Goal: Task Accomplishment & Management: Manage account settings

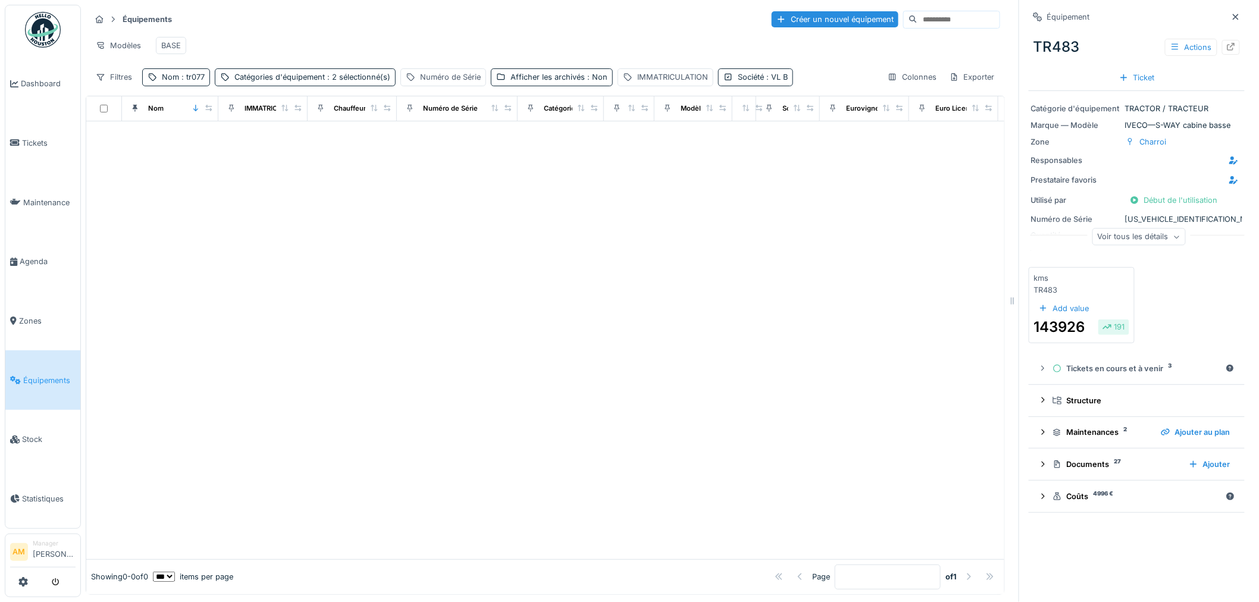
drag, startPoint x: 203, startPoint y: 318, endPoint x: 180, endPoint y: 321, distance: 22.9
click at [199, 326] on div at bounding box center [545, 340] width 918 height 438
click at [170, 206] on div at bounding box center [545, 340] width 918 height 438
click at [275, 293] on div at bounding box center [545, 340] width 918 height 438
drag, startPoint x: 311, startPoint y: 316, endPoint x: 307, endPoint y: 296, distance: 20.0
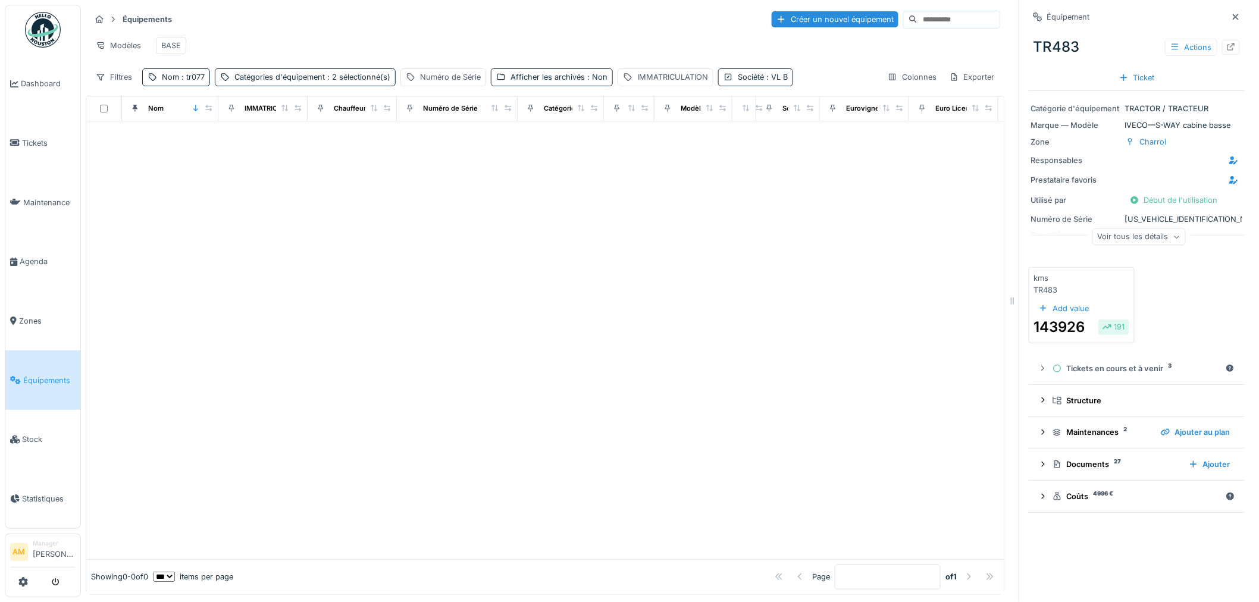
click at [309, 312] on div at bounding box center [545, 340] width 918 height 438
click at [343, 307] on div at bounding box center [545, 340] width 918 height 438
drag, startPoint x: 254, startPoint y: 270, endPoint x: 111, endPoint y: 287, distance: 143.8
click at [248, 265] on div at bounding box center [545, 340] width 918 height 438
click at [189, 81] on span ": tr077" at bounding box center [192, 77] width 26 height 9
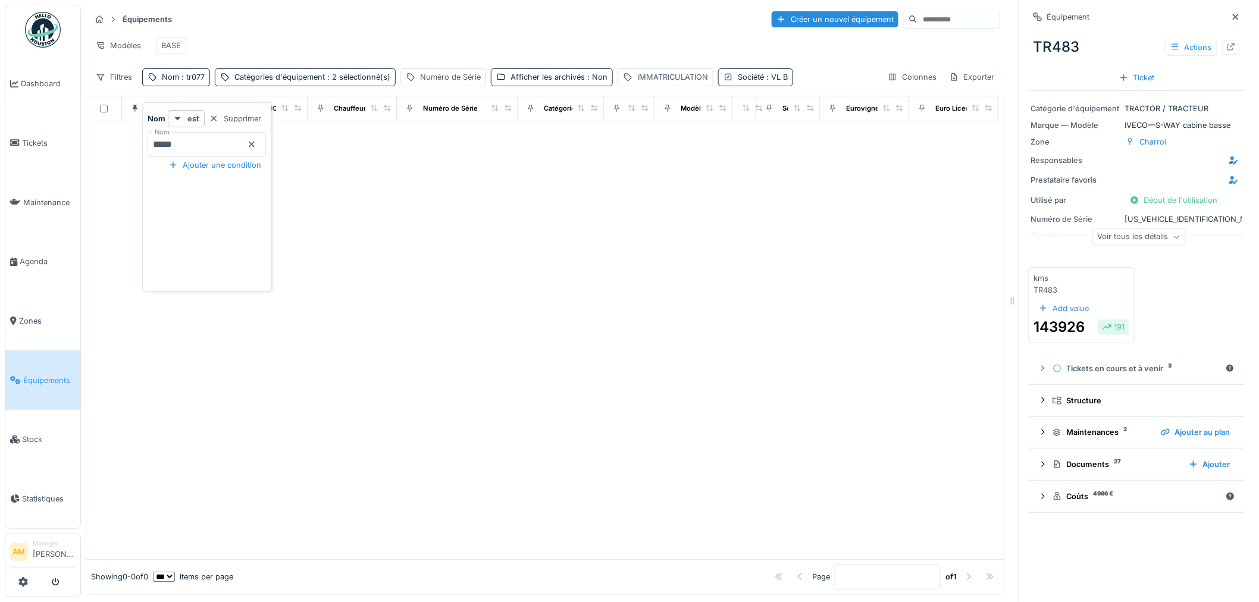
drag, startPoint x: 193, startPoint y: 137, endPoint x: 343, endPoint y: 179, distance: 155.7
click at [194, 137] on input "*****" at bounding box center [207, 144] width 118 height 25
click at [497, 236] on div at bounding box center [545, 340] width 918 height 438
click at [312, 82] on div "Catégories d'équipement : 2 sélectionné(s)" at bounding box center [312, 76] width 156 height 11
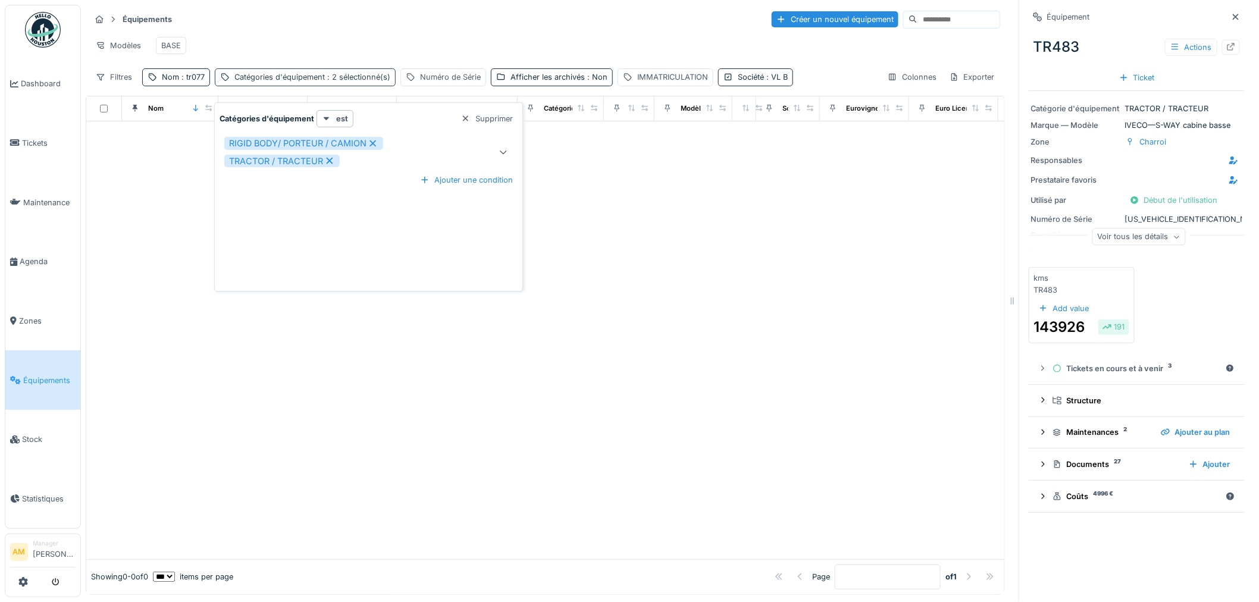
click at [305, 83] on div "Catégories d'équipement : 2 sélectionné(s)" at bounding box center [312, 76] width 156 height 11
click at [295, 46] on div "Modèles BASE" at bounding box center [545, 45] width 910 height 27
click at [197, 81] on span ": tr077" at bounding box center [192, 77] width 26 height 9
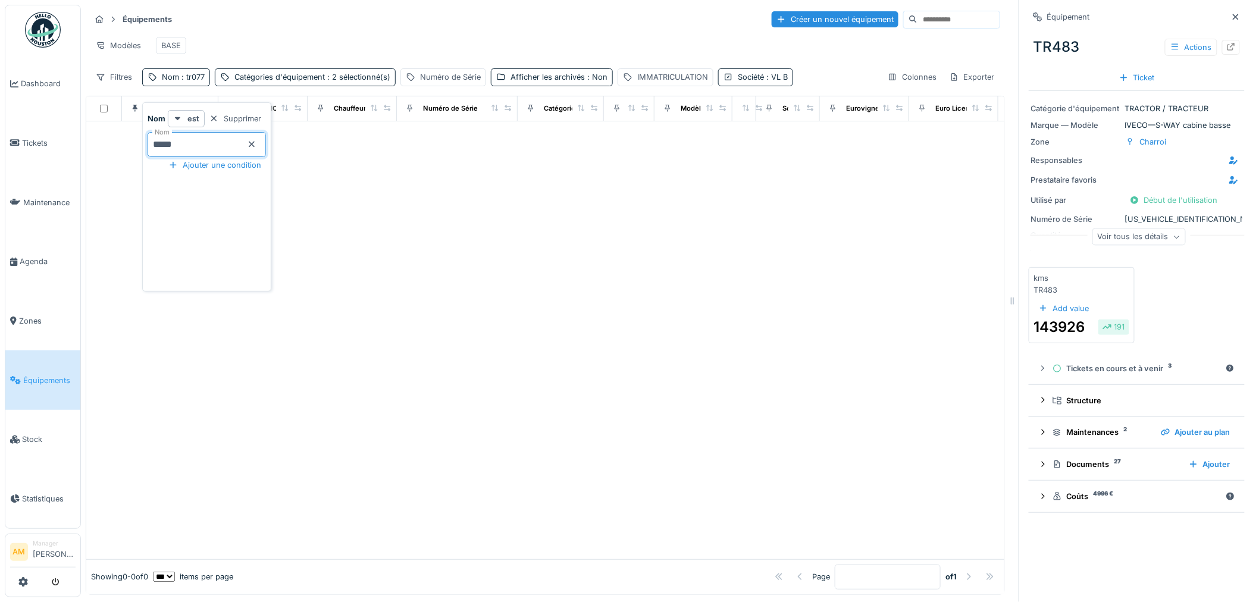
click at [178, 148] on input "*****" at bounding box center [207, 144] width 118 height 25
type input "*****"
click at [691, 287] on div at bounding box center [545, 340] width 918 height 438
click at [193, 83] on div "Nom : tr076" at bounding box center [183, 76] width 43 height 11
drag, startPoint x: 187, startPoint y: 149, endPoint x: 165, endPoint y: 149, distance: 22.0
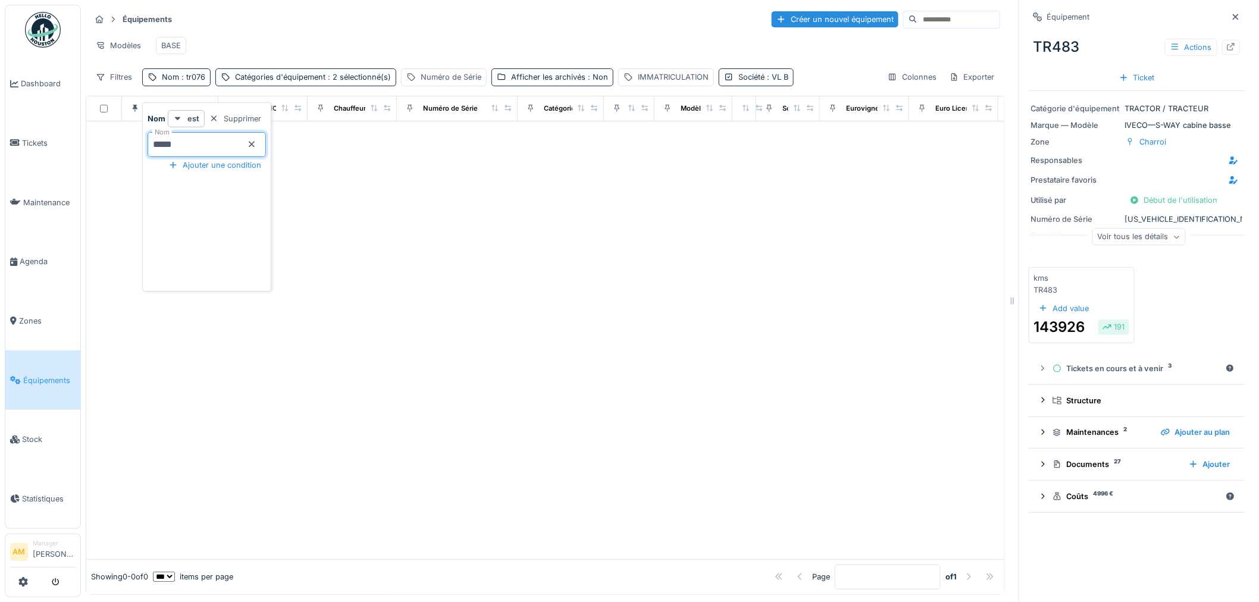
click at [165, 149] on input "*****" at bounding box center [207, 144] width 118 height 25
type input "***"
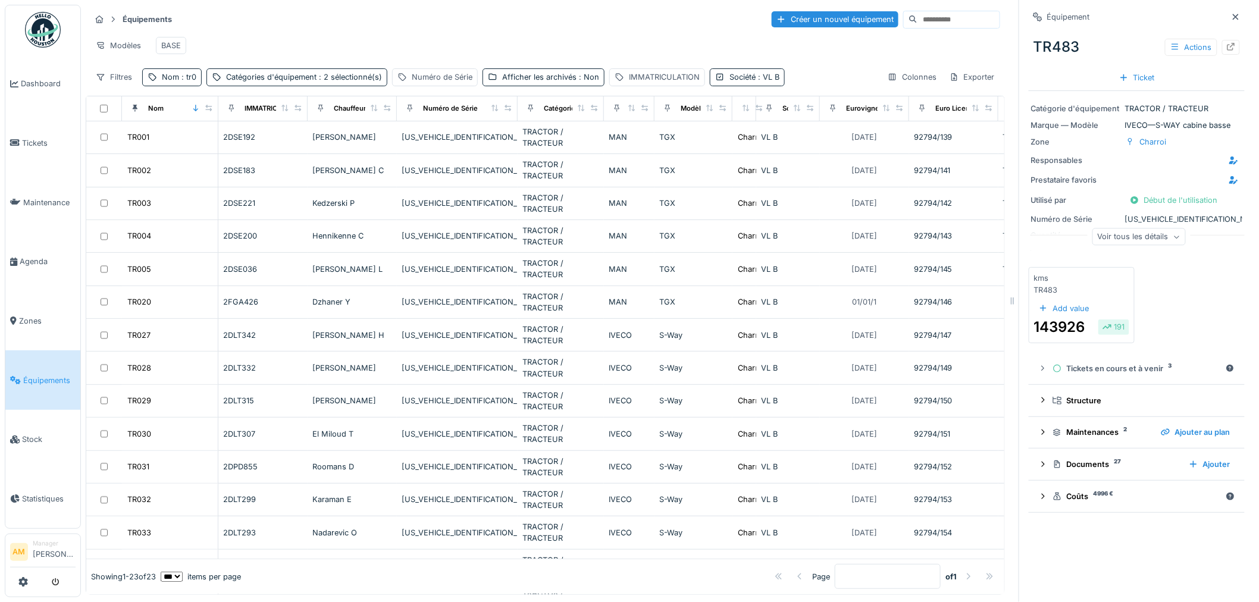
click at [322, 15] on div "Équipements Créer un nouvel équipement" at bounding box center [545, 20] width 910 height 20
click at [186, 73] on span ": tr0" at bounding box center [187, 77] width 17 height 9
click at [183, 139] on input "***" at bounding box center [207, 144] width 118 height 25
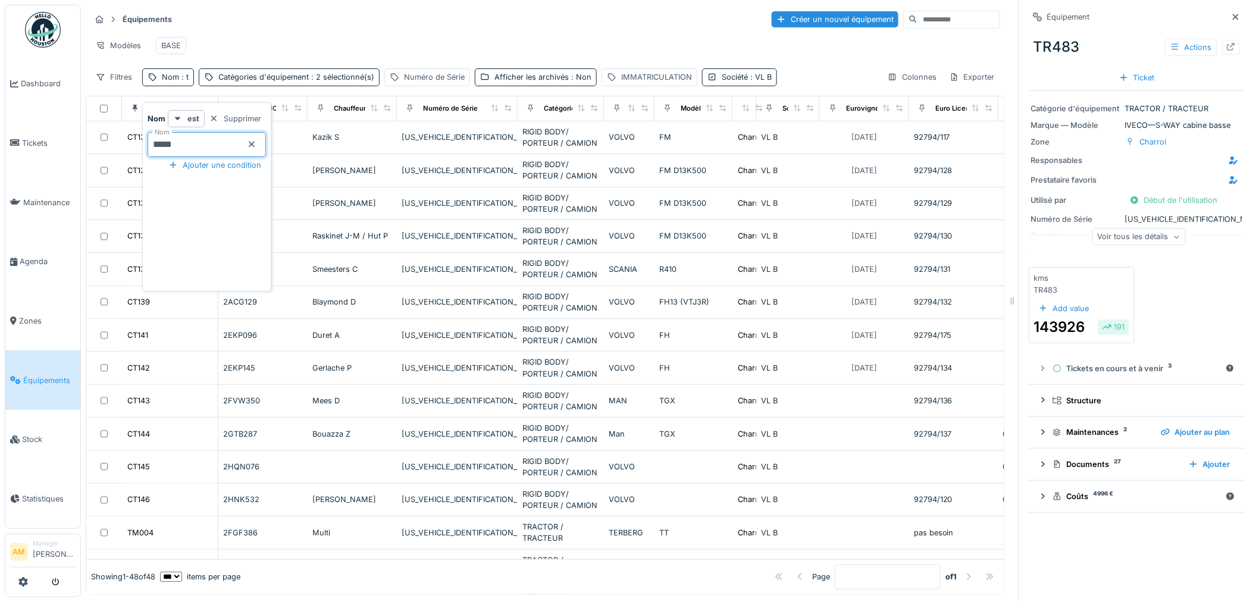
type input "*****"
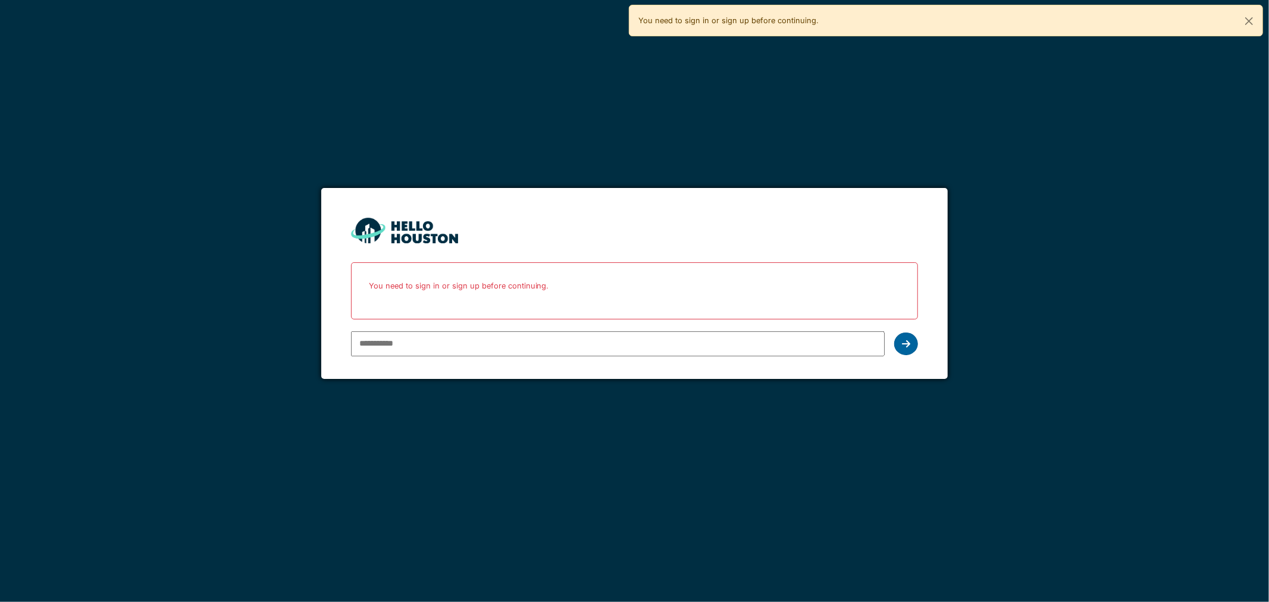
type input "**********"
click at [905, 347] on icon at bounding box center [906, 344] width 8 height 10
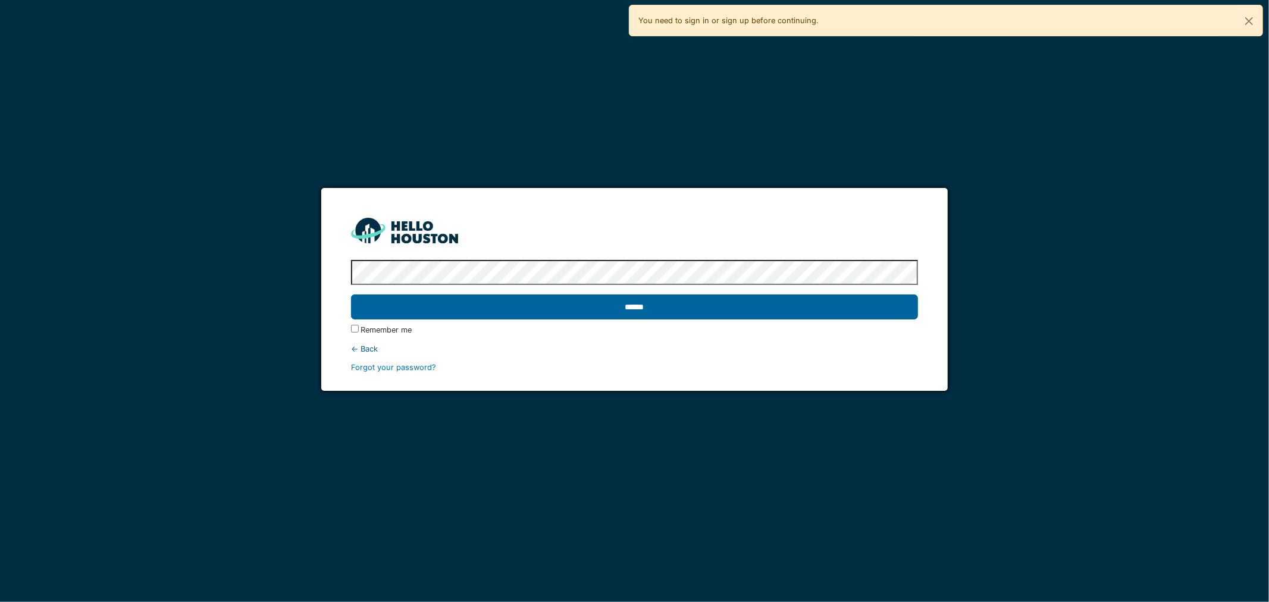
click at [477, 311] on input "******" at bounding box center [634, 306] width 567 height 25
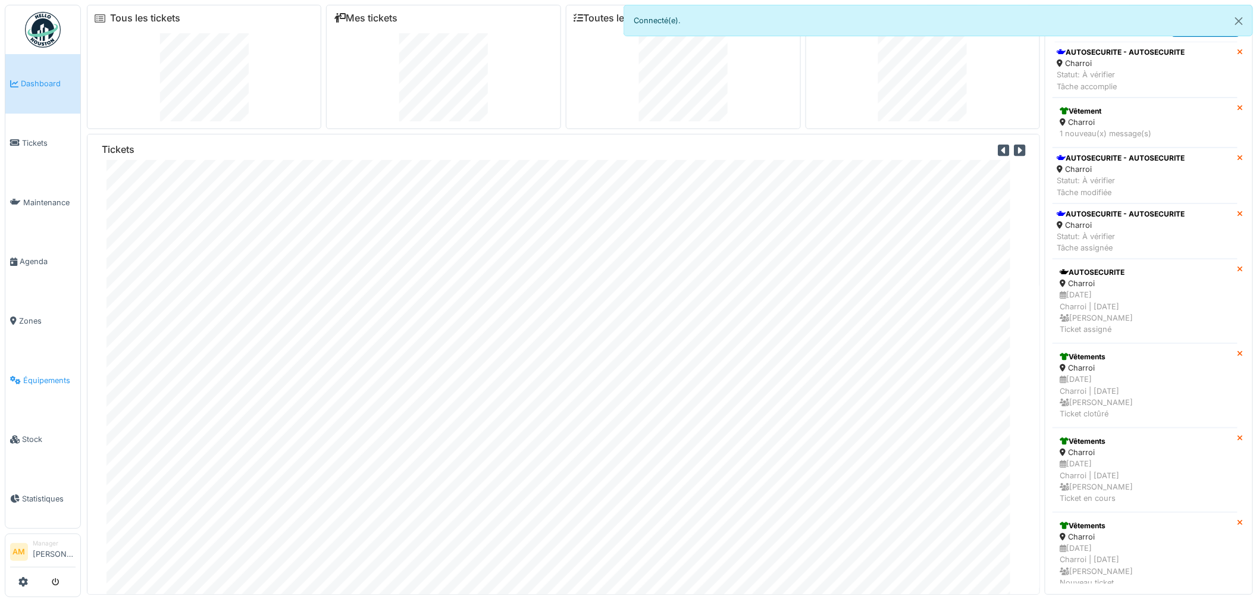
click at [64, 378] on link "Équipements" at bounding box center [42, 379] width 75 height 59
click at [45, 375] on span "Équipements" at bounding box center [49, 380] width 52 height 11
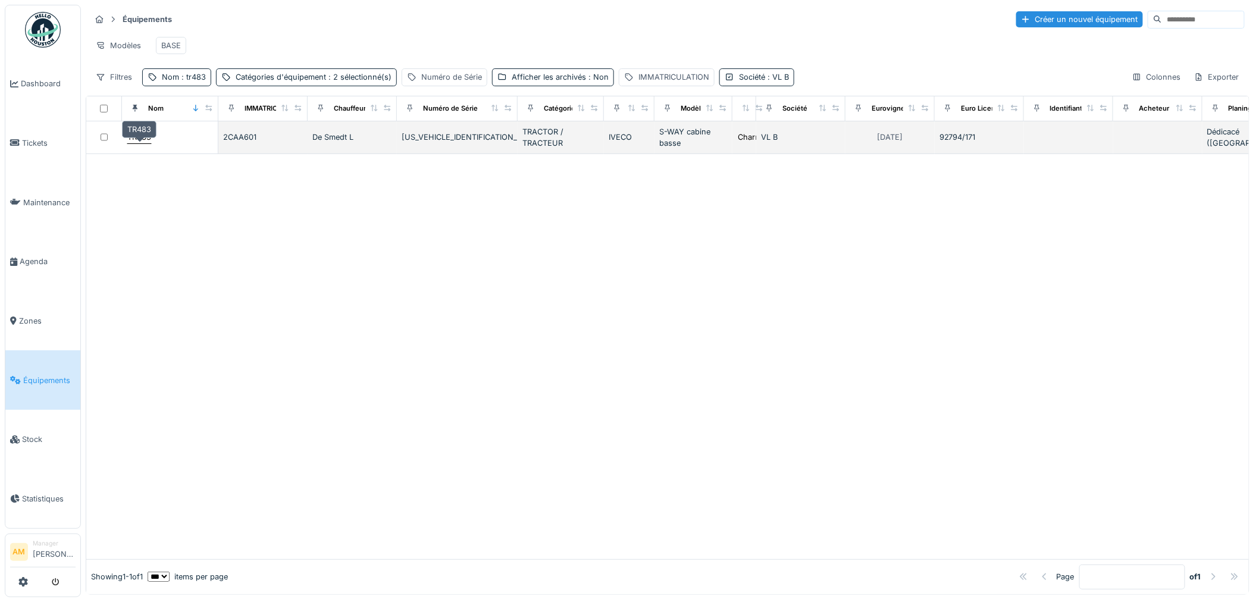
click at [139, 143] on div "TR483" at bounding box center [139, 136] width 24 height 11
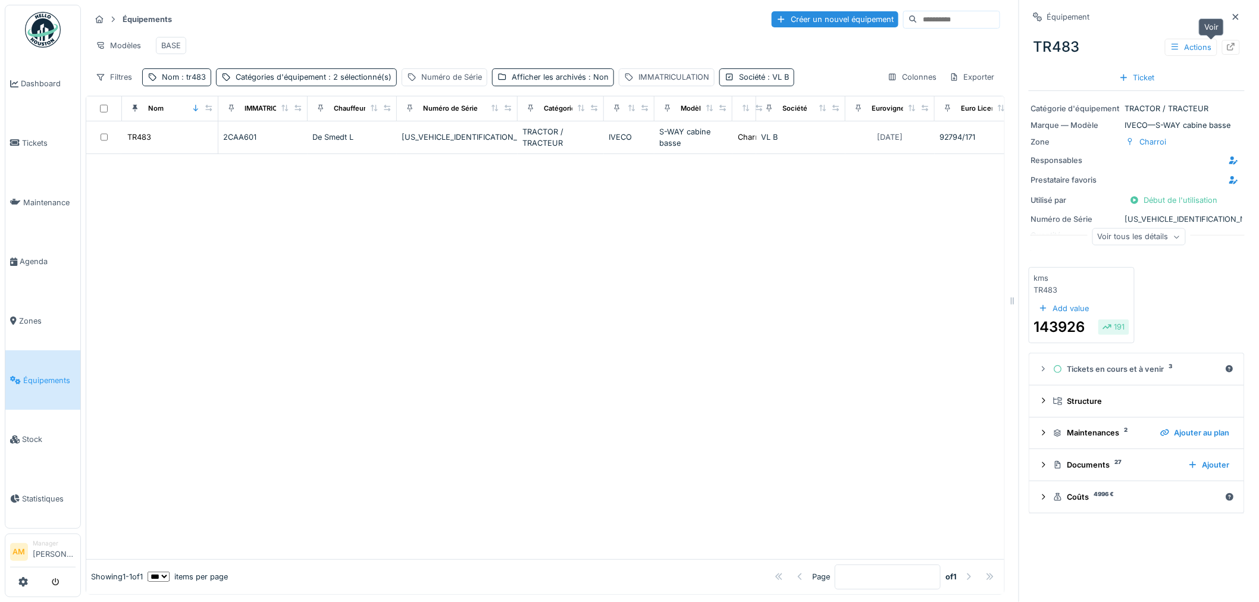
click at [1222, 50] on div at bounding box center [1231, 47] width 18 height 15
drag, startPoint x: 298, startPoint y: 287, endPoint x: 290, endPoint y: 269, distance: 20.0
click at [299, 286] on div at bounding box center [545, 356] width 918 height 405
click at [45, 375] on span "Équipements" at bounding box center [49, 380] width 52 height 11
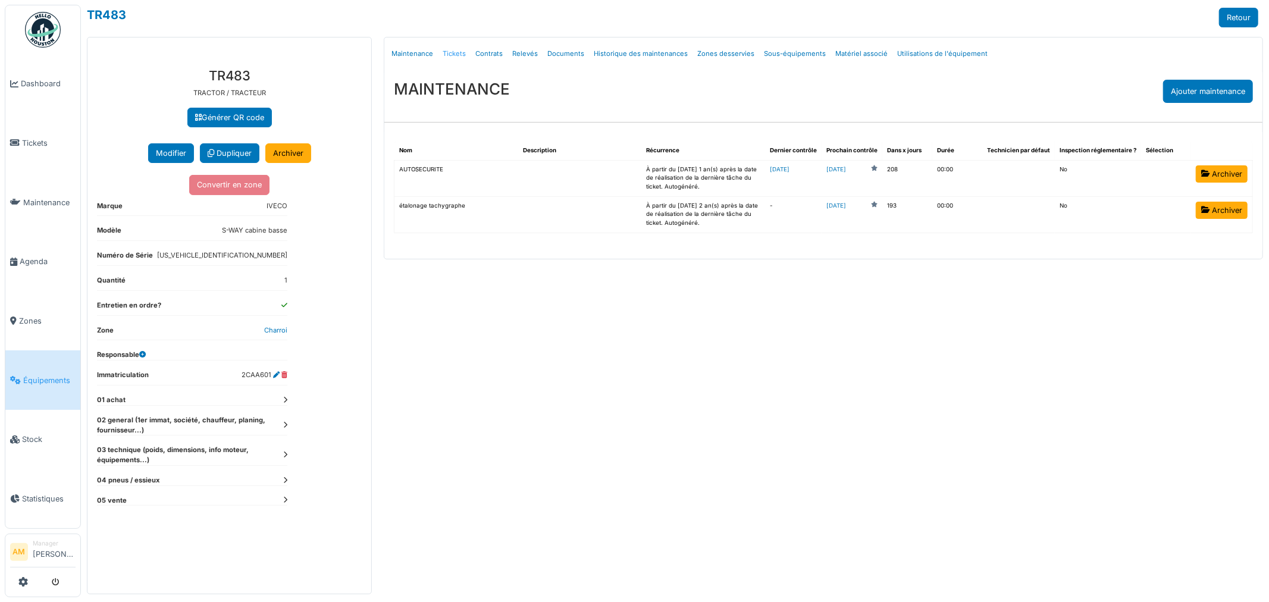
drag, startPoint x: 439, startPoint y: 55, endPoint x: 447, endPoint y: 55, distance: 7.7
click at [440, 55] on link "Tickets" at bounding box center [454, 54] width 33 height 28
click at [450, 55] on link "Tickets" at bounding box center [454, 54] width 33 height 28
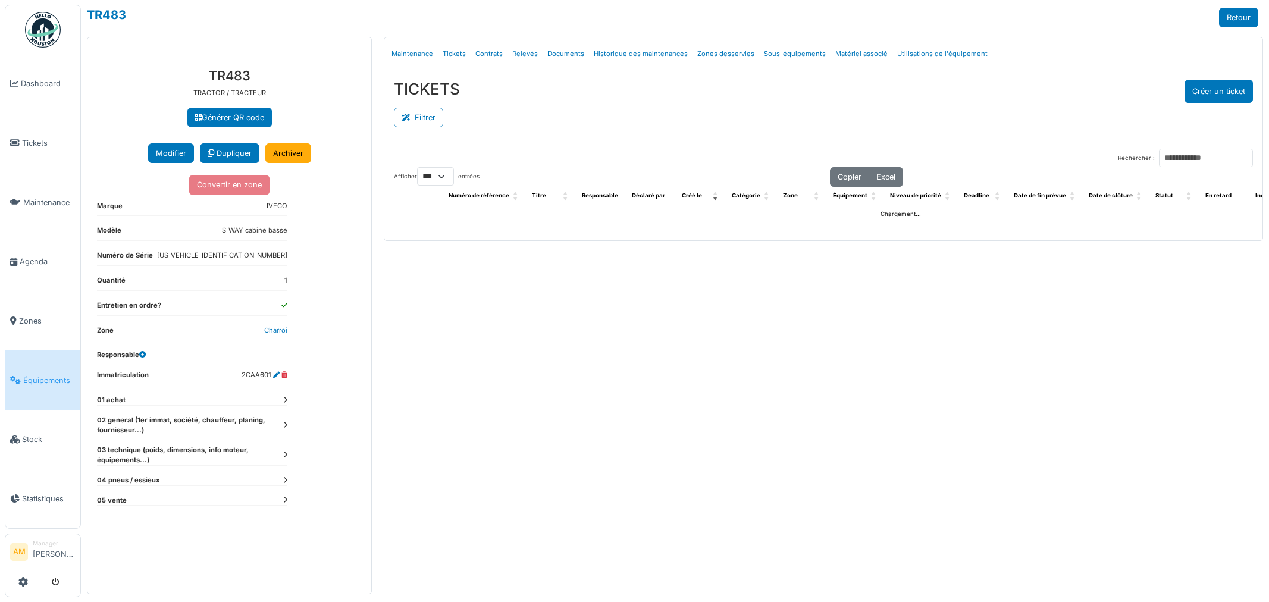
select select "***"
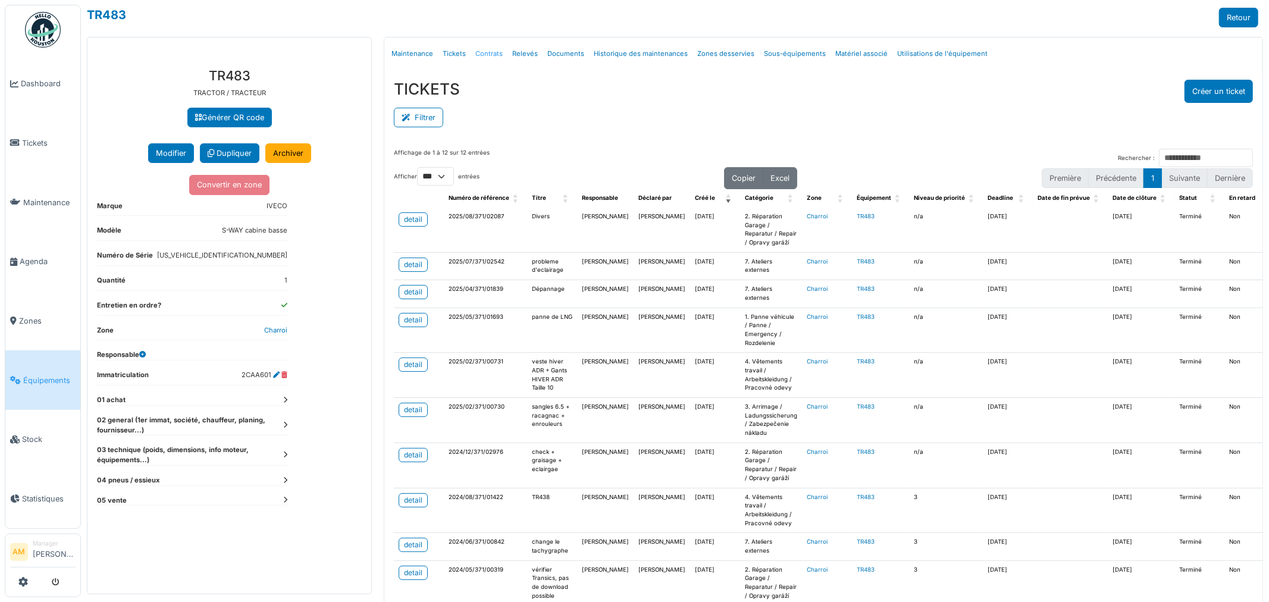
click at [485, 54] on link "Contrats" at bounding box center [489, 54] width 37 height 28
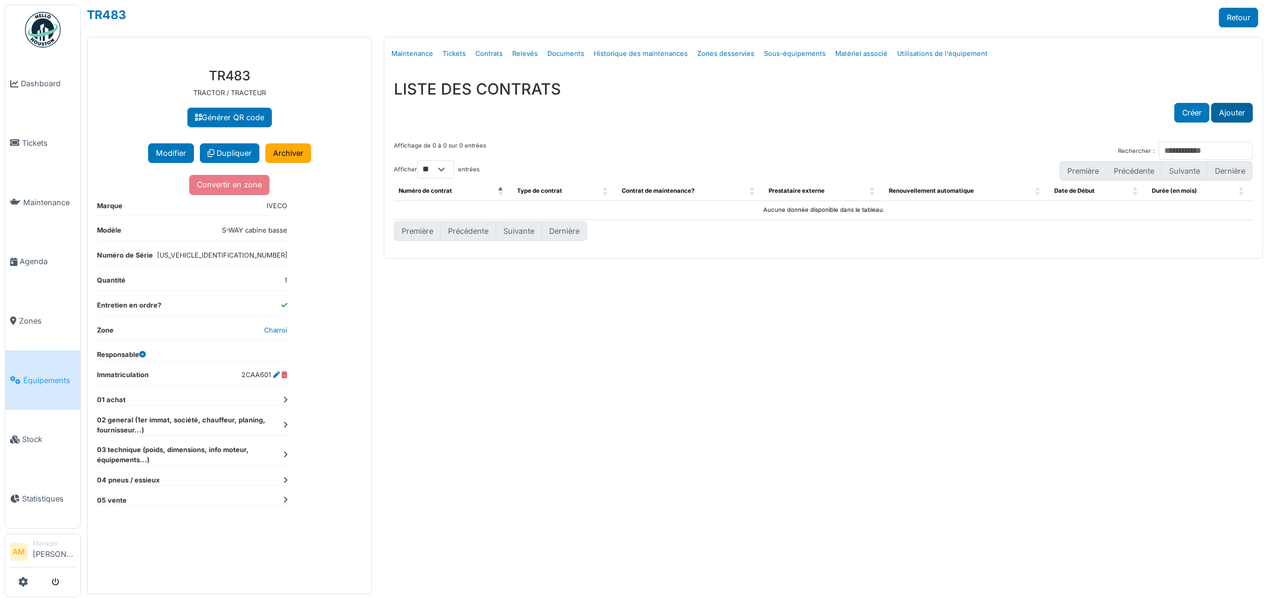
click at [1238, 115] on button "Ajouter" at bounding box center [1232, 113] width 42 height 20
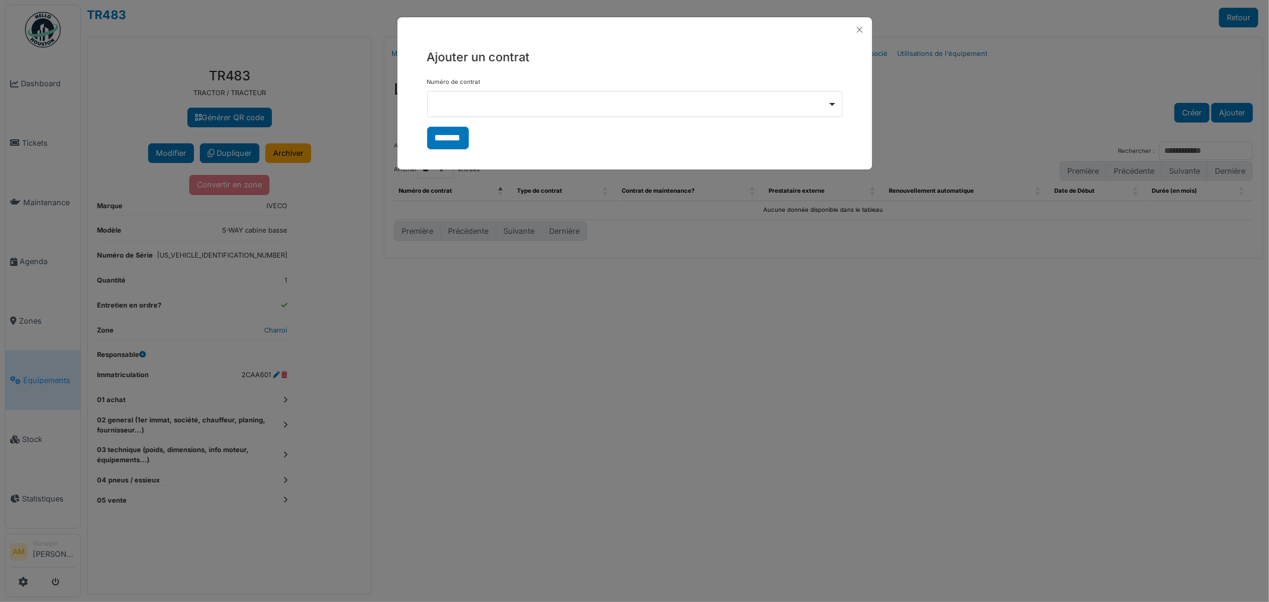
click at [599, 108] on div at bounding box center [634, 104] width 415 height 26
click at [786, 105] on div at bounding box center [634, 104] width 415 height 26
drag, startPoint x: 534, startPoint y: 125, endPoint x: 263, endPoint y: 147, distance: 272.1
click at [263, 147] on div "Ajouter un contrat Numéro de contrat ******* No results found *******" at bounding box center [634, 301] width 1269 height 602
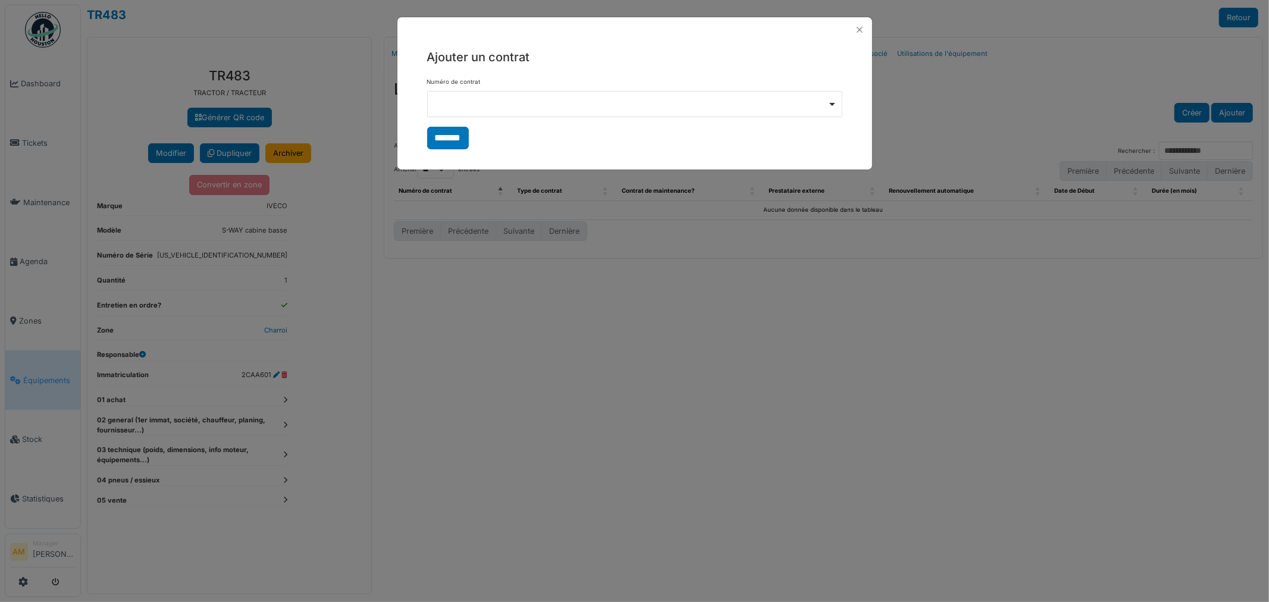
click at [465, 111] on div at bounding box center [634, 104] width 415 height 26
click at [466, 149] on div "No results found" at bounding box center [635, 154] width 414 height 24
click at [470, 131] on input "*******" at bounding box center [635, 129] width 414 height 25
type input "*"
click at [858, 27] on button "Close" at bounding box center [859, 29] width 15 height 15
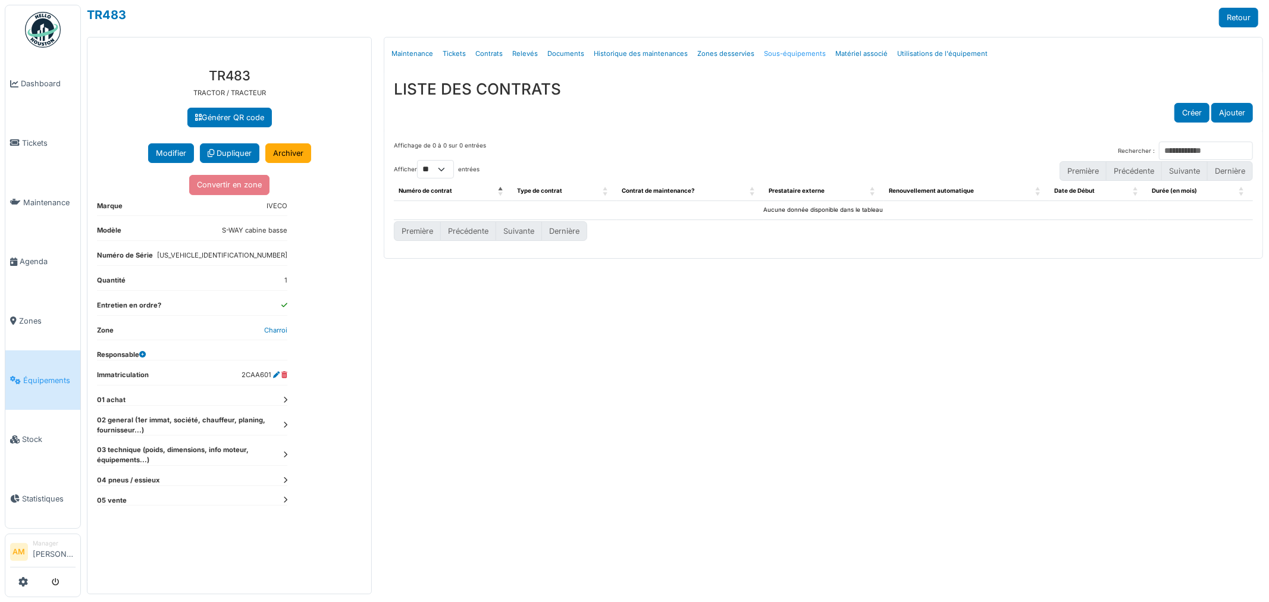
click at [783, 51] on link "Sous-équipements" at bounding box center [794, 54] width 71 height 28
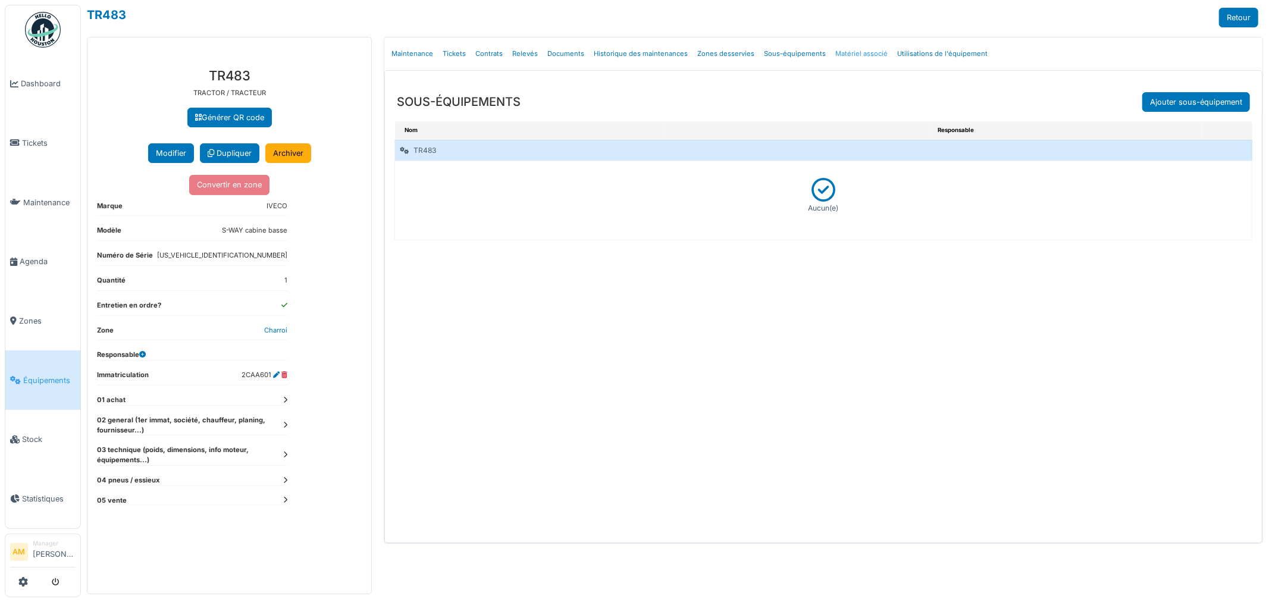
click at [842, 58] on link "Matériel associé" at bounding box center [861, 54] width 62 height 28
select select "***"
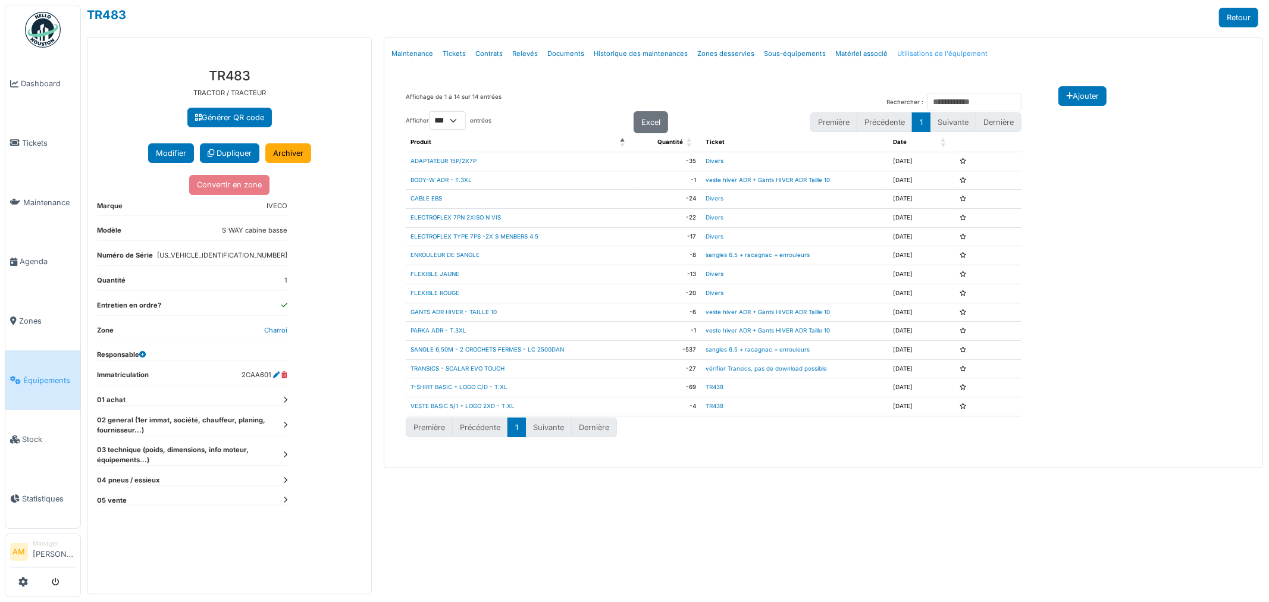
click at [924, 51] on link "Utilisations de l'équipement" at bounding box center [942, 54] width 100 height 28
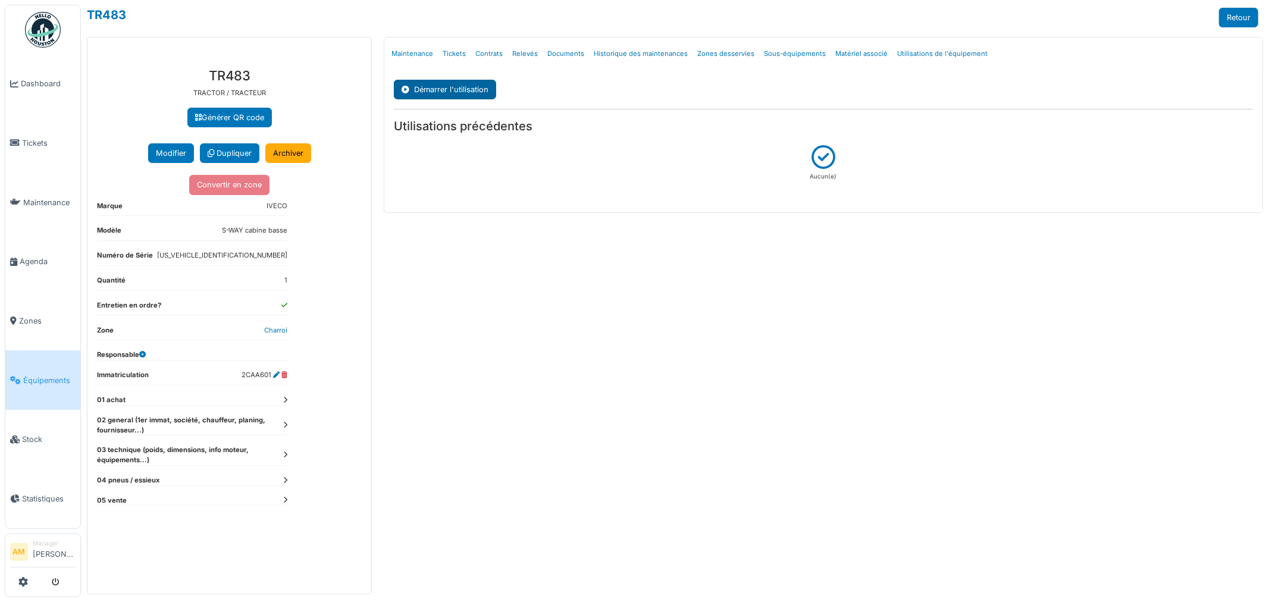
click at [453, 87] on button "Démarrer l'utilisation" at bounding box center [445, 90] width 102 height 20
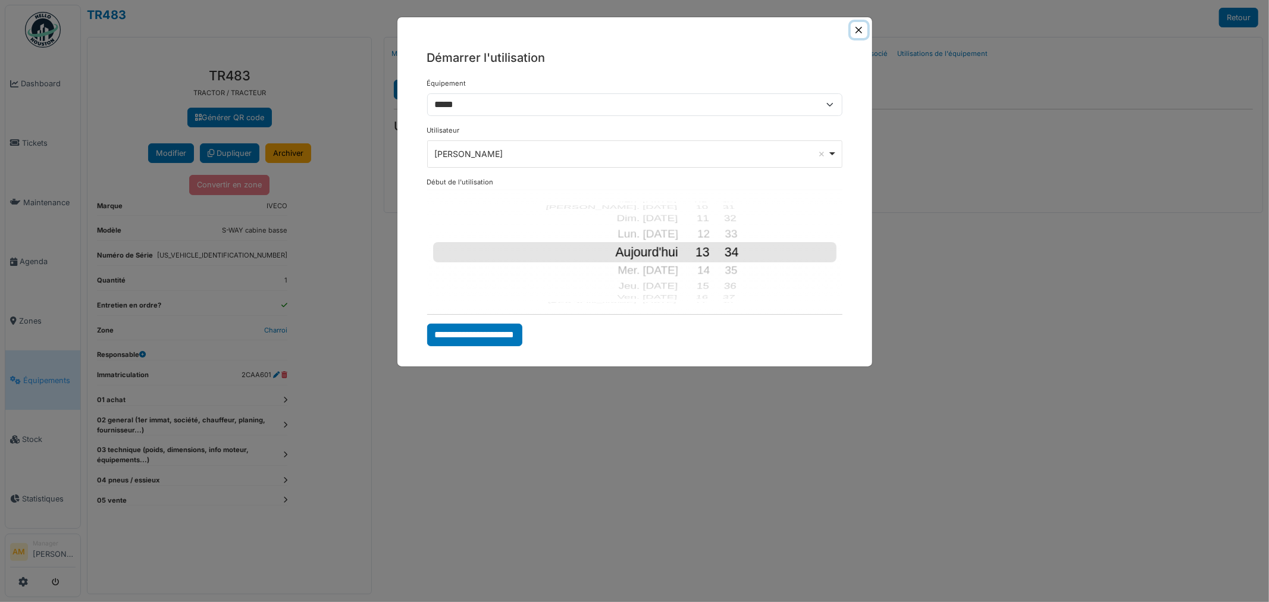
drag, startPoint x: 858, startPoint y: 30, endPoint x: 863, endPoint y: 36, distance: 7.6
click at [861, 30] on button "Close" at bounding box center [859, 30] width 16 height 16
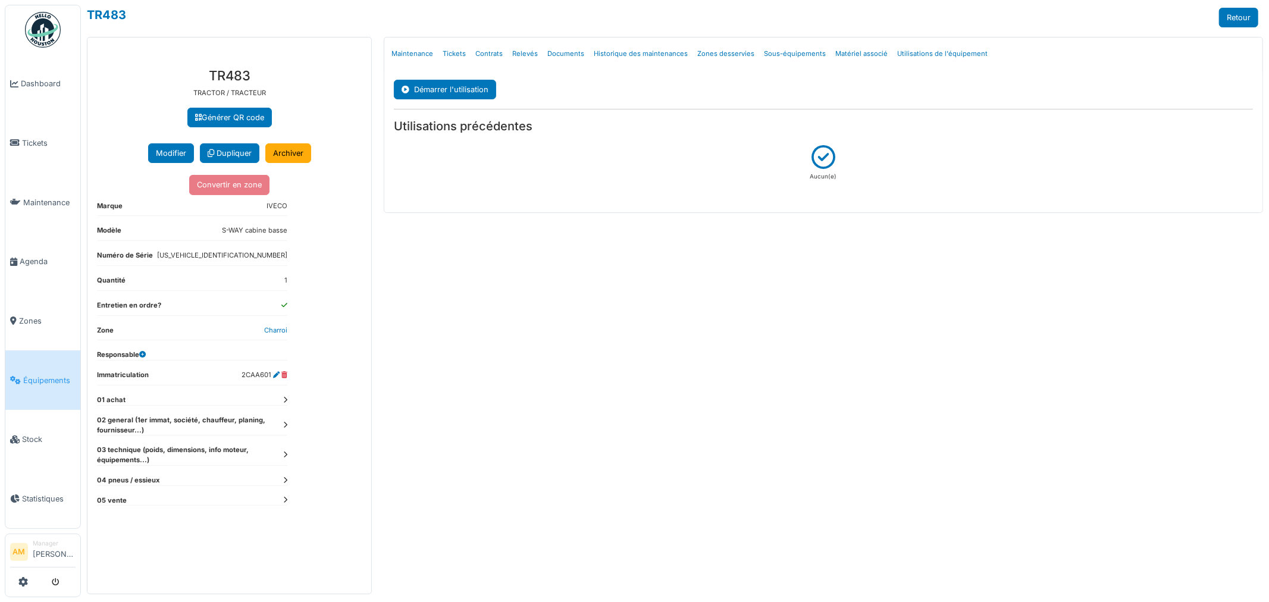
click at [1145, 266] on div "Menu [GEOGRAPHIC_DATA] Maintenance Tickets Contrats Relevés Documents Historiqu…" at bounding box center [823, 315] width 891 height 557
click at [488, 51] on link "Contrats" at bounding box center [489, 54] width 37 height 28
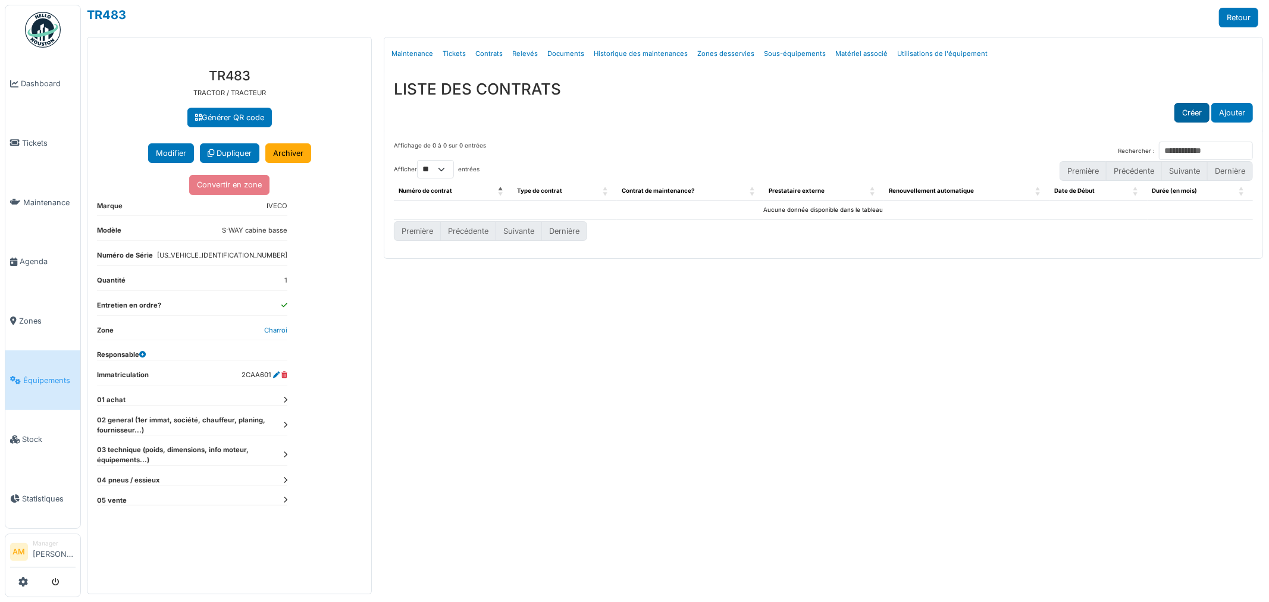
click at [1184, 115] on button "Créer" at bounding box center [1191, 113] width 35 height 20
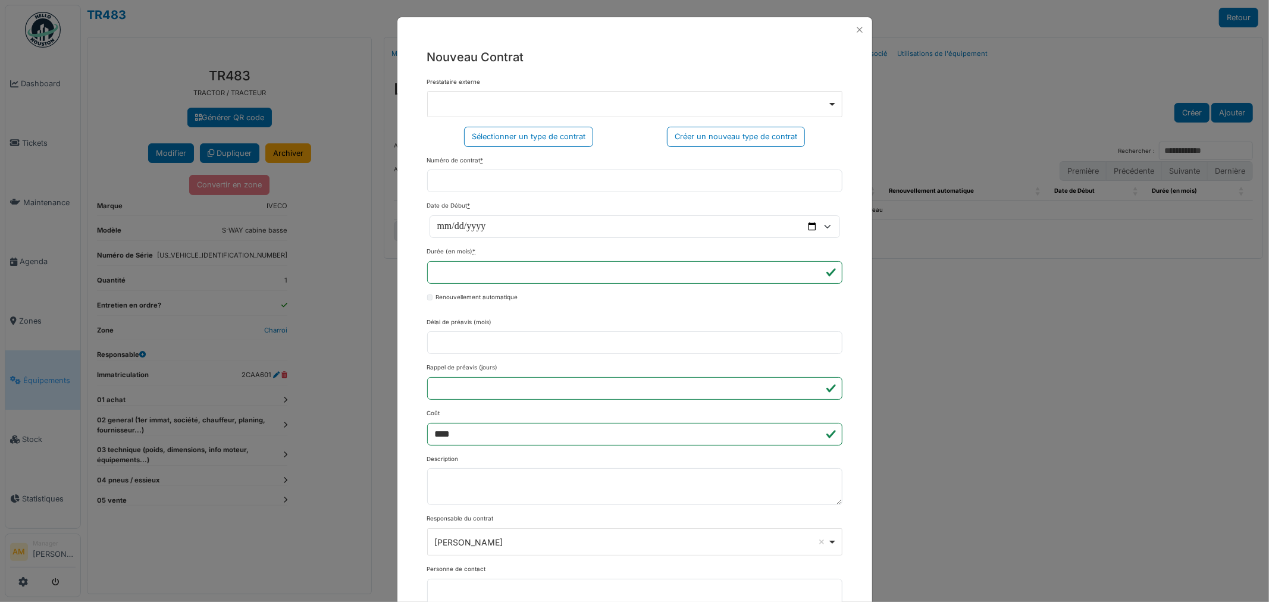
click at [441, 101] on div "Remove item" at bounding box center [634, 103] width 405 height 5
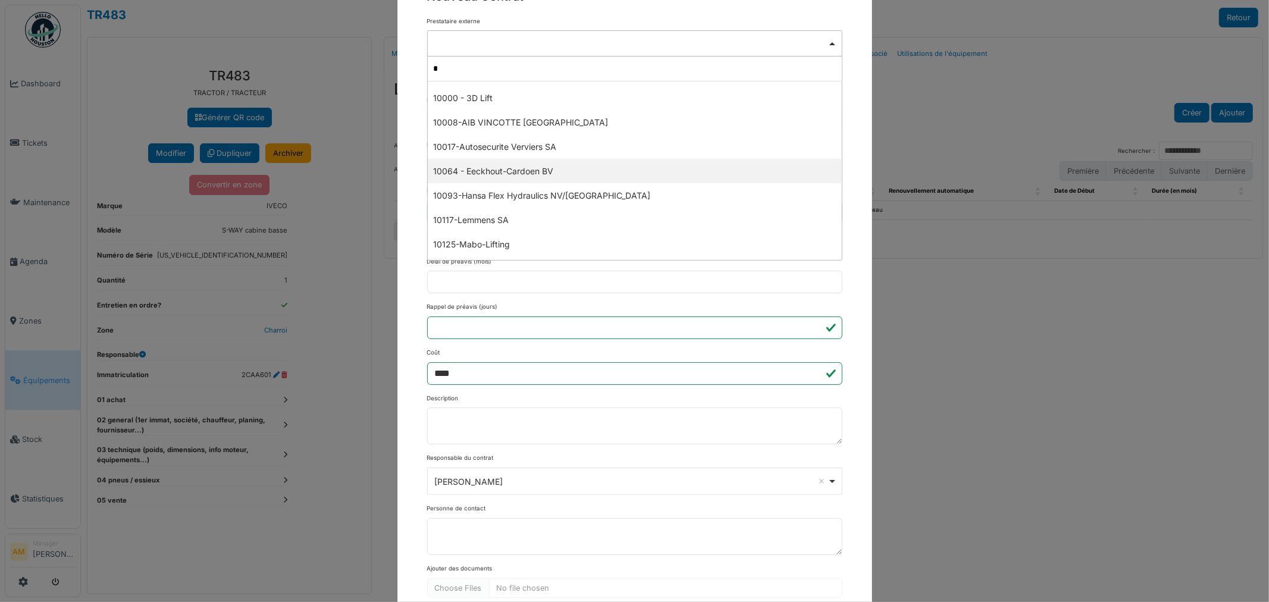
scroll to position [65, 0]
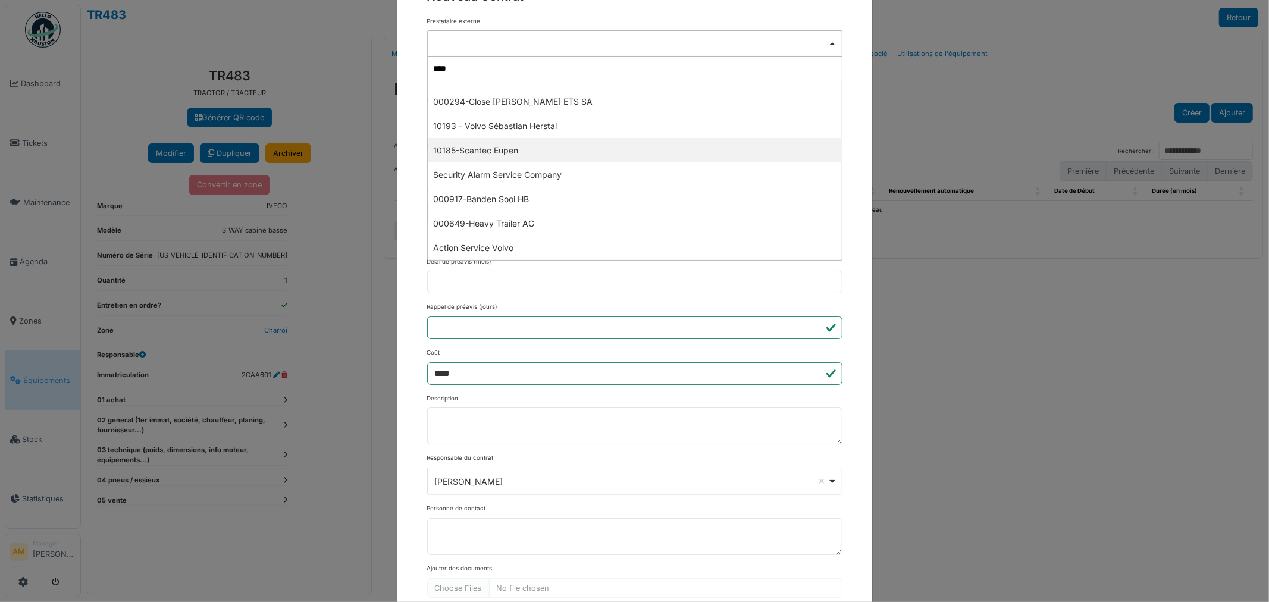
type input "*****"
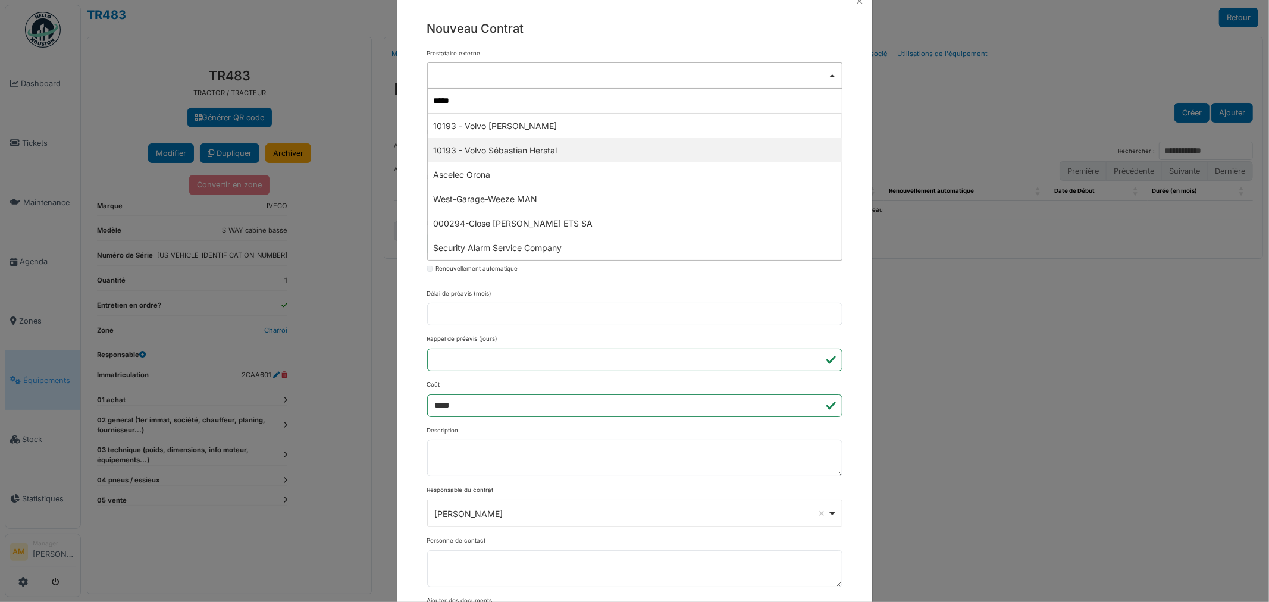
scroll to position [0, 0]
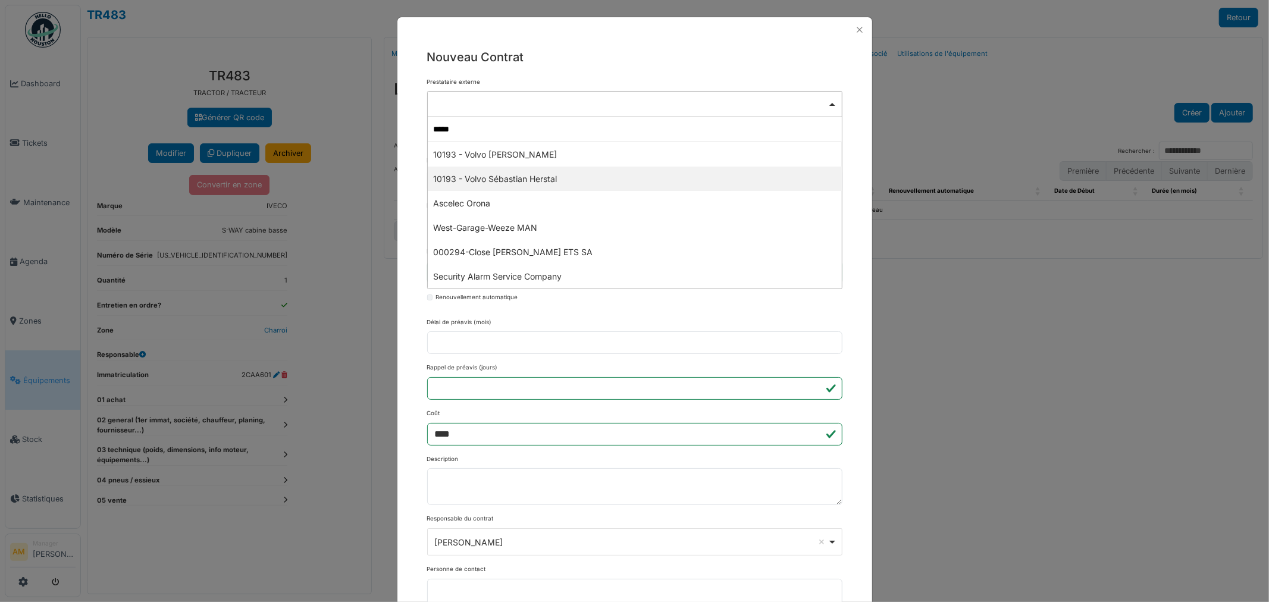
select select "*****"
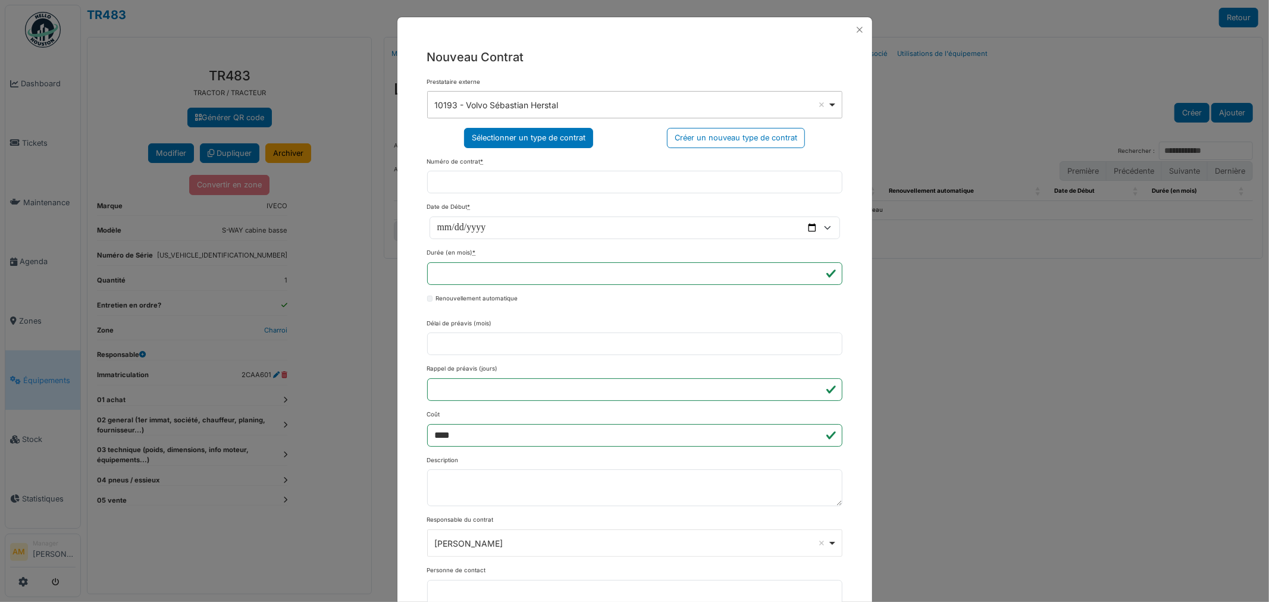
click at [506, 141] on div "Sélectionner un type de contrat" at bounding box center [528, 138] width 129 height 20
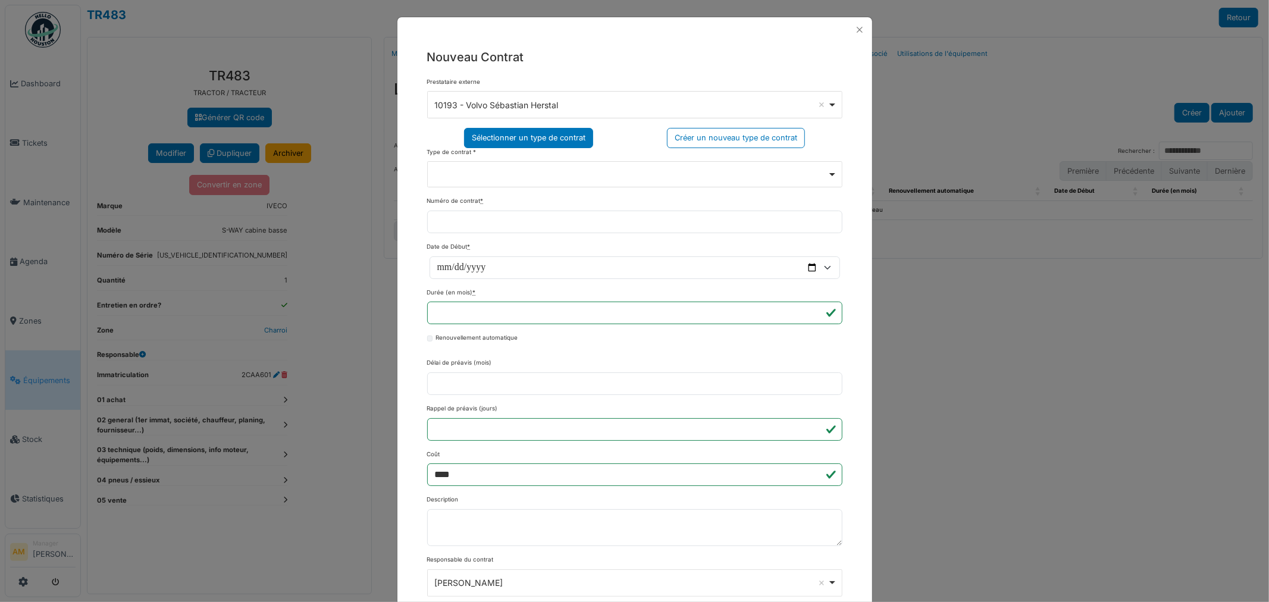
click at [474, 175] on div "Remove item" at bounding box center [634, 173] width 405 height 5
click at [541, 204] on input "search" at bounding box center [635, 199] width 414 height 25
drag, startPoint x: 336, startPoint y: 224, endPoint x: 177, endPoint y: 222, distance: 158.8
click at [206, 233] on div "**********" at bounding box center [634, 301] width 1269 height 602
type input "*********"
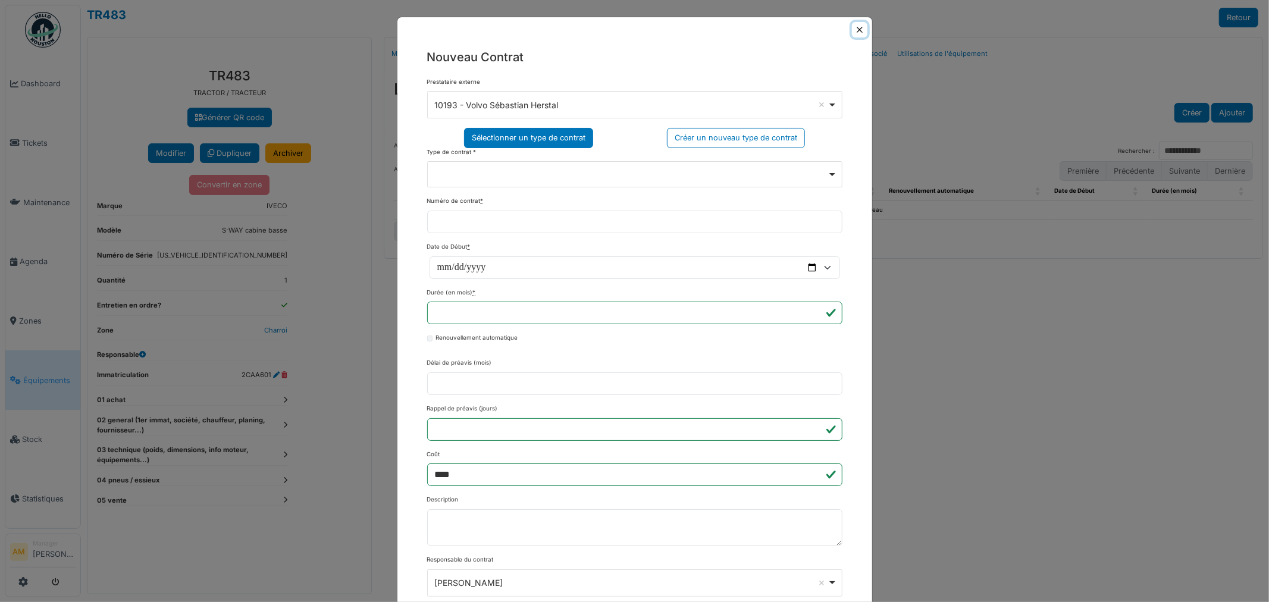
click at [852, 32] on button "Close" at bounding box center [859, 29] width 15 height 15
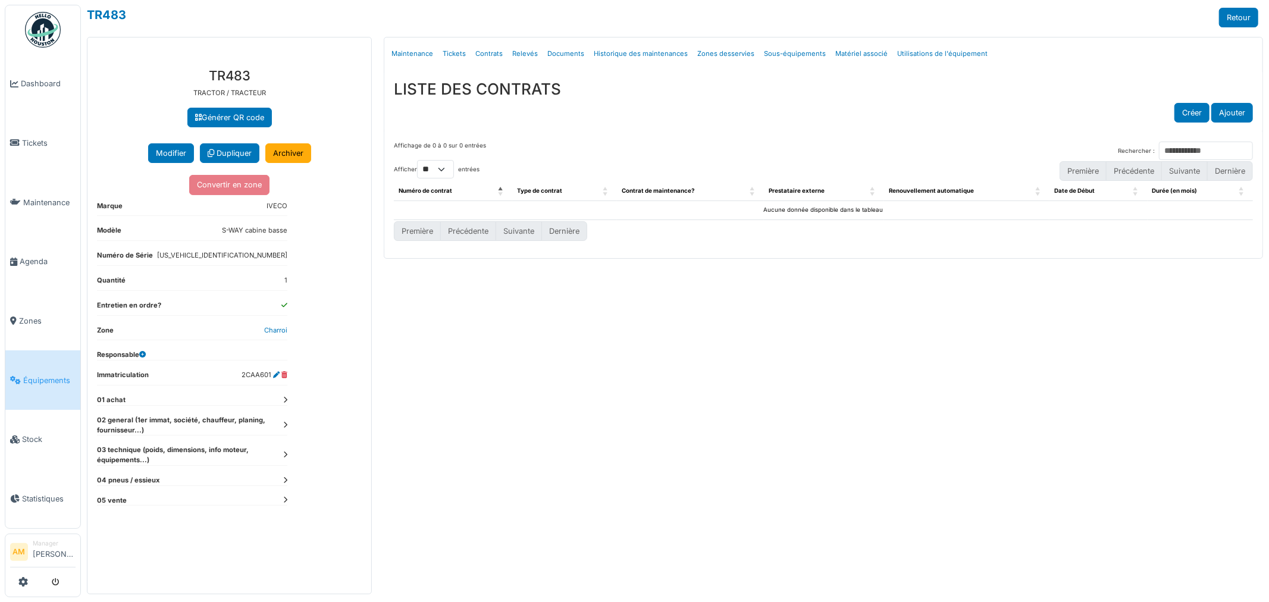
drag, startPoint x: 846, startPoint y: 404, endPoint x: 796, endPoint y: 299, distance: 116.8
click at [847, 396] on div "Menu Détails Maintenance Tickets Contrats Relevés Documents Historique des main…" at bounding box center [823, 315] width 891 height 557
click at [1229, 109] on button "Ajouter" at bounding box center [1232, 113] width 42 height 20
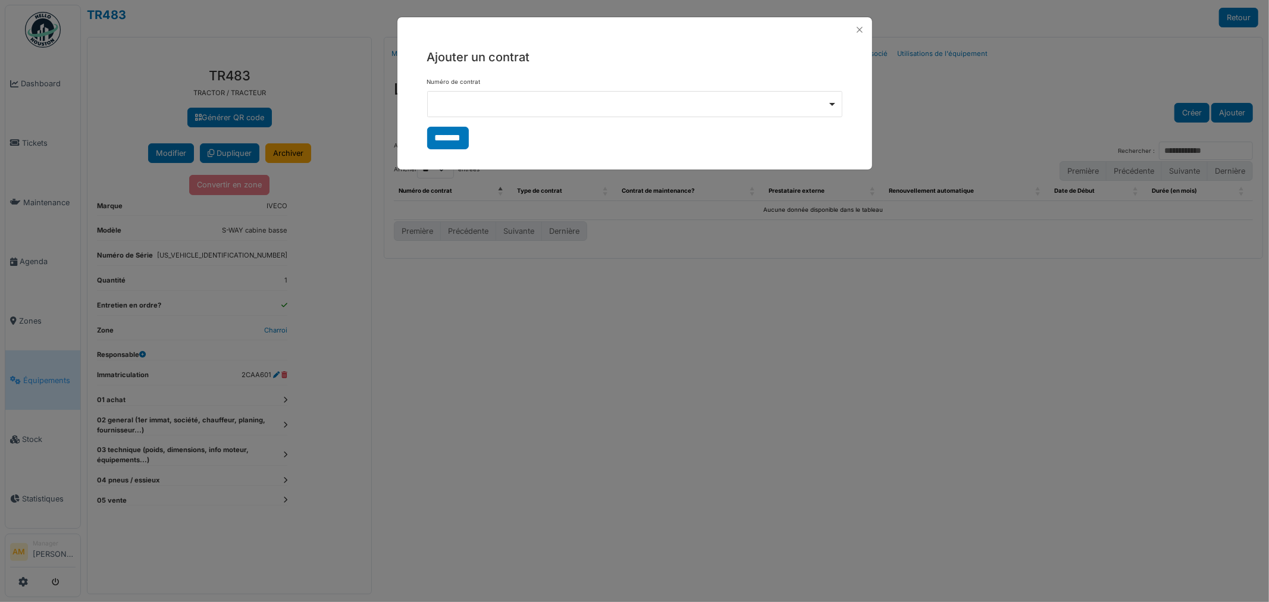
click at [720, 123] on form "Numéro de contrat No choices to choose from *******" at bounding box center [634, 114] width 415 height 72
click at [719, 107] on div at bounding box center [634, 104] width 415 height 26
click at [720, 105] on div at bounding box center [634, 104] width 415 height 26
click at [714, 93] on div at bounding box center [634, 104] width 415 height 26
click at [858, 30] on button "Close" at bounding box center [859, 29] width 15 height 15
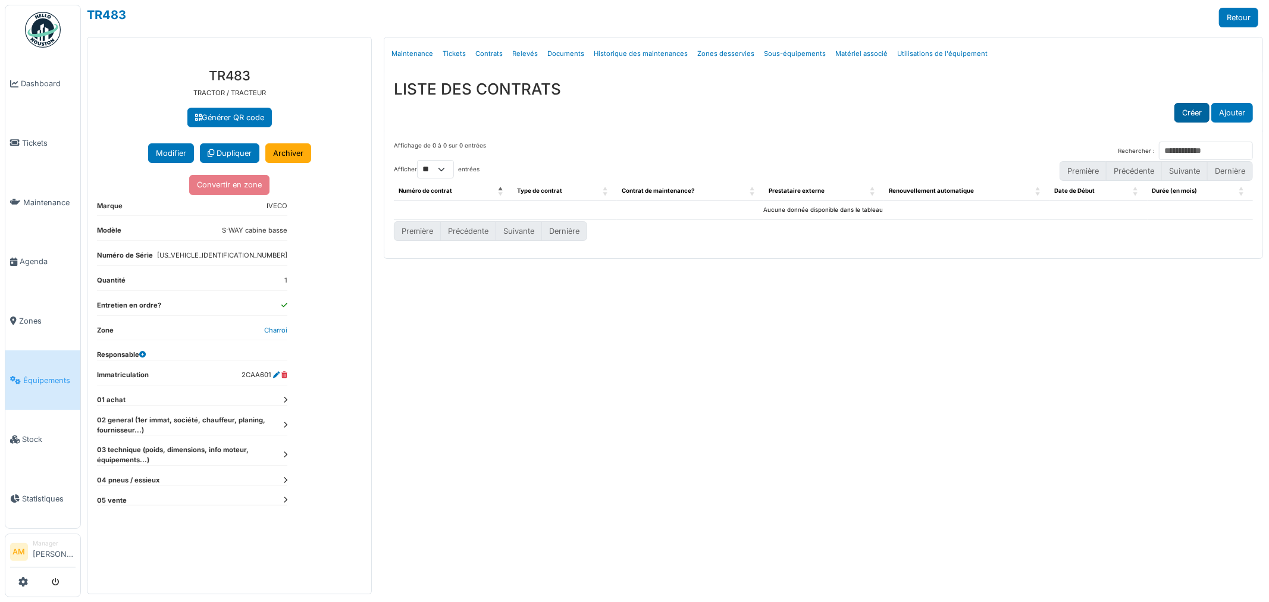
click at [1196, 109] on button "Créer" at bounding box center [1191, 113] width 35 height 20
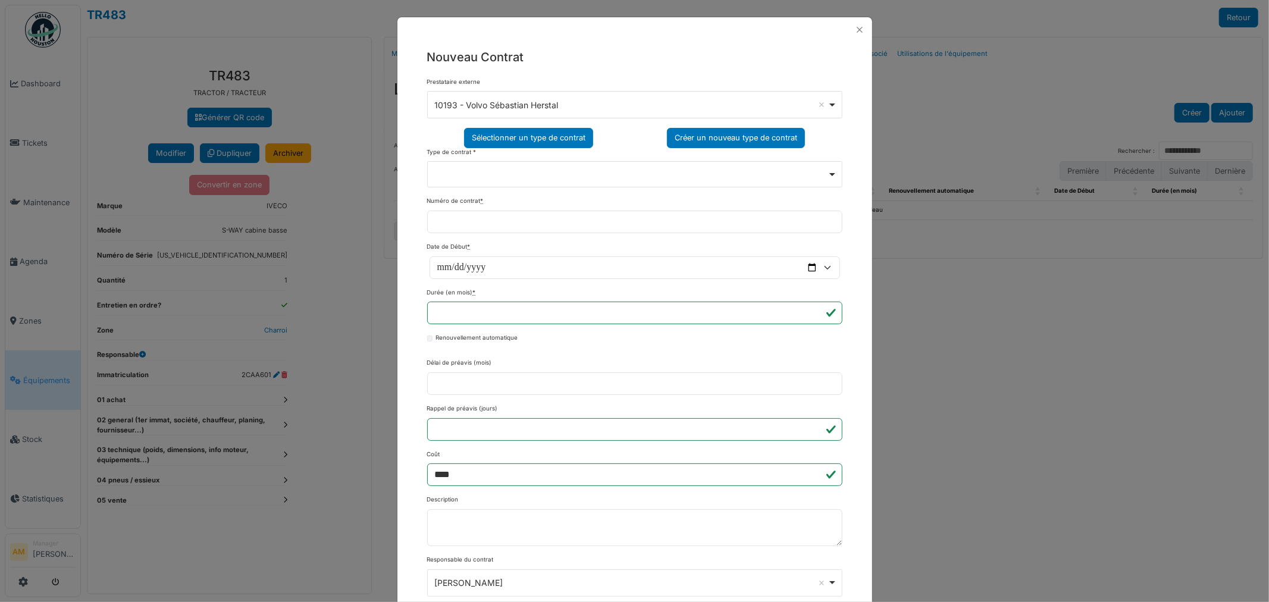
click at [770, 133] on div "Créer un nouveau type de contrat" at bounding box center [736, 138] width 138 height 20
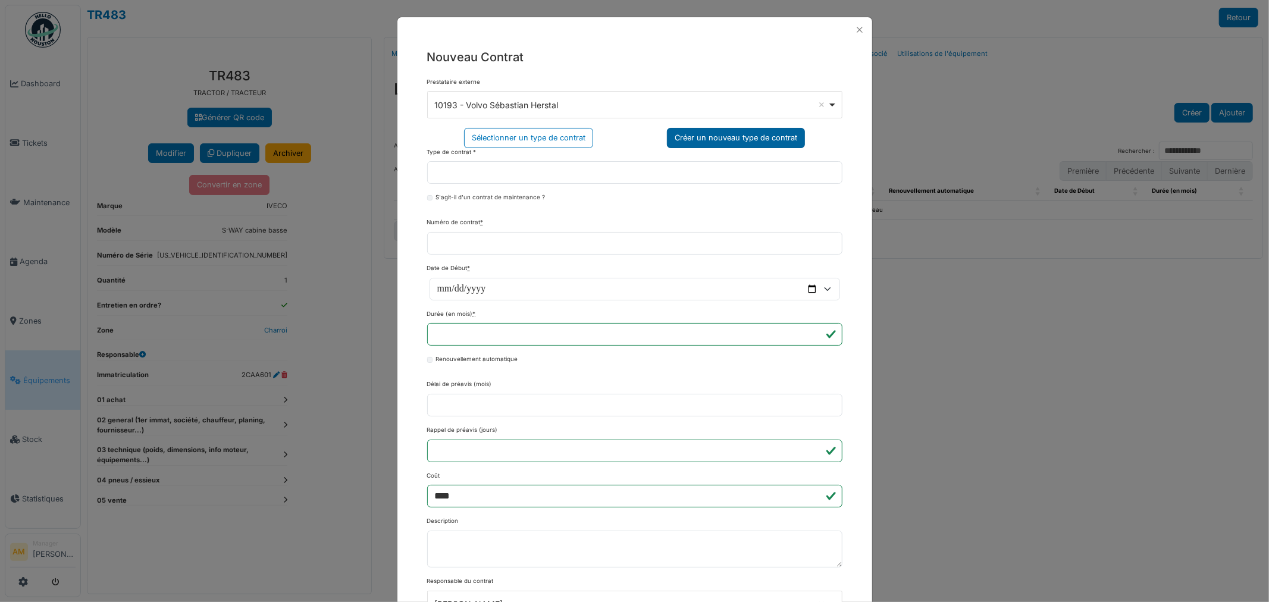
click at [741, 134] on div "Créer un nouveau type de contrat" at bounding box center [736, 138] width 138 height 20
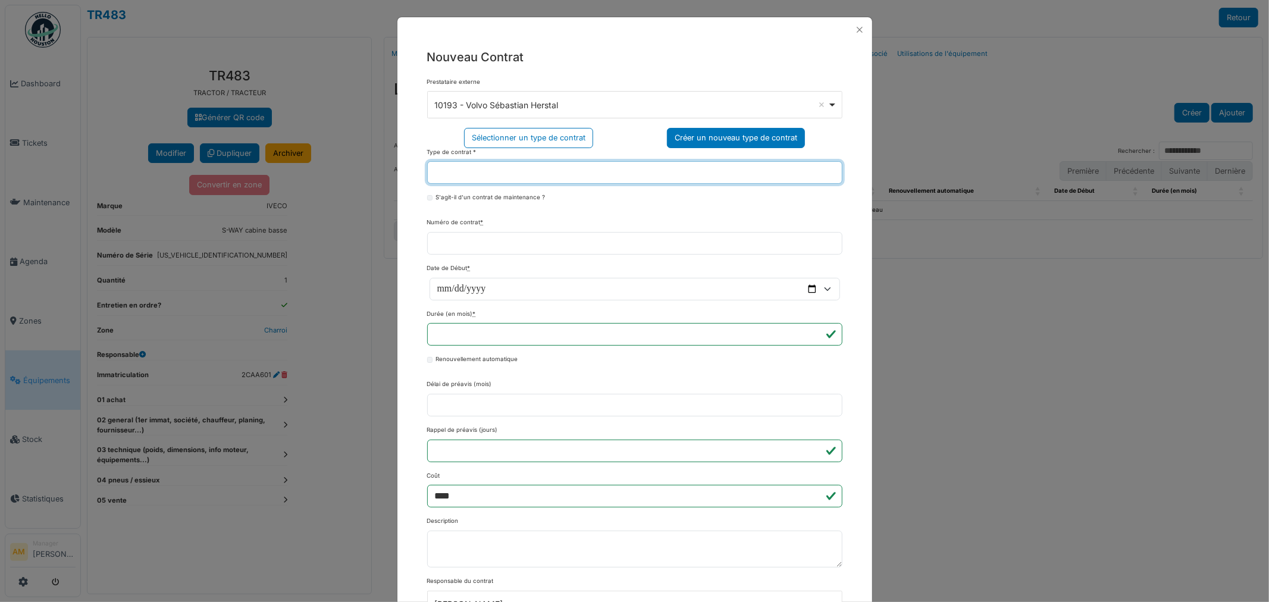
click at [736, 169] on input "Type de contrat *" at bounding box center [634, 172] width 415 height 23
type input "**********"
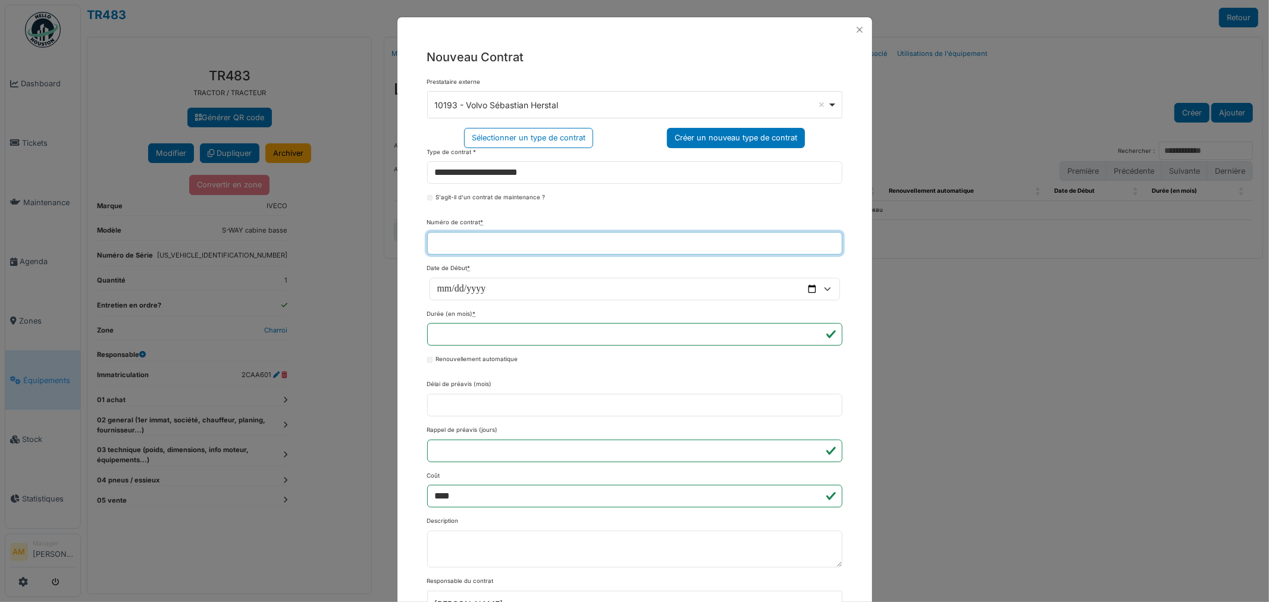
click at [603, 236] on input "Numéro de contrat *" at bounding box center [634, 243] width 415 height 23
click at [610, 184] on div "**********" at bounding box center [634, 178] width 415 height 61
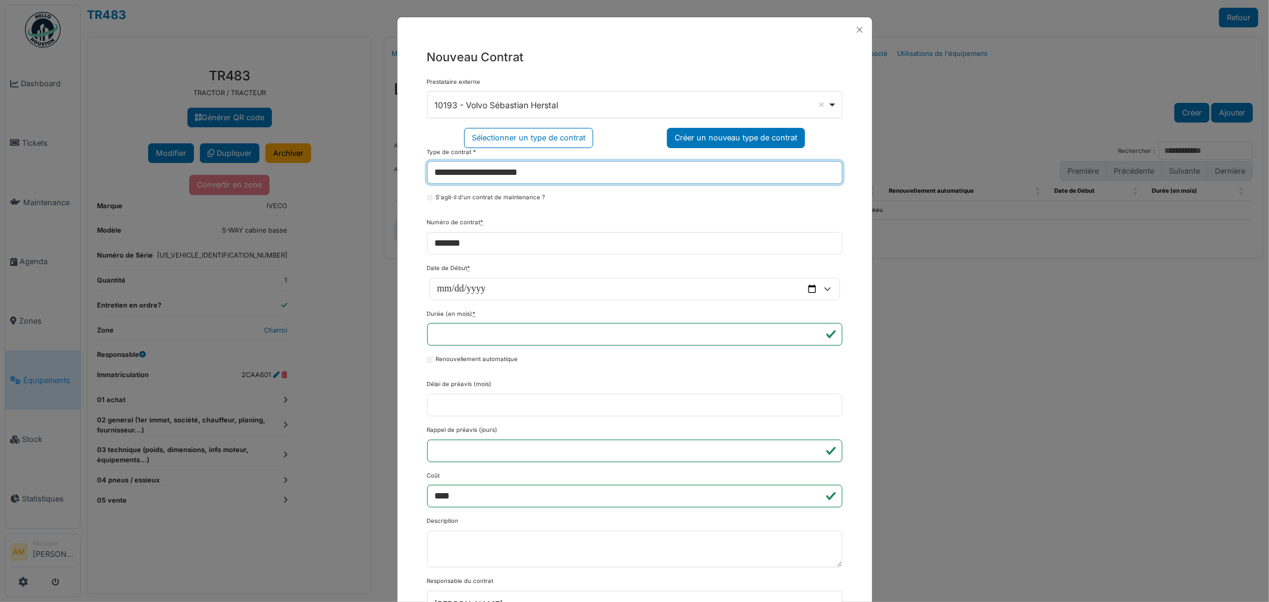
click at [604, 174] on input "**********" at bounding box center [634, 172] width 415 height 23
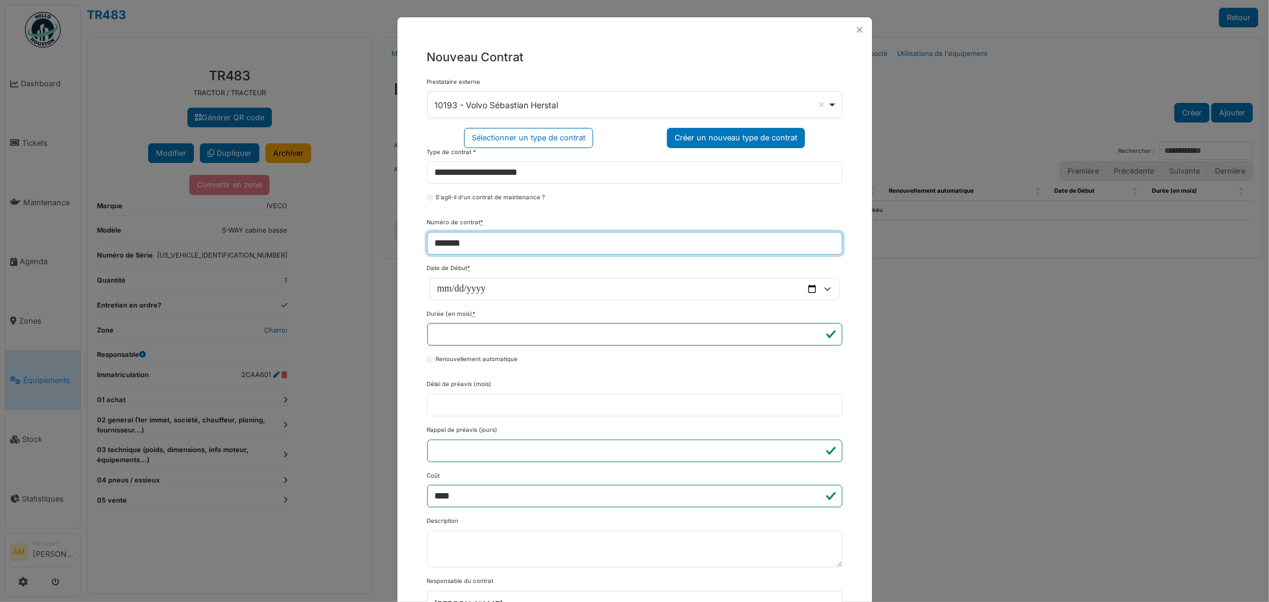
click at [529, 249] on input "*******" at bounding box center [634, 243] width 415 height 23
type input "**********"
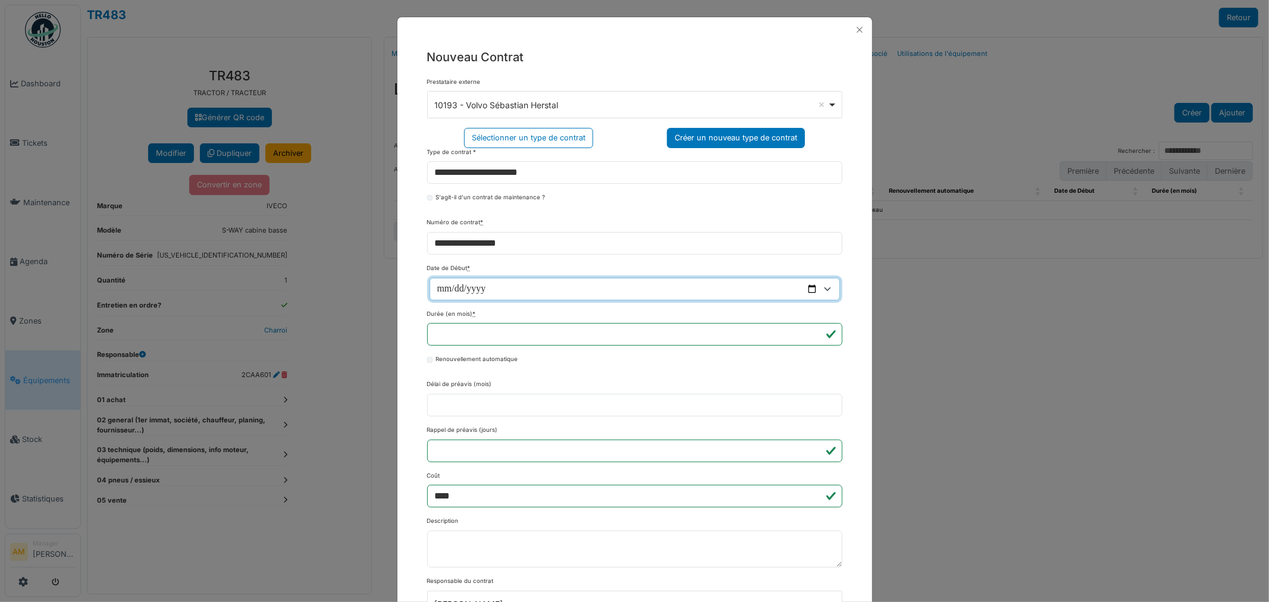
click at [430, 293] on input "Date de Début *" at bounding box center [634, 289] width 410 height 23
type input "**********"
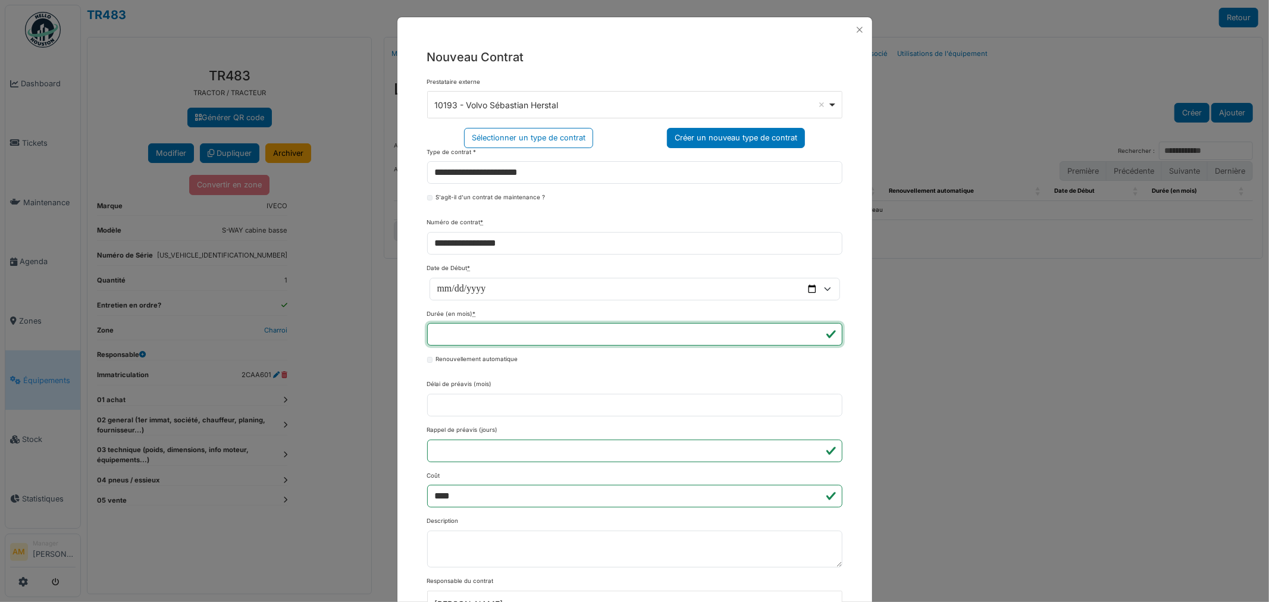
click at [682, 340] on input "**" at bounding box center [634, 334] width 415 height 23
click at [811, 336] on input "**" at bounding box center [634, 334] width 415 height 23
click at [811, 336] on input "*" at bounding box center [634, 334] width 415 height 23
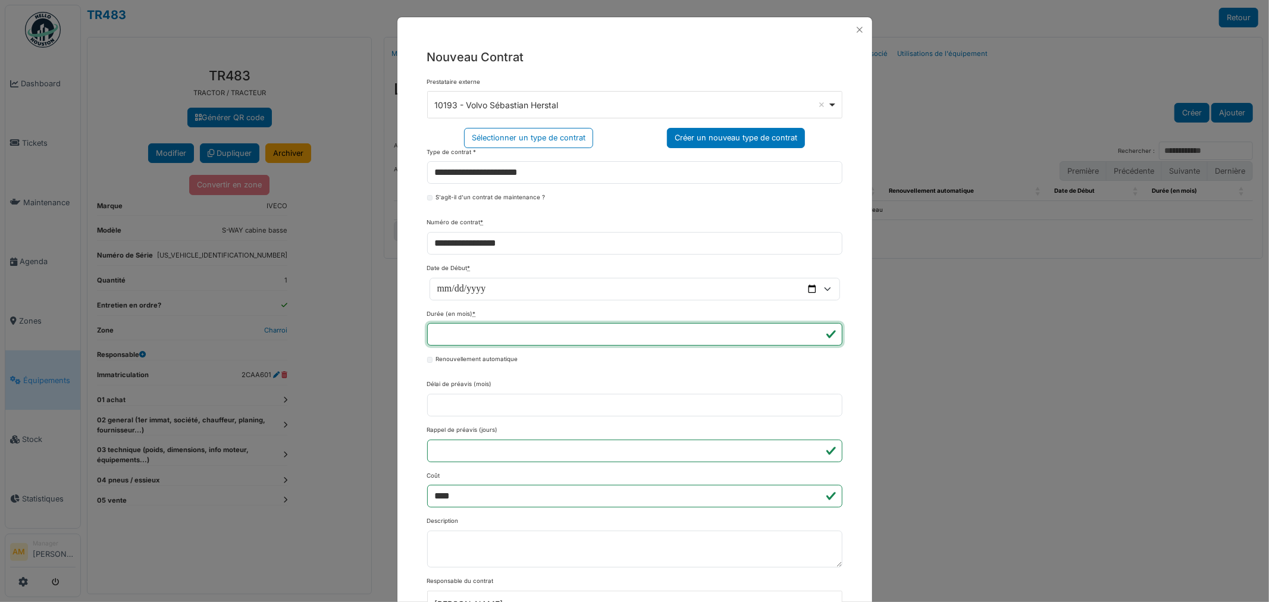
click at [812, 336] on input "*" at bounding box center [634, 334] width 415 height 23
click at [810, 343] on input "*" at bounding box center [634, 334] width 415 height 23
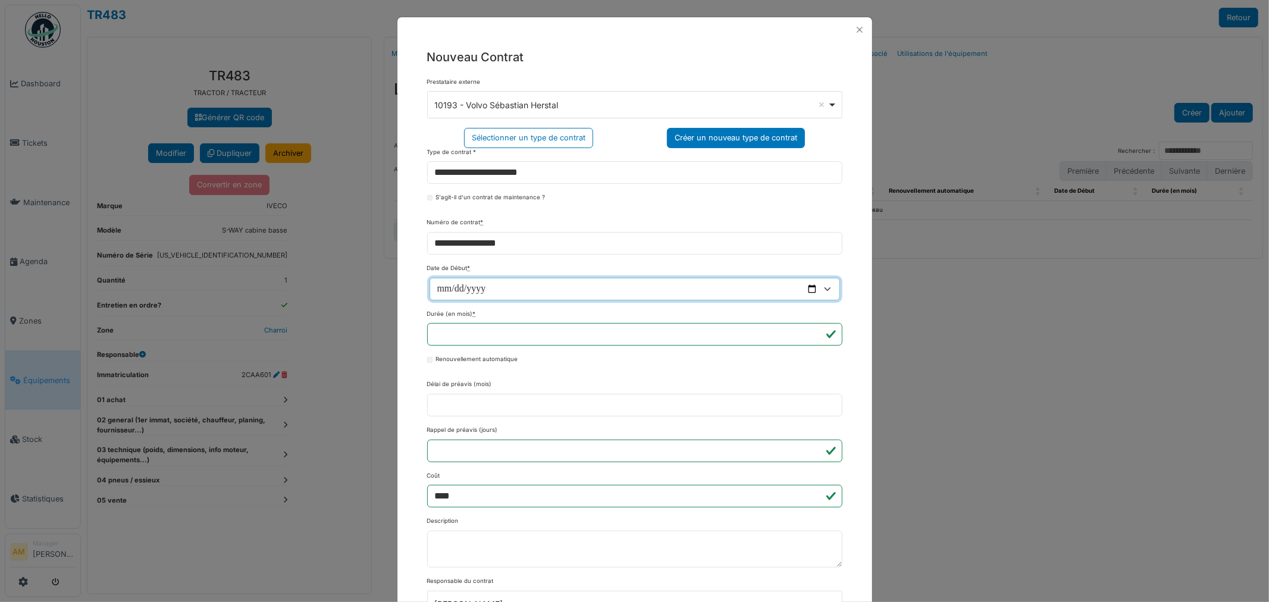
click at [804, 278] on input "**********" at bounding box center [634, 289] width 410 height 23
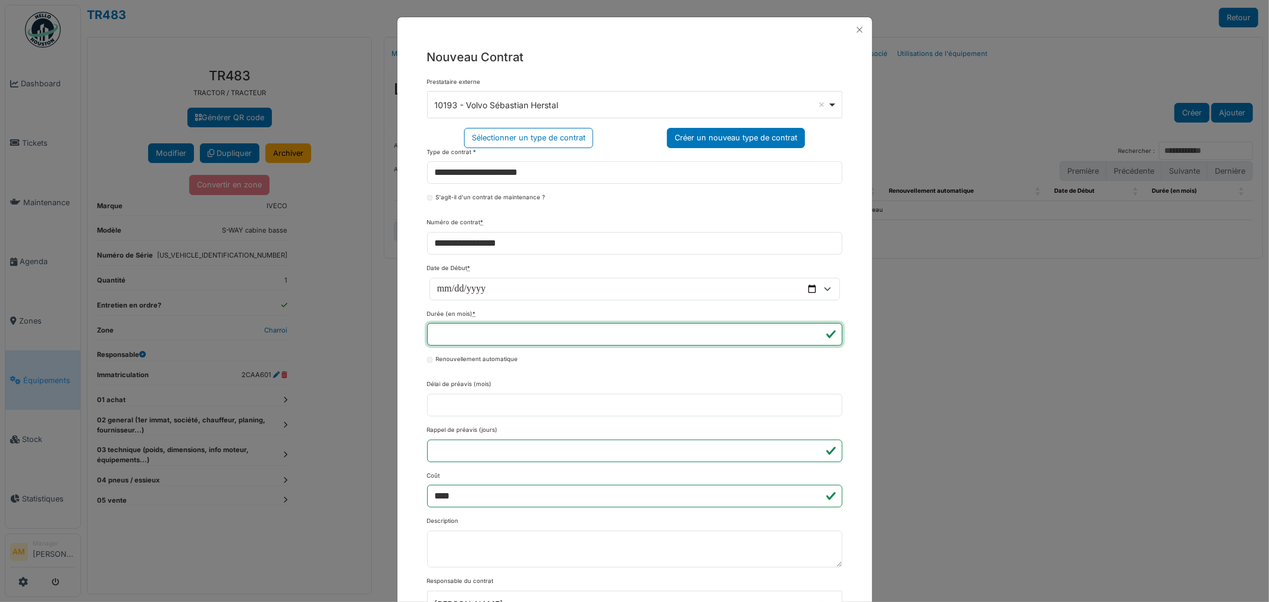
click at [513, 342] on input "*" at bounding box center [634, 334] width 415 height 23
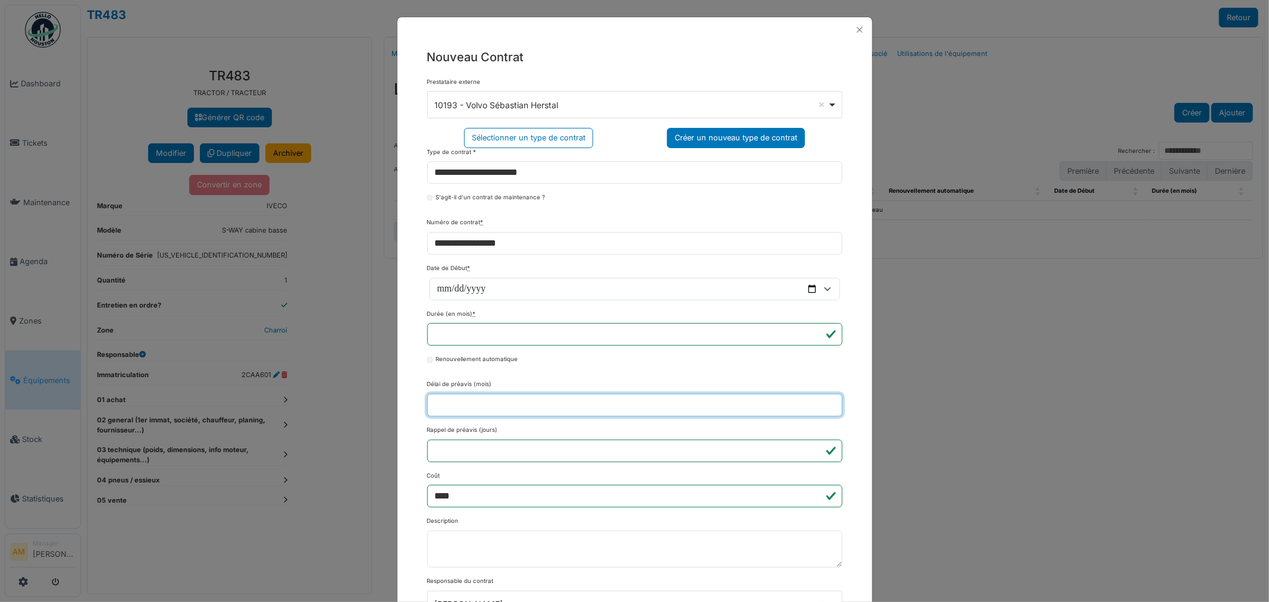
click at [484, 412] on input "Délai de préavis (mois)" at bounding box center [634, 405] width 415 height 23
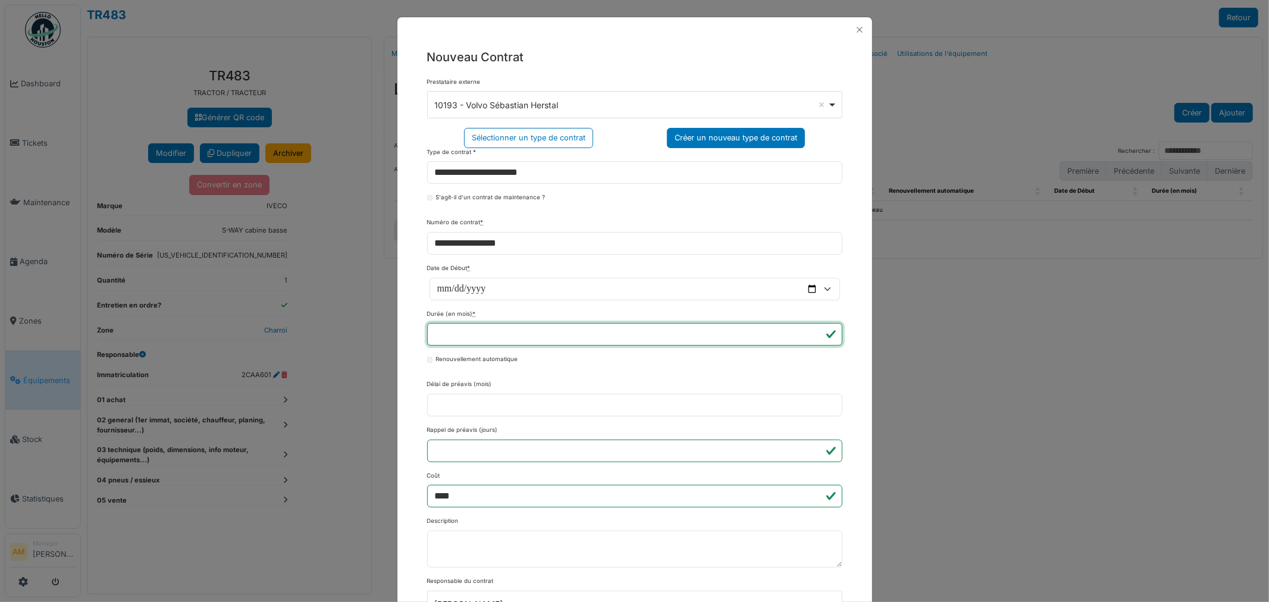
click at [441, 332] on input "*" at bounding box center [634, 334] width 415 height 23
click at [811, 341] on input "*" at bounding box center [634, 334] width 415 height 23
click at [806, 338] on input "*" at bounding box center [634, 334] width 415 height 23
type input "*"
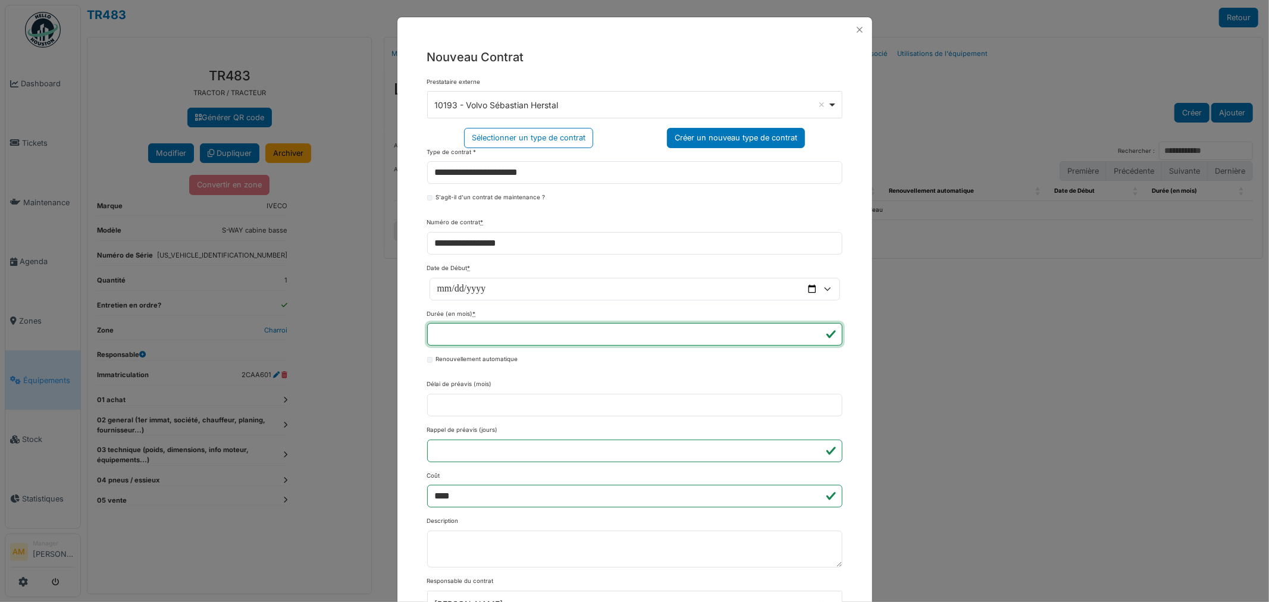
click at [806, 338] on input "*" at bounding box center [634, 334] width 415 height 23
click at [853, 30] on button "Close" at bounding box center [859, 29] width 15 height 15
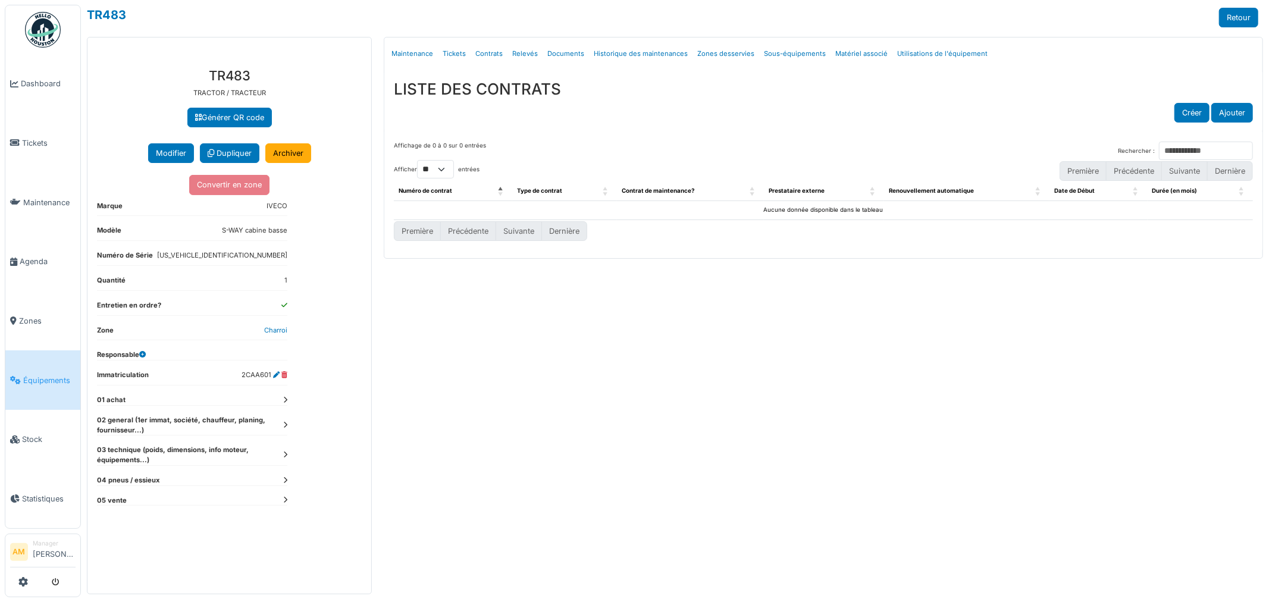
drag, startPoint x: 863, startPoint y: 90, endPoint x: 855, endPoint y: 84, distance: 9.8
click at [863, 90] on h3 "LISTE DES CONTRATS" at bounding box center [823, 89] width 859 height 18
click at [917, 57] on link "Utilisations de l'équipement" at bounding box center [942, 54] width 100 height 28
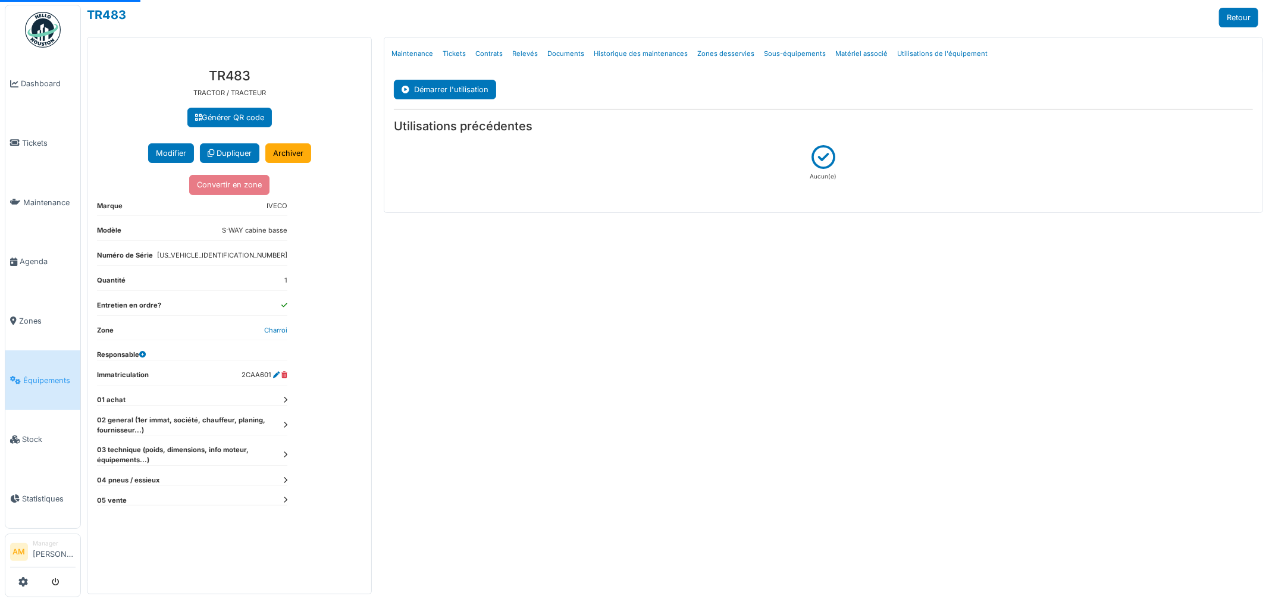
click at [824, 161] on icon at bounding box center [823, 154] width 24 height 19
click at [429, 125] on h5 "Utilisations précédentes" at bounding box center [823, 126] width 859 height 14
click at [432, 90] on button "Démarrer l'utilisation" at bounding box center [445, 90] width 102 height 20
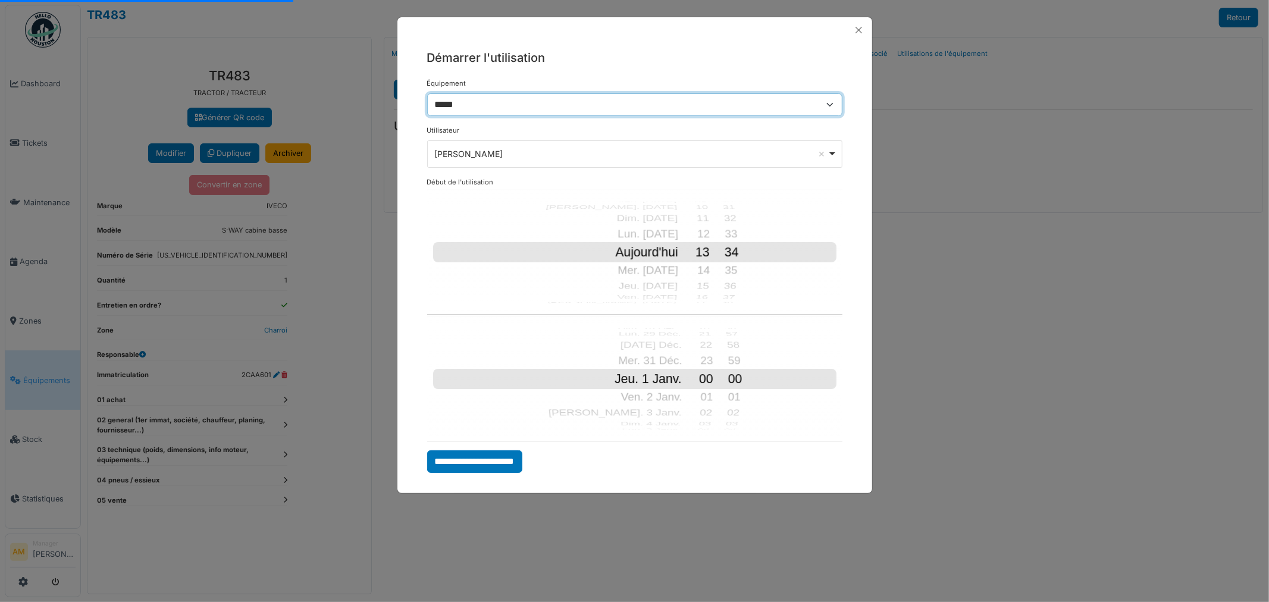
click at [481, 109] on select "*****" at bounding box center [634, 104] width 415 height 23
click at [481, 105] on select "*****" at bounding box center [634, 104] width 415 height 23
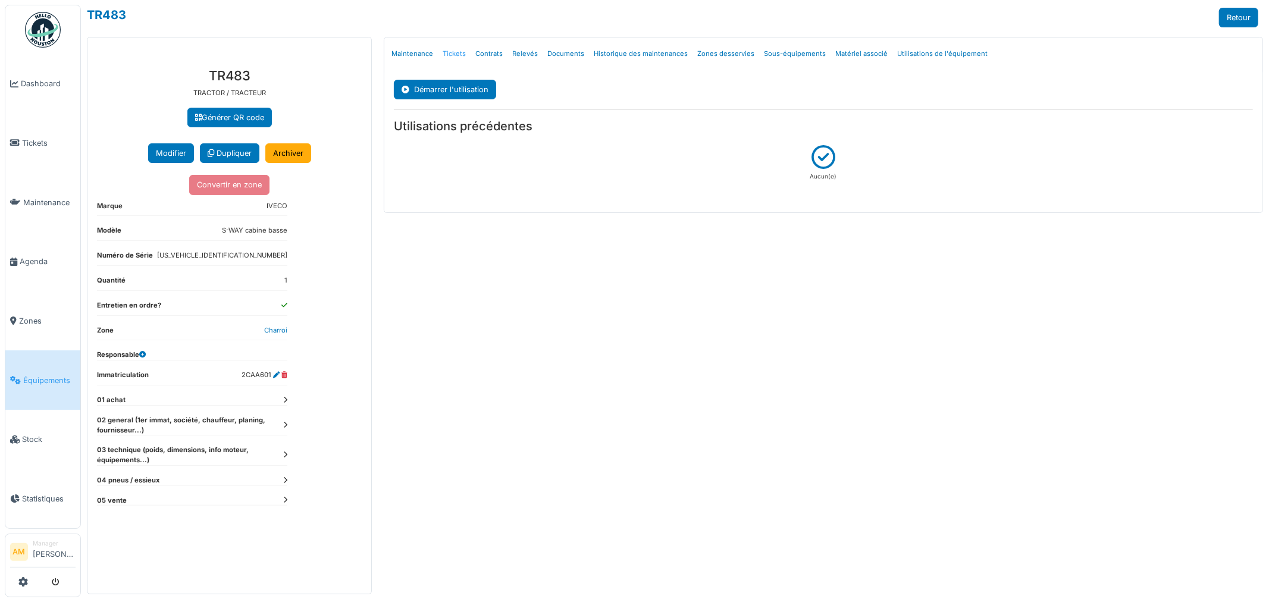
click at [453, 57] on link "Tickets" at bounding box center [454, 54] width 33 height 28
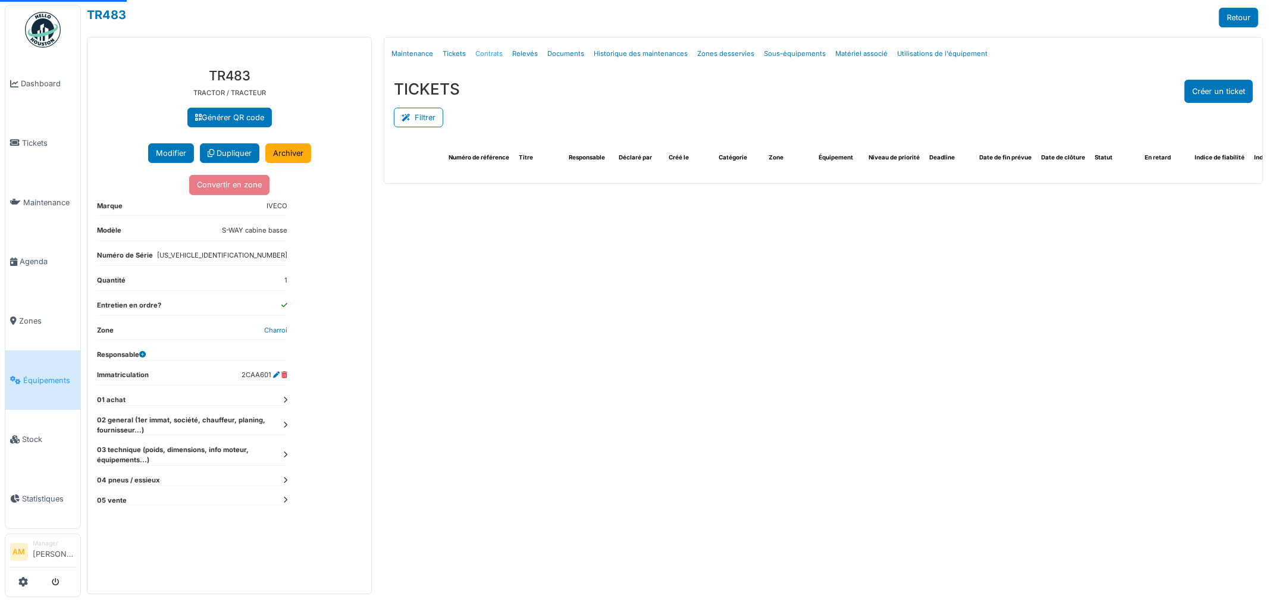
drag, startPoint x: 0, startPoint y: 0, endPoint x: 491, endPoint y: 55, distance: 493.9
click at [491, 55] on link "Contrats" at bounding box center [489, 54] width 37 height 28
select select "***"
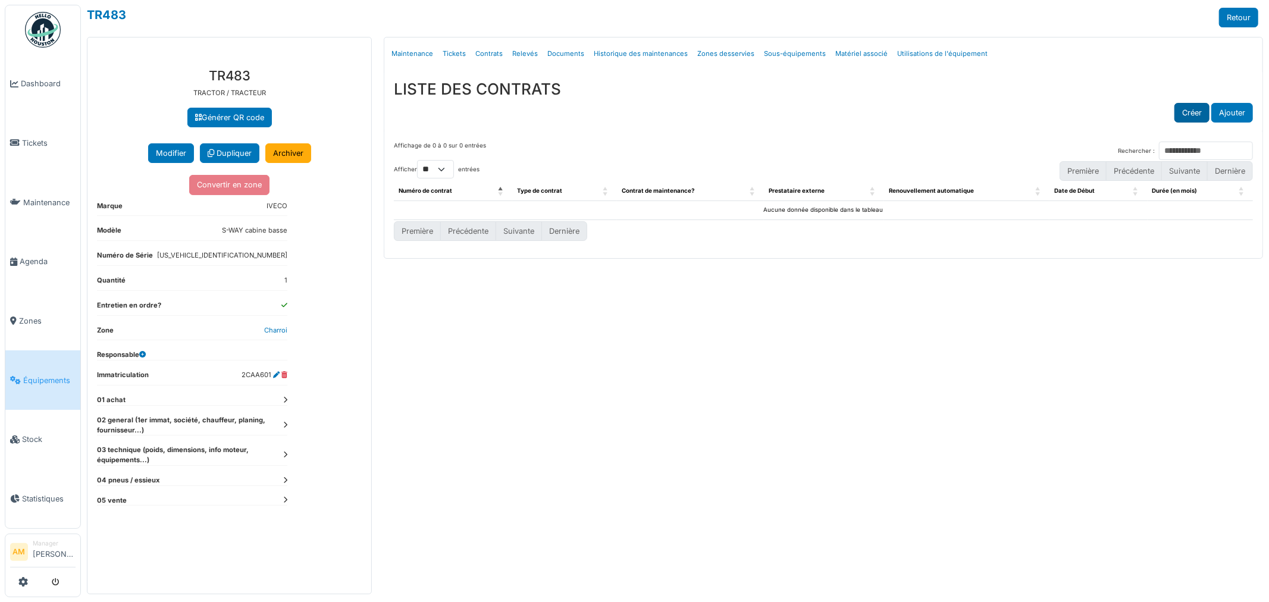
click at [1199, 112] on button "Créer" at bounding box center [1191, 113] width 35 height 20
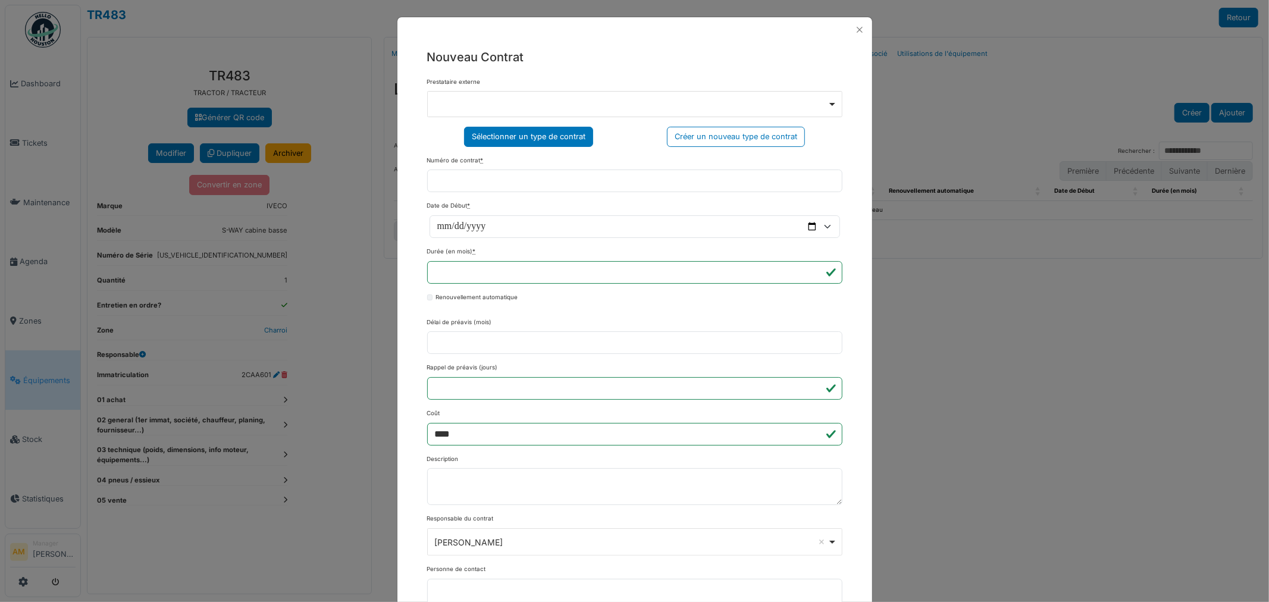
click at [557, 138] on div "Sélectionner un type de contrat" at bounding box center [528, 137] width 129 height 20
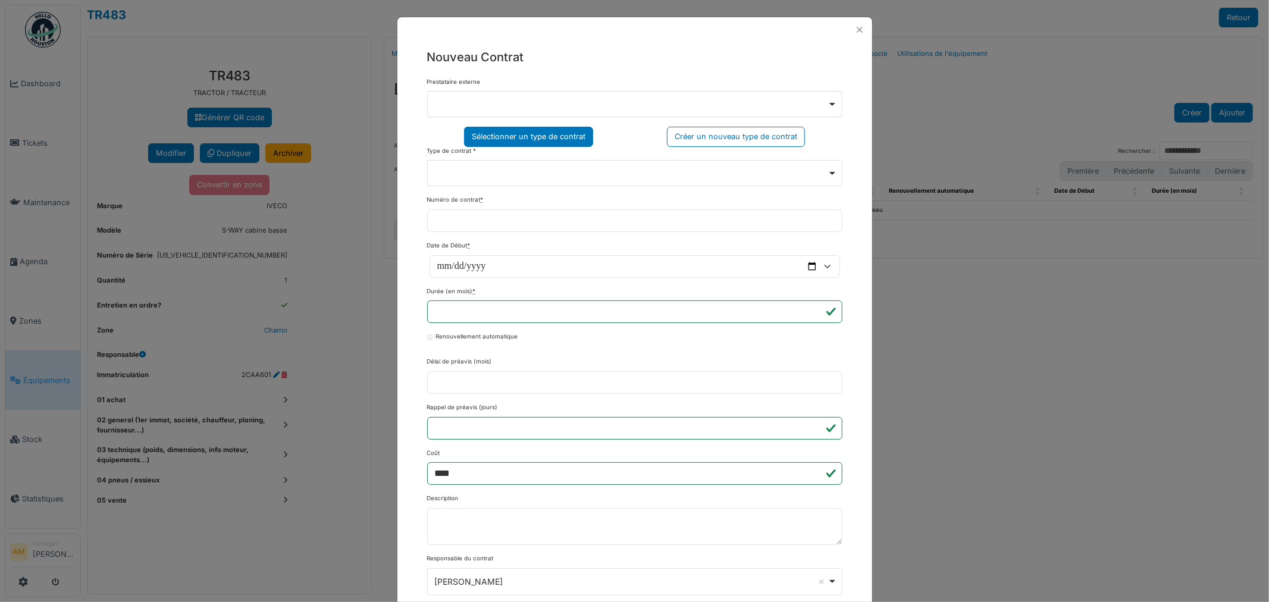
click at [522, 170] on div "Remove item" at bounding box center [634, 172] width 405 height 5
click at [857, 29] on button "Close" at bounding box center [859, 29] width 15 height 15
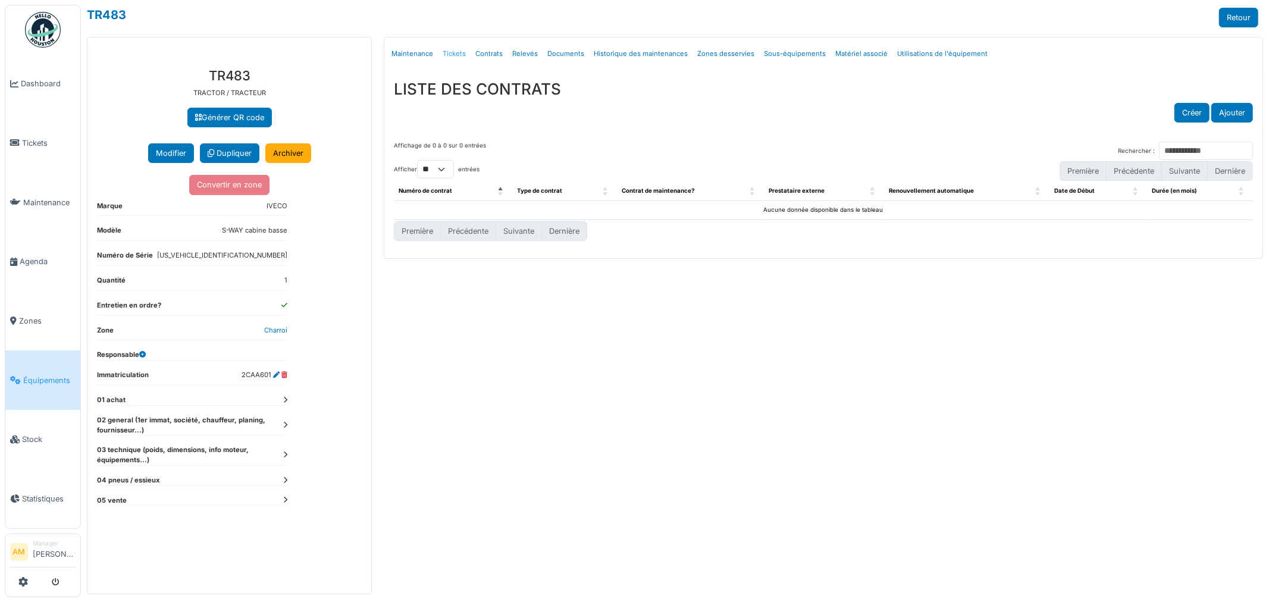
click at [451, 51] on link "Tickets" at bounding box center [454, 54] width 33 height 28
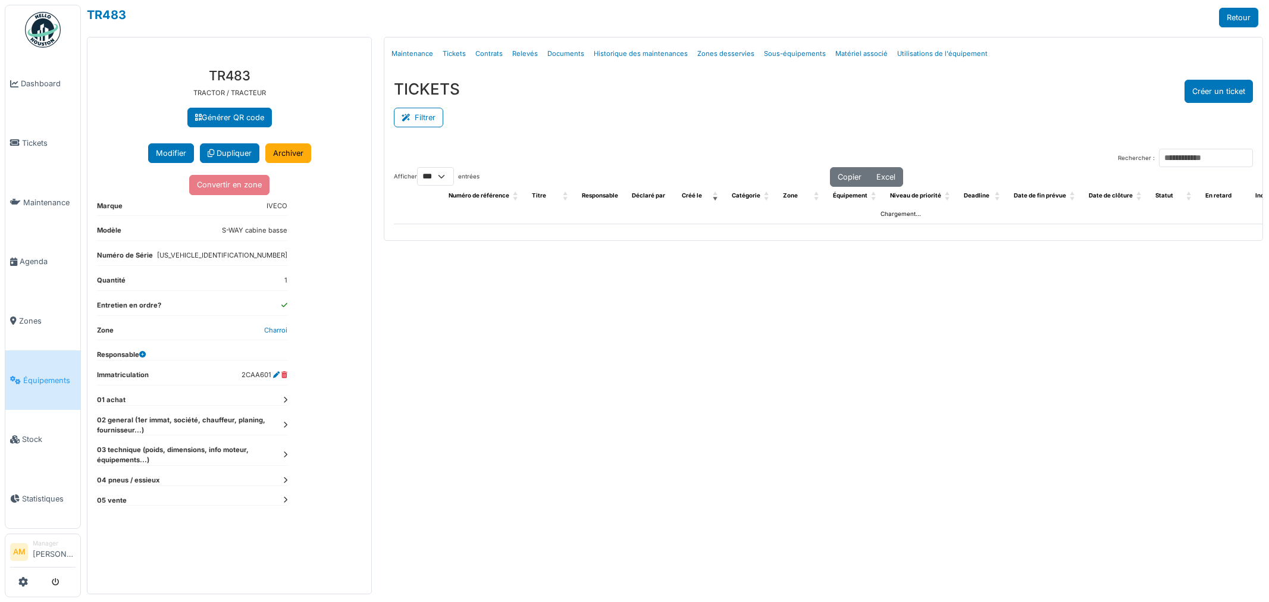
select select "***"
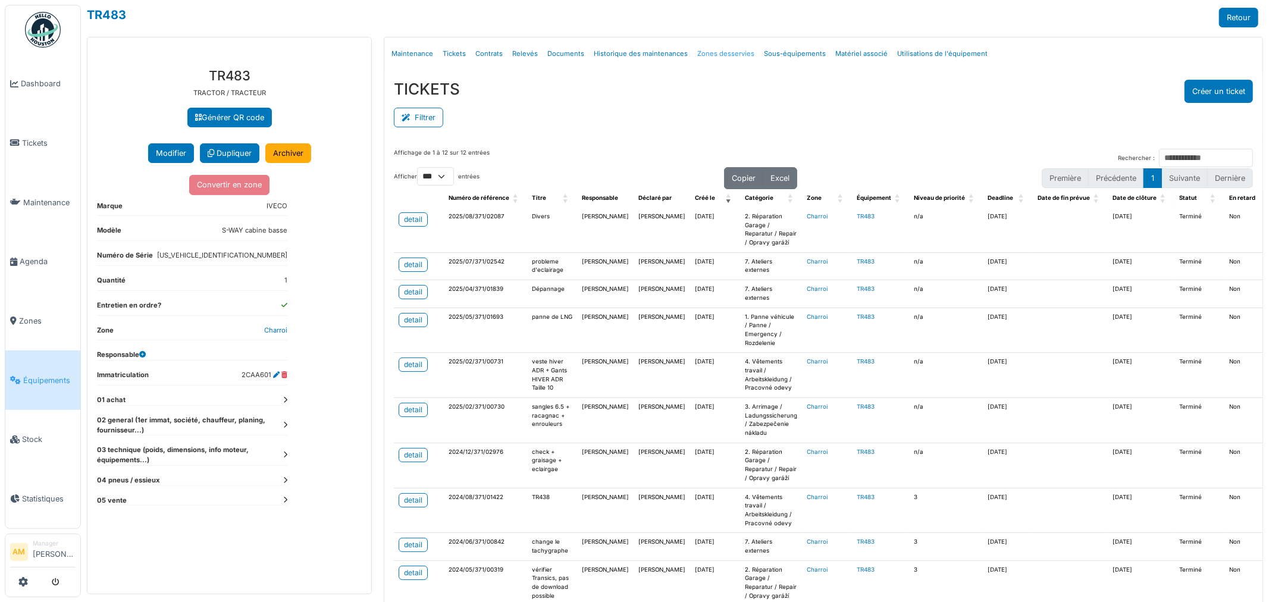
click at [717, 56] on link "Zones desservies" at bounding box center [725, 54] width 67 height 28
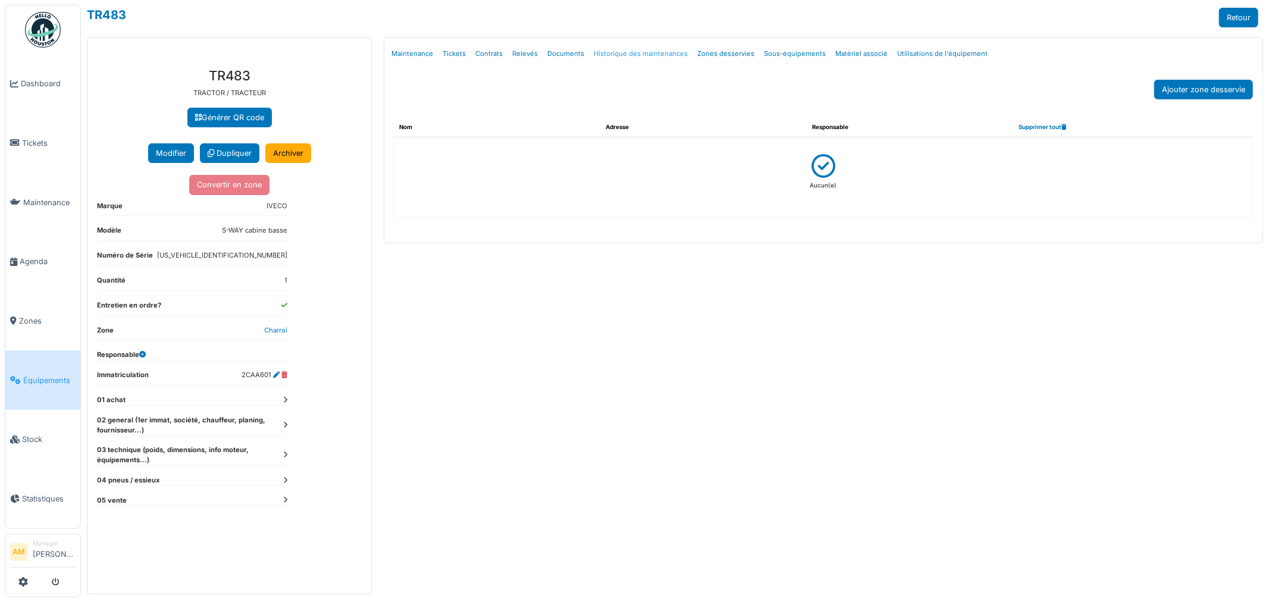
click at [663, 58] on link "Historique des maintenances" at bounding box center [641, 54] width 104 height 28
select select "***"
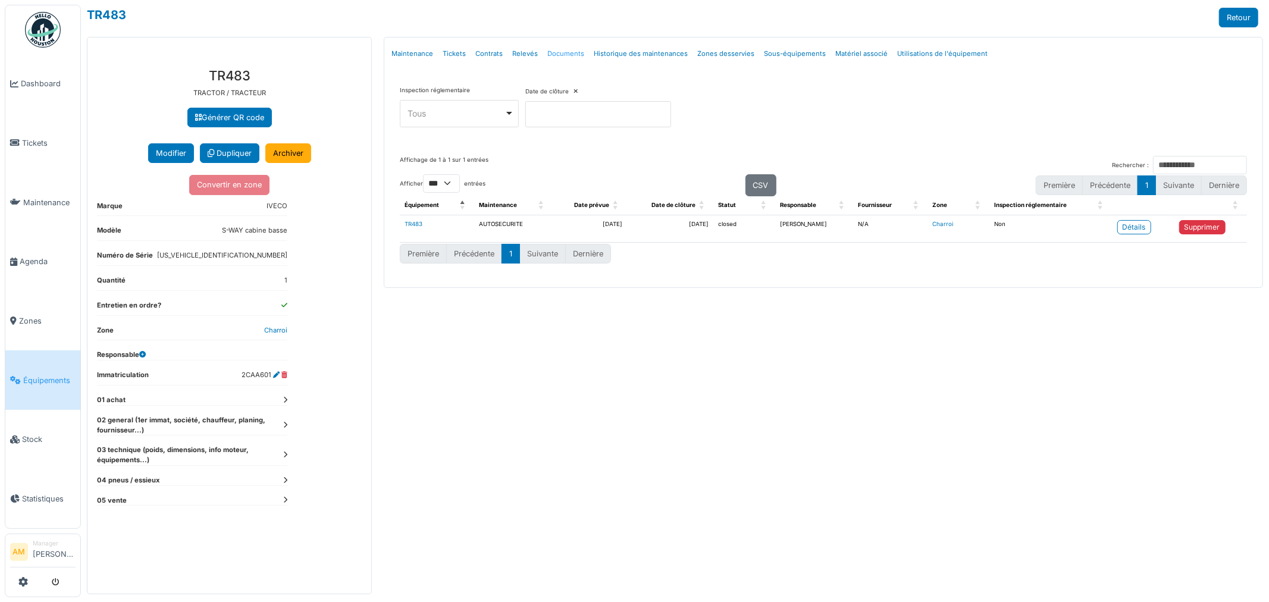
click at [560, 56] on link "Documents" at bounding box center [566, 54] width 46 height 28
click at [525, 56] on link "Relevés" at bounding box center [524, 54] width 35 height 28
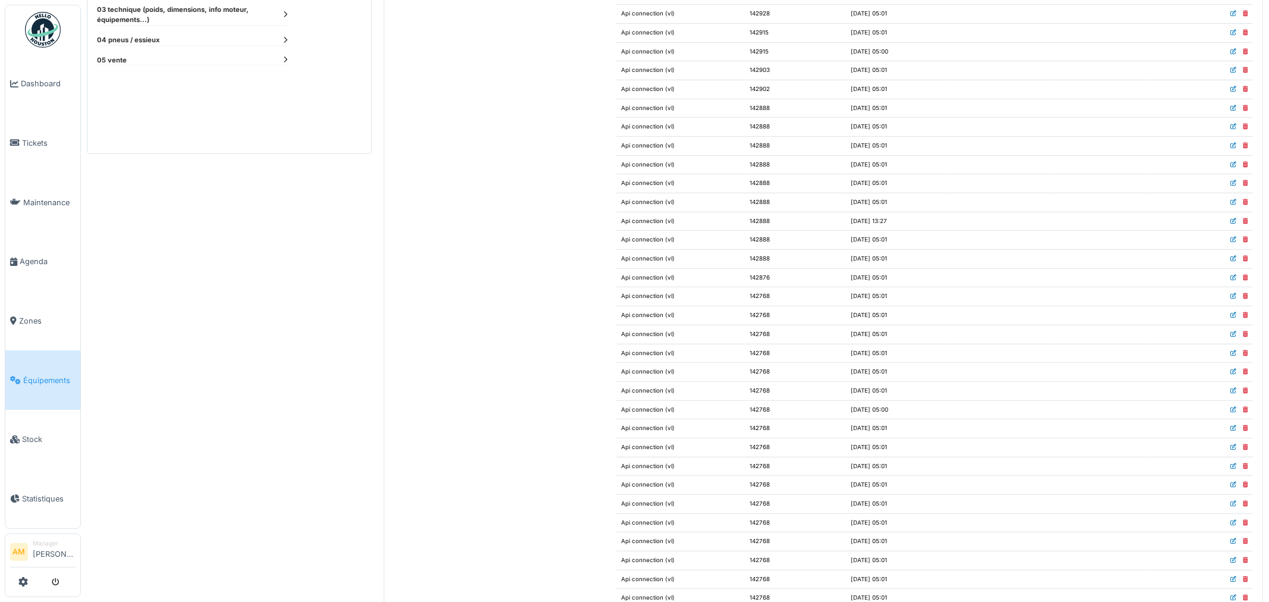
scroll to position [396, 0]
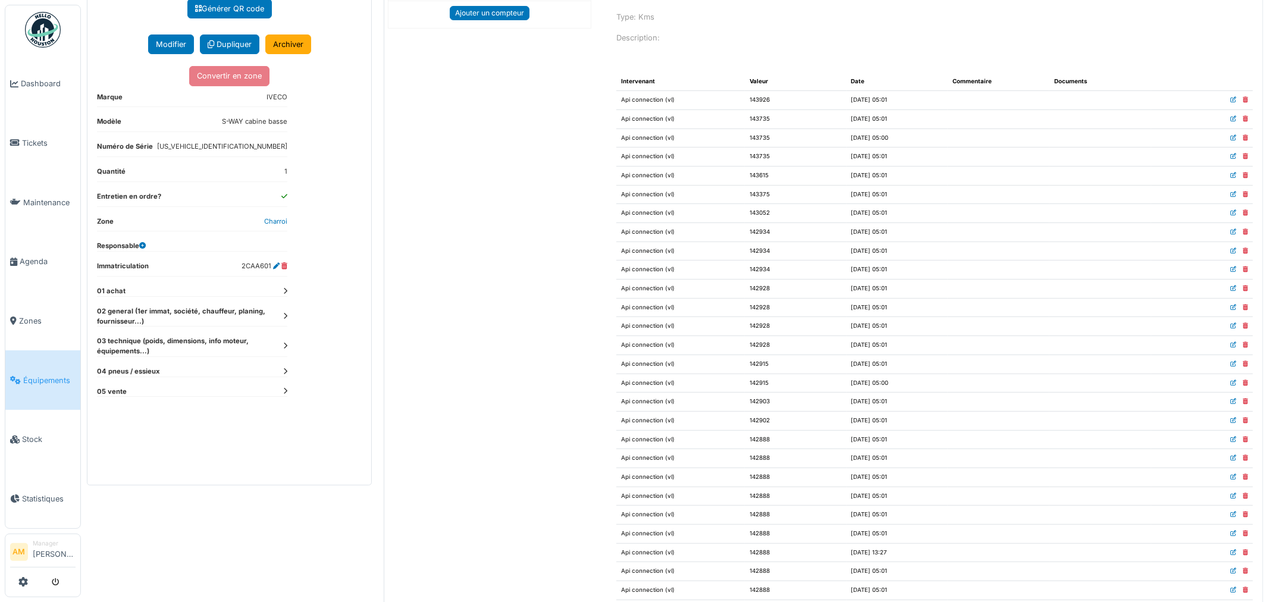
scroll to position [0, 0]
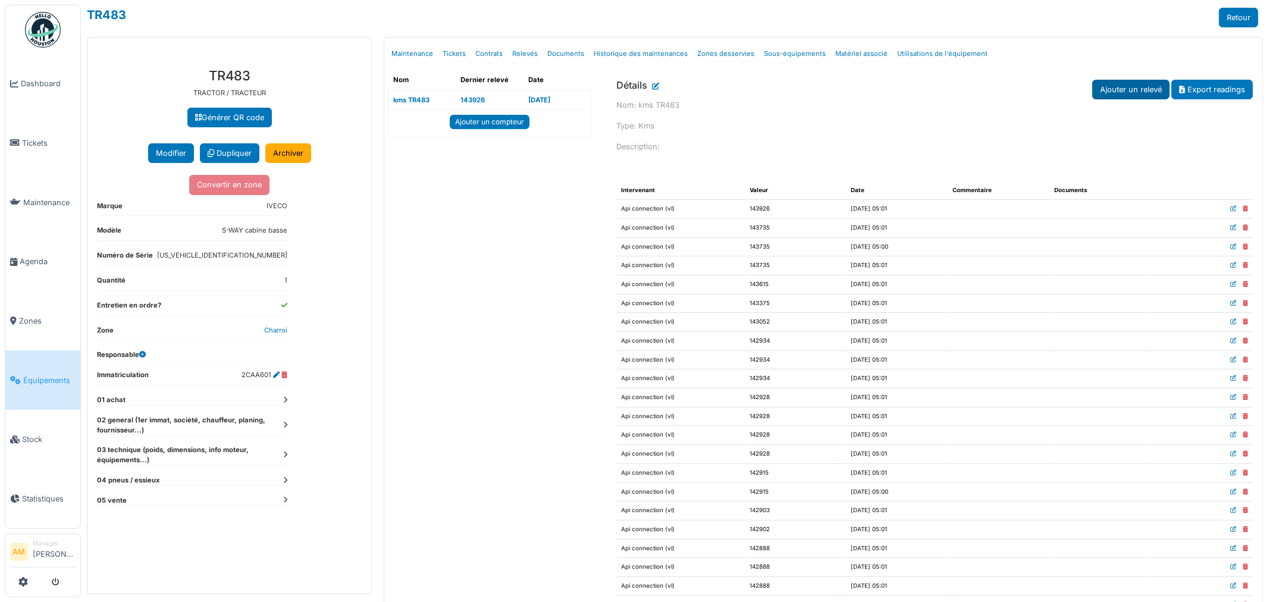
click at [1138, 87] on link "Ajouter un relevé" at bounding box center [1130, 90] width 77 height 20
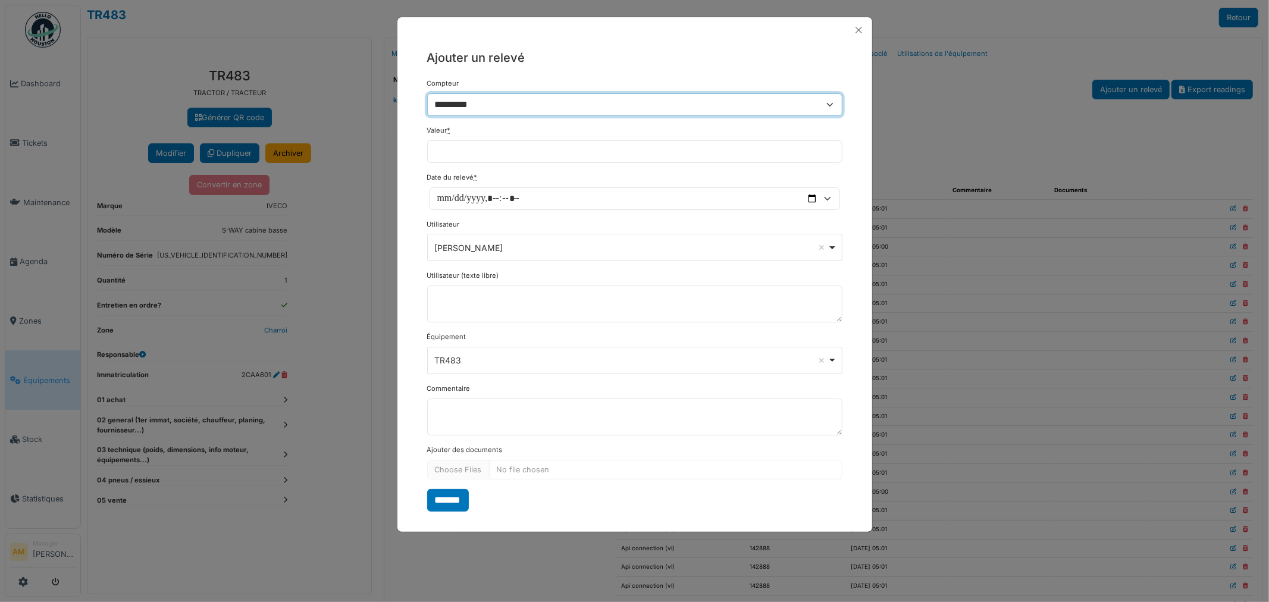
click at [690, 112] on select "*********" at bounding box center [634, 104] width 415 height 23
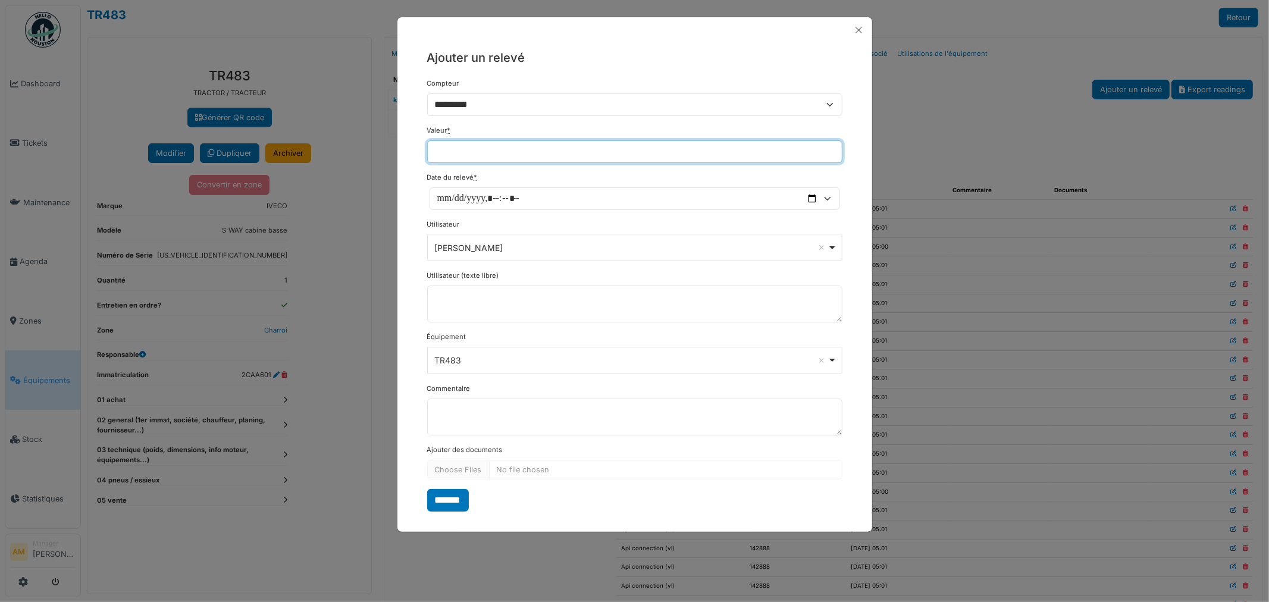
click at [680, 159] on input "Valeur *" at bounding box center [634, 151] width 415 height 23
click at [692, 253] on div "Ana-maria Micu Remove item" at bounding box center [630, 248] width 393 height 12
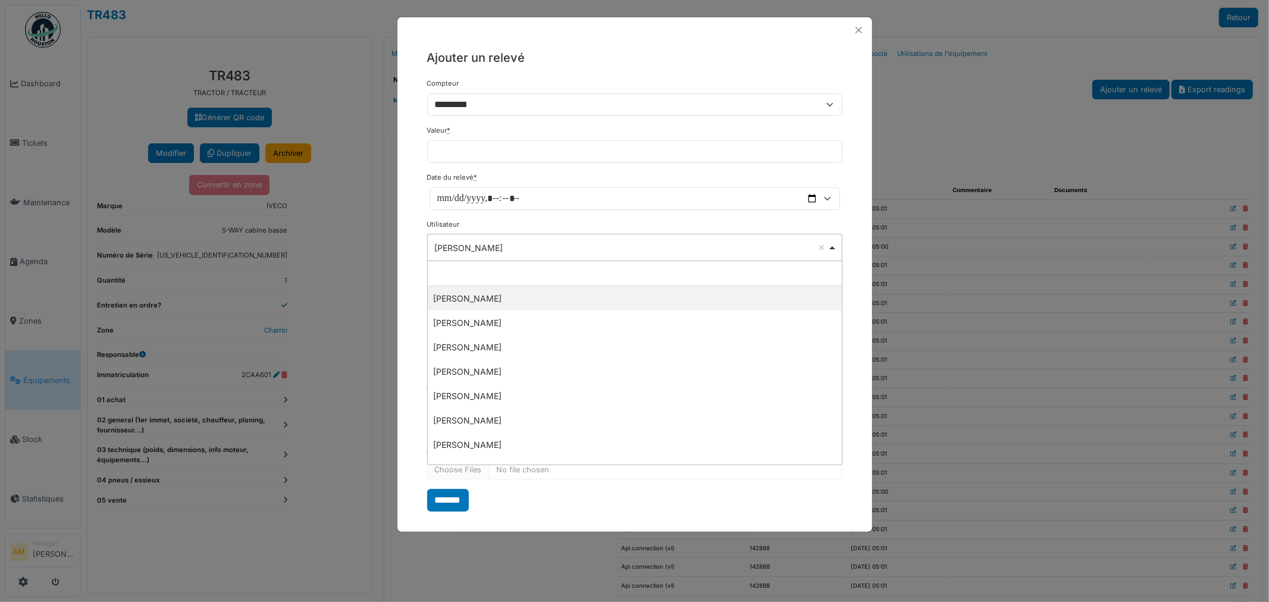
click at [692, 253] on div "Ana-maria Micu Remove item" at bounding box center [630, 248] width 393 height 12
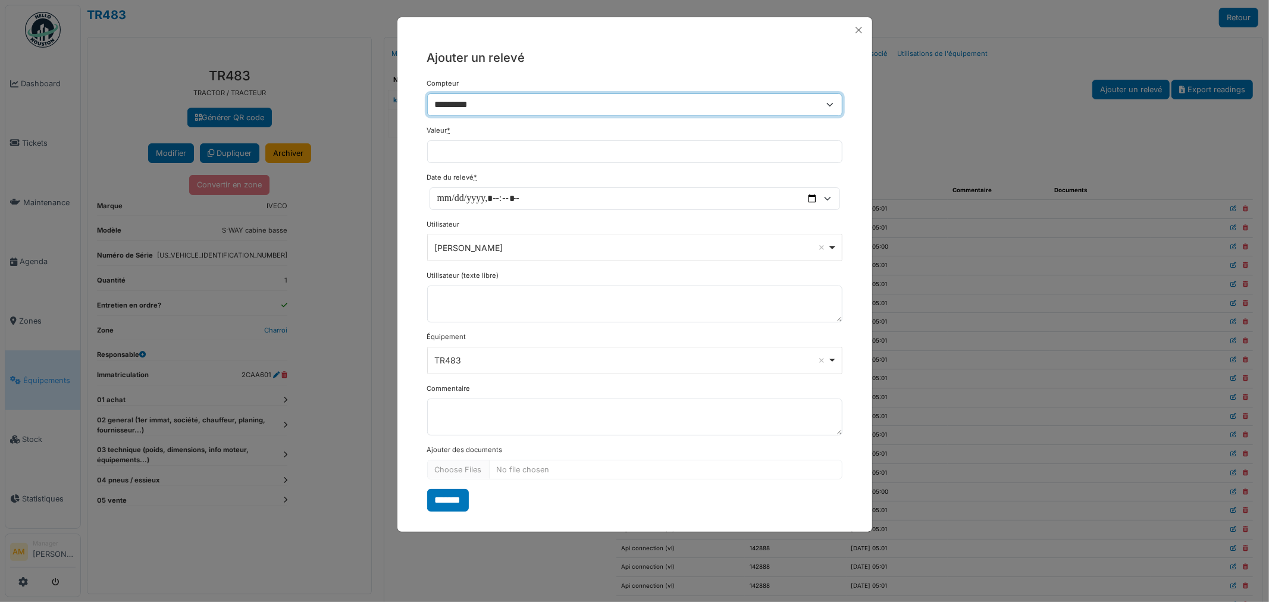
click at [496, 111] on select "*********" at bounding box center [634, 104] width 415 height 23
click at [492, 110] on select "*********" at bounding box center [634, 104] width 415 height 23
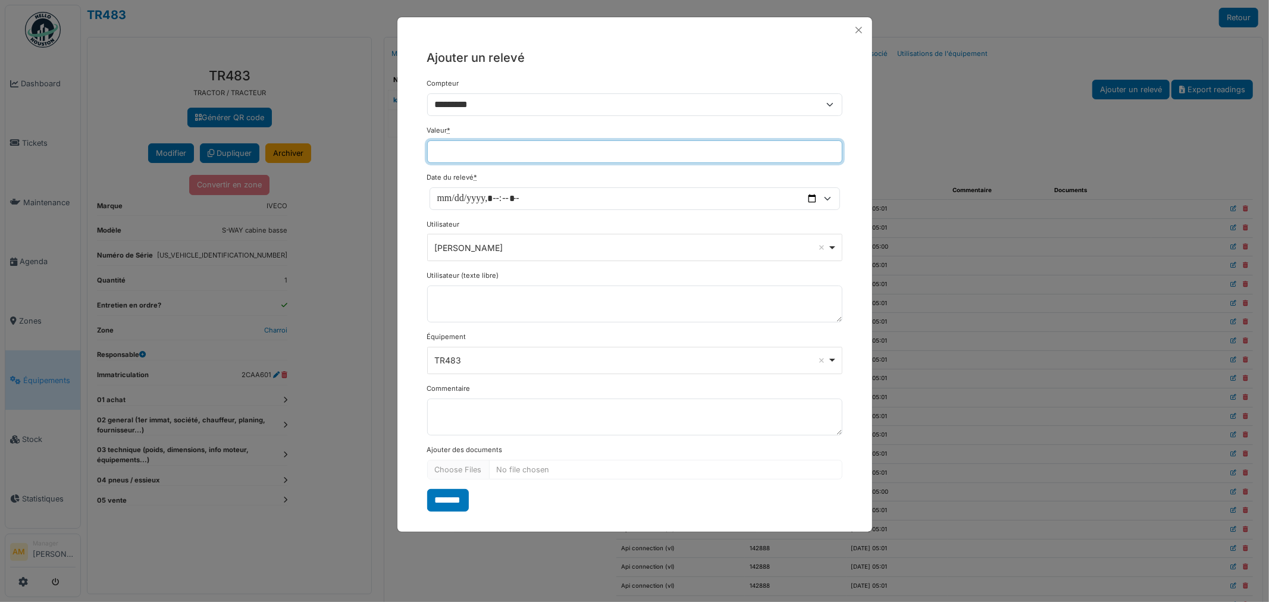
click at [449, 149] on input "Valeur *" at bounding box center [634, 151] width 415 height 23
type input "*"
click at [449, 149] on input "*" at bounding box center [634, 151] width 415 height 23
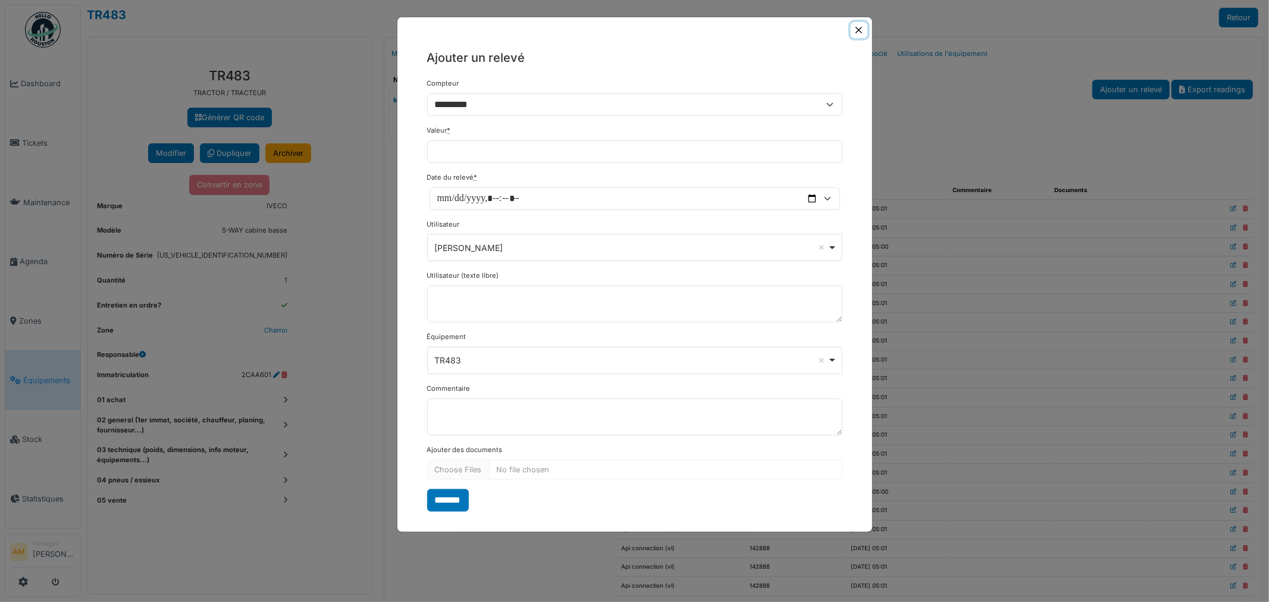
click at [858, 33] on button "Close" at bounding box center [859, 30] width 16 height 16
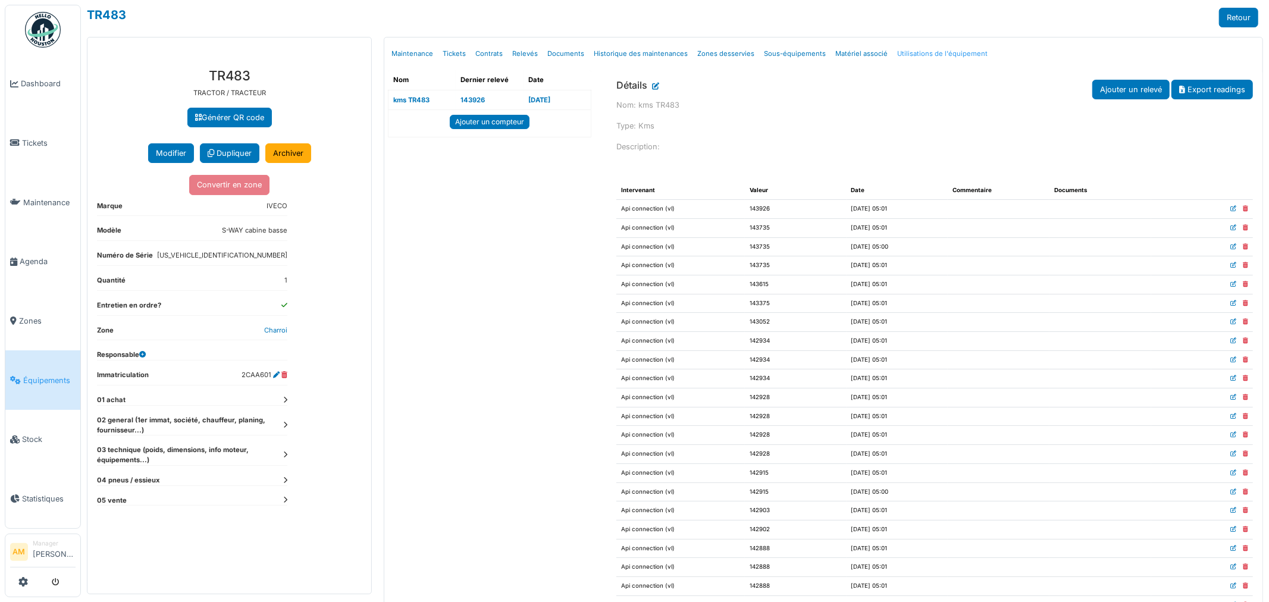
click at [948, 52] on link "Utilisations de l'équipement" at bounding box center [942, 54] width 100 height 28
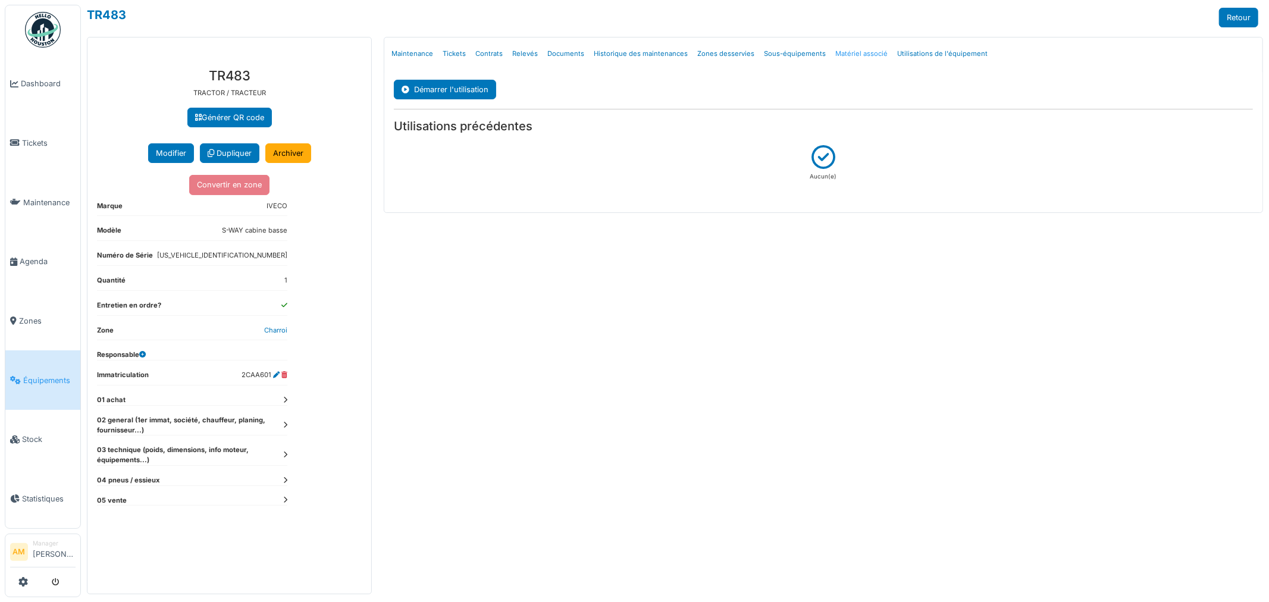
click at [867, 54] on link "Matériel associé" at bounding box center [861, 54] width 62 height 28
select select "***"
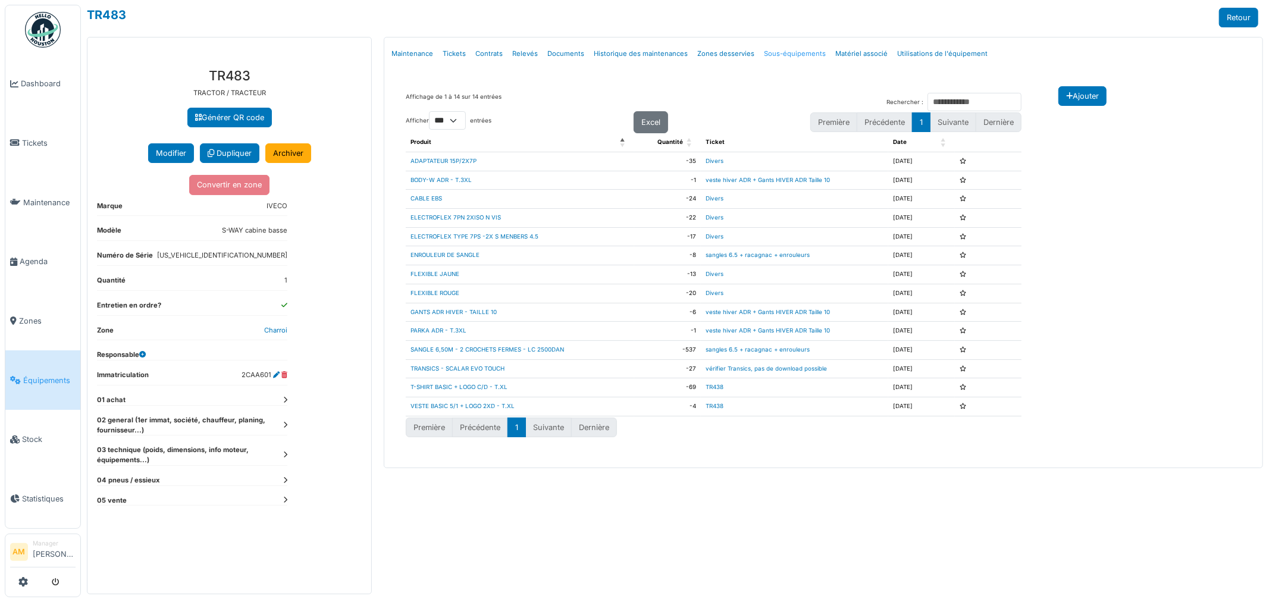
click at [792, 52] on link "Sous-équipements" at bounding box center [794, 54] width 71 height 28
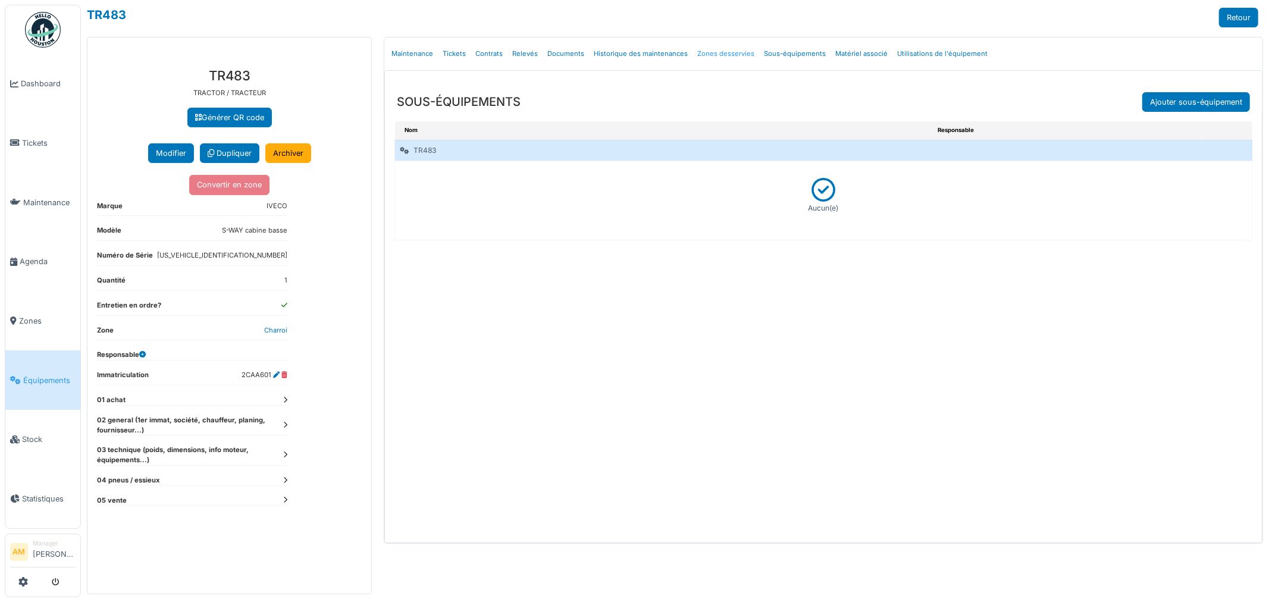
click at [714, 52] on link "Zones desservies" at bounding box center [725, 54] width 67 height 28
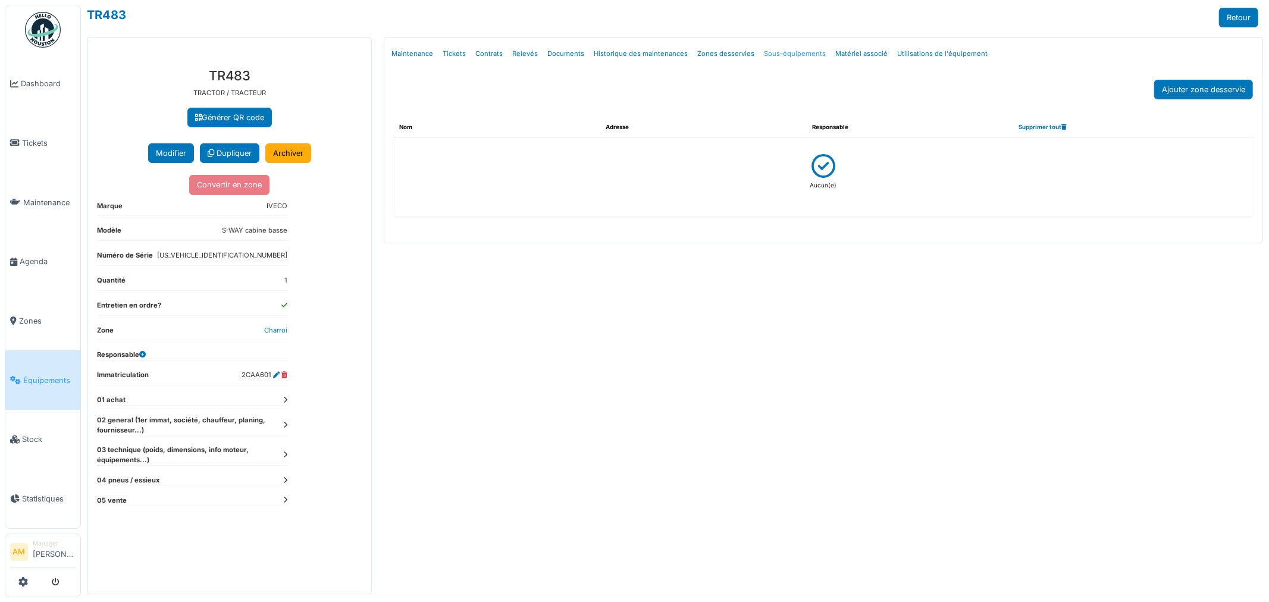
click at [766, 56] on link "Sous-équipements" at bounding box center [794, 54] width 71 height 28
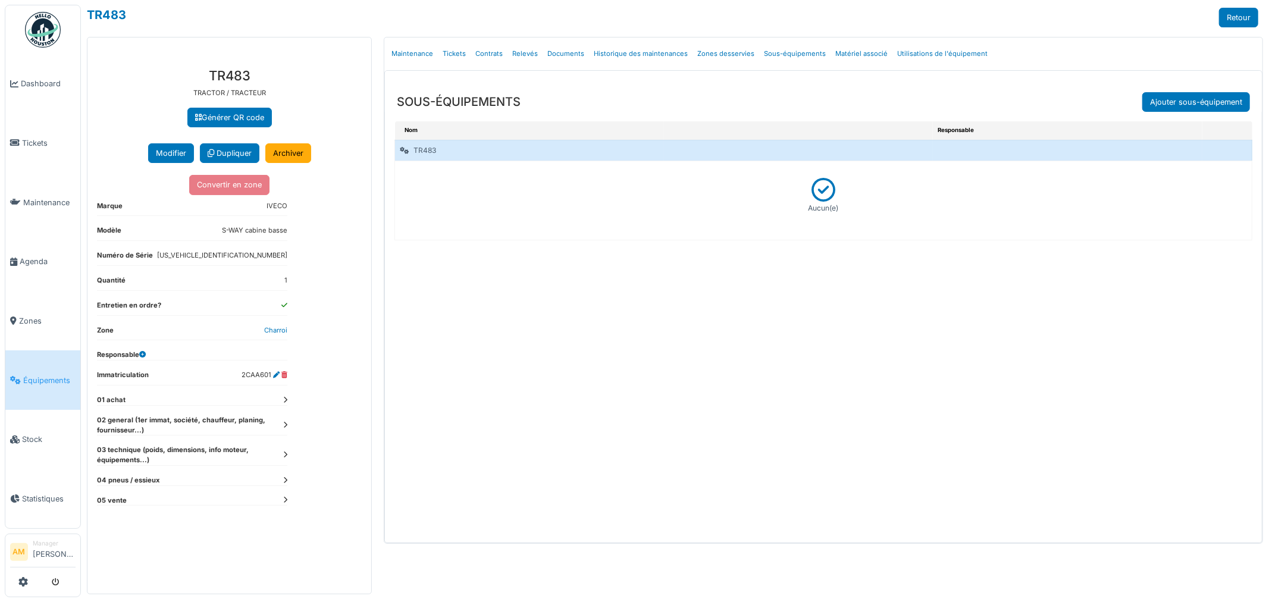
click at [422, 158] on div "TR483" at bounding box center [529, 150] width 269 height 20
click at [422, 153] on div "TR483" at bounding box center [529, 150] width 269 height 20
click at [423, 153] on div "TR483" at bounding box center [529, 150] width 269 height 20
drag, startPoint x: 399, startPoint y: 150, endPoint x: 393, endPoint y: 152, distance: 6.1
click at [393, 152] on div "Nom Responsable TR483 Aucun(e)" at bounding box center [823, 331] width 877 height 421
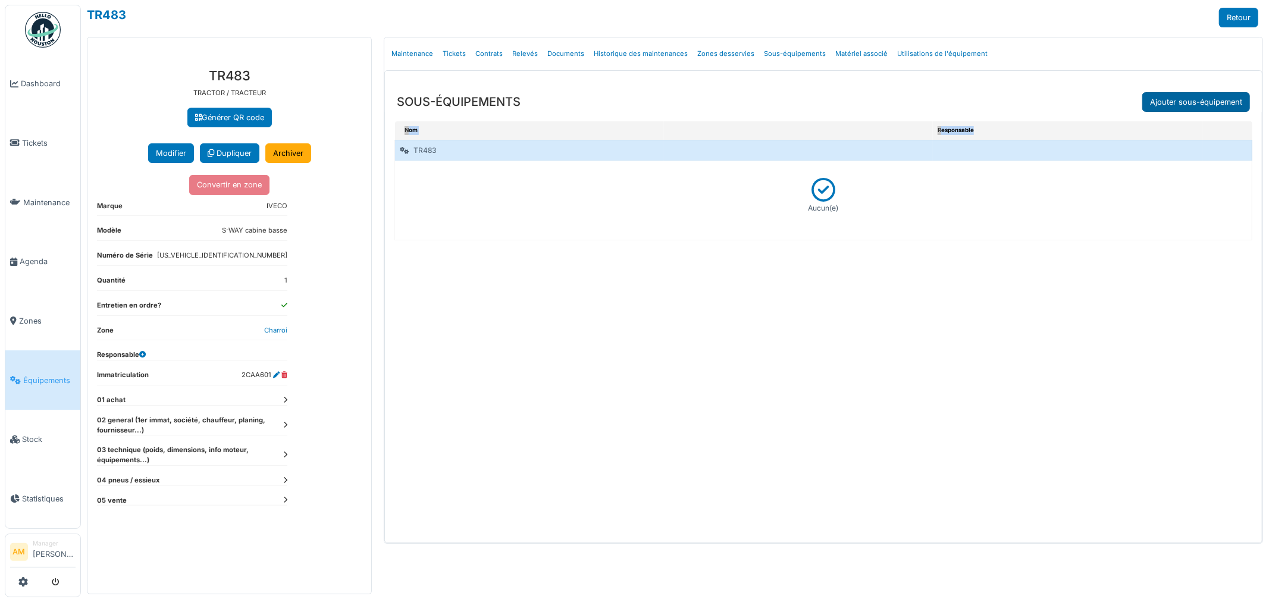
click at [1181, 96] on link "Ajouter sous-équipement" at bounding box center [1196, 102] width 108 height 20
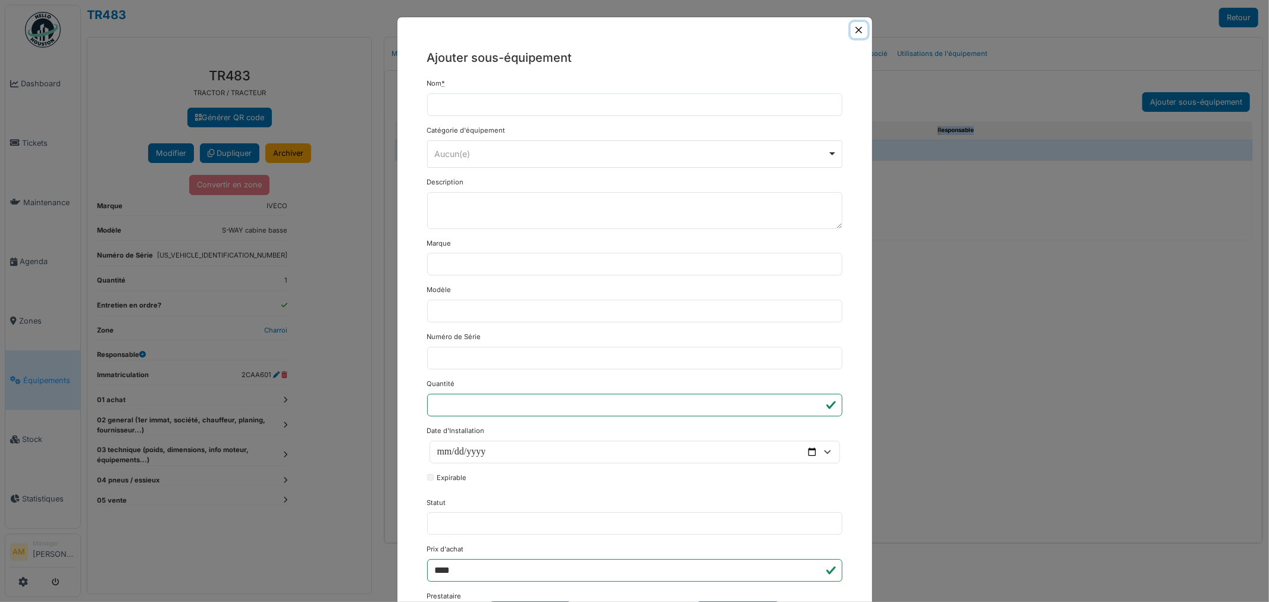
click at [855, 31] on button "Close" at bounding box center [859, 30] width 16 height 16
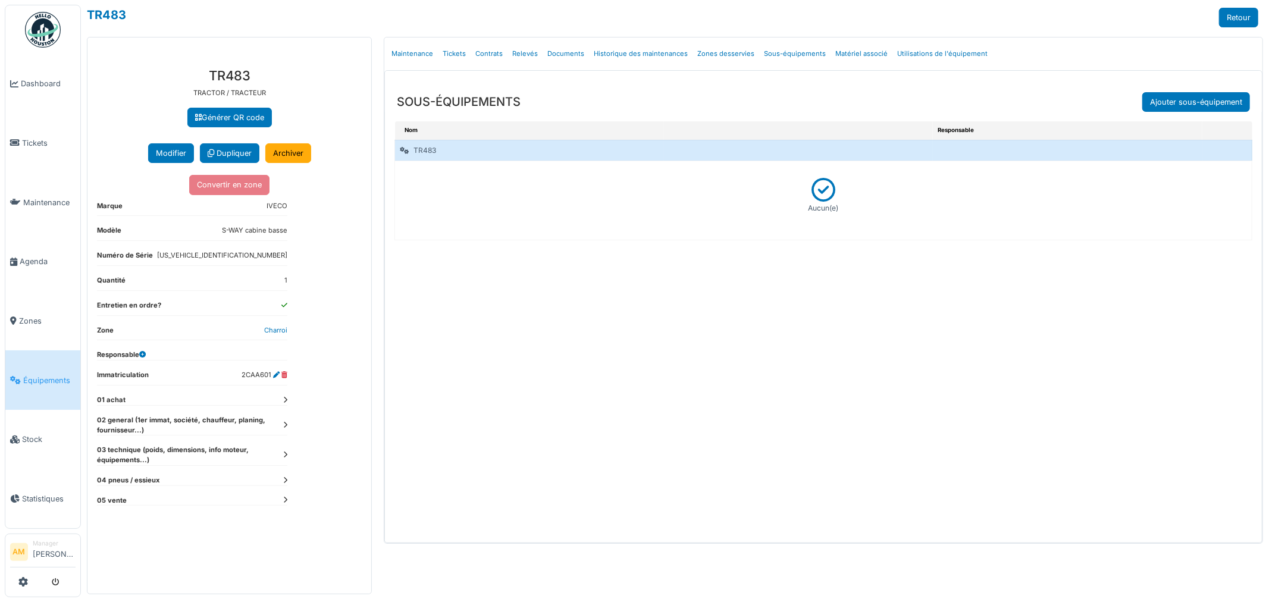
click at [974, 236] on td "Aucun(e)" at bounding box center [823, 200] width 857 height 79
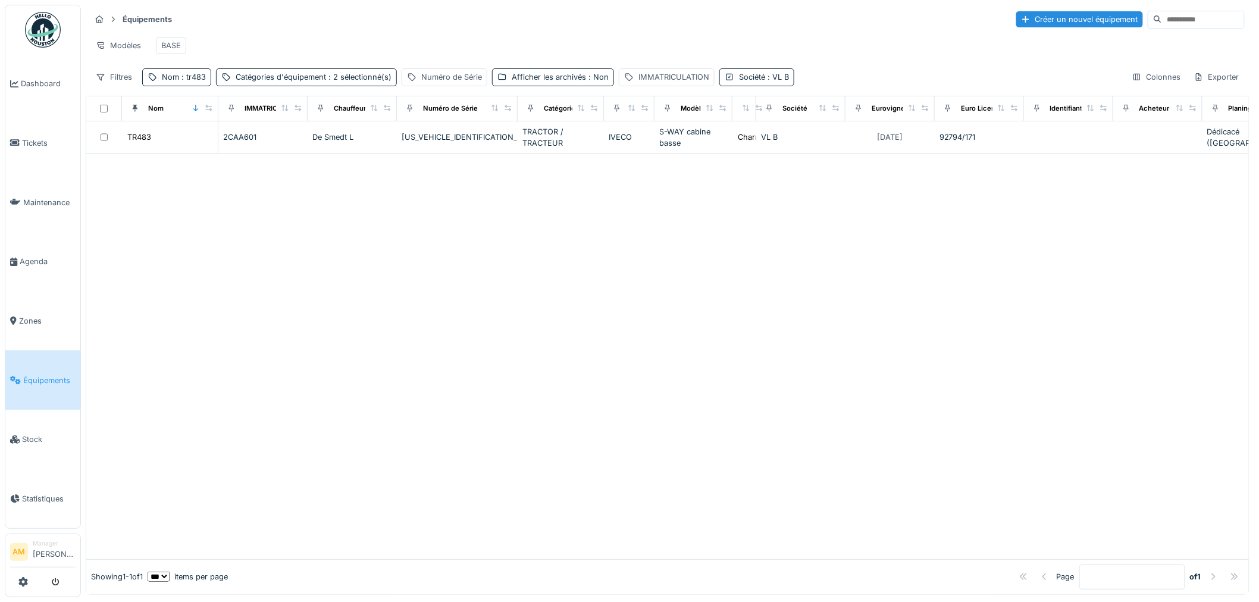
click at [1043, 15] on div "Créer un nouvel équipement" at bounding box center [1079, 19] width 127 height 16
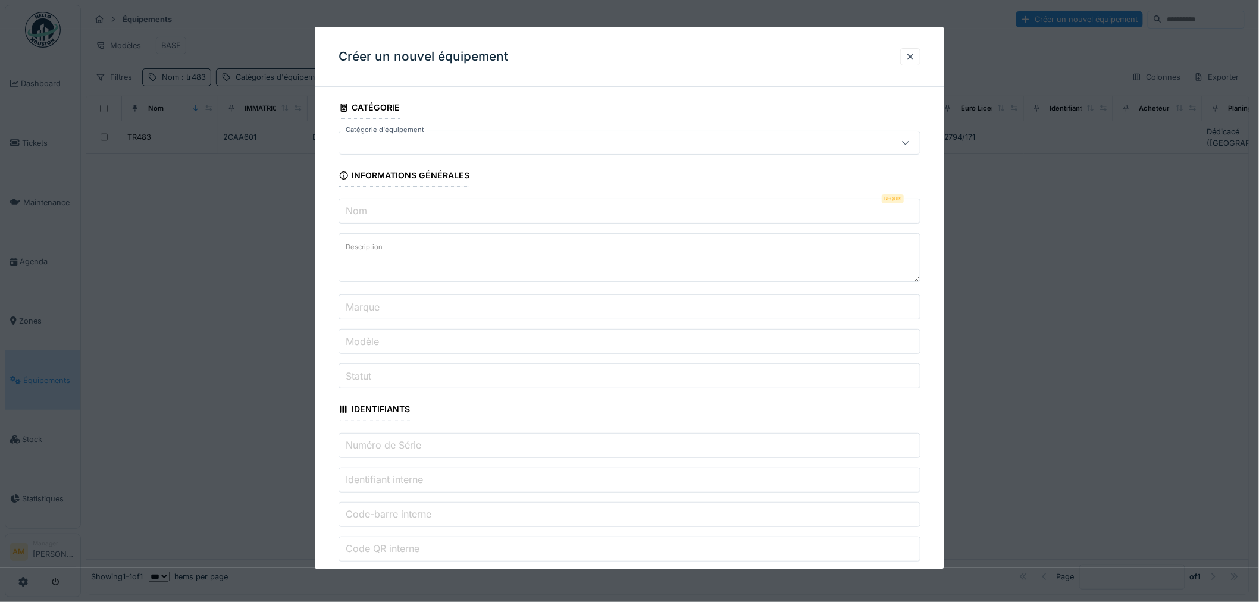
click at [423, 146] on div at bounding box center [596, 142] width 504 height 13
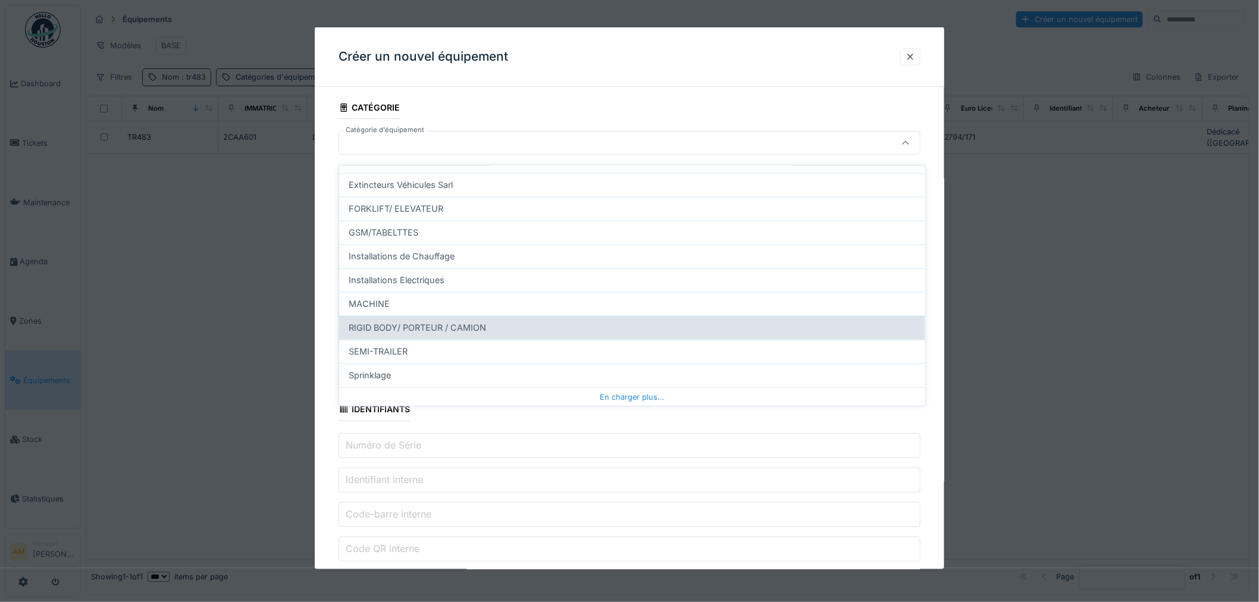
scroll to position [316, 0]
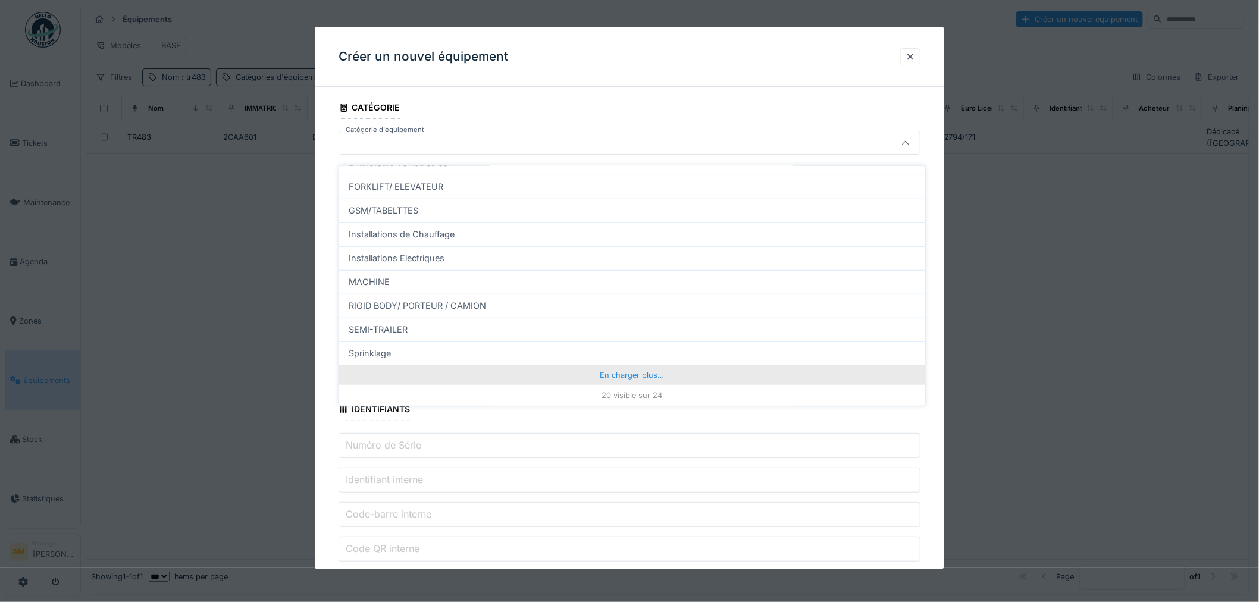
click at [650, 366] on div "En charger plus…" at bounding box center [632, 374] width 586 height 19
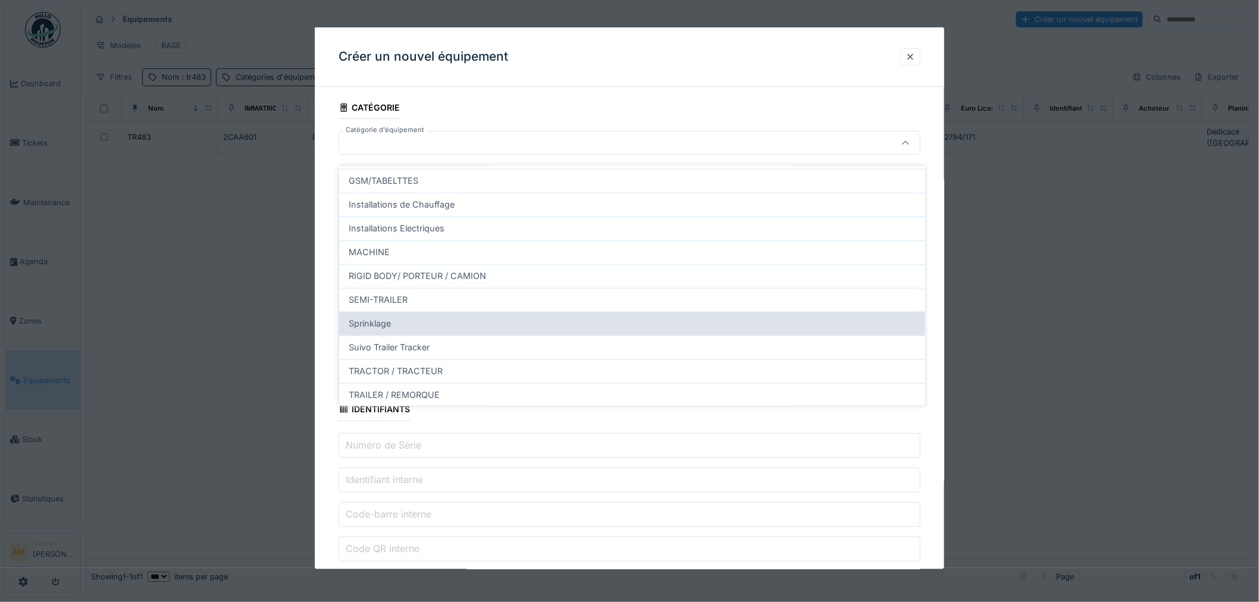
scroll to position [393, 0]
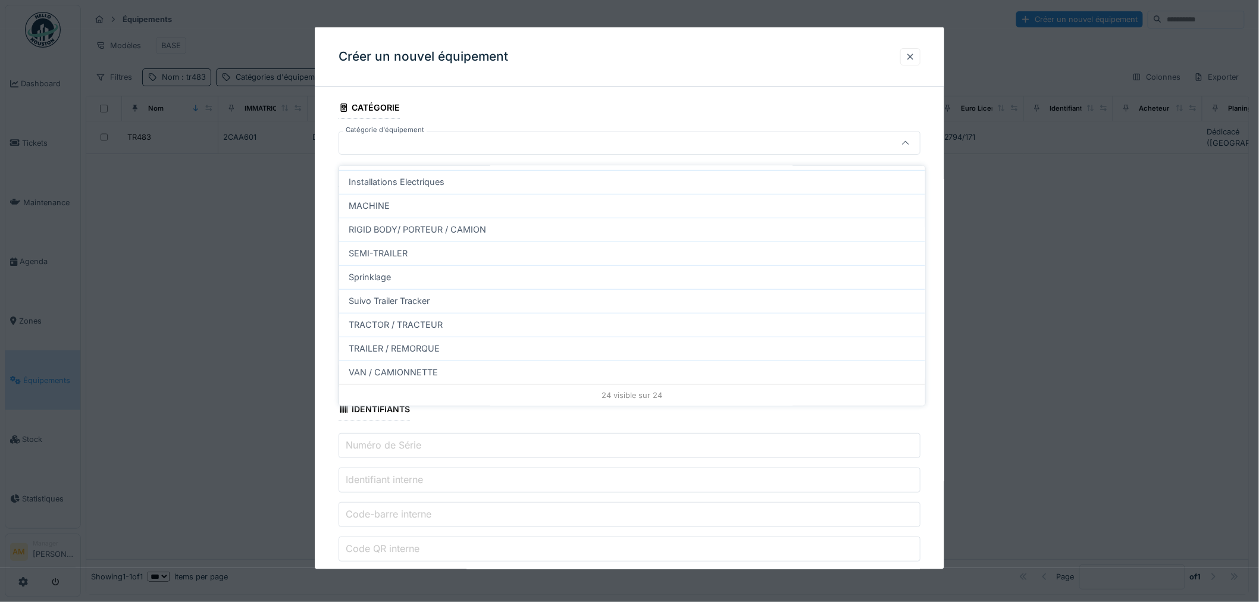
drag, startPoint x: 912, startPoint y: 61, endPoint x: 921, endPoint y: 58, distance: 9.6
click at [913, 61] on div at bounding box center [910, 56] width 10 height 11
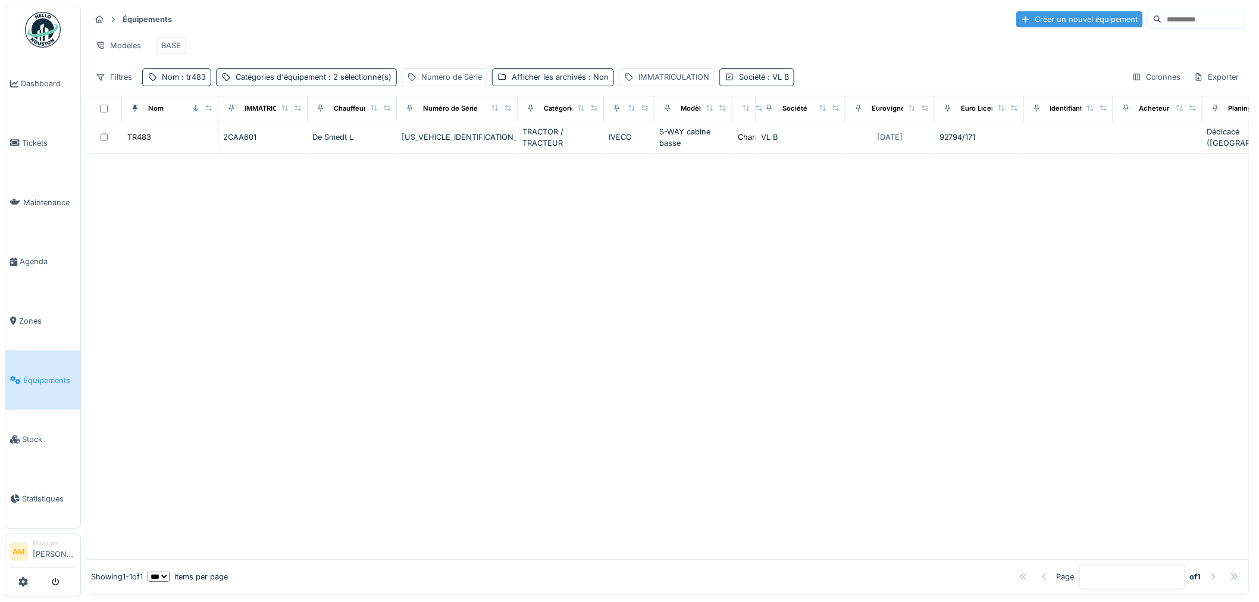
click at [1072, 15] on div "Créer un nouvel équipement" at bounding box center [1079, 19] width 127 height 16
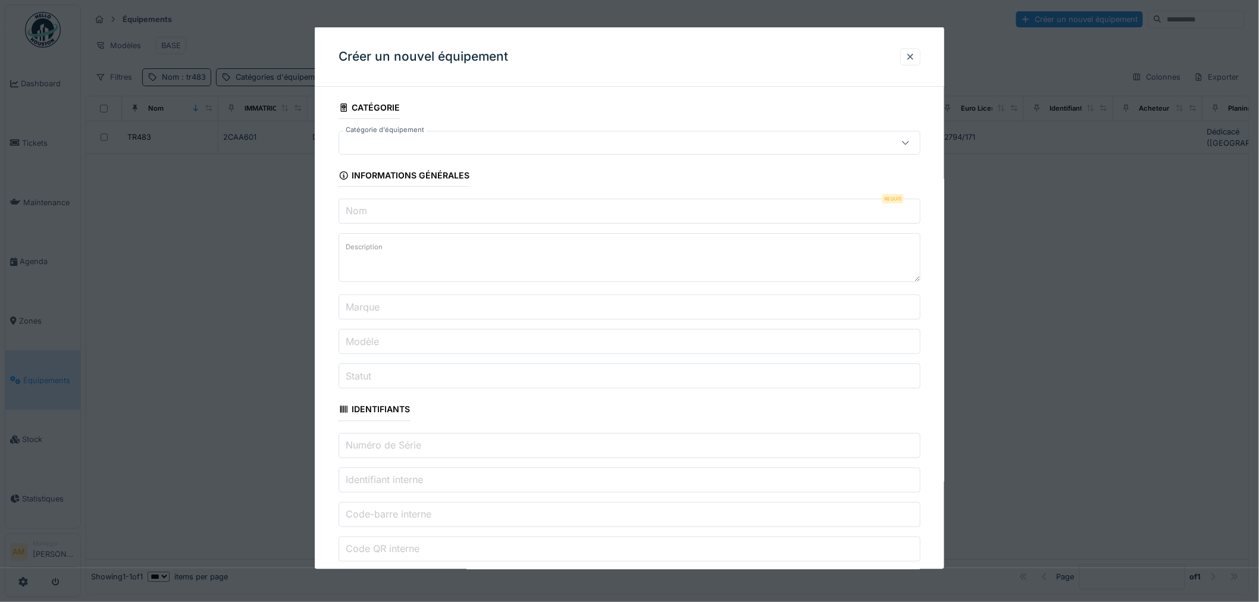
click at [561, 150] on div at bounding box center [629, 143] width 582 height 24
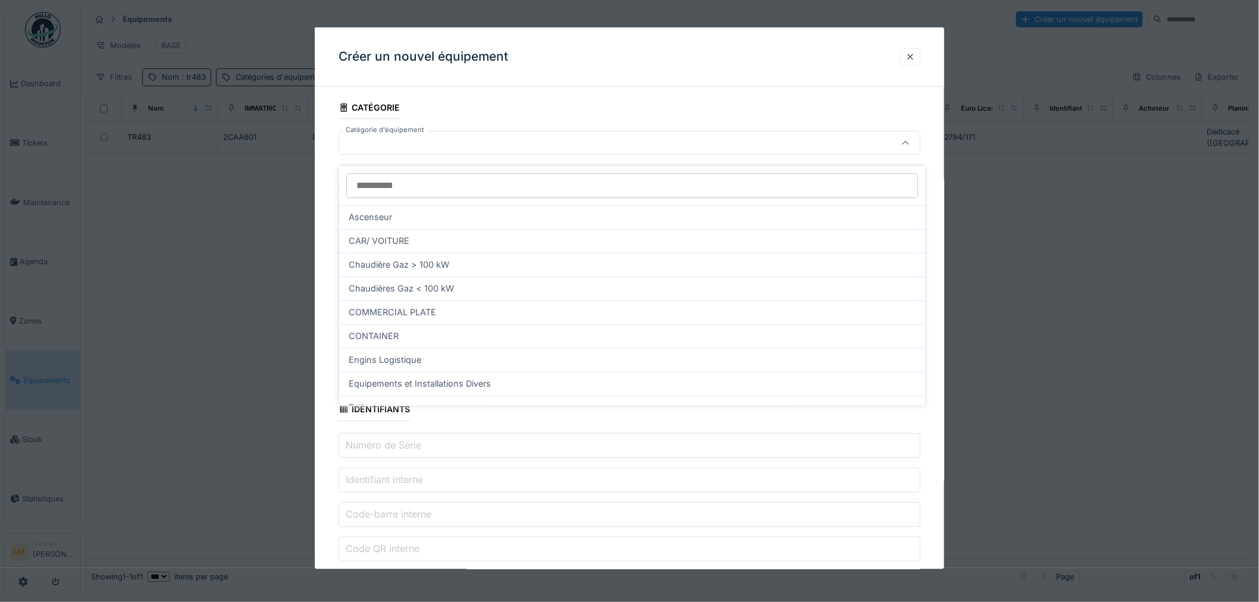
click at [334, 351] on div "**********" at bounding box center [629, 574] width 629 height 957
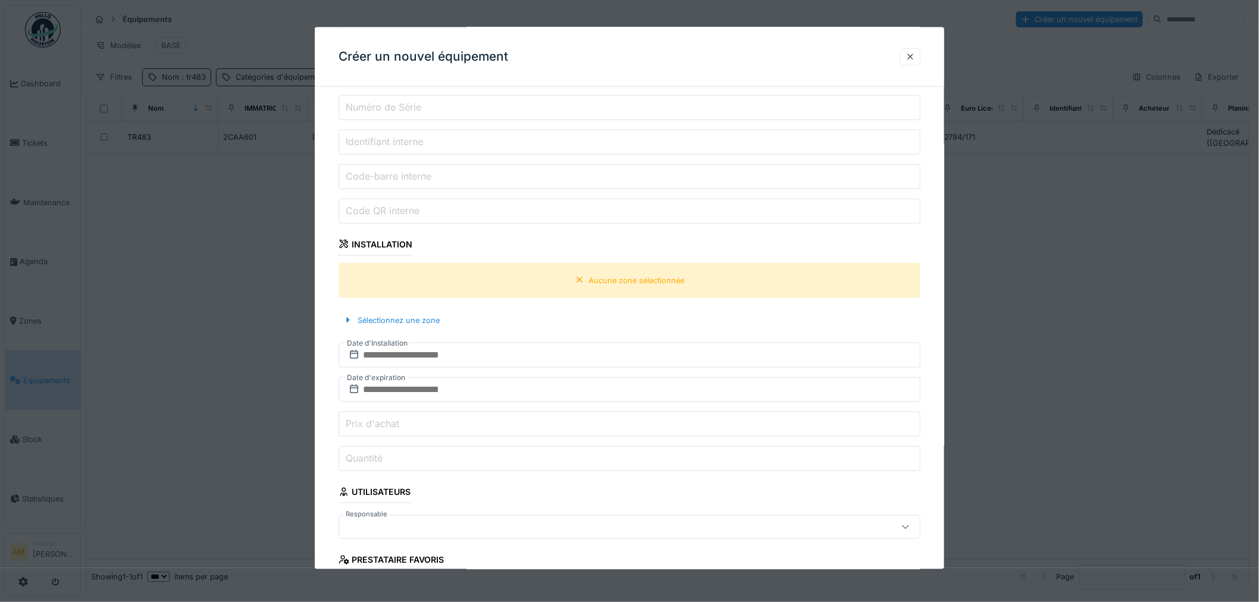
scroll to position [156, 0]
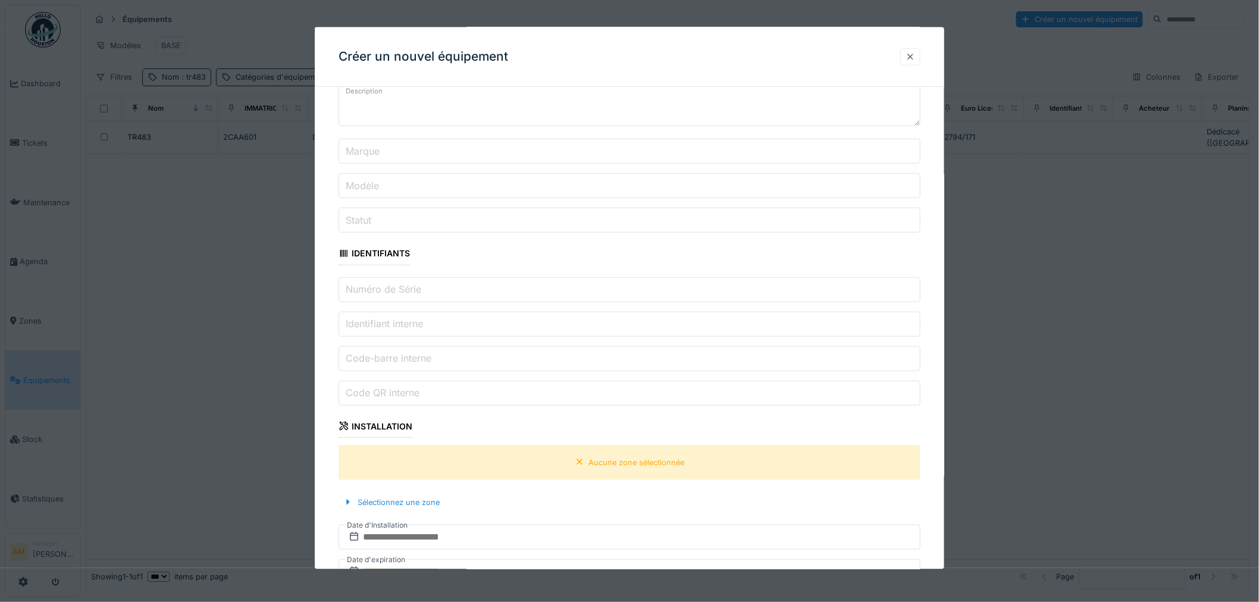
click at [915, 56] on div at bounding box center [910, 56] width 10 height 11
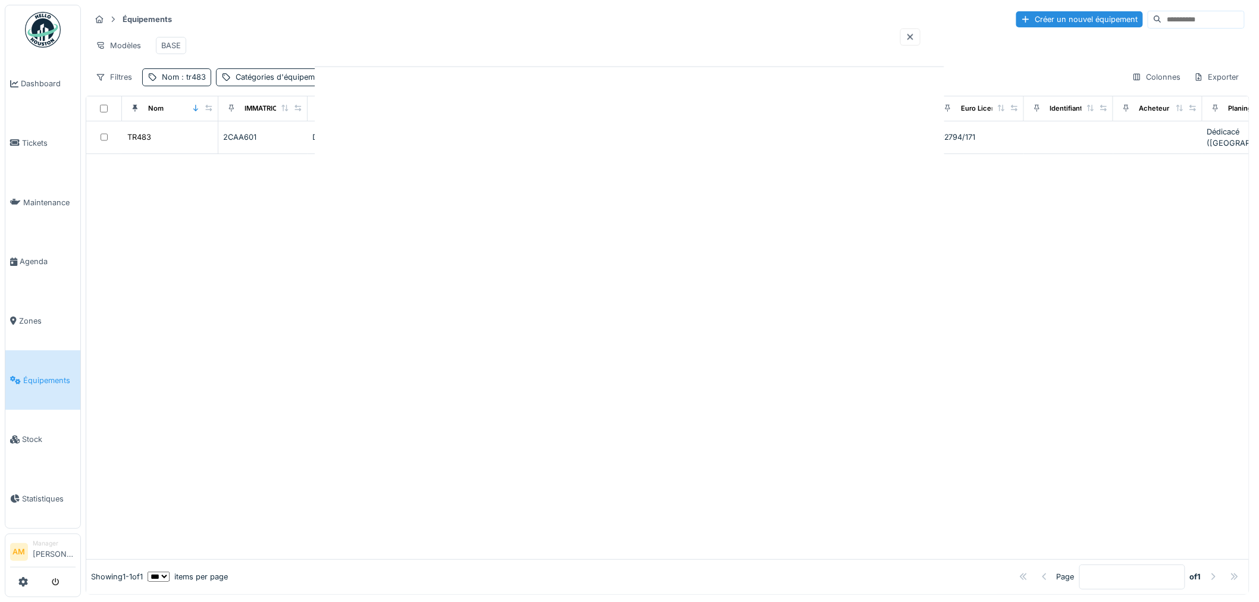
scroll to position [0, 0]
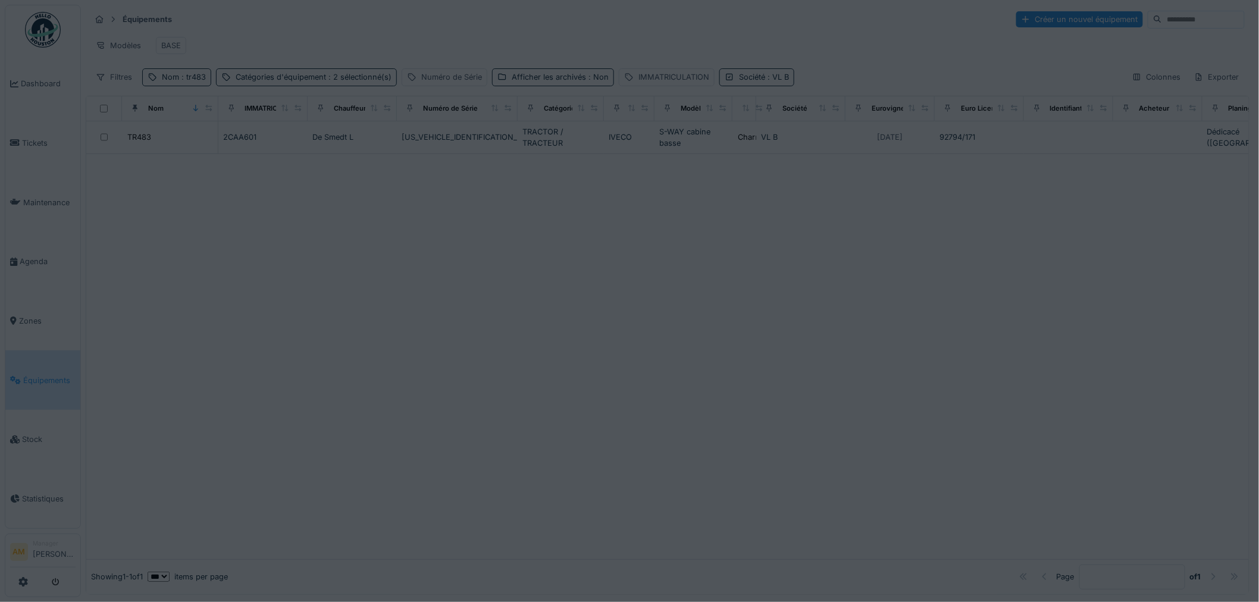
click at [874, 328] on div "Annuler Équipements Créer un nouvel équipement Modèles BASE Filtres Nom : tr483…" at bounding box center [670, 300] width 1178 height 600
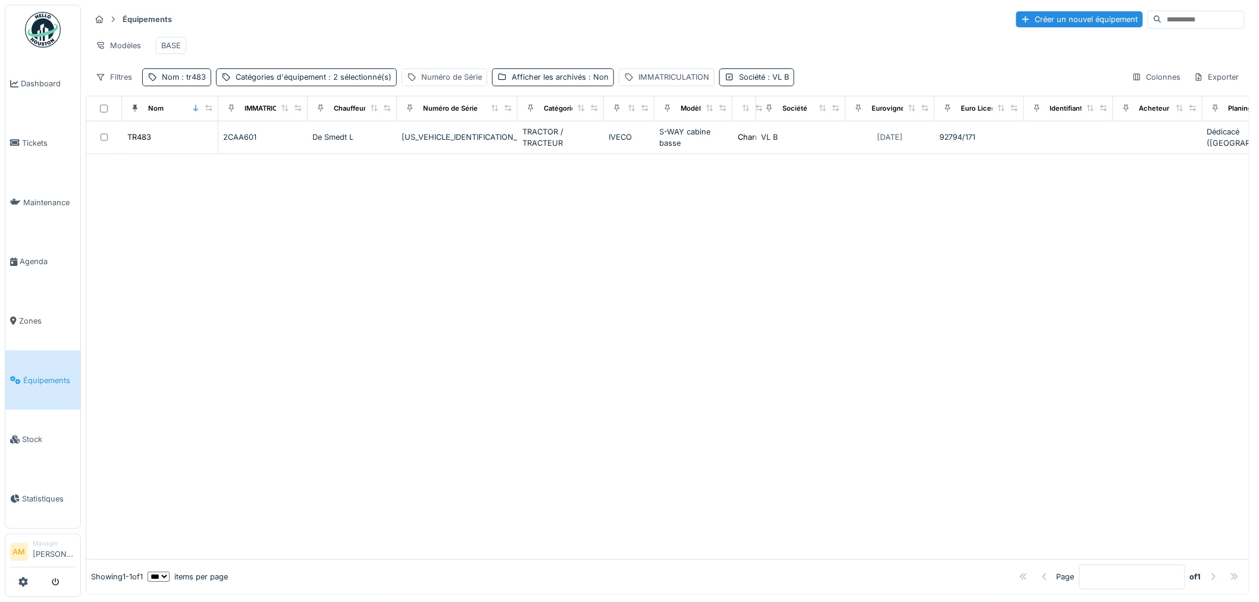
click at [237, 313] on div at bounding box center [667, 356] width 1162 height 405
click at [212, 84] on div "Filtres Nom : tr483 Catégories d'équipement : 2 sélectionné(s) Numéro de Série …" at bounding box center [442, 76] width 704 height 17
click at [204, 81] on span ": tr483" at bounding box center [192, 77] width 27 height 9
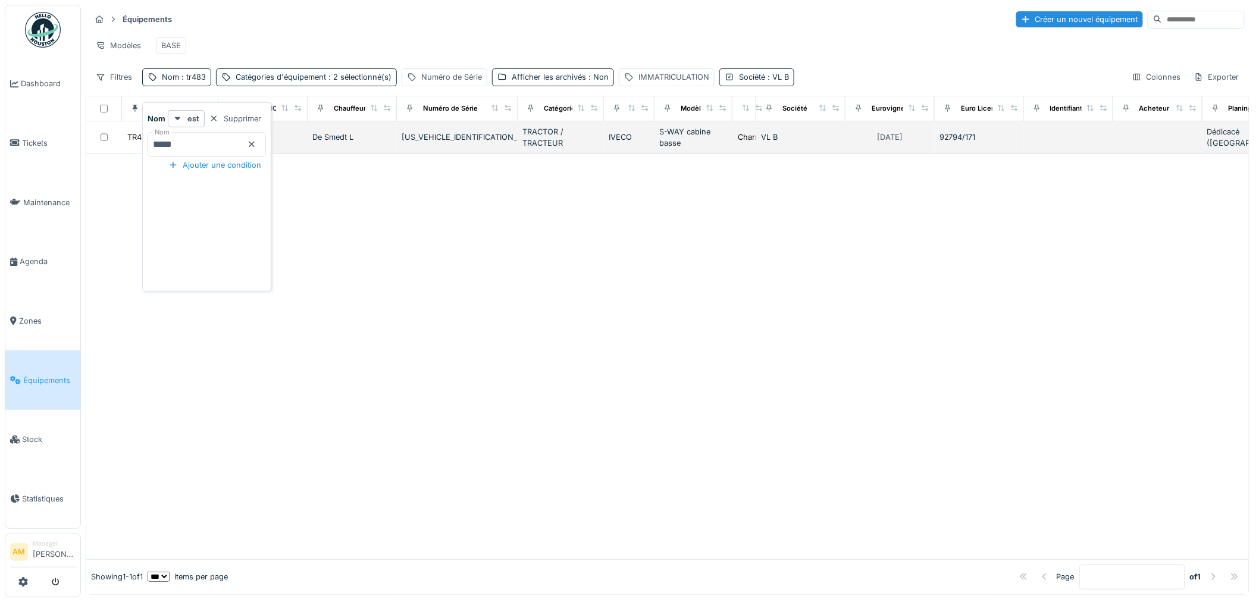
drag, startPoint x: 181, startPoint y: 153, endPoint x: 108, endPoint y: 143, distance: 73.2
click at [109, 144] on body "Dashboard Tickets Maintenance Agenda Zones Équipements Stock Statistiques AM Ma…" at bounding box center [629, 301] width 1259 height 602
type input "*****"
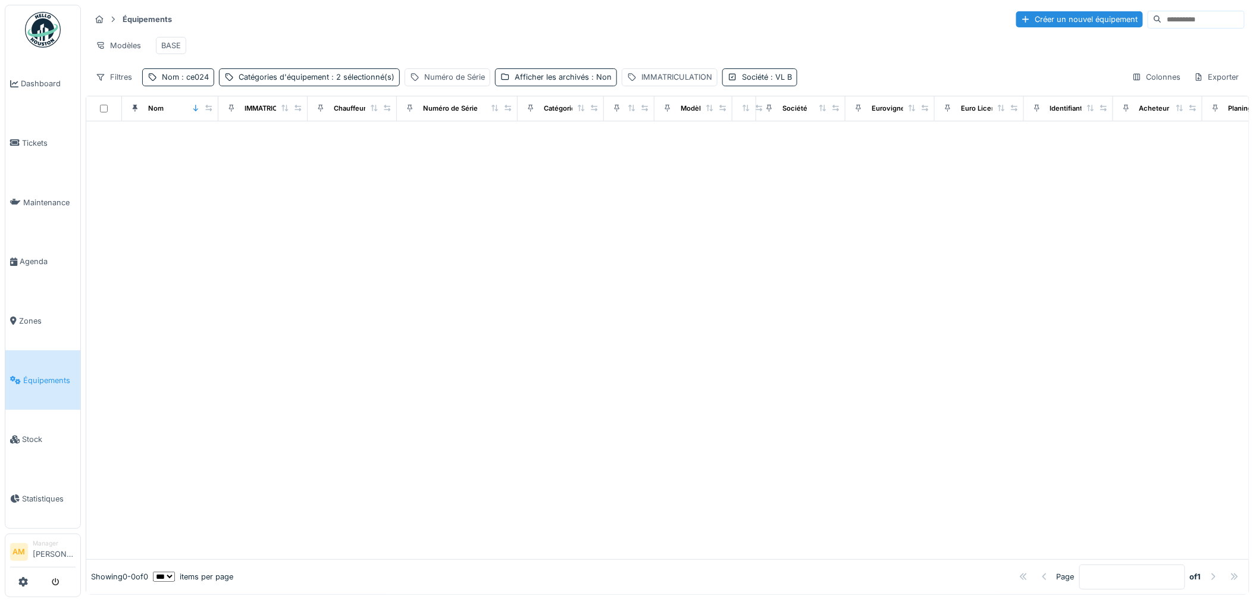
click at [563, 253] on div at bounding box center [667, 340] width 1162 height 438
click at [278, 79] on div "Catégories d'équipement : 2 sélectionné(s)" at bounding box center [309, 76] width 181 height 17
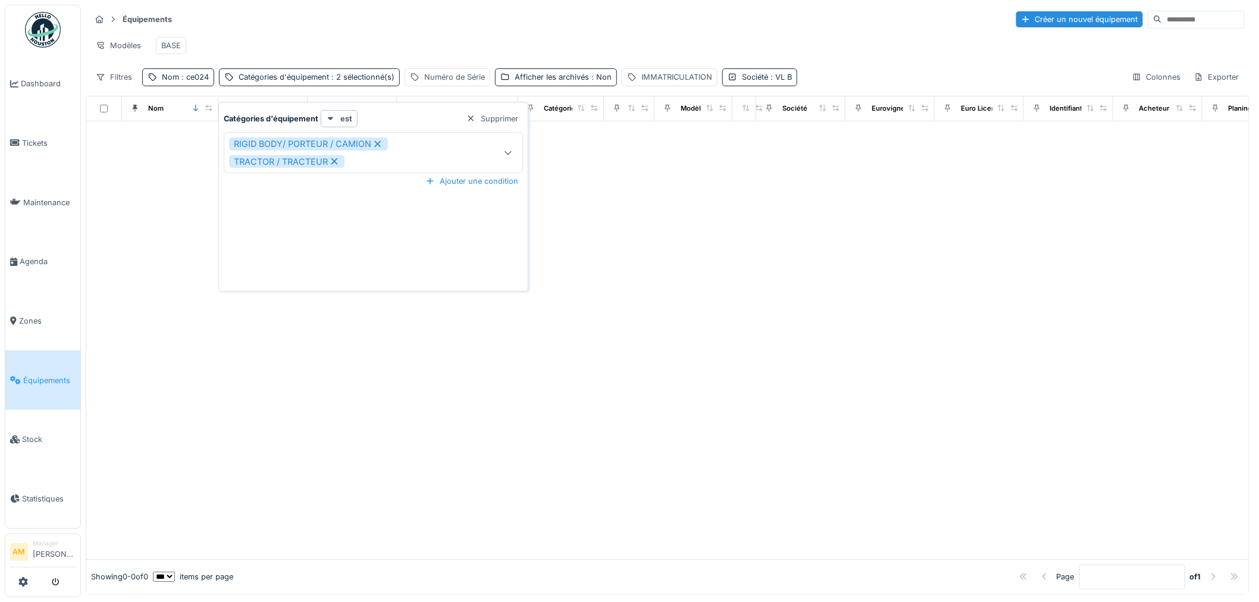
click at [507, 152] on icon at bounding box center [508, 153] width 10 height 8
click at [585, 82] on div "Afficher les archivés : Non" at bounding box center [563, 76] width 97 height 11
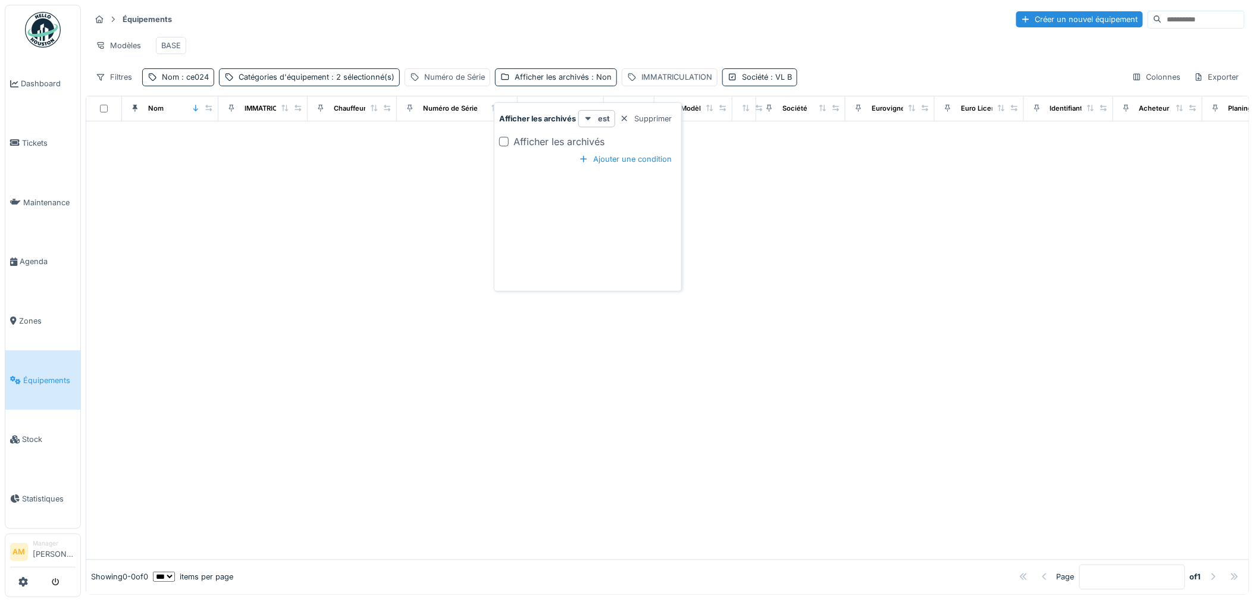
click at [503, 142] on div at bounding box center [504, 142] width 10 height 10
click at [625, 28] on div "Équipements Créer un nouvel équipement" at bounding box center [667, 20] width 1154 height 20
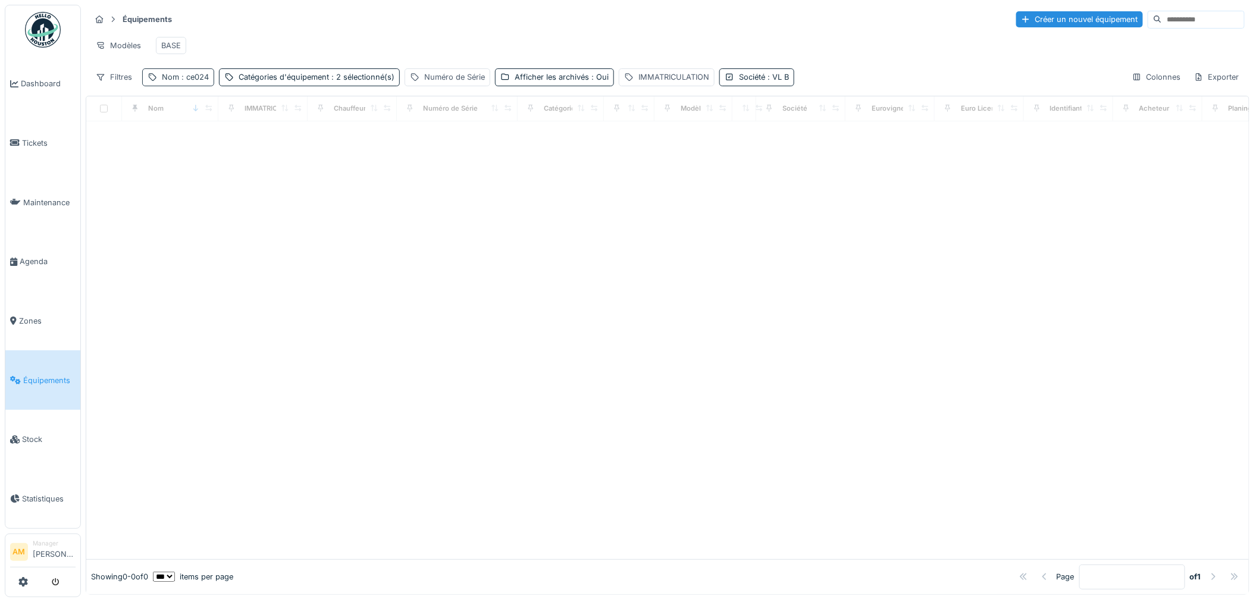
click at [194, 81] on span ": ce024" at bounding box center [194, 77] width 30 height 9
drag, startPoint x: 75, startPoint y: 145, endPoint x: 55, endPoint y: 134, distance: 22.1
click at [67, 143] on body "Dashboard Tickets Maintenance Agenda Zones Équipements Stock Statistiques AM Ma…" at bounding box center [629, 301] width 1259 height 602
type input "*****"
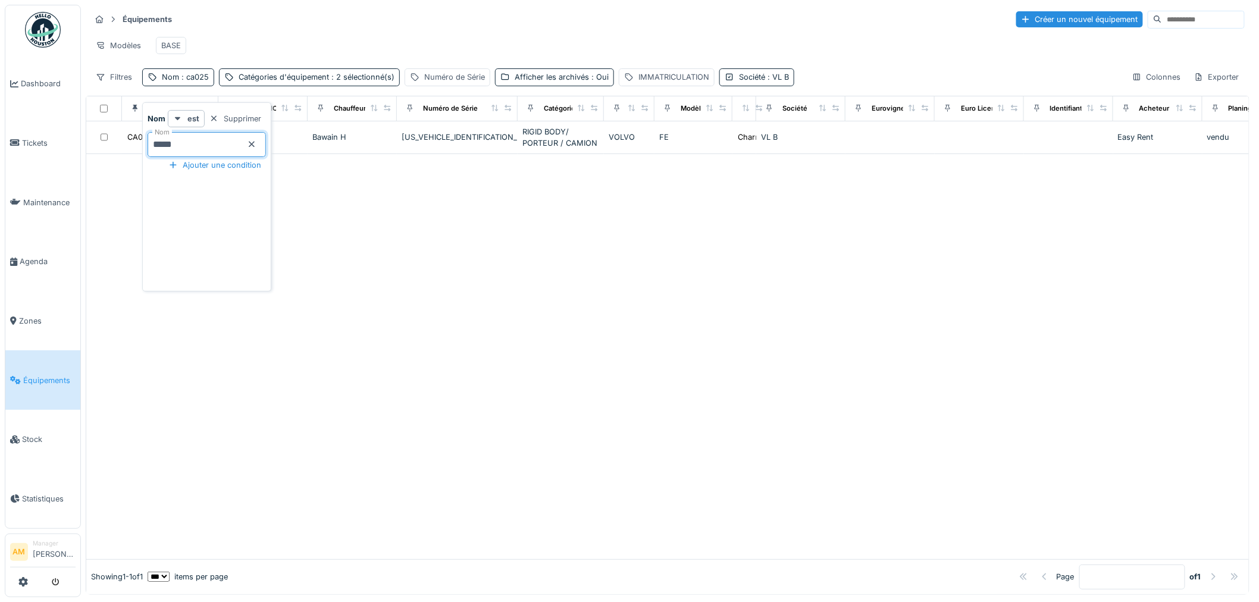
drag, startPoint x: 714, startPoint y: 309, endPoint x: 680, endPoint y: 289, distance: 40.0
click at [707, 301] on div at bounding box center [667, 356] width 1162 height 405
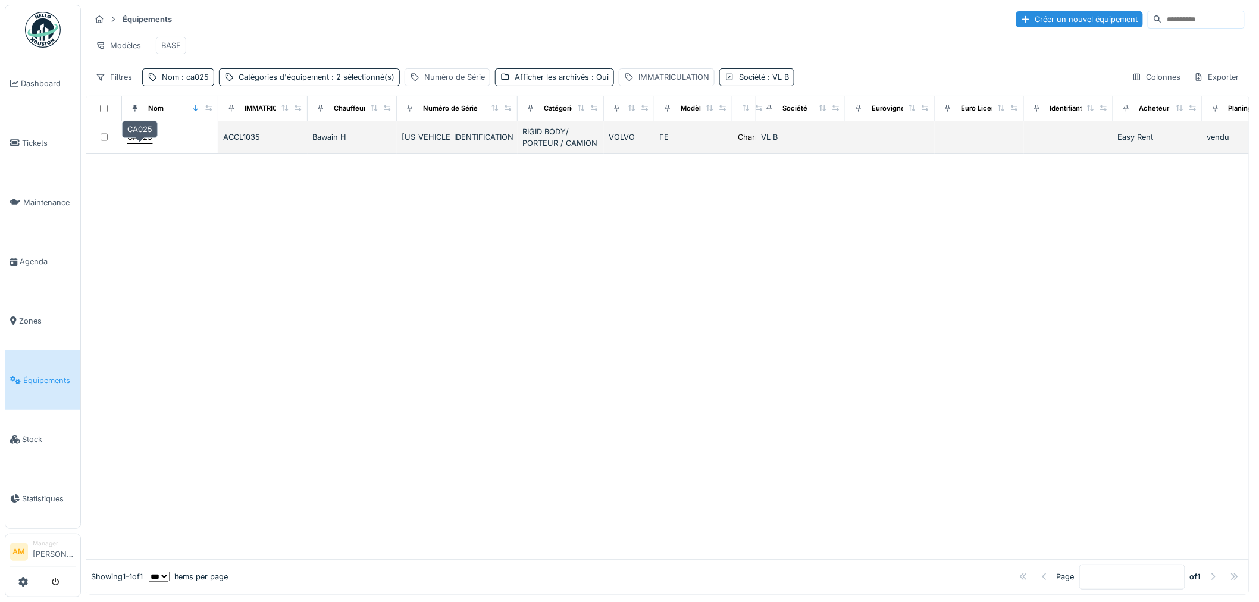
click at [133, 143] on div "CA025" at bounding box center [139, 136] width 25 height 11
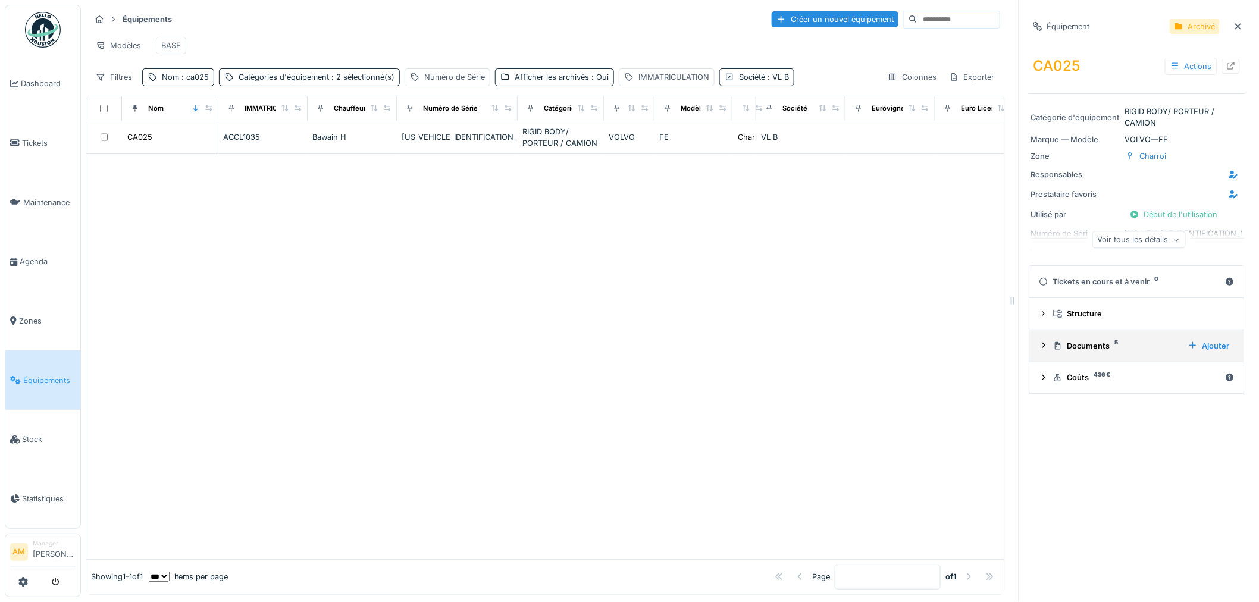
click at [1067, 348] on div "Documents 5" at bounding box center [1116, 345] width 126 height 11
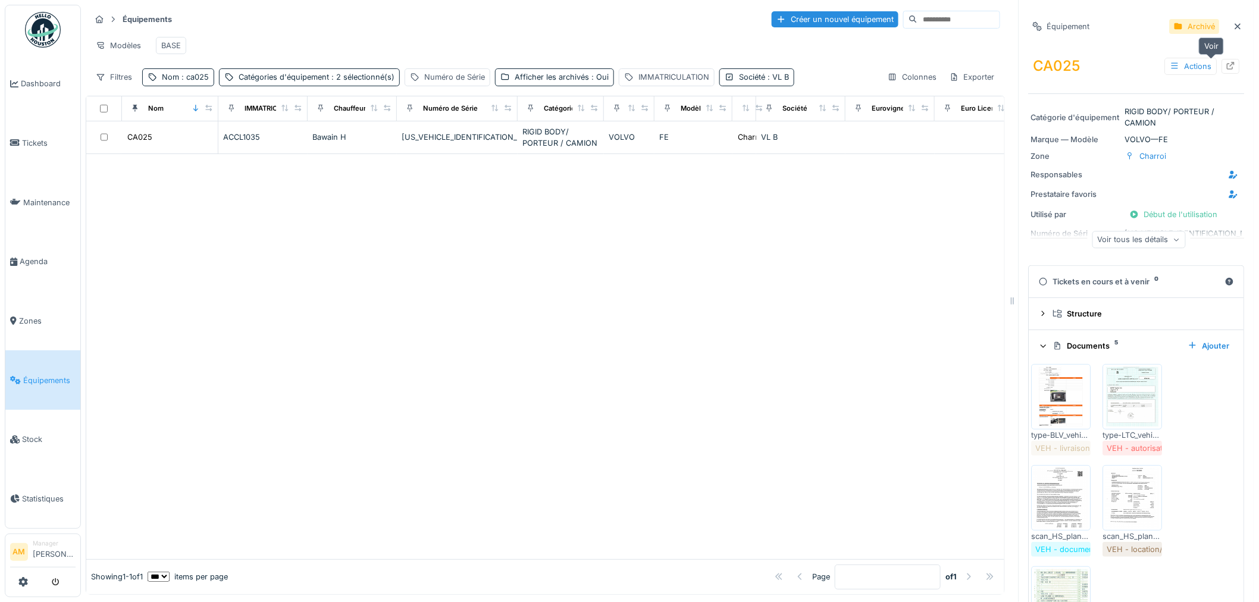
click at [1226, 66] on icon at bounding box center [1231, 66] width 10 height 8
drag, startPoint x: 215, startPoint y: 287, endPoint x: 181, endPoint y: 126, distance: 164.6
click at [211, 265] on div at bounding box center [545, 356] width 918 height 405
click at [807, 23] on div "Créer un nouvel équipement" at bounding box center [835, 19] width 127 height 16
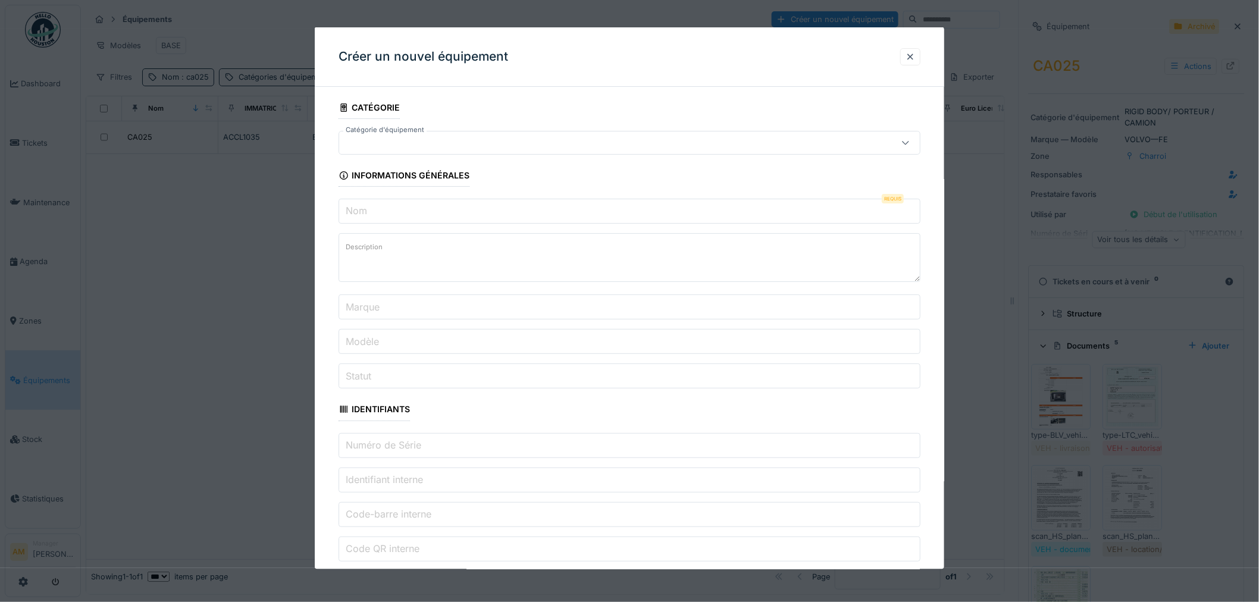
click at [385, 131] on label "Catégorie d'équipement" at bounding box center [384, 130] width 83 height 10
click at [387, 148] on div at bounding box center [596, 142] width 504 height 13
click at [394, 180] on input "Catégorie d'équipement" at bounding box center [632, 178] width 572 height 25
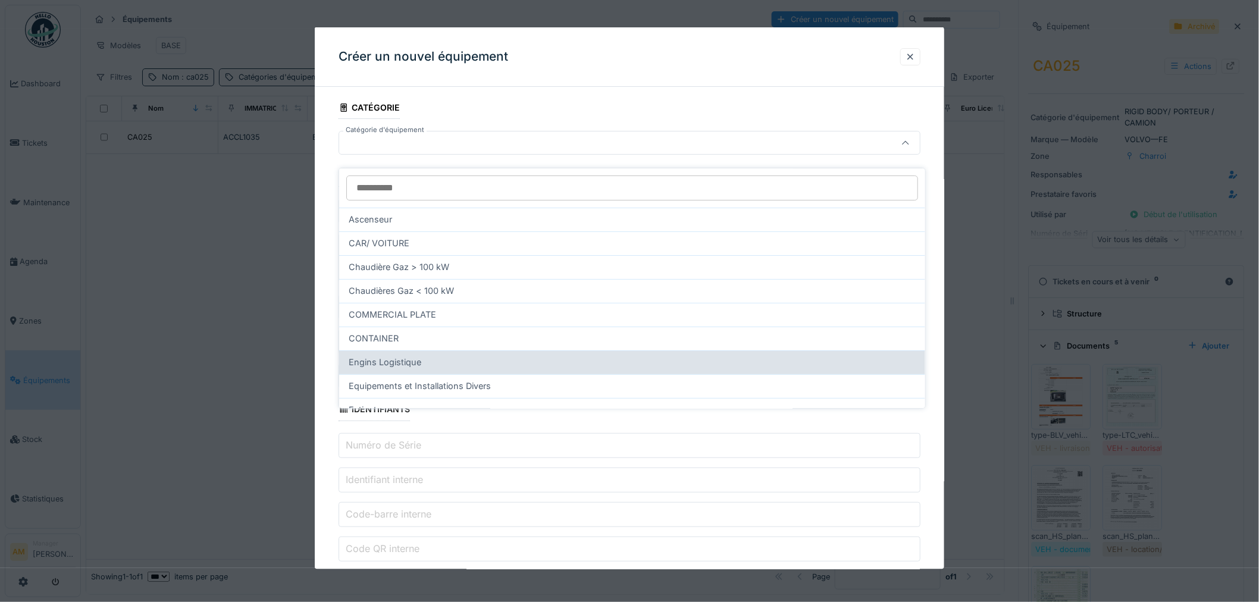
scroll to position [316, 0]
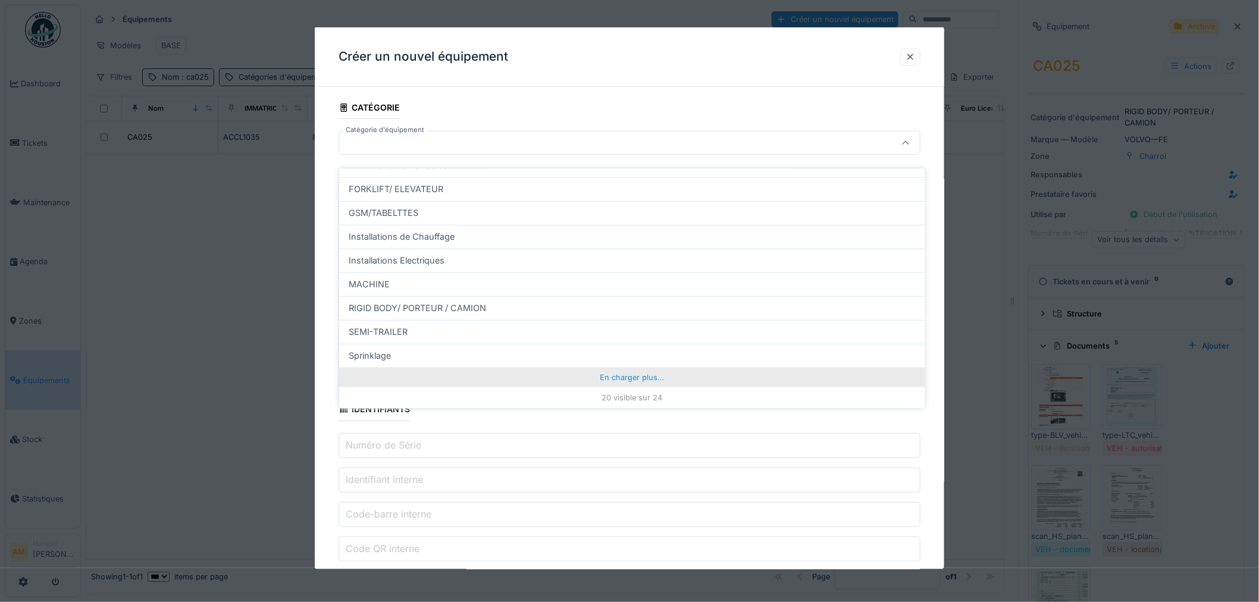
click at [610, 371] on div "En charger plus…" at bounding box center [632, 377] width 586 height 19
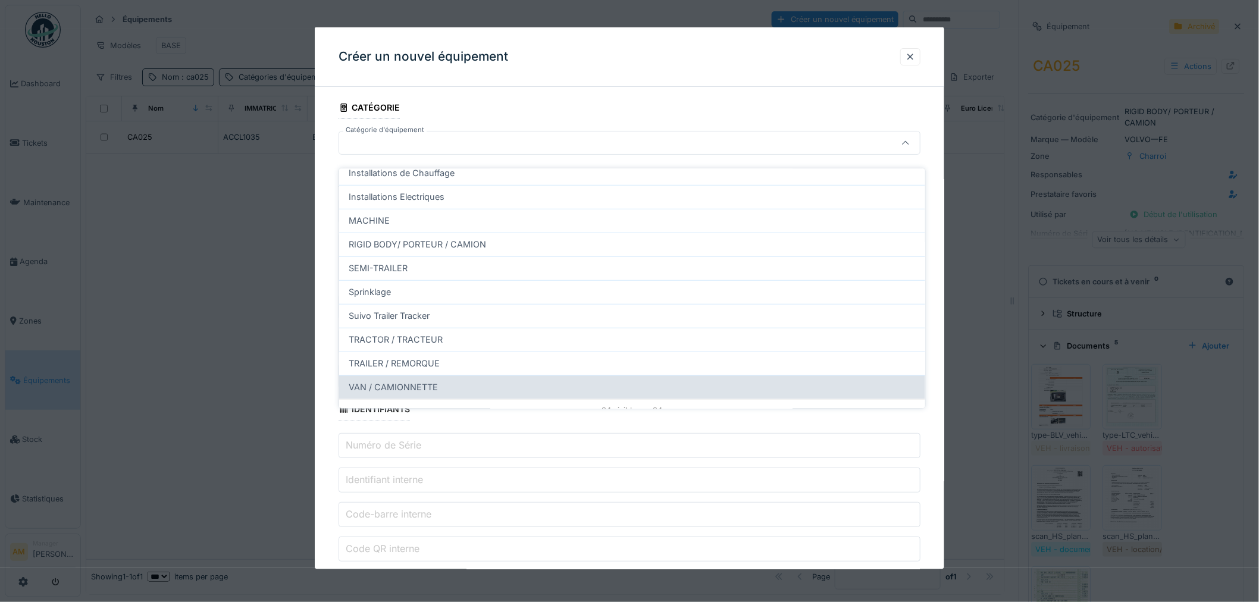
scroll to position [393, 0]
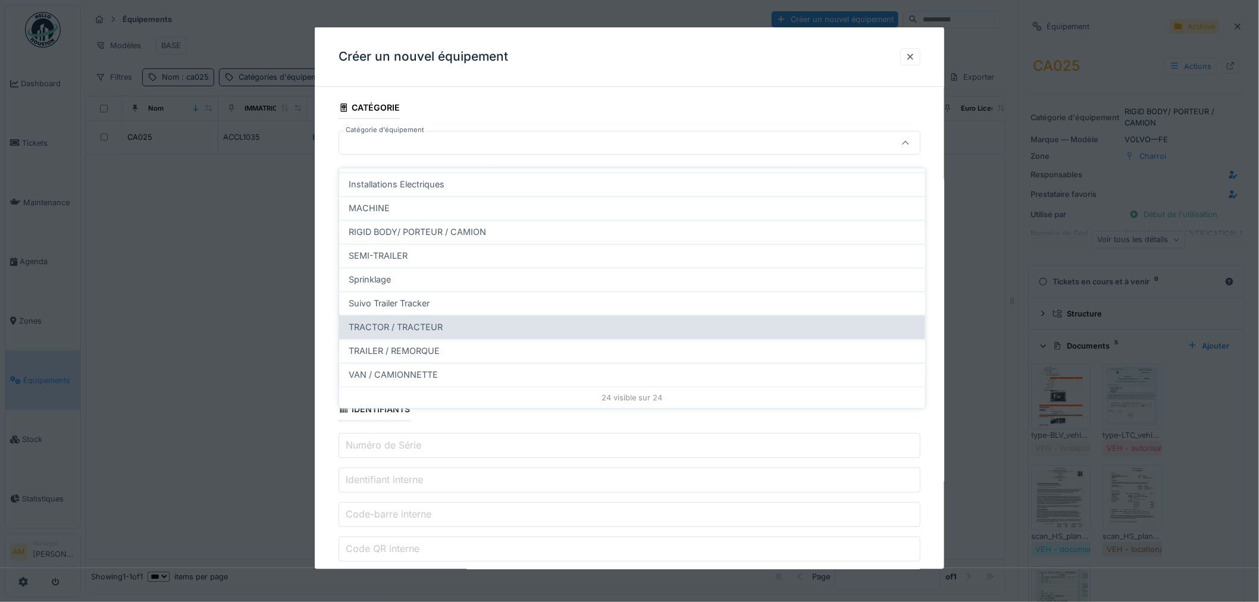
click at [380, 321] on span "TRACTOR / TRACTEUR" at bounding box center [396, 327] width 94 height 13
type input "****"
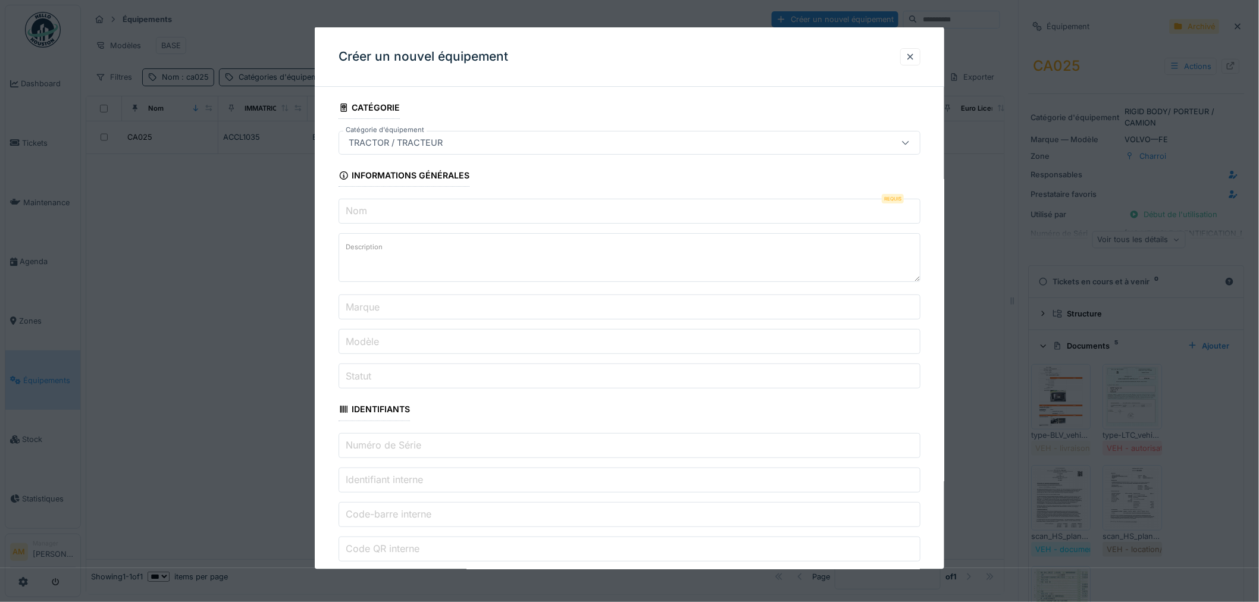
click at [369, 202] on input "Nom" at bounding box center [629, 211] width 582 height 25
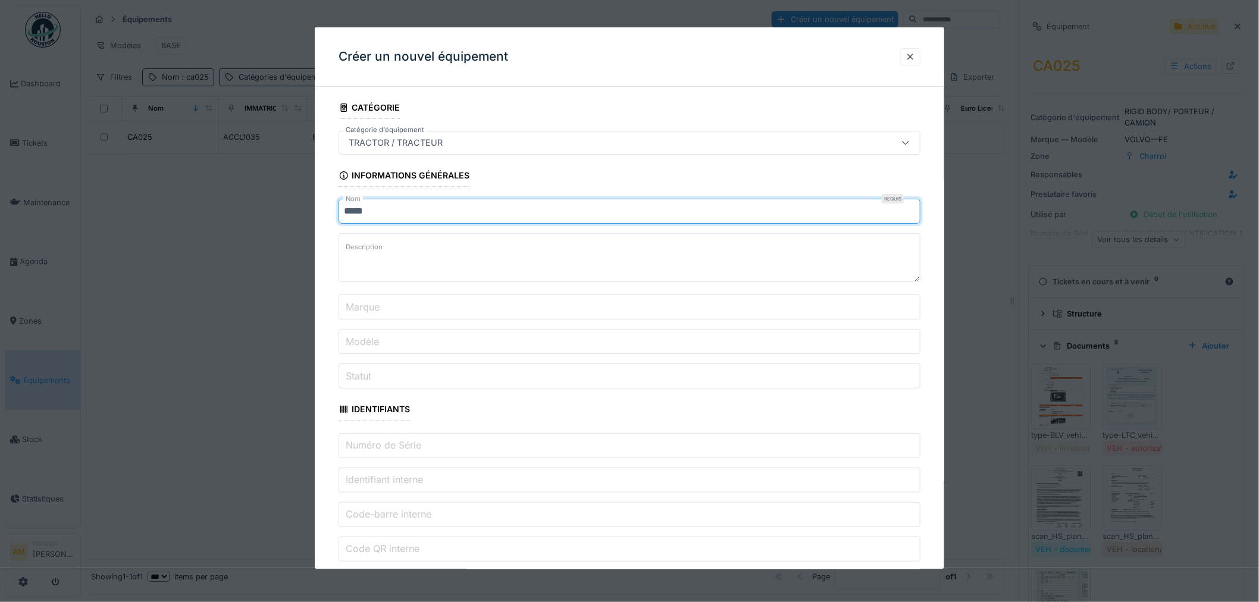
type input "*****"
click at [355, 311] on label "Marque" at bounding box center [362, 306] width 39 height 14
click at [355, 311] on input "Marque" at bounding box center [629, 306] width 582 height 25
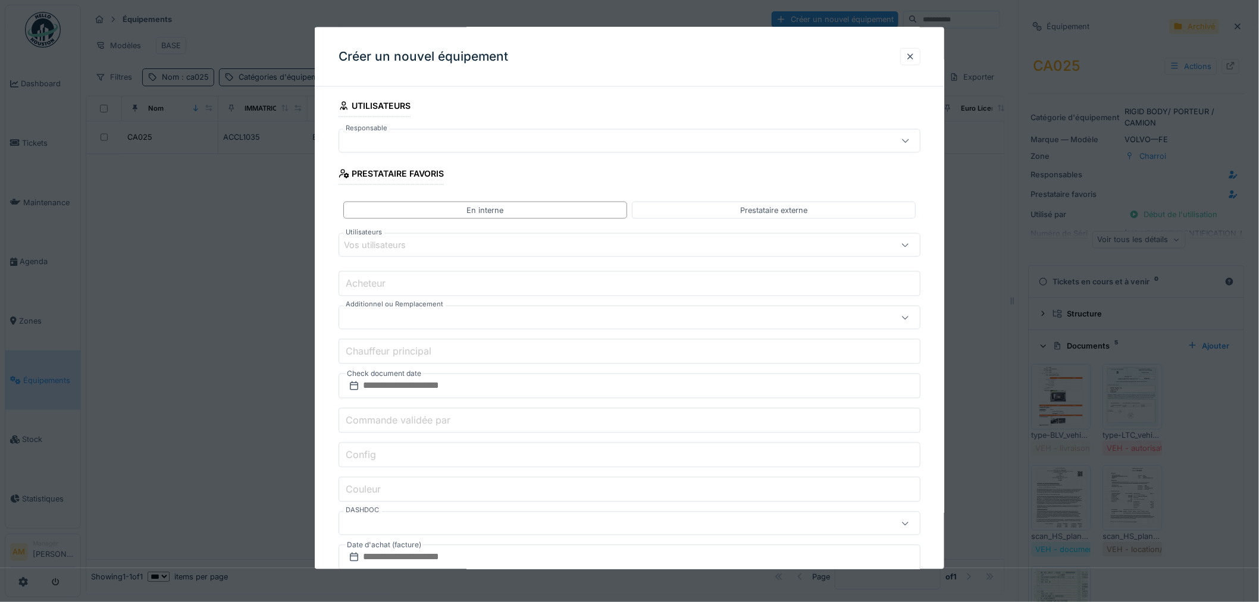
scroll to position [727, 0]
click at [379, 140] on div at bounding box center [596, 137] width 504 height 13
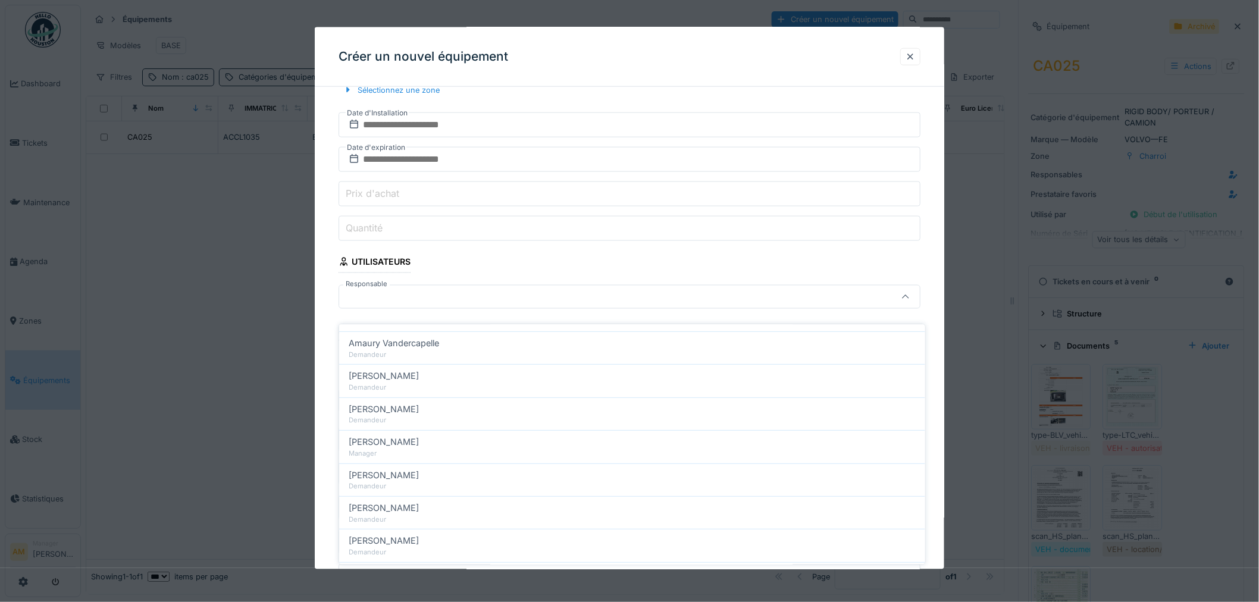
scroll to position [198, 0]
click at [404, 293] on div at bounding box center [596, 296] width 504 height 13
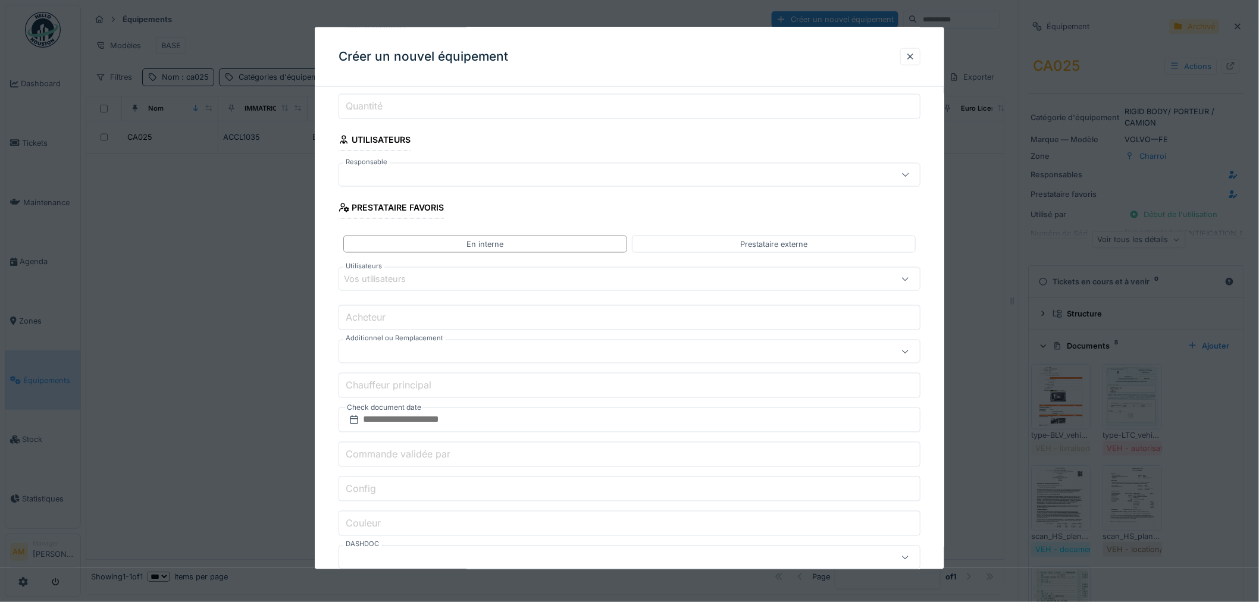
scroll to position [700, 0]
click at [709, 246] on div "En interne Prestataire externe" at bounding box center [629, 234] width 582 height 27
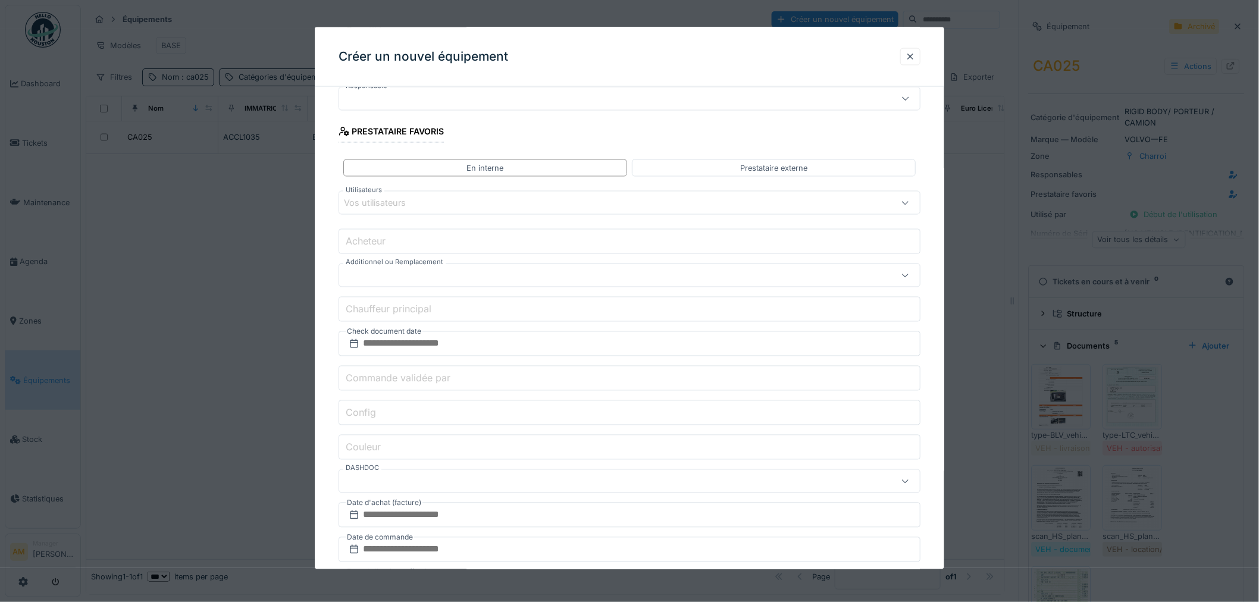
click at [353, 282] on div at bounding box center [596, 275] width 504 height 13
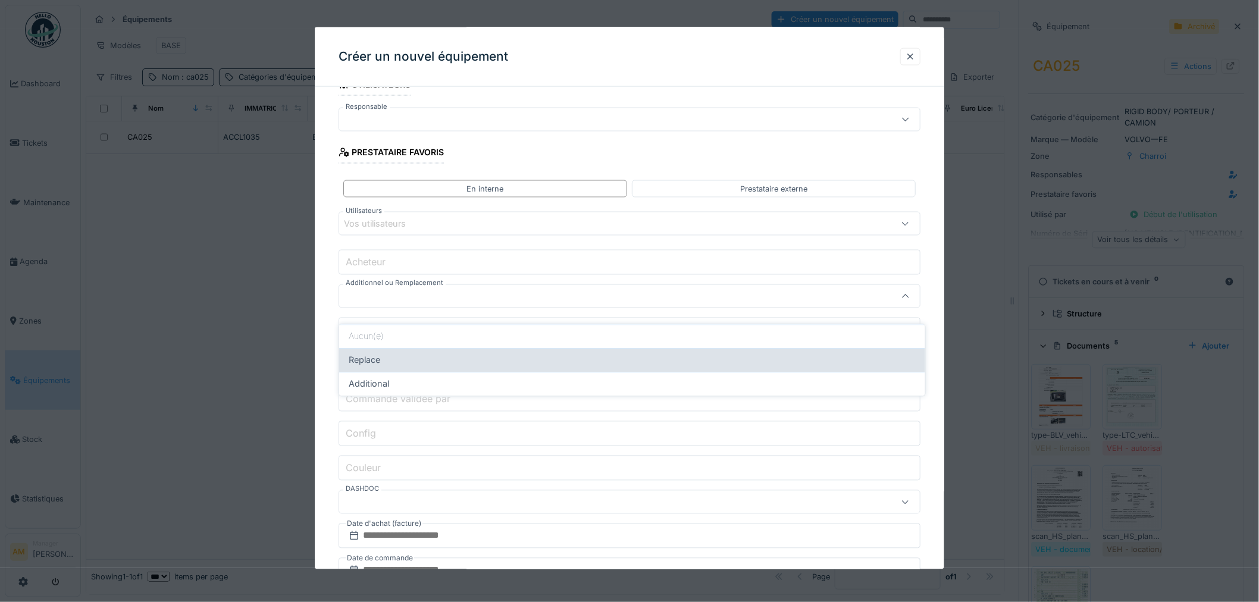
click at [364, 353] on span "Replace" at bounding box center [365, 359] width 32 height 13
type input "*******"
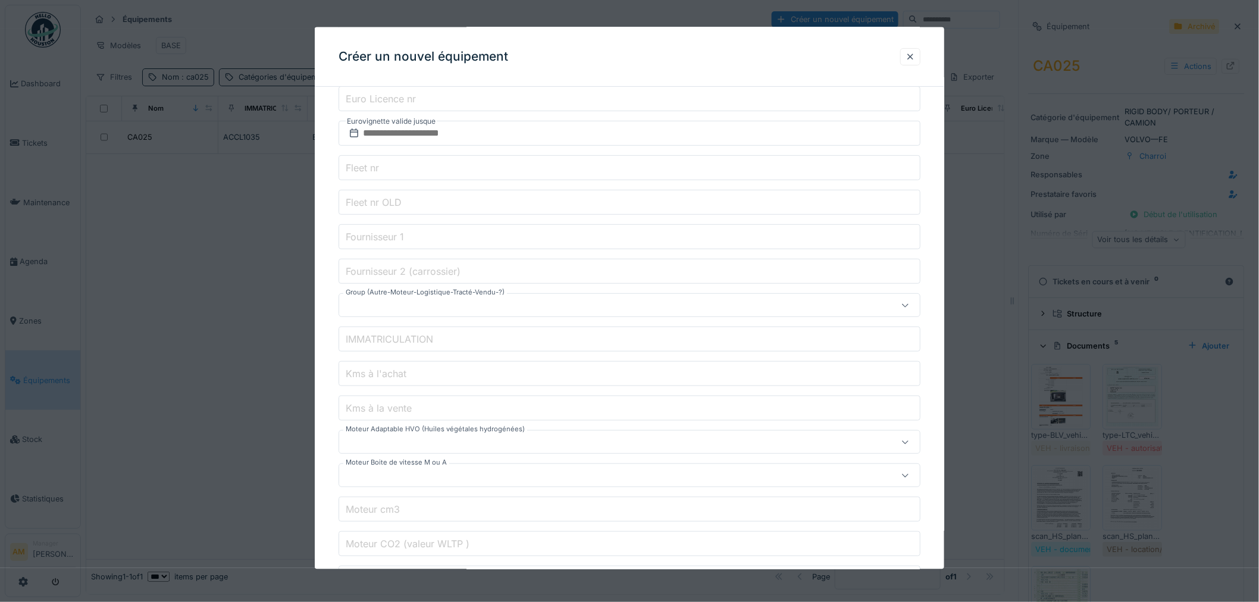
scroll to position [2067, 0]
click at [444, 343] on input "IMMATRICULATION" at bounding box center [629, 338] width 582 height 25
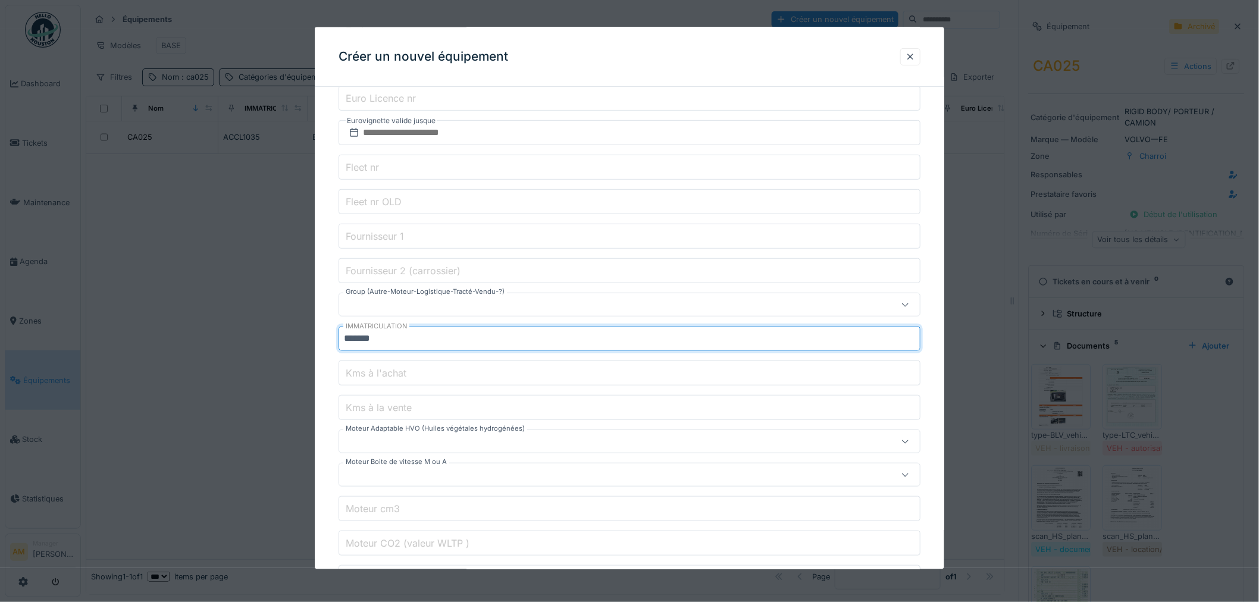
type input "*******"
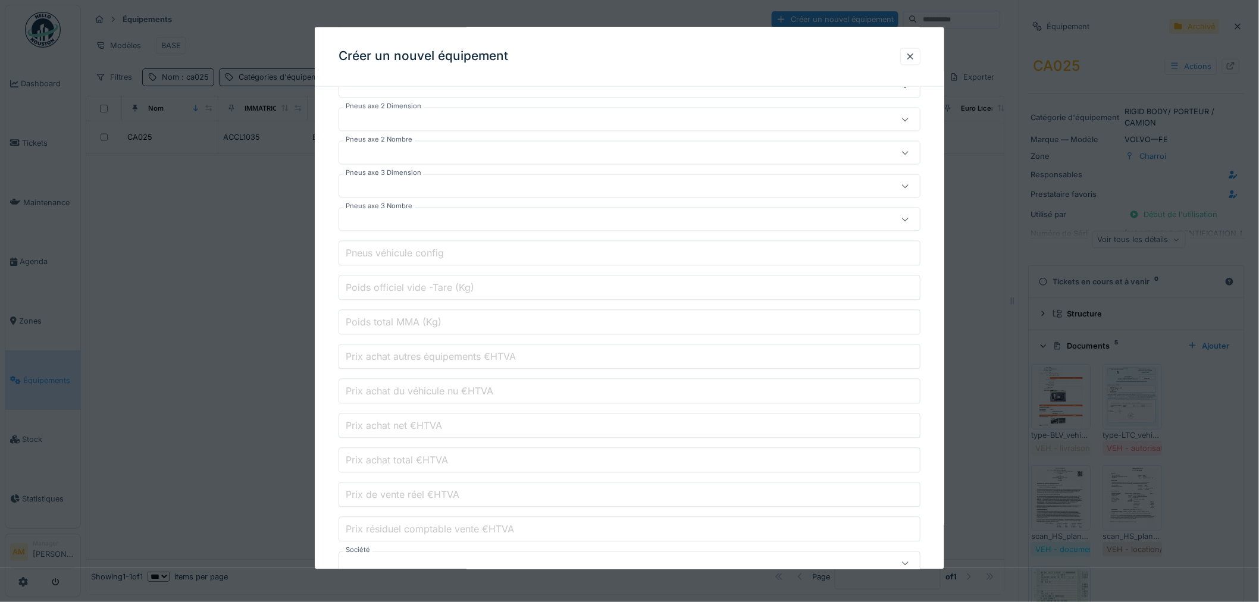
scroll to position [2978, 0]
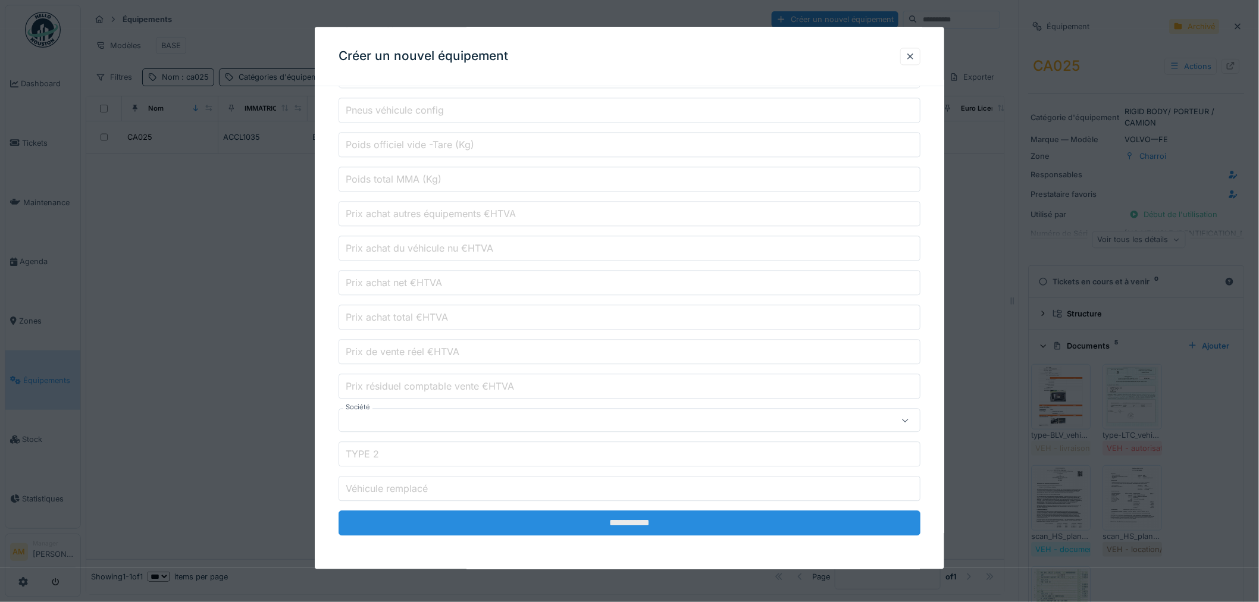
click at [570, 518] on input "**********" at bounding box center [629, 523] width 582 height 25
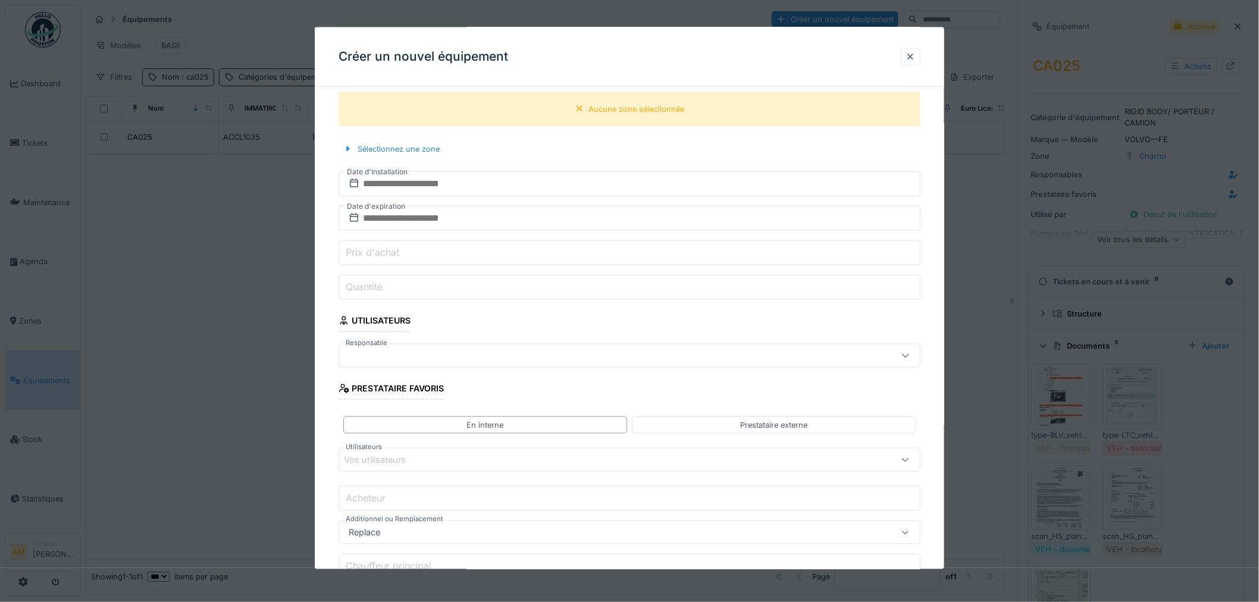
scroll to position [532, 0]
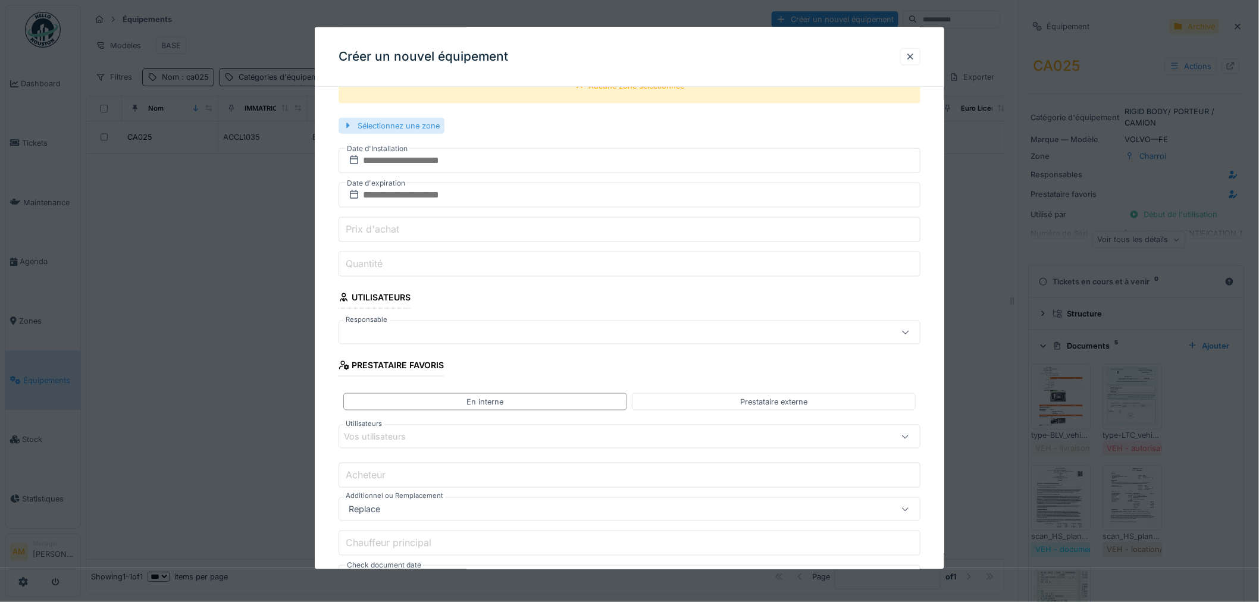
click at [391, 124] on div "Sélectionnez une zone" at bounding box center [391, 125] width 106 height 16
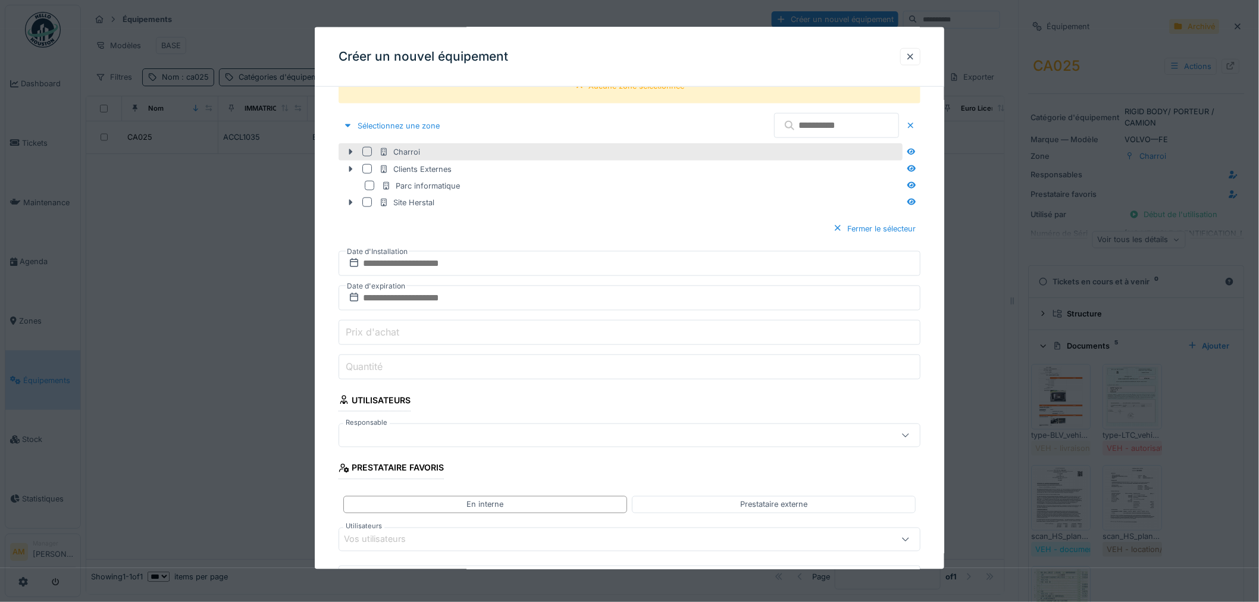
click at [362, 155] on div at bounding box center [367, 152] width 10 height 10
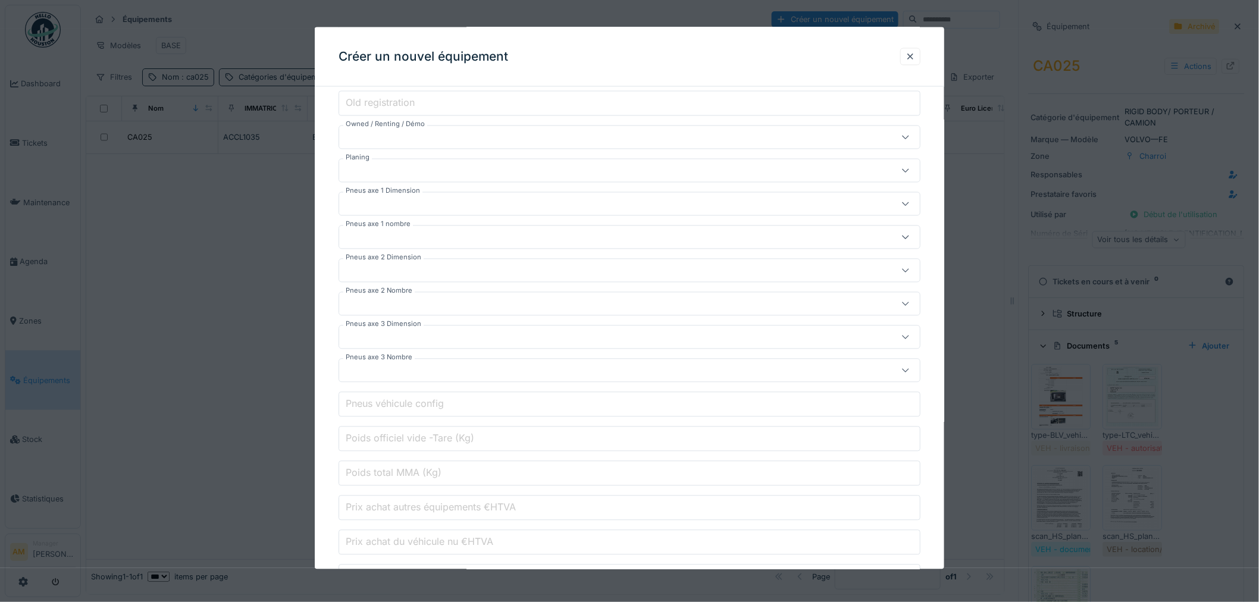
scroll to position [3080, 0]
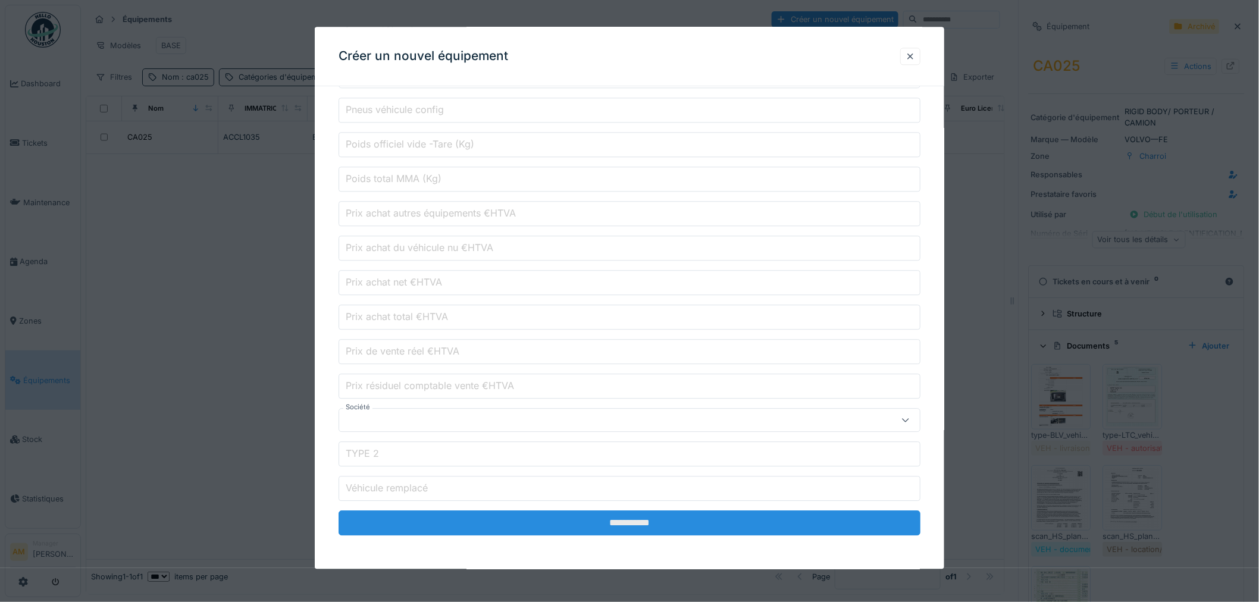
click at [578, 522] on input "**********" at bounding box center [629, 523] width 582 height 25
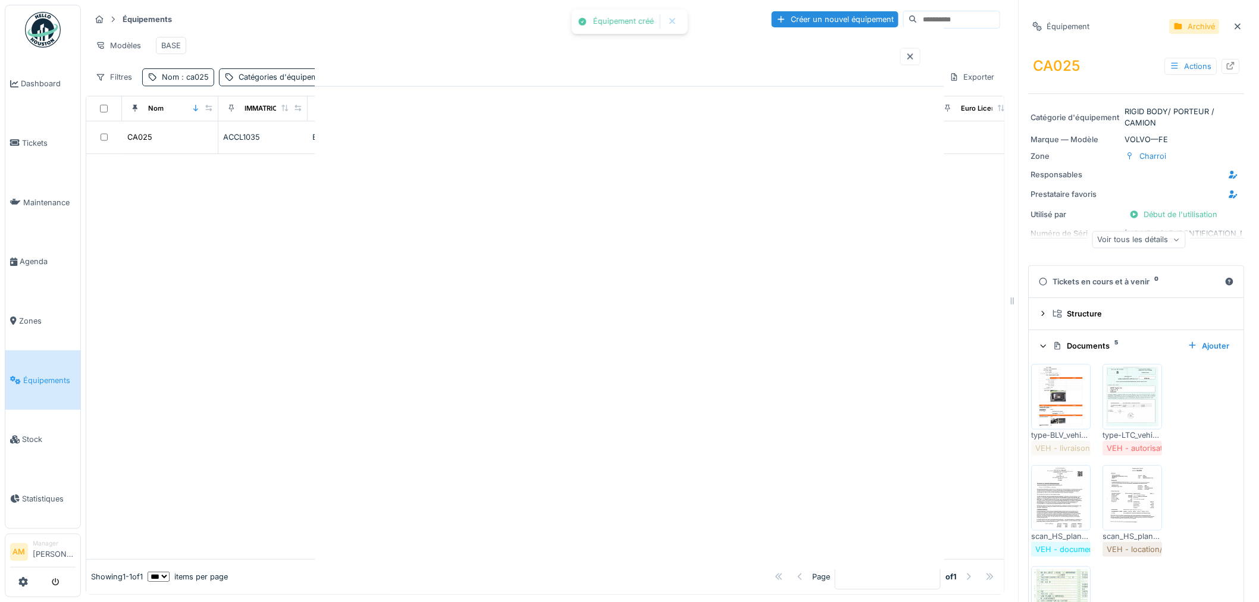
scroll to position [0, 0]
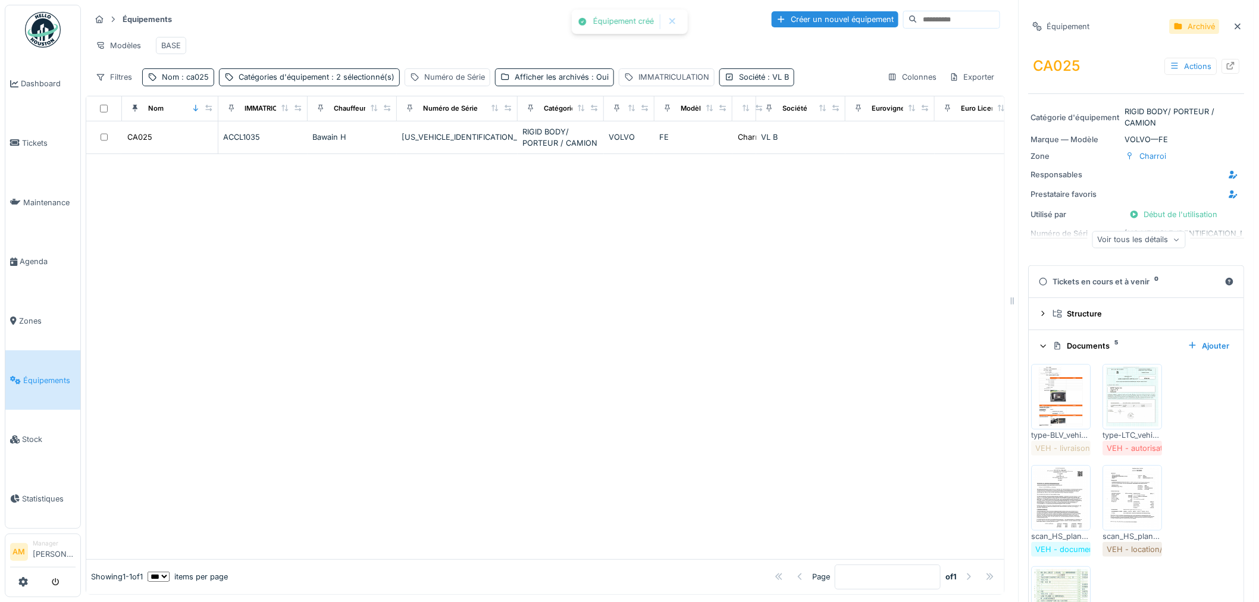
click at [282, 331] on div at bounding box center [545, 356] width 918 height 405
click at [179, 75] on span ": ca025" at bounding box center [194, 77] width 30 height 9
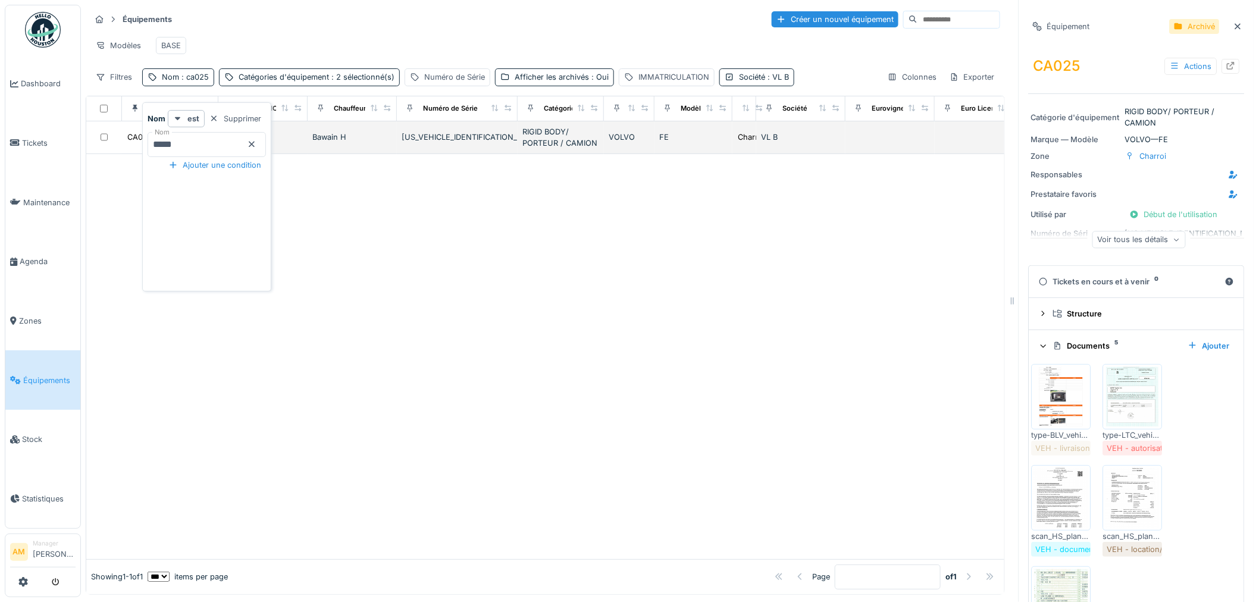
click at [102, 138] on body "Dashboard Tickets Maintenance Agenda Zones Équipements Stock Statistiques AM Ma…" at bounding box center [629, 301] width 1259 height 602
type input "*****"
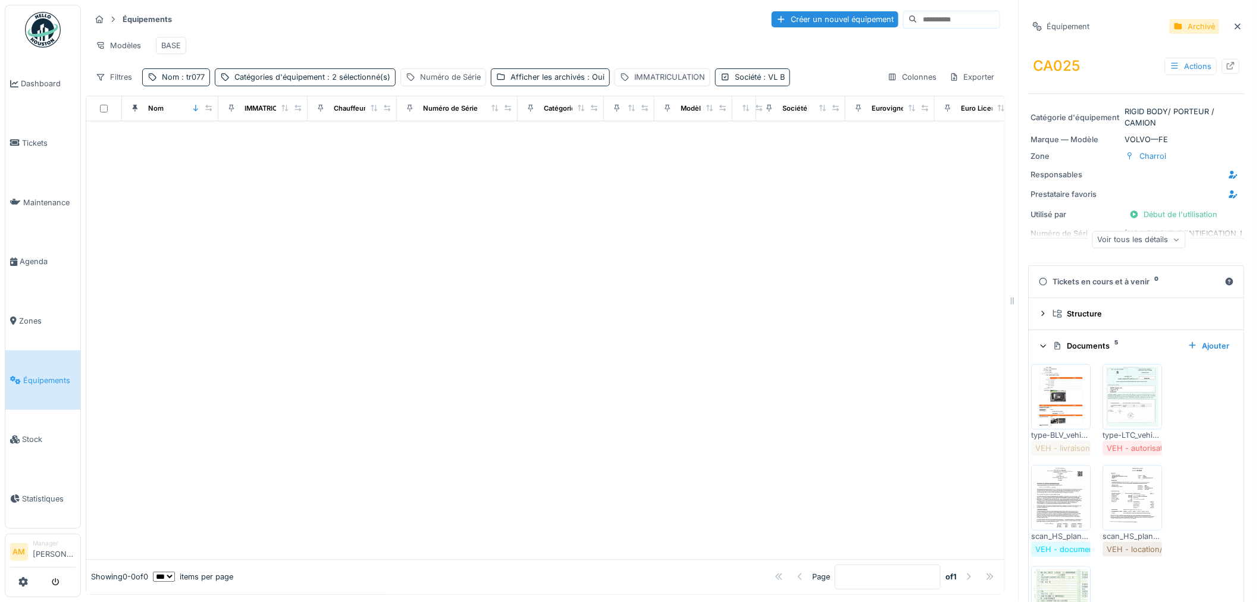
click at [457, 251] on div at bounding box center [545, 340] width 918 height 438
click at [302, 76] on div "Catégories d'équipement : 2 sélectionné(s)" at bounding box center [312, 76] width 156 height 11
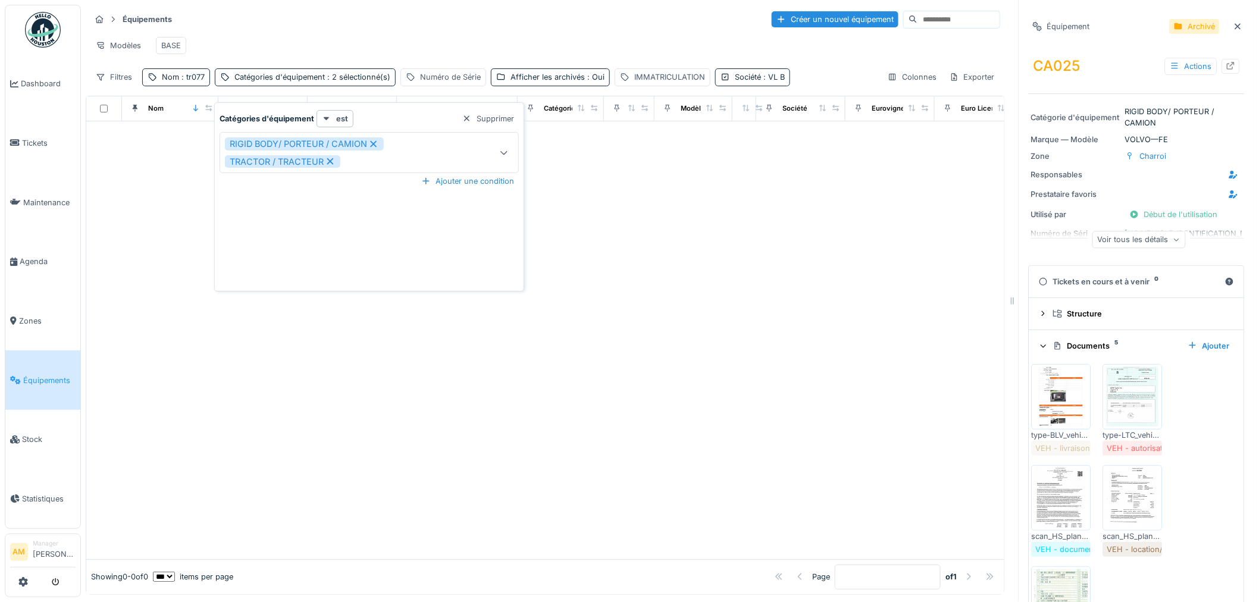
click at [681, 177] on div at bounding box center [545, 340] width 918 height 438
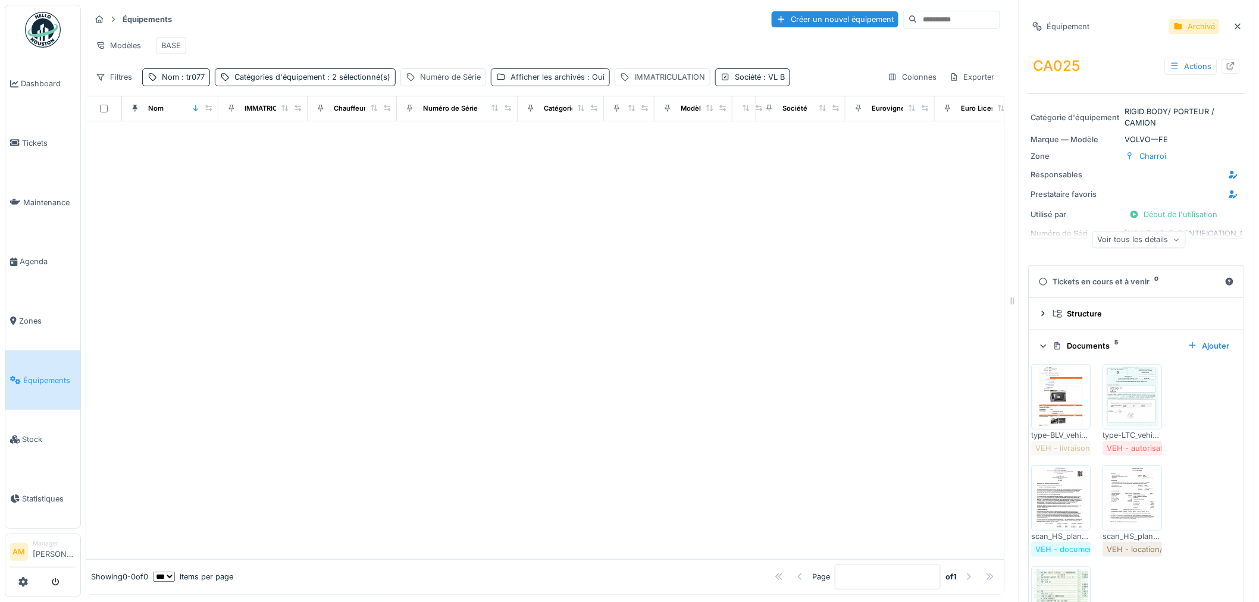
click at [567, 79] on div "Afficher les archivés : Oui" at bounding box center [557, 76] width 94 height 11
click at [497, 139] on icon at bounding box center [499, 142] width 7 height 6
click at [377, 247] on div at bounding box center [545, 340] width 918 height 438
click at [322, 300] on div at bounding box center [545, 340] width 918 height 438
drag, startPoint x: 774, startPoint y: 74, endPoint x: 763, endPoint y: 87, distance: 16.9
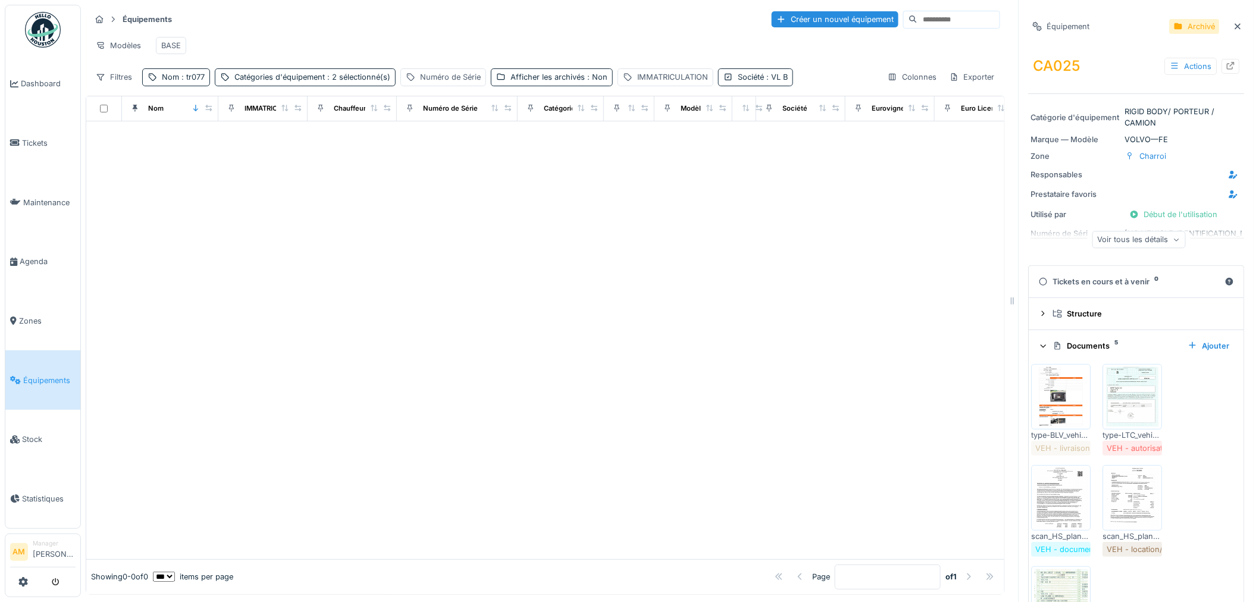
click at [773, 75] on span ": VL B" at bounding box center [776, 77] width 24 height 9
click at [755, 141] on icon at bounding box center [755, 144] width 7 height 7
drag, startPoint x: 681, startPoint y: 221, endPoint x: 658, endPoint y: 224, distance: 23.5
click at [680, 221] on div at bounding box center [545, 340] width 918 height 438
drag, startPoint x: 566, startPoint y: 277, endPoint x: 491, endPoint y: 264, distance: 76.1
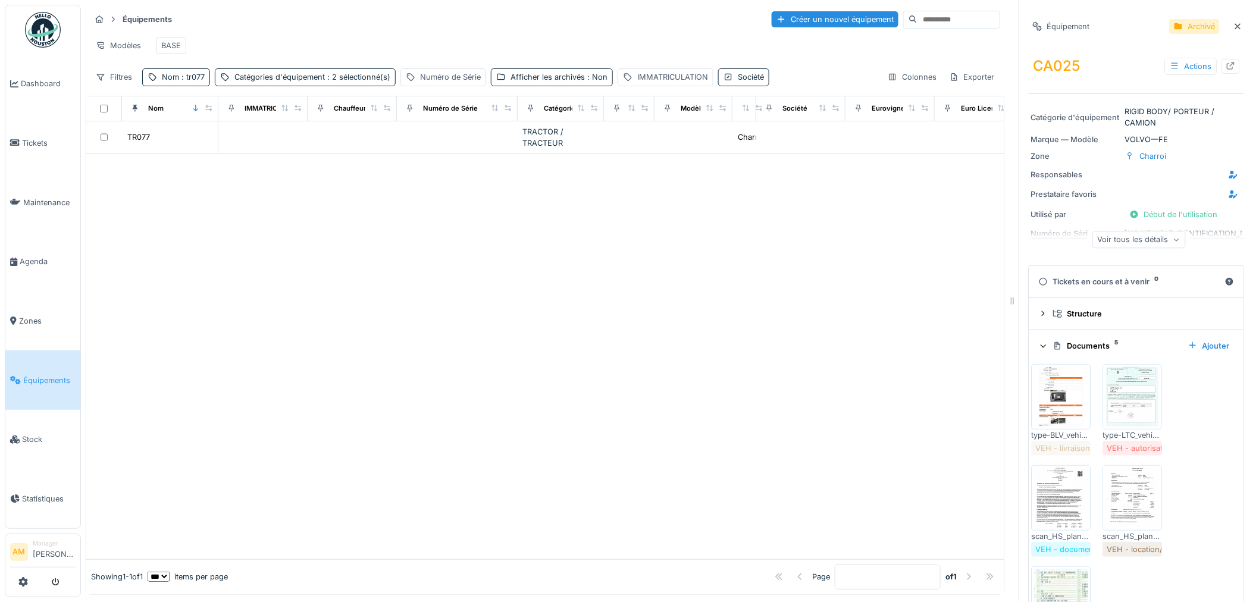
click at [565, 277] on div at bounding box center [545, 356] width 918 height 405
click at [139, 143] on div "TR077" at bounding box center [138, 136] width 23 height 11
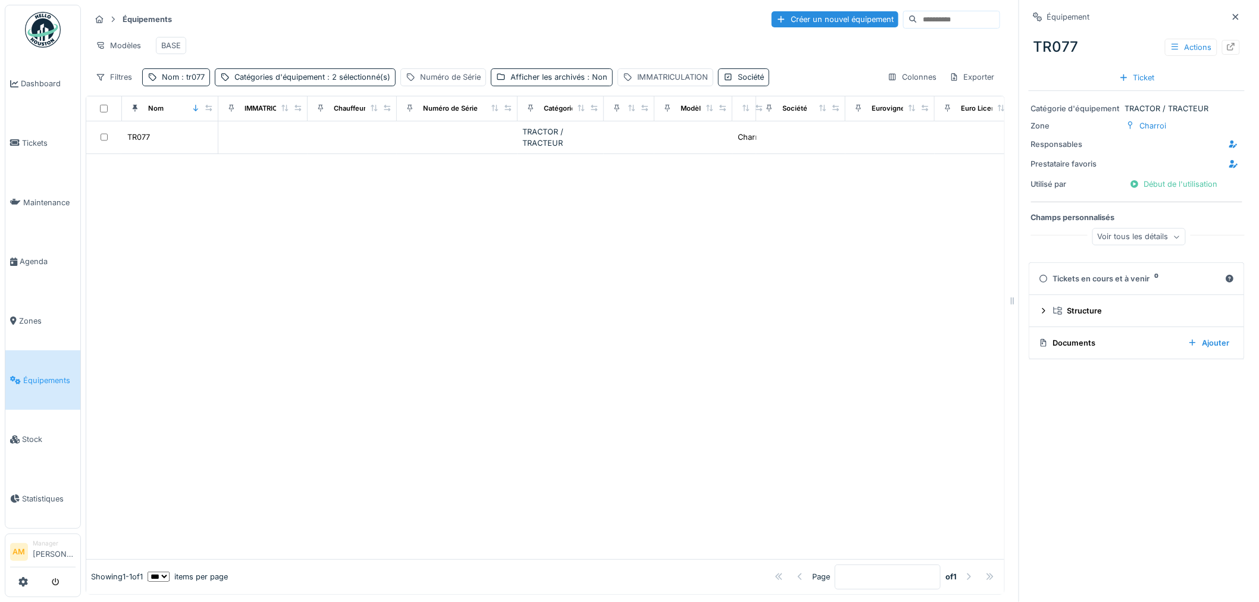
click at [1102, 239] on div "Voir tous les détails" at bounding box center [1138, 236] width 93 height 17
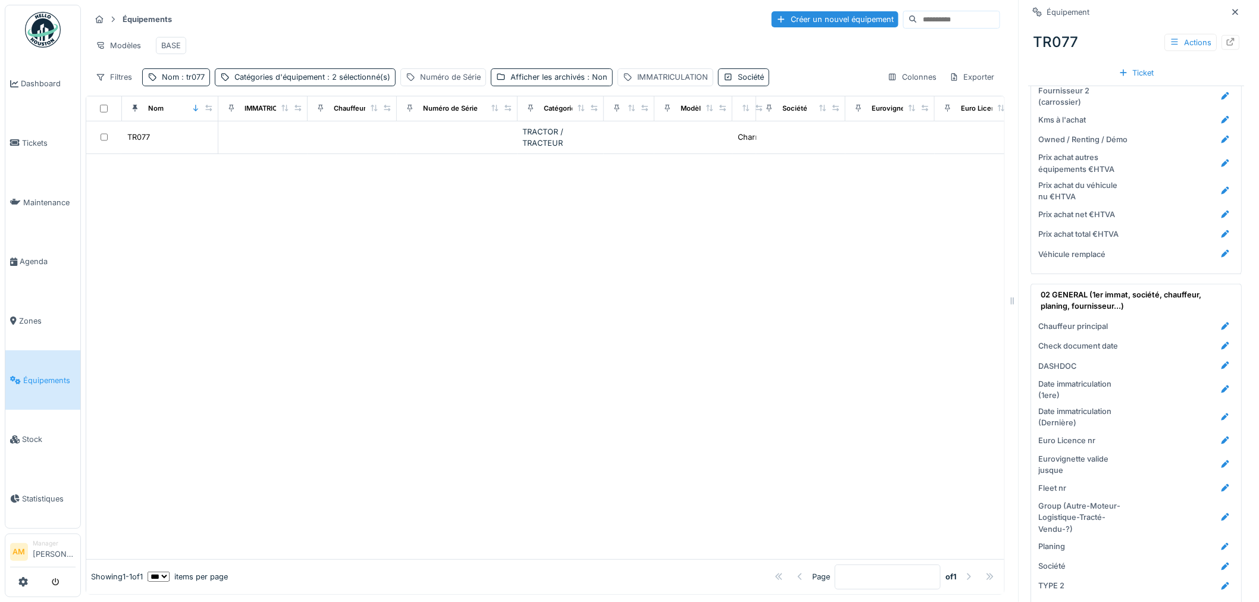
scroll to position [462, 0]
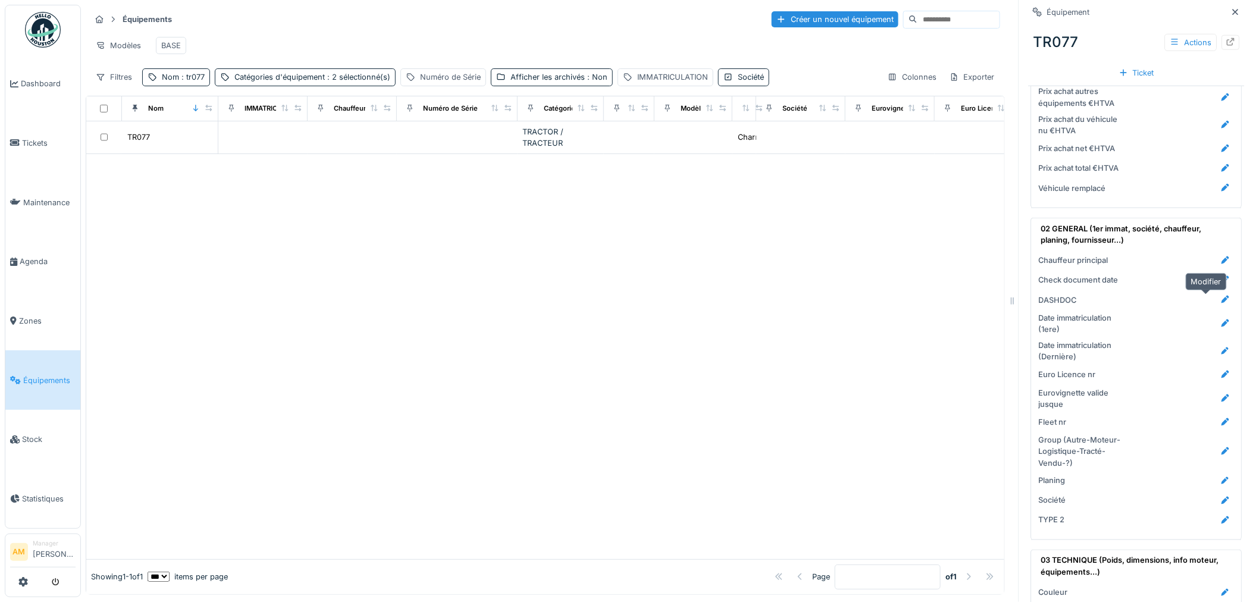
click at [1221, 301] on icon at bounding box center [1226, 300] width 10 height 8
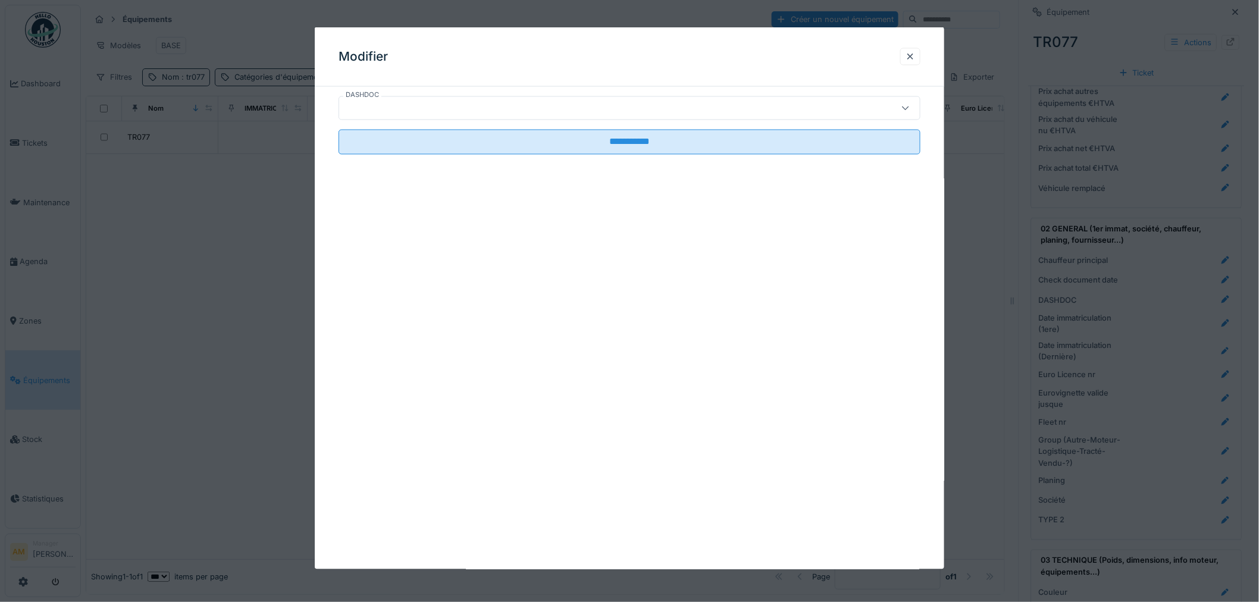
click at [380, 107] on div at bounding box center [596, 108] width 504 height 13
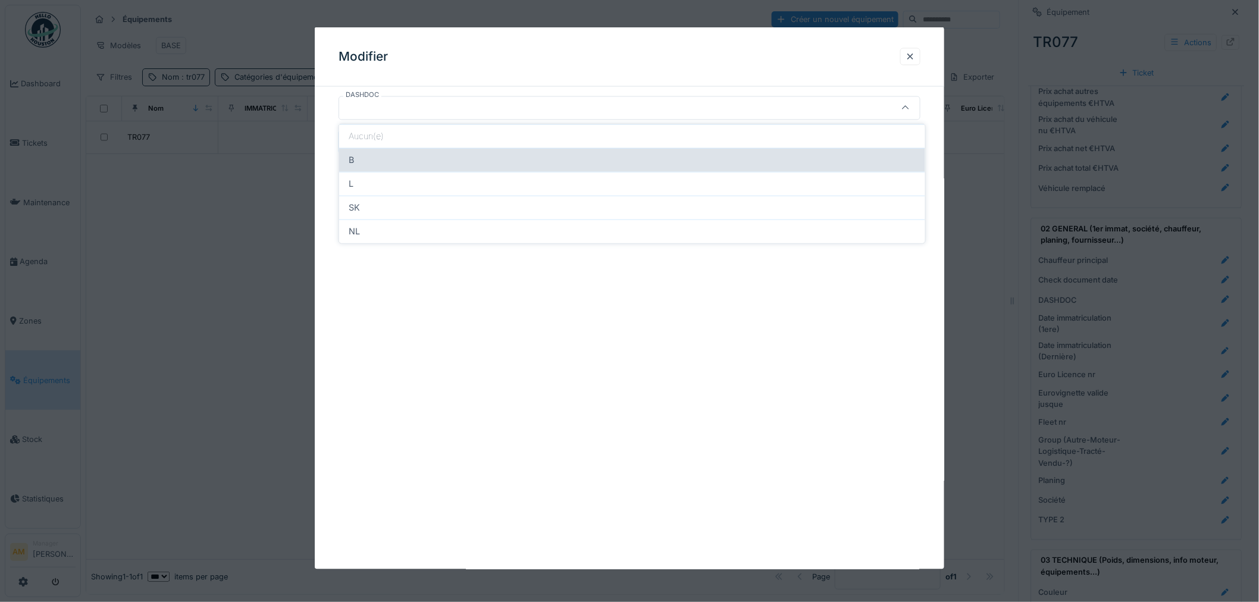
click at [403, 157] on div "B" at bounding box center [632, 159] width 567 height 13
type input "*"
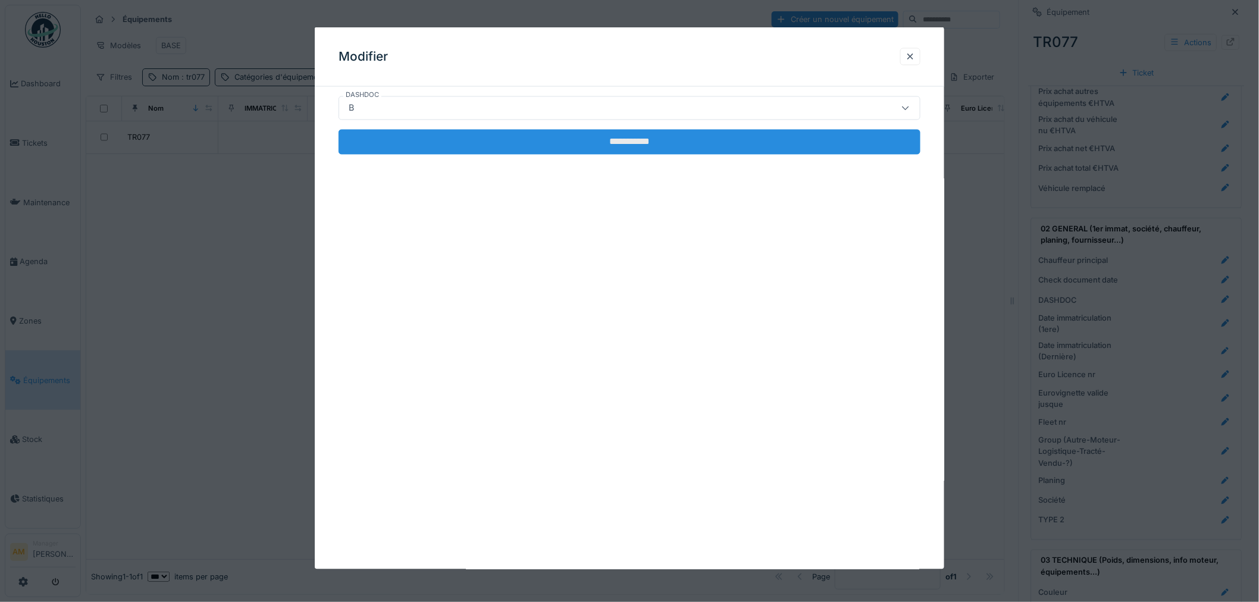
click at [627, 142] on input "**********" at bounding box center [629, 142] width 582 height 25
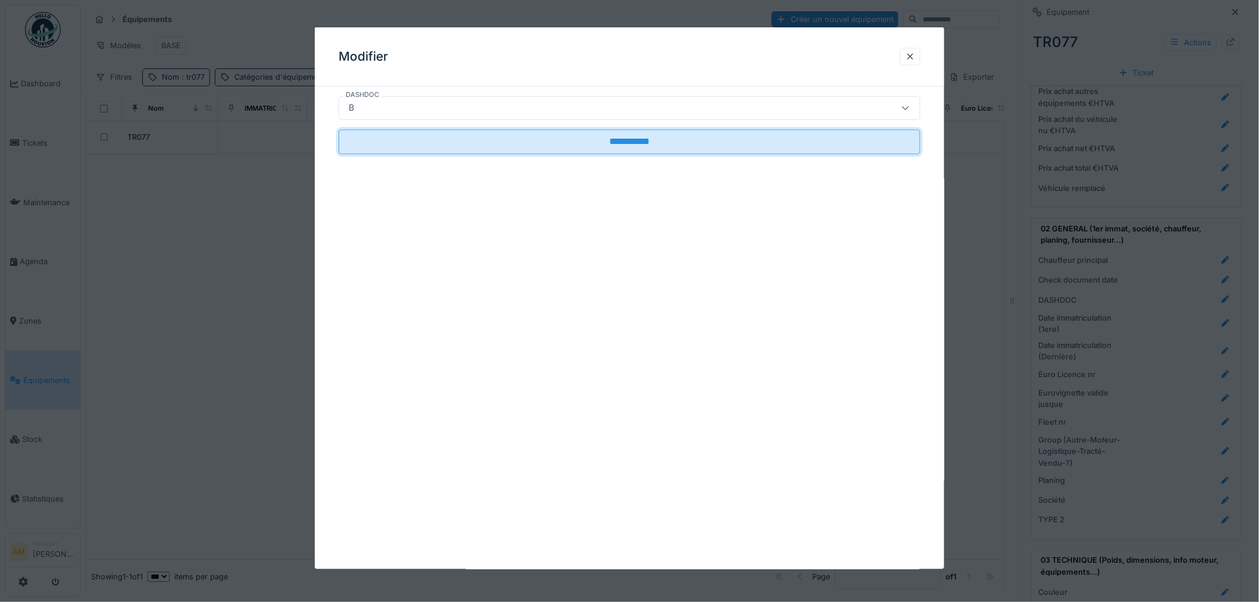
scroll to position [10, 0]
click at [1206, 443] on div at bounding box center [629, 301] width 1259 height 602
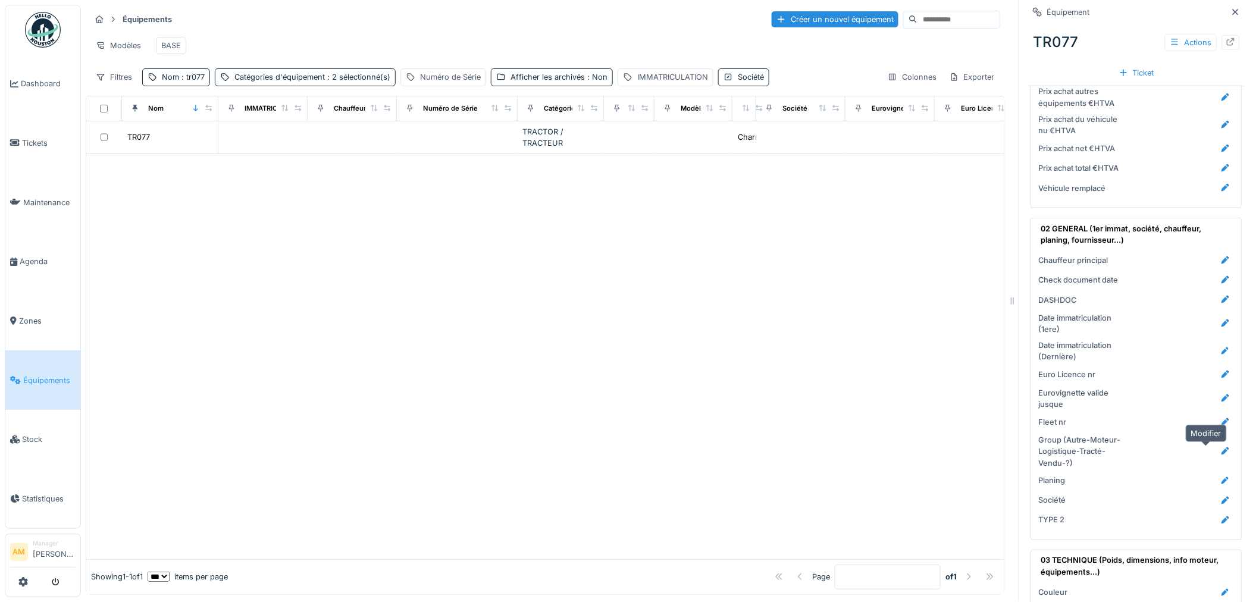
click at [1222, 447] on icon at bounding box center [1226, 451] width 8 height 8
click at [389, 95] on div at bounding box center [629, 301] width 1259 height 602
click at [1221, 446] on div at bounding box center [1226, 451] width 10 height 11
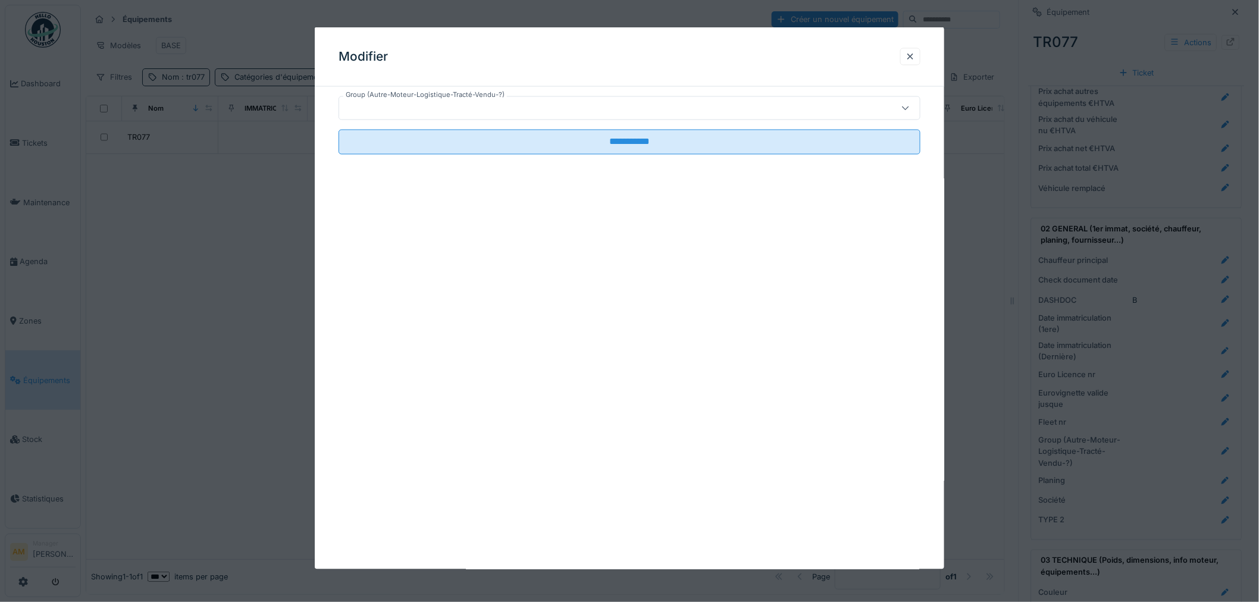
click at [543, 108] on div at bounding box center [596, 108] width 504 height 13
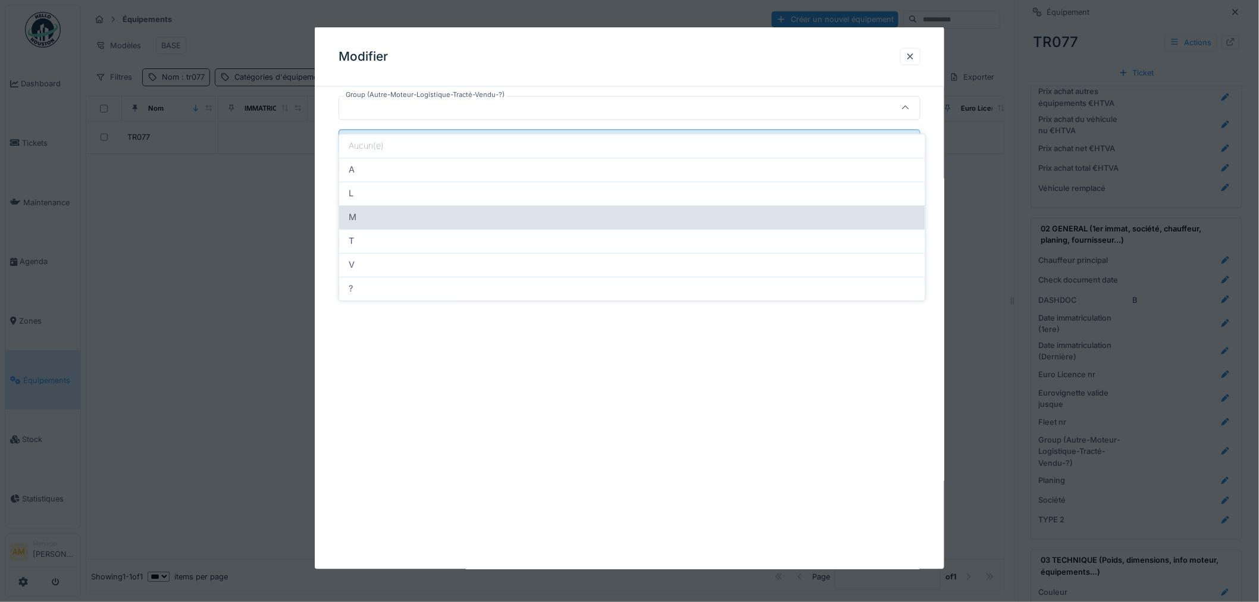
click at [512, 211] on div "M" at bounding box center [632, 217] width 567 height 13
type input "*"
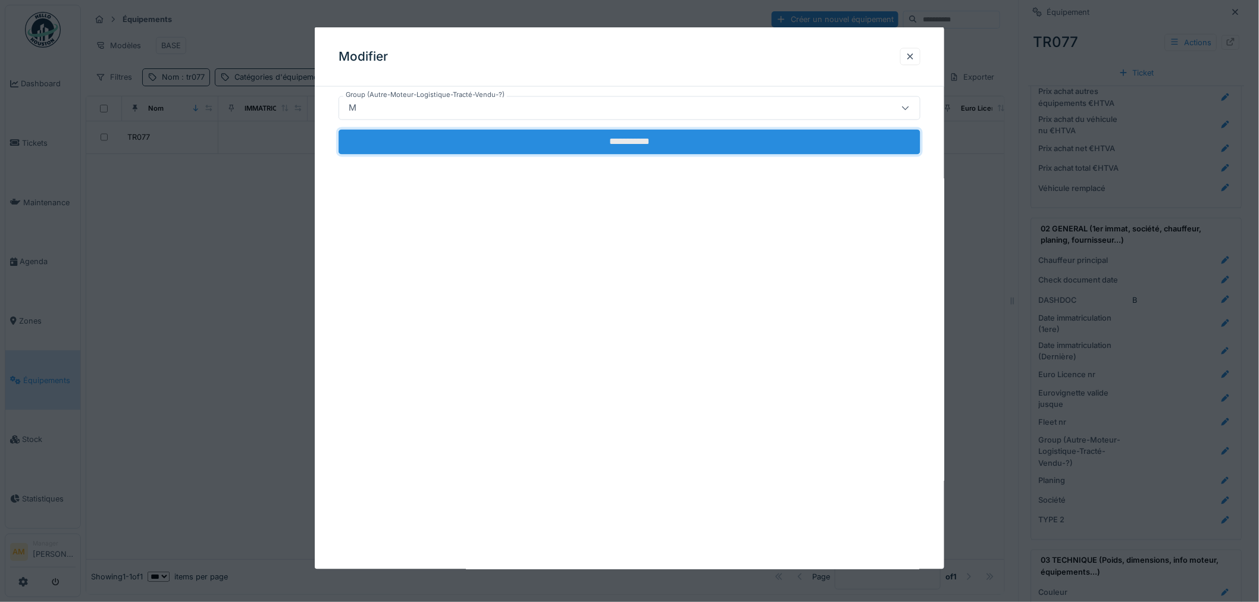
click at [557, 143] on input "**********" at bounding box center [629, 142] width 582 height 25
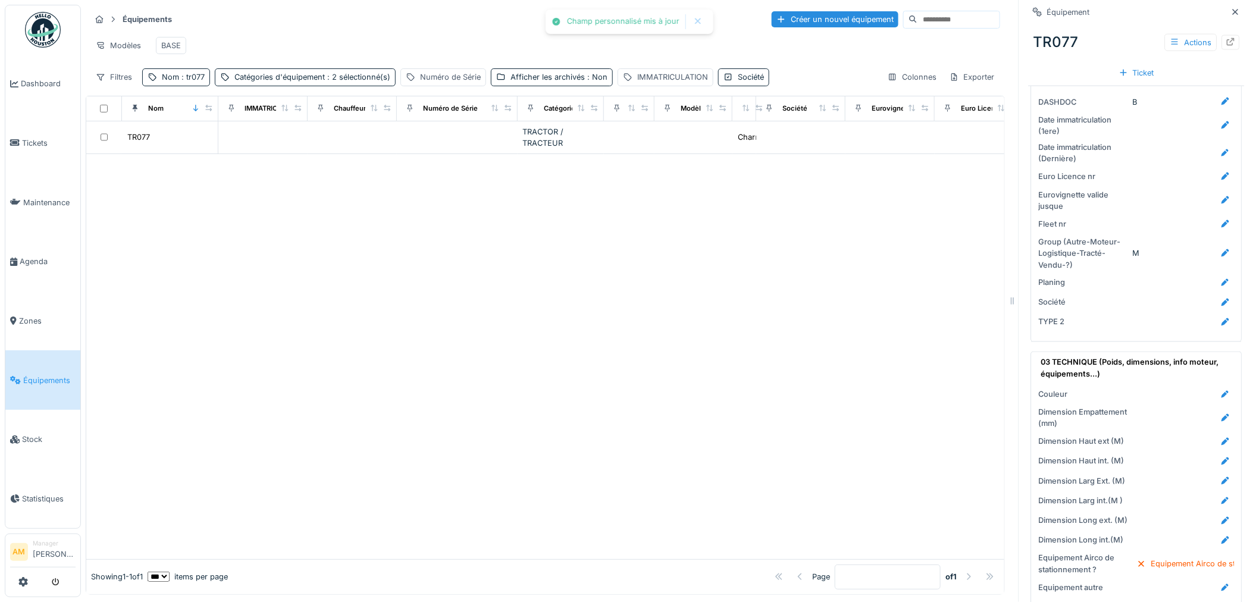
scroll to position [661, 0]
click at [1221, 298] on icon at bounding box center [1226, 302] width 10 height 8
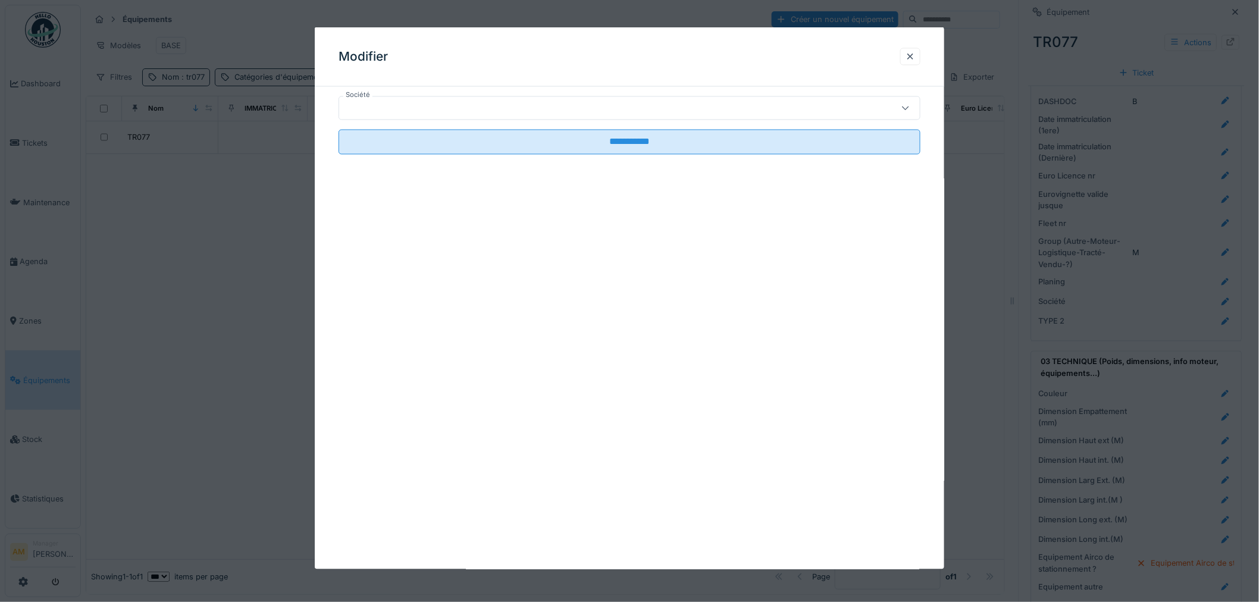
click at [466, 98] on div at bounding box center [629, 108] width 582 height 24
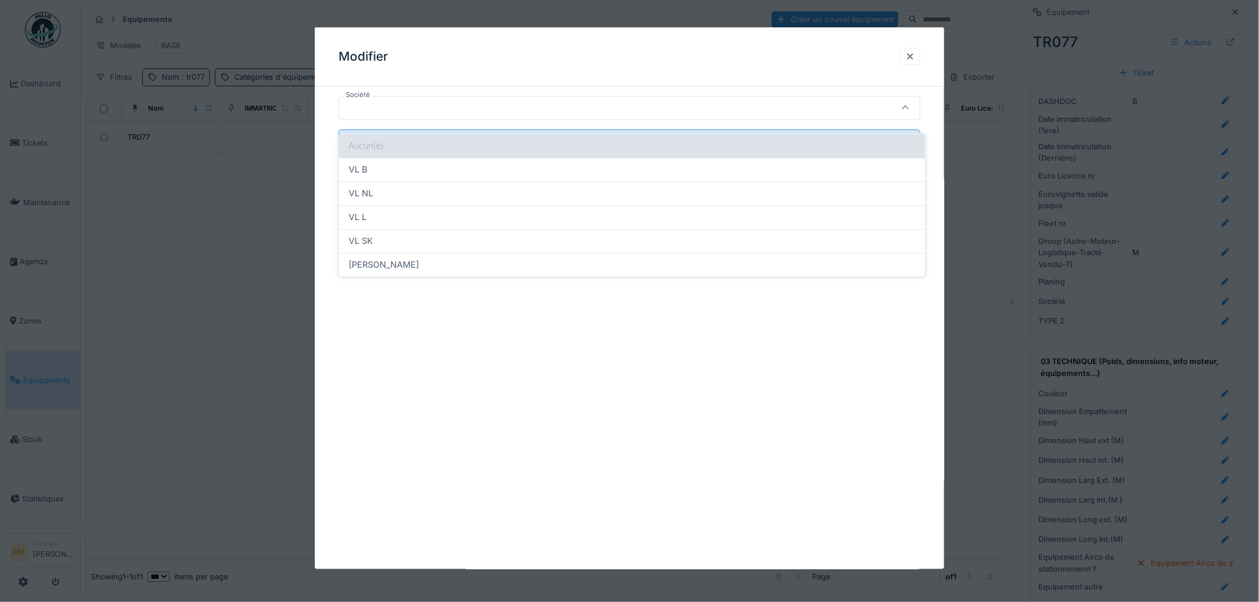
scroll to position [0, 0]
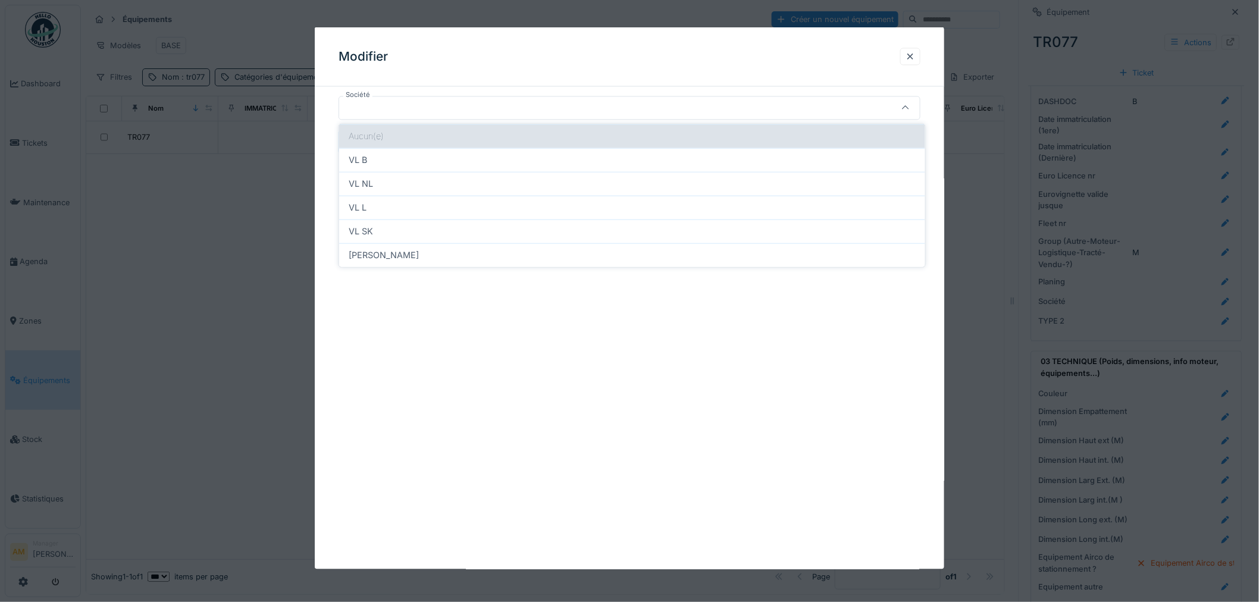
click at [431, 127] on div "Aucun(e)" at bounding box center [632, 136] width 586 height 24
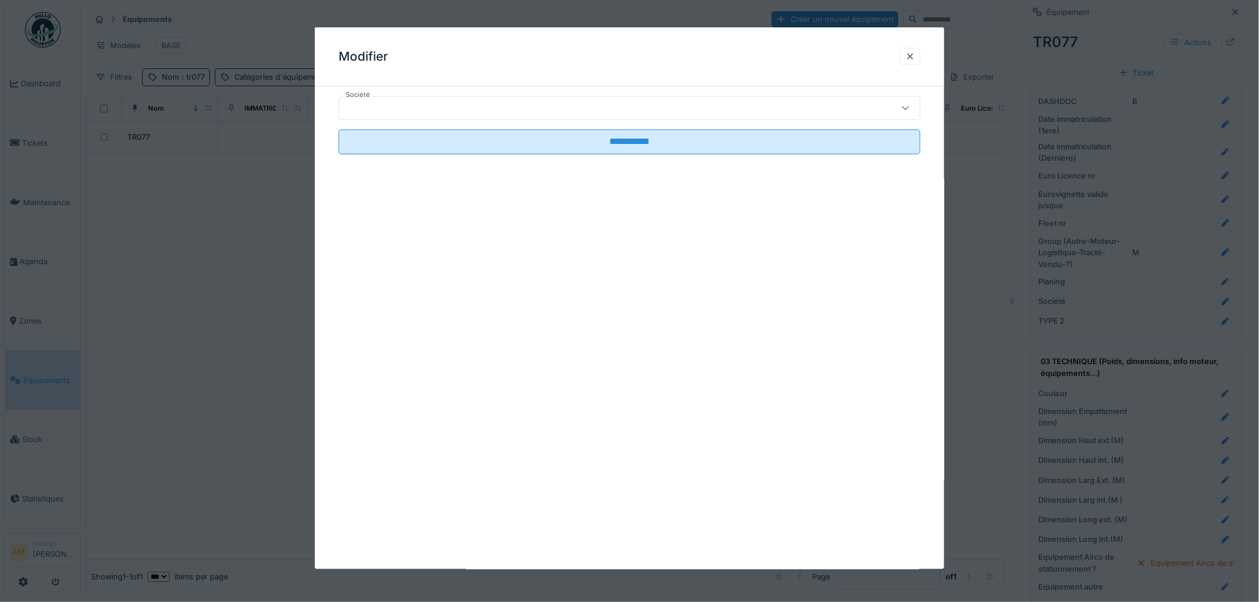
drag, startPoint x: 445, startPoint y: 104, endPoint x: 466, endPoint y: 108, distance: 21.8
click at [446, 104] on div at bounding box center [596, 108] width 504 height 13
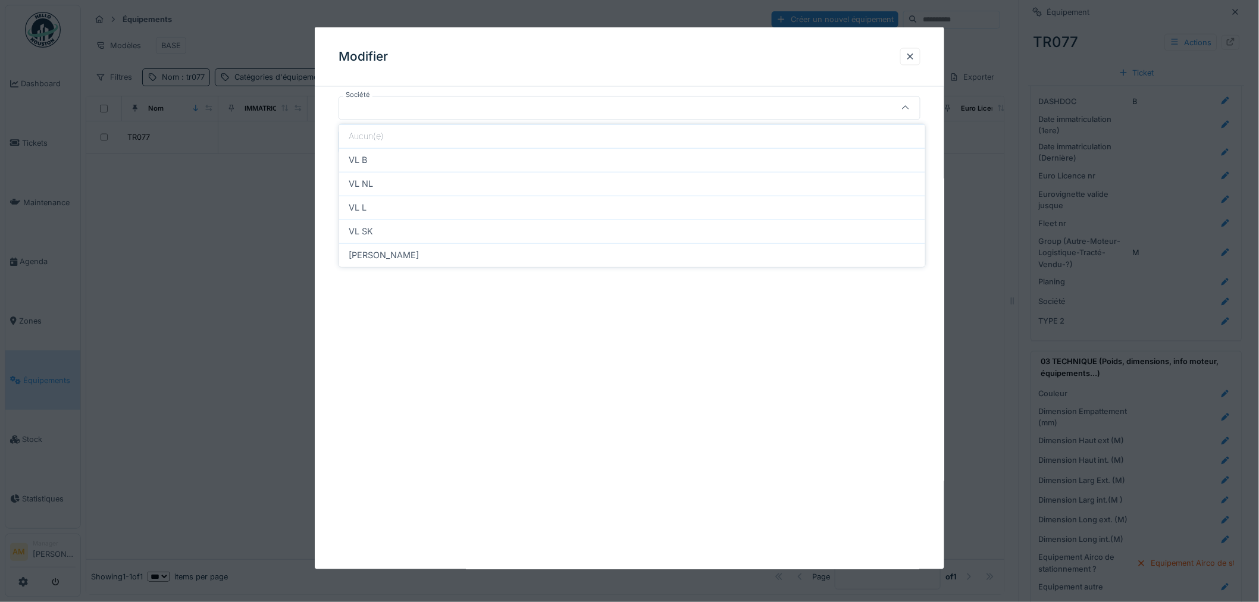
click at [459, 98] on div at bounding box center [629, 108] width 582 height 24
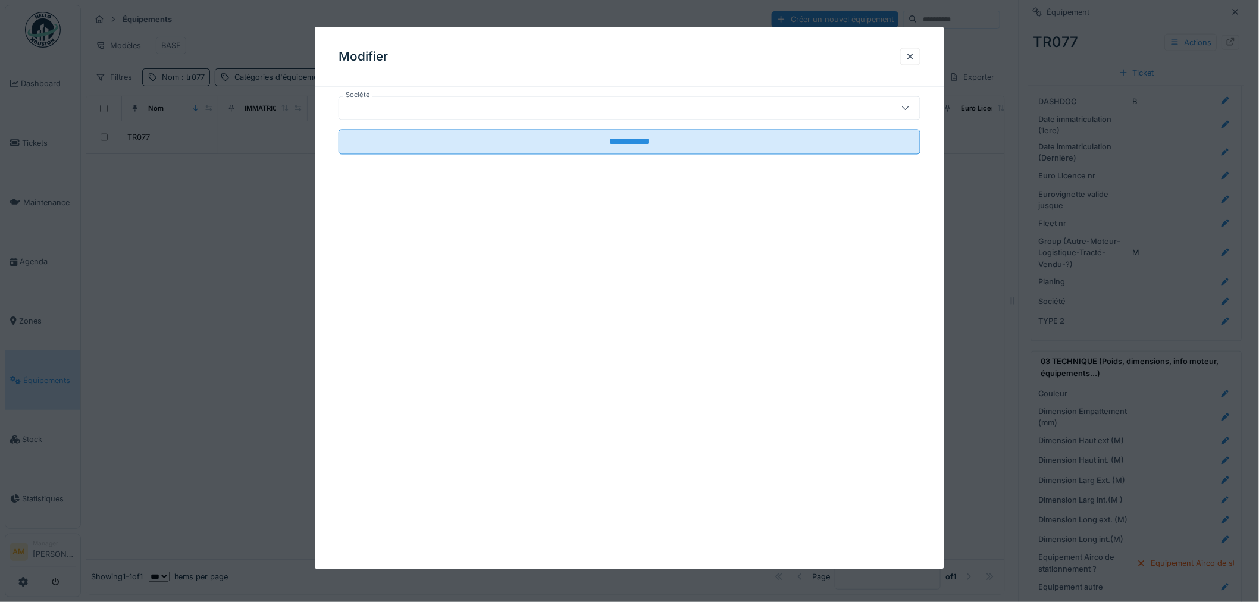
drag, startPoint x: 491, startPoint y: 313, endPoint x: 507, endPoint y: 313, distance: 16.1
click at [491, 314] on div "**********" at bounding box center [629, 298] width 629 height 542
click at [915, 55] on div at bounding box center [910, 56] width 10 height 11
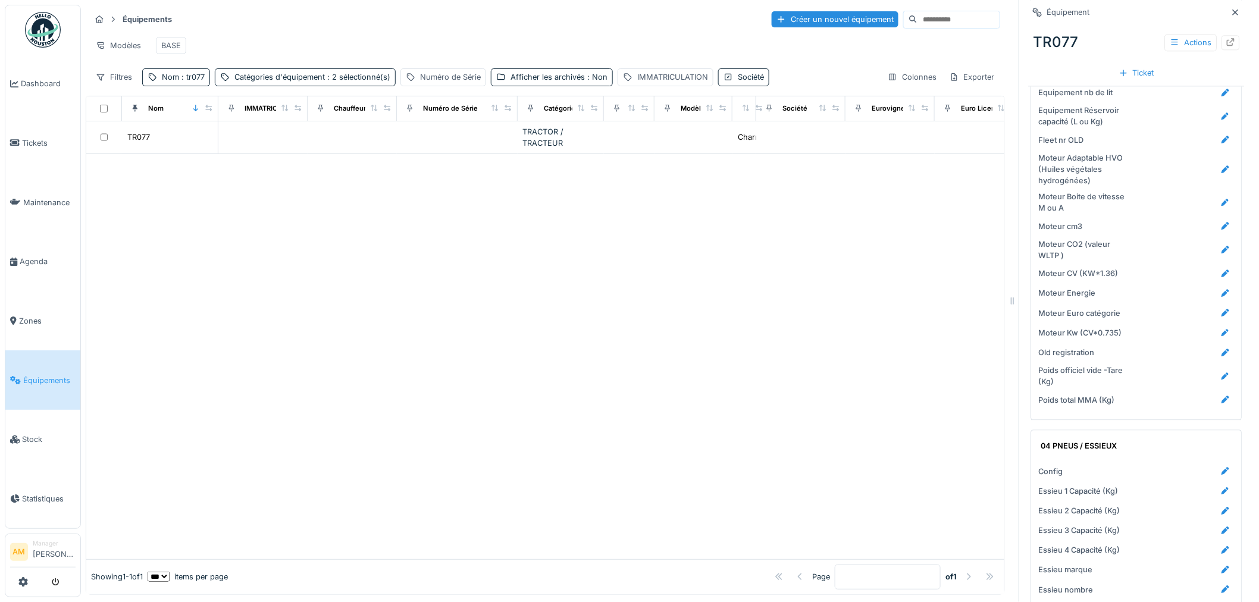
scroll to position [1256, 0]
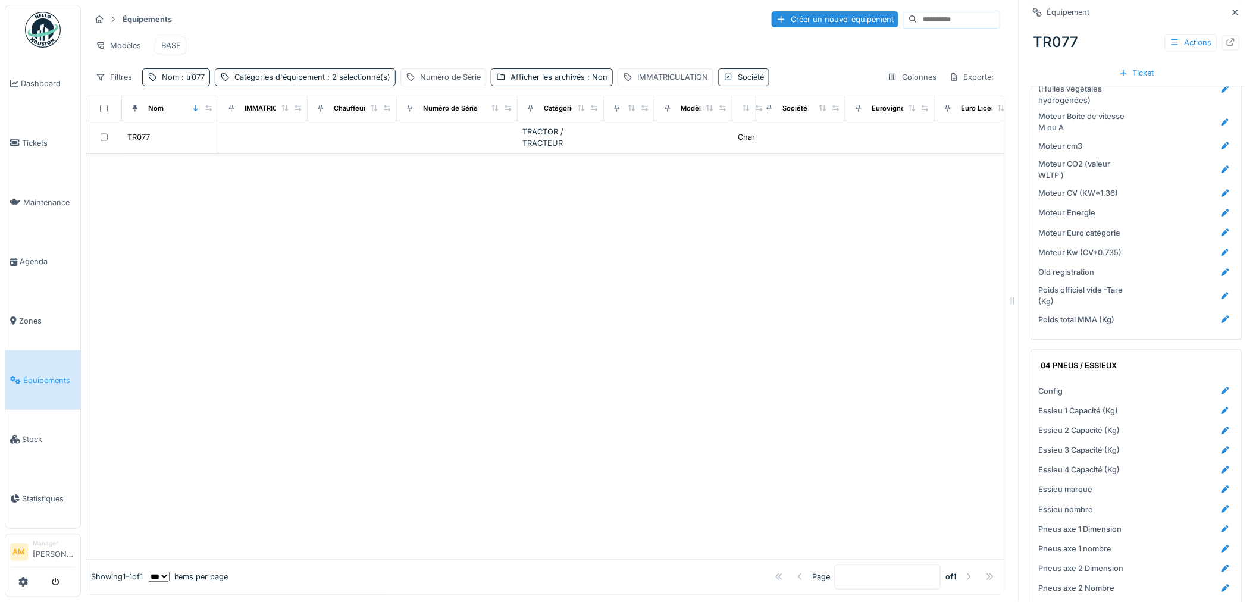
drag, startPoint x: 523, startPoint y: 239, endPoint x: 522, endPoint y: 145, distance: 94.0
click at [523, 236] on div at bounding box center [545, 356] width 918 height 405
drag, startPoint x: 242, startPoint y: 136, endPoint x: 248, endPoint y: 134, distance: 6.2
click at [243, 136] on td at bounding box center [262, 137] width 89 height 33
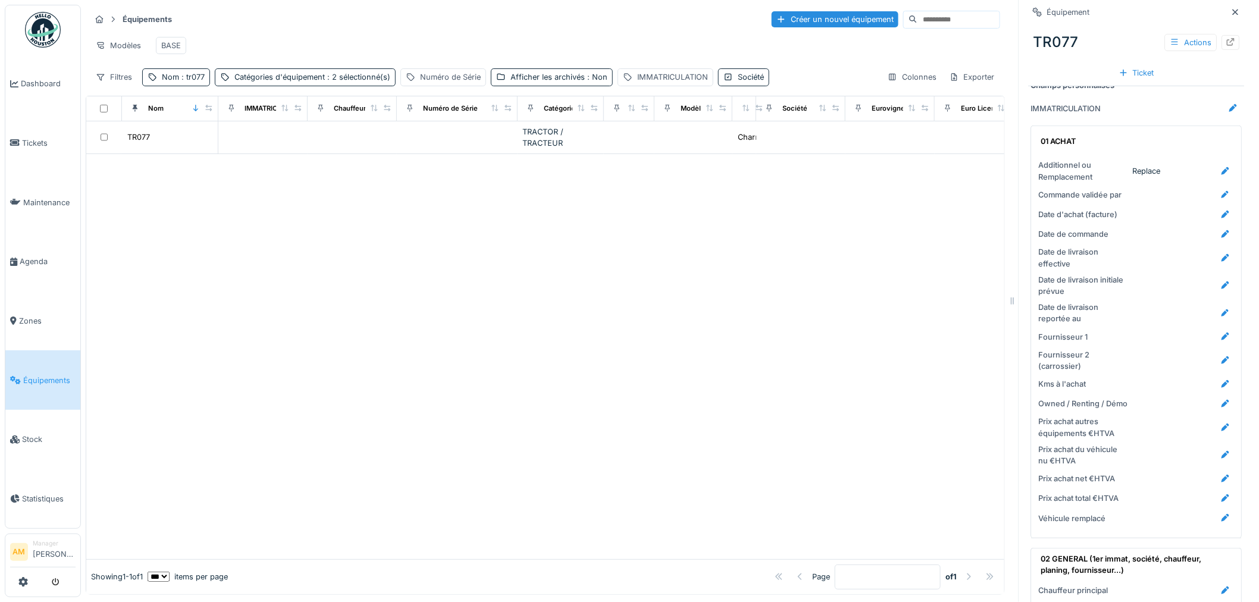
scroll to position [0, 0]
click at [1227, 39] on icon at bounding box center [1231, 42] width 8 height 8
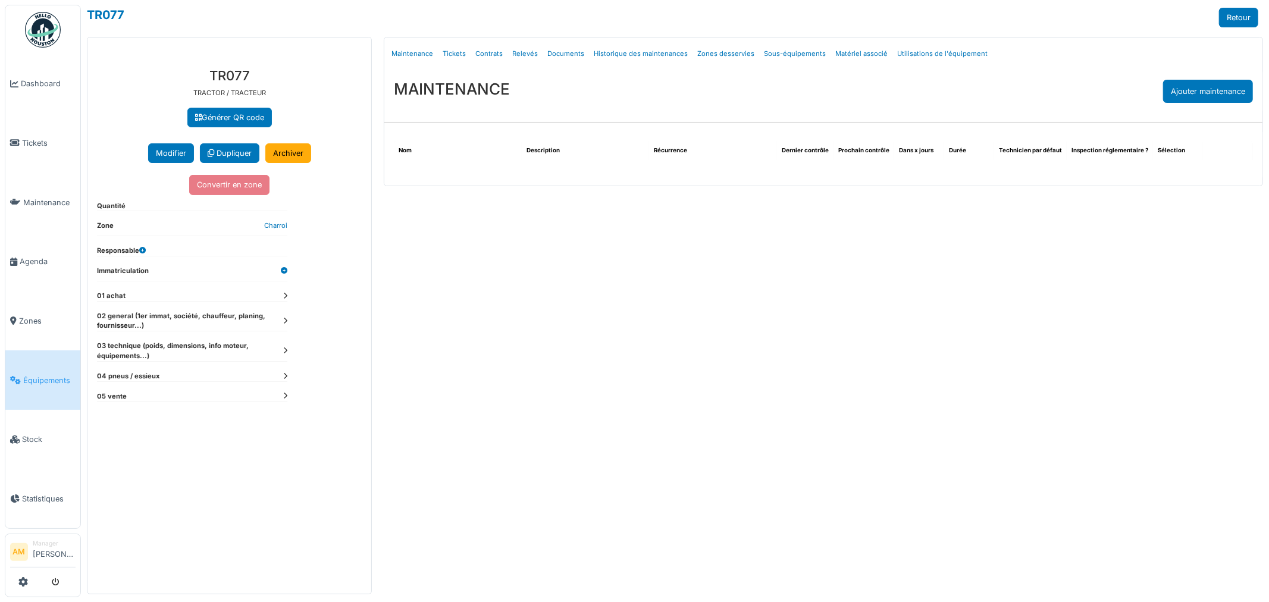
click at [284, 294] on icon at bounding box center [285, 296] width 4 height 7
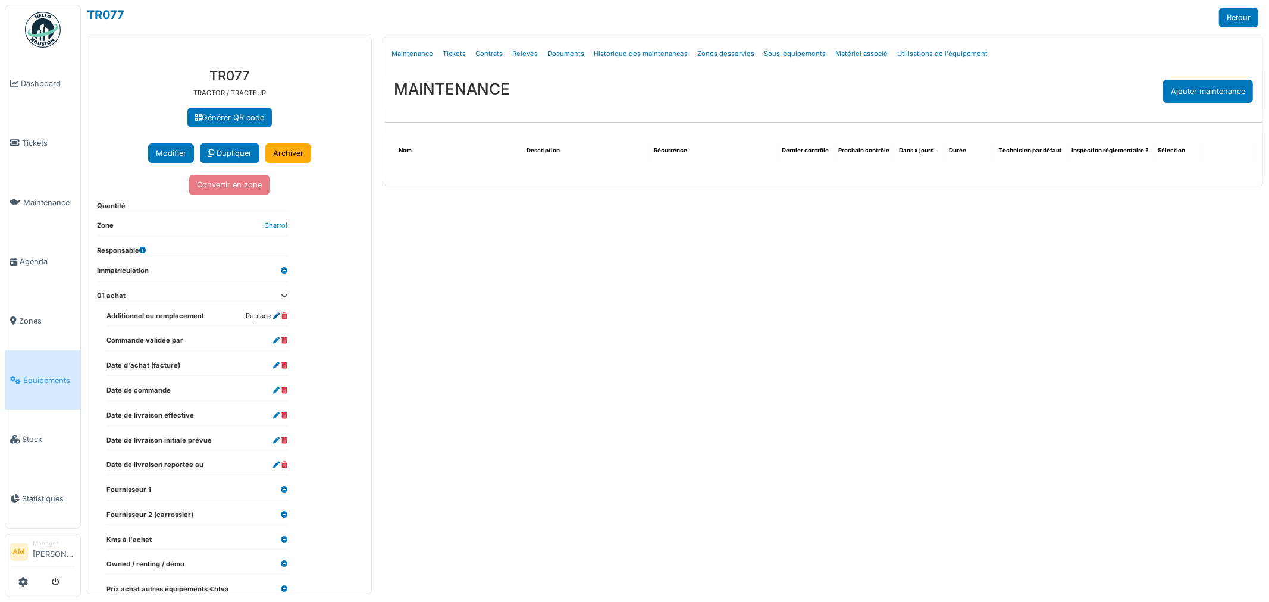
click at [275, 316] on icon at bounding box center [276, 316] width 7 height 7
click at [272, 311] on dd "Replace" at bounding box center [267, 316] width 42 height 10
click at [281, 297] on icon at bounding box center [284, 296] width 7 height 7
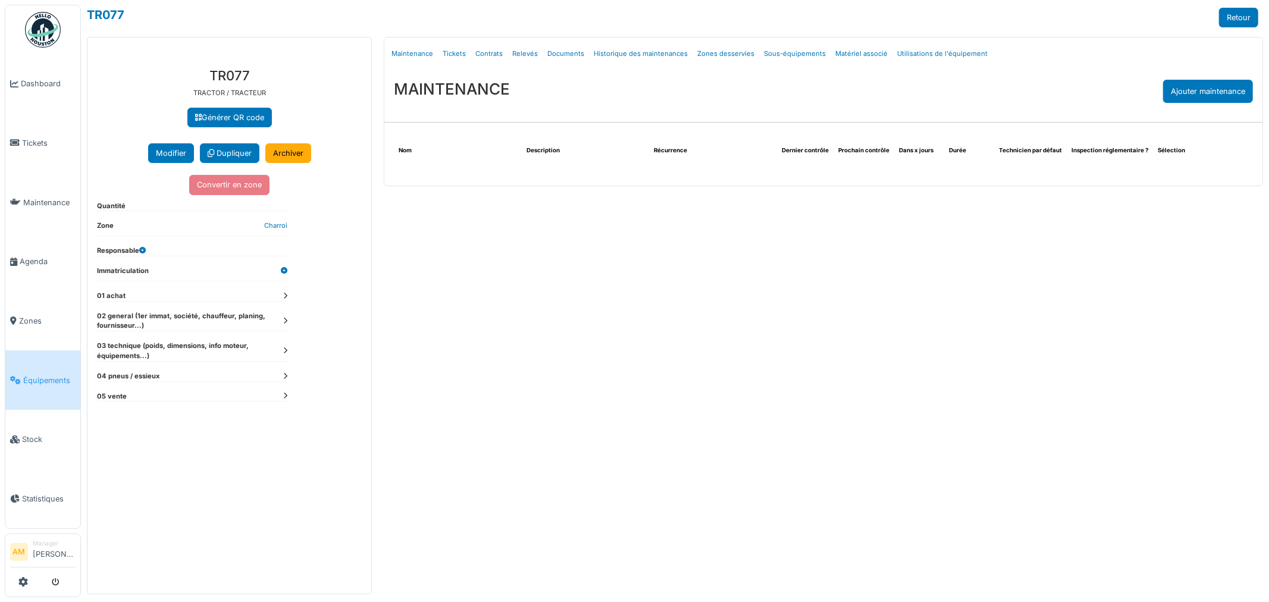
click at [284, 296] on icon at bounding box center [285, 296] width 4 height 7
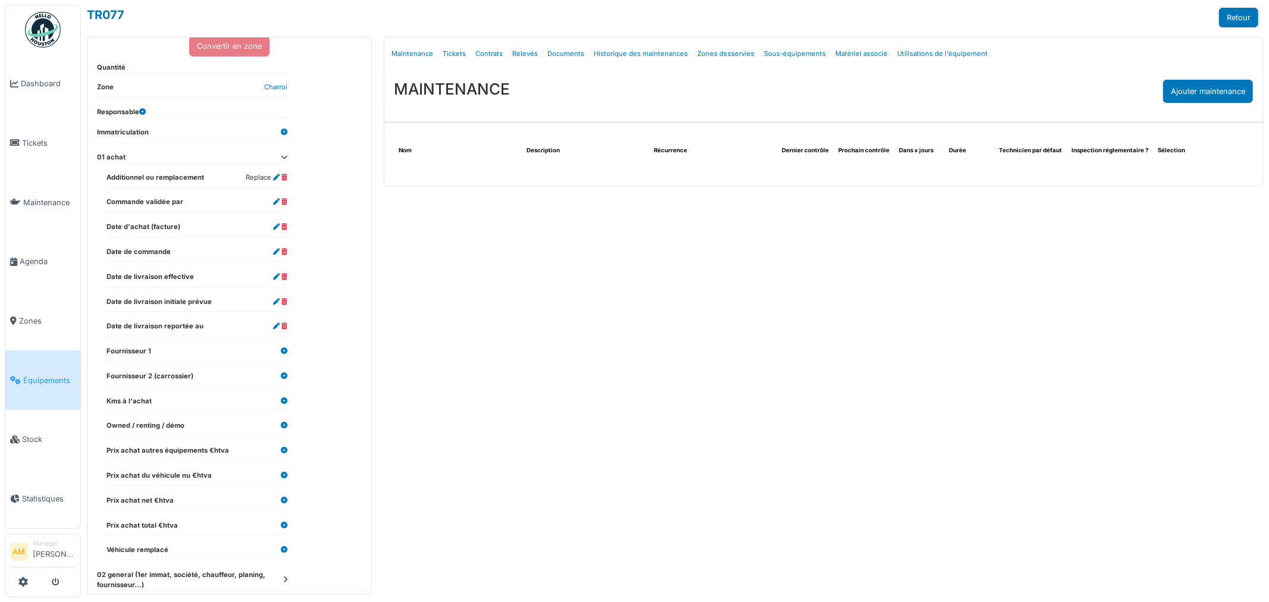
scroll to position [198, 0]
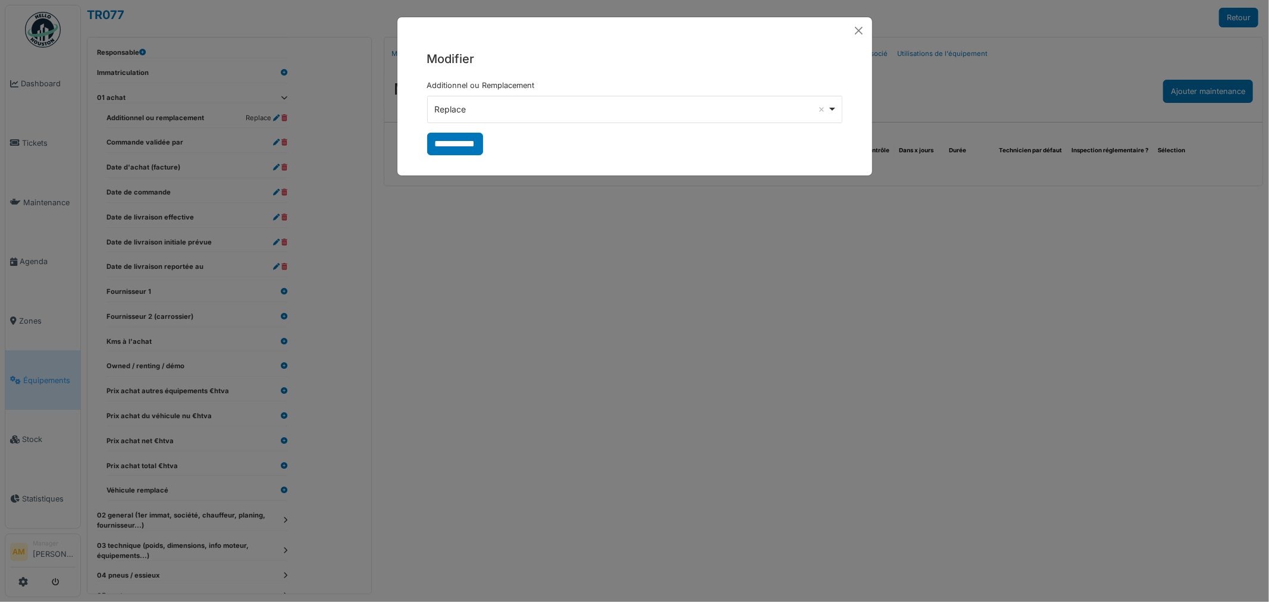
click at [472, 108] on div "Replace Remove item" at bounding box center [630, 109] width 393 height 12
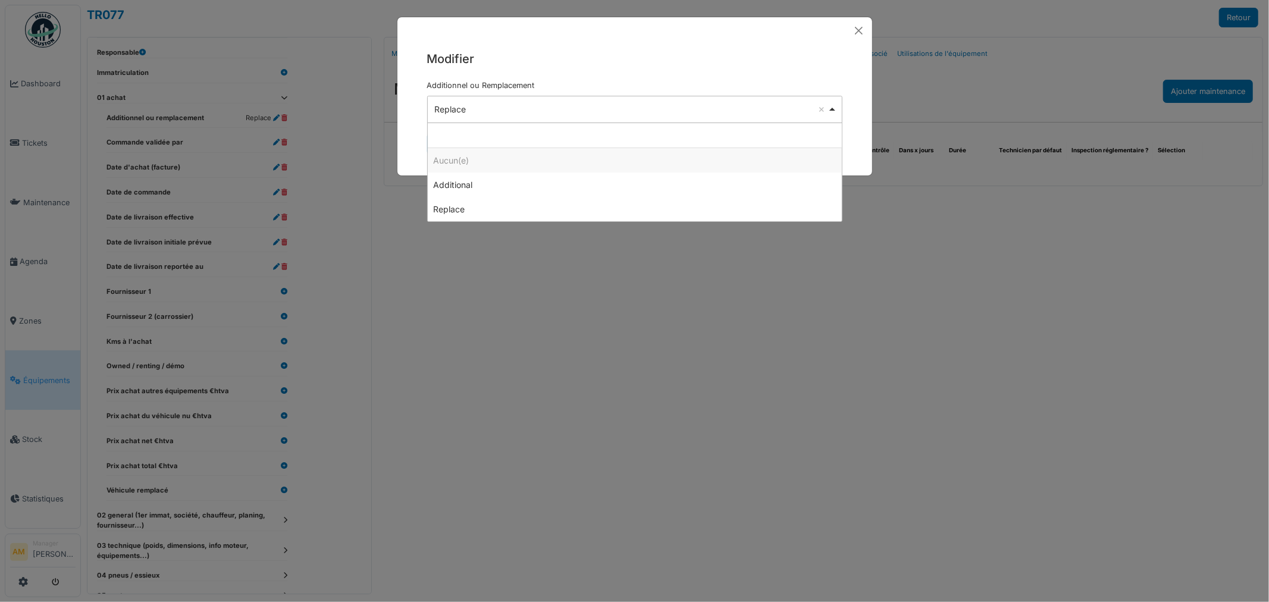
click at [472, 108] on div "Replace Remove item" at bounding box center [630, 109] width 393 height 12
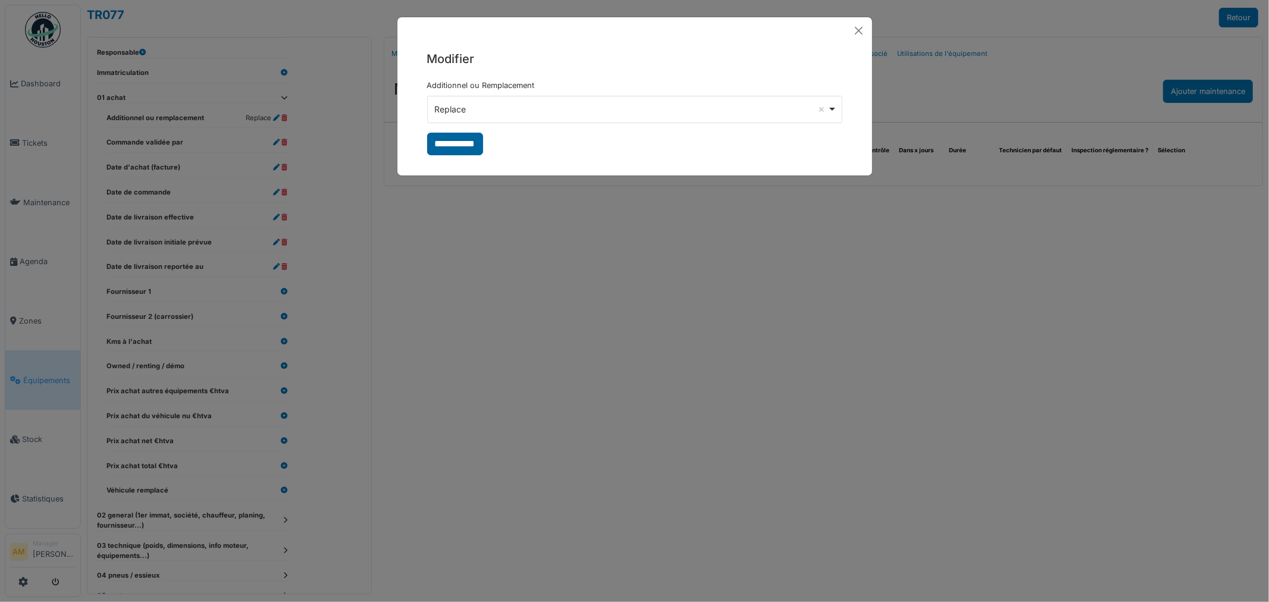
click at [459, 147] on input "**********" at bounding box center [455, 144] width 56 height 23
click at [283, 293] on div "**********" at bounding box center [634, 301] width 1269 height 602
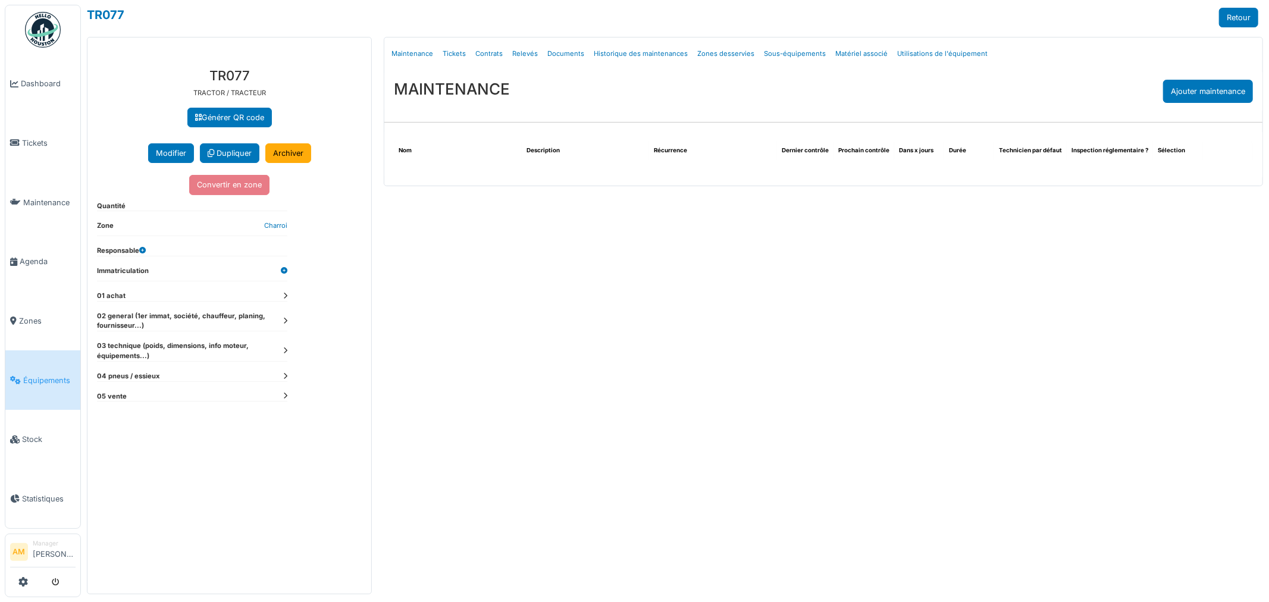
click at [284, 314] on dt "02 general (1er immat, société, chauffeur, planing, fournisseur...)" at bounding box center [192, 321] width 190 height 20
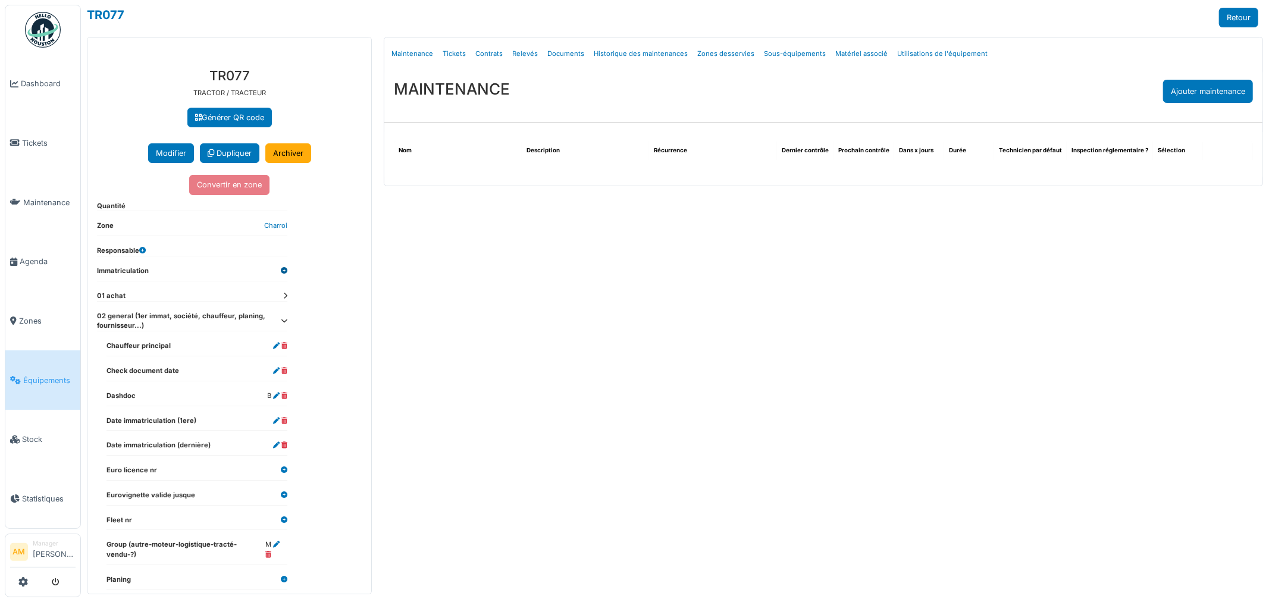
click at [284, 272] on icon at bounding box center [284, 271] width 7 height 7
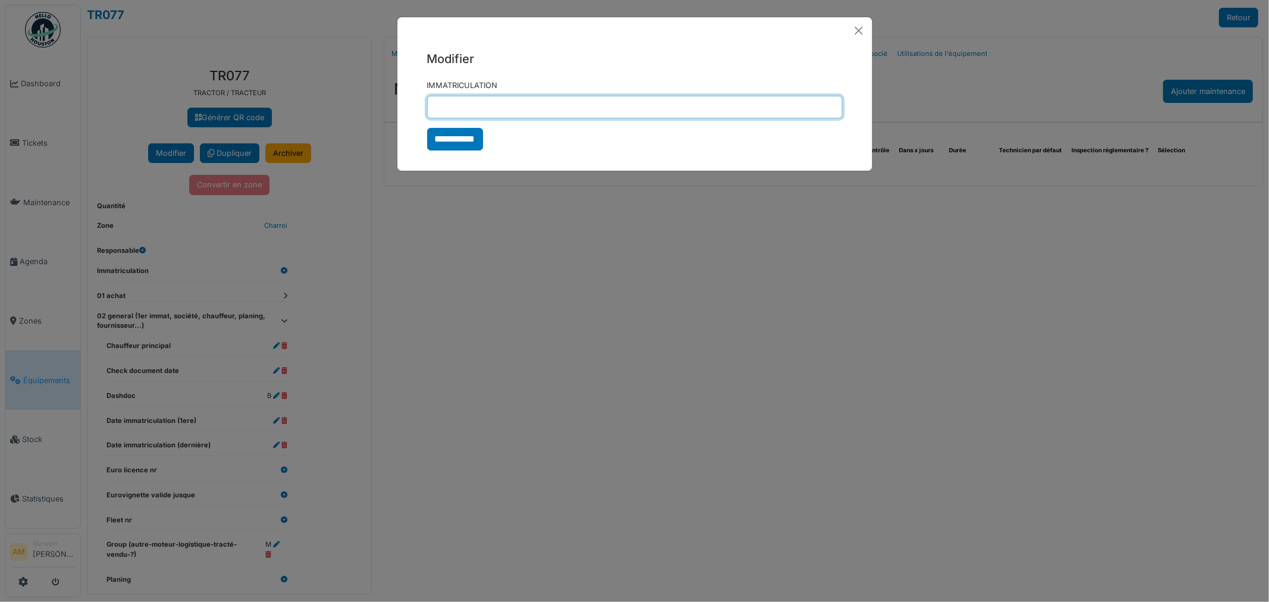
click at [473, 101] on input "IMMATRICULATION" at bounding box center [634, 107] width 415 height 23
type input "*******"
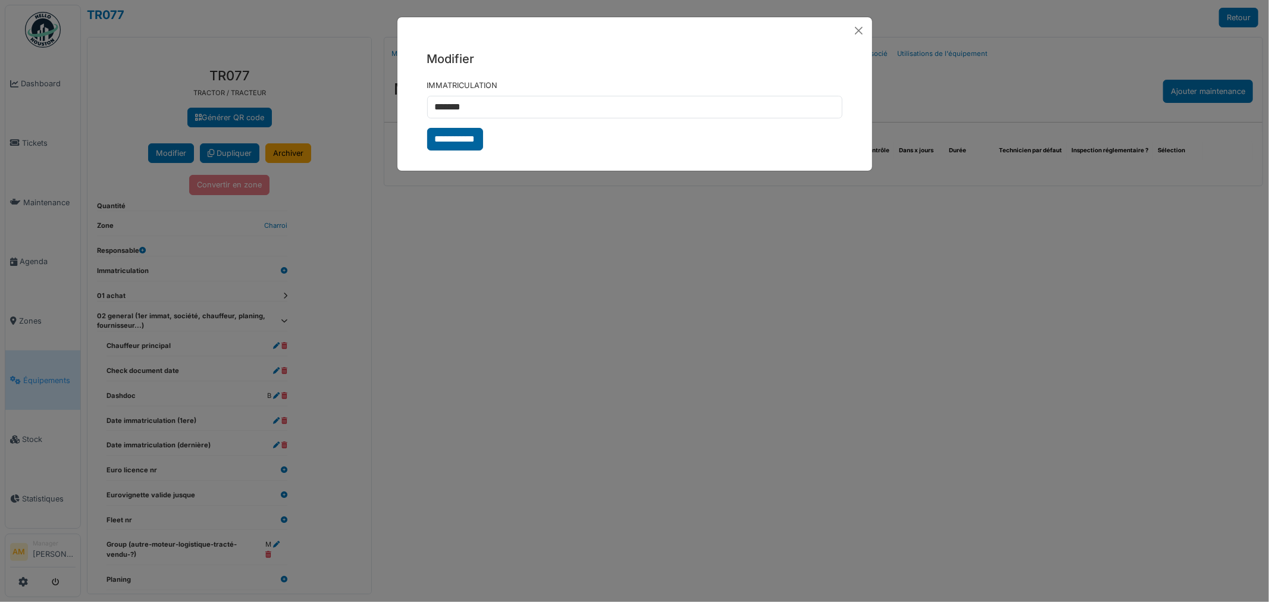
click at [465, 141] on input "**********" at bounding box center [455, 139] width 56 height 23
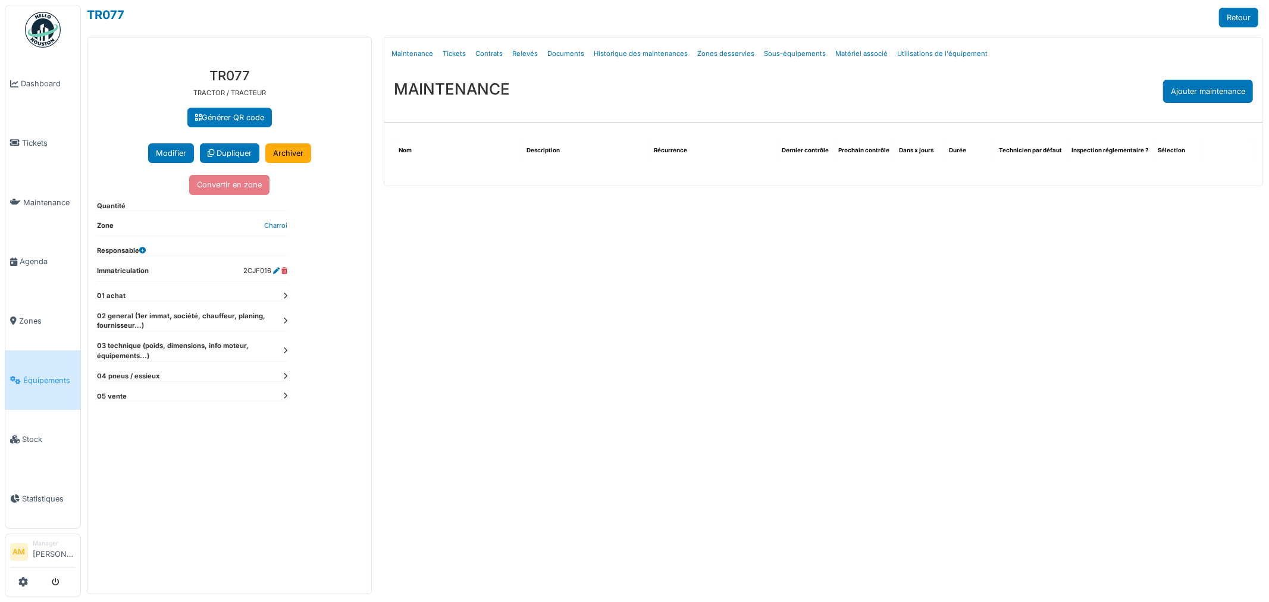
click at [284, 314] on dt "02 general (1er immat, société, chauffeur, planing, fournisseur...)" at bounding box center [192, 321] width 190 height 20
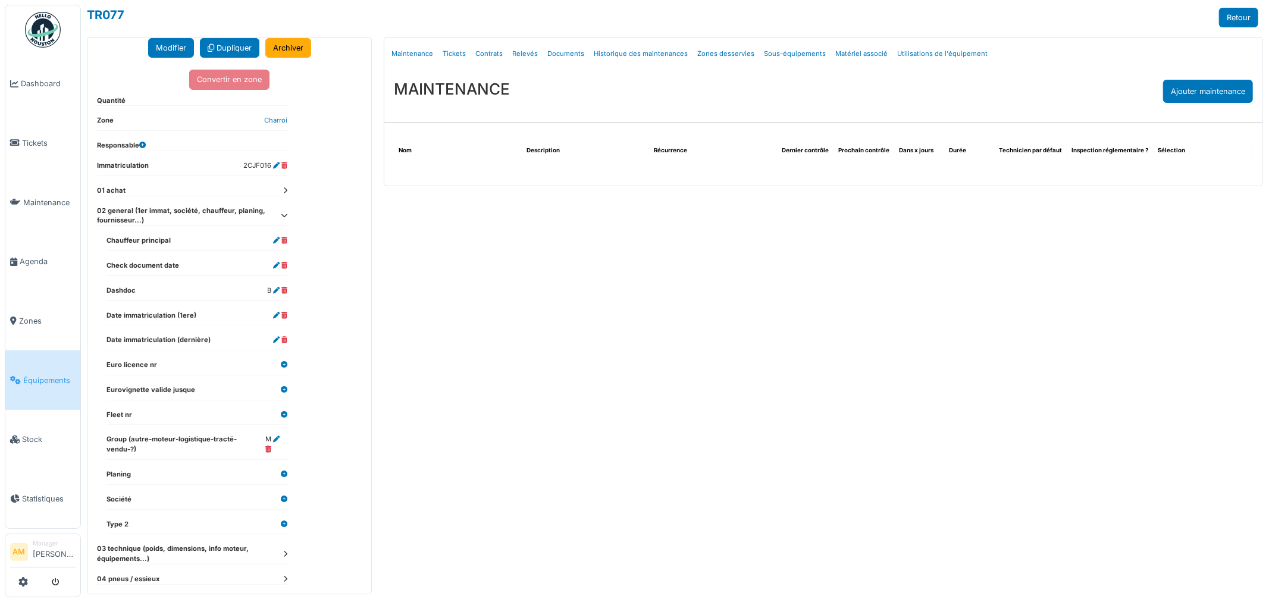
scroll to position [126, 0]
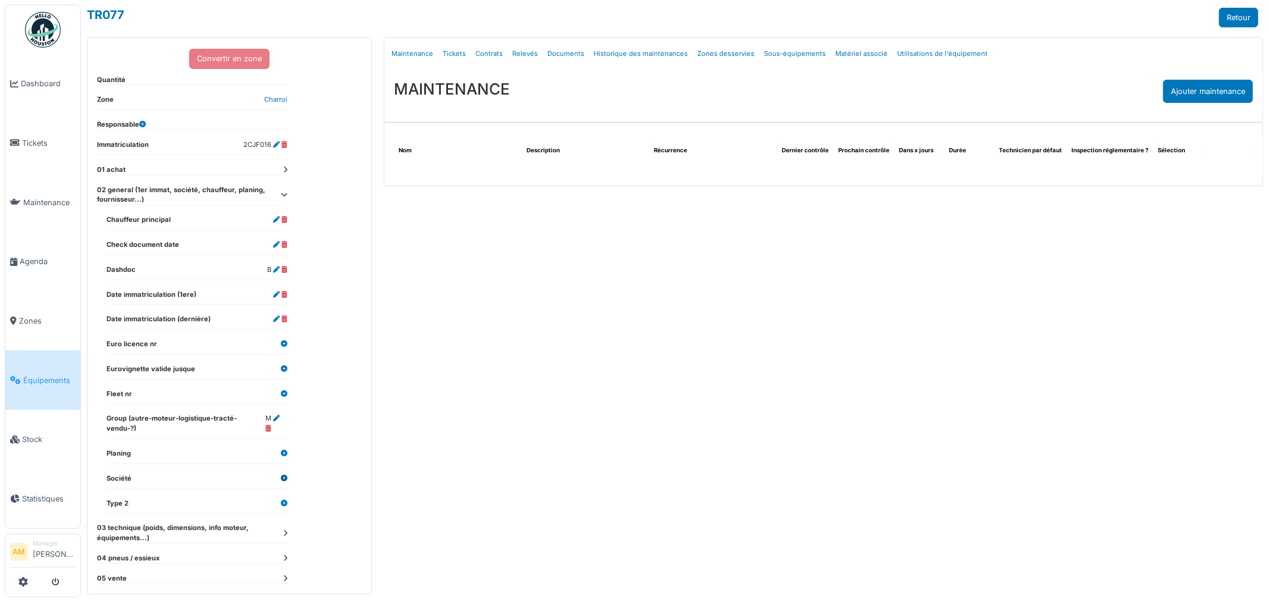
click at [283, 475] on icon at bounding box center [284, 478] width 7 height 7
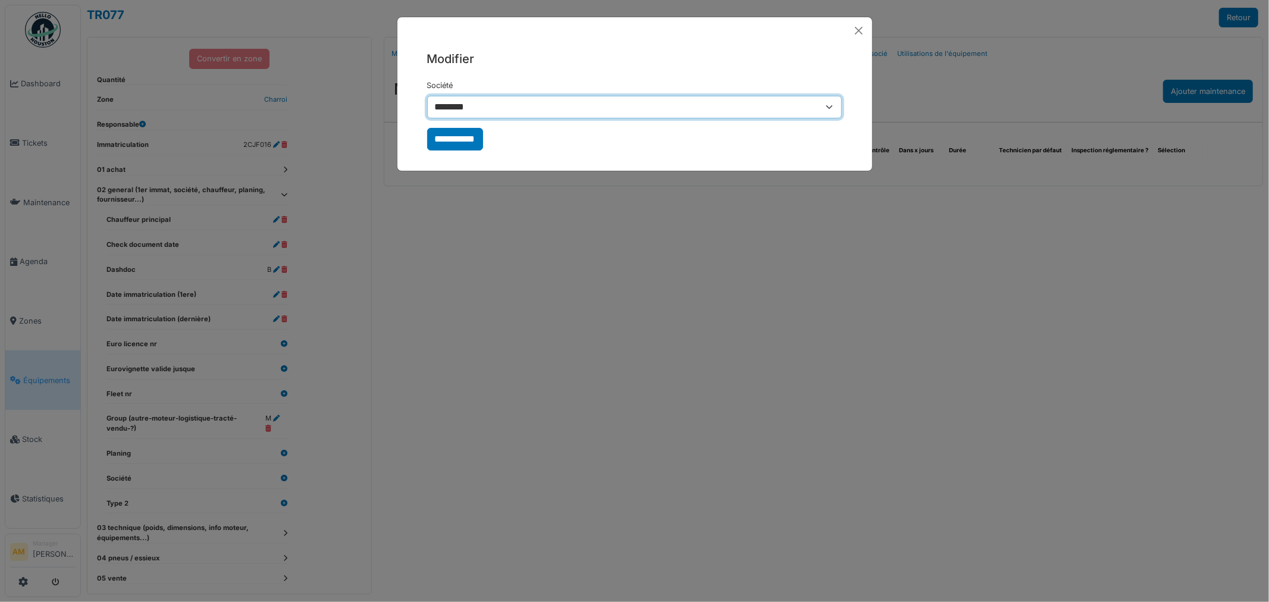
click at [486, 102] on select "**********" at bounding box center [634, 107] width 415 height 23
click at [481, 109] on select "**********" at bounding box center [634, 107] width 415 height 23
drag, startPoint x: 604, startPoint y: 425, endPoint x: 616, endPoint y: 444, distance: 22.8
click at [616, 444] on div "**********" at bounding box center [634, 301] width 1269 height 602
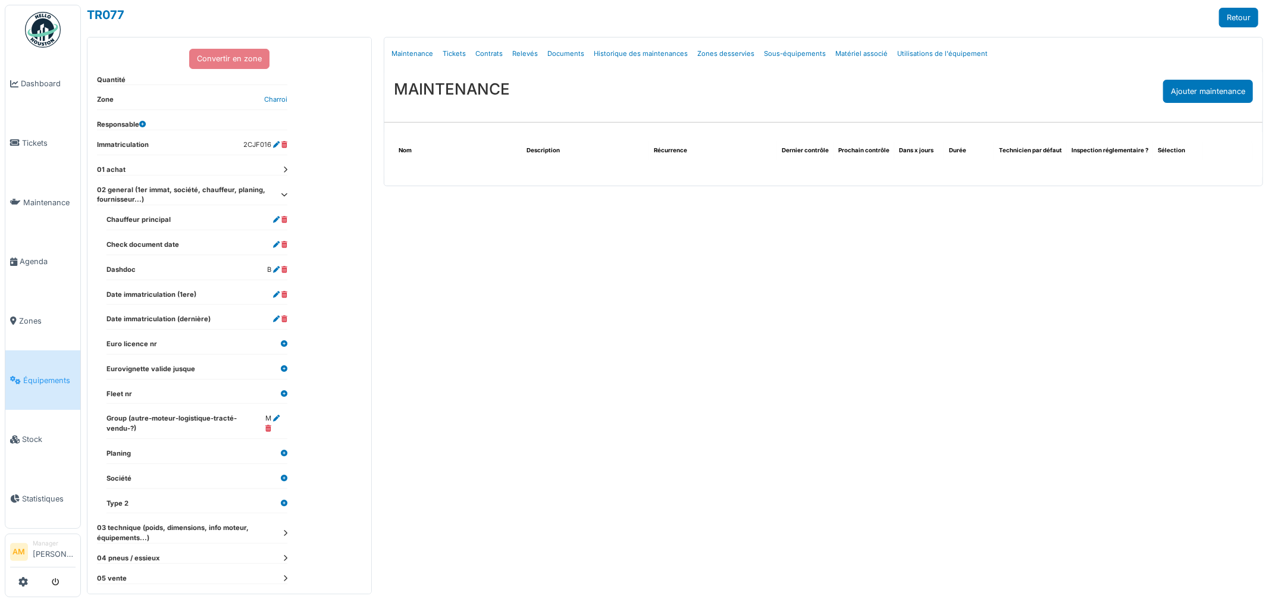
click at [282, 523] on dt "03 technique (poids, dimensions, info moteur, équipements...)" at bounding box center [192, 533] width 190 height 20
click at [283, 530] on icon at bounding box center [284, 533] width 7 height 7
click at [525, 52] on link "Relevés" at bounding box center [524, 54] width 35 height 28
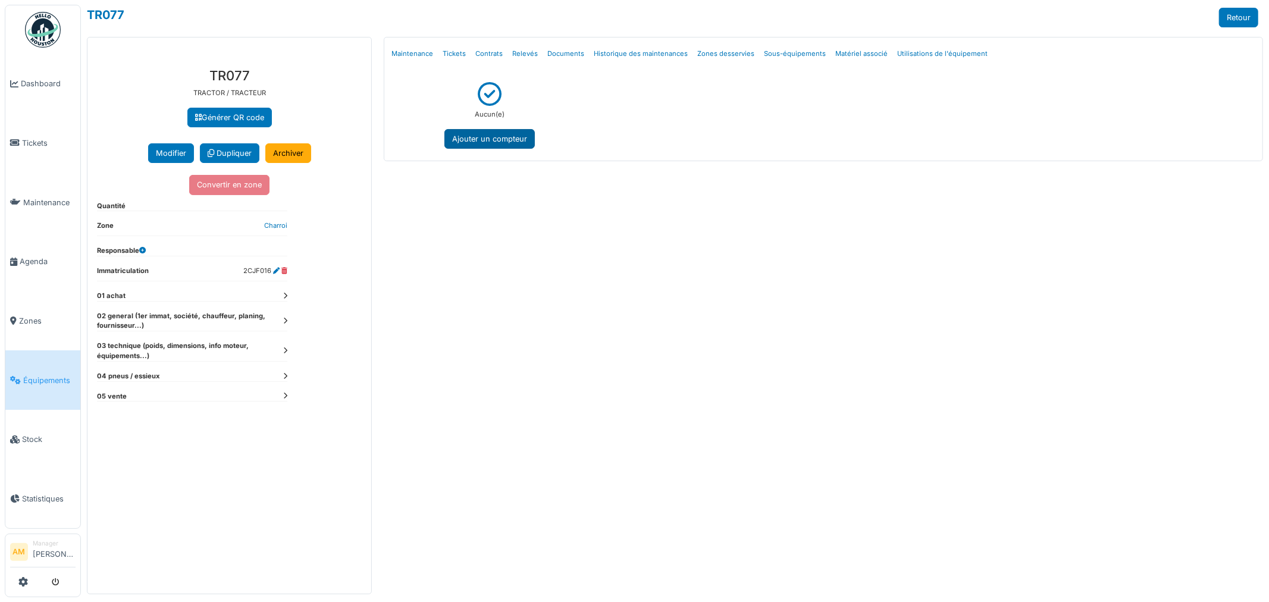
click at [506, 140] on button "Ajouter un compteur" at bounding box center [489, 139] width 90 height 20
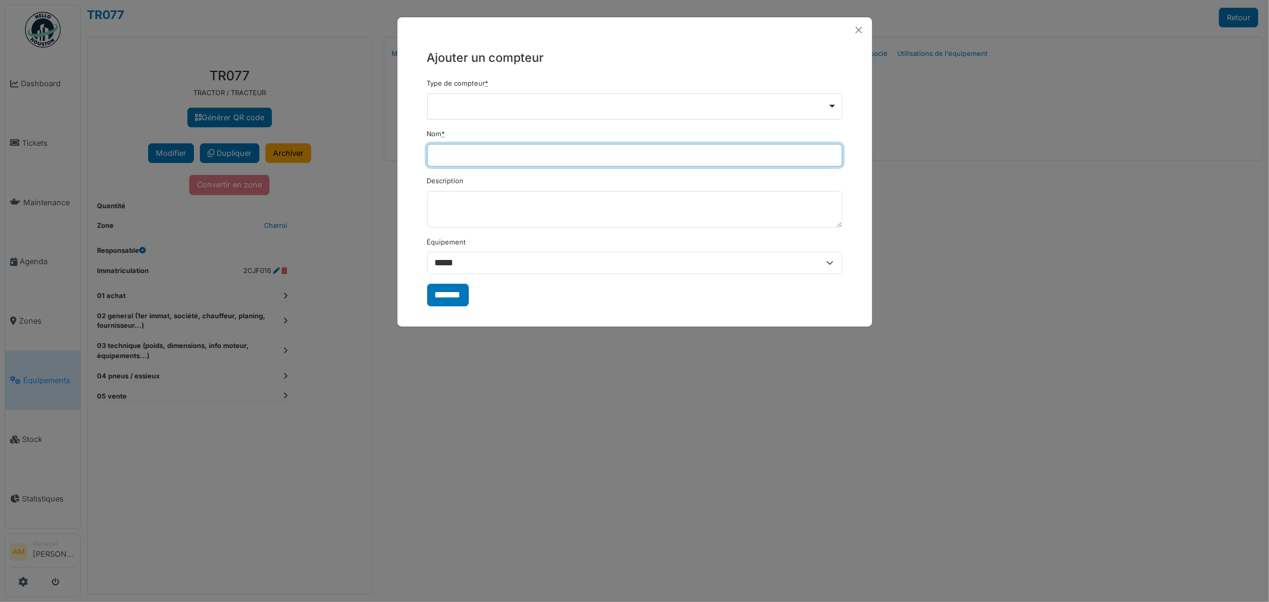
click at [437, 161] on input "Nom *" at bounding box center [634, 155] width 415 height 23
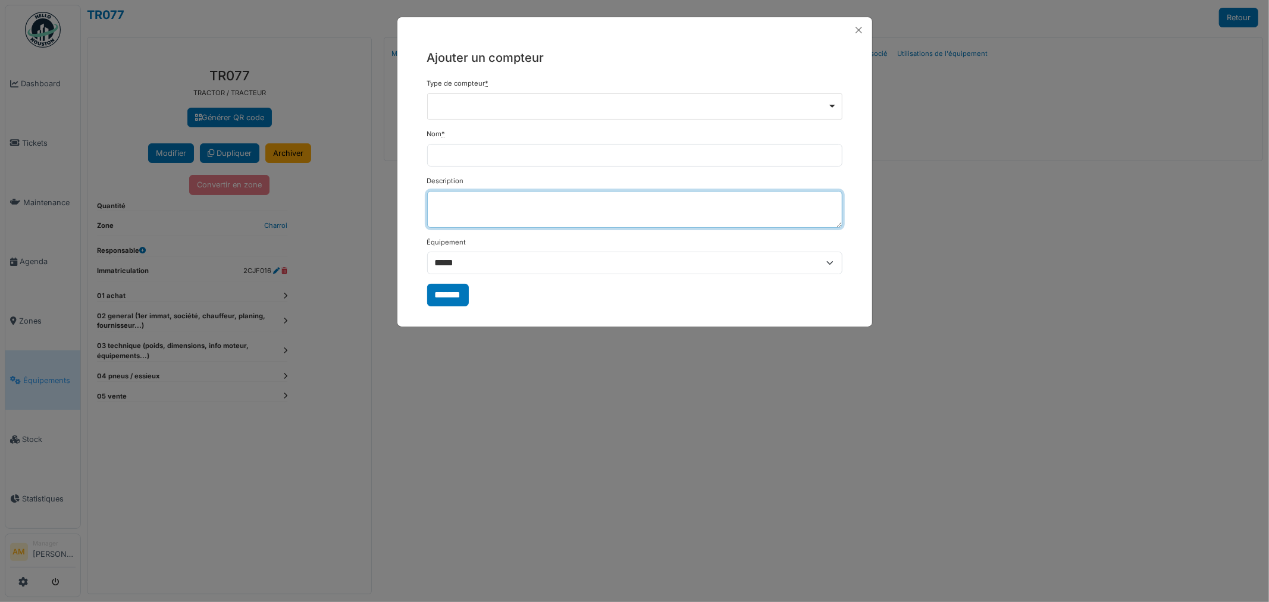
click at [444, 203] on textarea "Description" at bounding box center [634, 209] width 415 height 37
click at [438, 108] on div "Remove item" at bounding box center [634, 106] width 415 height 26
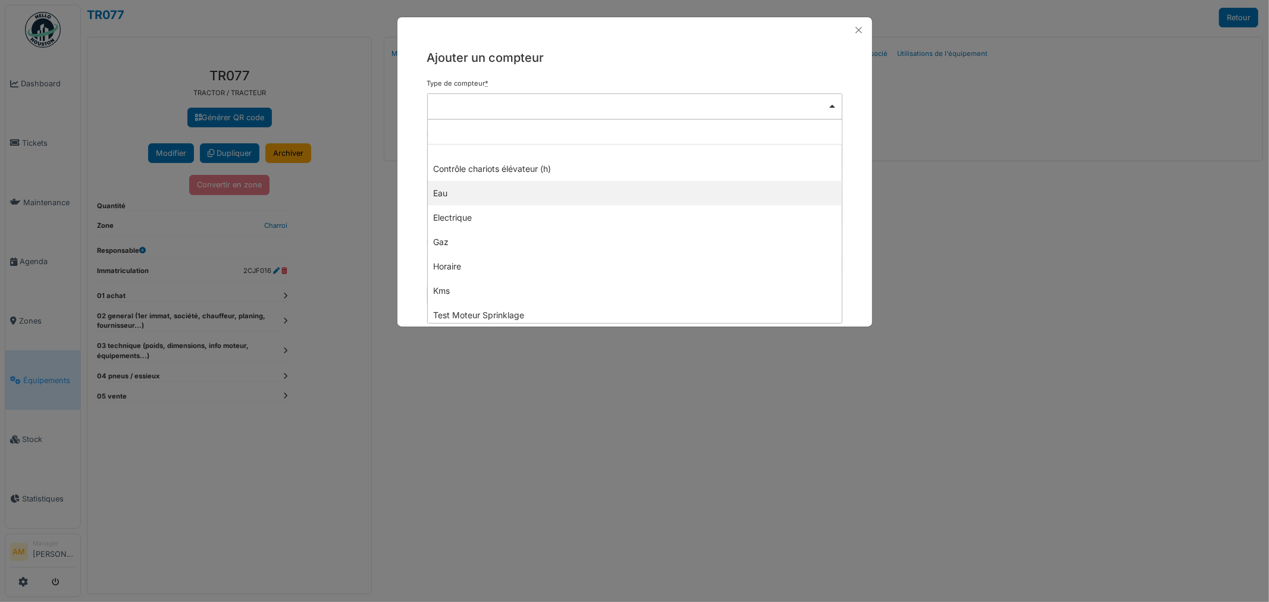
scroll to position [4, 0]
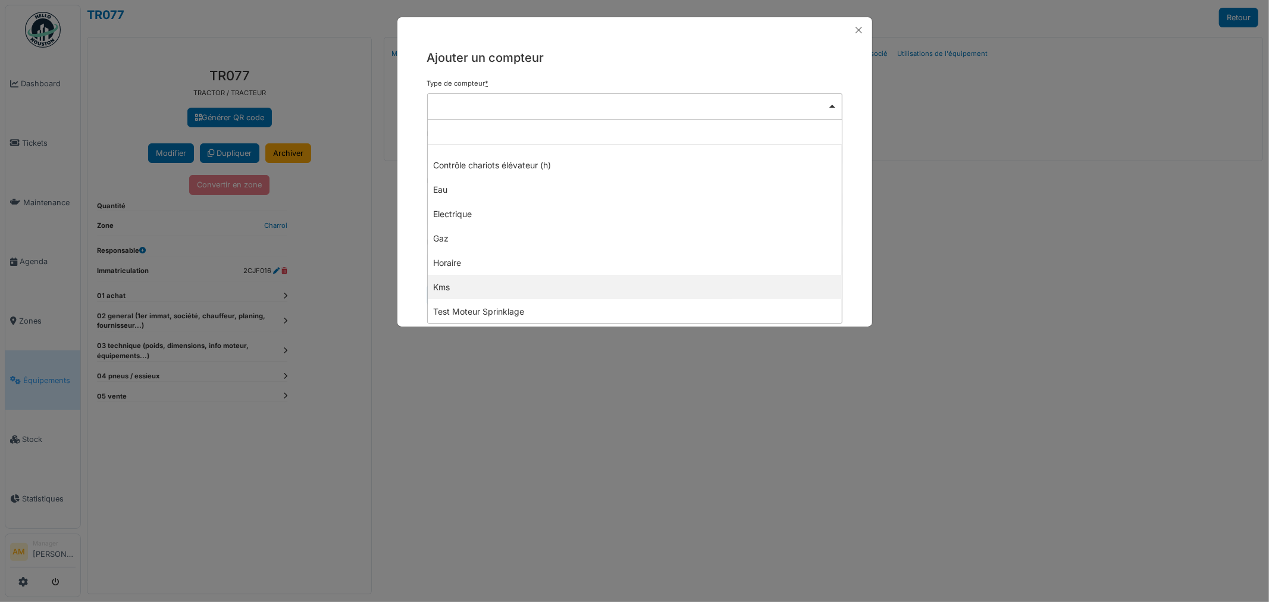
select select "***"
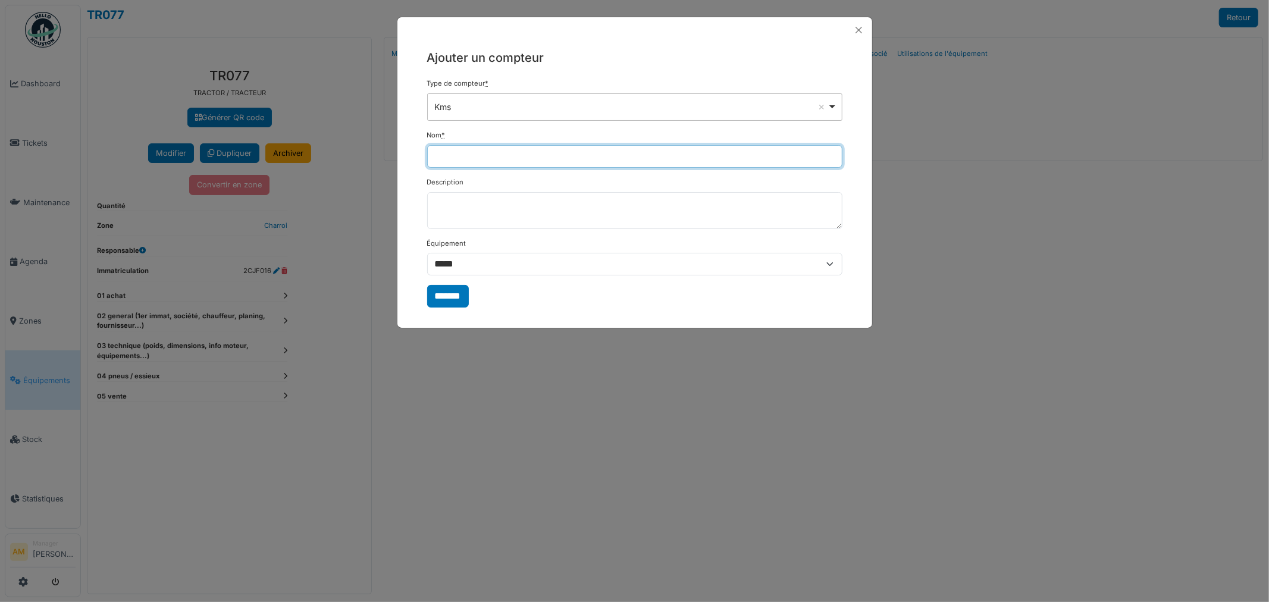
click at [475, 155] on input "Nom *" at bounding box center [634, 156] width 415 height 23
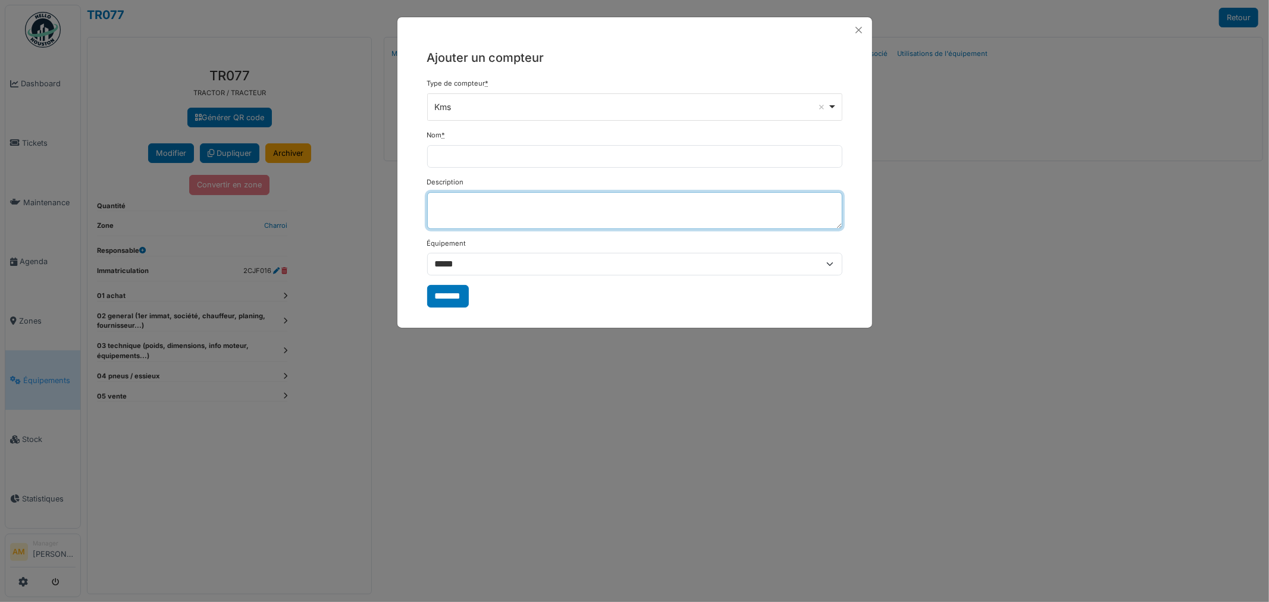
click at [456, 217] on textarea "Description" at bounding box center [634, 210] width 415 height 37
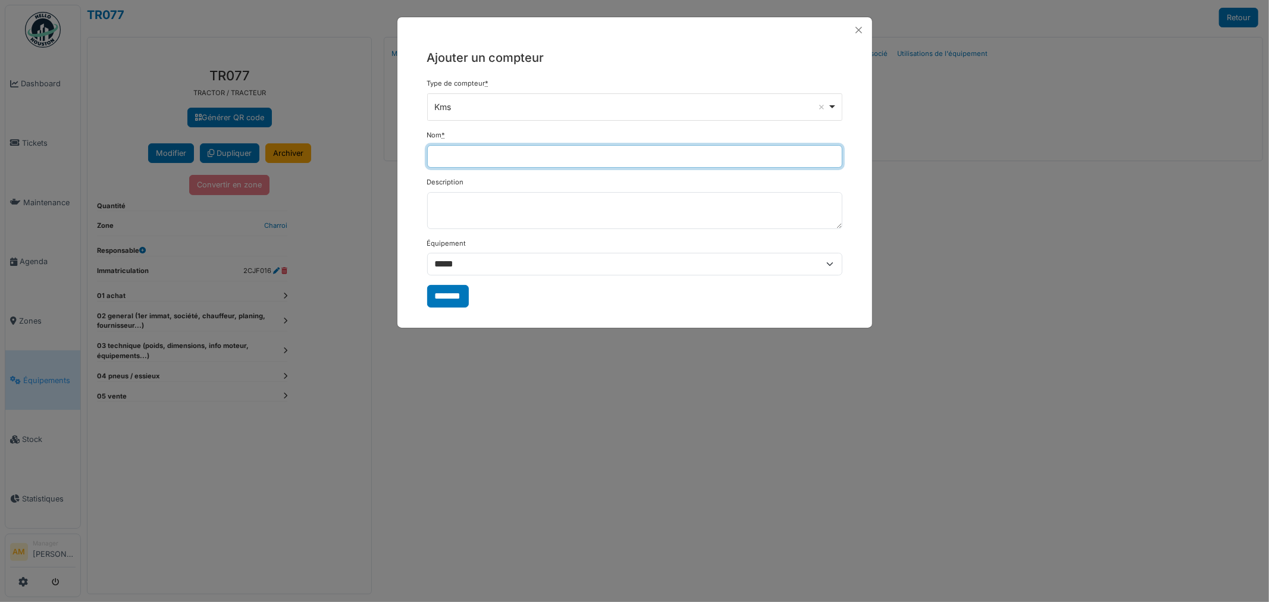
click at [459, 161] on input "Nom *" at bounding box center [634, 156] width 415 height 23
type input "*"
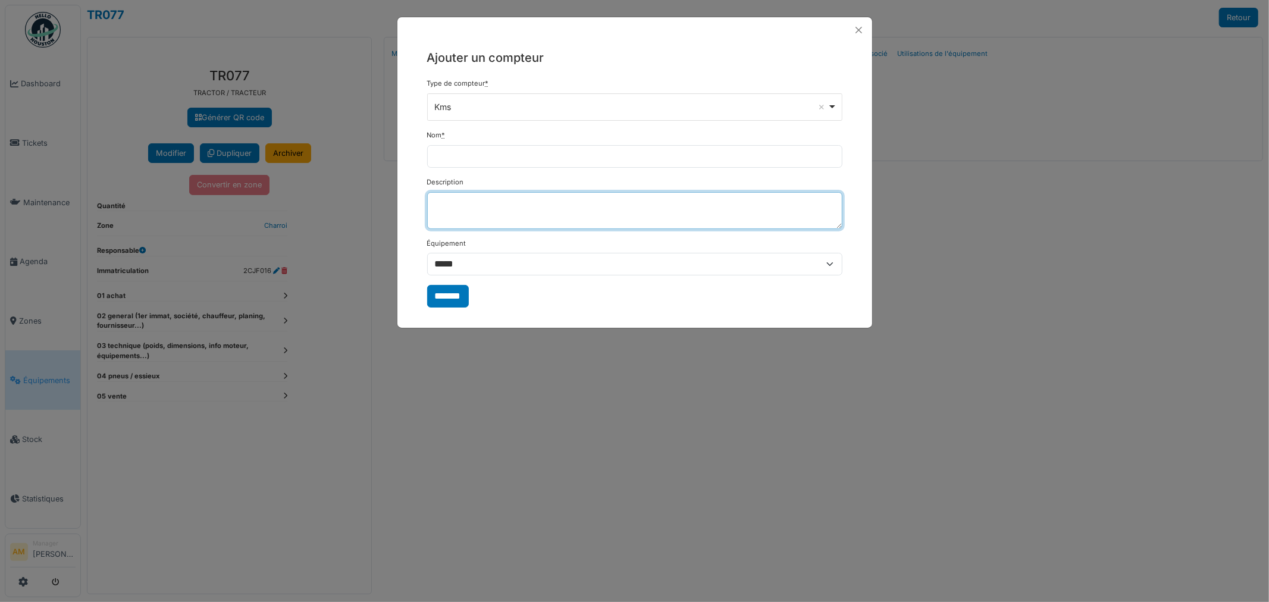
click at [469, 199] on textarea "Description" at bounding box center [634, 210] width 415 height 37
click at [468, 198] on textarea "Description" at bounding box center [634, 210] width 415 height 37
type textarea "**********"
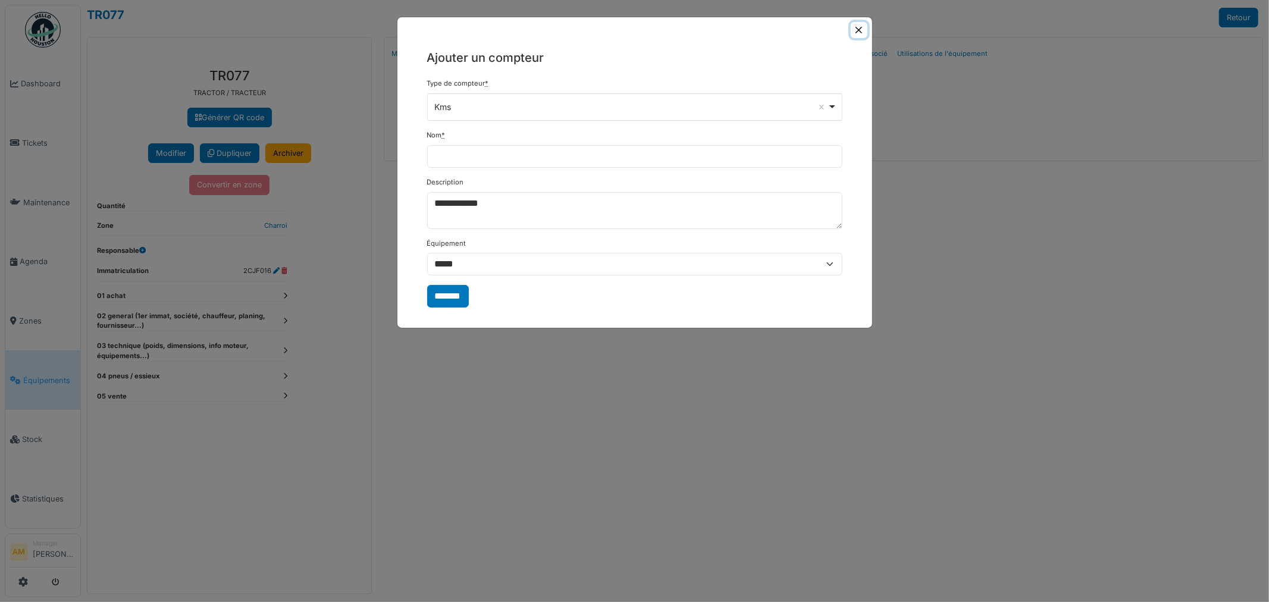
click at [858, 30] on button "Close" at bounding box center [859, 30] width 16 height 16
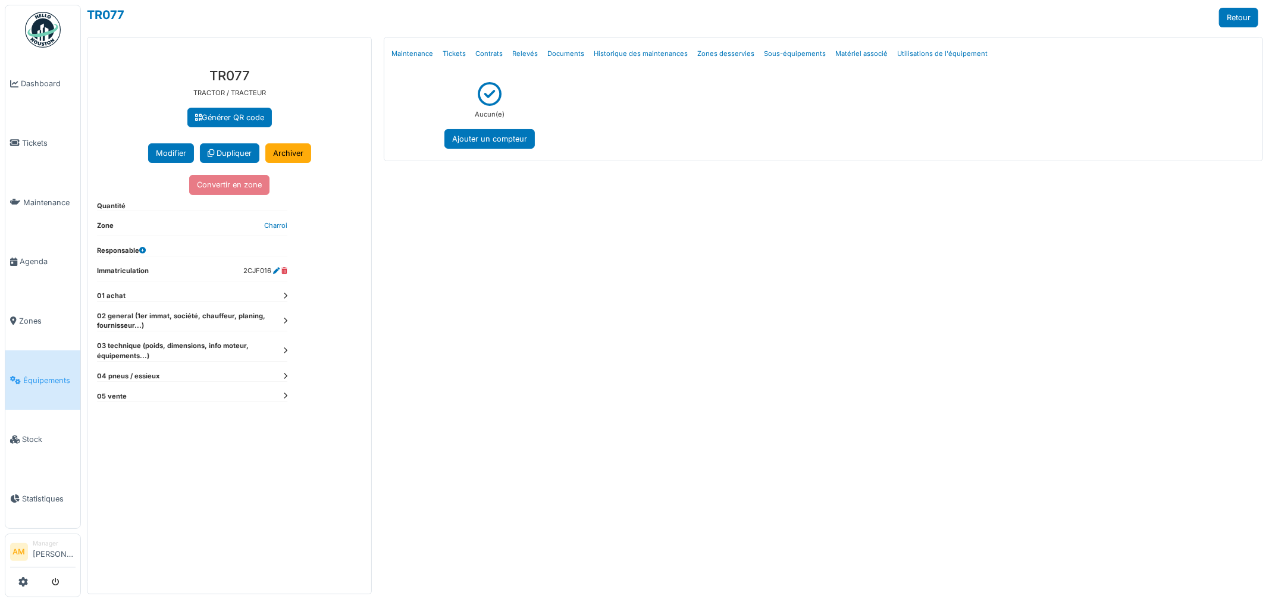
drag, startPoint x: 711, startPoint y: 305, endPoint x: 682, endPoint y: 300, distance: 29.6
click at [697, 296] on div "Menu [GEOGRAPHIC_DATA] Maintenance Tickets Contrats Relevés Documents Historiqu…" at bounding box center [823, 315] width 891 height 557
click at [286, 298] on icon at bounding box center [285, 296] width 4 height 7
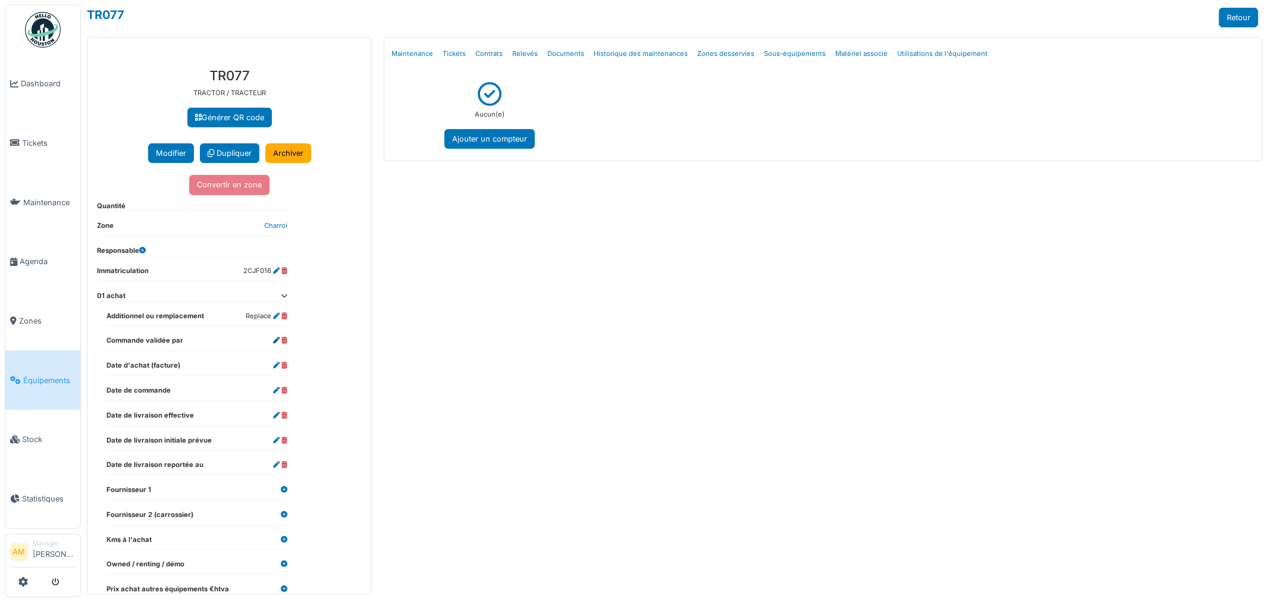
click at [278, 343] on icon at bounding box center [276, 340] width 7 height 7
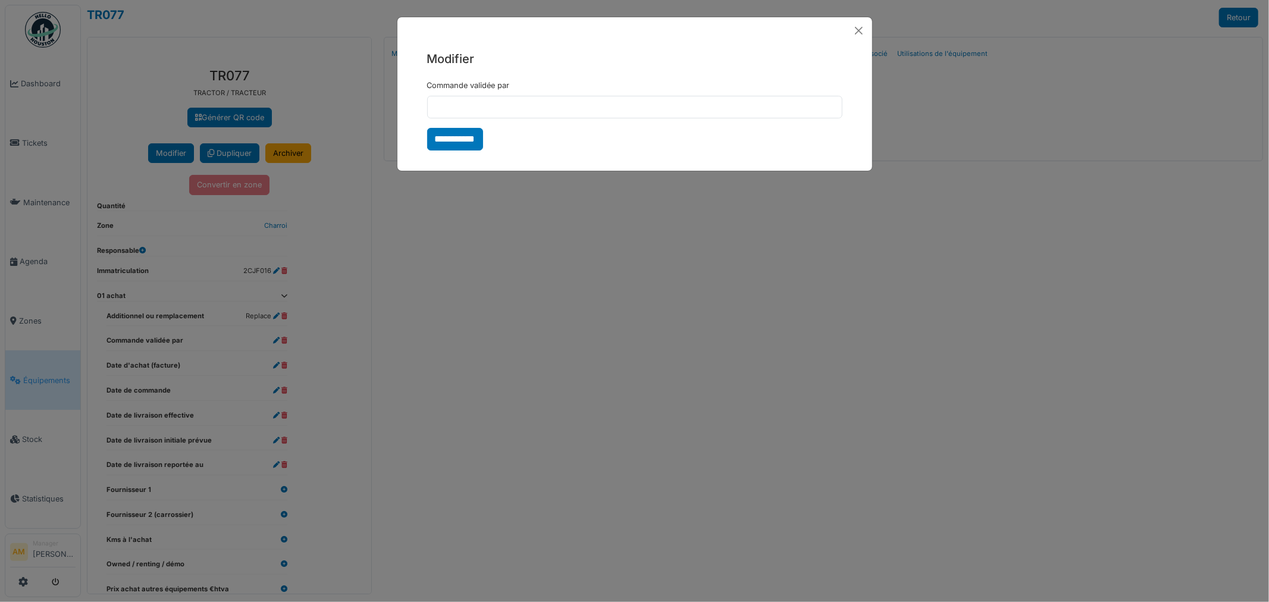
click at [275, 341] on div "**********" at bounding box center [634, 301] width 1269 height 602
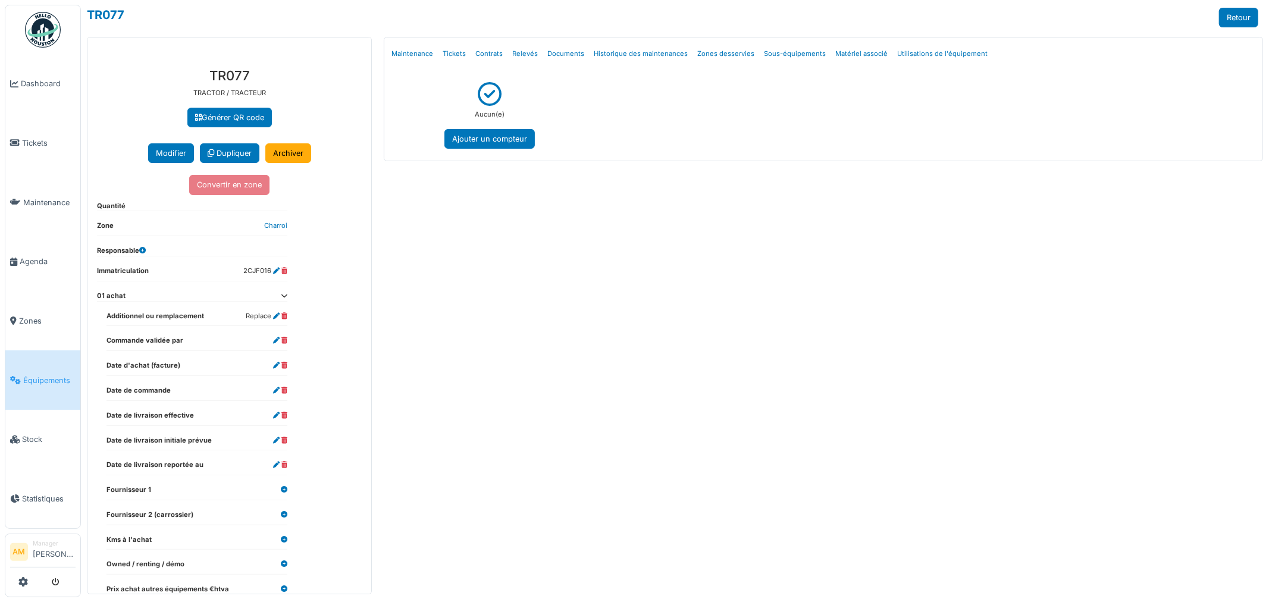
scroll to position [66, 0]
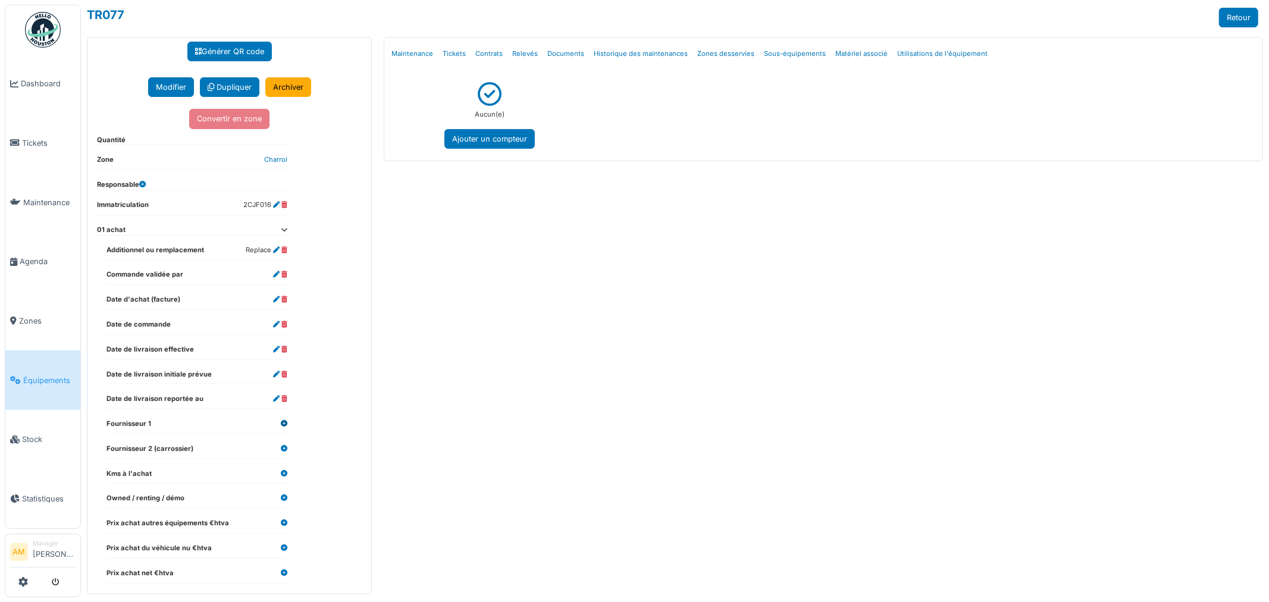
click at [284, 425] on icon at bounding box center [284, 424] width 7 height 7
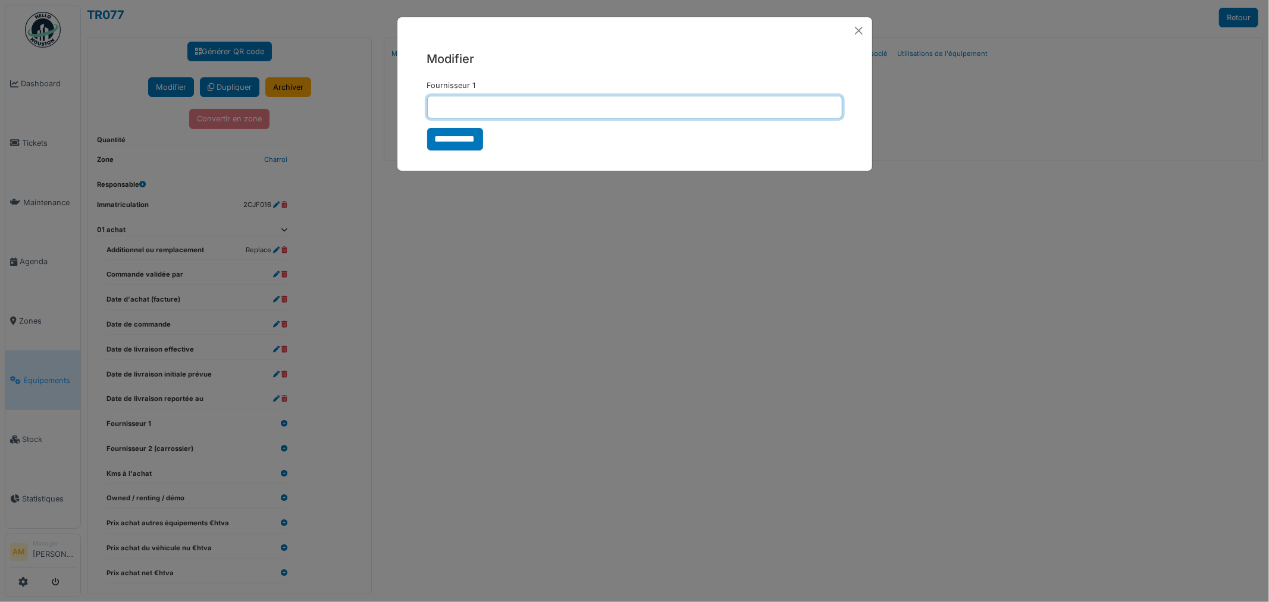
click at [432, 106] on input "Fournisseur 1" at bounding box center [634, 107] width 415 height 23
type input "**********"
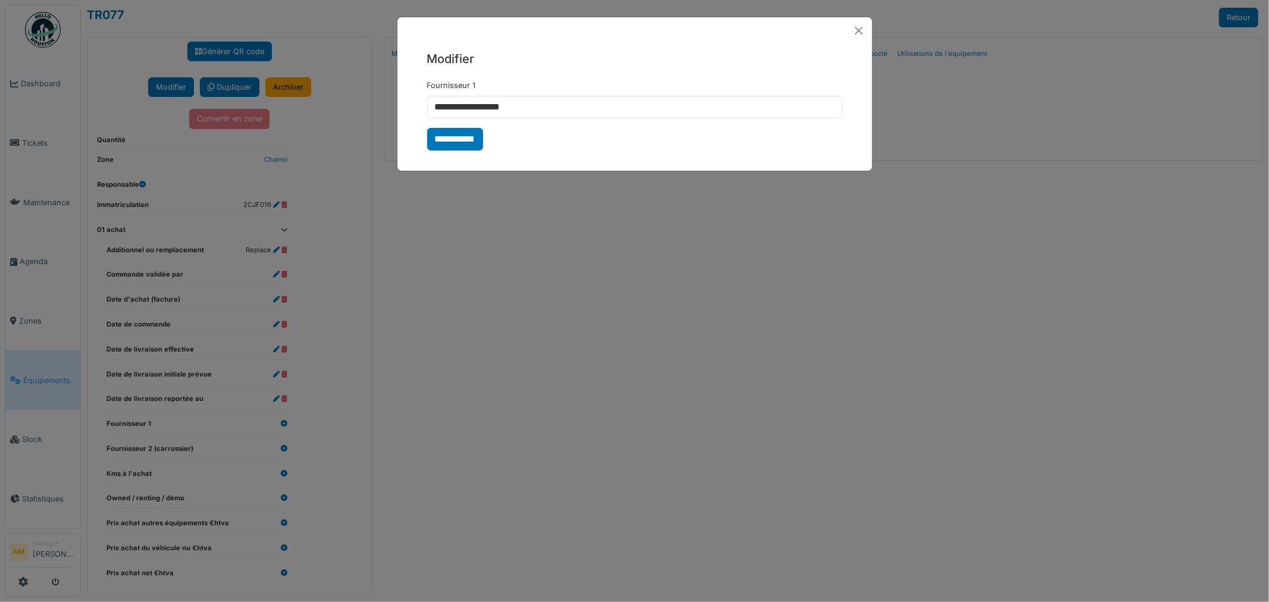
drag, startPoint x: 472, startPoint y: 136, endPoint x: 476, endPoint y: 143, distance: 8.6
click at [471, 136] on input "**********" at bounding box center [455, 139] width 56 height 23
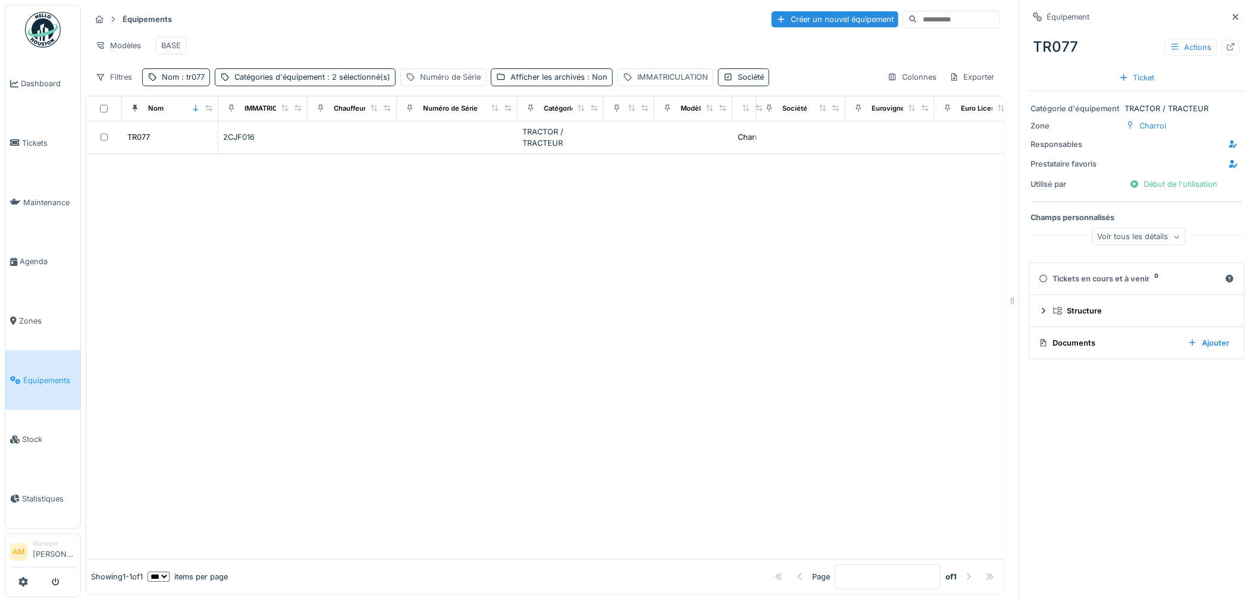
drag, startPoint x: 530, startPoint y: 327, endPoint x: 390, endPoint y: 215, distance: 179.9
click at [496, 296] on div at bounding box center [545, 356] width 918 height 405
click at [203, 79] on div "Nom : tr077" at bounding box center [176, 76] width 68 height 17
drag, startPoint x: 127, startPoint y: 148, endPoint x: -74, endPoint y: 129, distance: 201.9
click at [0, 129] on html "Dashboard Tickets Maintenance [GEOGRAPHIC_DATA] Zones Équipements Stock Statist…" at bounding box center [629, 301] width 1259 height 602
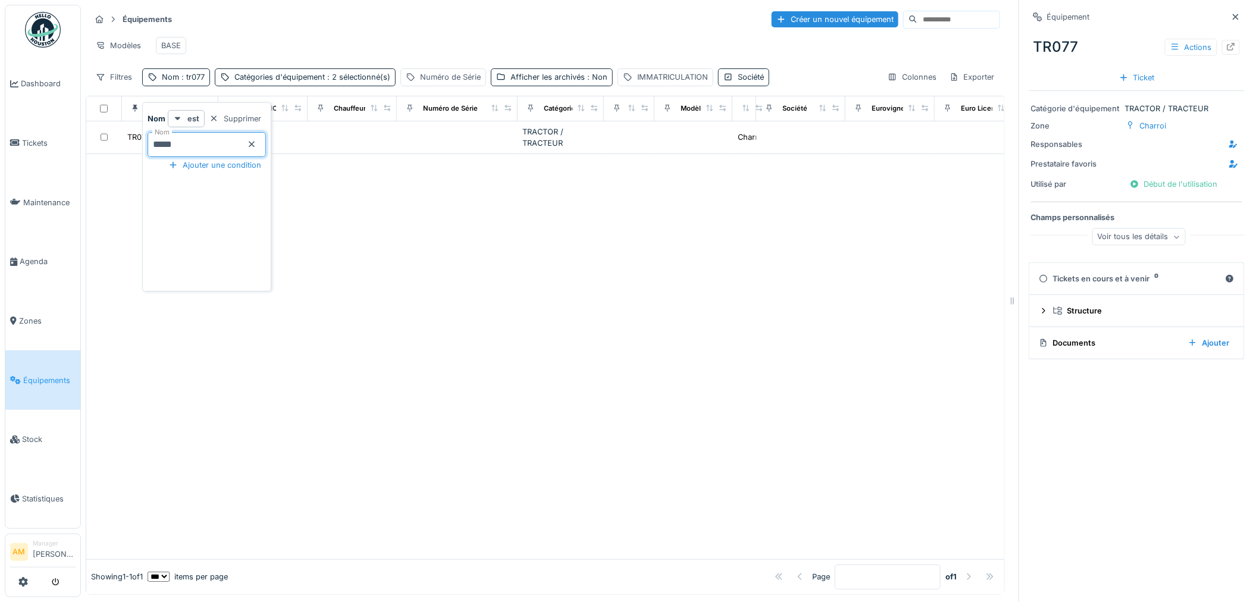
type input "*****"
click at [573, 83] on div "Afficher les archivés : Non" at bounding box center [563, 76] width 97 height 11
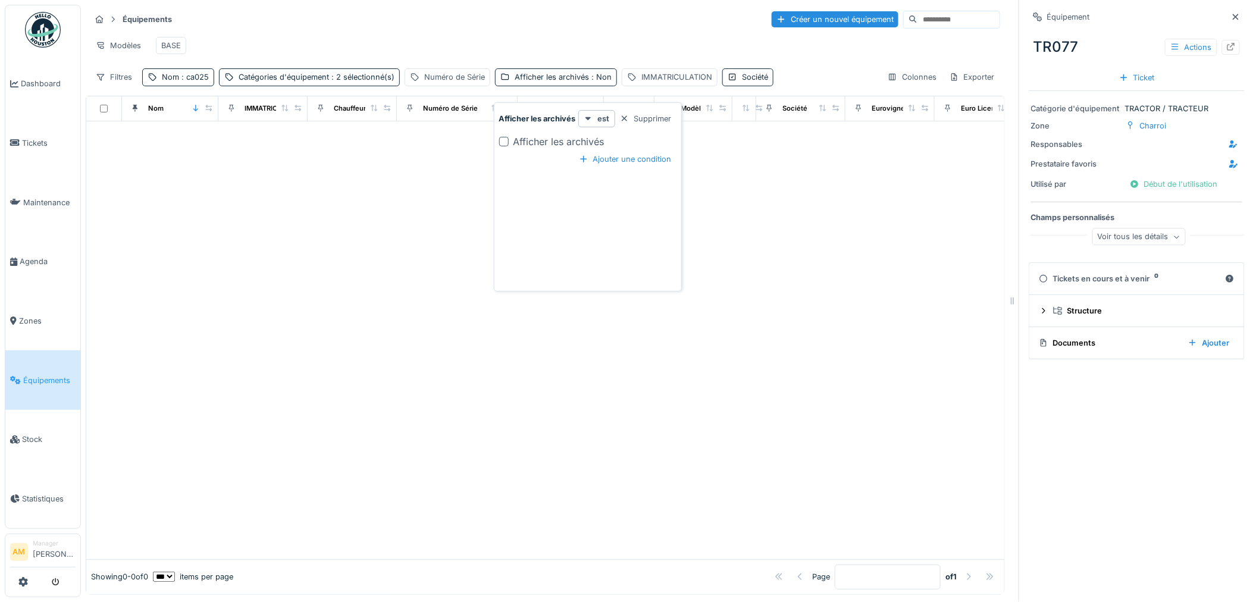
click at [507, 140] on div at bounding box center [504, 142] width 10 height 10
click at [594, 155] on div "Ajouter une condition" at bounding box center [625, 159] width 102 height 16
click at [400, 249] on div at bounding box center [545, 356] width 918 height 405
click at [1134, 239] on div "Voir tous les détails" at bounding box center [1138, 236] width 93 height 17
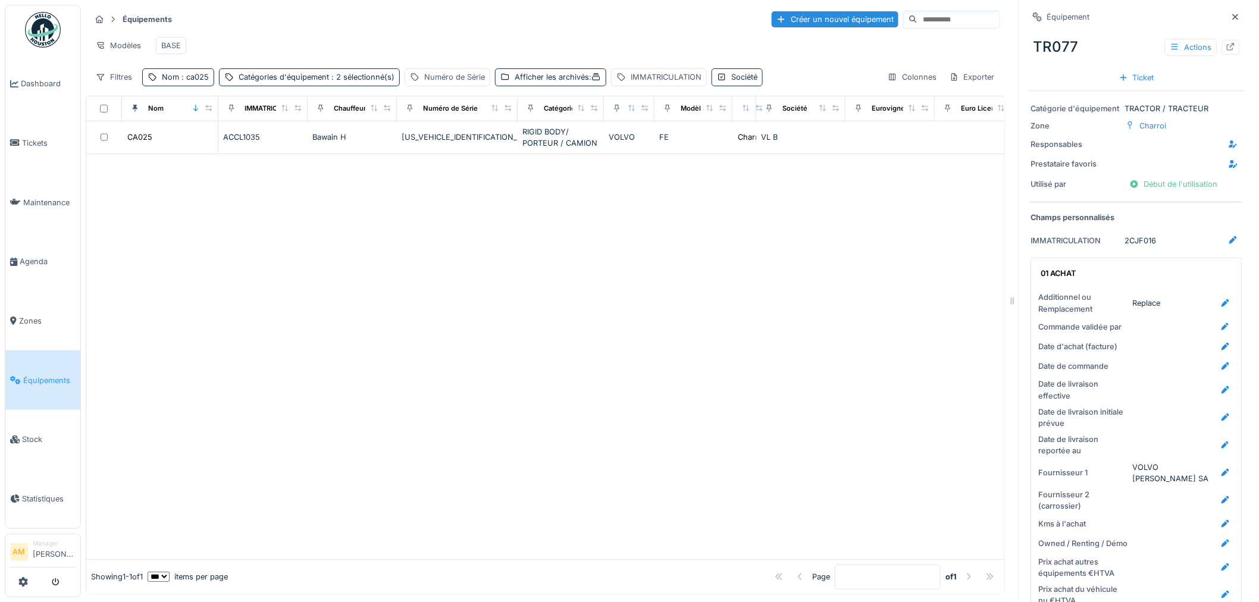
scroll to position [10, 0]
click at [144, 136] on div "CA025" at bounding box center [139, 136] width 25 height 11
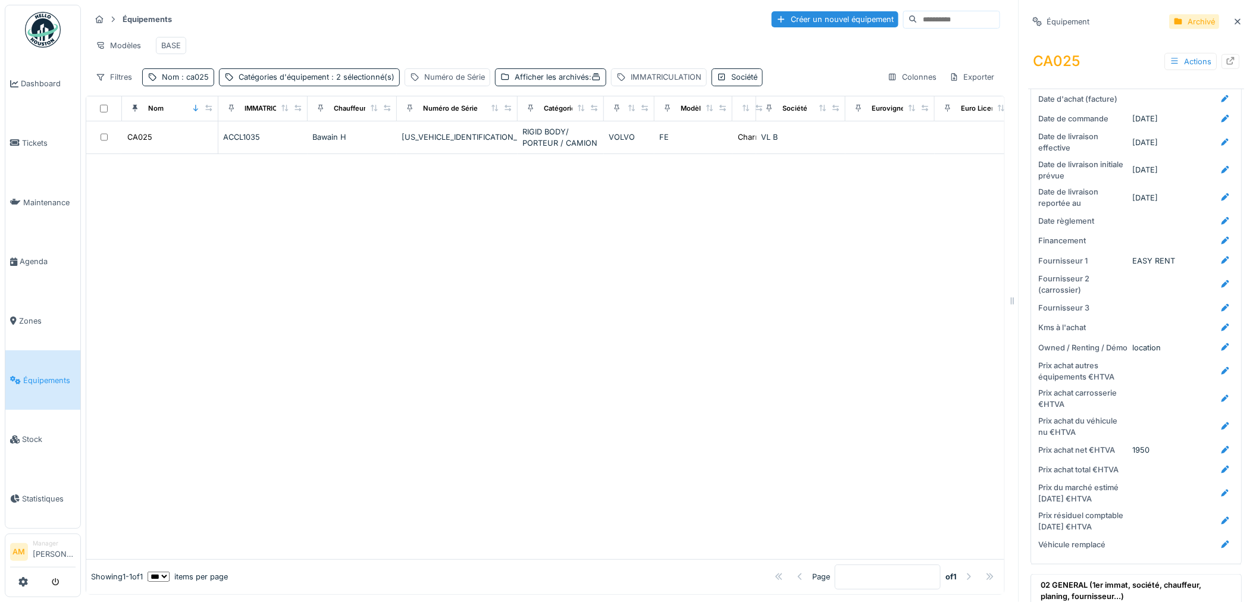
scroll to position [396, 0]
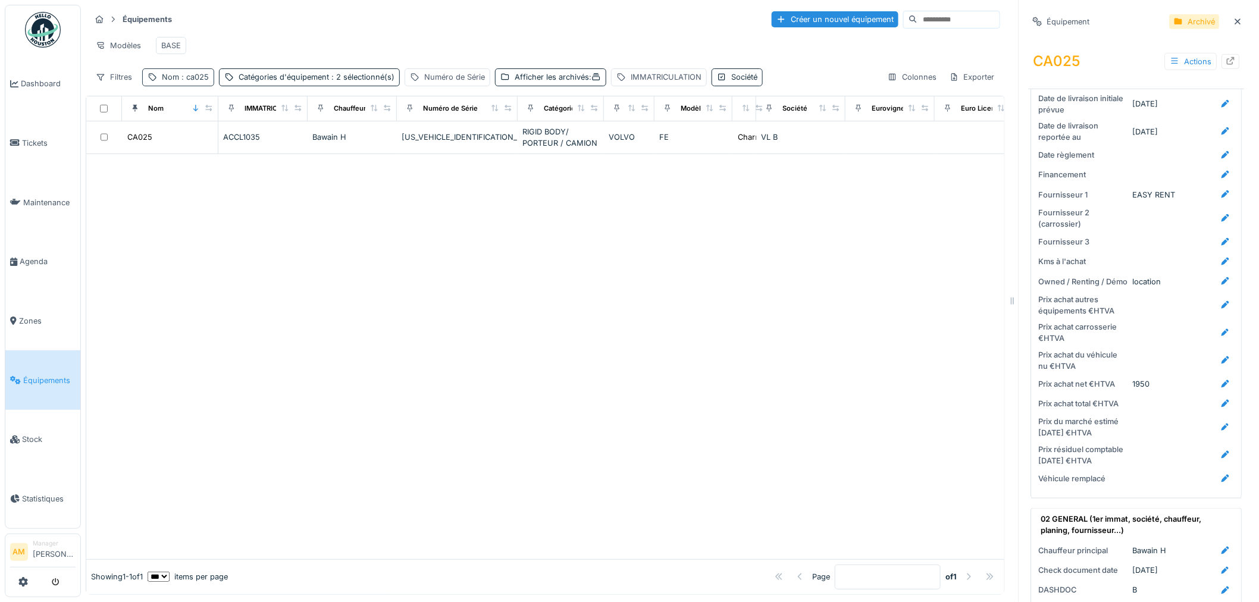
click at [186, 77] on span ": ca025" at bounding box center [194, 77] width 30 height 9
drag, startPoint x: 153, startPoint y: 140, endPoint x: 54, endPoint y: 149, distance: 100.3
click at [73, 149] on body "Dashboard Tickets Maintenance [GEOGRAPHIC_DATA] Zones Équipements Stock Statist…" at bounding box center [629, 301] width 1259 height 602
type input "*****"
drag, startPoint x: 949, startPoint y: 255, endPoint x: 781, endPoint y: 239, distance: 169.1
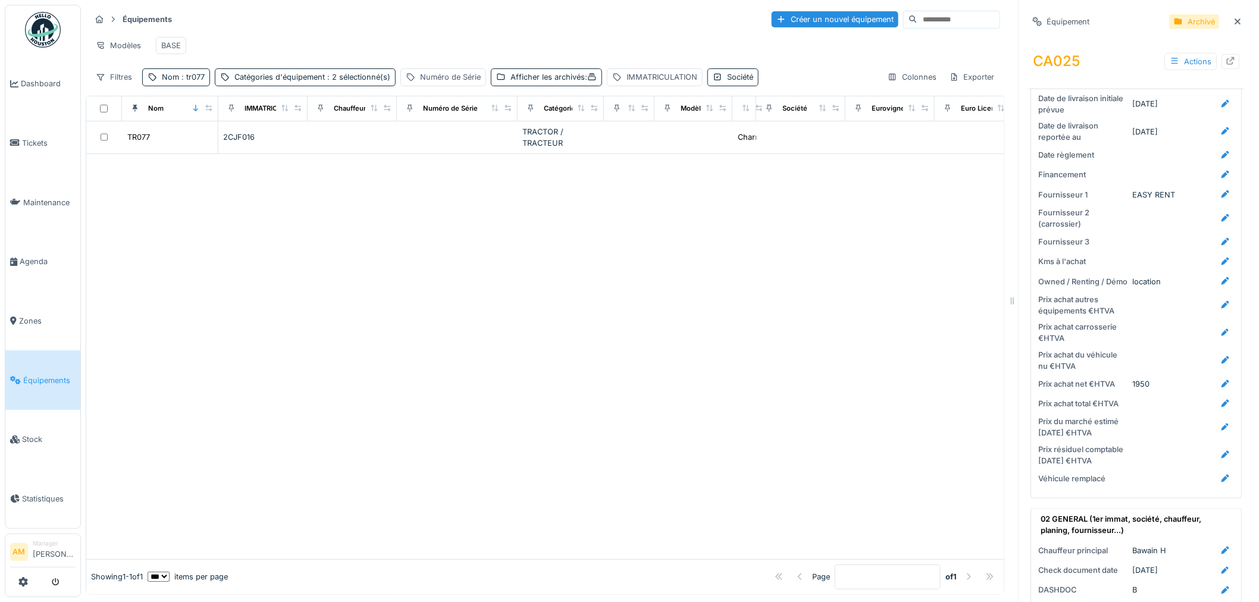
click at [943, 252] on div at bounding box center [545, 356] width 918 height 405
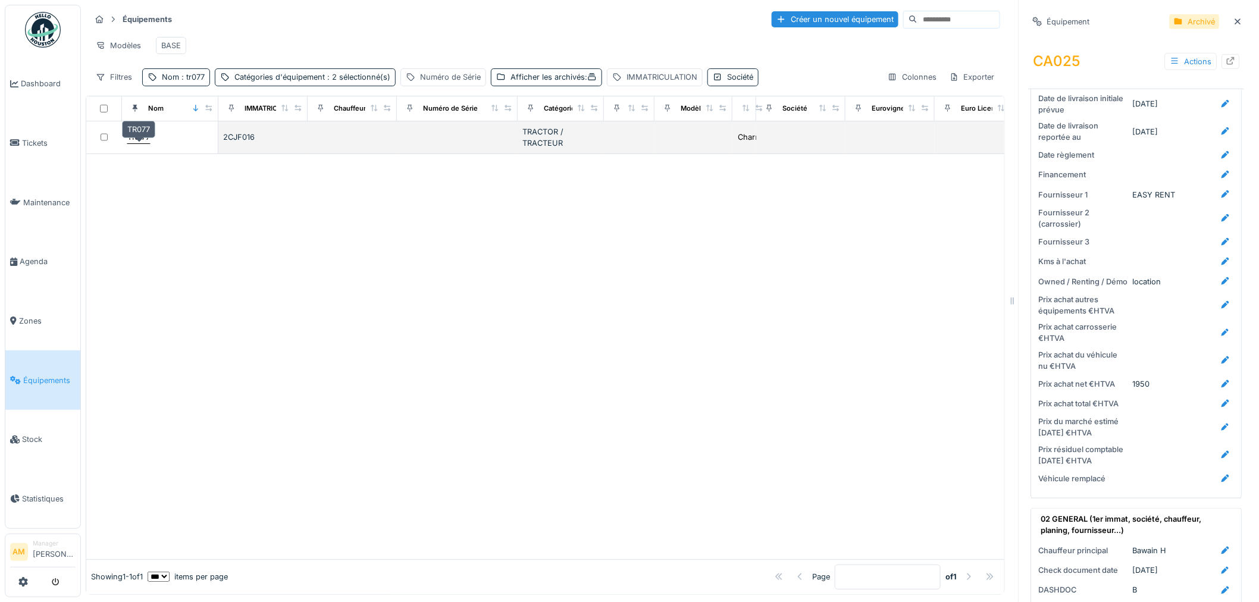
click at [139, 134] on div "TR077" at bounding box center [138, 136] width 23 height 11
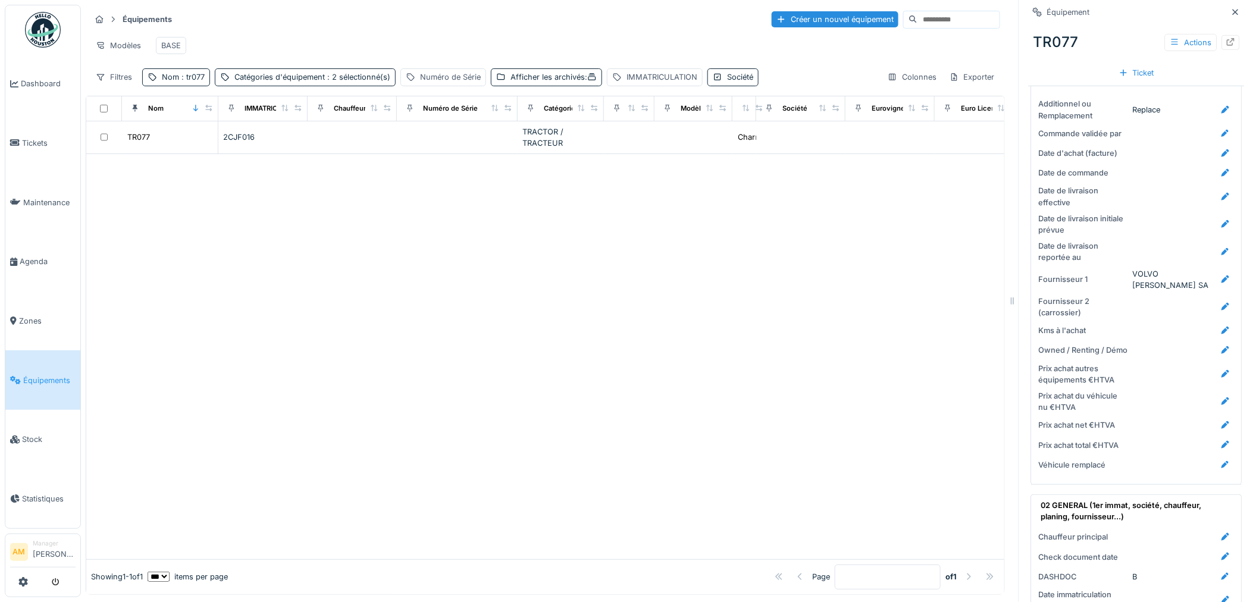
scroll to position [198, 0]
click at [1216, 161] on div at bounding box center [1225, 168] width 18 height 15
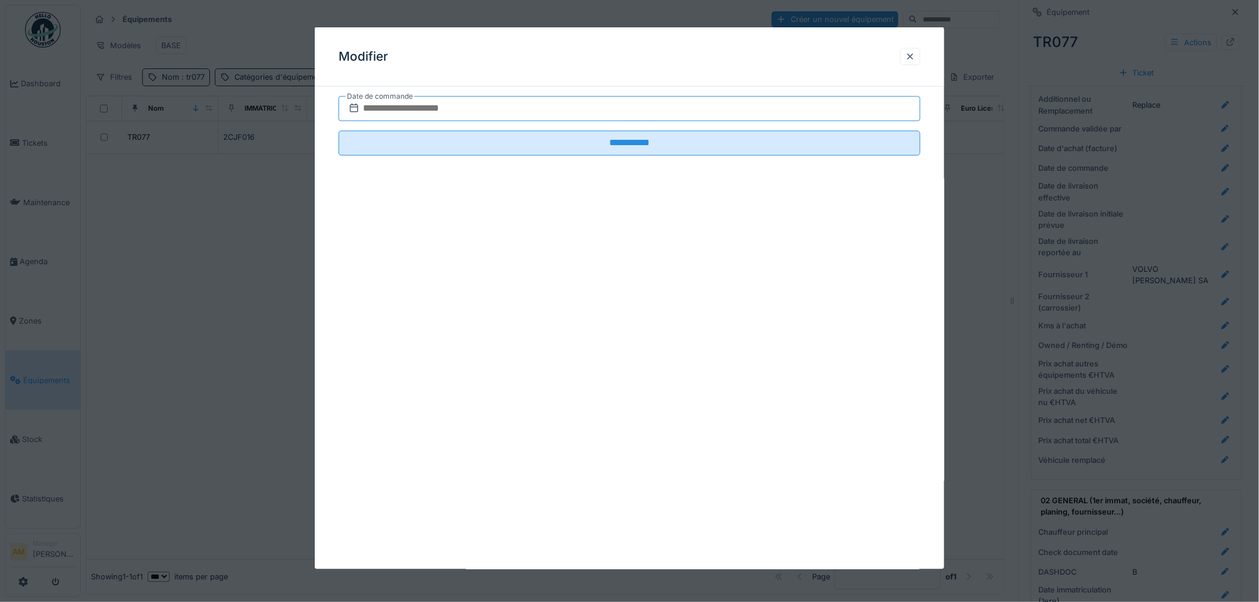
click at [402, 110] on input "text" at bounding box center [629, 108] width 582 height 25
click at [915, 59] on div at bounding box center [910, 56] width 10 height 11
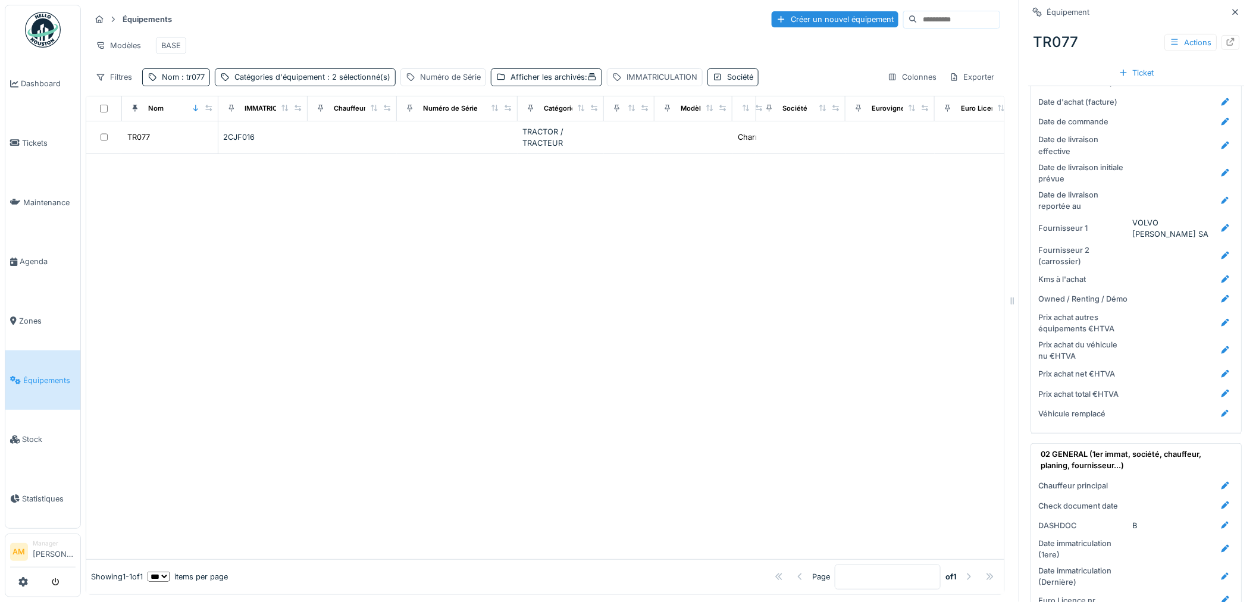
scroll to position [264, 0]
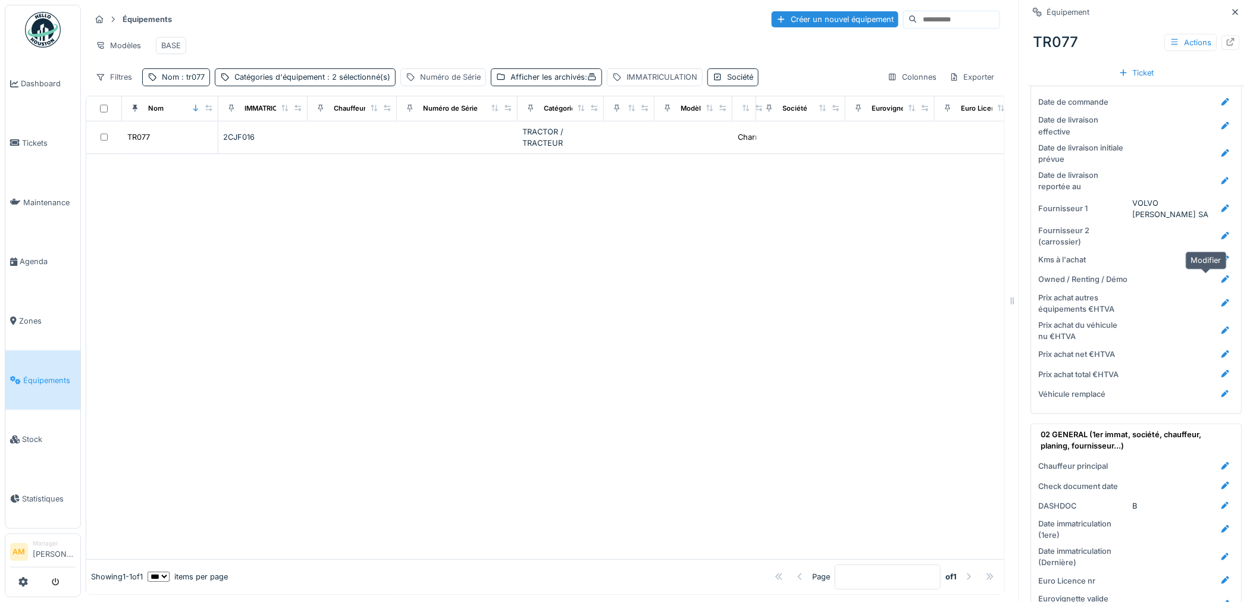
click at [1221, 275] on icon at bounding box center [1226, 279] width 10 height 8
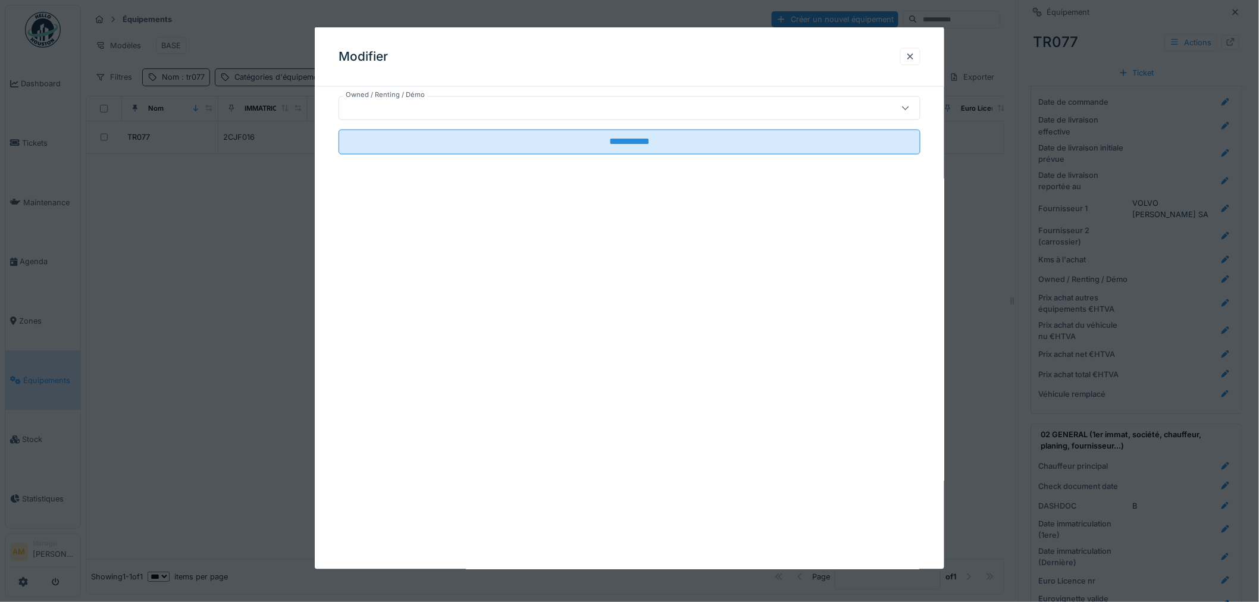
click at [657, 110] on div at bounding box center [596, 108] width 504 height 13
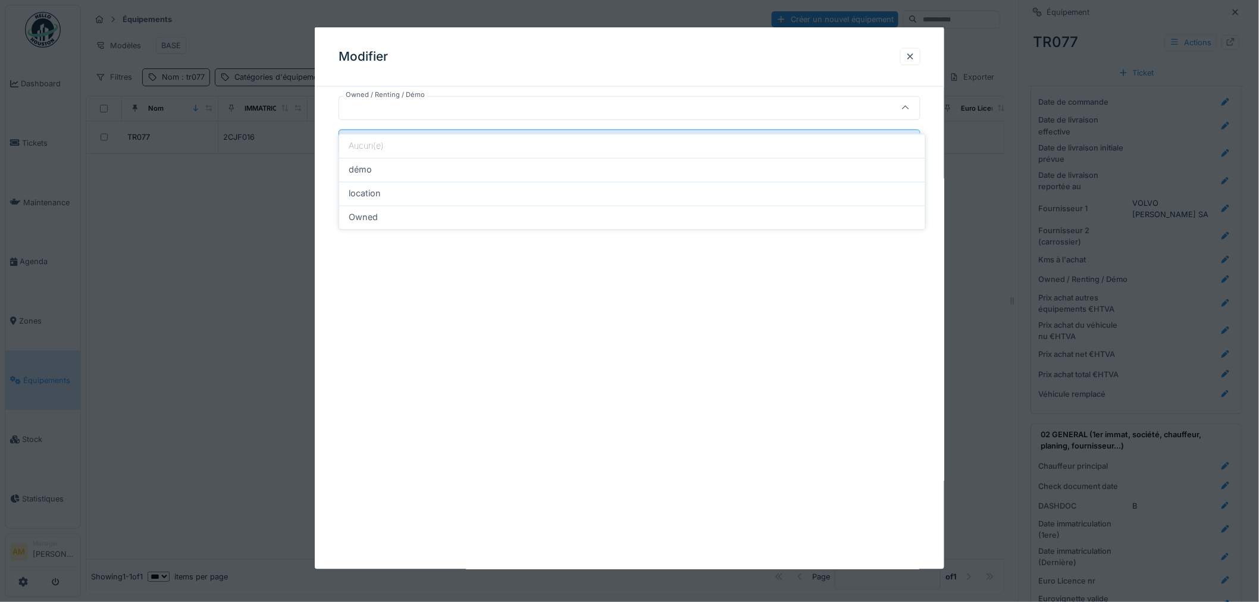
click at [657, 110] on div at bounding box center [596, 108] width 504 height 13
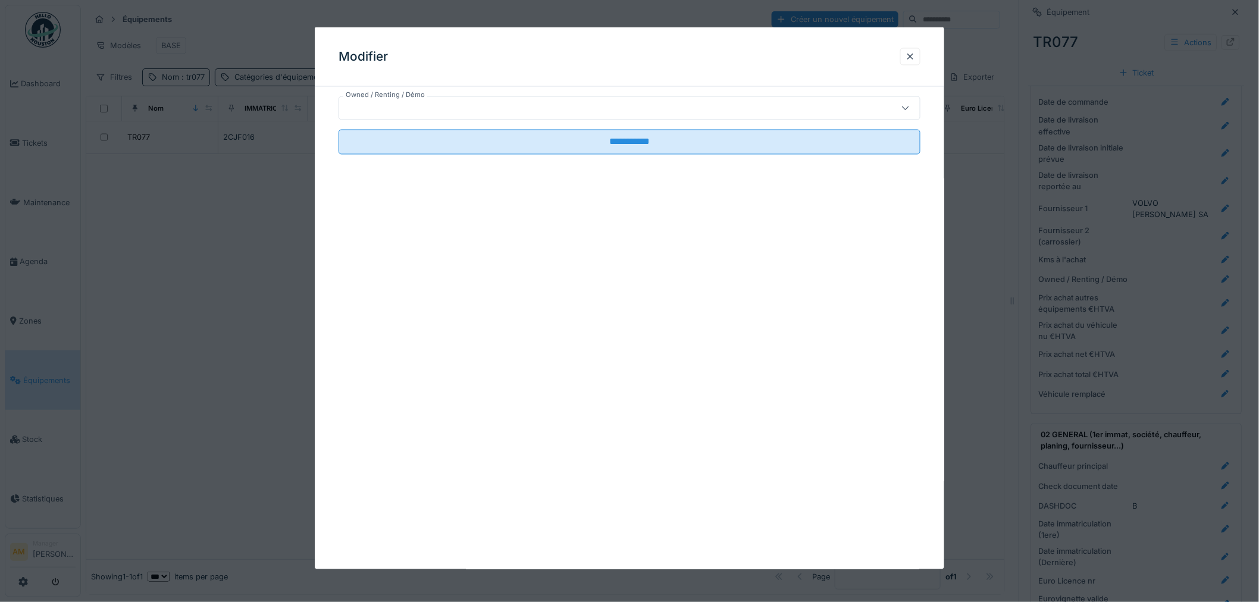
click at [657, 110] on div at bounding box center [596, 108] width 504 height 13
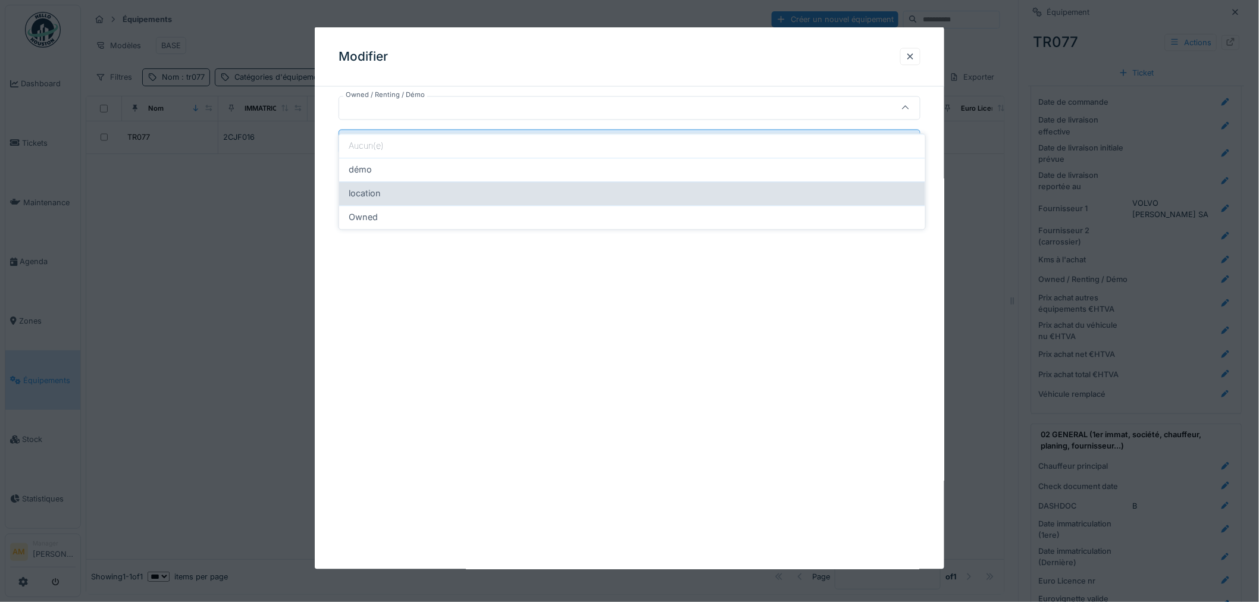
click at [369, 187] on span "location" at bounding box center [365, 193] width 32 height 13
type input "********"
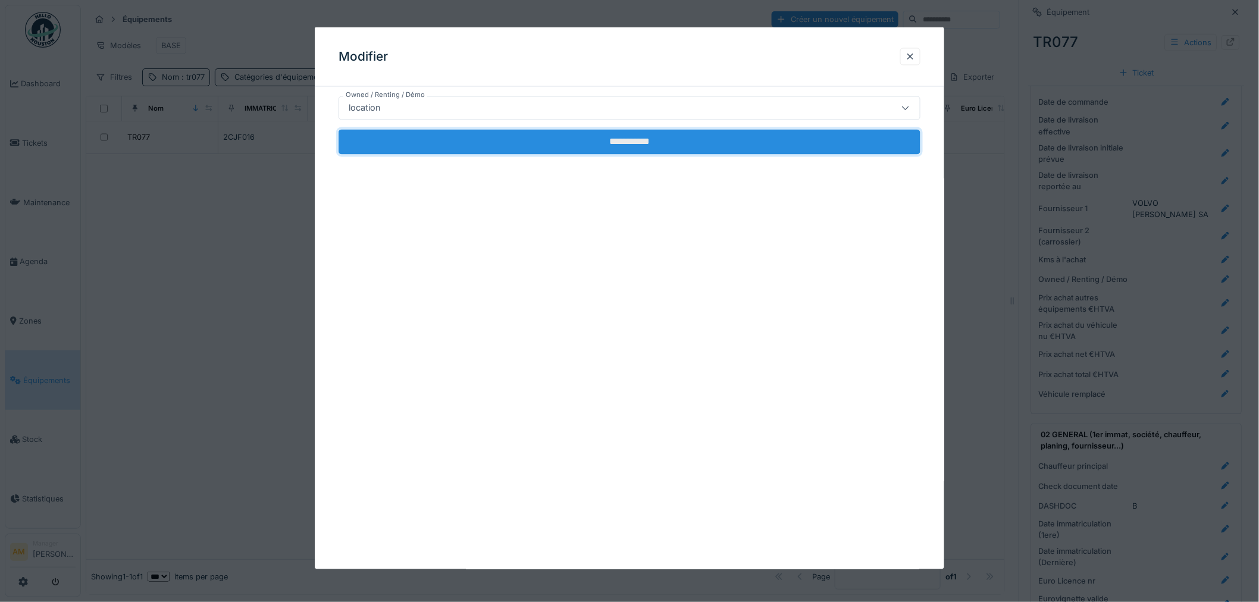
click at [426, 140] on input "**********" at bounding box center [629, 142] width 582 height 25
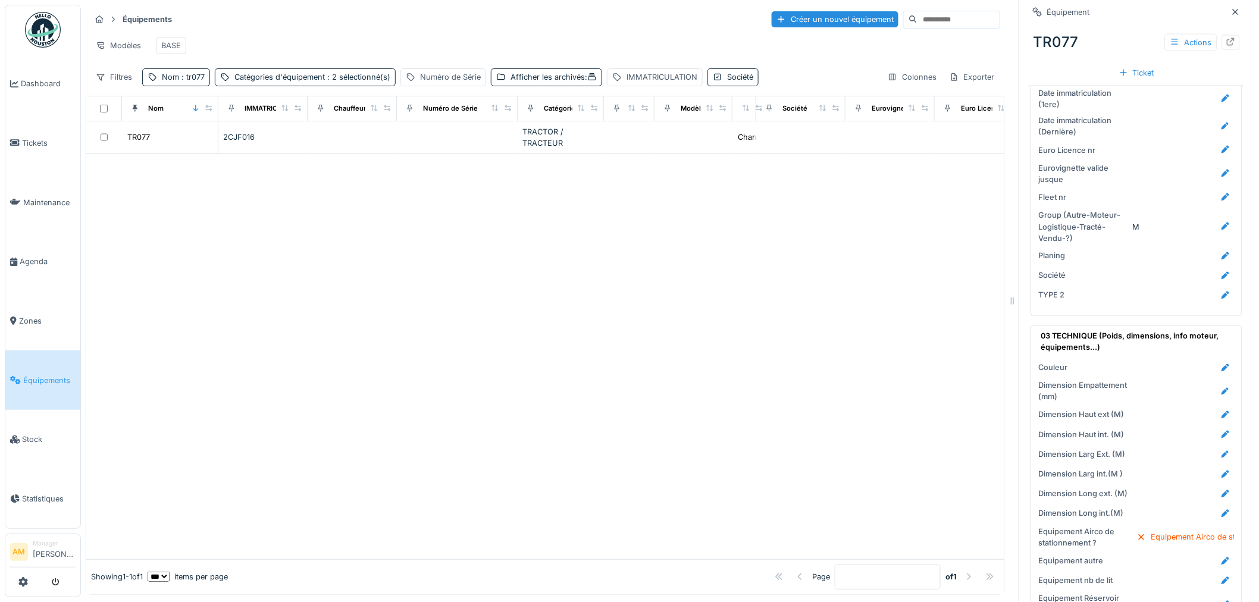
scroll to position [727, 0]
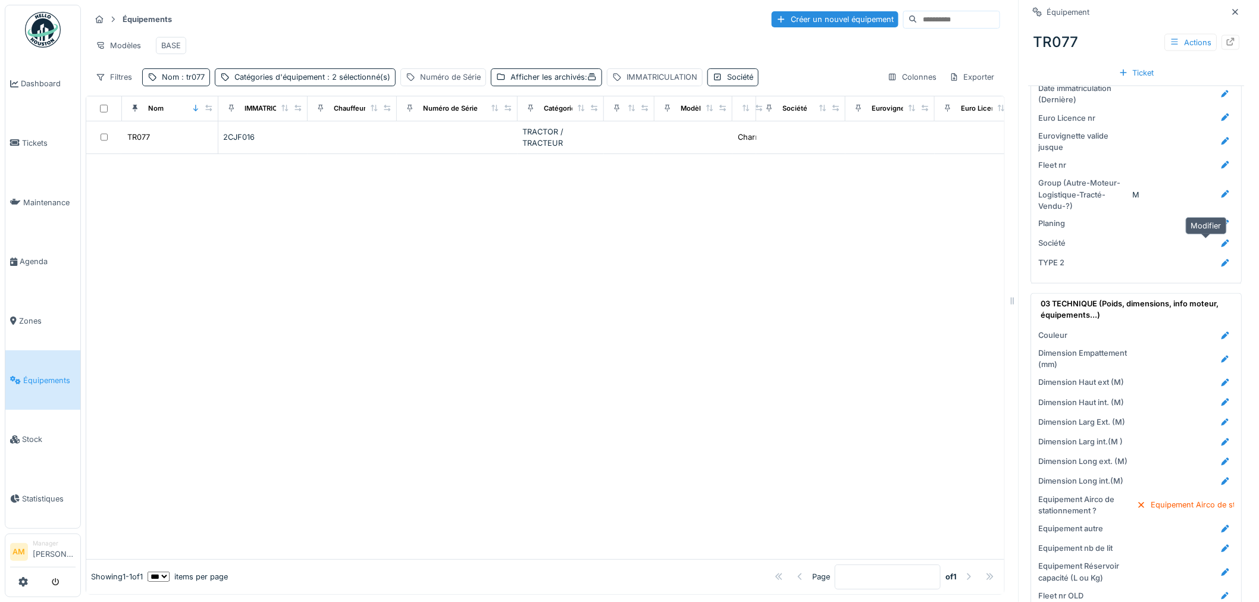
click at [1221, 249] on div at bounding box center [1226, 243] width 10 height 11
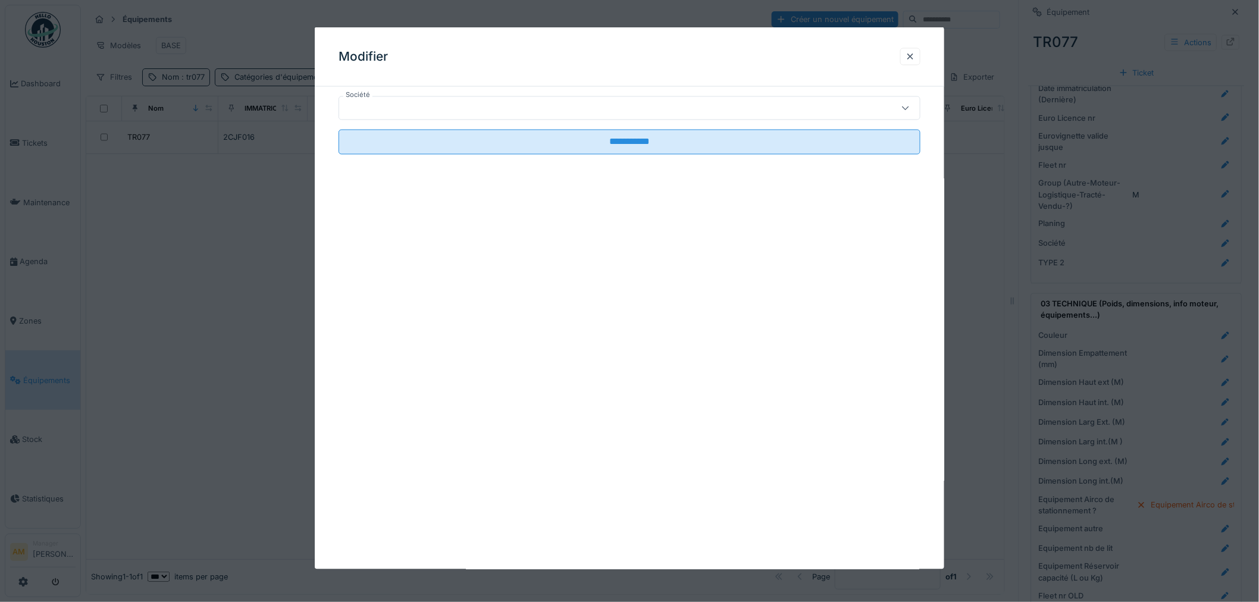
click at [450, 102] on div at bounding box center [596, 108] width 504 height 13
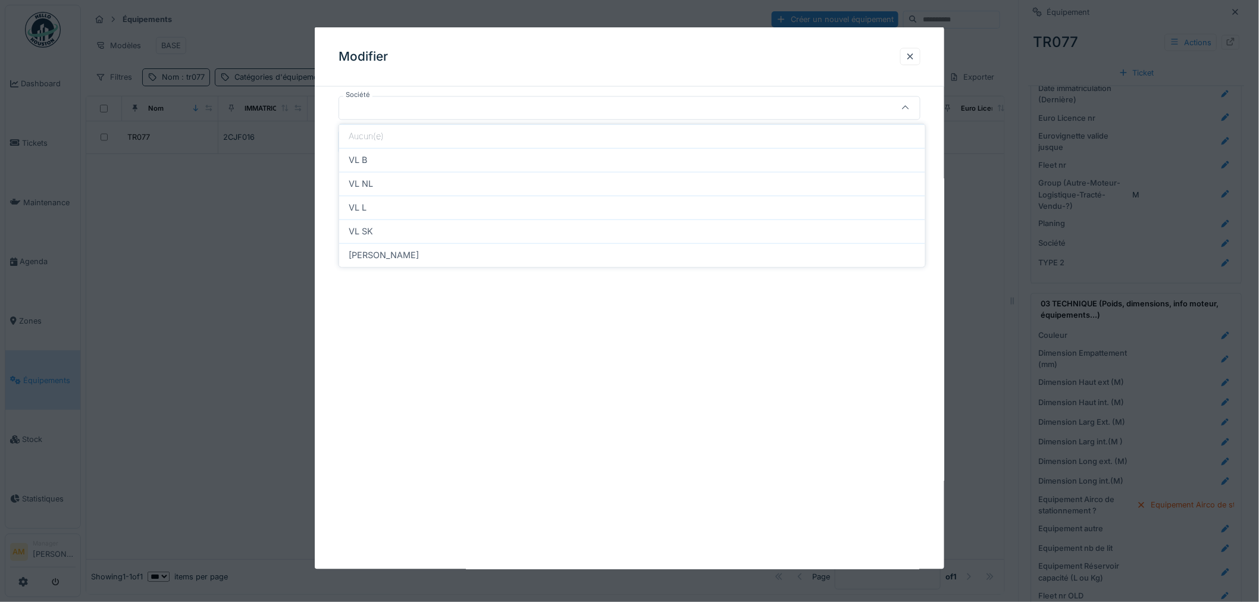
click at [404, 162] on div "VL B" at bounding box center [632, 159] width 567 height 13
type input "****"
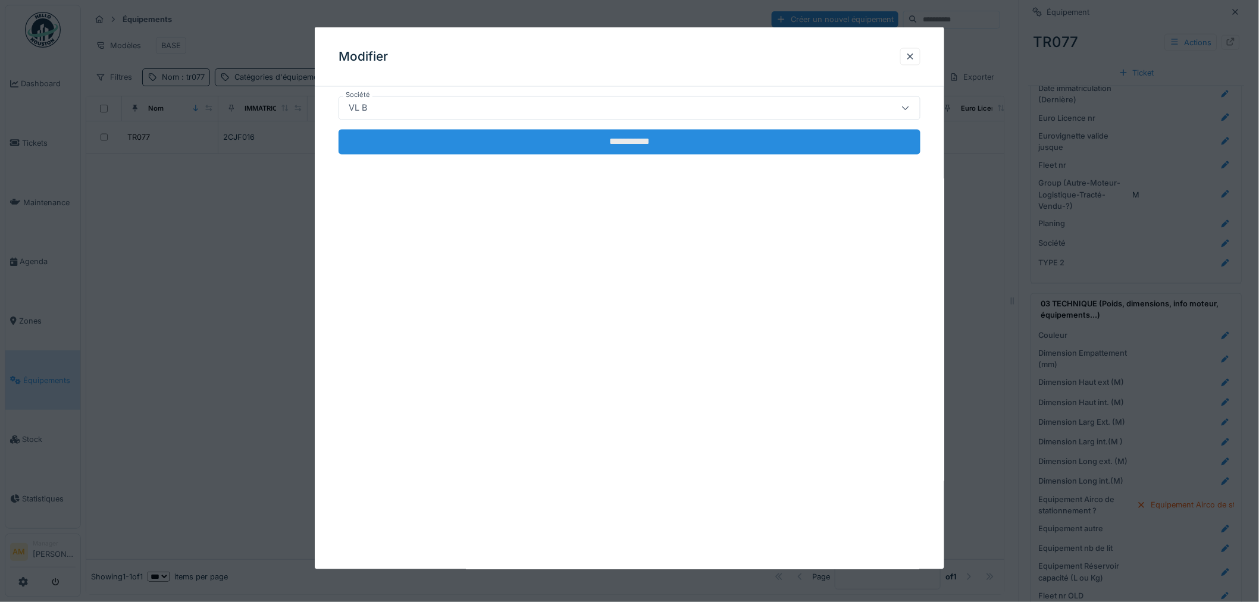
click at [518, 143] on input "**********" at bounding box center [629, 142] width 582 height 25
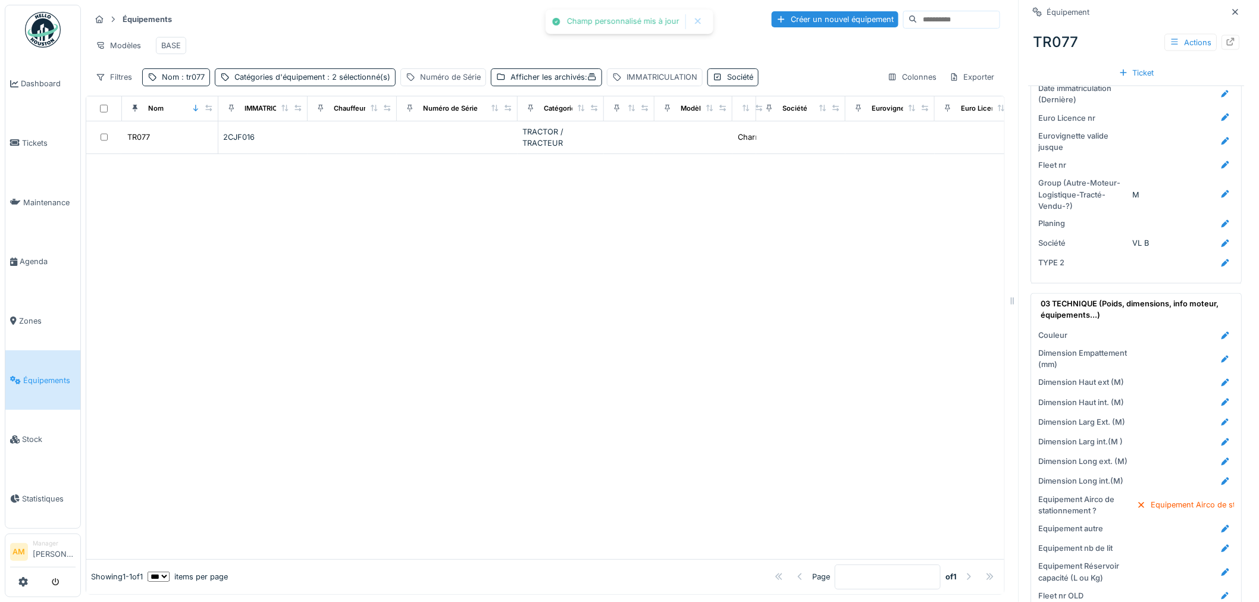
click at [889, 266] on div at bounding box center [545, 356] width 918 height 405
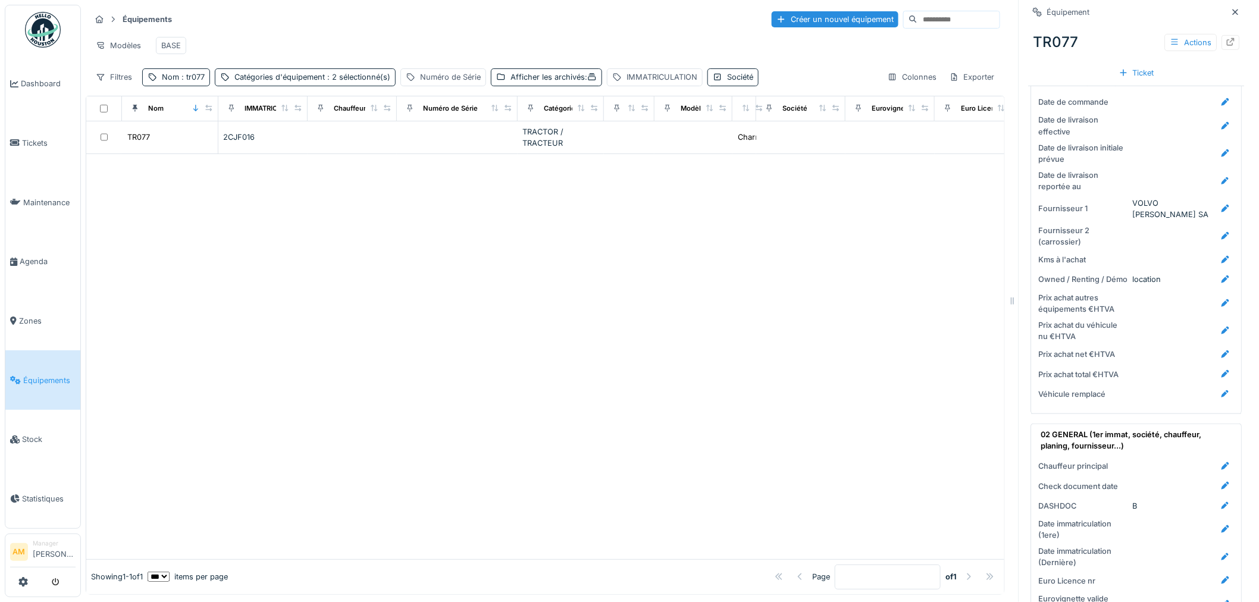
scroll to position [330, 0]
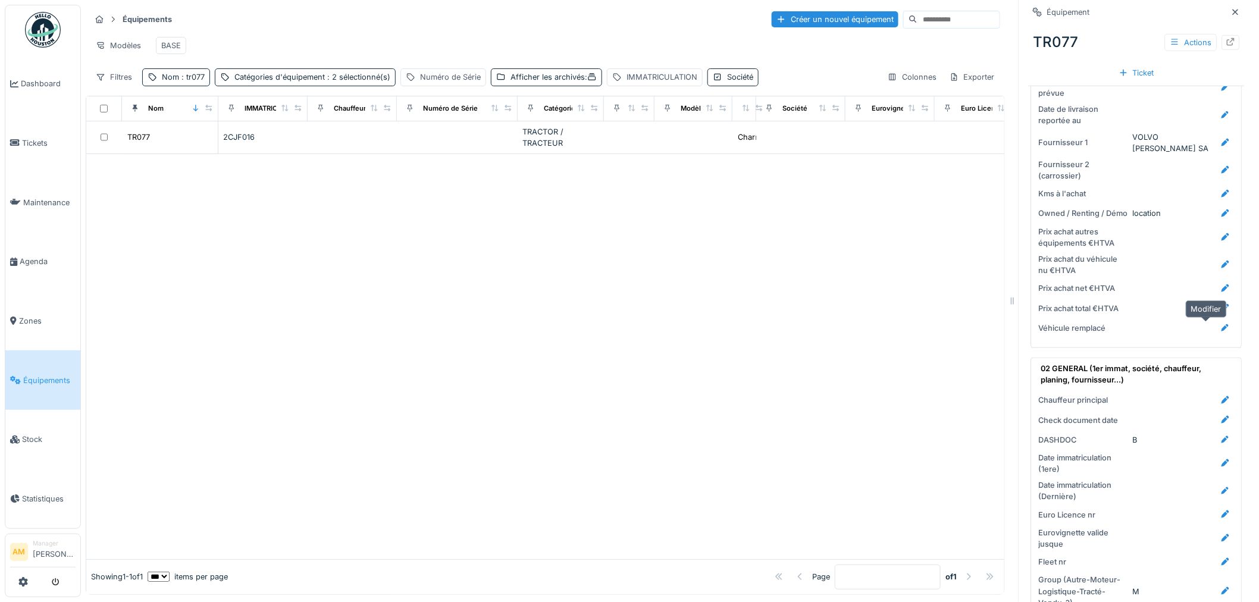
click at [1222, 326] on icon at bounding box center [1226, 328] width 8 height 8
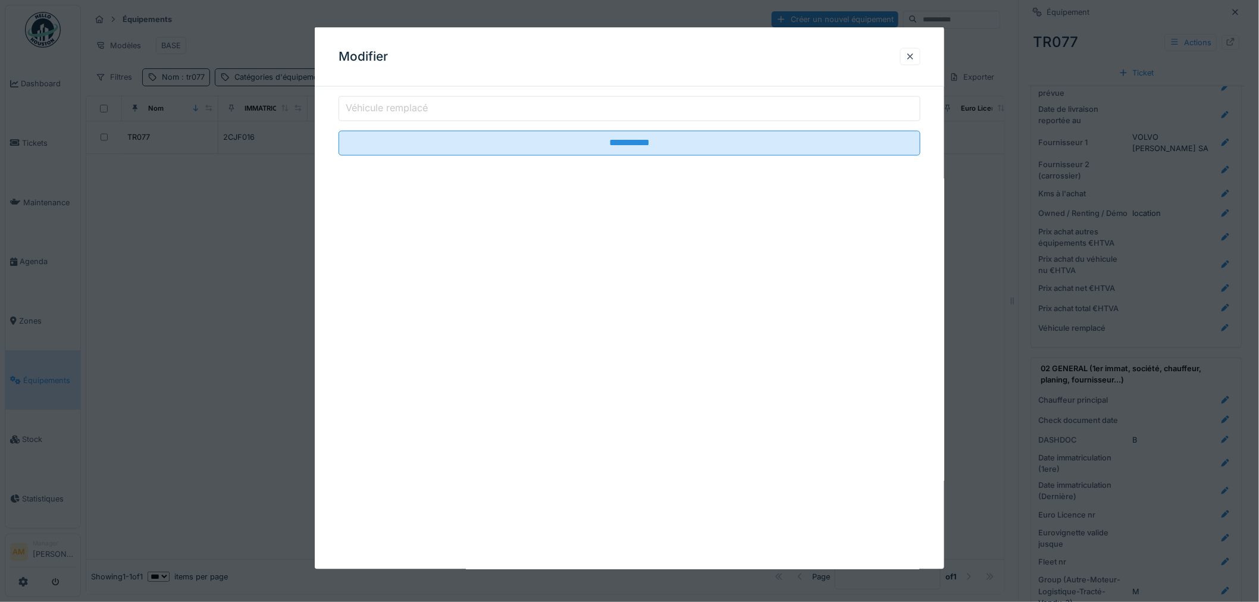
click at [640, 101] on input "Véhicule remplacé" at bounding box center [629, 108] width 582 height 25
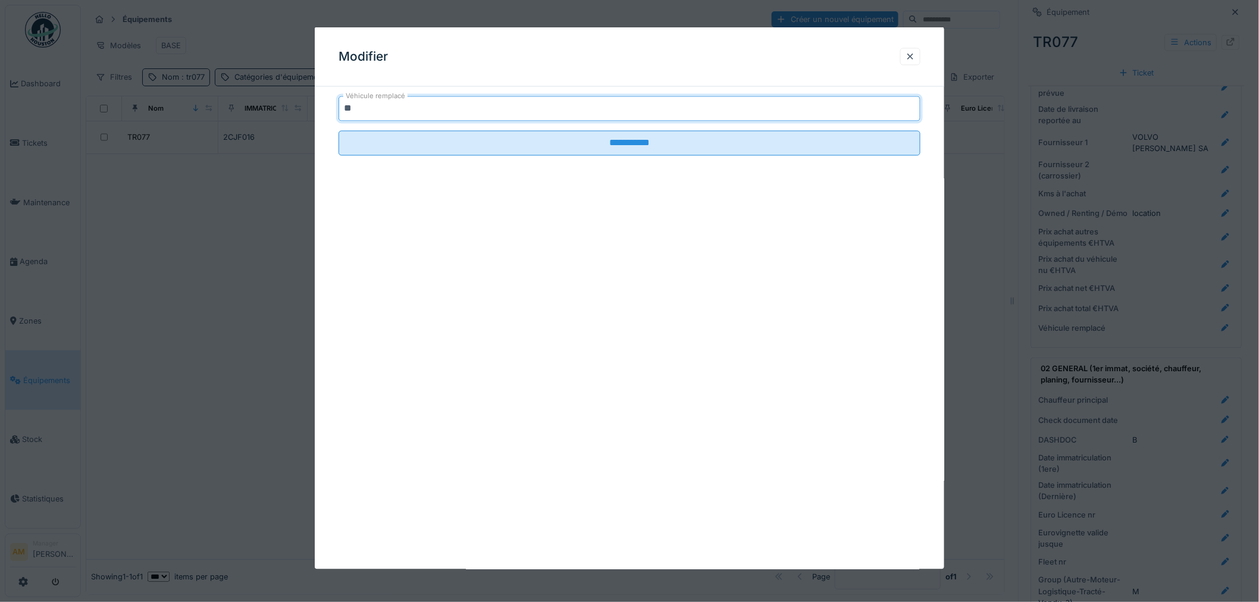
type input "*"
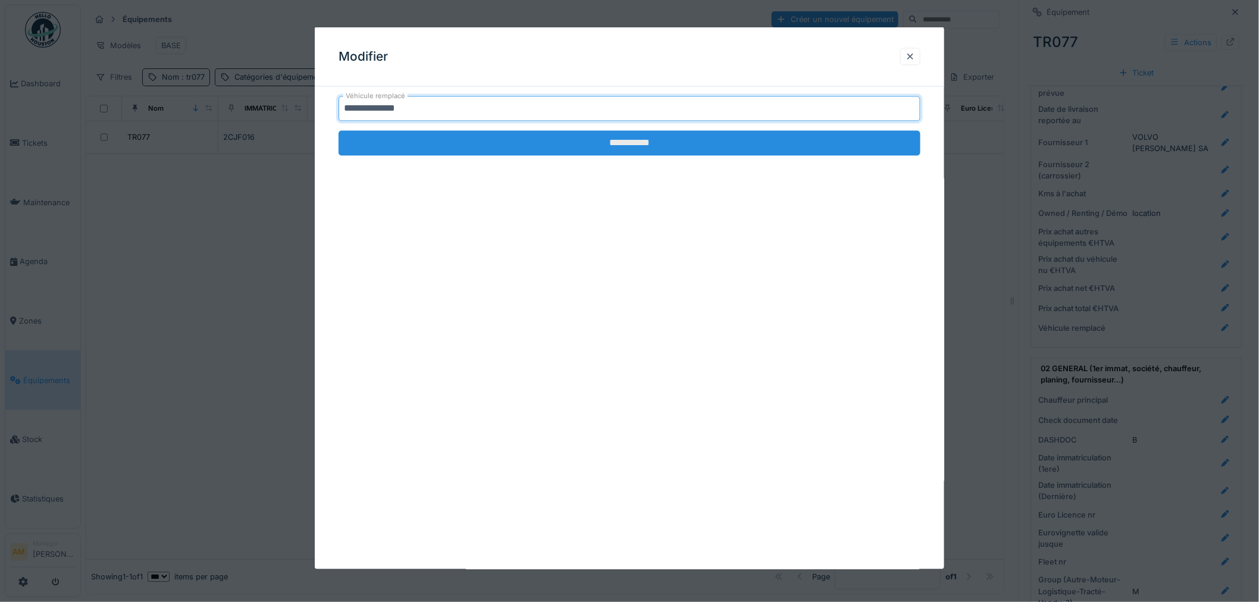
type input "**********"
click at [715, 148] on input "**********" at bounding box center [629, 143] width 582 height 25
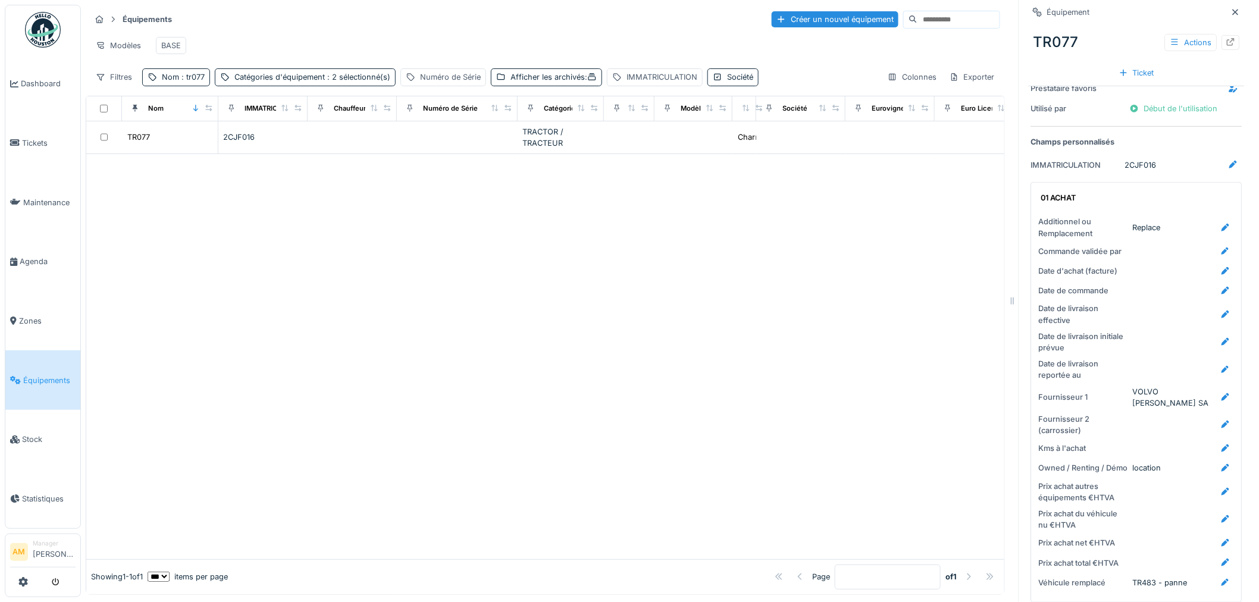
scroll to position [0, 0]
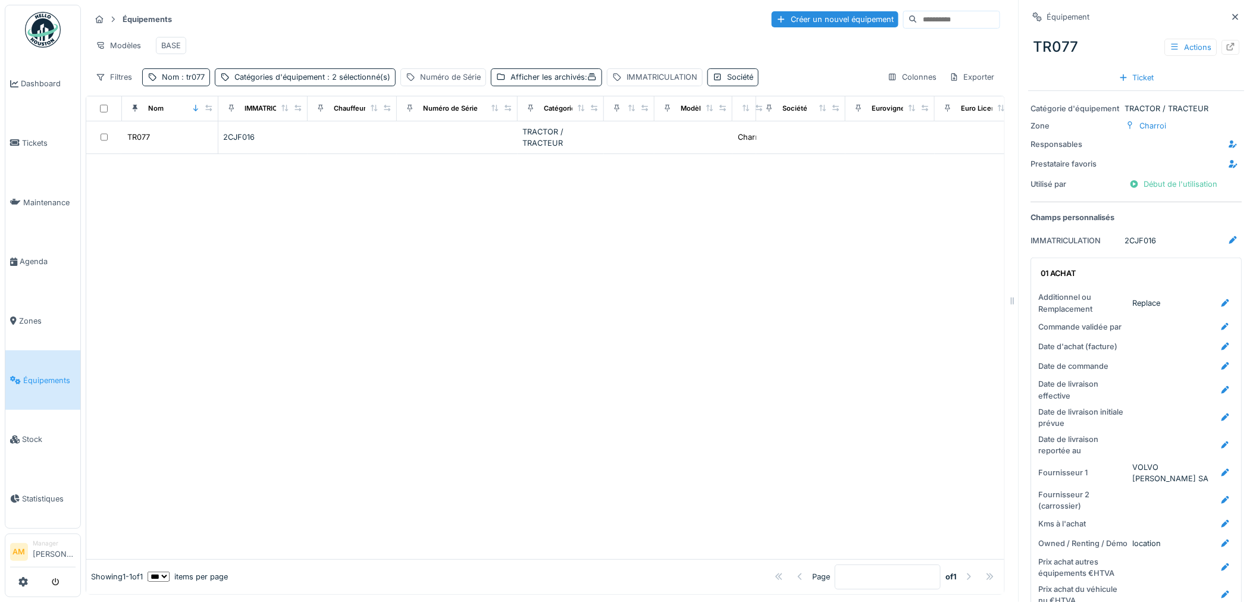
click at [726, 281] on div at bounding box center [545, 356] width 918 height 405
click at [747, 290] on div at bounding box center [545, 356] width 918 height 405
drag, startPoint x: 221, startPoint y: 233, endPoint x: 218, endPoint y: 180, distance: 52.4
click at [218, 226] on div at bounding box center [545, 356] width 918 height 405
click at [491, 319] on div at bounding box center [545, 356] width 918 height 405
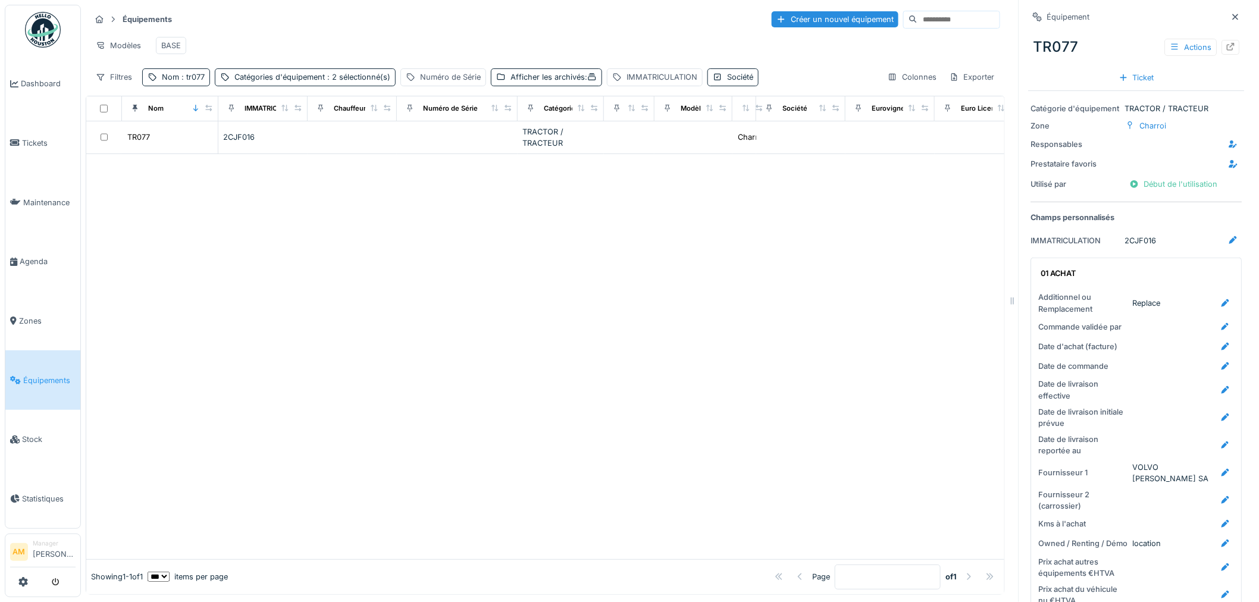
click at [566, 289] on div at bounding box center [545, 356] width 918 height 405
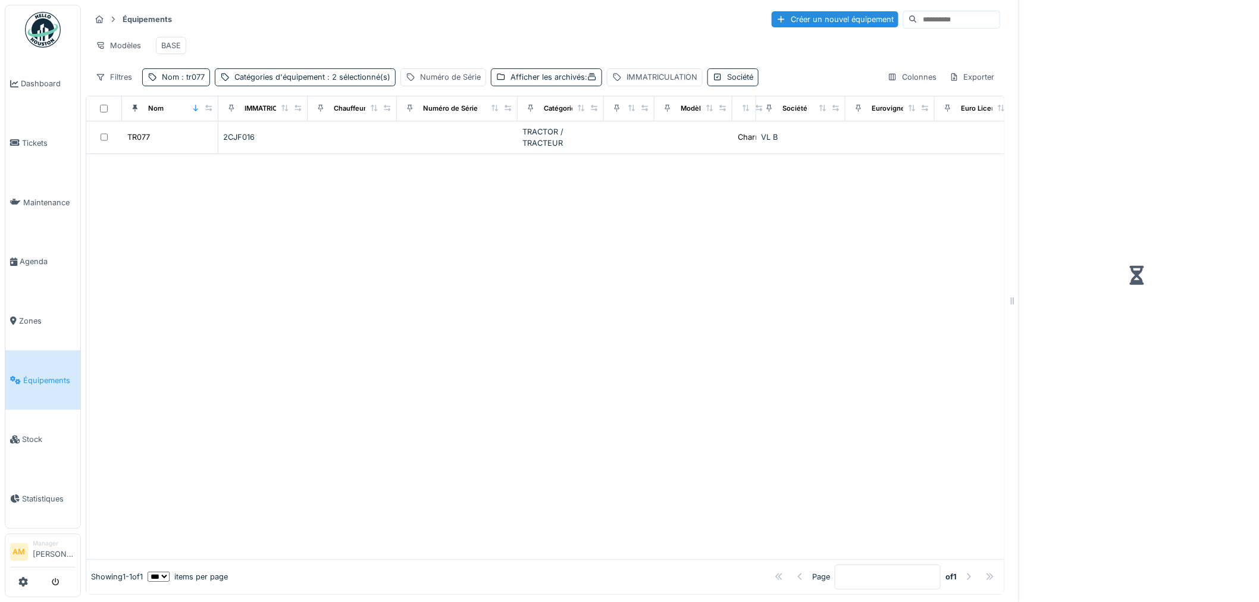
scroll to position [10, 0]
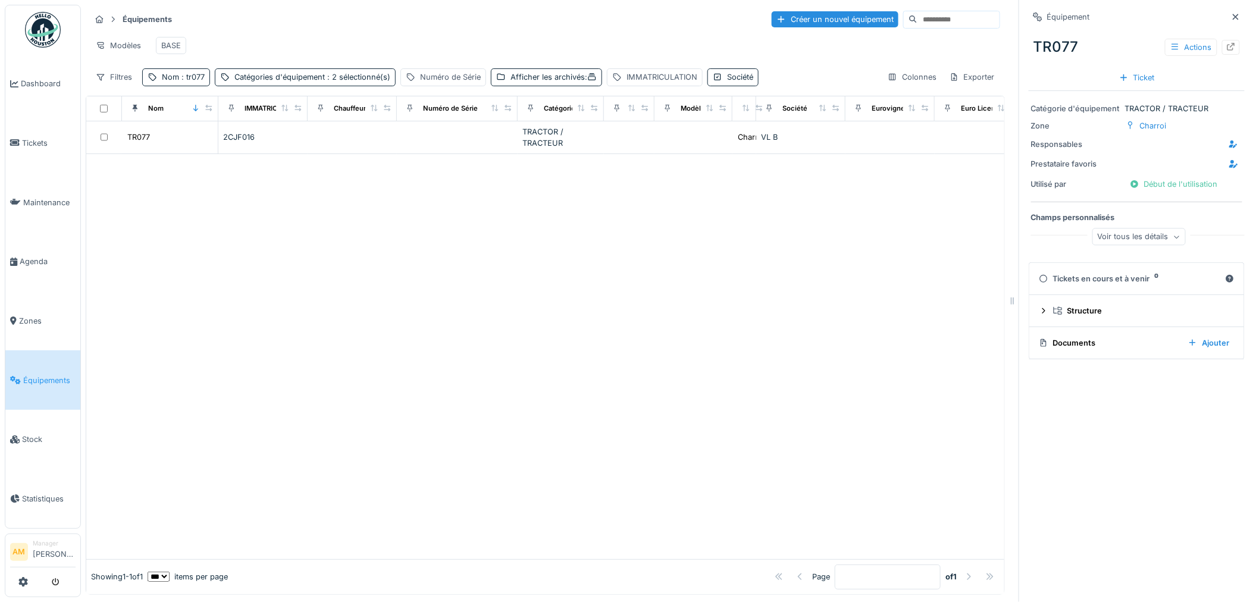
click at [1129, 228] on div "Voir tous les détails" at bounding box center [1138, 236] width 93 height 17
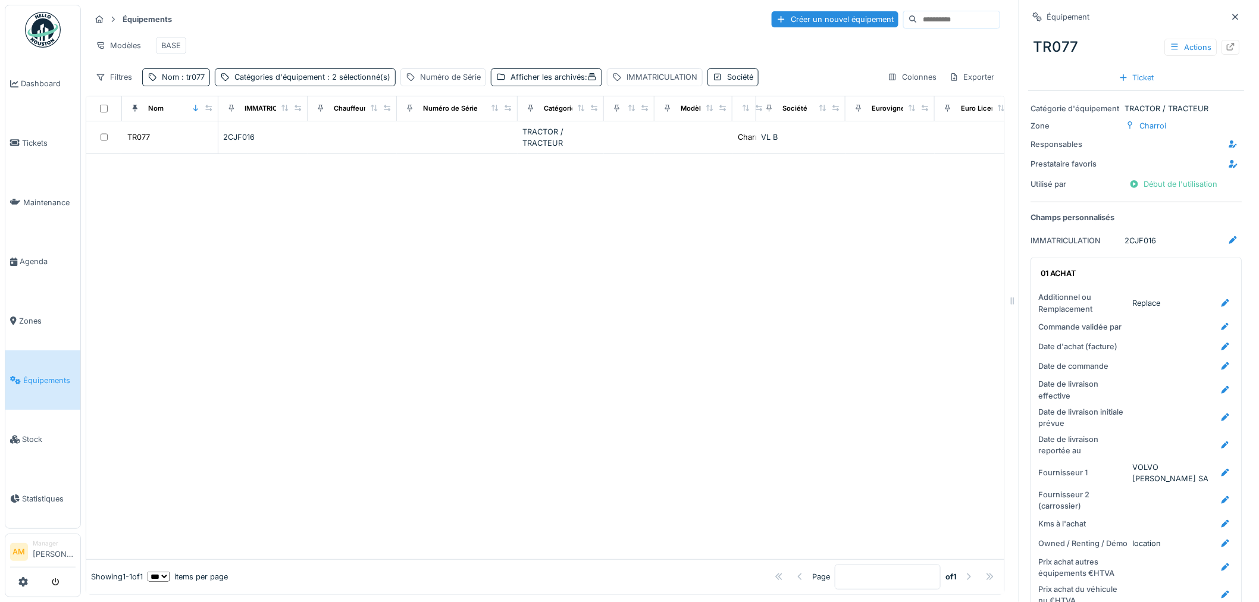
scroll to position [66, 0]
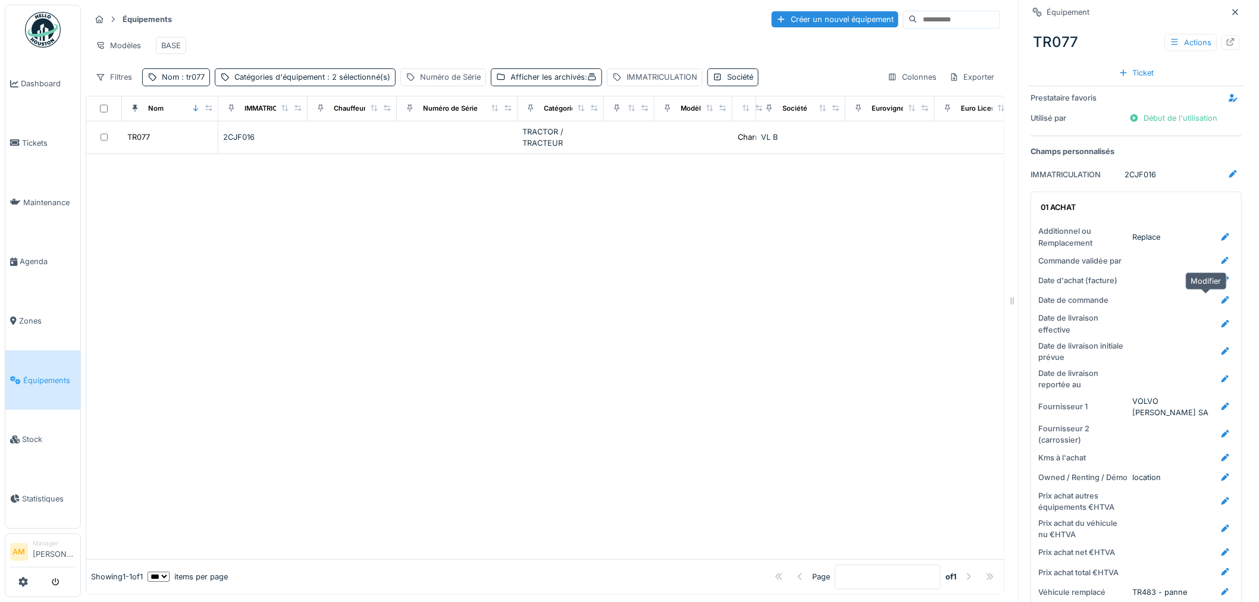
click at [1222, 296] on icon at bounding box center [1226, 300] width 8 height 8
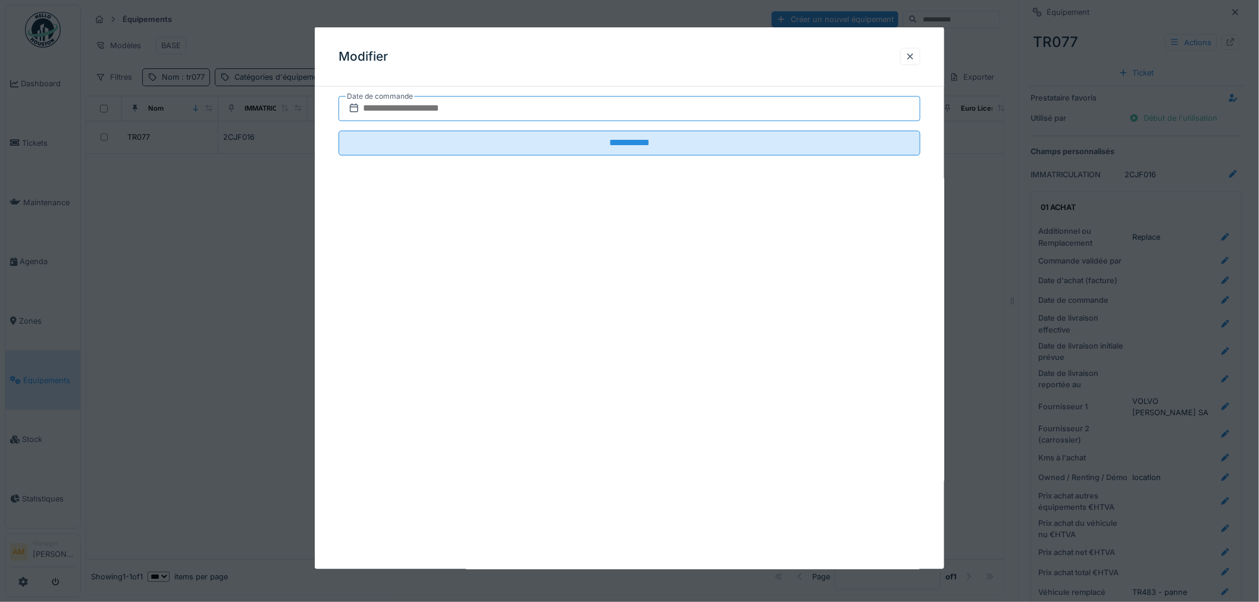
click at [595, 112] on input "text" at bounding box center [629, 108] width 582 height 25
click at [572, 138] on span "Previous Month" at bounding box center [572, 138] width 0 height 14
click at [635, 264] on div "28" at bounding box center [632, 263] width 16 height 16
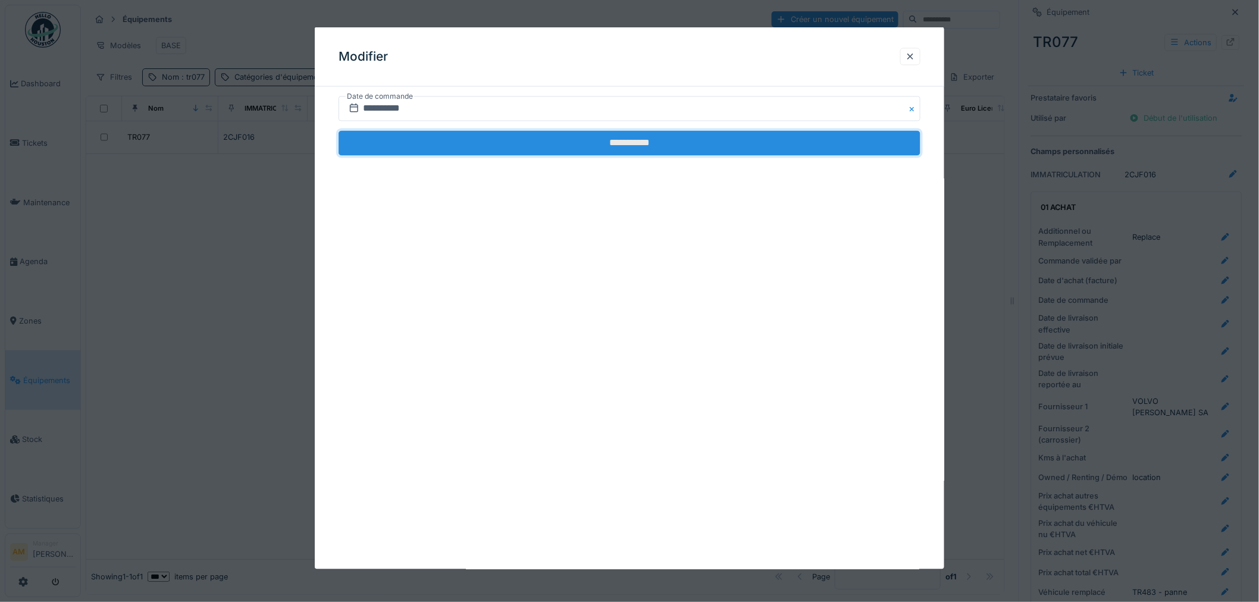
click at [584, 149] on input "**********" at bounding box center [629, 143] width 582 height 25
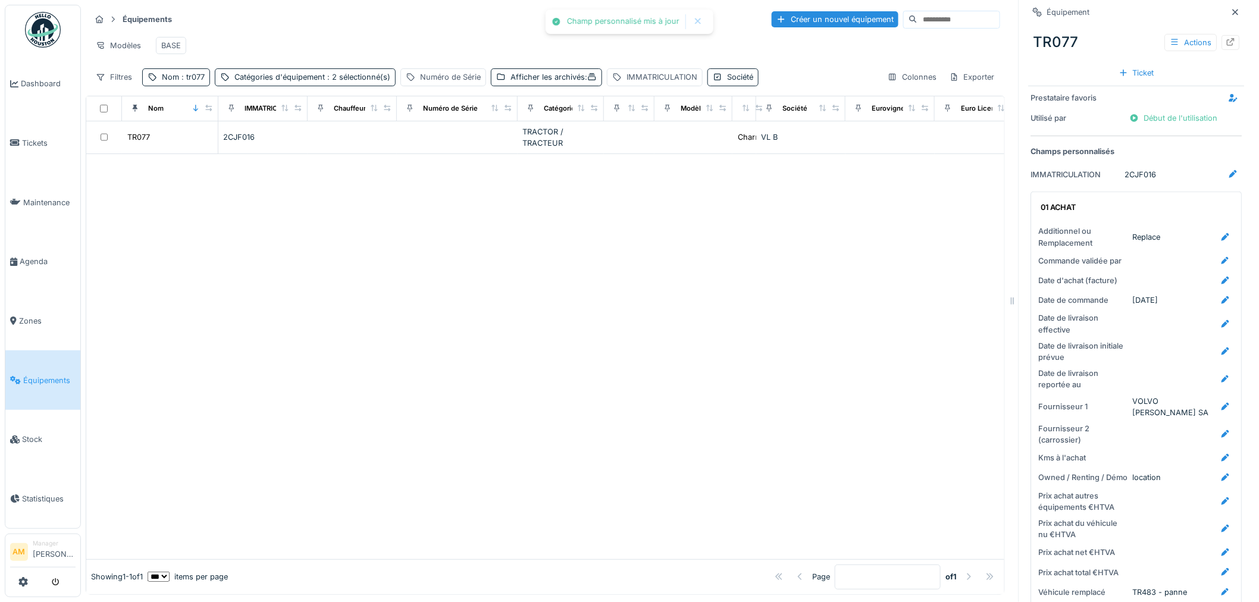
drag, startPoint x: 735, startPoint y: 288, endPoint x: 845, endPoint y: 299, distance: 111.2
click at [738, 294] on div at bounding box center [545, 356] width 918 height 405
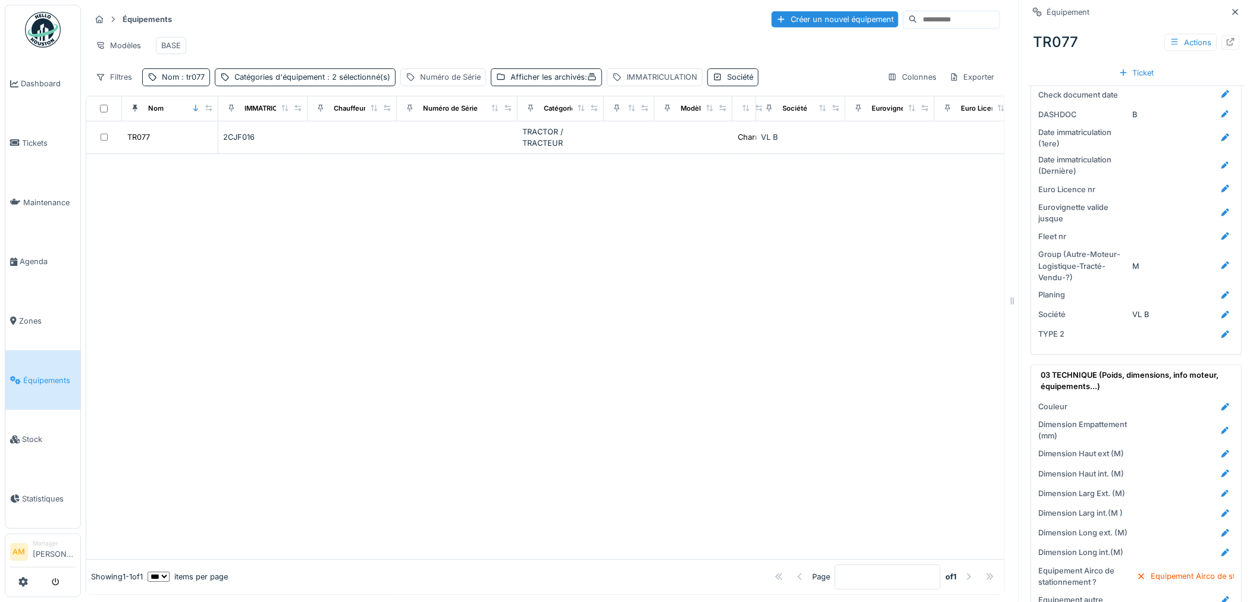
scroll to position [661, 0]
click at [1222, 180] on icon at bounding box center [1226, 184] width 8 height 8
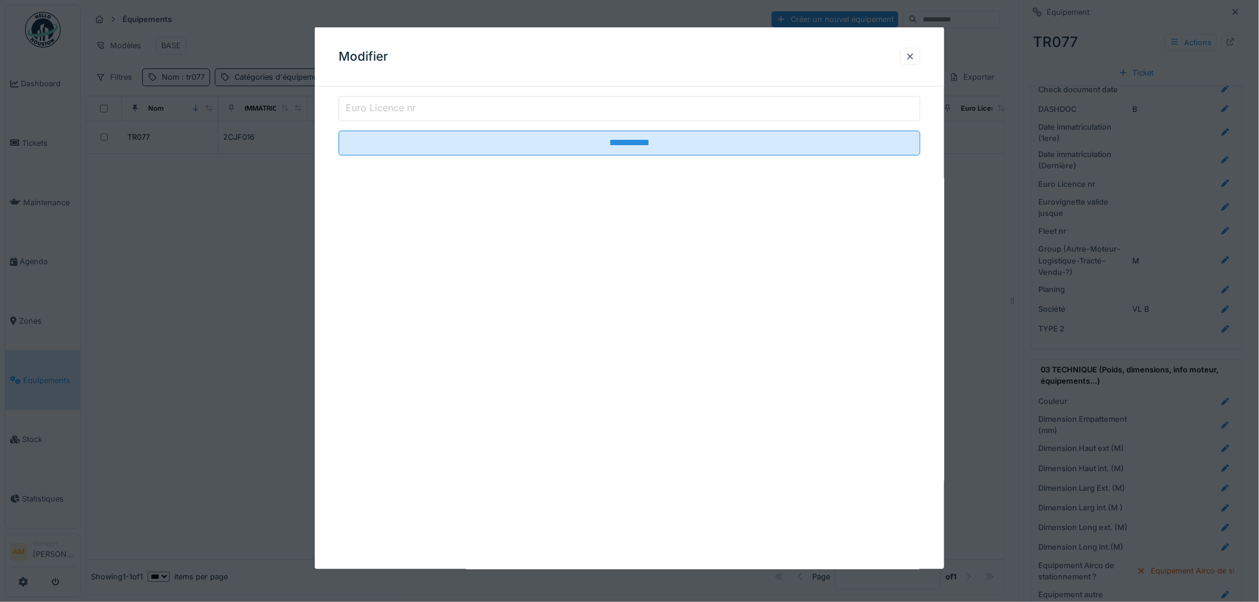
click at [425, 115] on input "Euro Licence nr" at bounding box center [629, 108] width 582 height 25
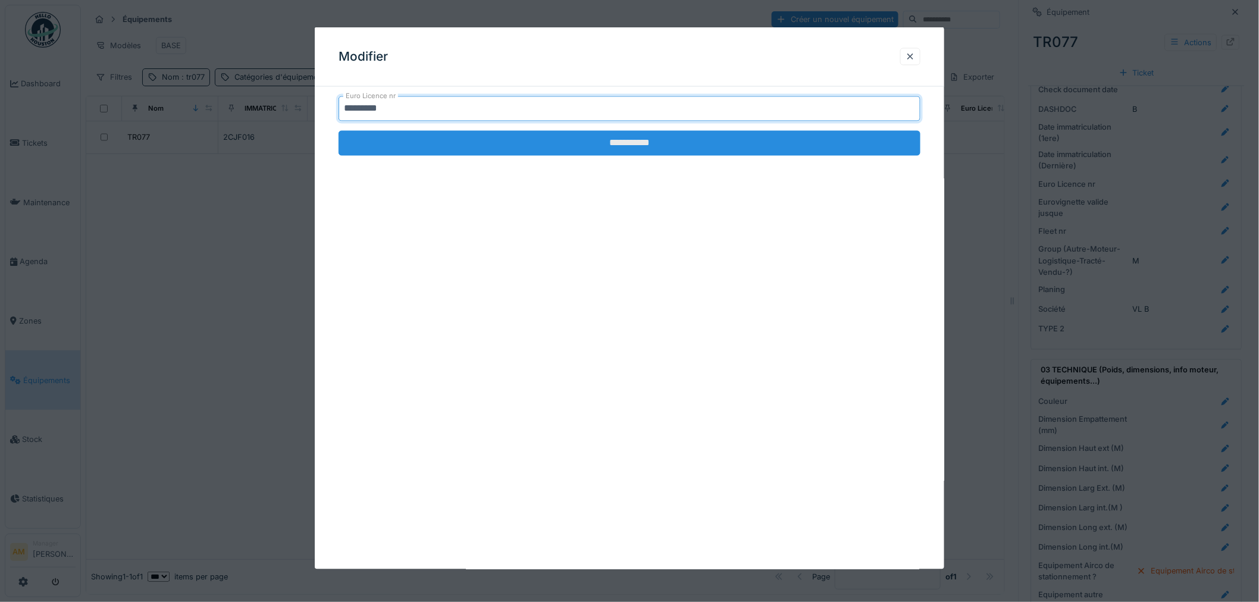
type input "*********"
click at [527, 143] on input "**********" at bounding box center [629, 143] width 582 height 25
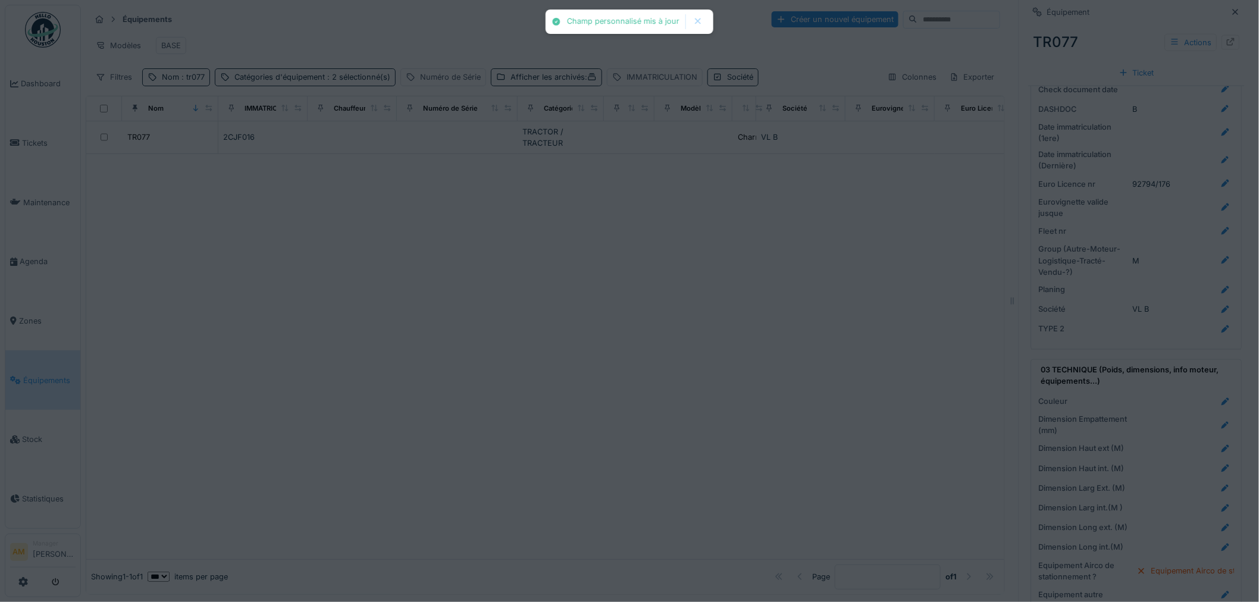
click at [478, 272] on div "Champ personnalisé mis à jour Annuler Équipements Créer un nouvel équipement Mo…" at bounding box center [670, 301] width 1178 height 602
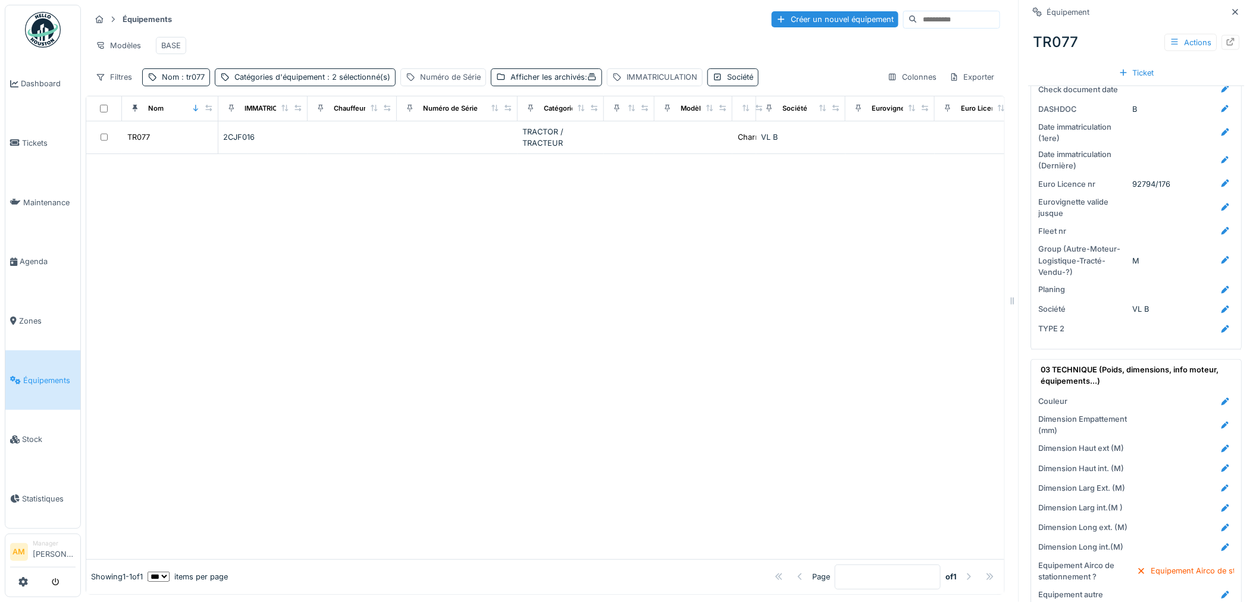
click at [619, 324] on div at bounding box center [545, 356] width 918 height 405
click at [617, 321] on div at bounding box center [545, 356] width 918 height 405
click at [720, 330] on div at bounding box center [545, 356] width 918 height 405
click at [176, 215] on div at bounding box center [545, 356] width 918 height 405
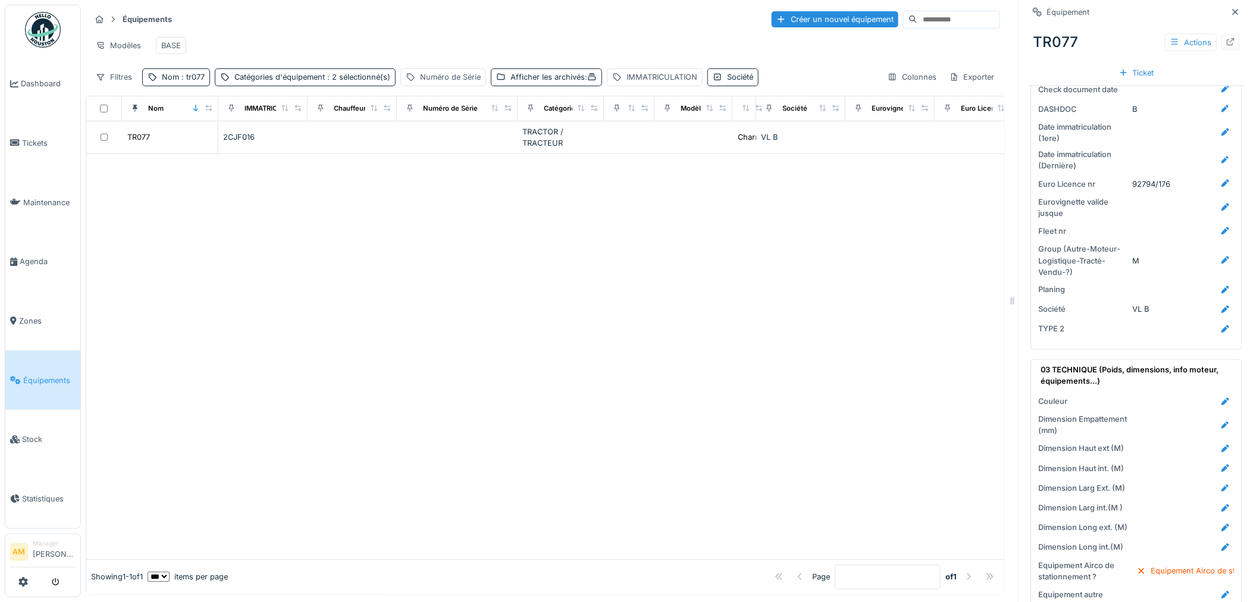
drag, startPoint x: 171, startPoint y: 244, endPoint x: 150, endPoint y: 187, distance: 60.2
click at [169, 235] on div at bounding box center [545, 356] width 918 height 405
click at [829, 18] on div "Créer un nouvel équipement" at bounding box center [835, 19] width 127 height 16
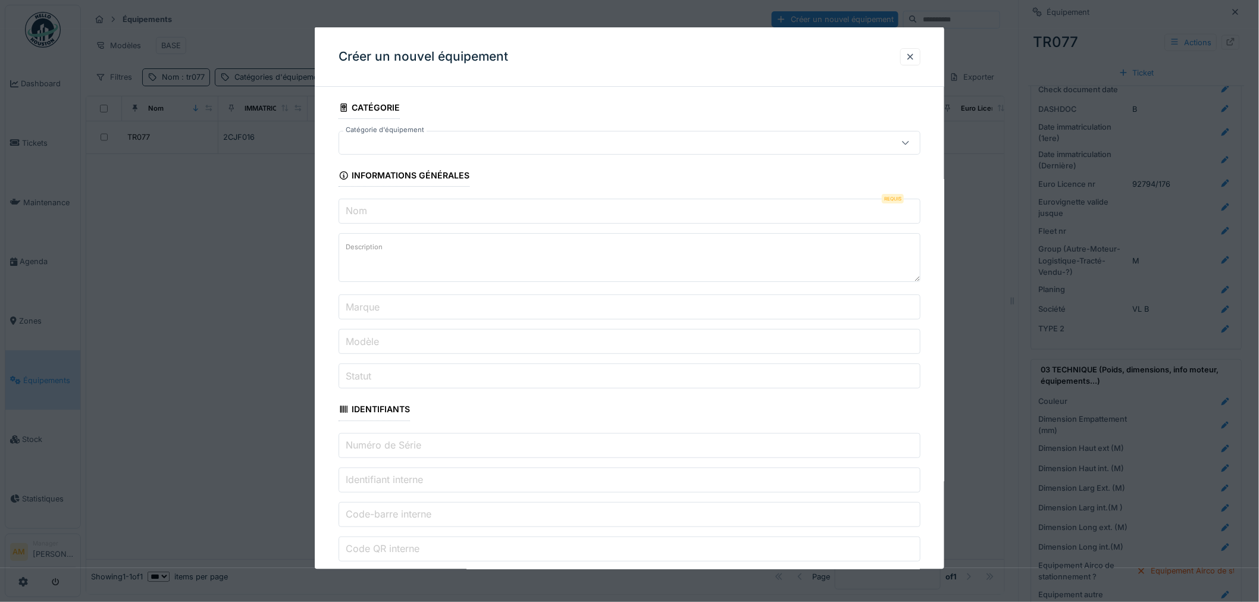
click at [399, 156] on fieldset "**********" at bounding box center [629, 562] width 582 height 933
click at [399, 145] on div at bounding box center [596, 142] width 504 height 13
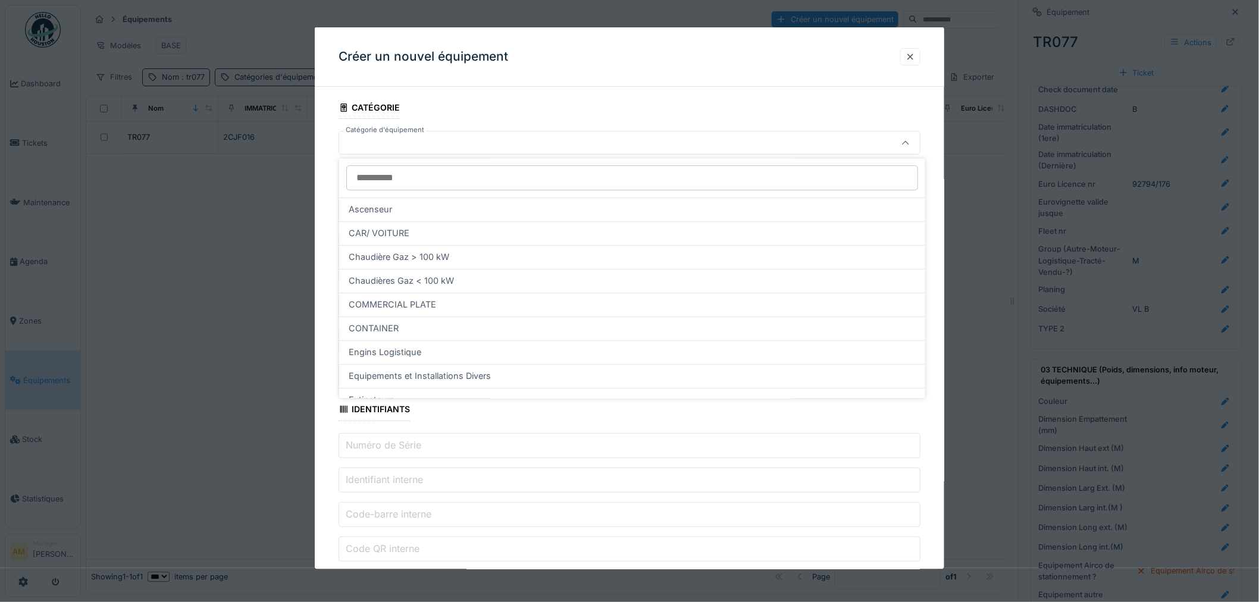
click at [391, 182] on input "Catégorie d'équipement" at bounding box center [632, 178] width 572 height 25
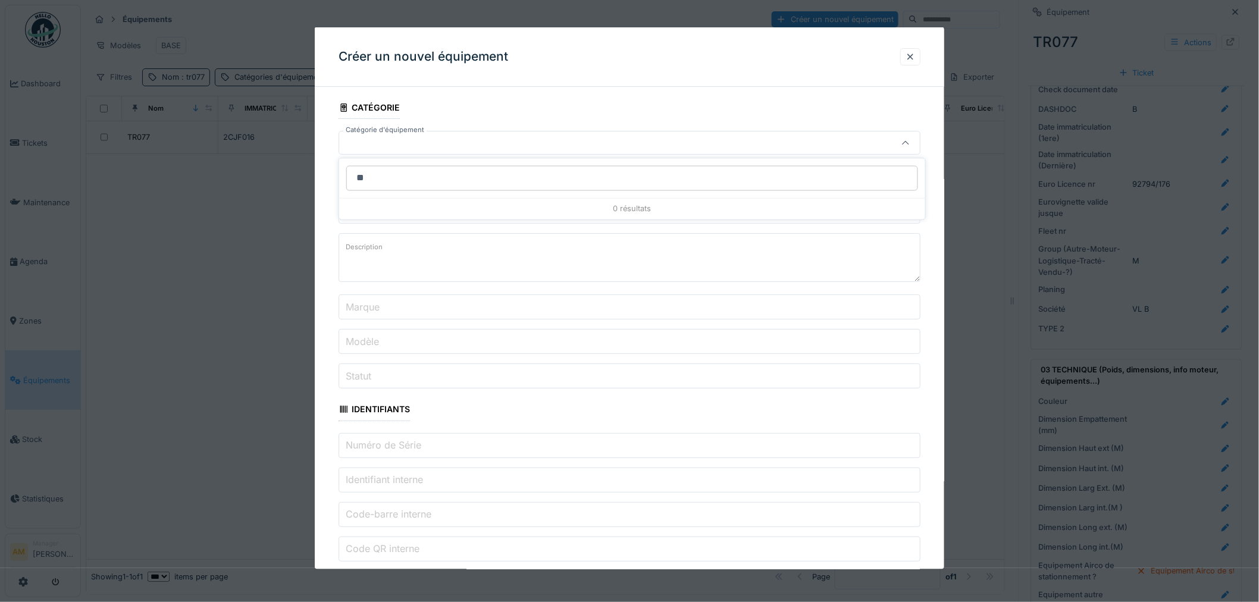
type input "*"
drag, startPoint x: 416, startPoint y: 176, endPoint x: 408, endPoint y: 171, distance: 9.6
click at [411, 175] on input "*****" at bounding box center [632, 178] width 572 height 25
type input "*****"
click at [397, 139] on div at bounding box center [596, 142] width 504 height 13
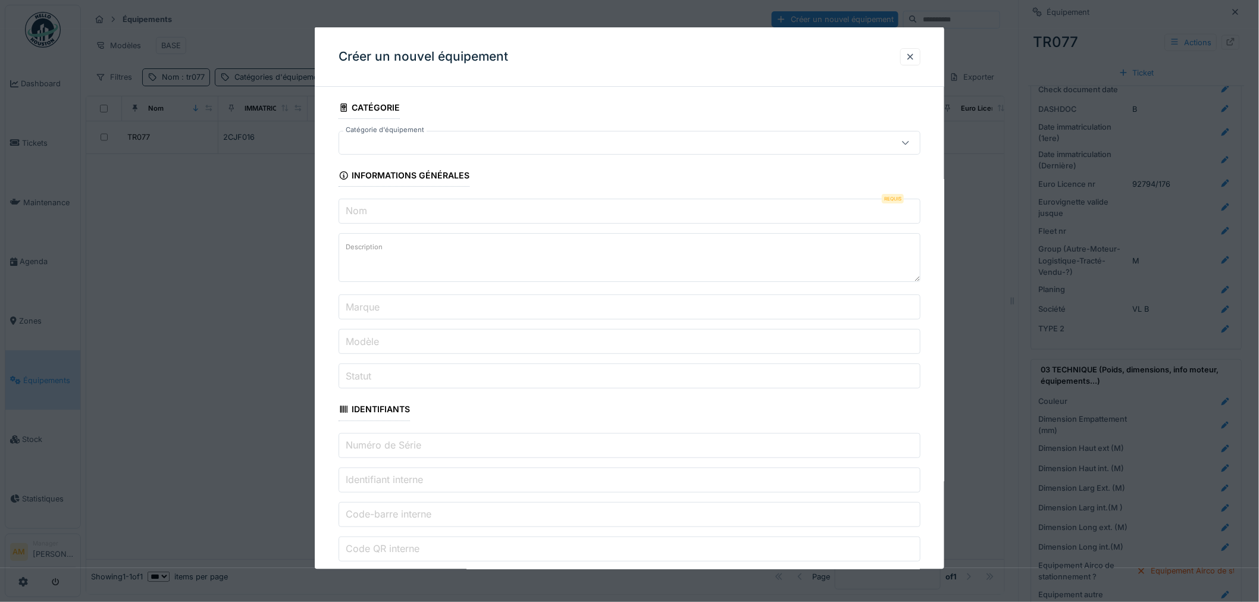
click at [396, 143] on div at bounding box center [596, 142] width 504 height 13
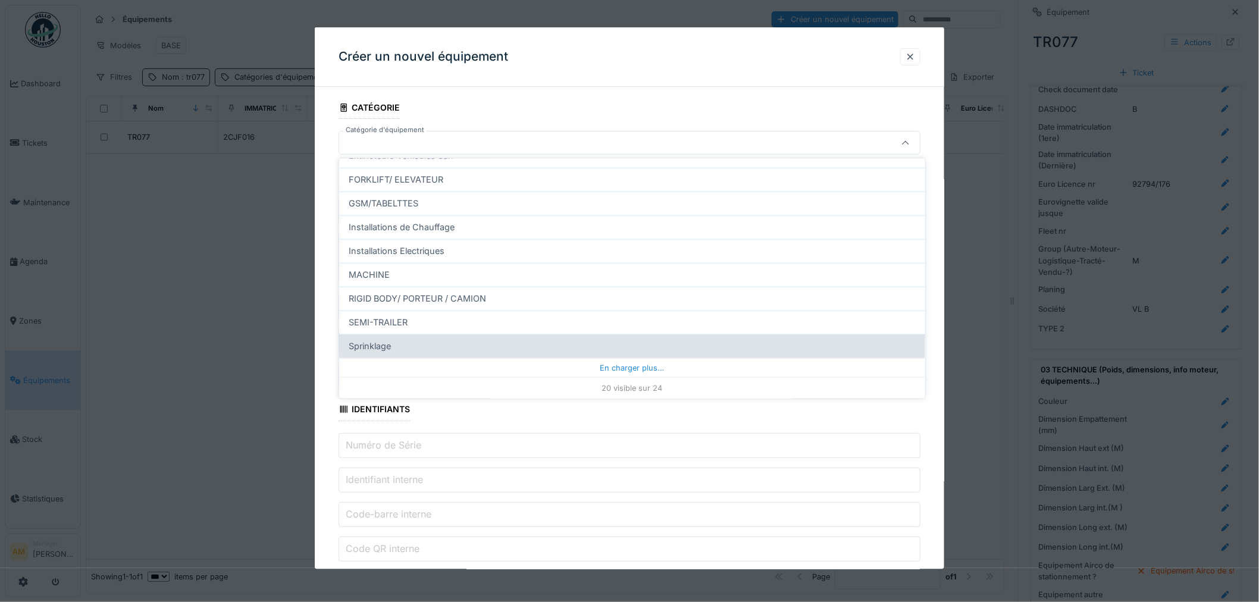
click at [639, 369] on div "En charger plus…" at bounding box center [632, 367] width 586 height 19
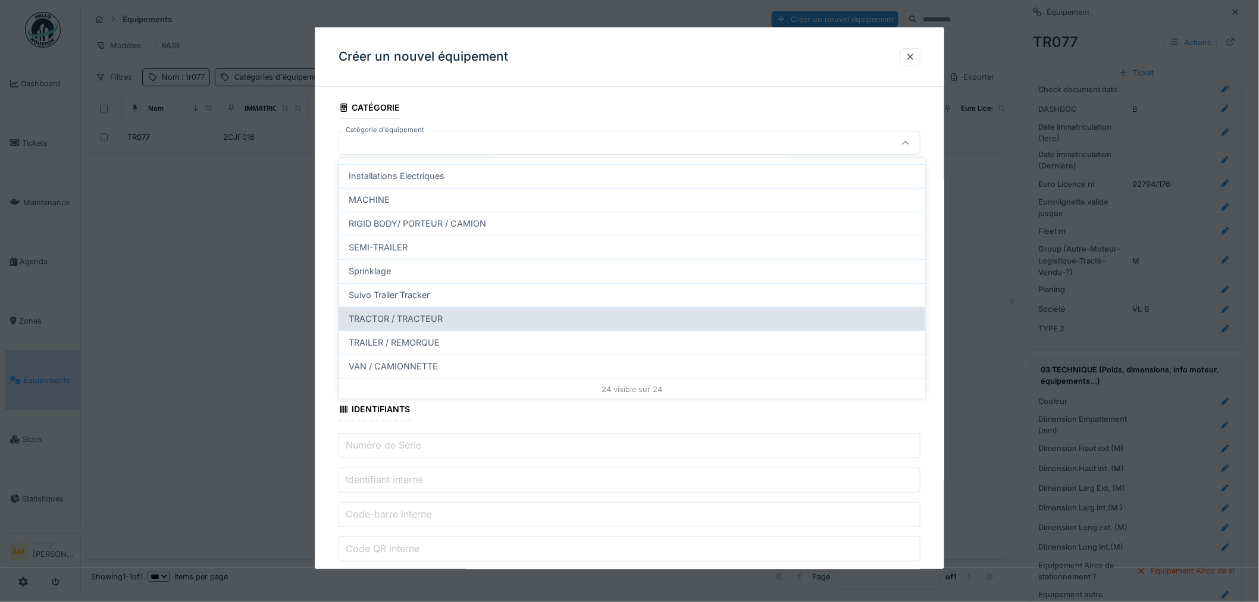
scroll to position [393, 0]
click at [384, 313] on span "TRACTOR / TRACTEUR" at bounding box center [396, 317] width 94 height 13
type input "****"
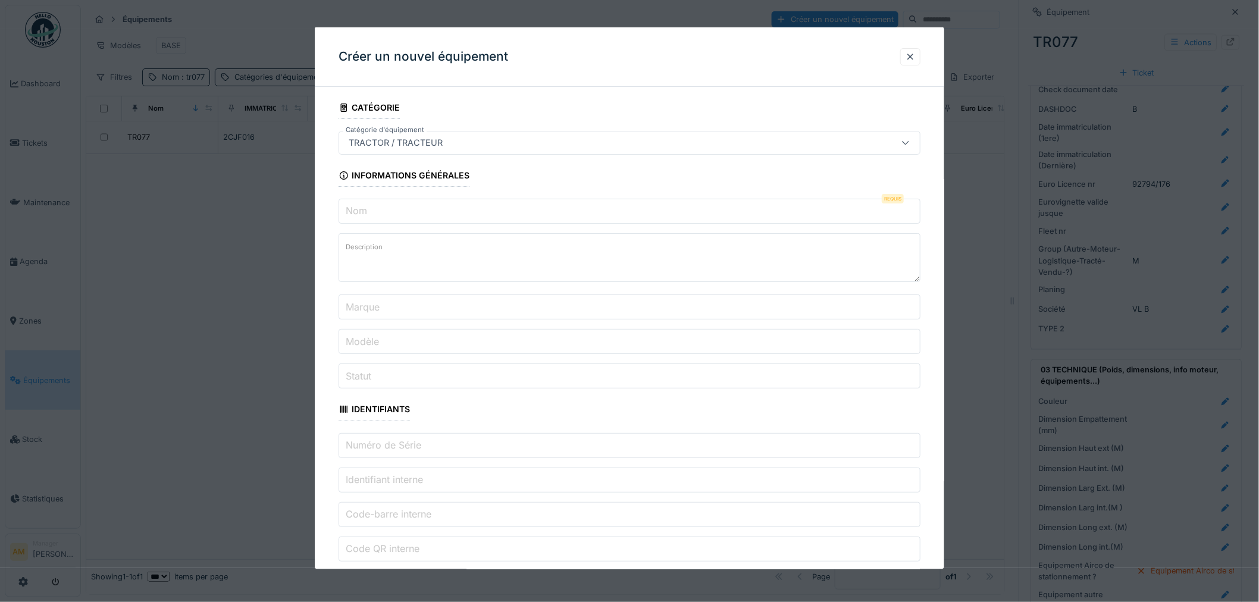
click at [377, 210] on input "Nom" at bounding box center [629, 211] width 582 height 25
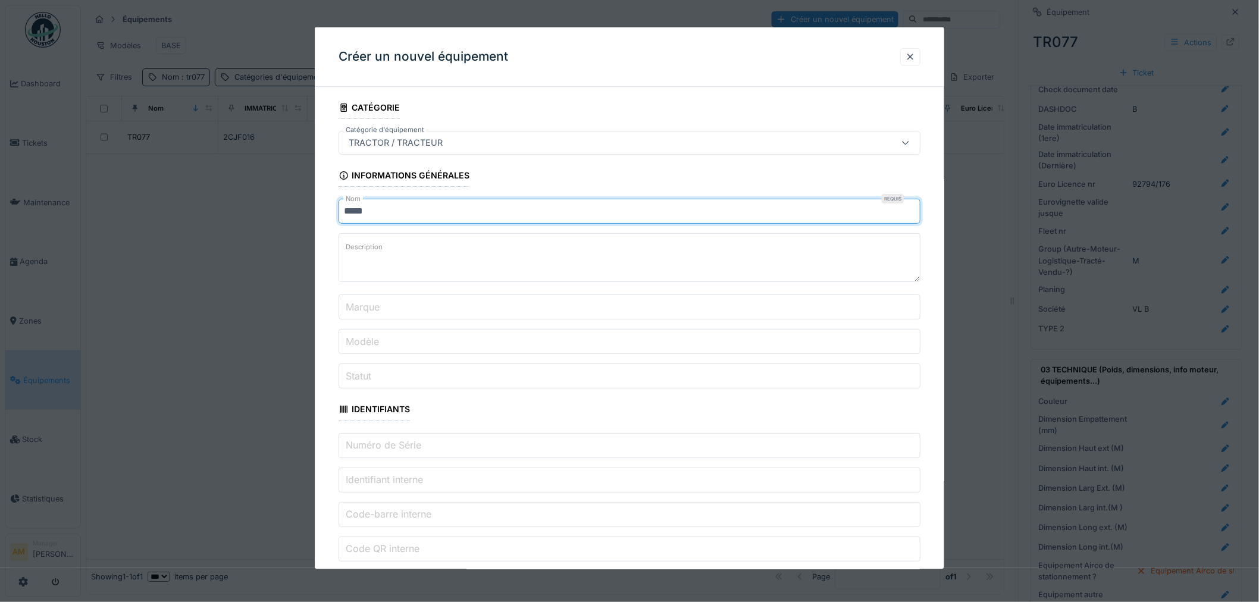
type input "*****"
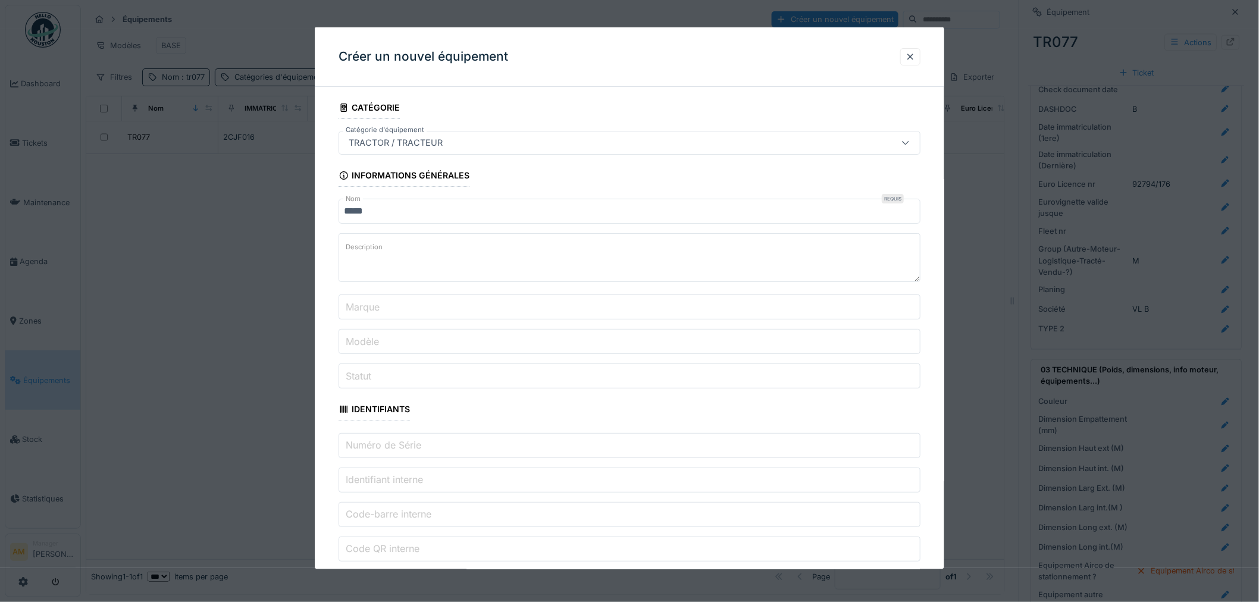
click at [388, 256] on textarea "Description" at bounding box center [629, 257] width 582 height 49
click at [379, 308] on label "Marque" at bounding box center [362, 306] width 39 height 14
click at [379, 308] on input "Marque" at bounding box center [629, 306] width 582 height 25
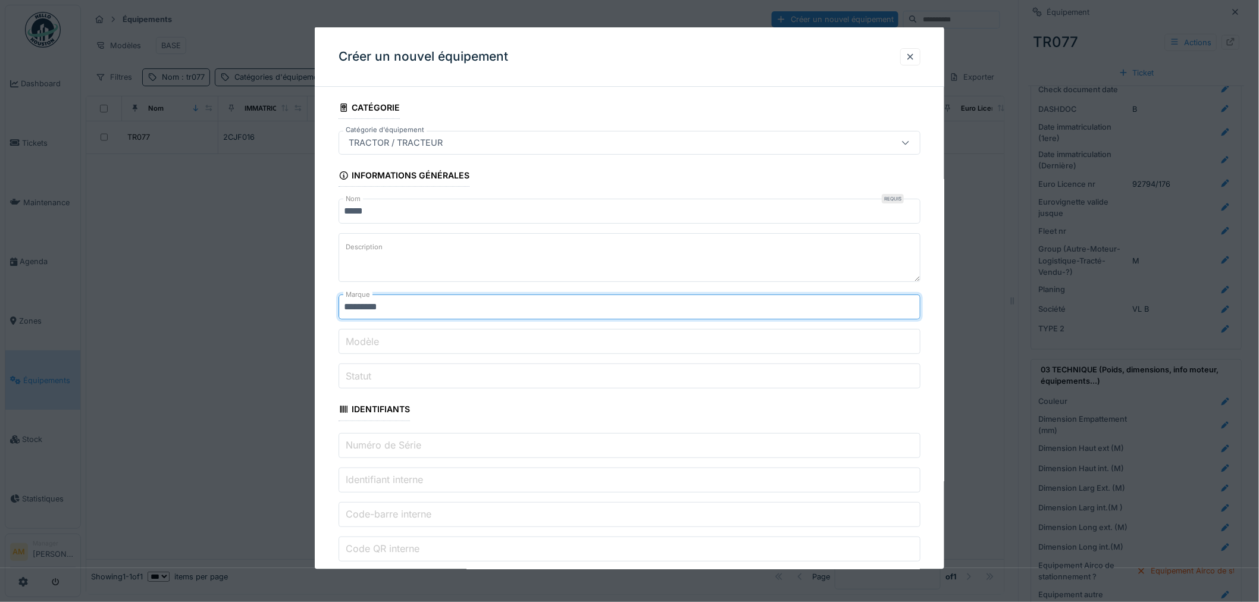
type input "********"
click at [375, 334] on input "Modèle" at bounding box center [629, 341] width 582 height 25
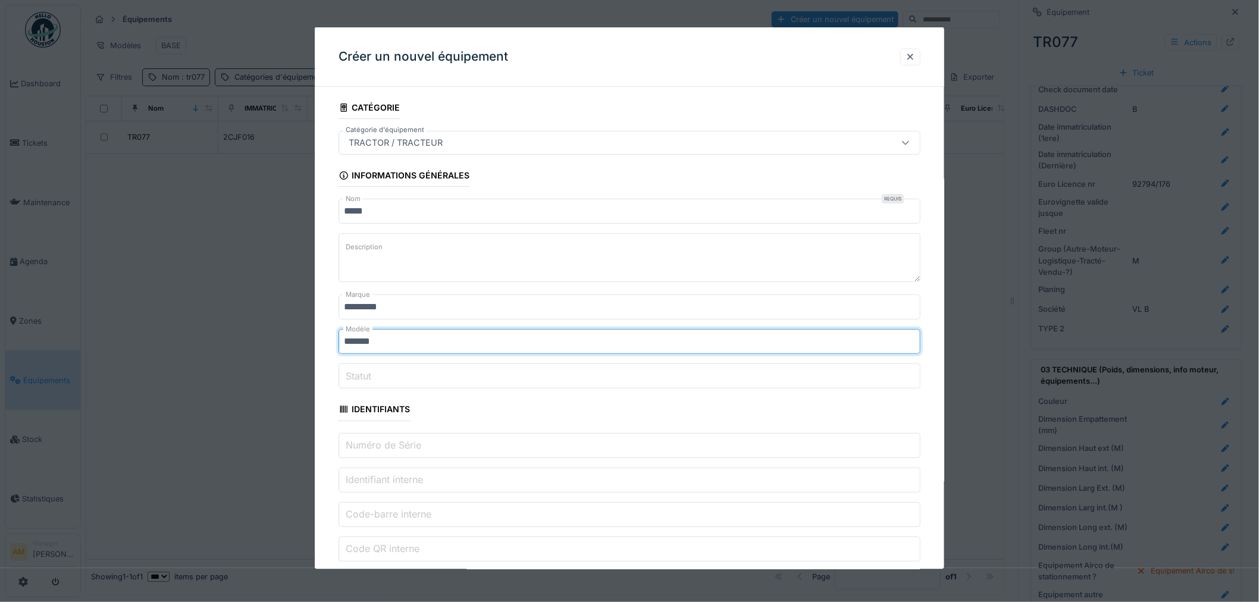
type input "******"
click at [352, 378] on label "Statut" at bounding box center [358, 375] width 30 height 14
click at [352, 378] on input "Statut" at bounding box center [629, 375] width 582 height 25
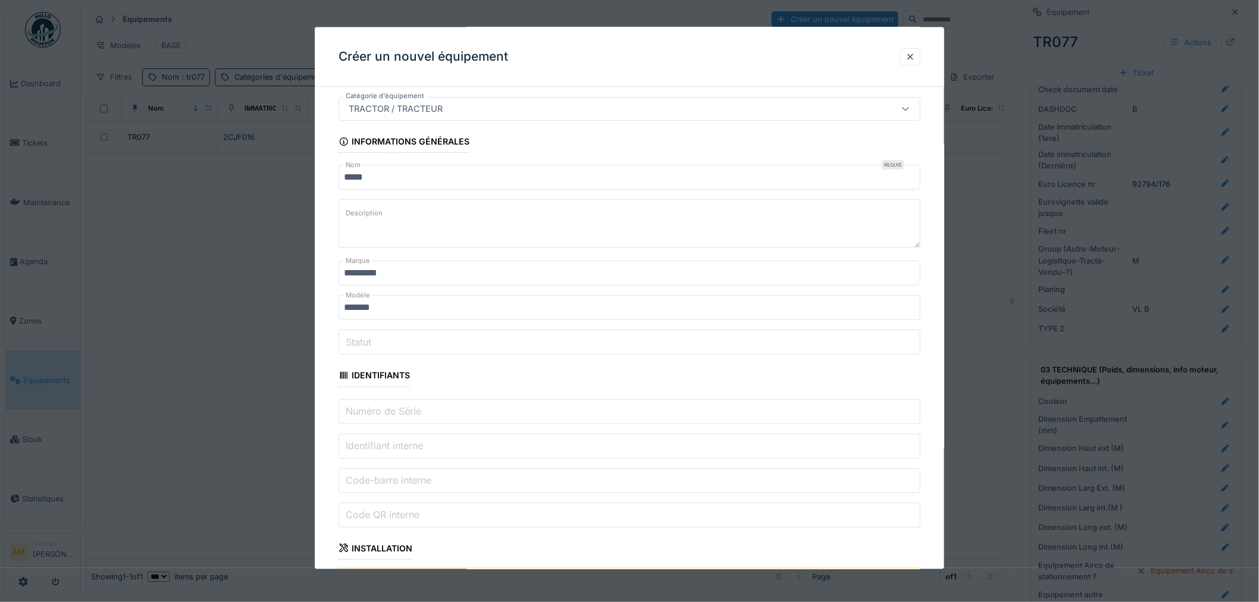
scroll to position [66, 0]
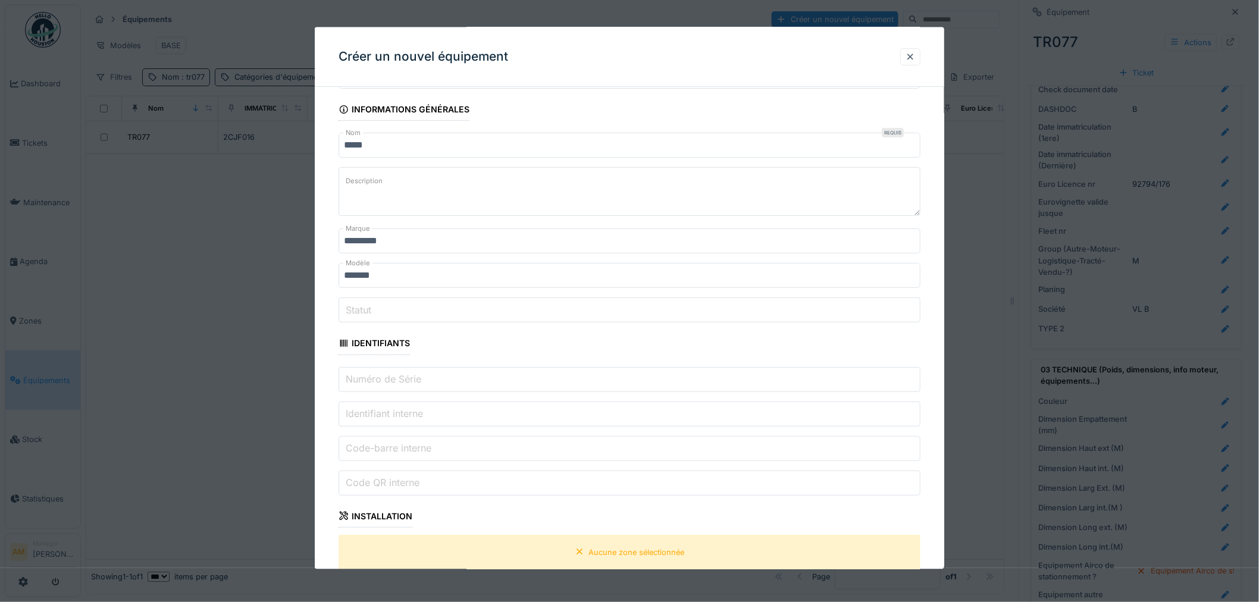
click at [382, 317] on input "Statut" at bounding box center [629, 309] width 582 height 25
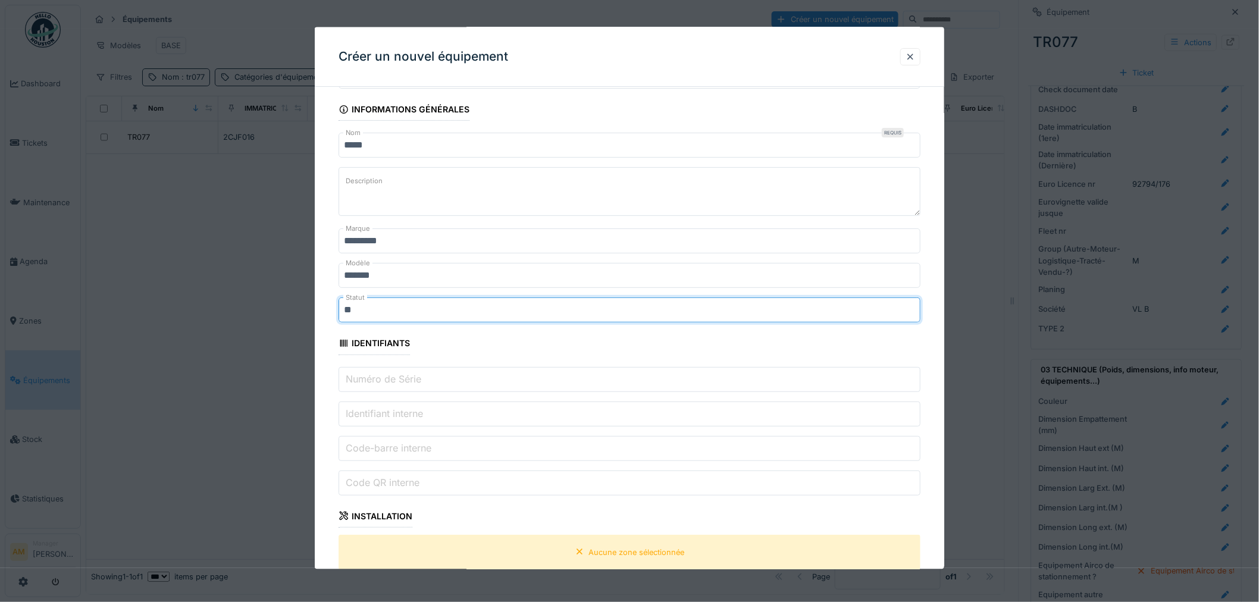
type input "*"
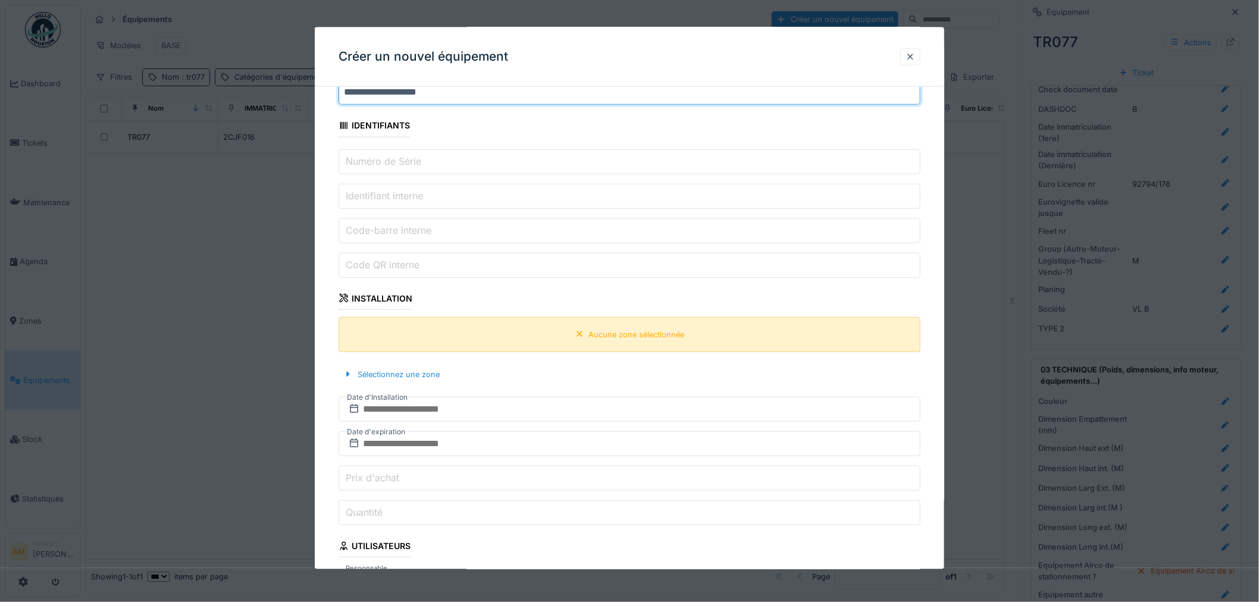
scroll to position [528, 0]
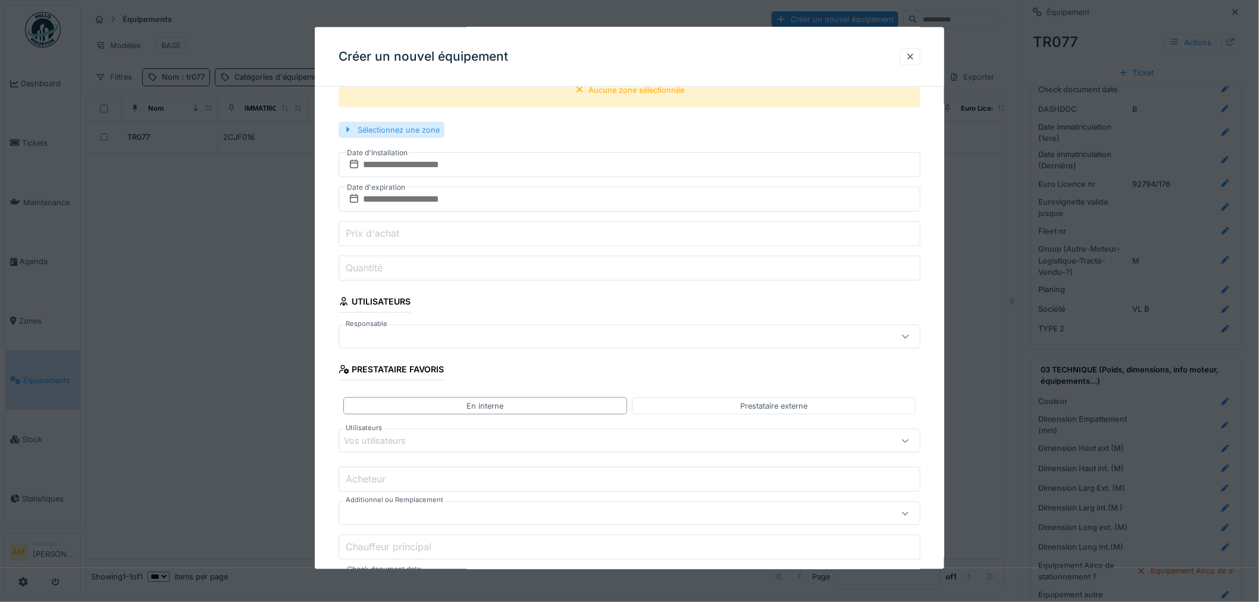
type input "**********"
click at [382, 131] on div "Sélectionnez une zone" at bounding box center [391, 129] width 106 height 16
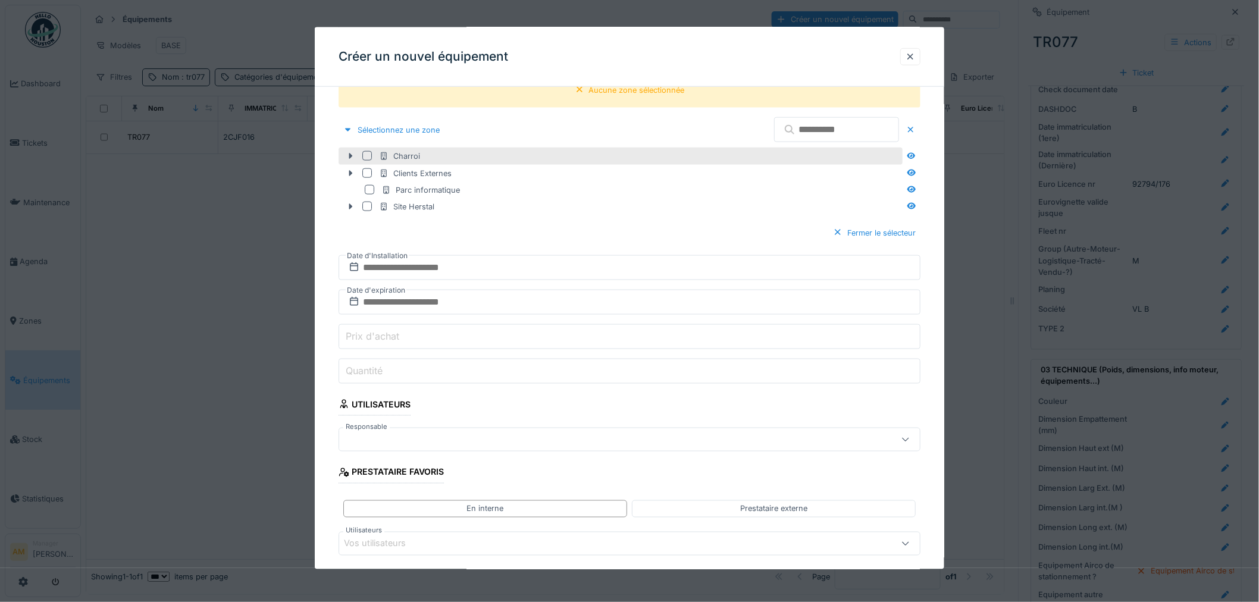
click at [363, 156] on div at bounding box center [367, 156] width 10 height 10
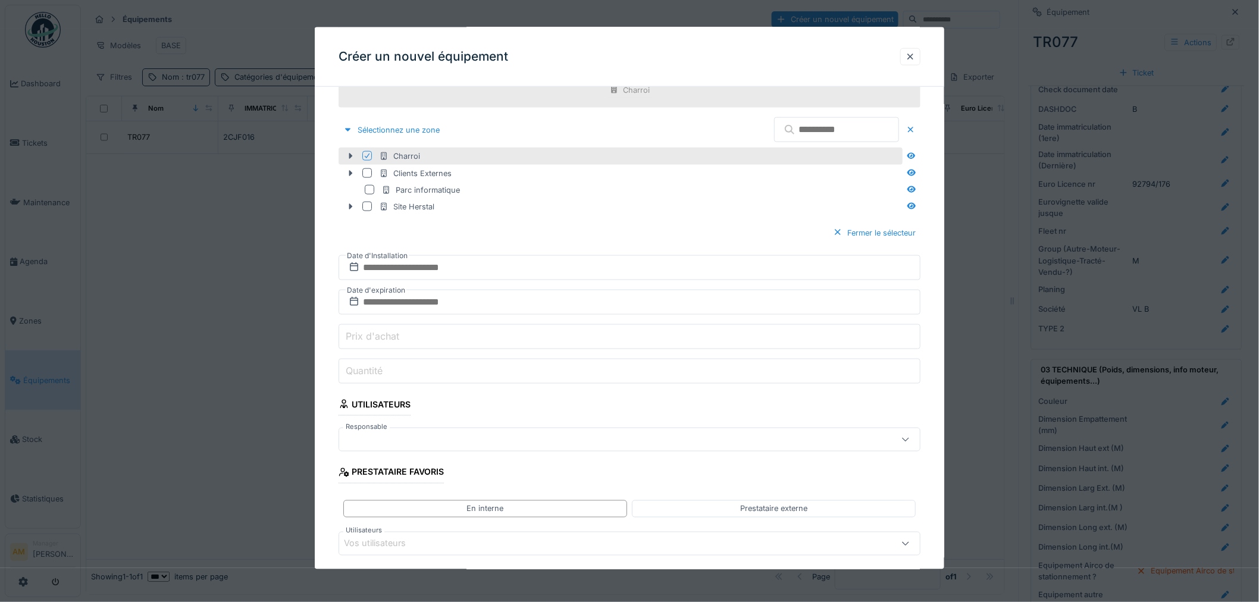
click at [420, 159] on div "Charroi" at bounding box center [639, 155] width 521 height 11
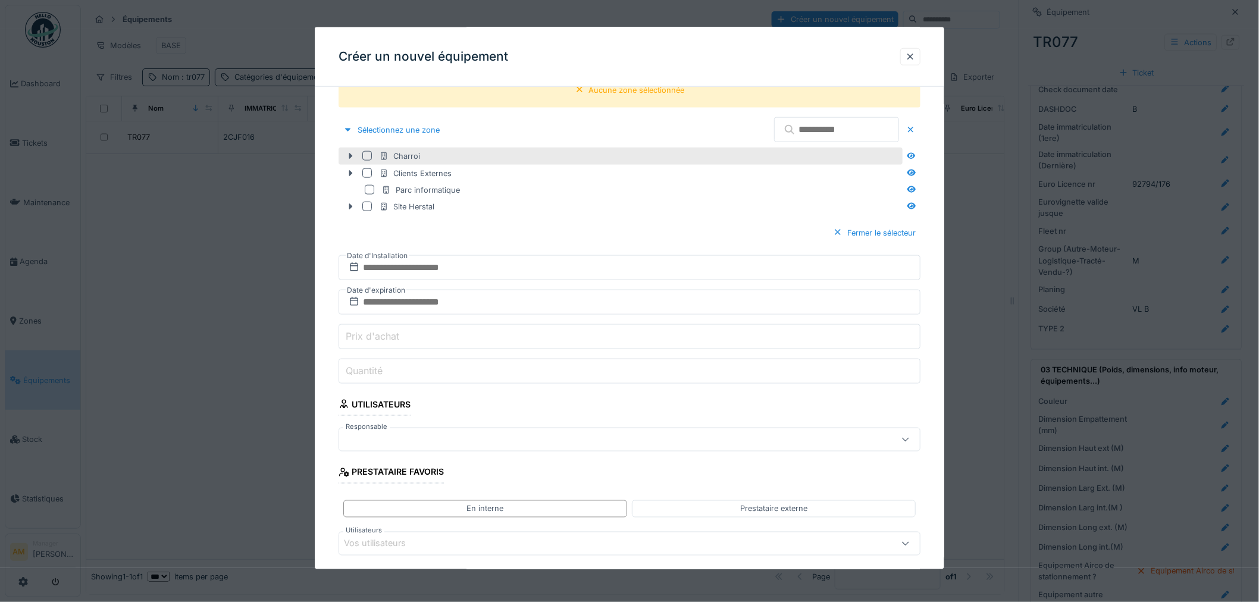
click at [369, 156] on div at bounding box center [367, 156] width 10 height 10
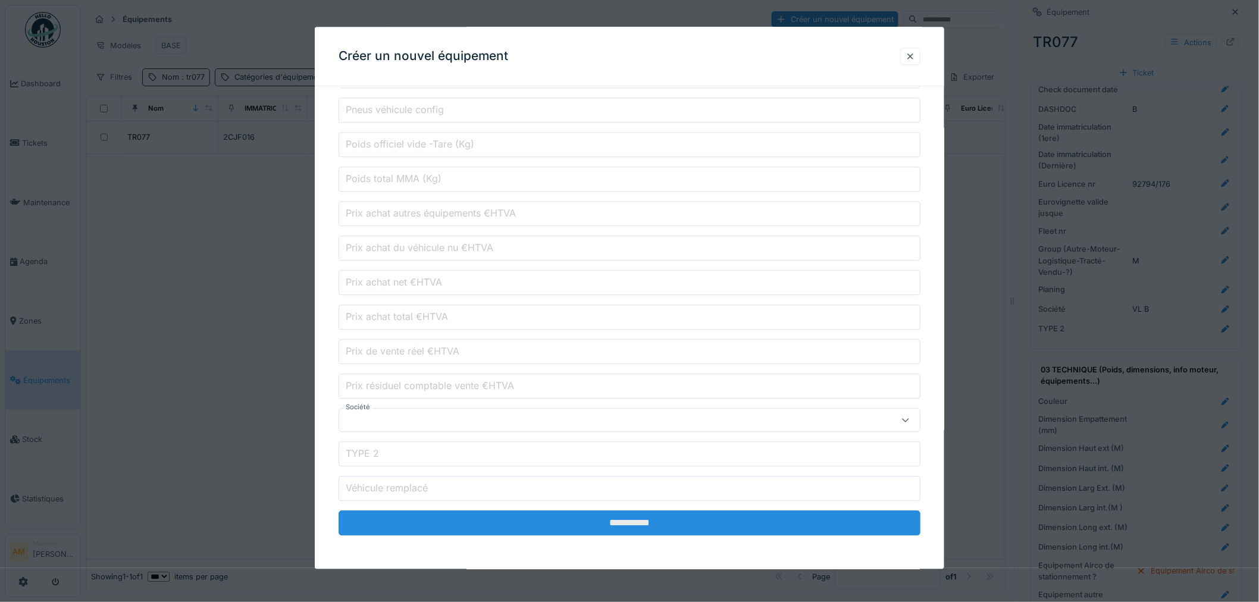
scroll to position [10, 0]
click at [653, 526] on input "**********" at bounding box center [629, 523] width 582 height 25
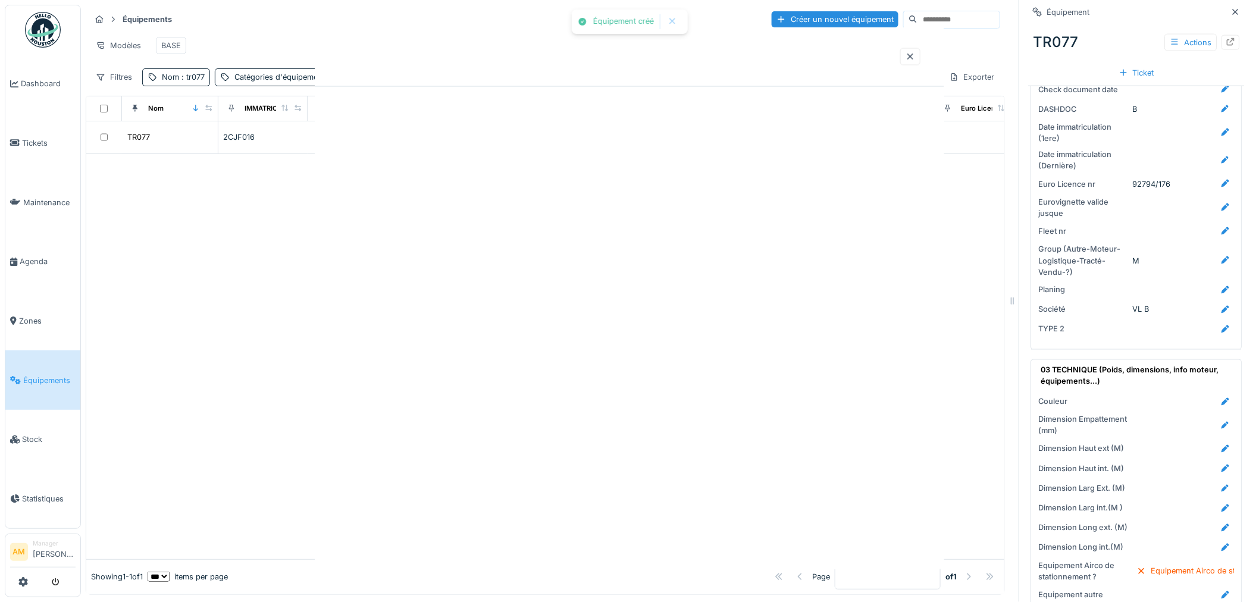
scroll to position [0, 0]
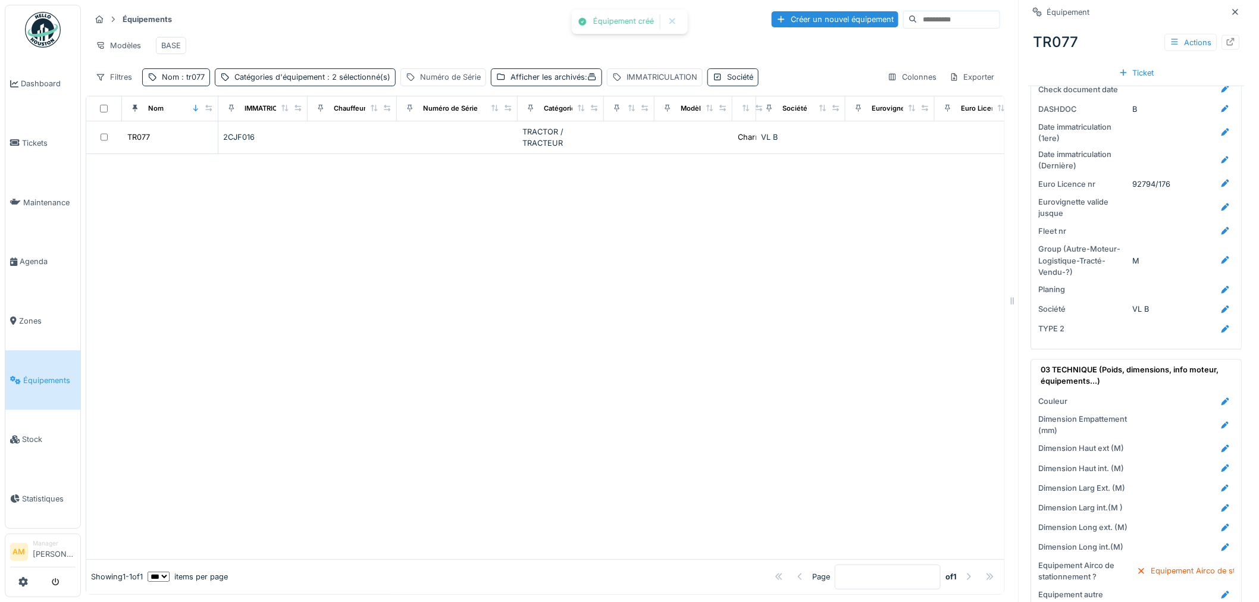
click at [222, 275] on div at bounding box center [545, 356] width 918 height 405
click at [198, 76] on span ": tr077" at bounding box center [192, 77] width 26 height 9
click at [200, 132] on input "*****" at bounding box center [207, 144] width 118 height 25
type input "*****"
click at [275, 355] on div at bounding box center [545, 356] width 918 height 405
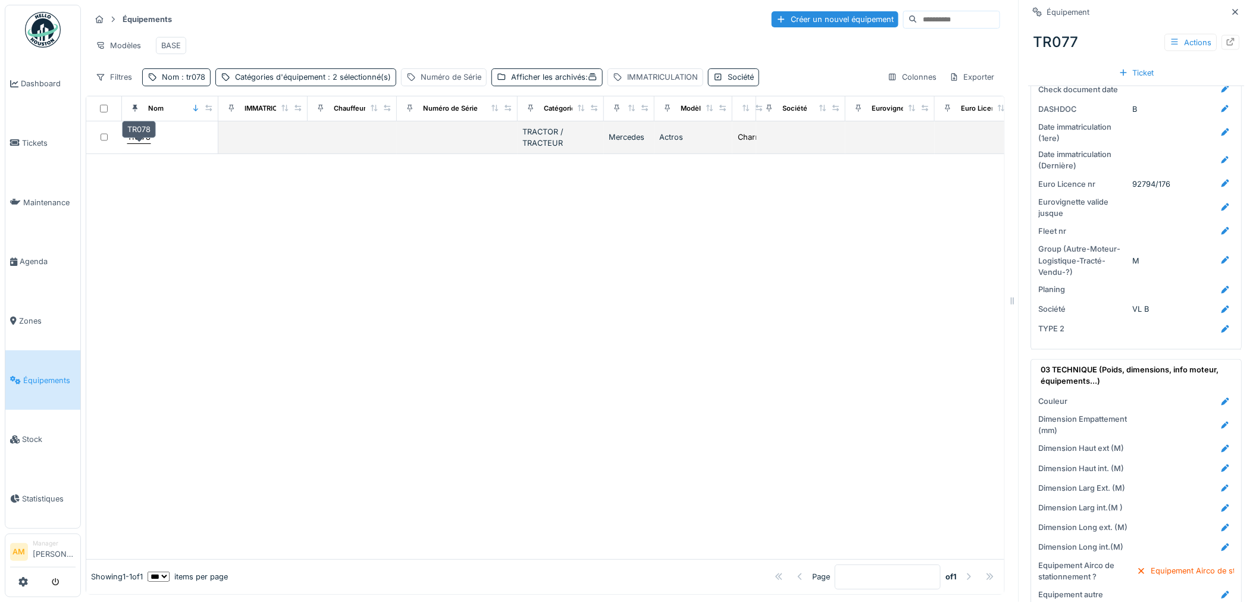
click at [138, 133] on div "TR078" at bounding box center [138, 136] width 23 height 11
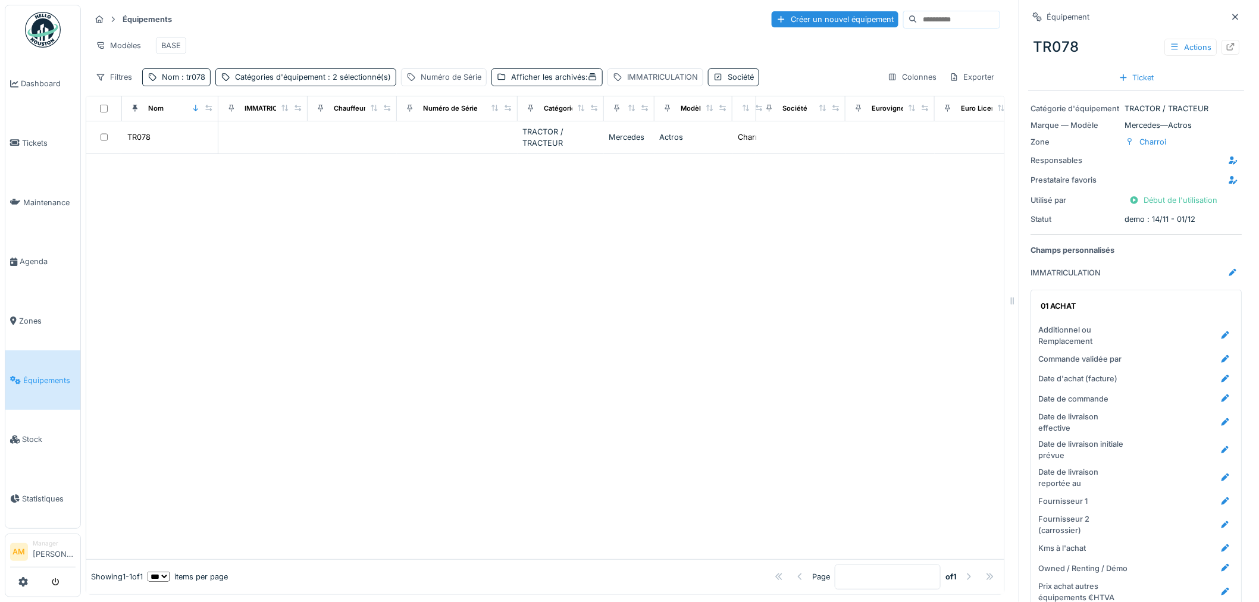
click at [727, 353] on div at bounding box center [545, 356] width 918 height 405
click at [195, 70] on div "Nom : tr078" at bounding box center [176, 76] width 68 height 17
click at [186, 132] on input "*****" at bounding box center [207, 144] width 118 height 25
type input "*****"
click at [174, 132] on input "*****" at bounding box center [207, 144] width 118 height 25
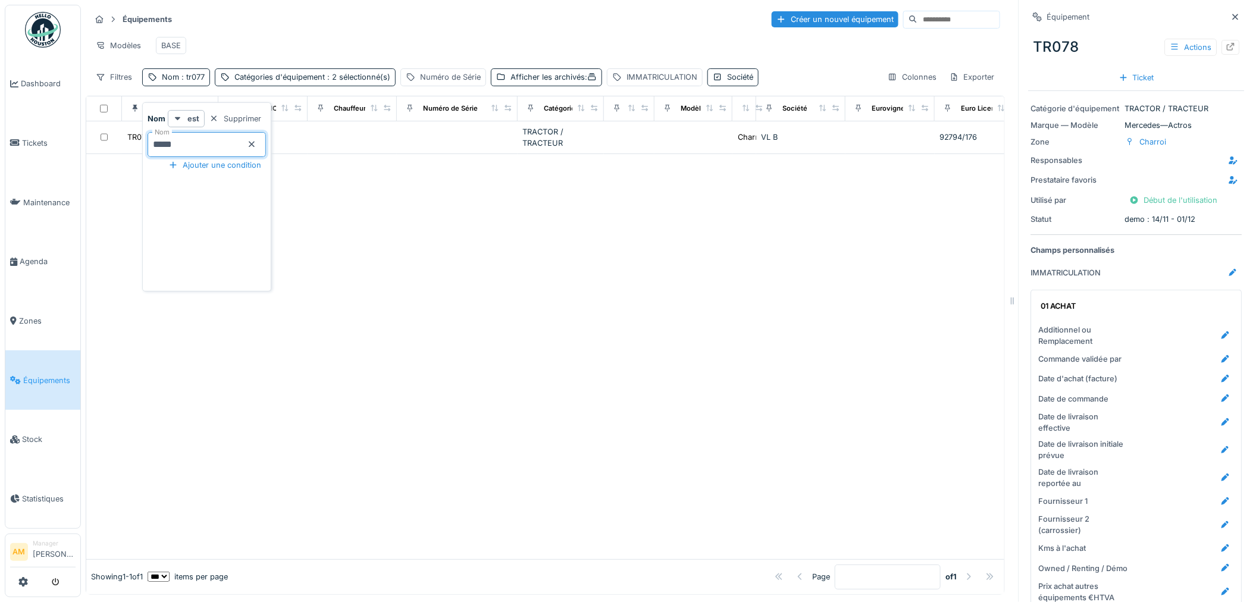
click at [612, 272] on div at bounding box center [545, 356] width 918 height 405
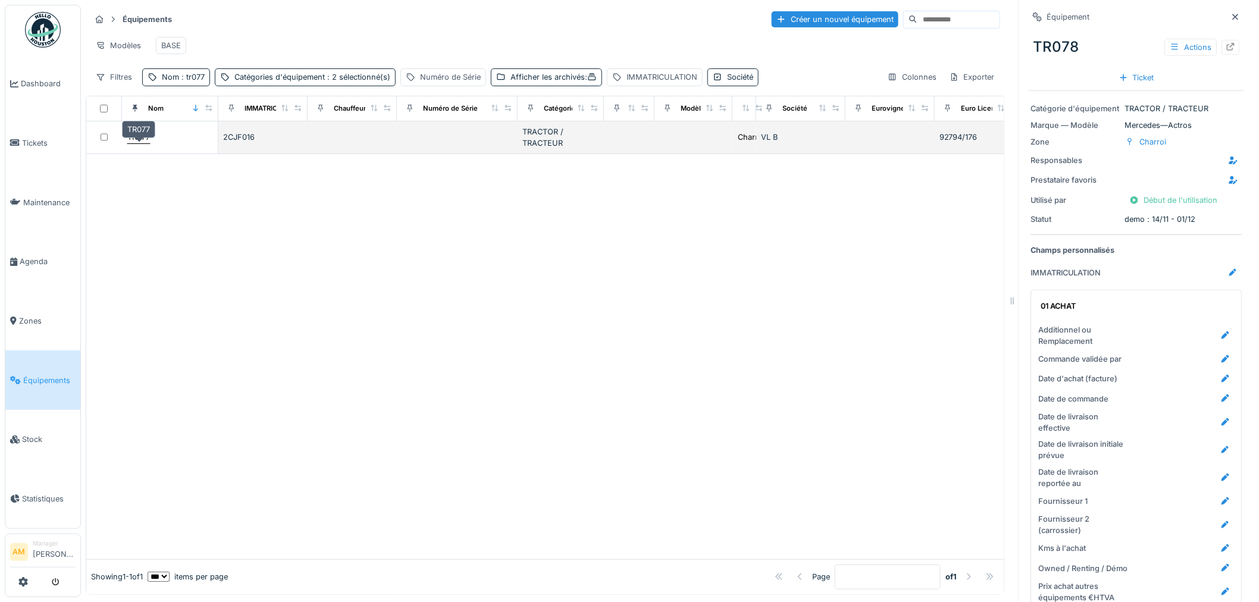
click at [143, 136] on div "TR077" at bounding box center [138, 136] width 23 height 11
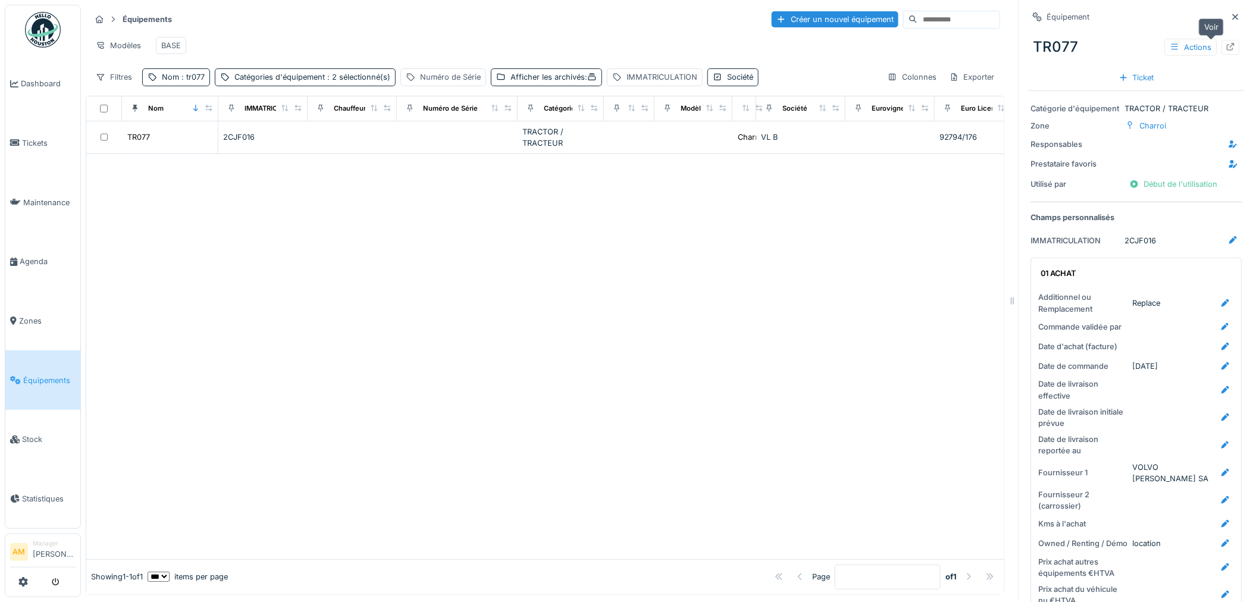
click at [1222, 48] on div at bounding box center [1231, 47] width 18 height 15
drag, startPoint x: 460, startPoint y: 269, endPoint x: 408, endPoint y: 264, distance: 52.0
click at [460, 268] on div at bounding box center [545, 356] width 918 height 405
click at [1156, 183] on div "Début de l'utilisation" at bounding box center [1174, 184] width 98 height 16
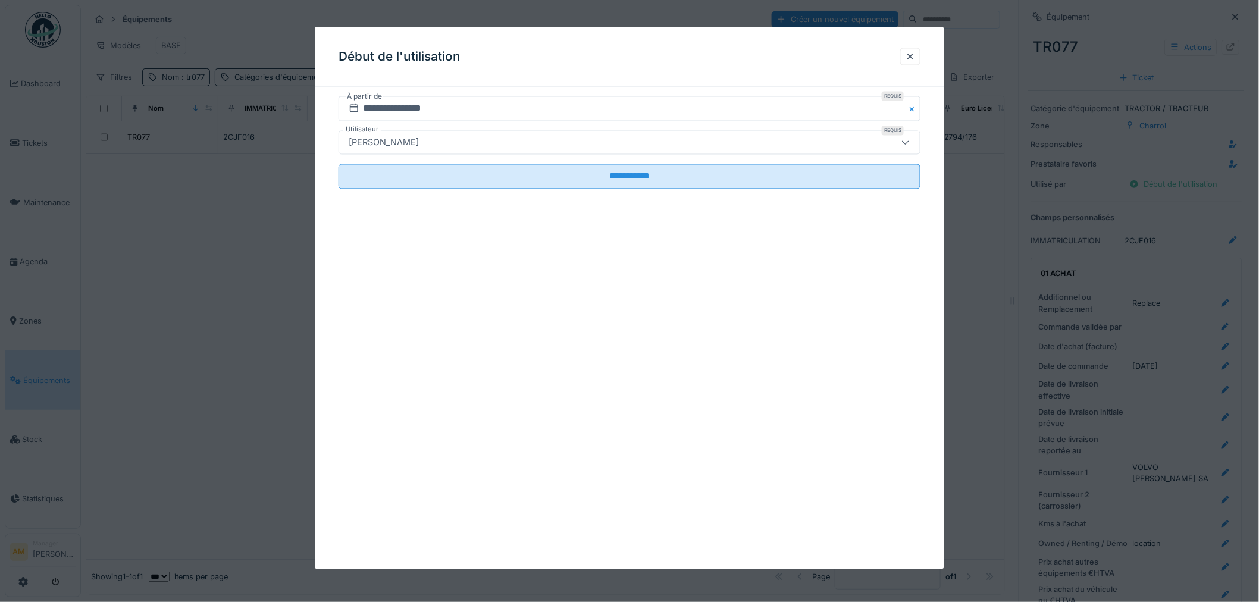
click at [914, 111] on button "Close" at bounding box center [913, 108] width 13 height 25
click at [454, 143] on div "[PERSON_NAME]" at bounding box center [596, 142] width 504 height 13
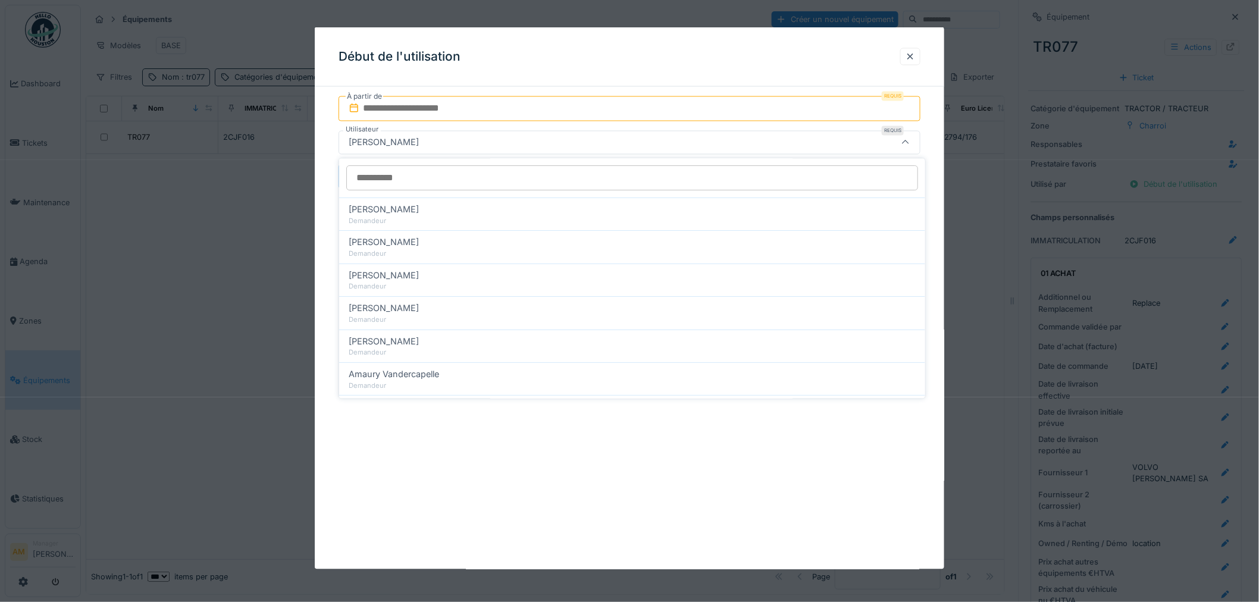
click at [414, 178] on input "Utilisateur" at bounding box center [632, 178] width 572 height 25
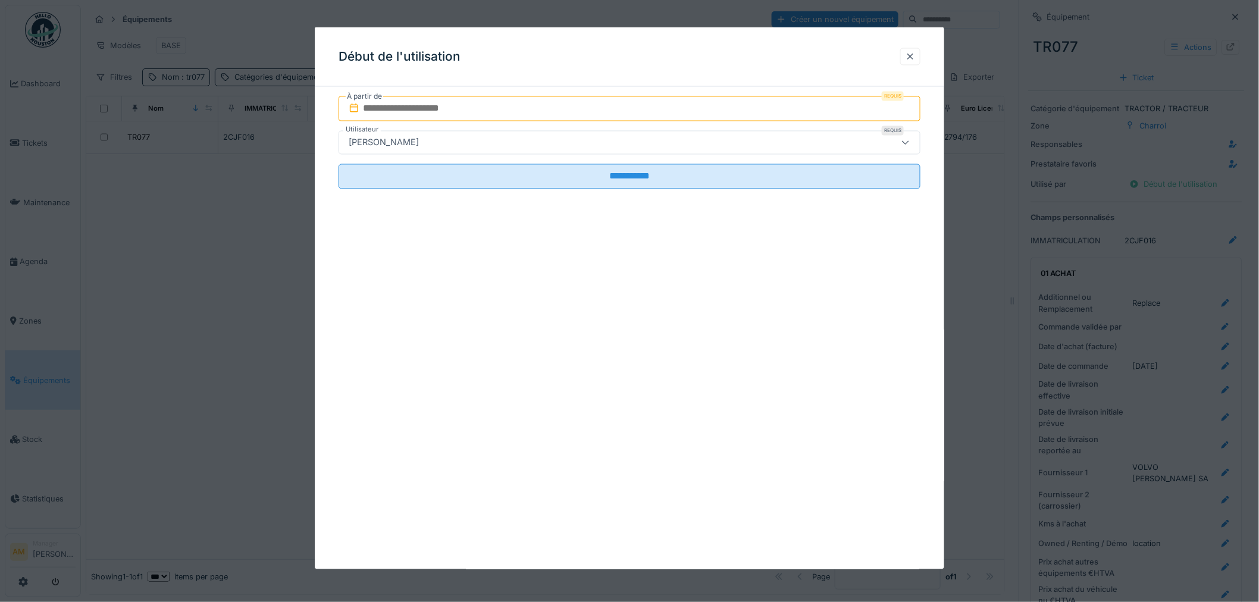
click at [915, 57] on div at bounding box center [910, 56] width 10 height 11
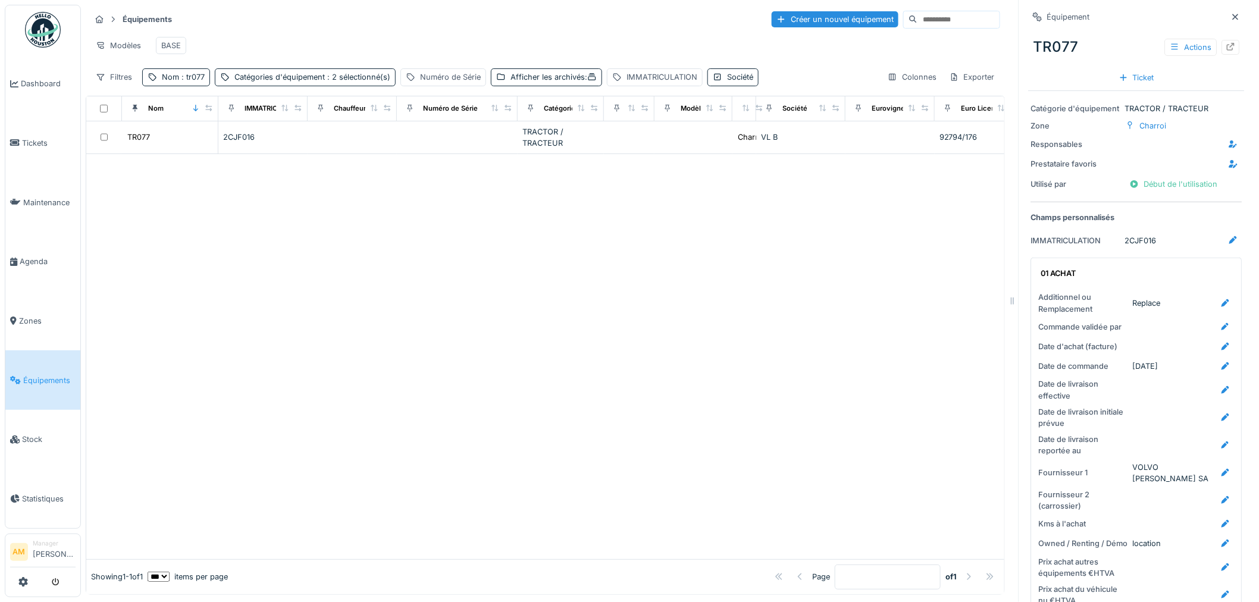
click at [477, 265] on div at bounding box center [545, 356] width 918 height 405
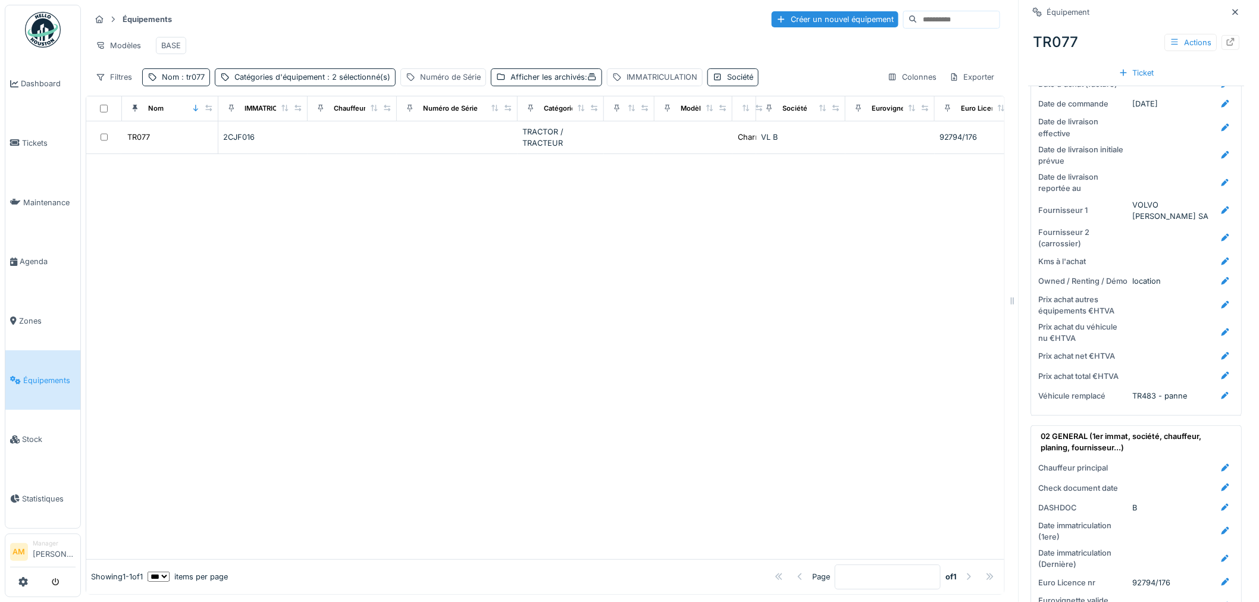
scroll to position [132, 0]
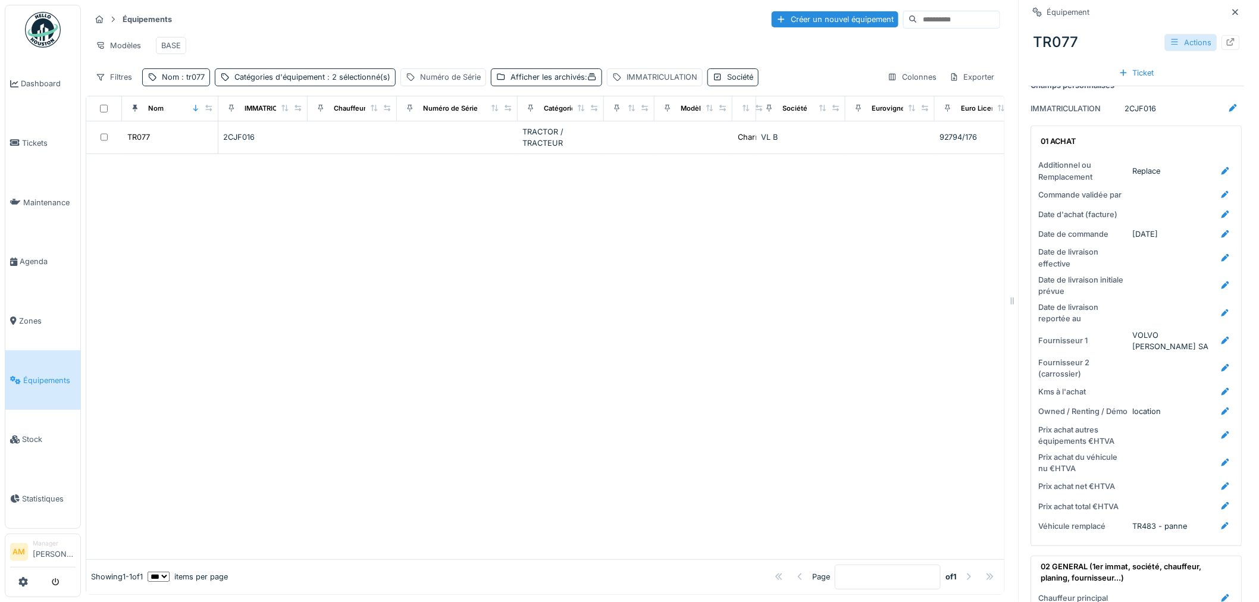
click at [1170, 40] on div "Actions" at bounding box center [1191, 42] width 52 height 17
click at [1186, 65] on div "Modifier" at bounding box center [1189, 69] width 80 height 18
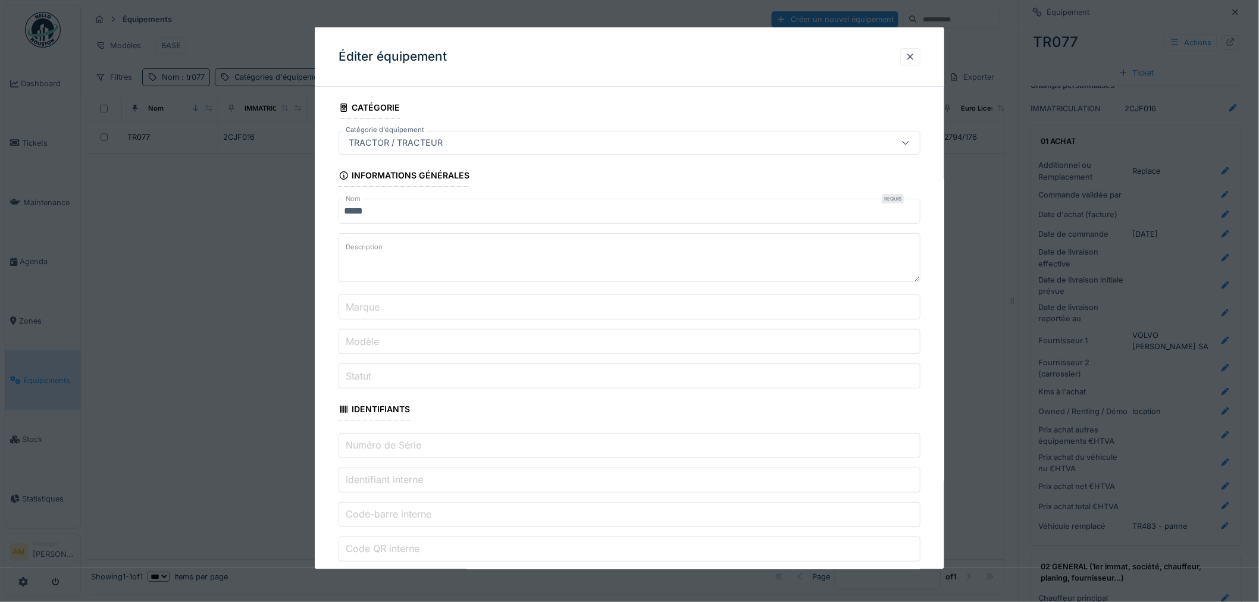
click at [384, 378] on input "Statut" at bounding box center [629, 375] width 582 height 25
type input "*"
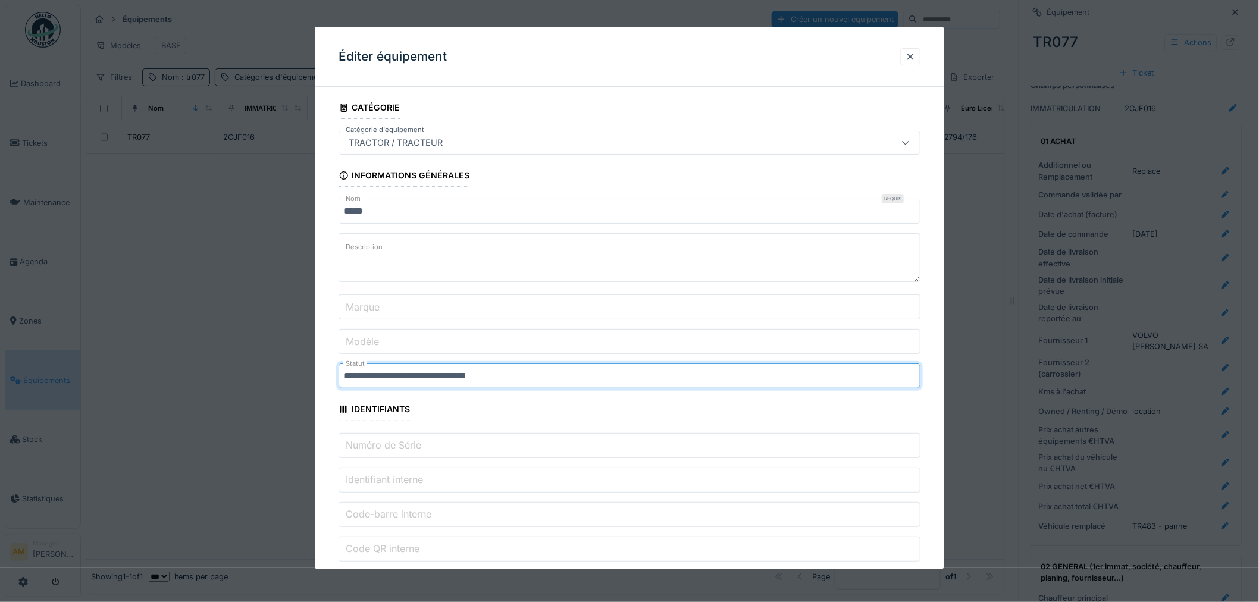
click at [348, 376] on input "**********" at bounding box center [629, 375] width 582 height 25
click at [541, 381] on input "**********" at bounding box center [629, 375] width 582 height 25
type input "**********"
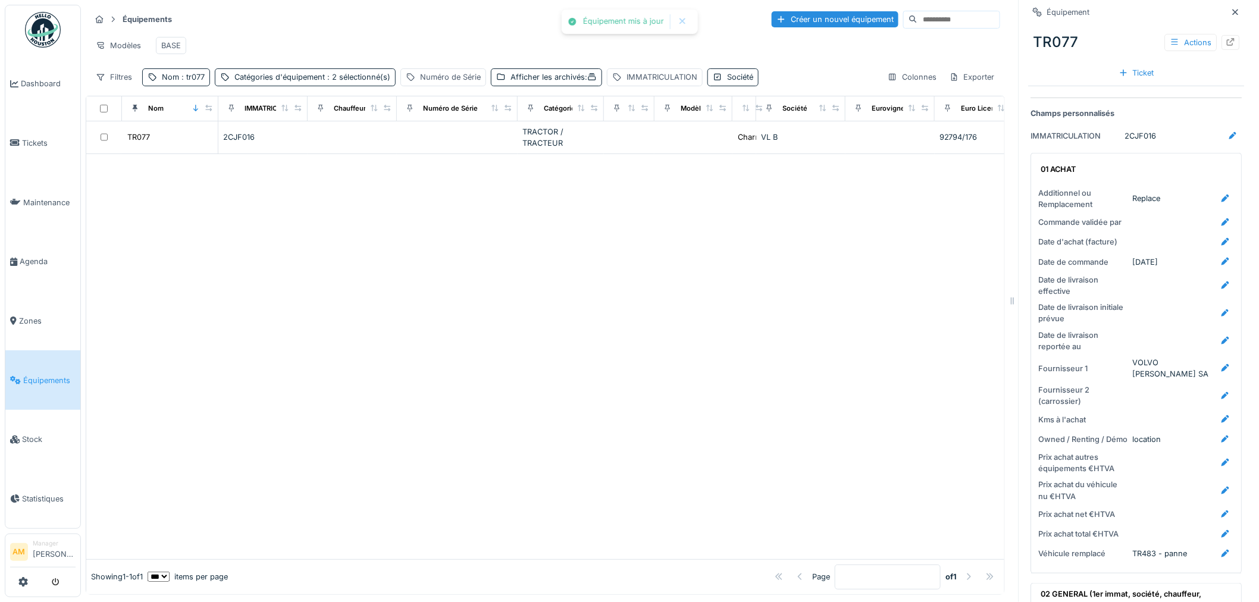
scroll to position [10, 0]
click at [544, 407] on div at bounding box center [545, 356] width 918 height 405
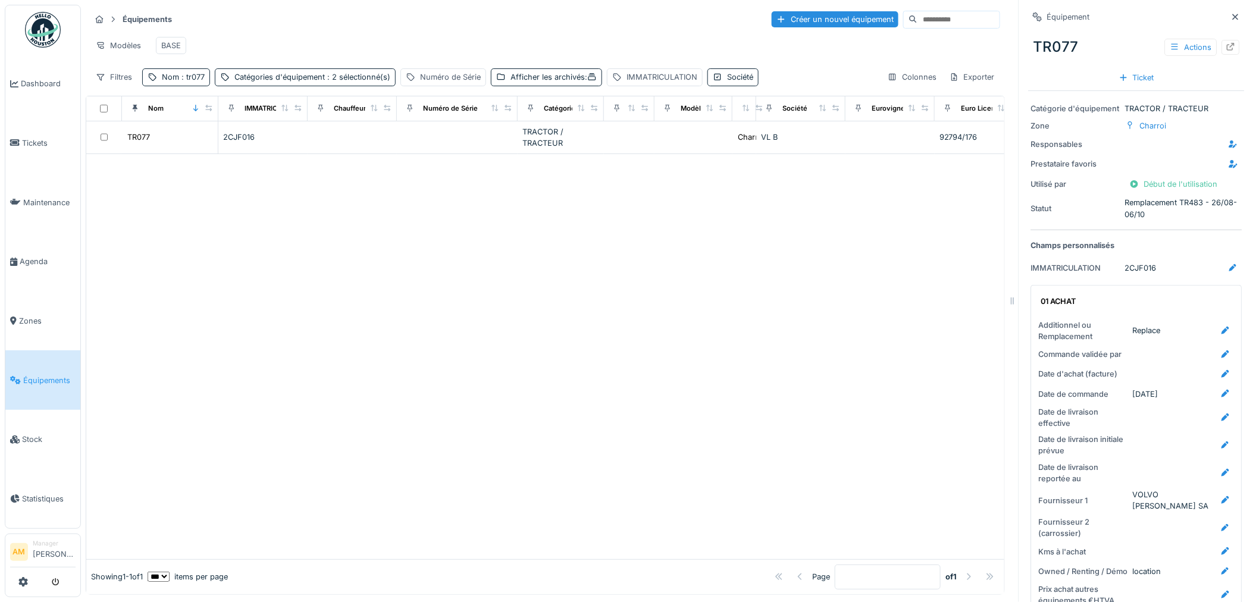
click at [532, 256] on div at bounding box center [545, 356] width 918 height 405
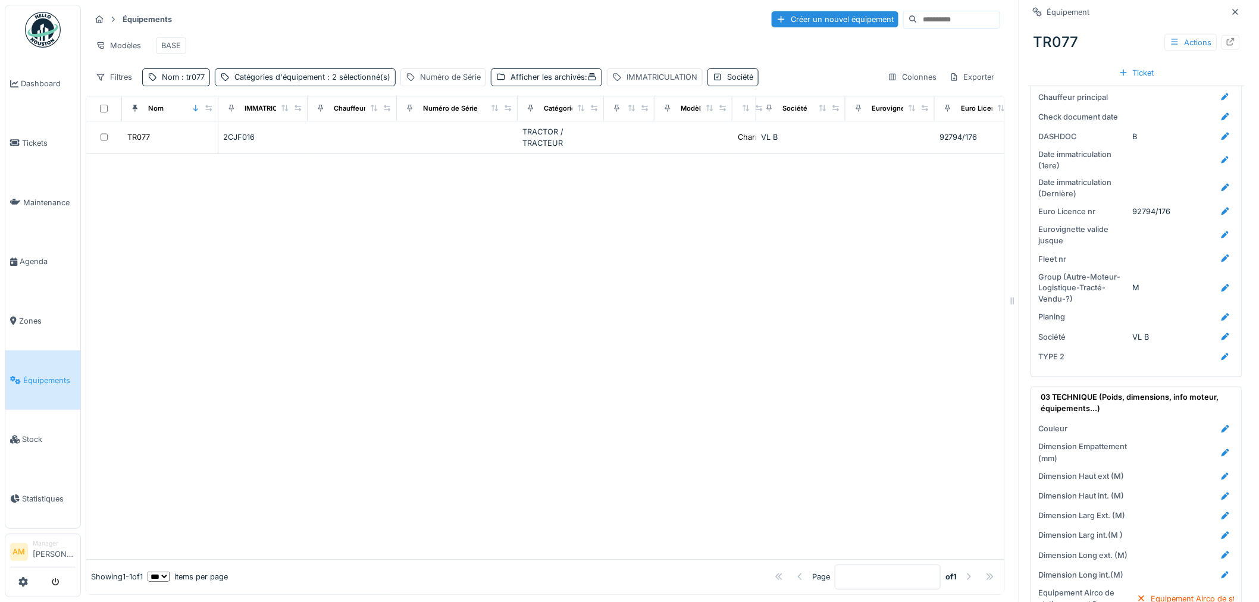
scroll to position [462, 0]
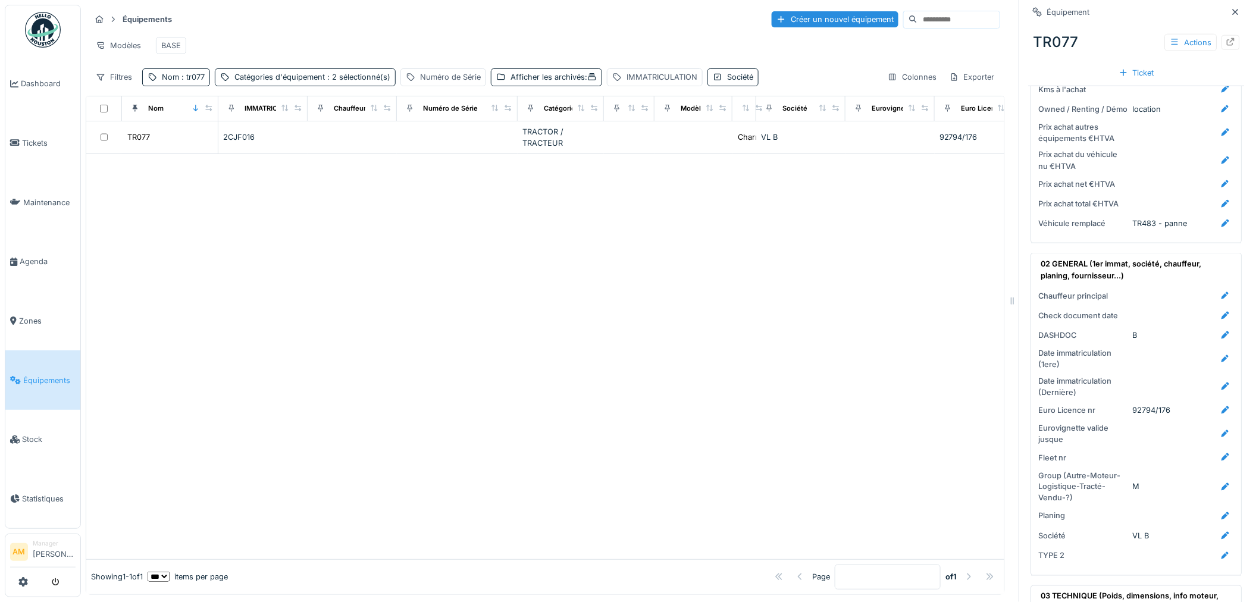
click at [581, 329] on div at bounding box center [545, 356] width 918 height 405
click at [183, 81] on span ": tr077" at bounding box center [192, 77] width 26 height 9
click at [197, 138] on input "*****" at bounding box center [207, 144] width 118 height 25
type input "*****"
drag, startPoint x: 446, startPoint y: 284, endPoint x: 434, endPoint y: 281, distance: 12.4
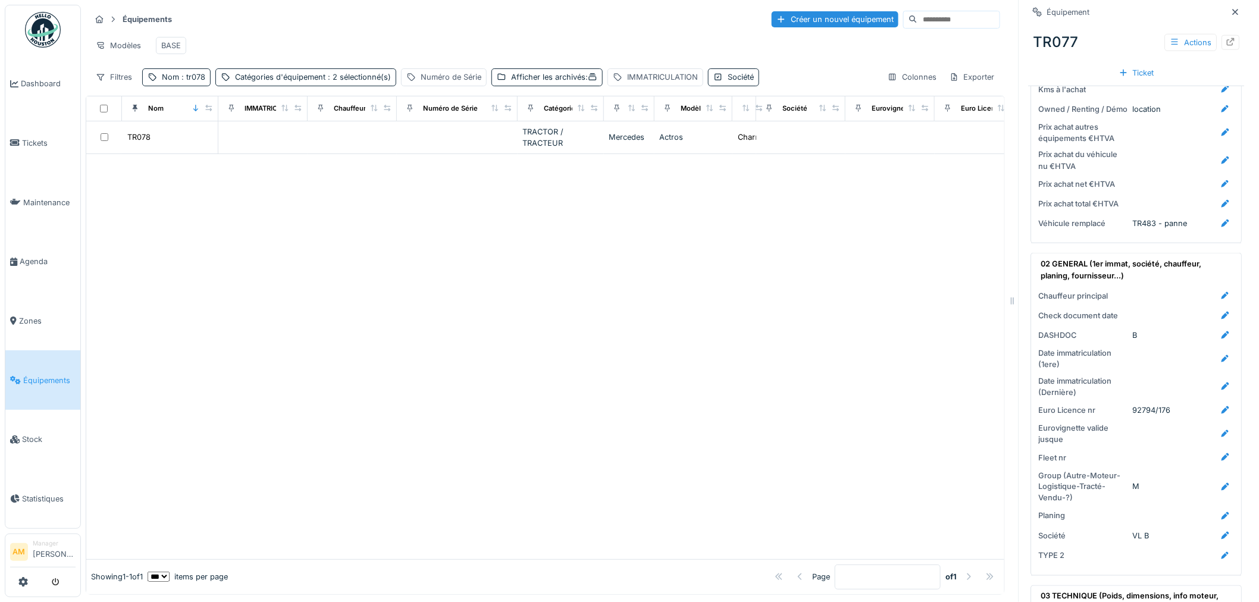
click at [442, 284] on div at bounding box center [545, 356] width 918 height 405
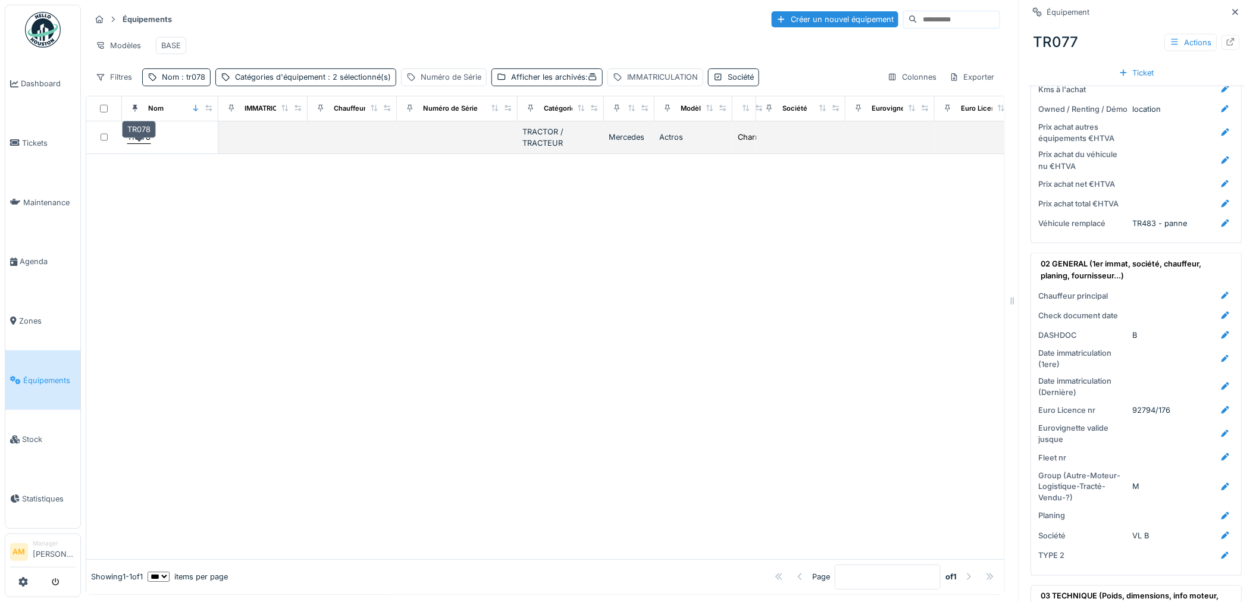
click at [141, 143] on div "TR078" at bounding box center [138, 136] width 23 height 11
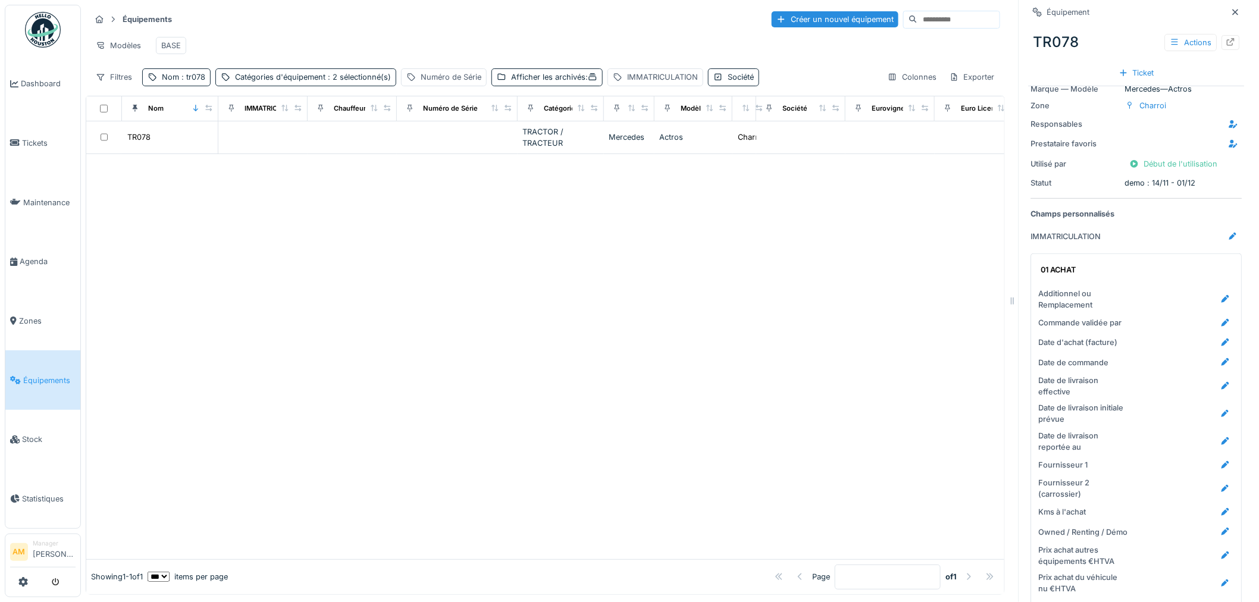
scroll to position [66, 0]
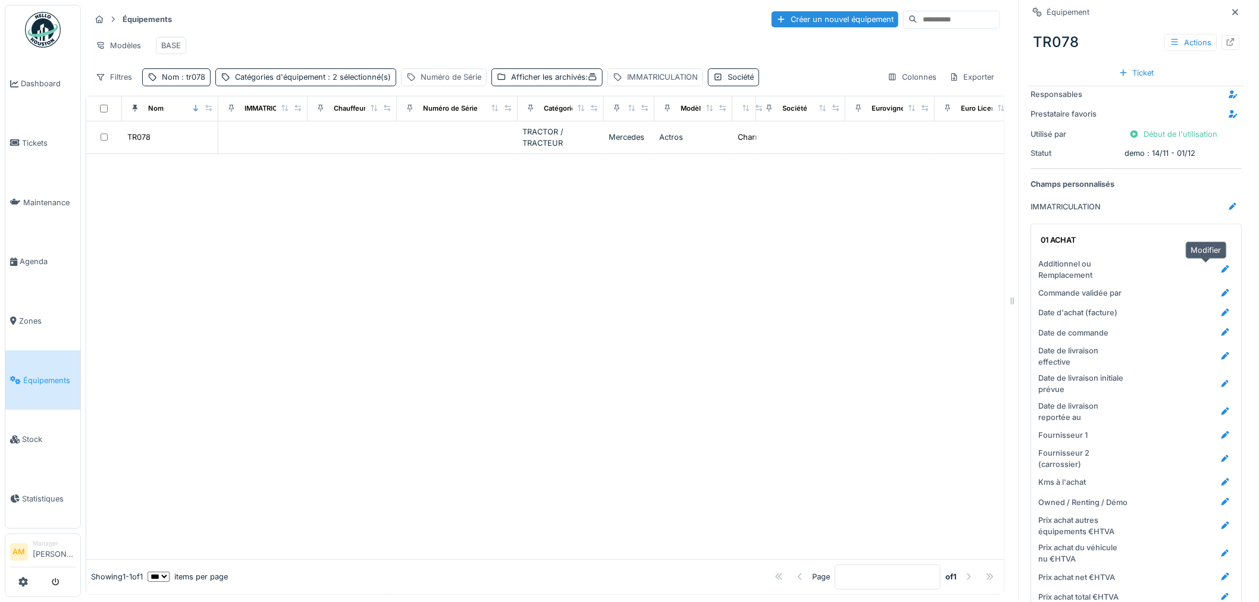
click at [1221, 269] on icon at bounding box center [1226, 269] width 10 height 8
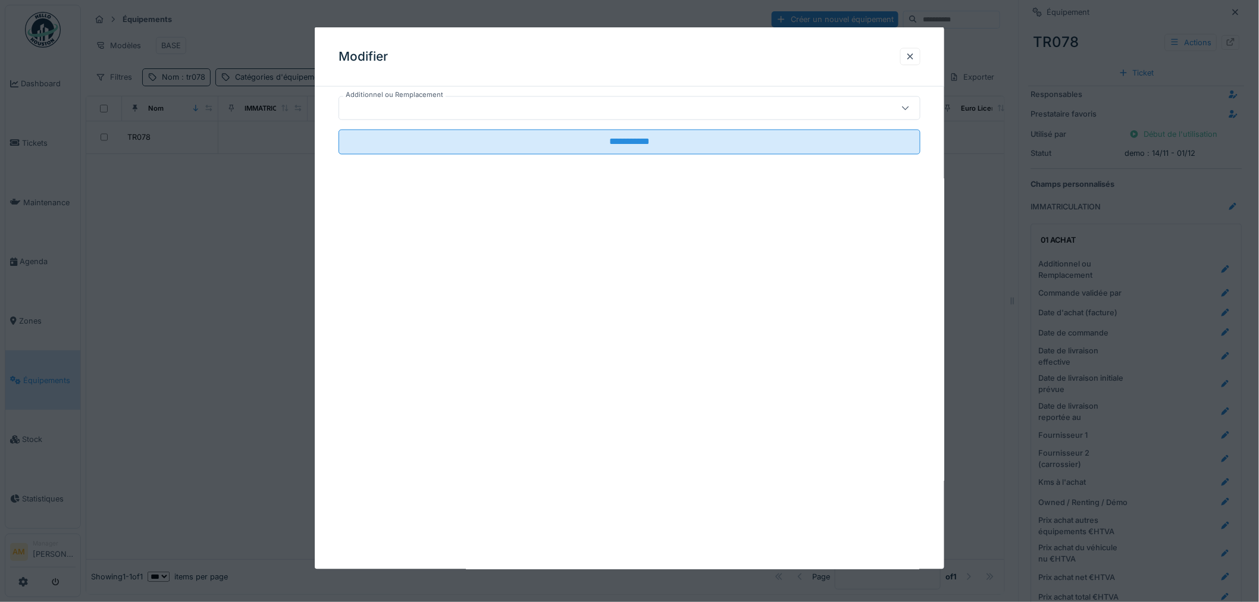
click at [510, 107] on div at bounding box center [596, 108] width 504 height 13
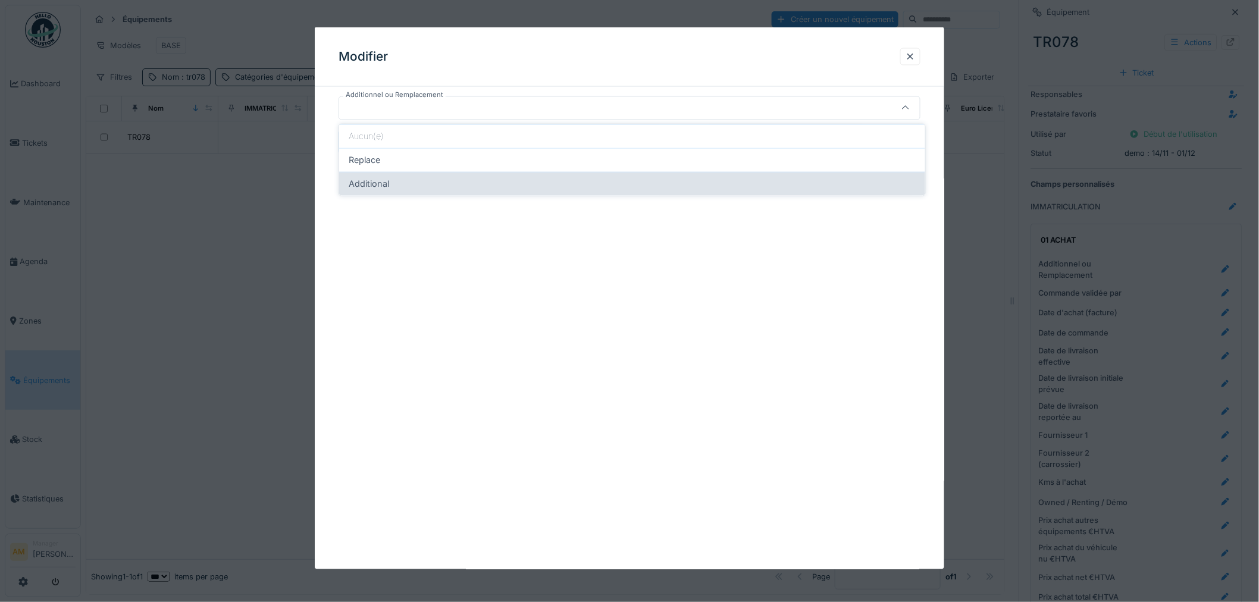
click at [440, 182] on div "Additional" at bounding box center [632, 183] width 567 height 13
type input "**********"
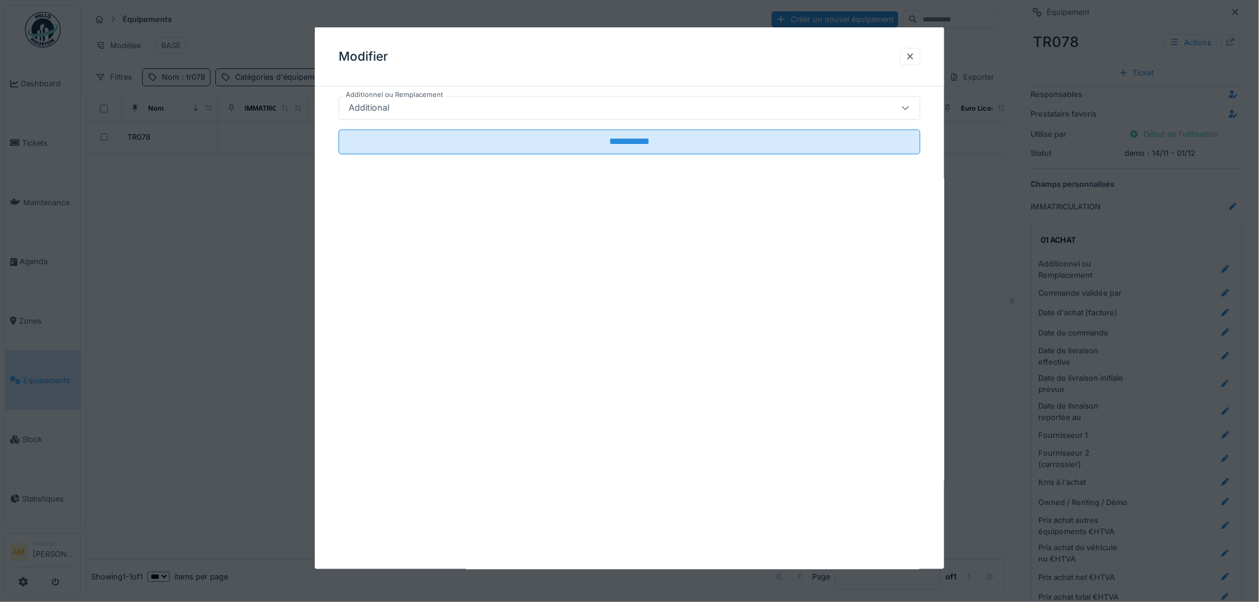
click at [397, 108] on div "Additional" at bounding box center [596, 108] width 504 height 13
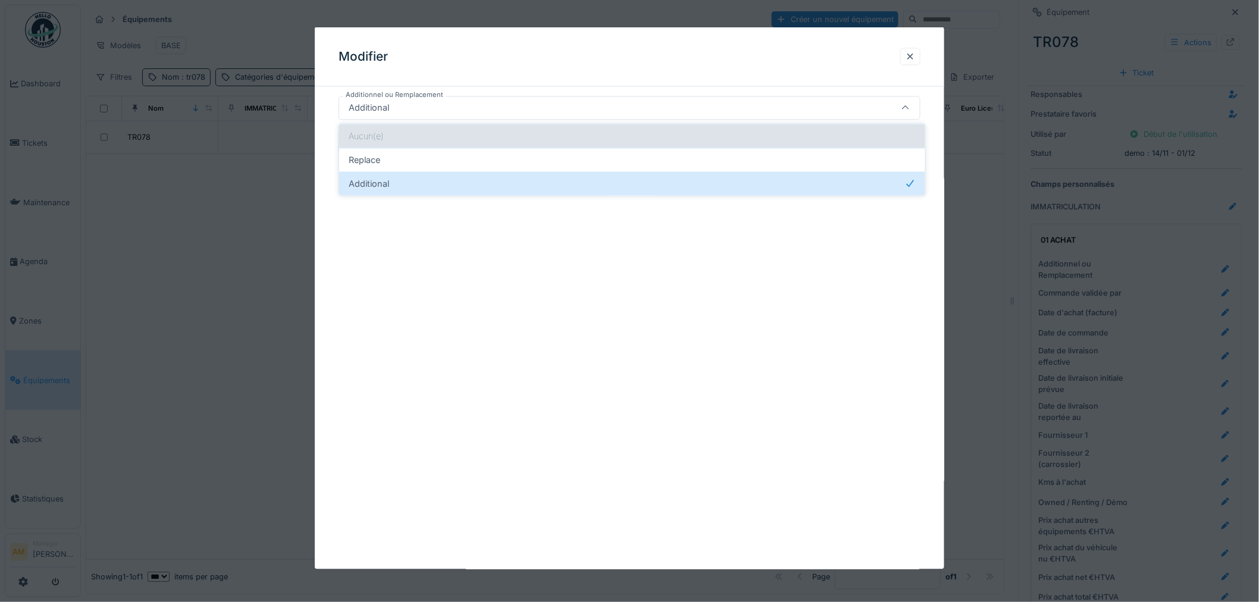
click at [393, 133] on div "Aucun(e)" at bounding box center [632, 136] width 586 height 24
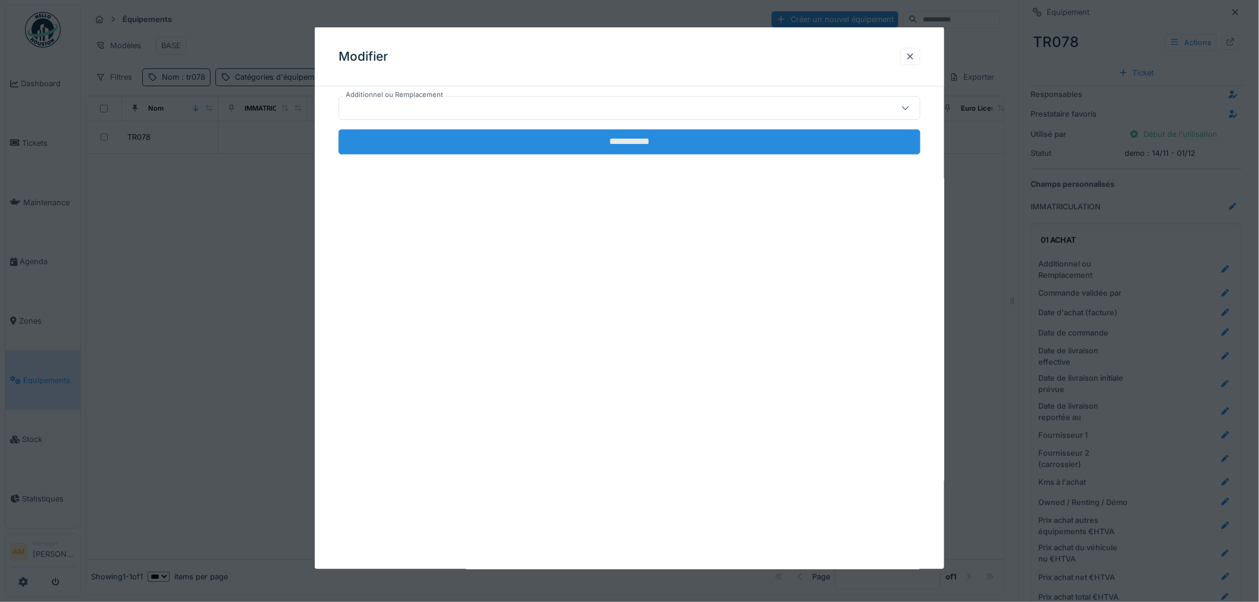
click at [431, 146] on input "**********" at bounding box center [629, 142] width 582 height 25
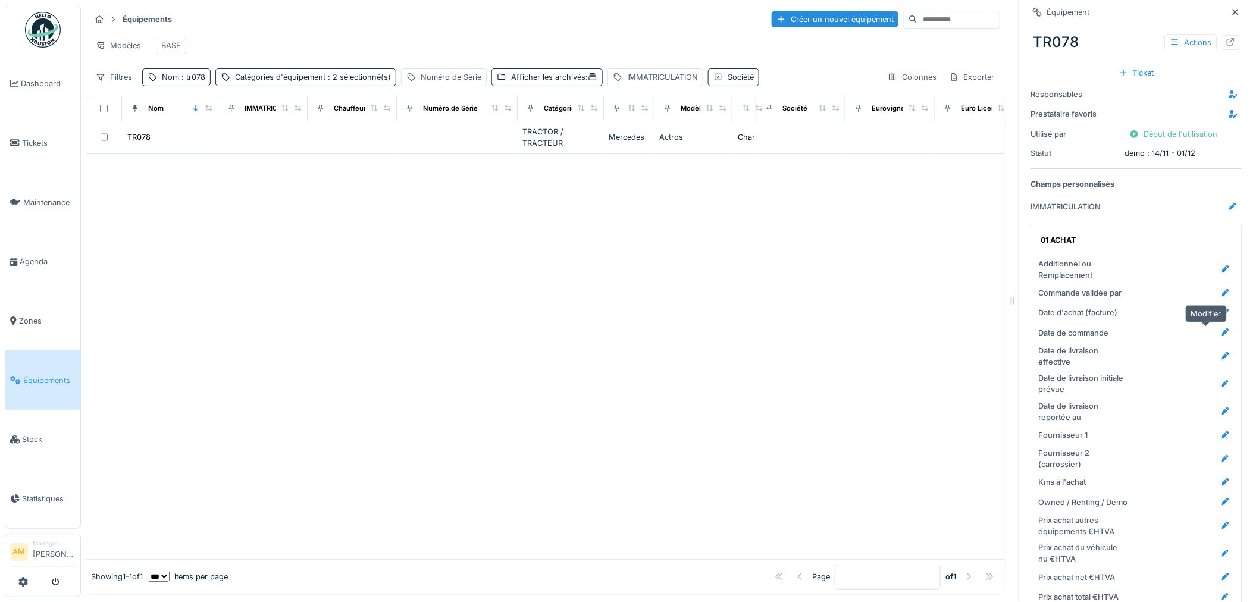
click at [1221, 330] on icon at bounding box center [1226, 332] width 10 height 8
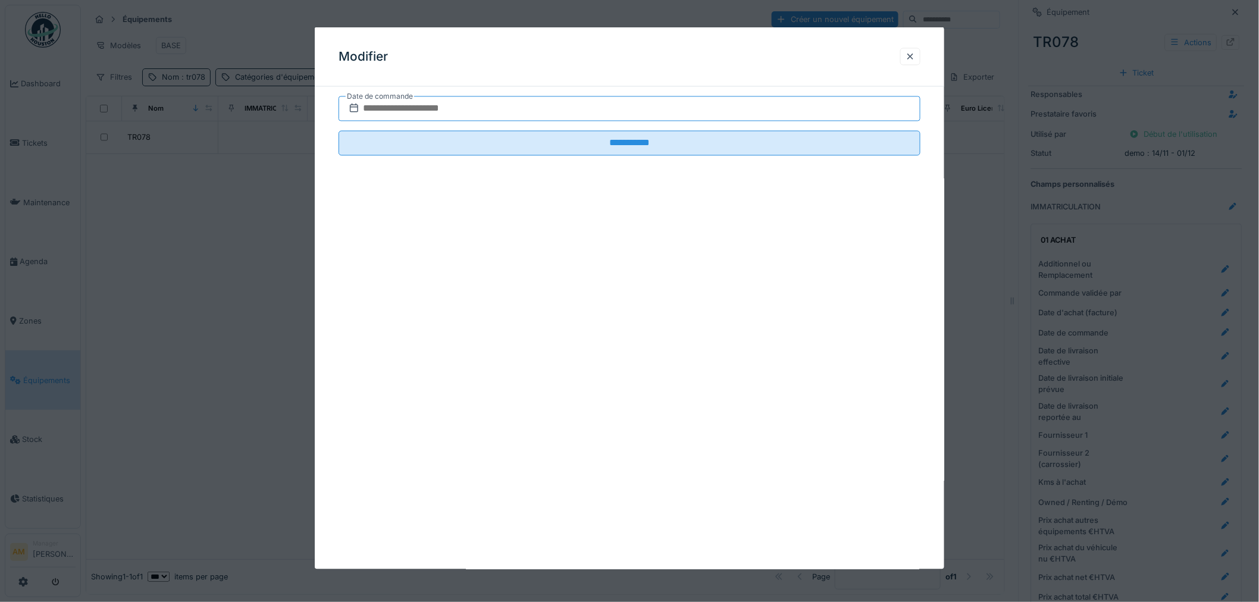
click at [375, 111] on input "text" at bounding box center [629, 108] width 582 height 25
click at [591, 226] on div "14" at bounding box center [593, 225] width 16 height 17
click at [592, 226] on div "**********" at bounding box center [629, 298] width 629 height 542
click at [387, 108] on input "**********" at bounding box center [629, 108] width 582 height 25
click at [691, 139] on span "Next Month" at bounding box center [691, 138] width 0 height 14
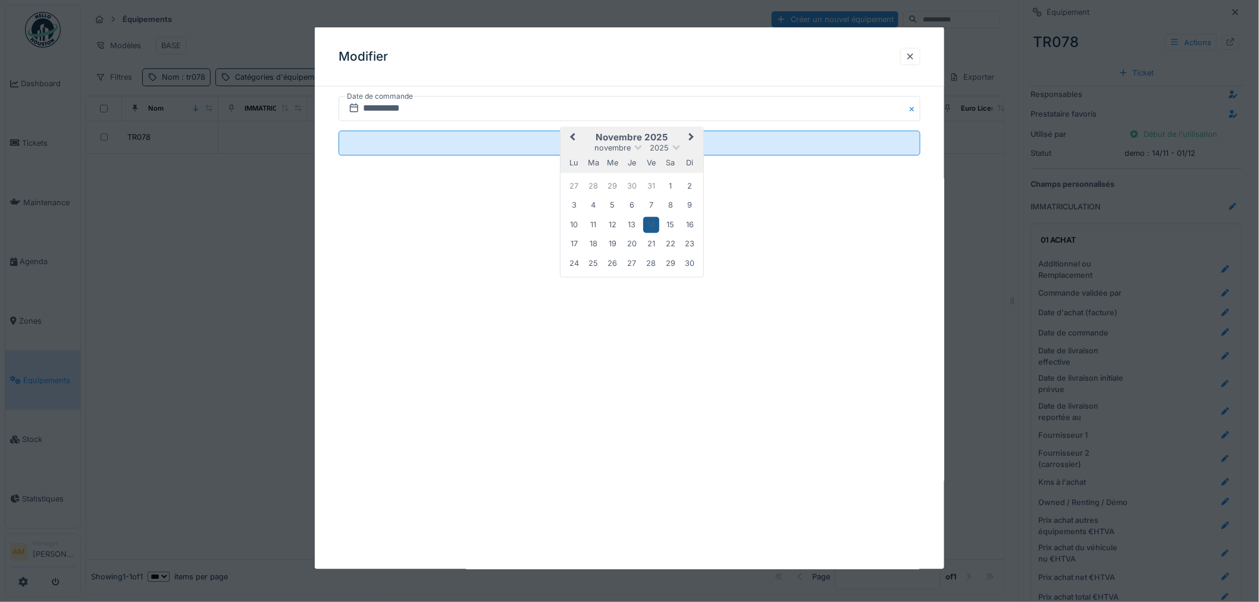
click at [648, 224] on div "14" at bounding box center [651, 225] width 16 height 16
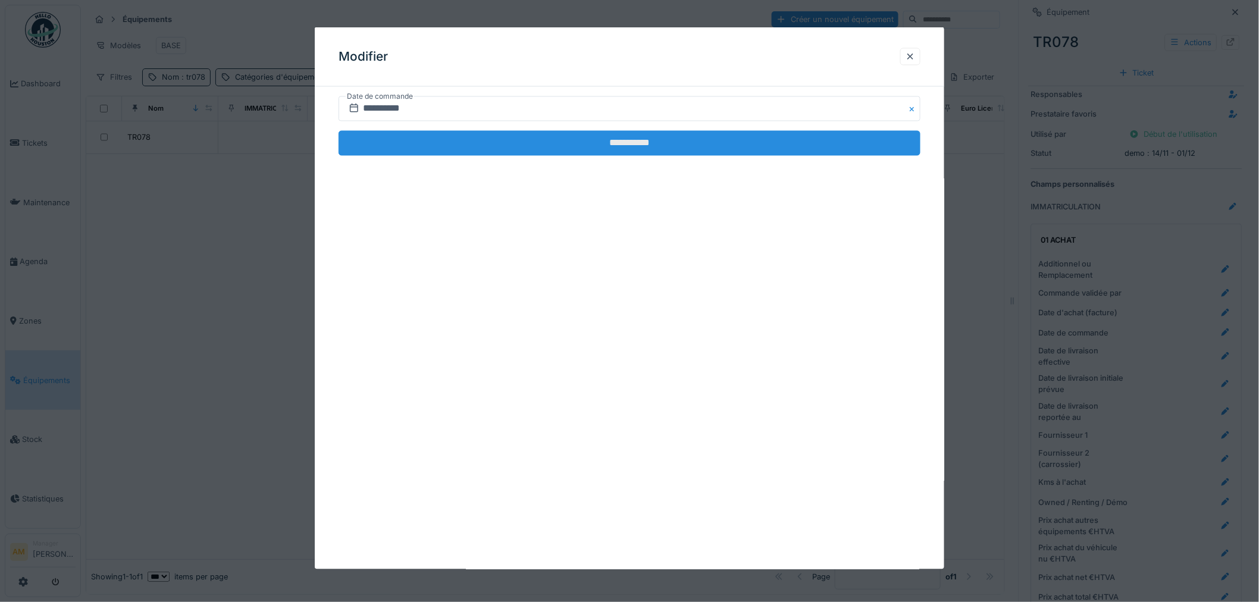
click at [515, 146] on input "**********" at bounding box center [629, 143] width 582 height 25
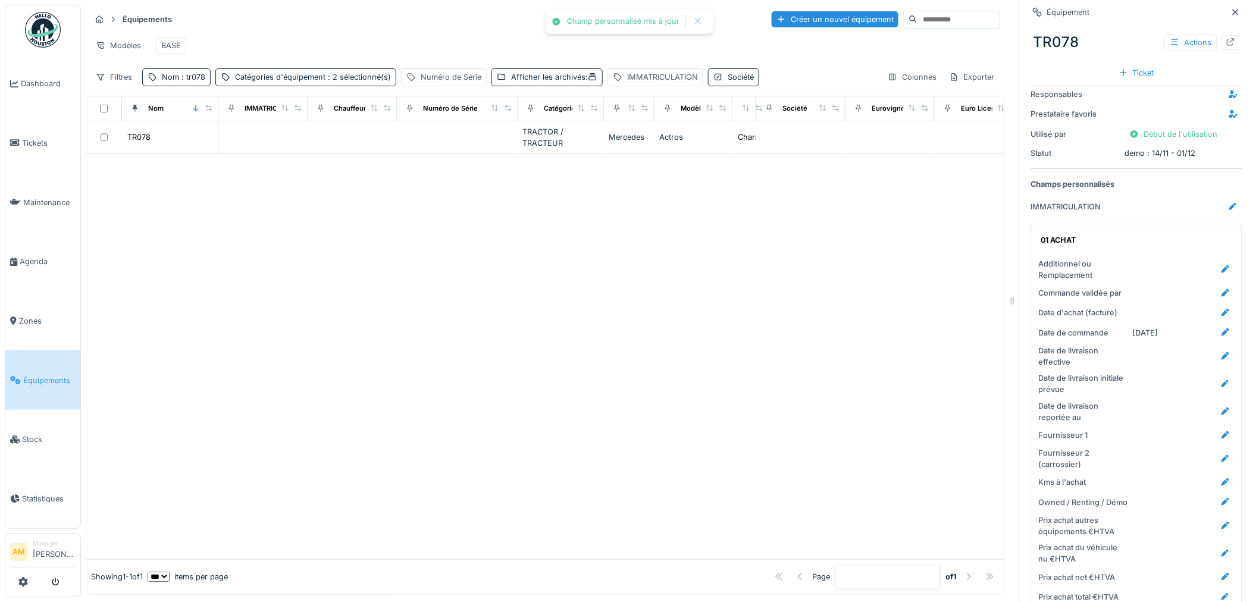
drag, startPoint x: 834, startPoint y: 302, endPoint x: 958, endPoint y: 286, distance: 124.8
click at [835, 303] on div at bounding box center [545, 356] width 918 height 405
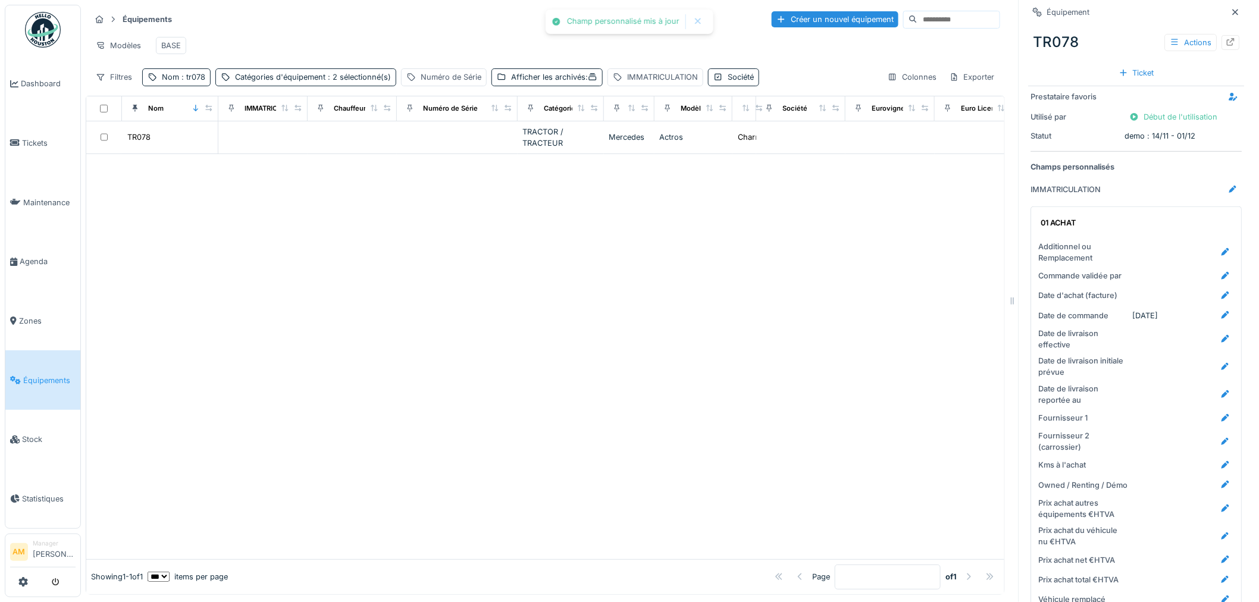
scroll to position [132, 0]
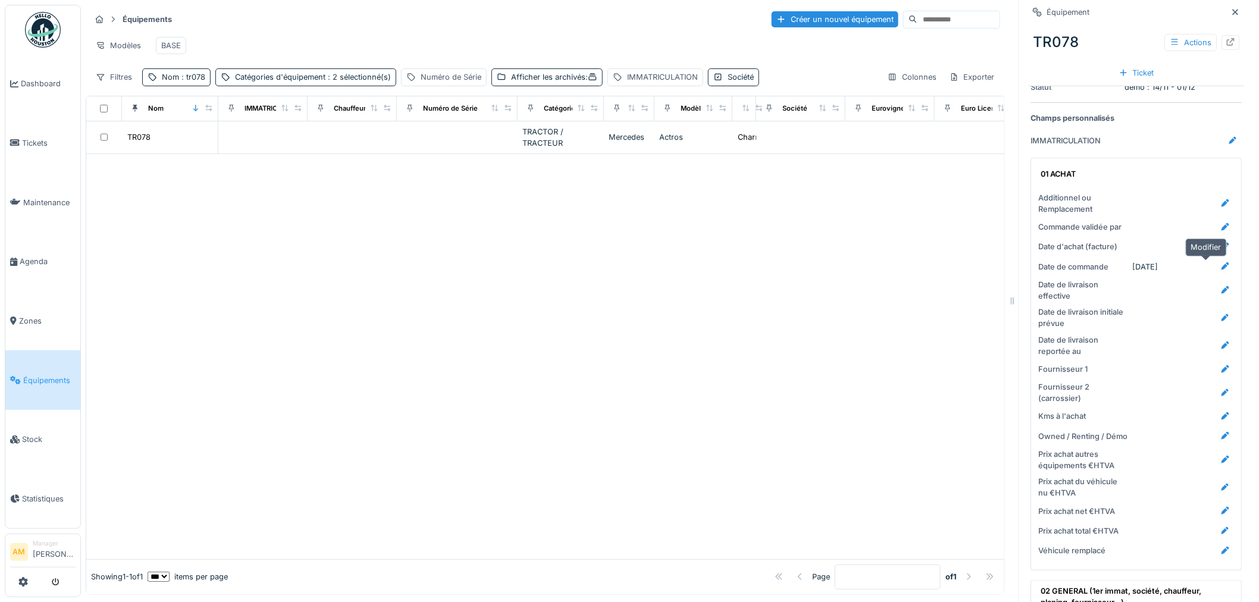
click at [1222, 268] on icon at bounding box center [1226, 266] width 8 height 8
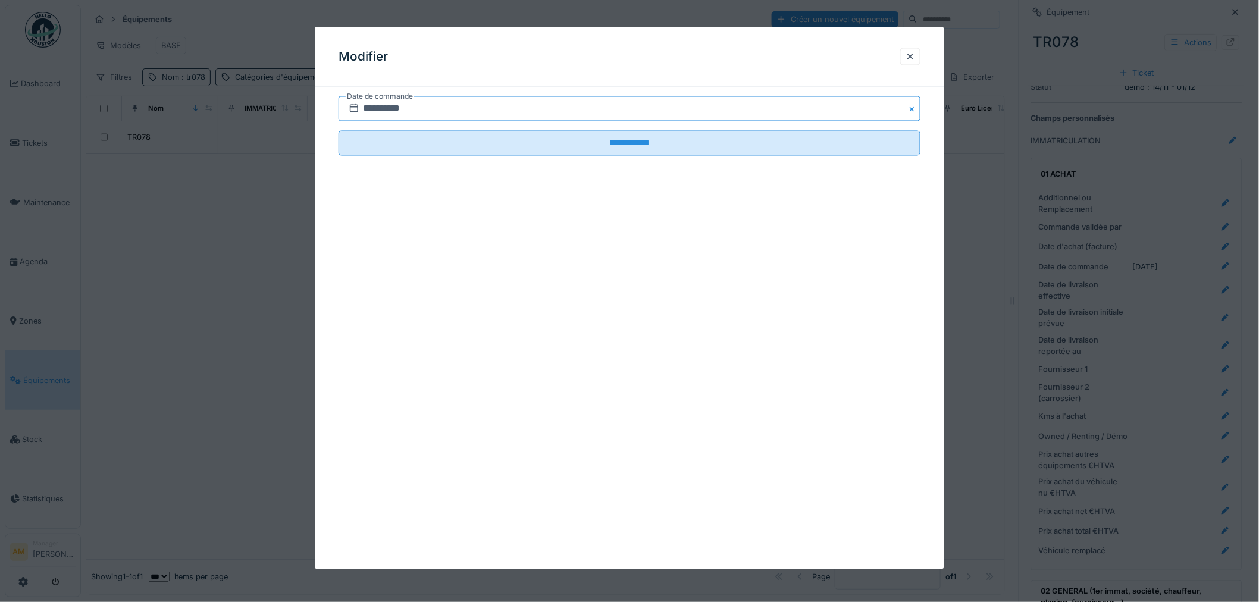
drag, startPoint x: 363, startPoint y: 103, endPoint x: 293, endPoint y: 95, distance: 70.6
click at [307, 99] on div "**********" at bounding box center [670, 301] width 1178 height 602
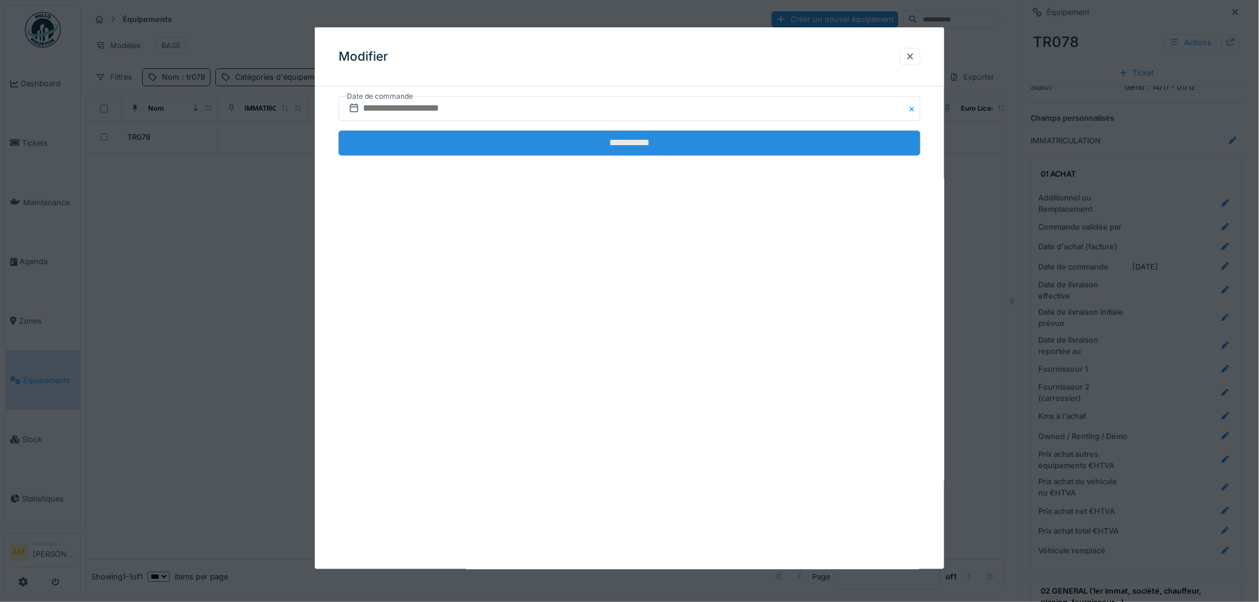
click at [631, 146] on input "**********" at bounding box center [629, 143] width 582 height 25
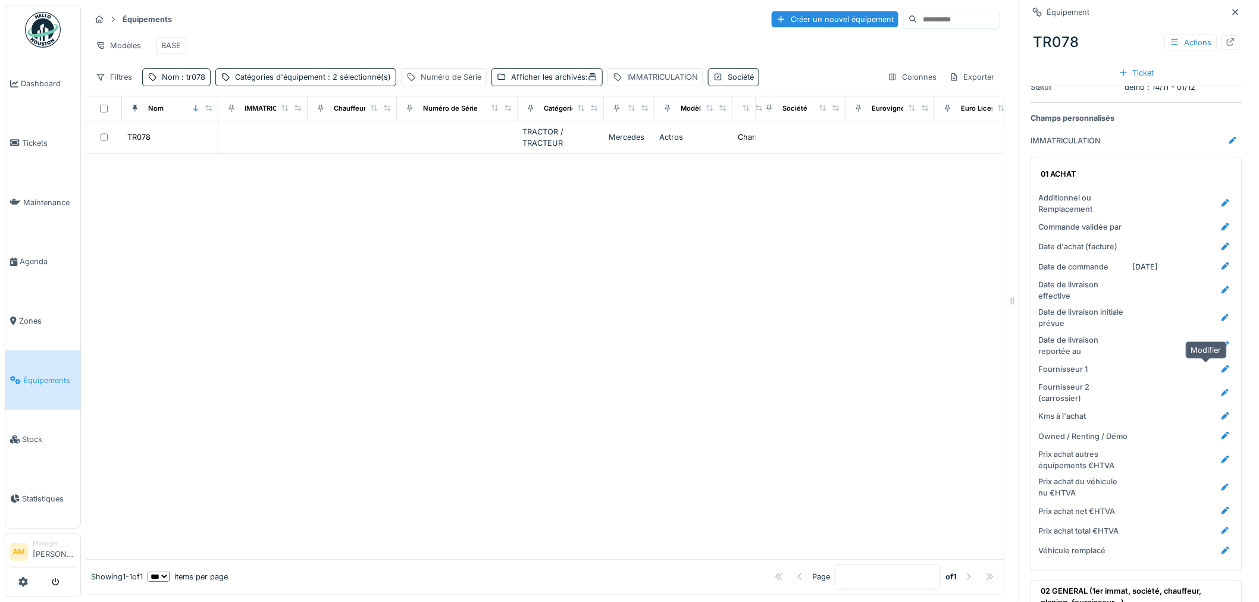
click at [1221, 372] on icon at bounding box center [1226, 369] width 10 height 8
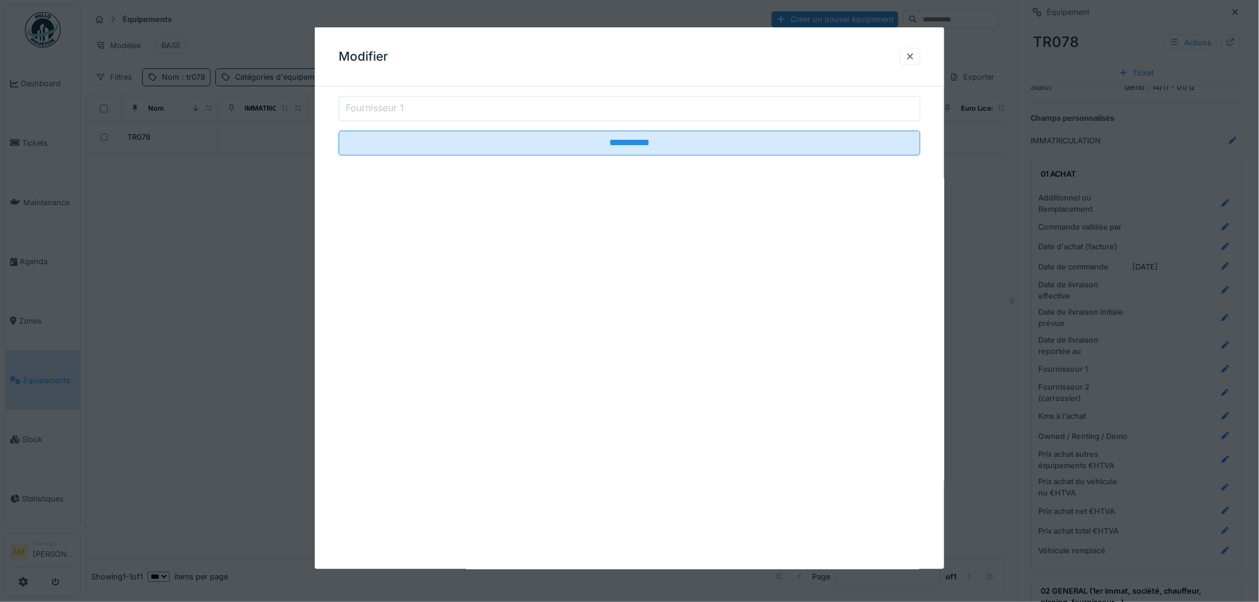
click at [454, 113] on input "Fournisseur 1" at bounding box center [629, 108] width 582 height 25
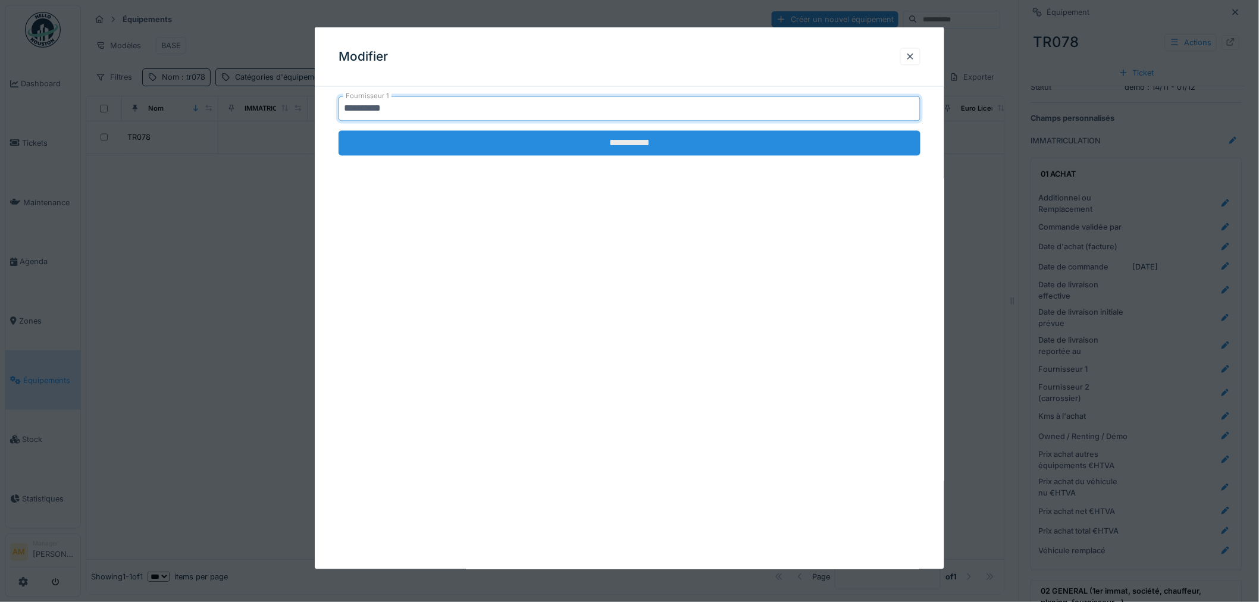
type input "**********"
drag, startPoint x: 543, startPoint y: 150, endPoint x: 538, endPoint y: 145, distance: 6.7
click at [543, 149] on input "**********" at bounding box center [629, 143] width 582 height 25
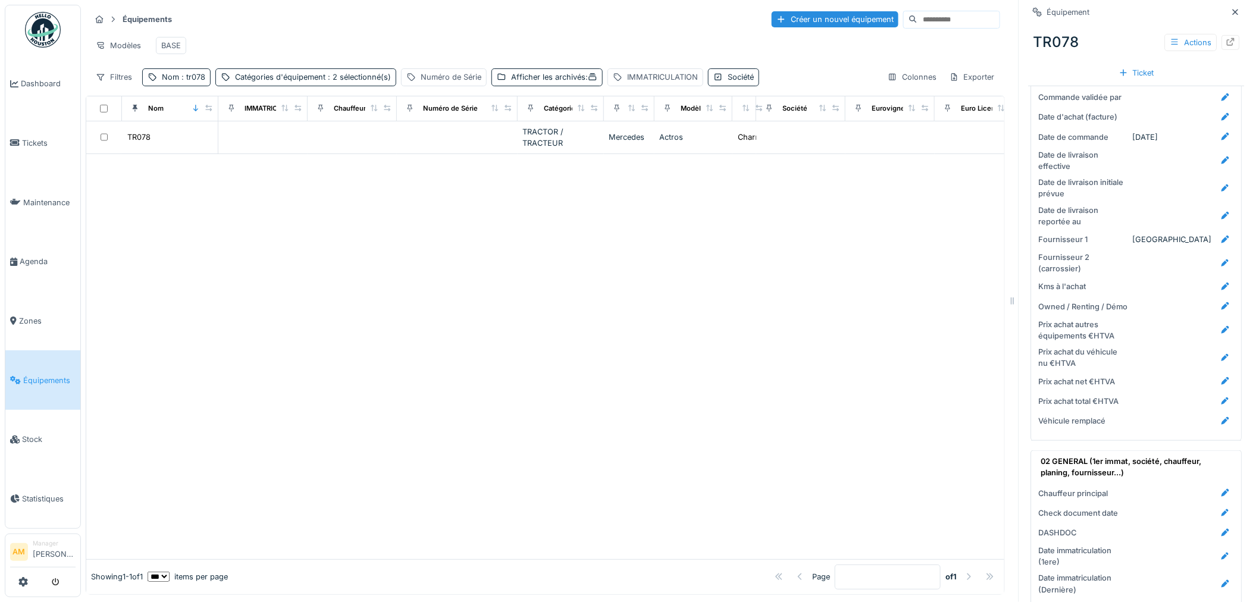
scroll to position [264, 0]
click at [1221, 300] on icon at bounding box center [1226, 304] width 10 height 8
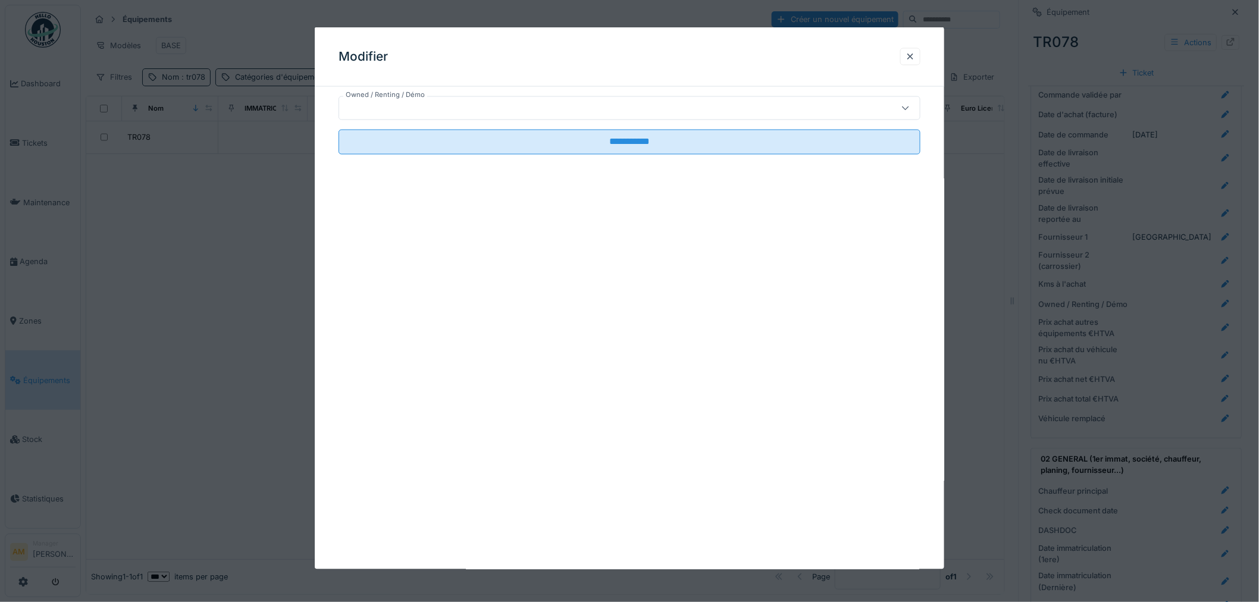
click at [456, 99] on div at bounding box center [629, 108] width 582 height 24
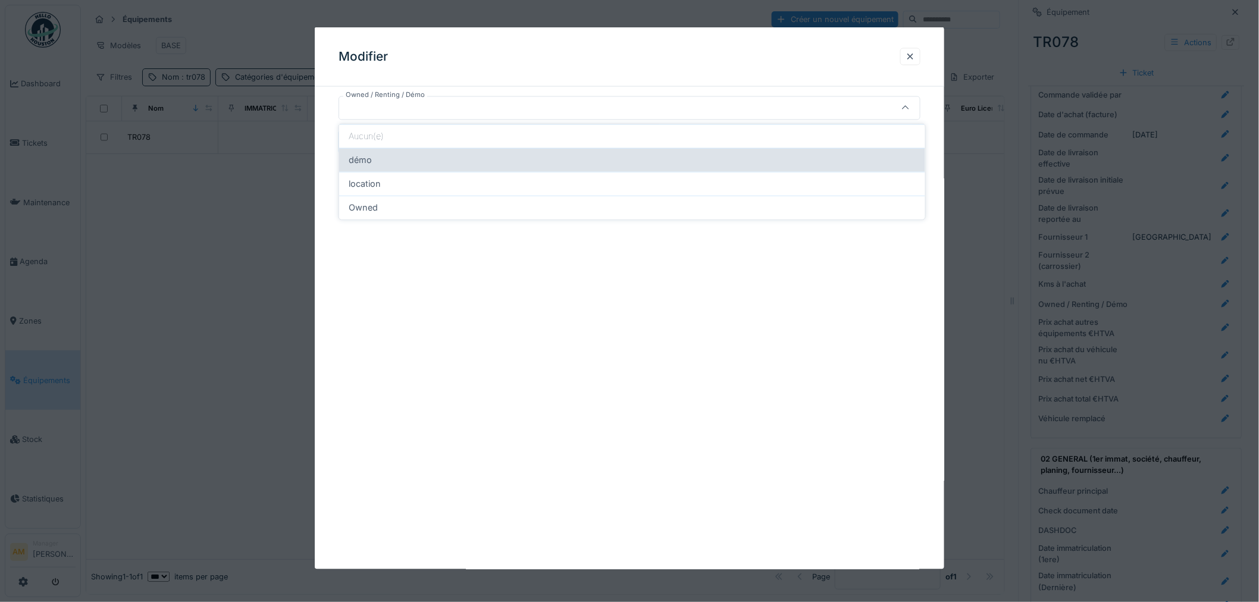
click at [376, 164] on div "démo" at bounding box center [632, 159] width 567 height 13
type input "****"
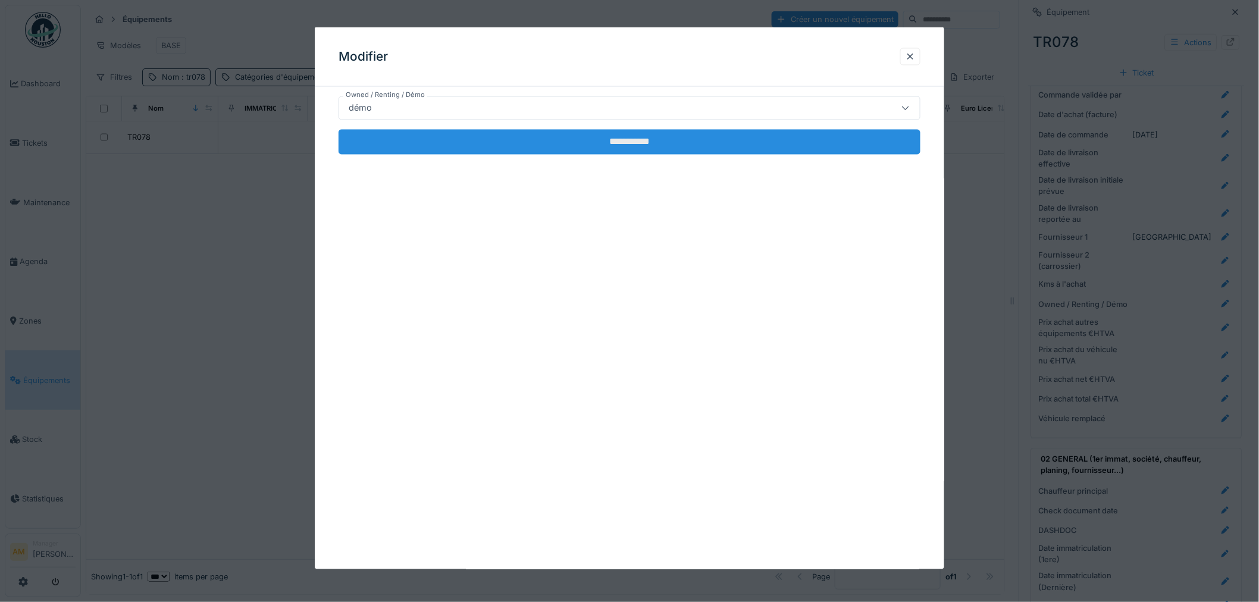
click at [440, 137] on input "**********" at bounding box center [629, 142] width 582 height 25
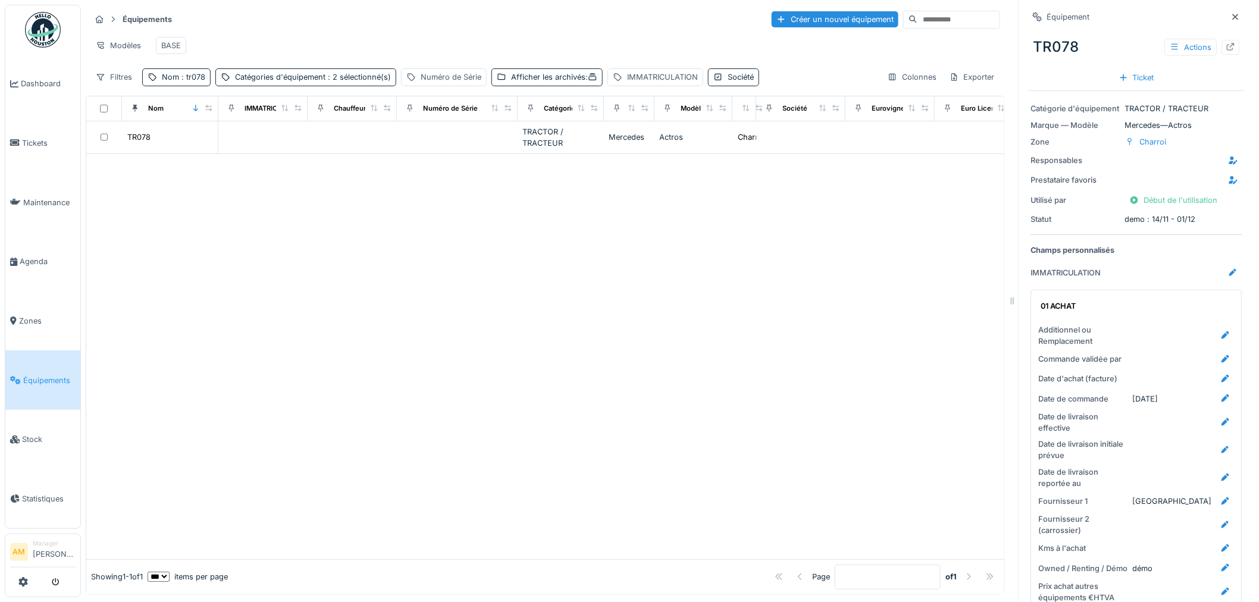
scroll to position [10, 0]
click at [1124, 214] on div "Statut demo : 14/11 - 01/12" at bounding box center [1136, 219] width 211 height 11
click at [1036, 214] on div "Statut" at bounding box center [1075, 219] width 89 height 11
click at [1127, 214] on div "Statut demo : 14/11 - 01/12" at bounding box center [1136, 219] width 211 height 11
click at [971, 270] on div at bounding box center [545, 356] width 918 height 405
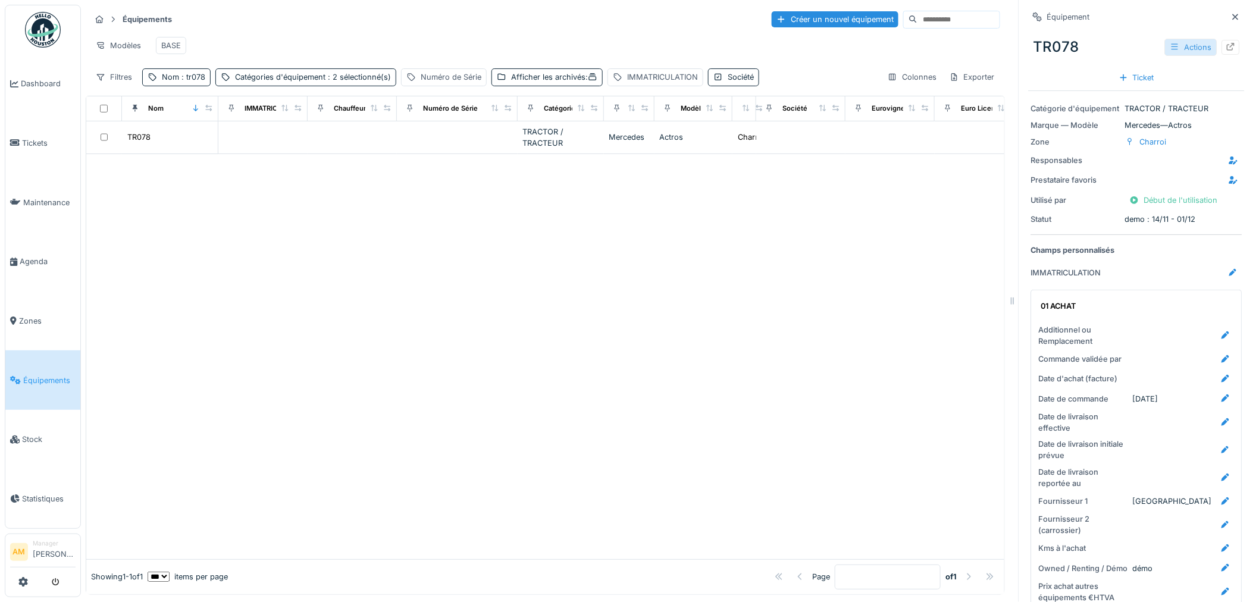
click at [1168, 39] on div "Actions" at bounding box center [1191, 47] width 52 height 17
click at [1172, 66] on div "Modifier" at bounding box center [1189, 74] width 80 height 18
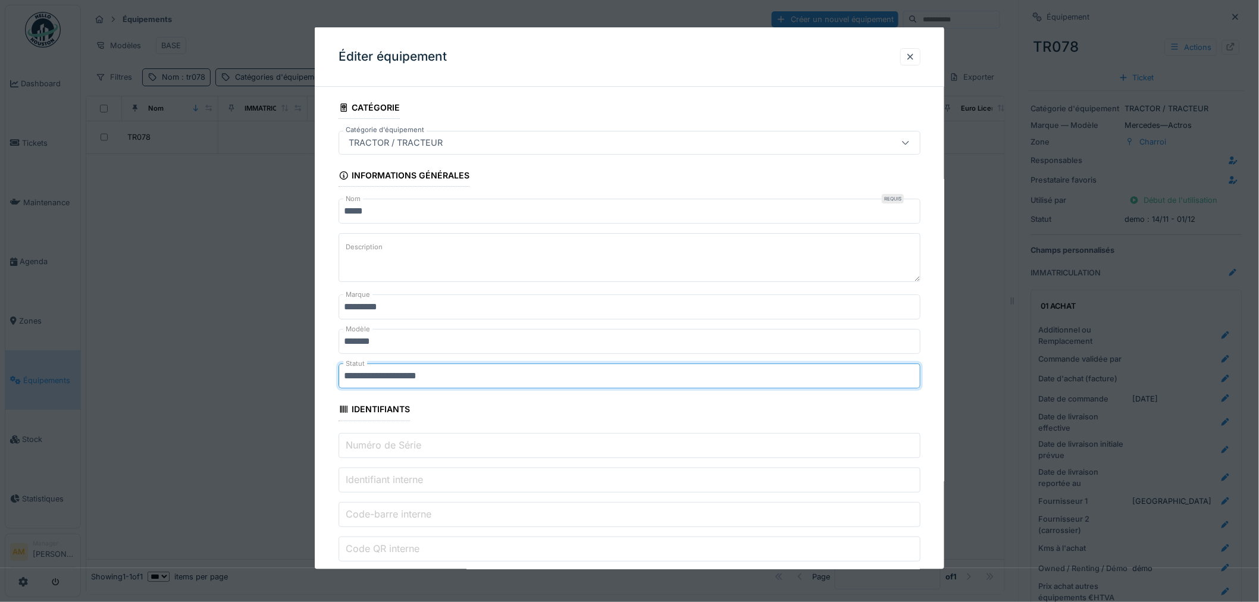
drag, startPoint x: 353, startPoint y: 376, endPoint x: 335, endPoint y: 372, distance: 18.9
click at [337, 373] on div "**********" at bounding box center [629, 574] width 629 height 957
type input "**********"
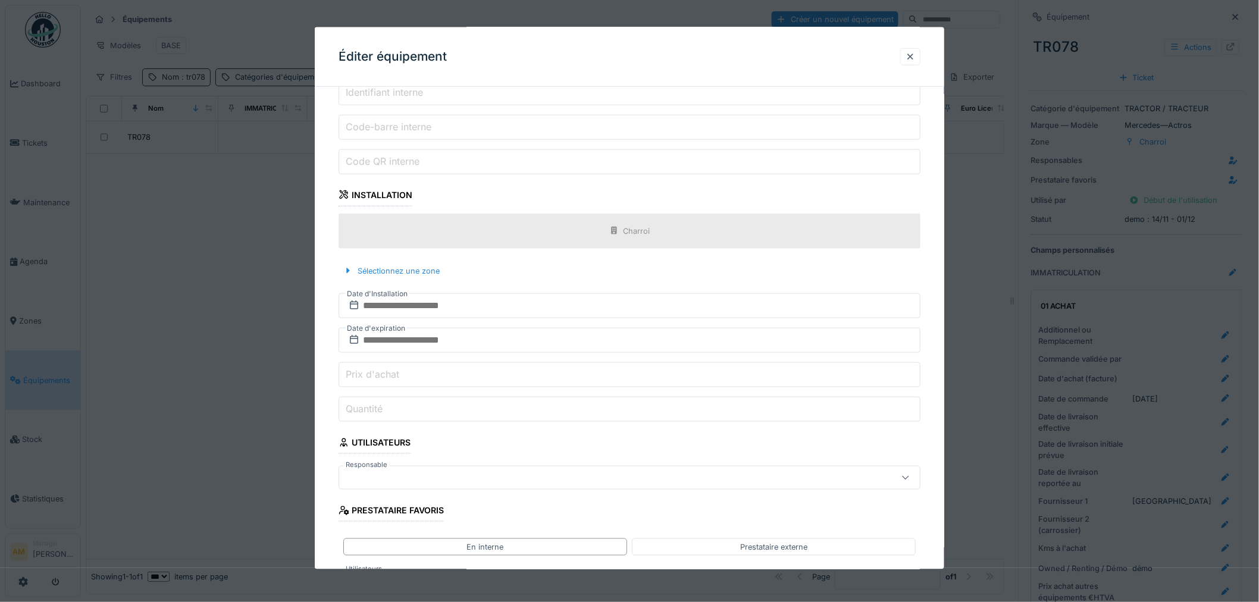
scroll to position [486, 0]
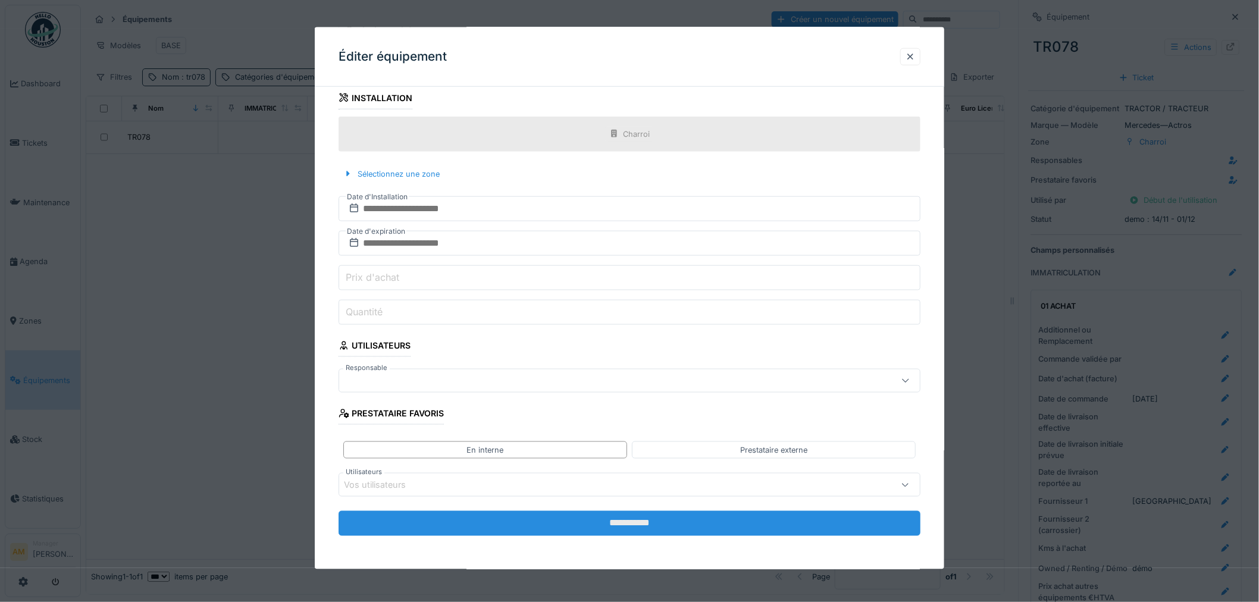
click at [599, 522] on input "**********" at bounding box center [629, 523] width 582 height 25
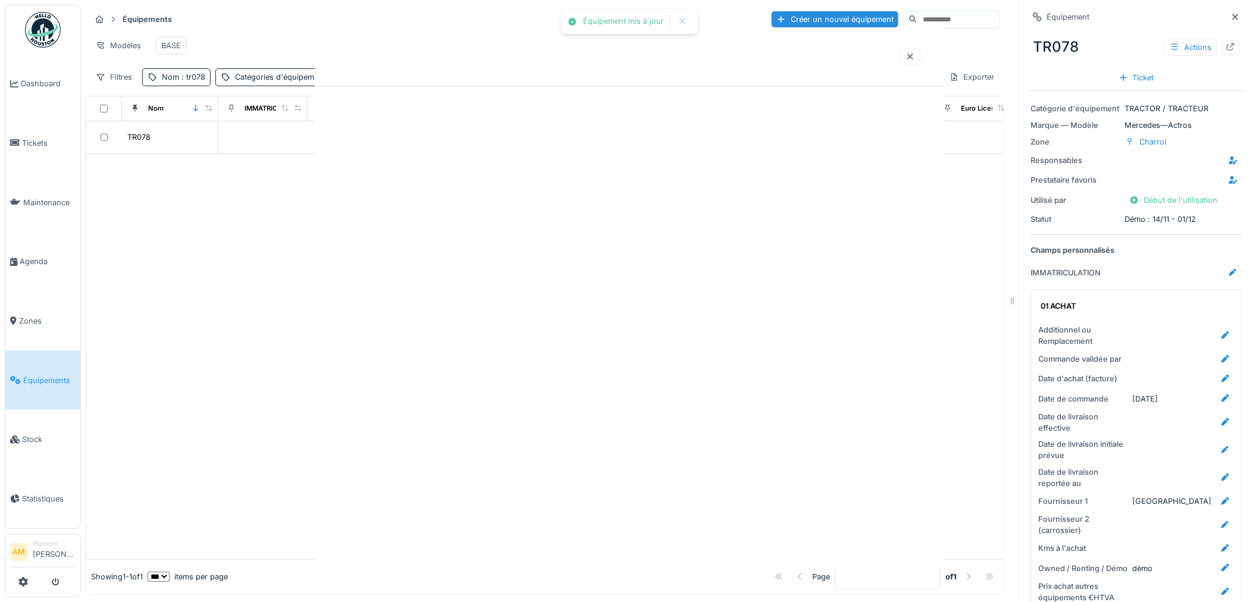
scroll to position [0, 0]
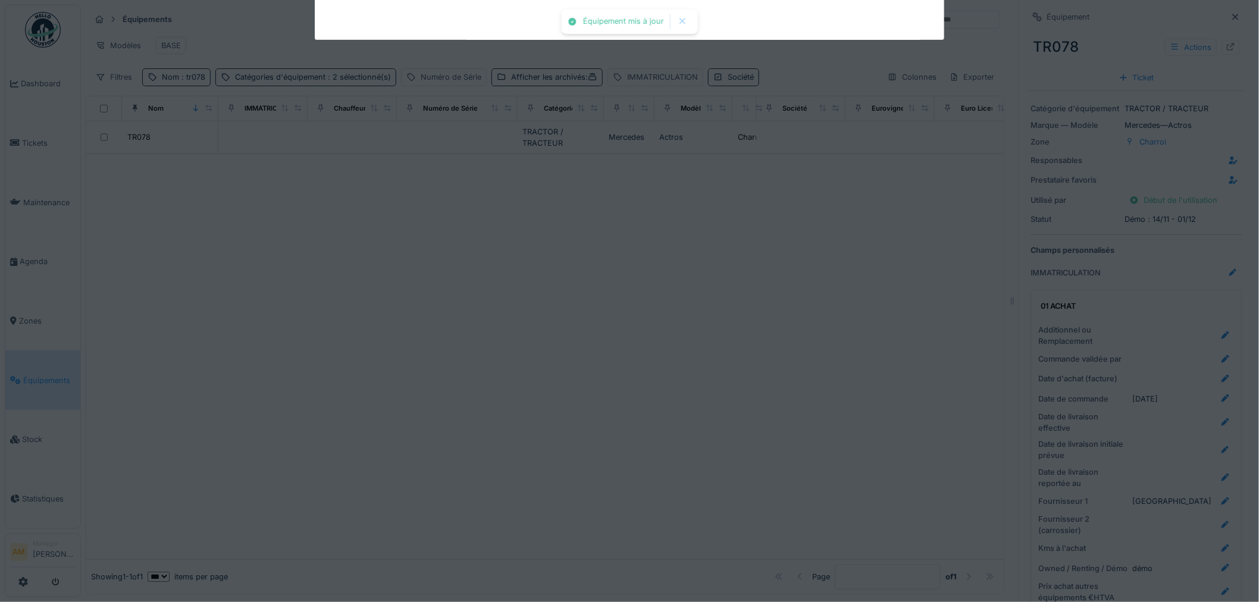
click at [277, 306] on div at bounding box center [545, 356] width 918 height 405
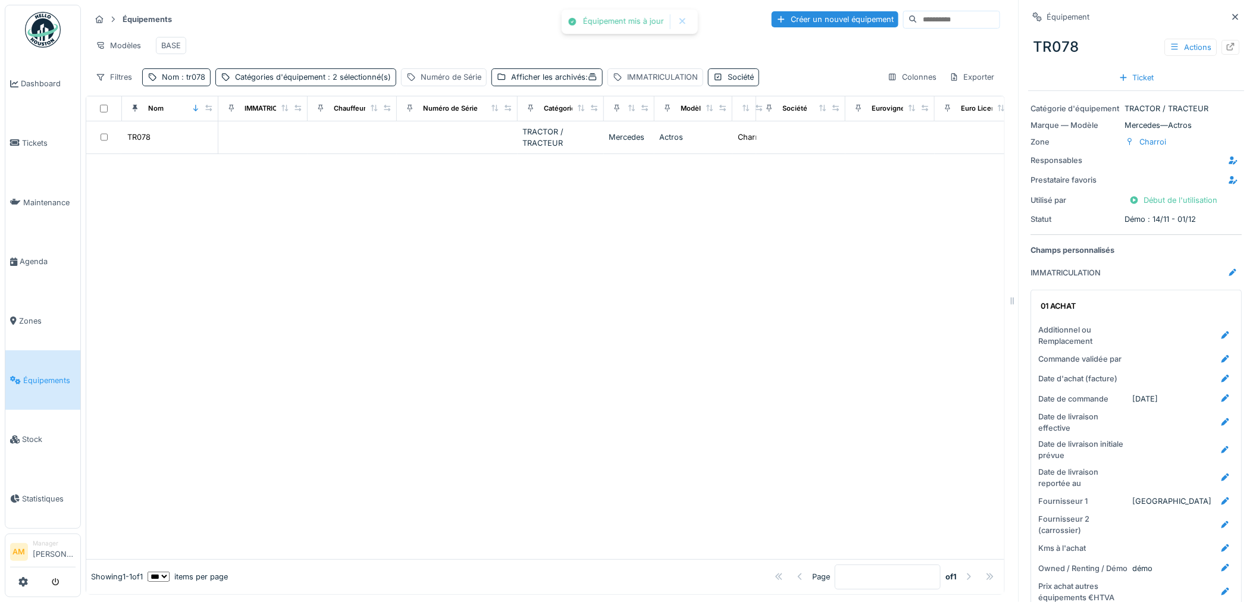
click at [292, 304] on div at bounding box center [545, 356] width 918 height 405
drag, startPoint x: 195, startPoint y: 79, endPoint x: 198, endPoint y: 91, distance: 12.8
click at [195, 79] on span ": tr078" at bounding box center [192, 77] width 26 height 9
click at [185, 133] on input "*****" at bounding box center [207, 144] width 118 height 25
type input "*****"
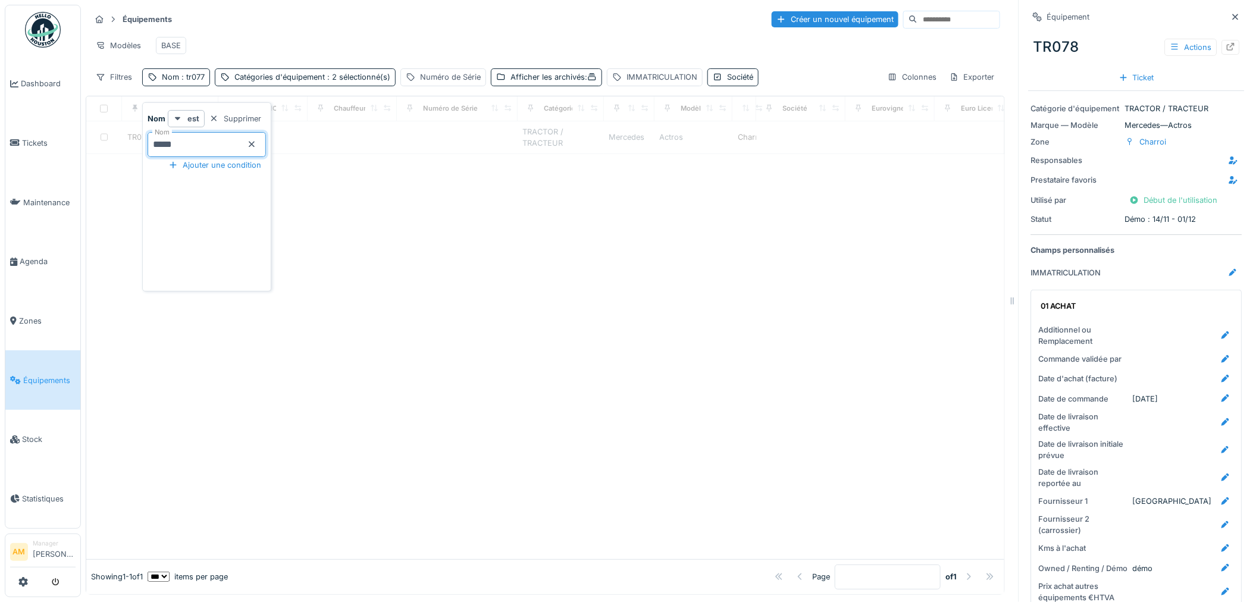
click at [424, 277] on div at bounding box center [545, 356] width 918 height 405
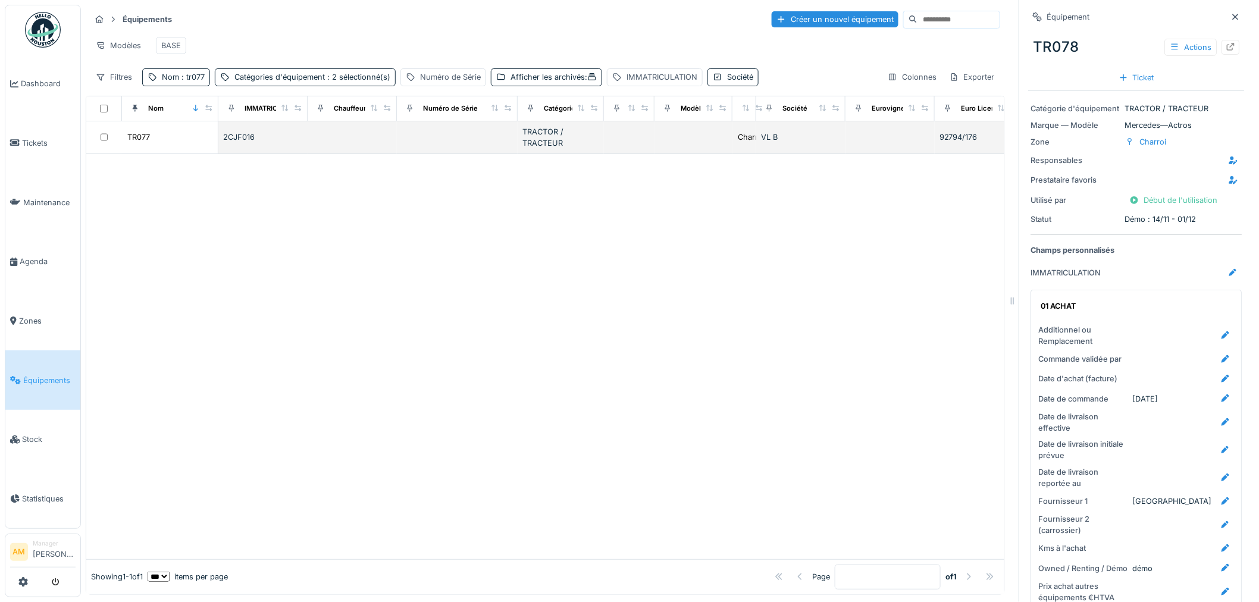
click at [152, 137] on div "TR077" at bounding box center [170, 137] width 86 height 12
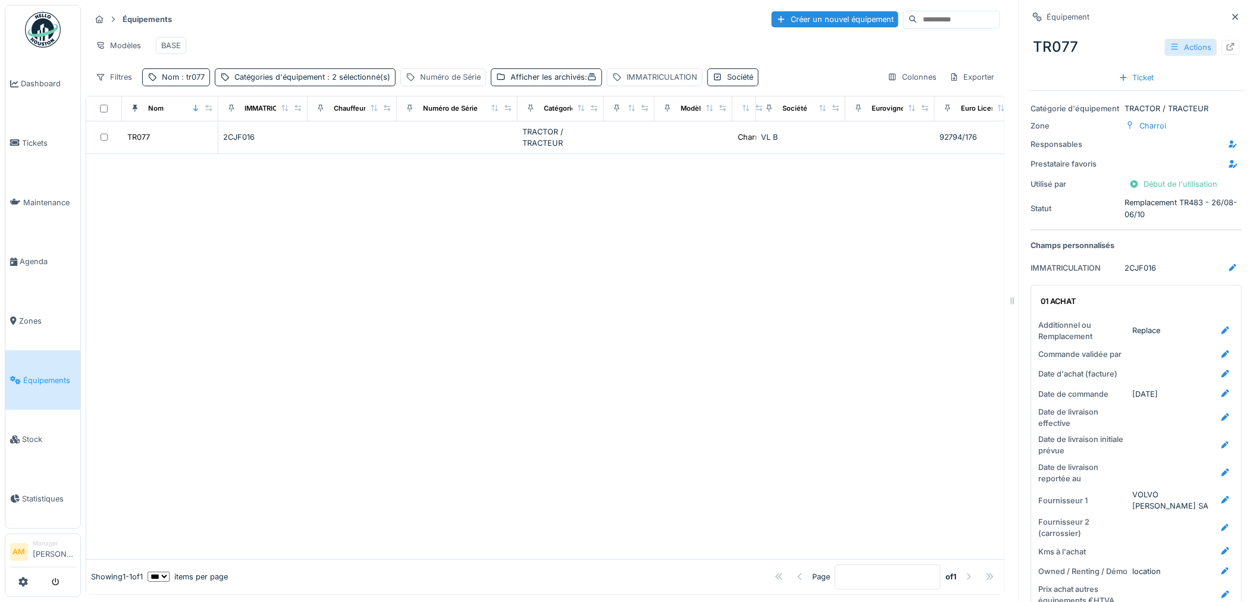
click at [1186, 46] on div "Actions" at bounding box center [1191, 47] width 52 height 17
click at [1159, 72] on div at bounding box center [1156, 73] width 11 height 10
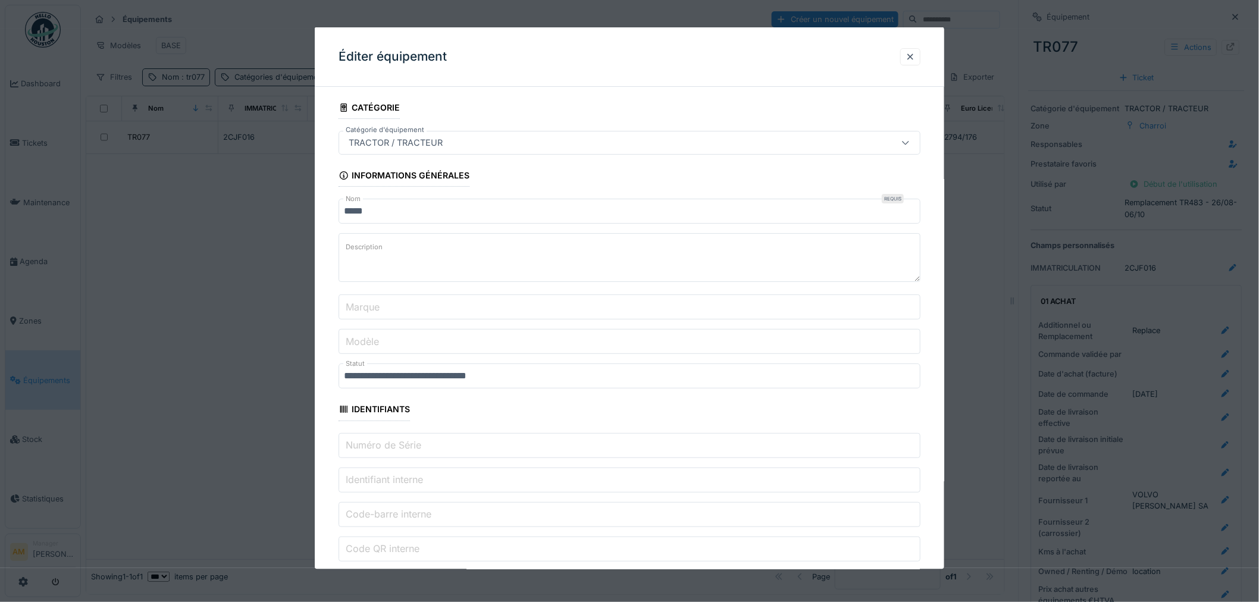
click at [453, 376] on input "**********" at bounding box center [629, 375] width 582 height 25
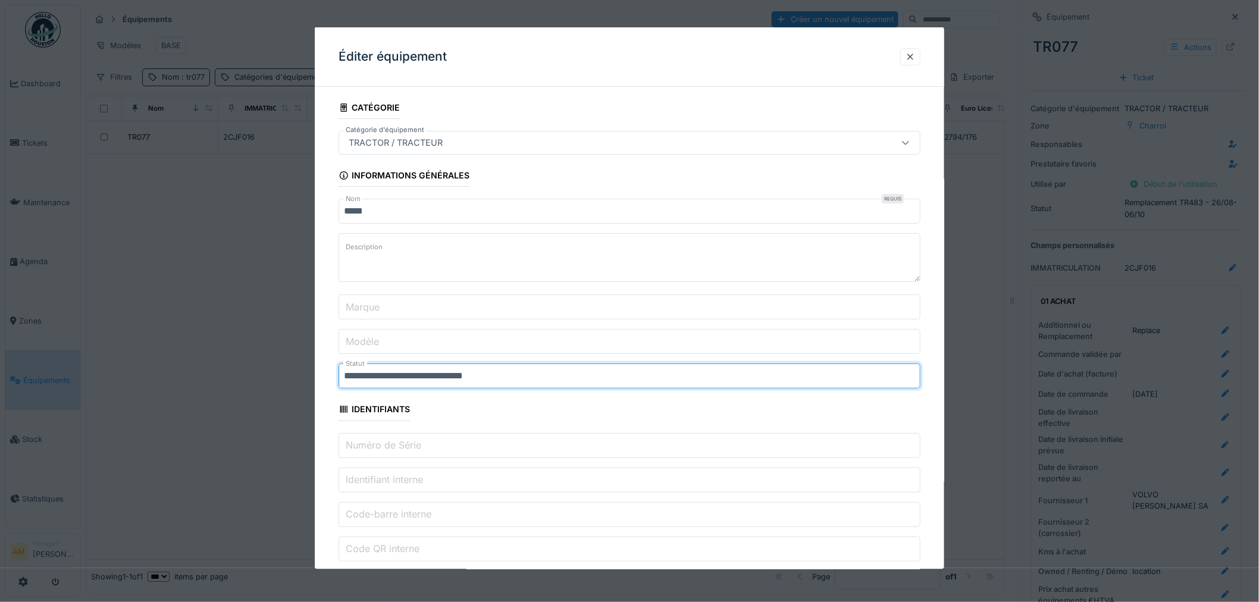
click at [453, 375] on input "**********" at bounding box center [629, 375] width 582 height 25
type input "**********"
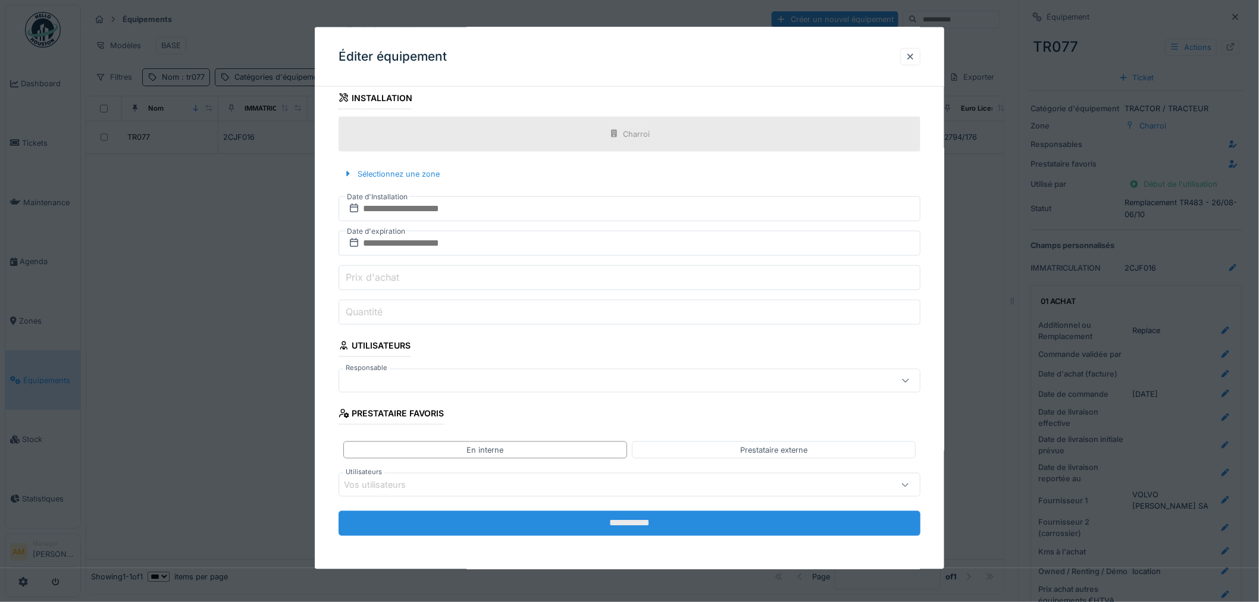
scroll to position [10, 0]
click at [602, 523] on input "**********" at bounding box center [629, 523] width 582 height 25
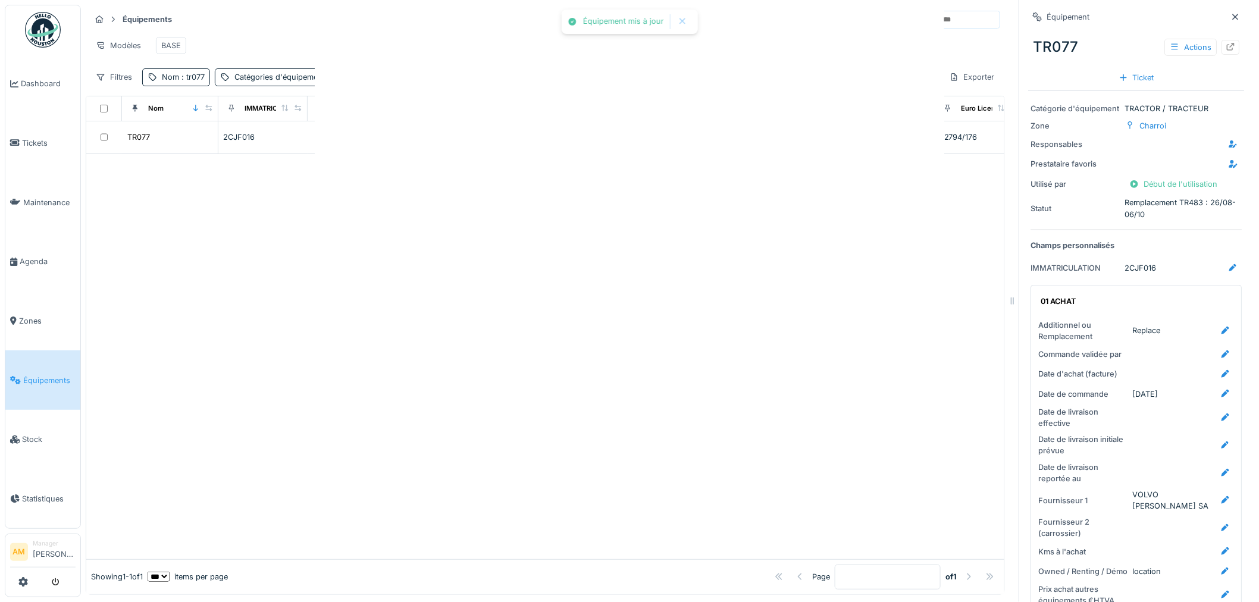
scroll to position [0, 0]
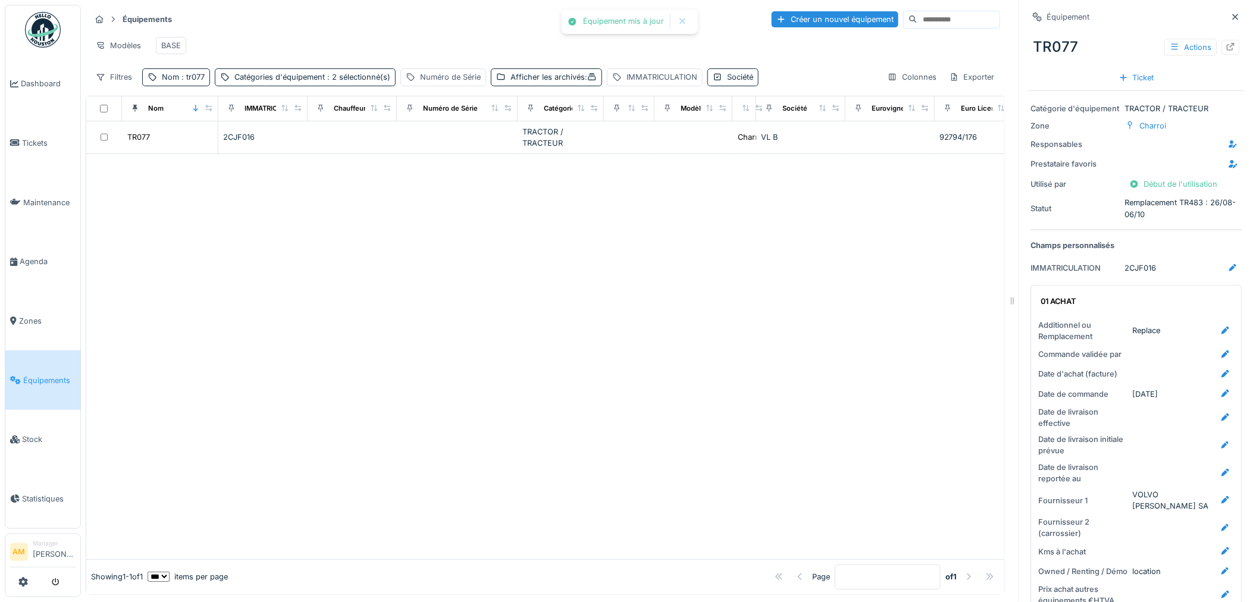
click at [602, 523] on div at bounding box center [545, 356] width 918 height 405
click at [482, 291] on div at bounding box center [545, 356] width 918 height 405
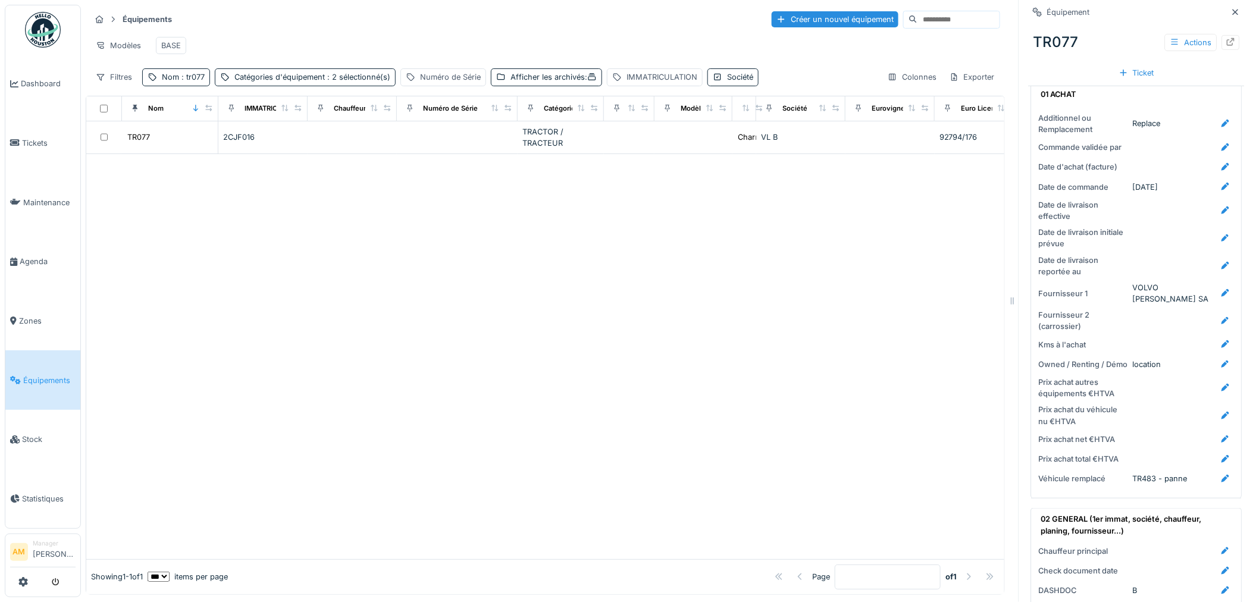
scroll to position [198, 0]
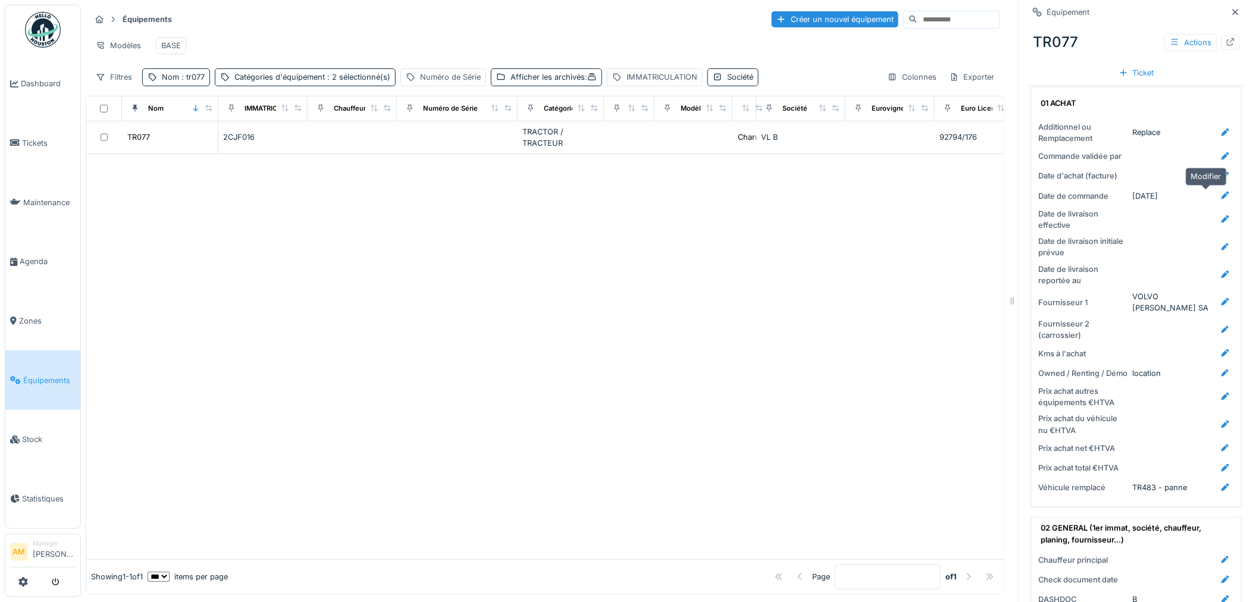
click at [1221, 192] on icon at bounding box center [1226, 196] width 10 height 8
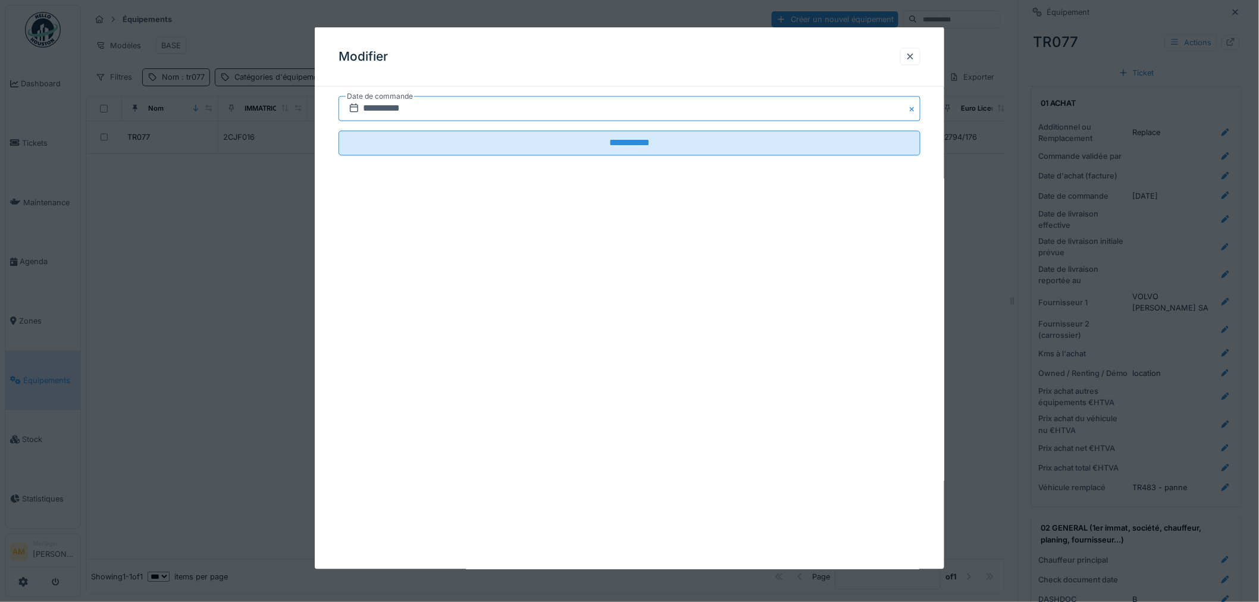
drag, startPoint x: 436, startPoint y: 111, endPoint x: 430, endPoint y: 105, distance: 8.4
click at [434, 109] on input "**********" at bounding box center [629, 108] width 582 height 25
click at [387, 112] on input "****" at bounding box center [629, 108] width 582 height 25
type input "*"
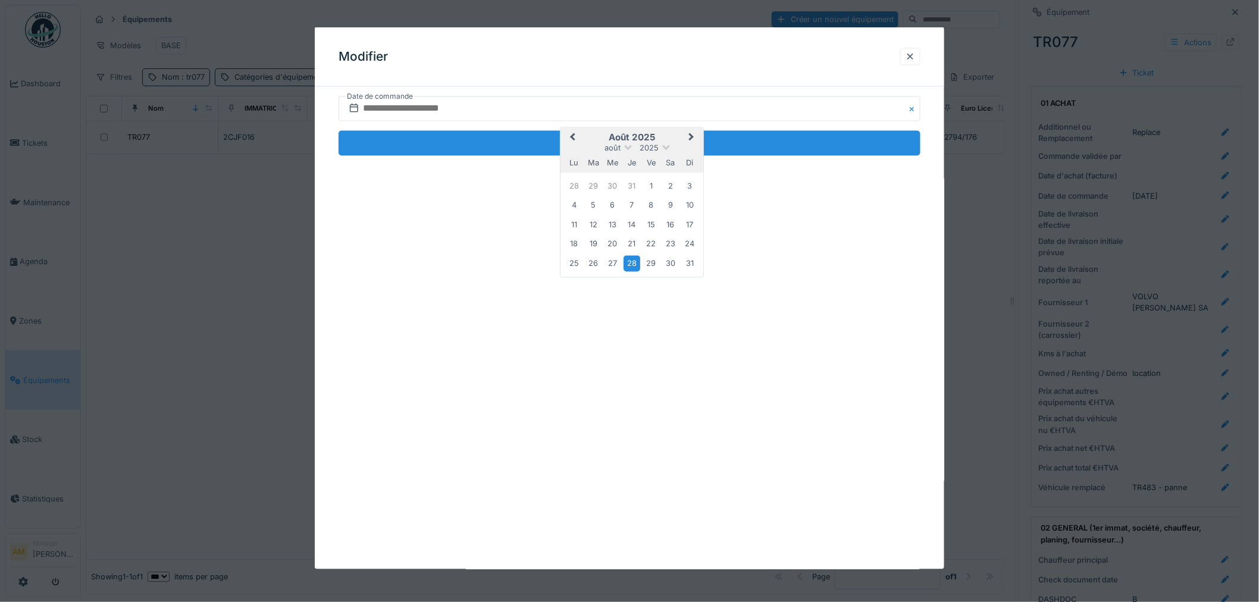
click at [375, 144] on input "**********" at bounding box center [629, 143] width 582 height 25
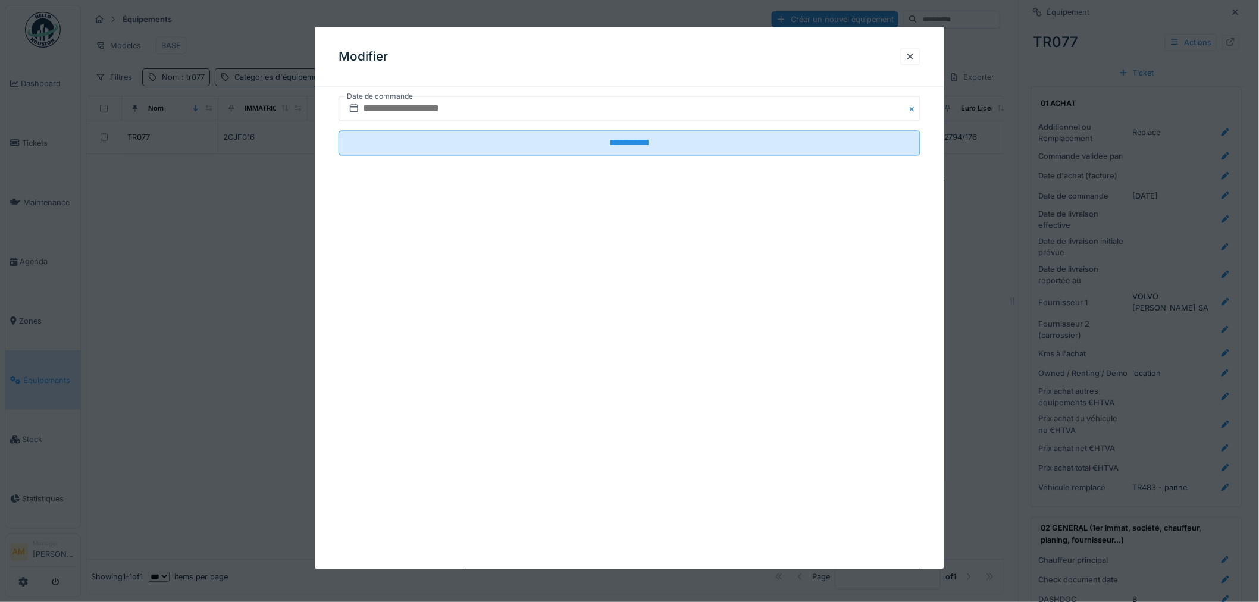
drag, startPoint x: 569, startPoint y: 277, endPoint x: 593, endPoint y: 259, distance: 30.2
click at [577, 270] on div "**********" at bounding box center [629, 298] width 629 height 542
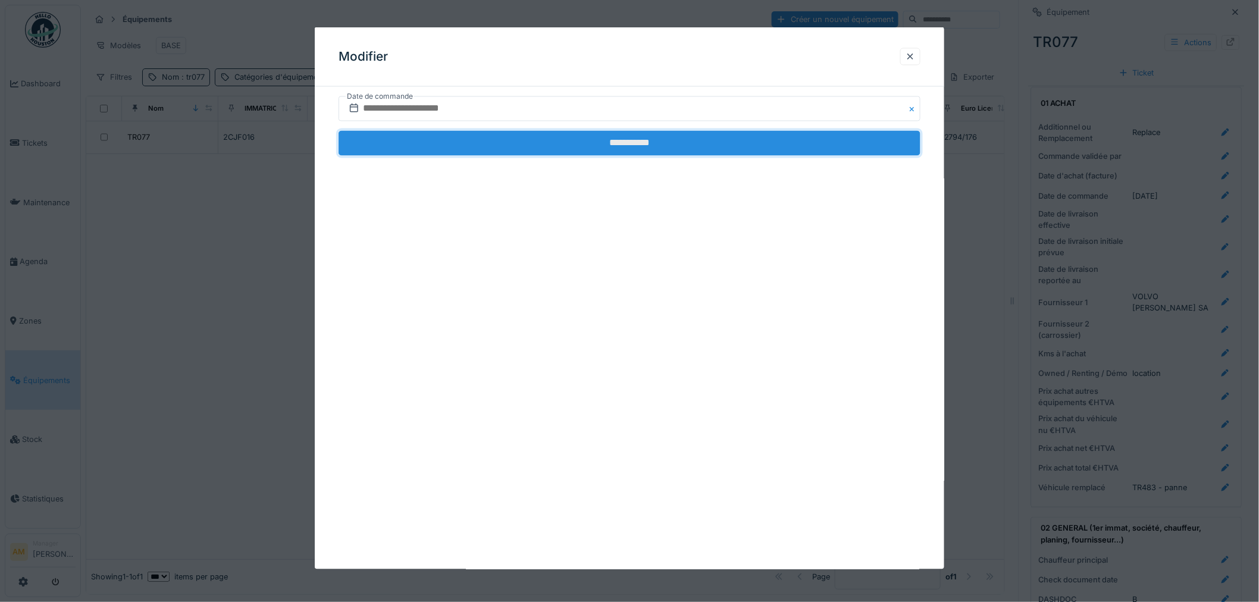
click at [543, 141] on input "**********" at bounding box center [629, 143] width 582 height 25
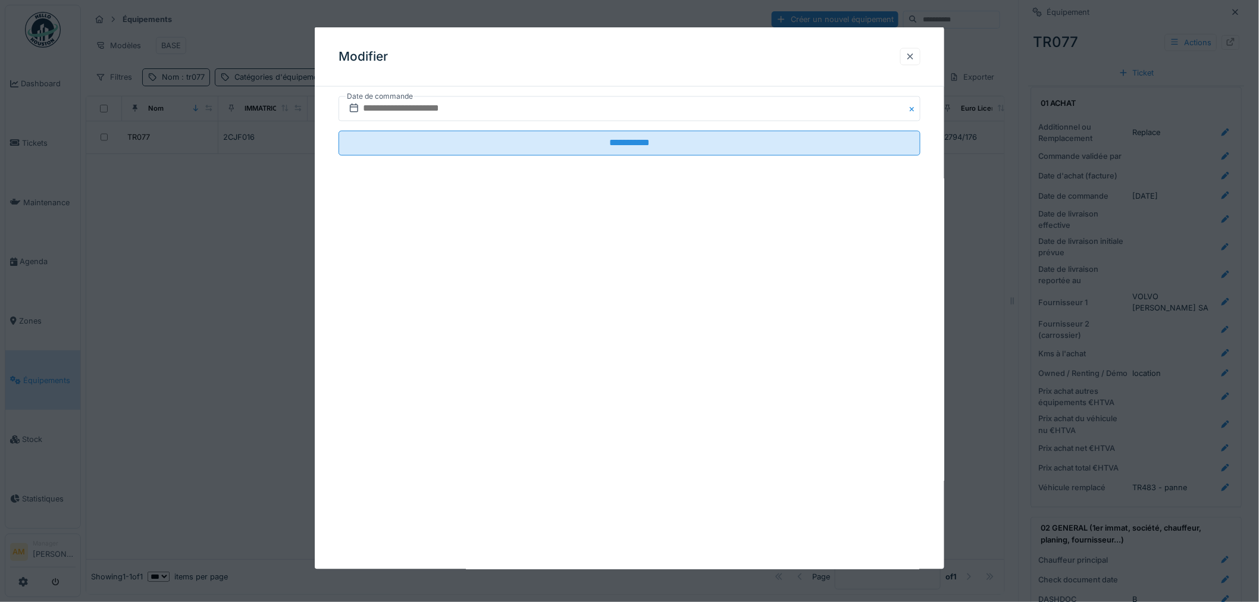
click at [926, 57] on div "Modifier" at bounding box center [629, 56] width 629 height 59
click at [912, 55] on div at bounding box center [910, 56] width 10 height 11
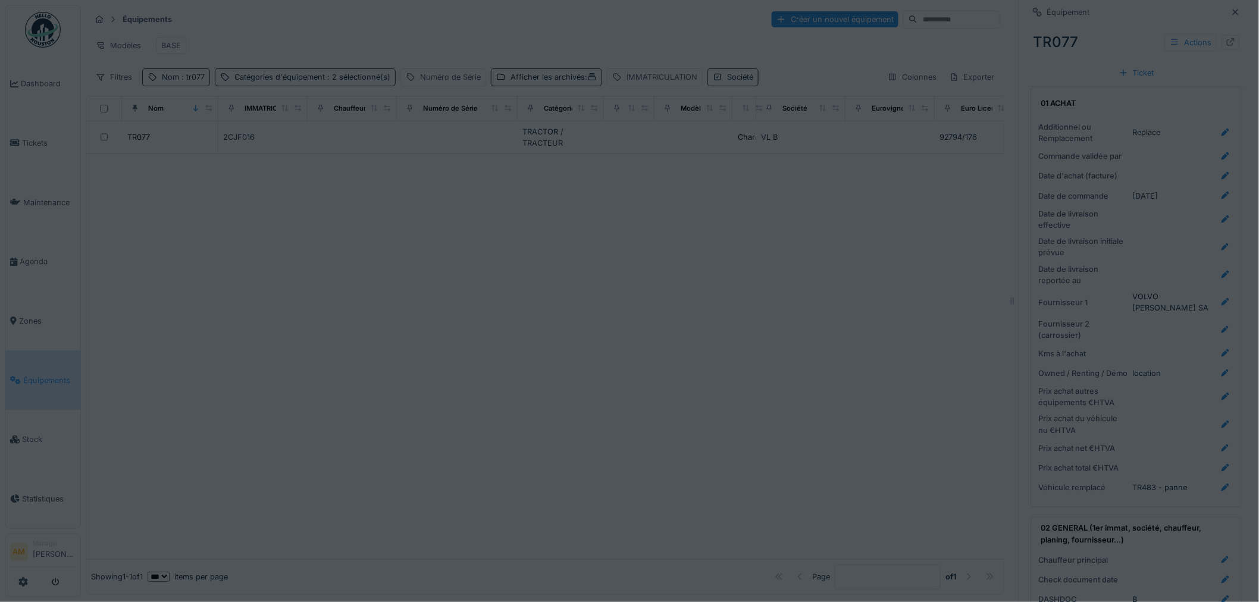
click at [788, 316] on div at bounding box center [545, 356] width 918 height 405
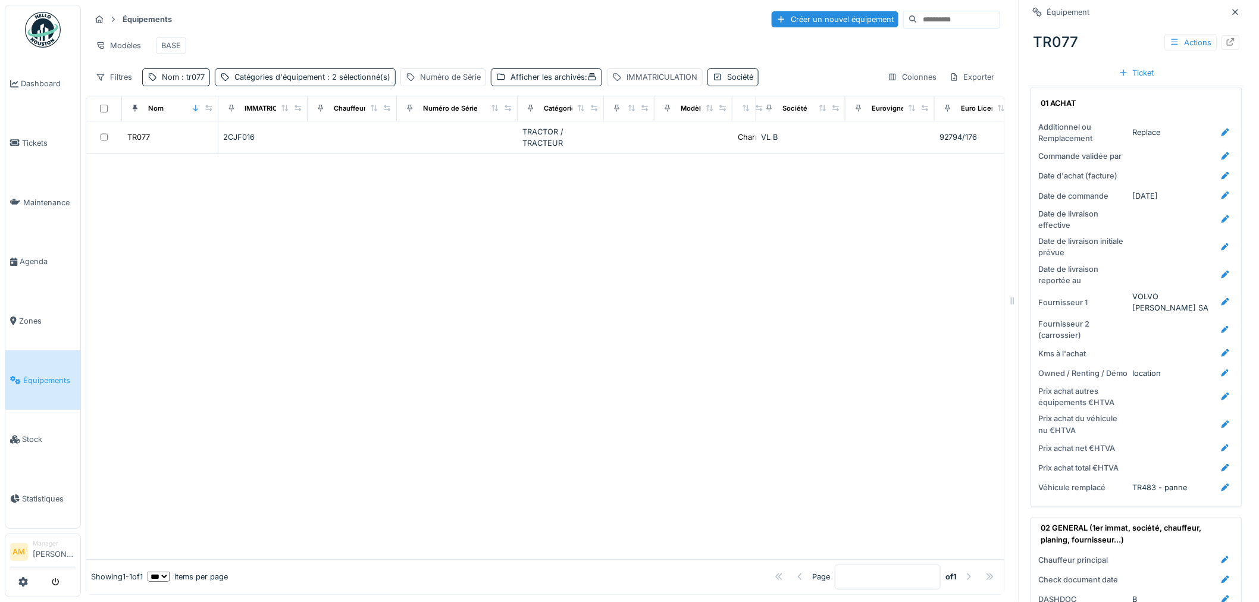
scroll to position [0, 0]
drag, startPoint x: 287, startPoint y: 300, endPoint x: 288, endPoint y: 293, distance: 7.2
click at [287, 298] on div at bounding box center [545, 356] width 918 height 405
click at [610, 365] on div at bounding box center [545, 356] width 918 height 405
click at [203, 81] on span ": tr077" at bounding box center [192, 77] width 26 height 9
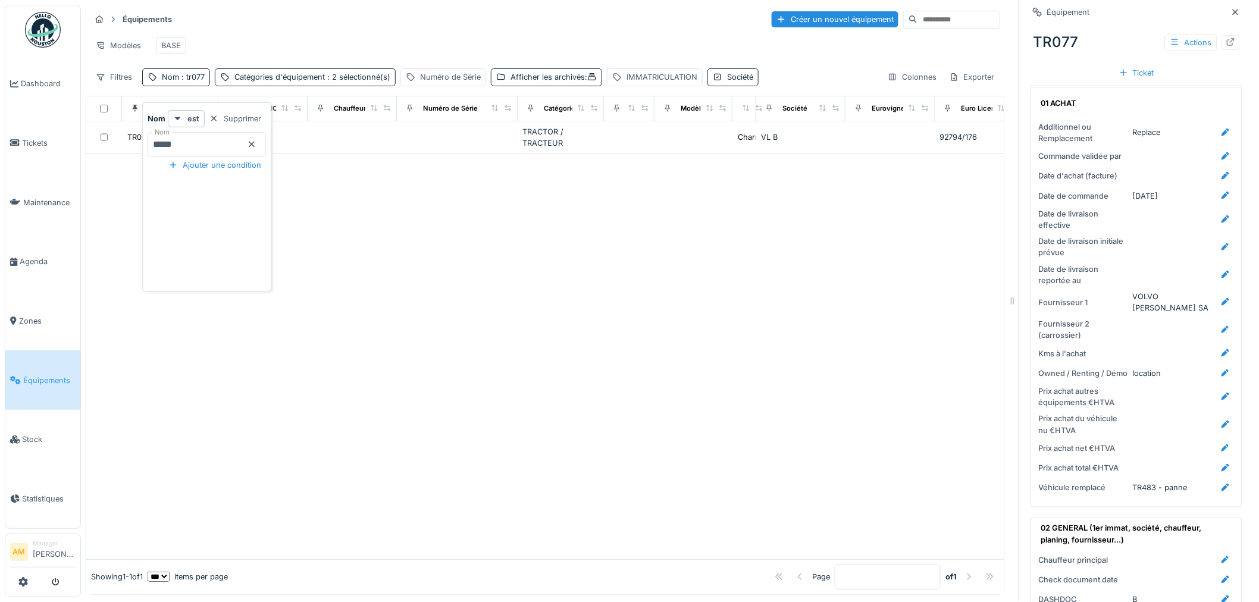
click at [183, 149] on input "*****" at bounding box center [207, 144] width 118 height 25
type input "*****"
click at [519, 319] on div at bounding box center [545, 356] width 918 height 405
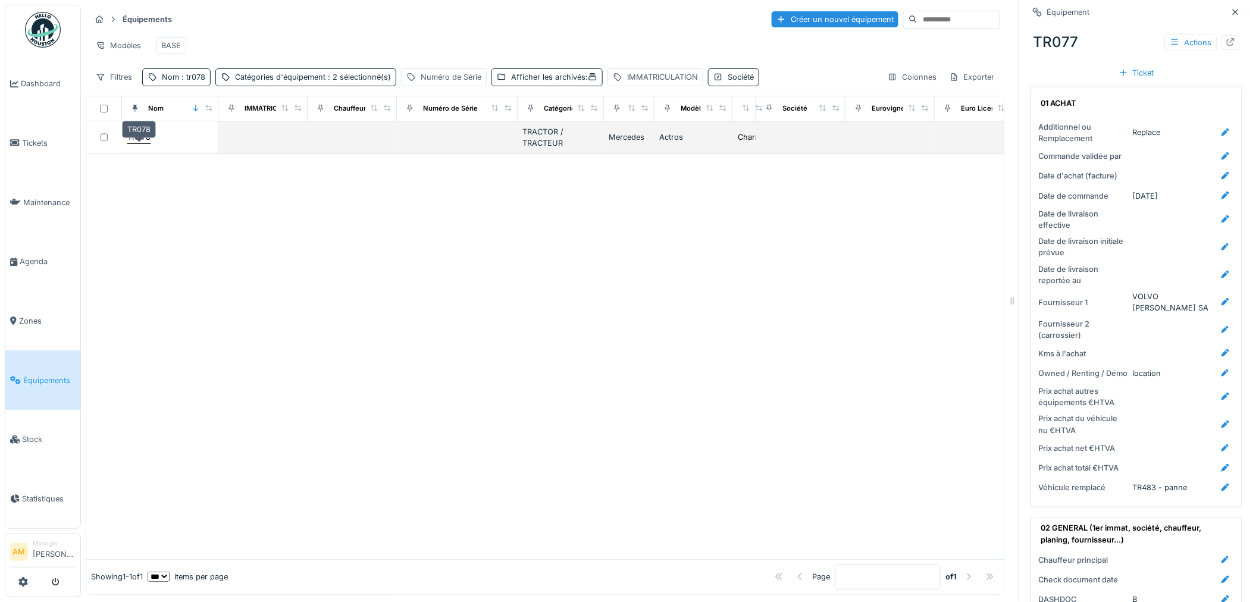
click at [142, 143] on div "TR078" at bounding box center [138, 136] width 23 height 11
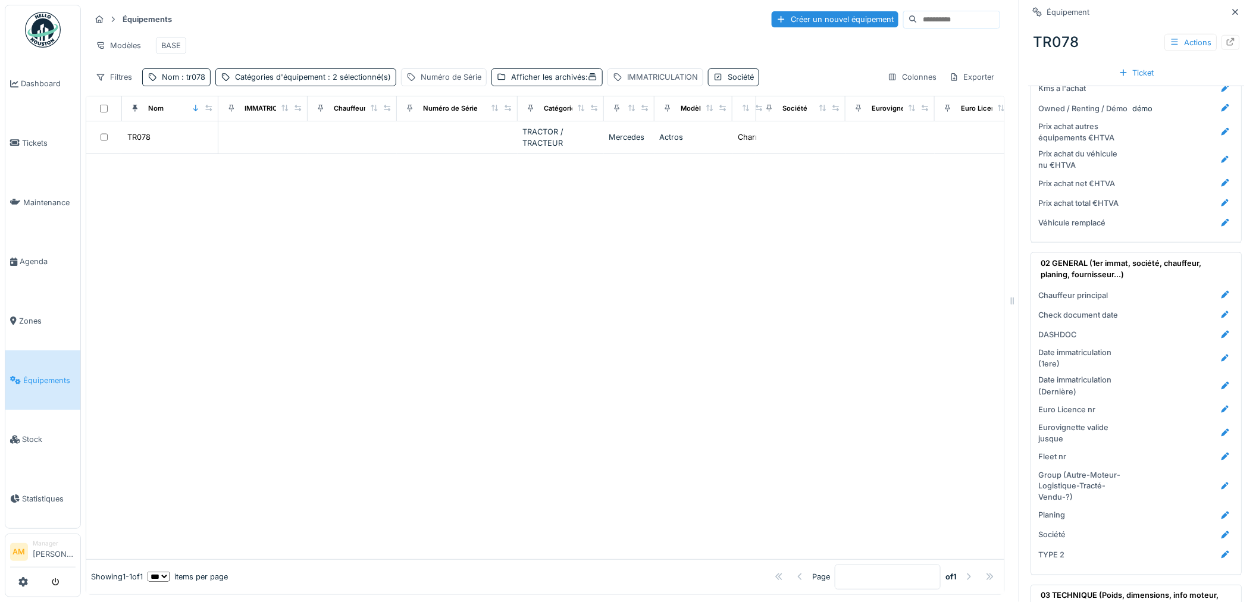
scroll to position [462, 0]
click at [1221, 330] on icon at bounding box center [1226, 332] width 10 height 8
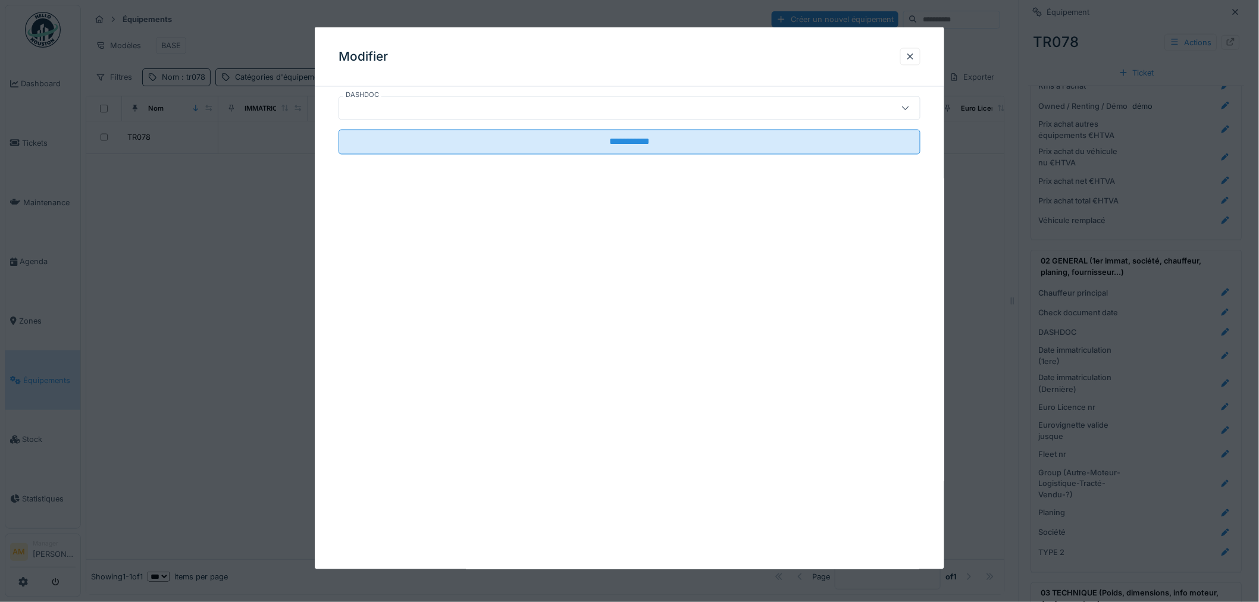
click at [412, 105] on div at bounding box center [596, 108] width 504 height 13
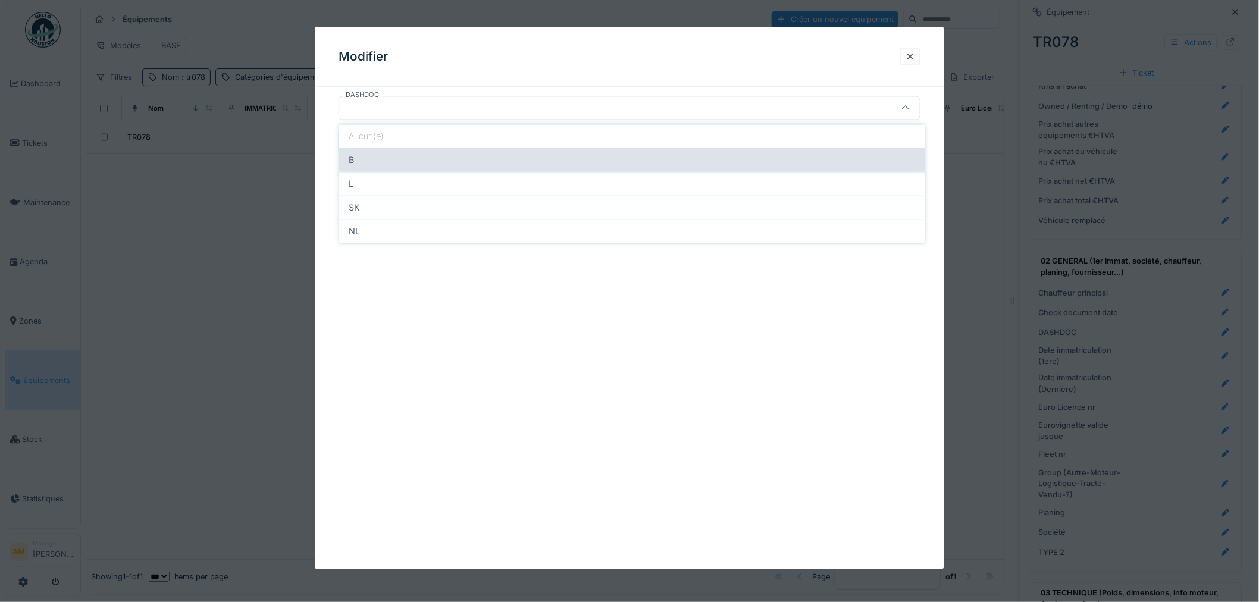
click at [378, 162] on div "B" at bounding box center [632, 159] width 567 height 13
type input "*"
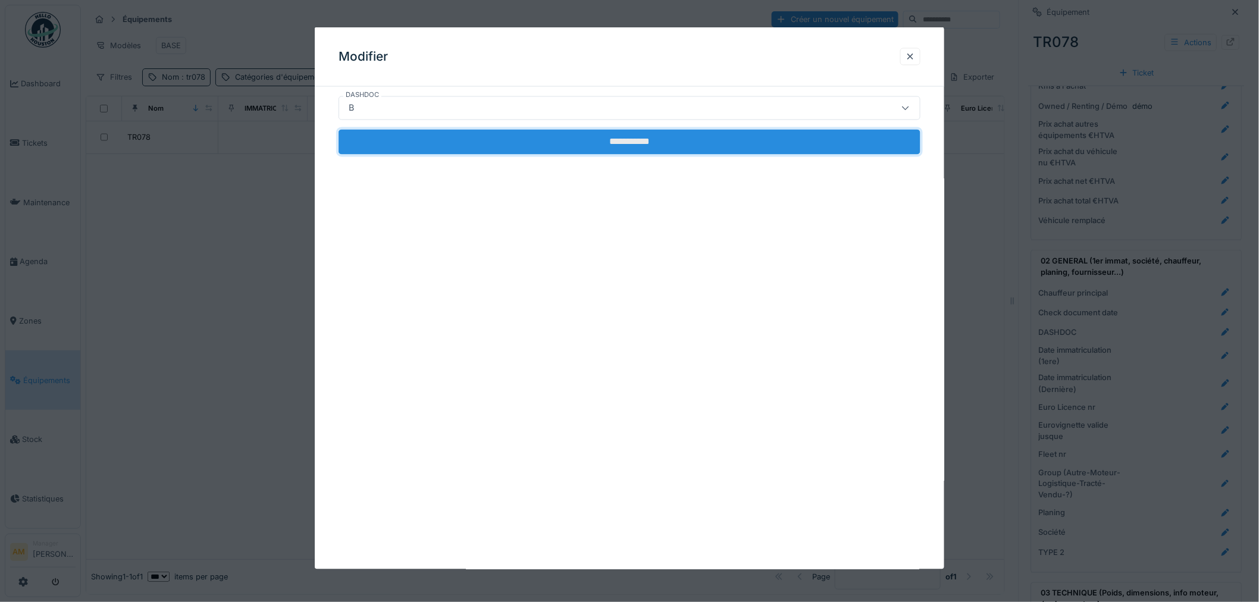
click at [394, 137] on input "**********" at bounding box center [629, 142] width 582 height 25
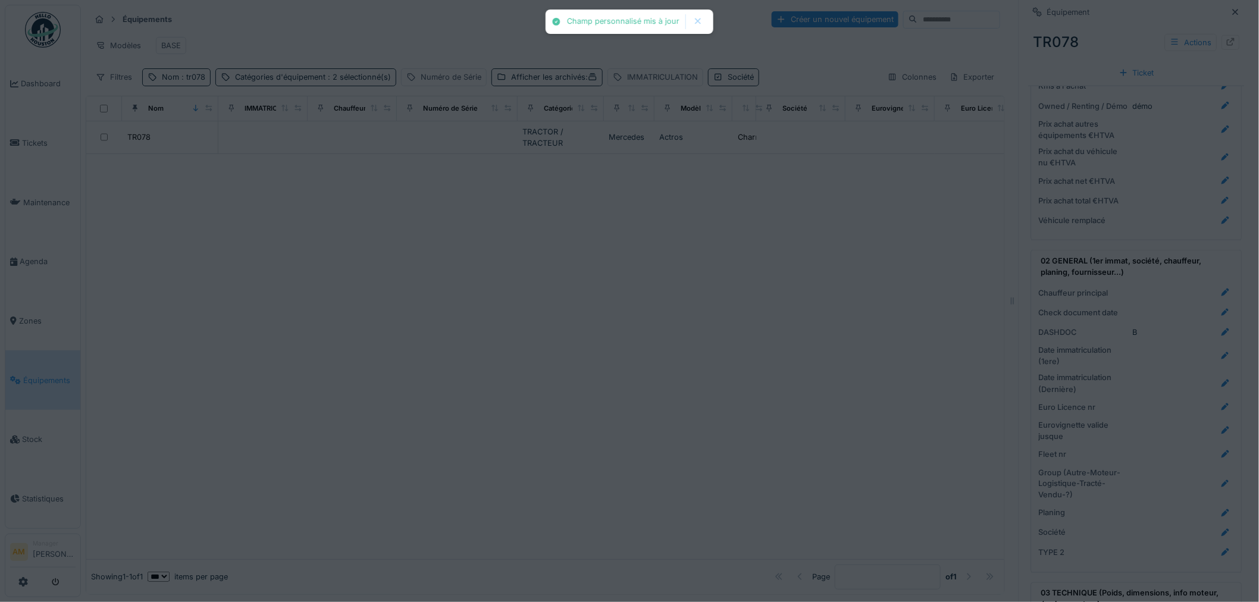
click at [741, 420] on div at bounding box center [545, 356] width 918 height 405
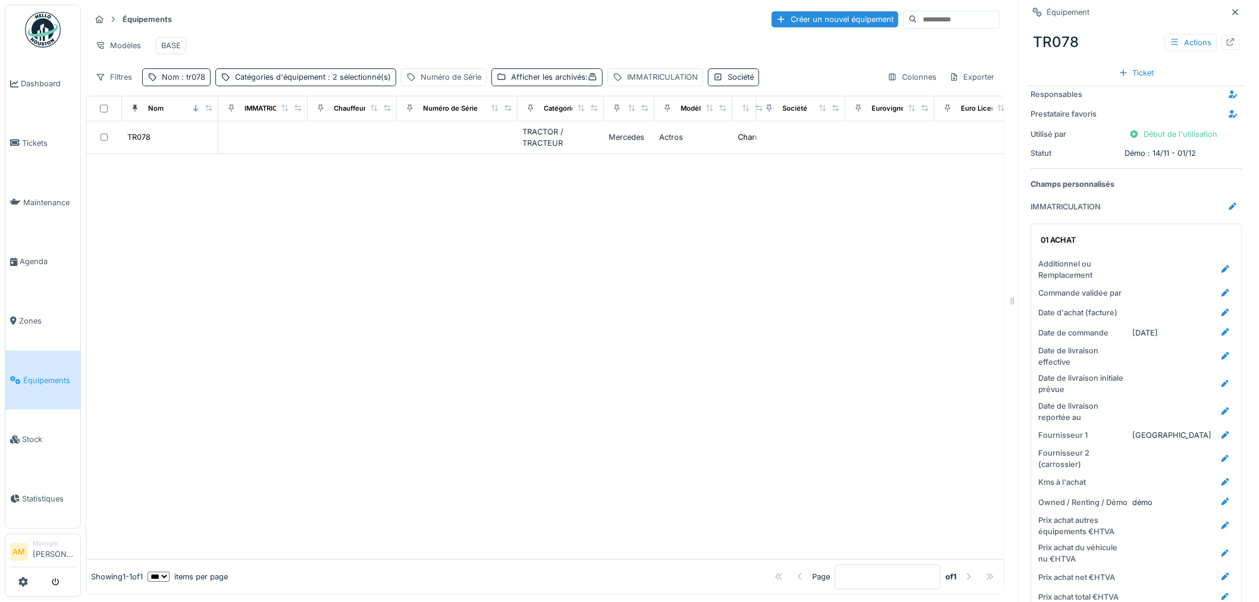
scroll to position [10, 0]
click at [635, 347] on div at bounding box center [545, 356] width 918 height 405
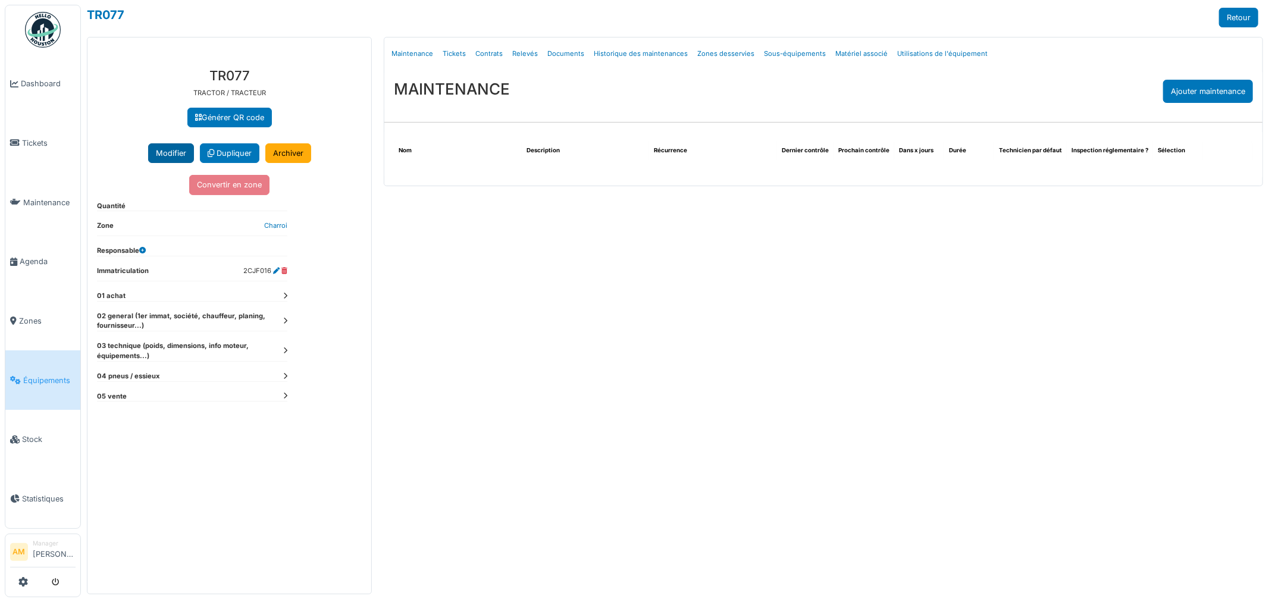
click at [182, 161] on button "Modifier" at bounding box center [171, 153] width 46 height 20
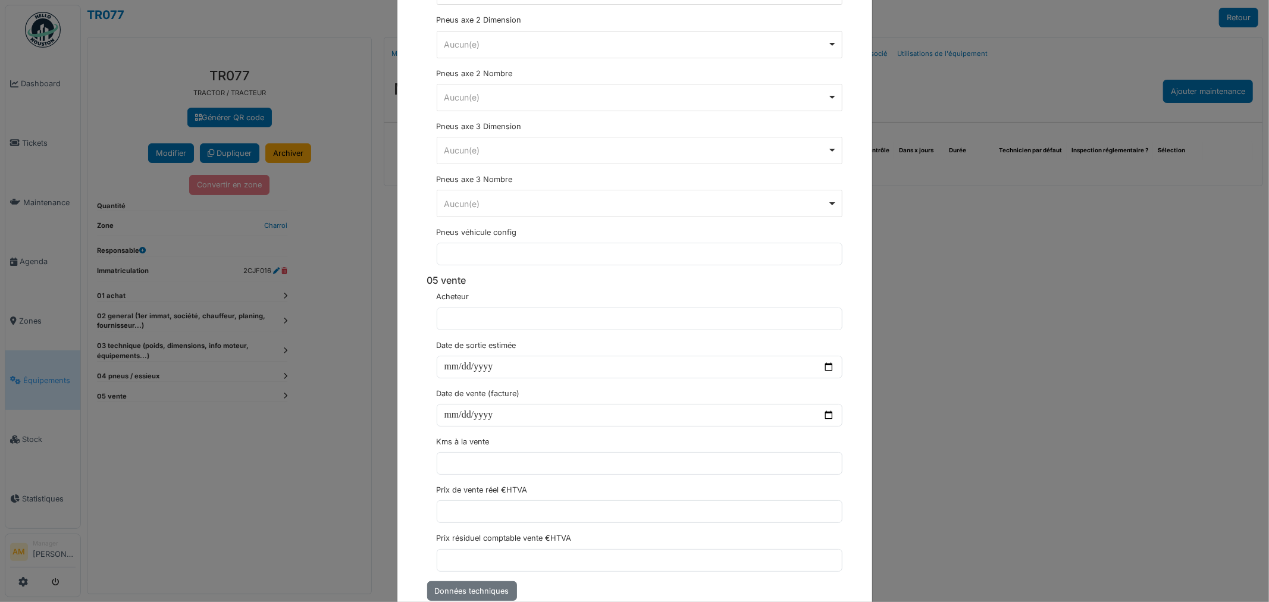
scroll to position [4075, 0]
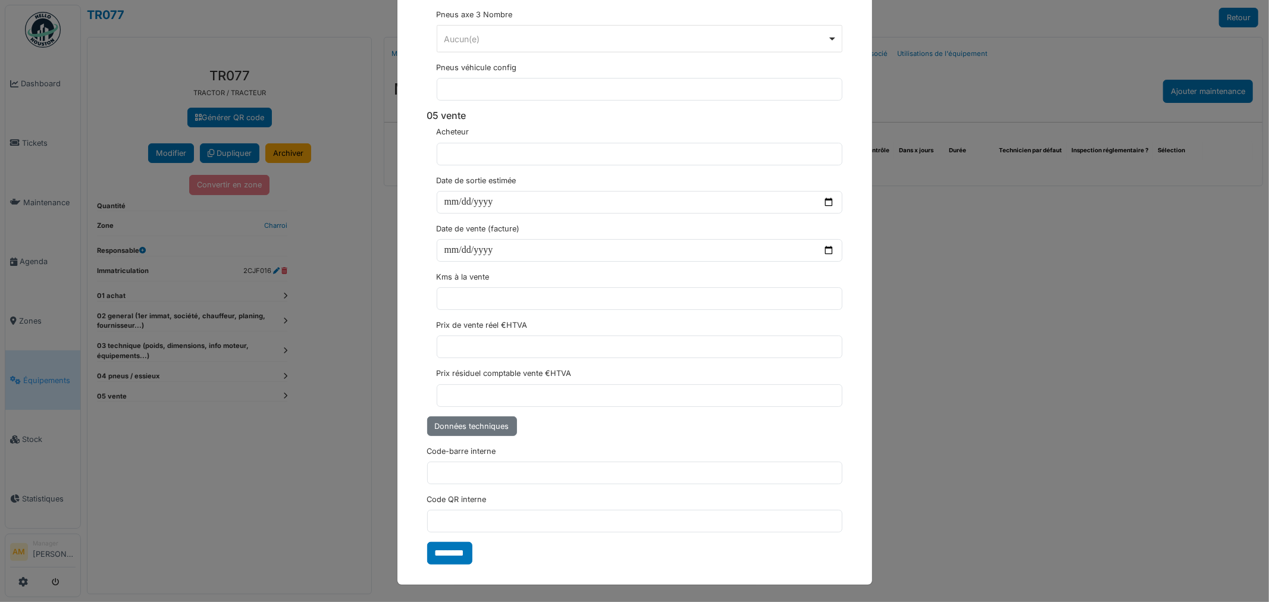
click at [983, 390] on div "**********" at bounding box center [634, 301] width 1269 height 602
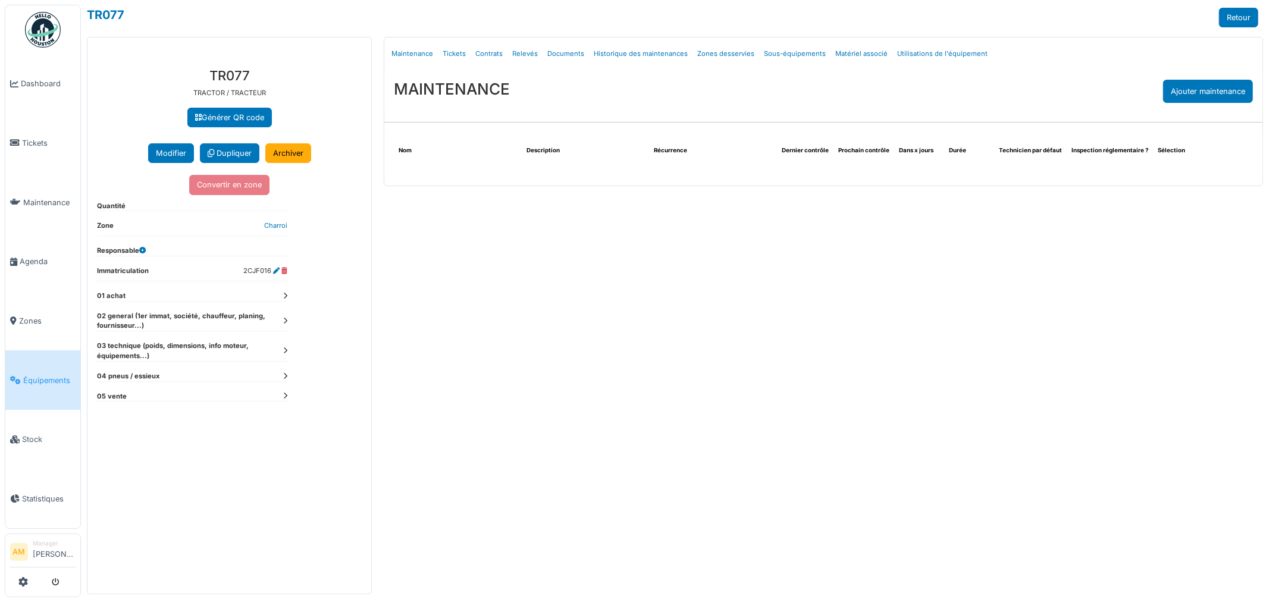
click at [280, 298] on dt "01 achat" at bounding box center [192, 296] width 190 height 10
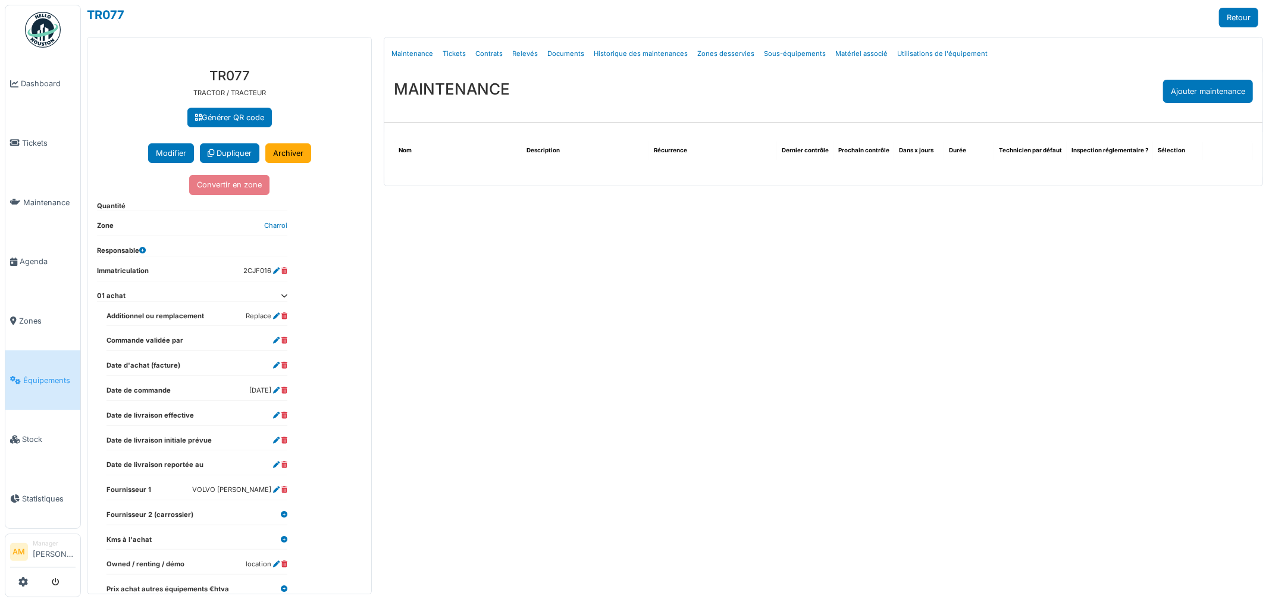
click at [143, 251] on icon at bounding box center [142, 250] width 7 height 7
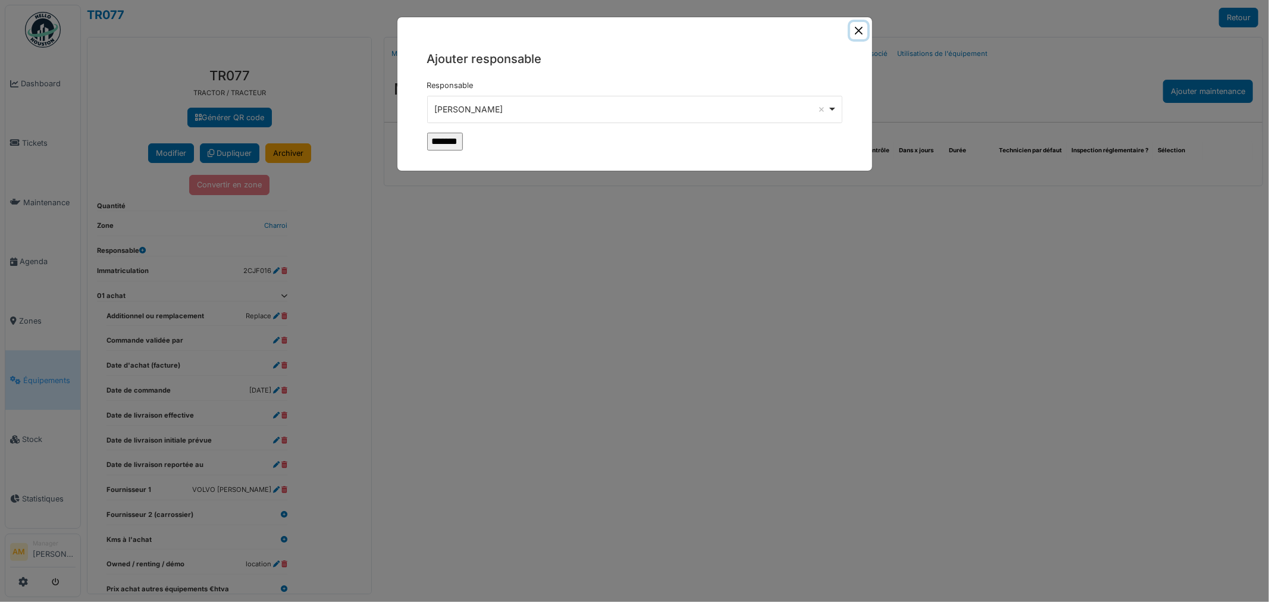
drag, startPoint x: 860, startPoint y: 31, endPoint x: 698, endPoint y: 49, distance: 162.2
click at [854, 33] on button "Close" at bounding box center [858, 30] width 17 height 17
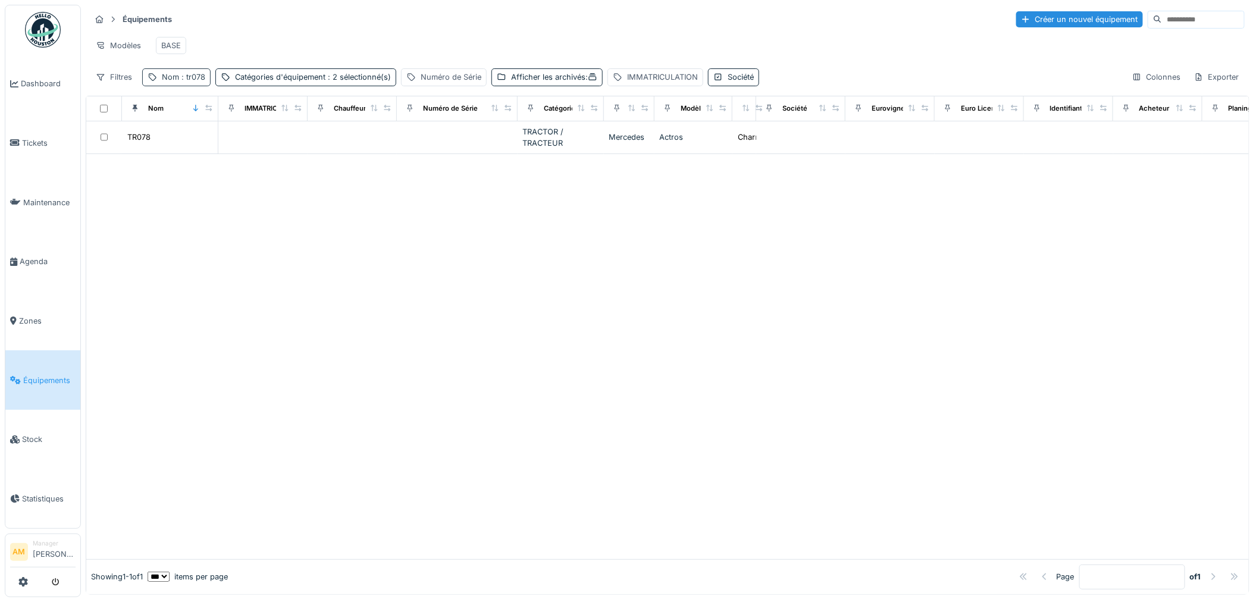
click at [191, 81] on span ": tr078" at bounding box center [192, 77] width 26 height 9
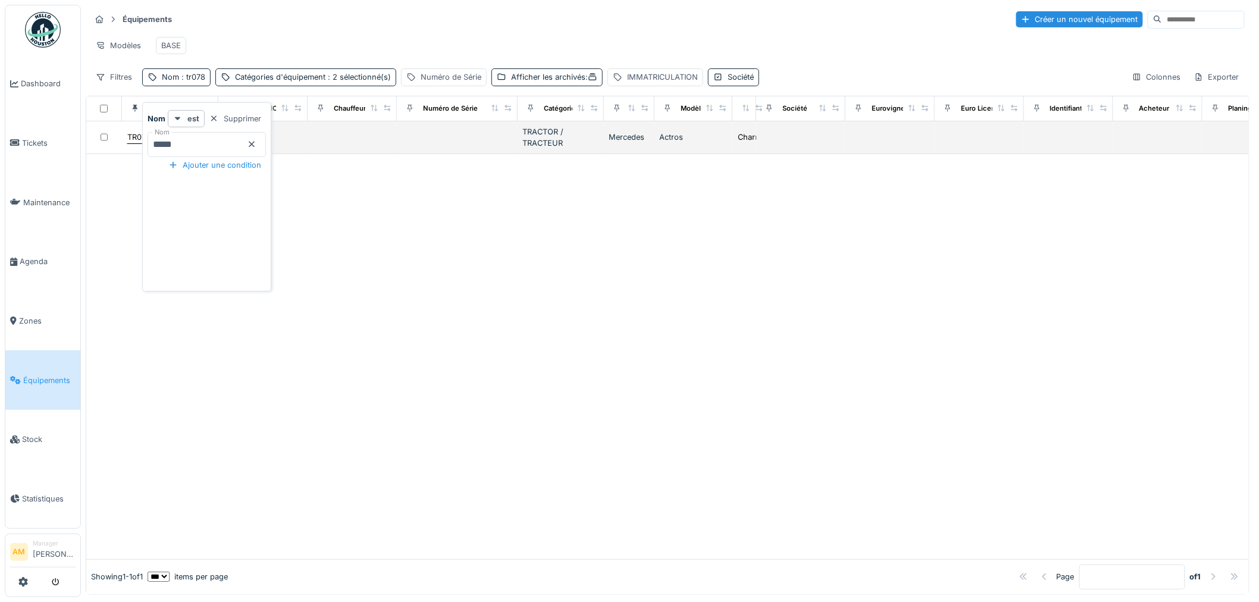
drag, startPoint x: 182, startPoint y: 149, endPoint x: 127, endPoint y: 143, distance: 55.0
click at [128, 144] on body "Dashboard Tickets Maintenance Agenda Zones Équipements Stock Statistiques AM Ma…" at bounding box center [629, 301] width 1259 height 602
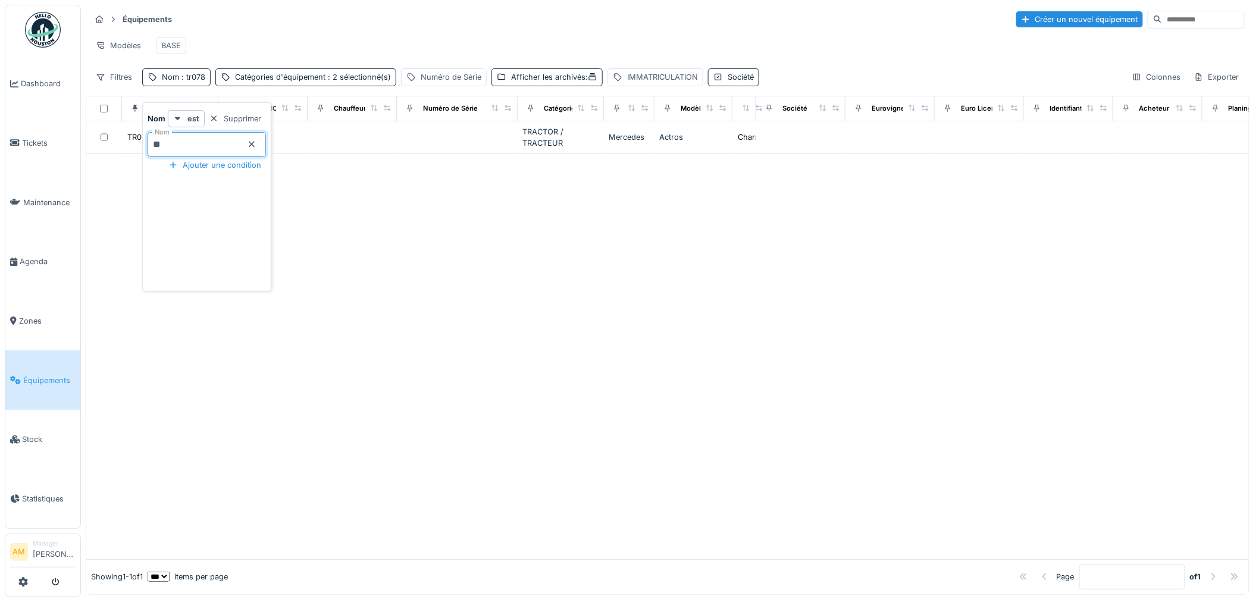
type input "**"
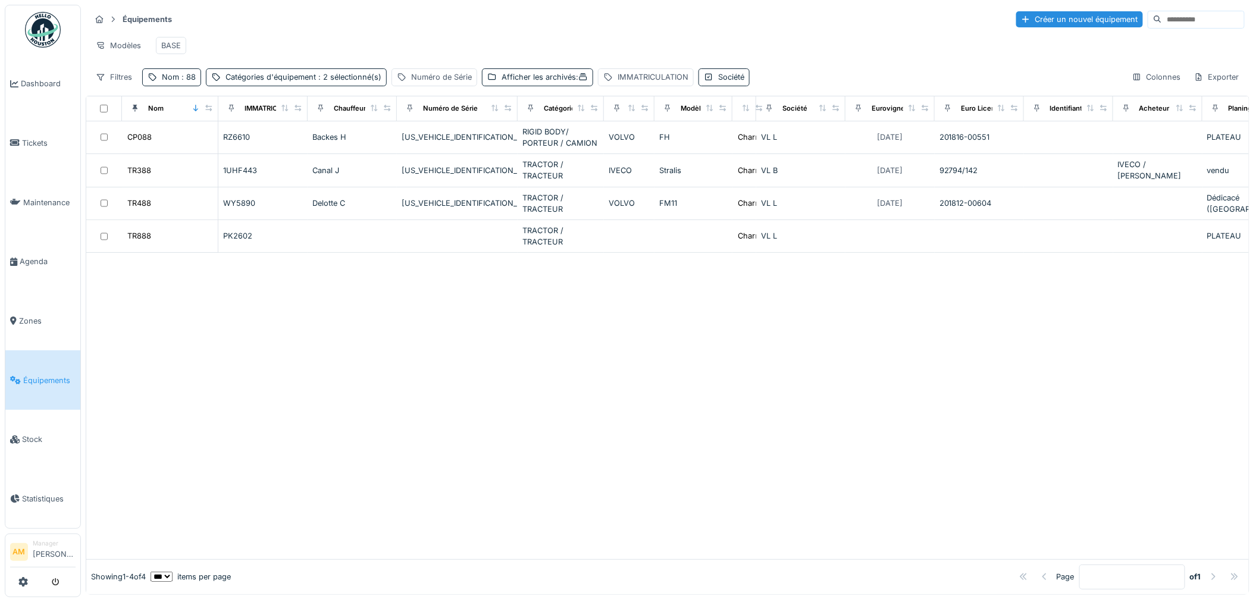
click at [651, 400] on div at bounding box center [667, 406] width 1162 height 306
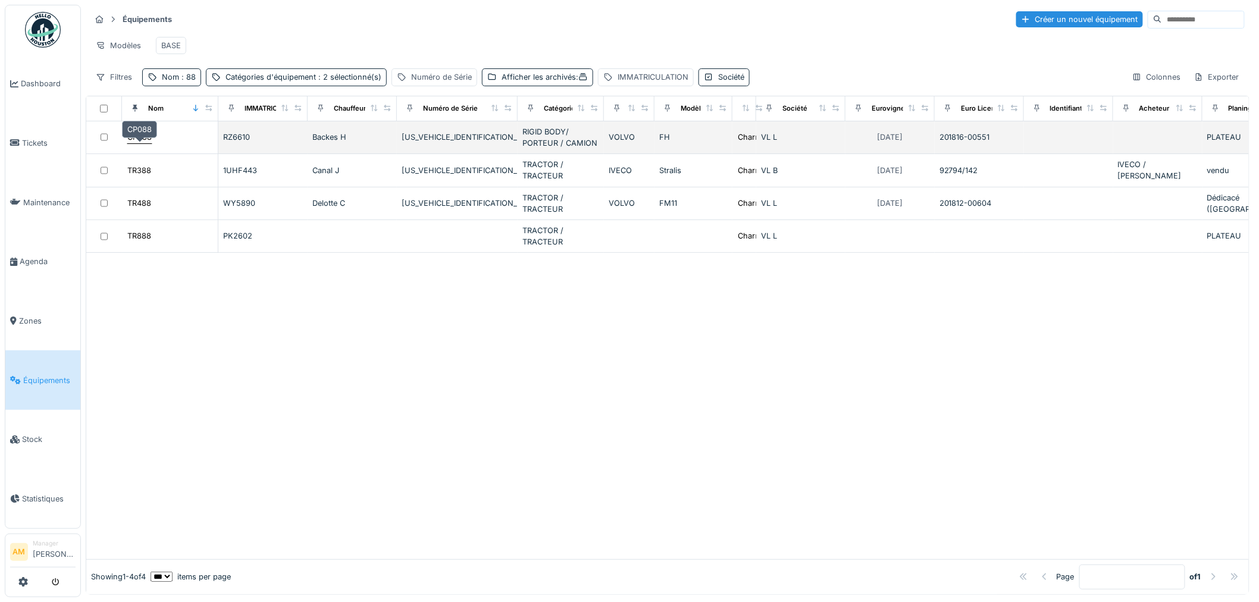
click at [136, 143] on div "CP088" at bounding box center [139, 136] width 24 height 11
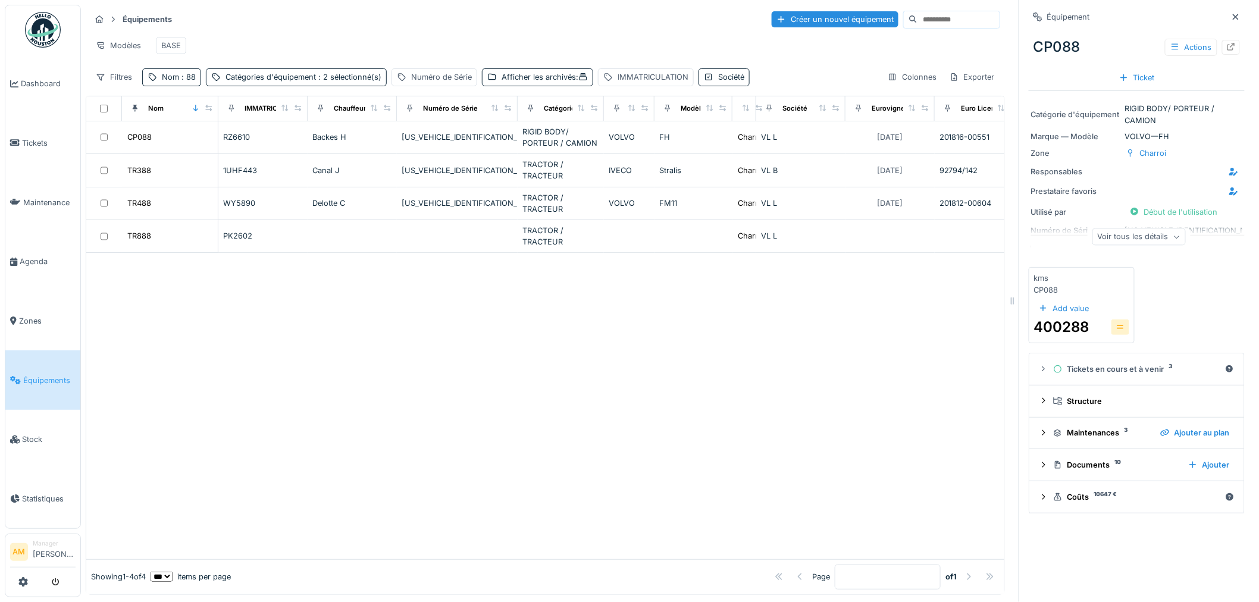
scroll to position [10, 0]
drag, startPoint x: 1098, startPoint y: 459, endPoint x: 1151, endPoint y: 351, distance: 120.8
click at [1098, 460] on div "Documents 10" at bounding box center [1116, 464] width 126 height 11
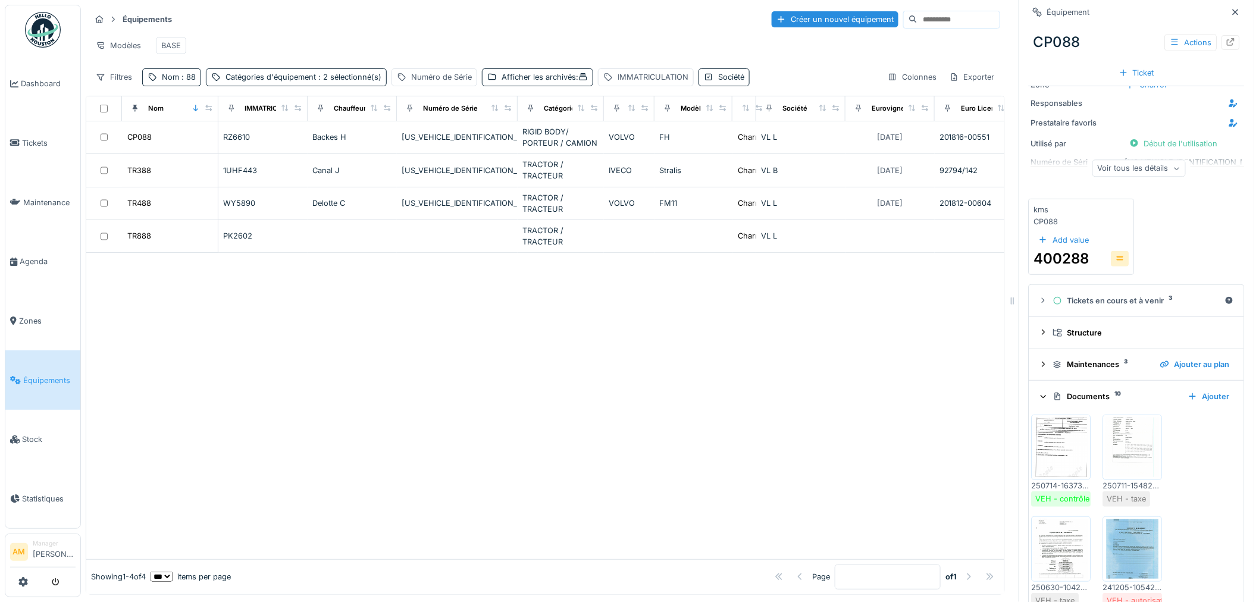
scroll to position [0, 0]
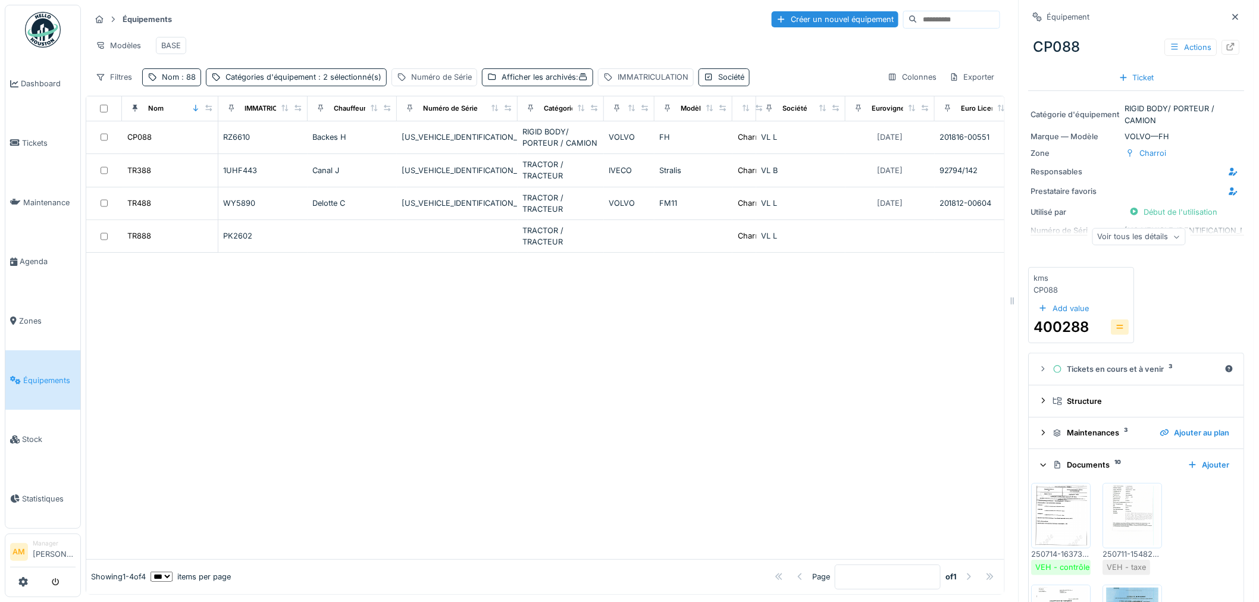
click at [1129, 228] on div "Voir tous les détails" at bounding box center [1138, 236] width 93 height 17
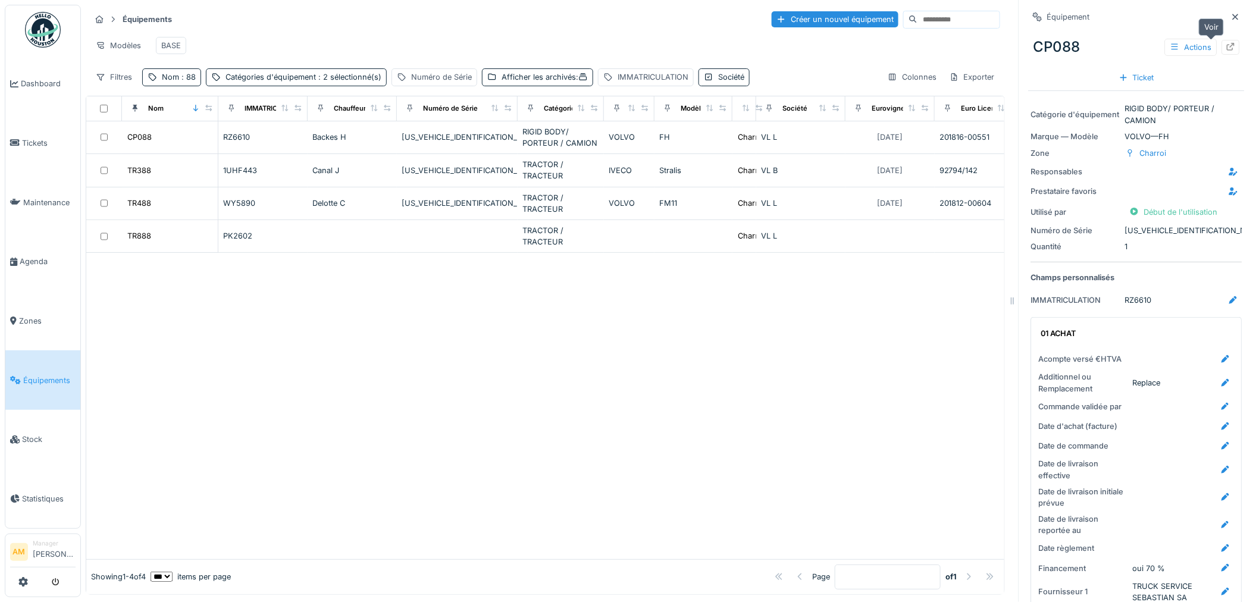
click at [1227, 43] on icon at bounding box center [1231, 47] width 8 height 8
drag, startPoint x: 430, startPoint y: 368, endPoint x: 418, endPoint y: 359, distance: 14.5
click at [430, 369] on div at bounding box center [545, 406] width 918 height 306
click at [393, 324] on div at bounding box center [545, 406] width 918 height 306
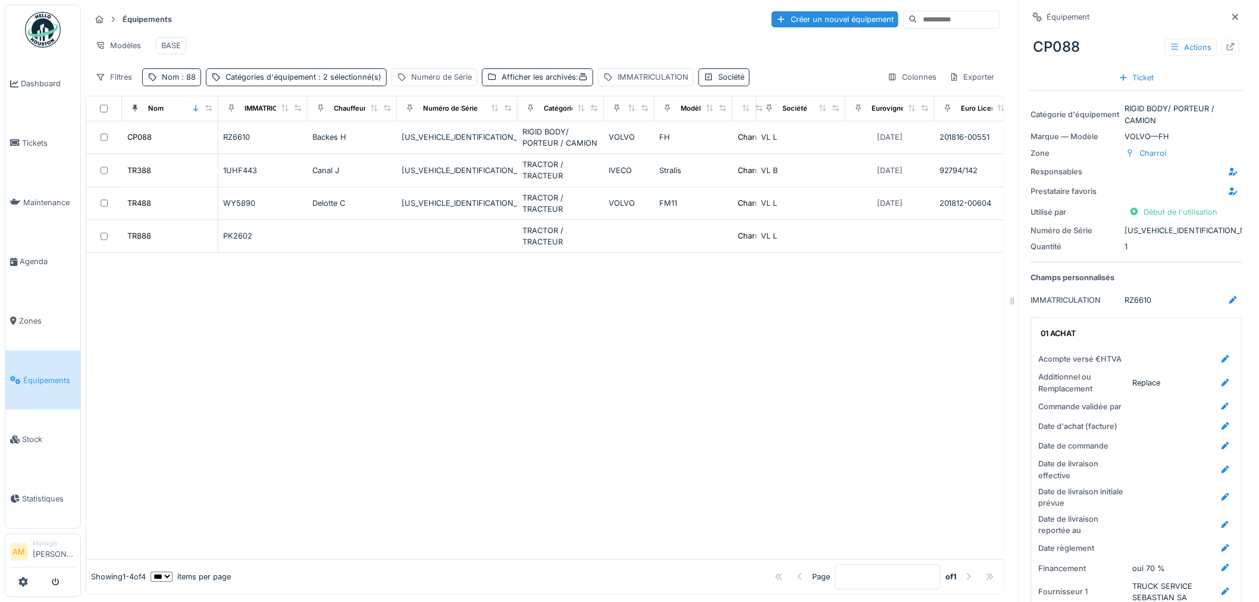
click at [394, 324] on div at bounding box center [545, 406] width 918 height 306
click at [354, 32] on div "Modèles BASE" at bounding box center [545, 45] width 910 height 27
click at [174, 81] on div "Nom : 88" at bounding box center [179, 76] width 34 height 11
click at [173, 137] on input "**" at bounding box center [207, 144] width 118 height 25
type input "*"
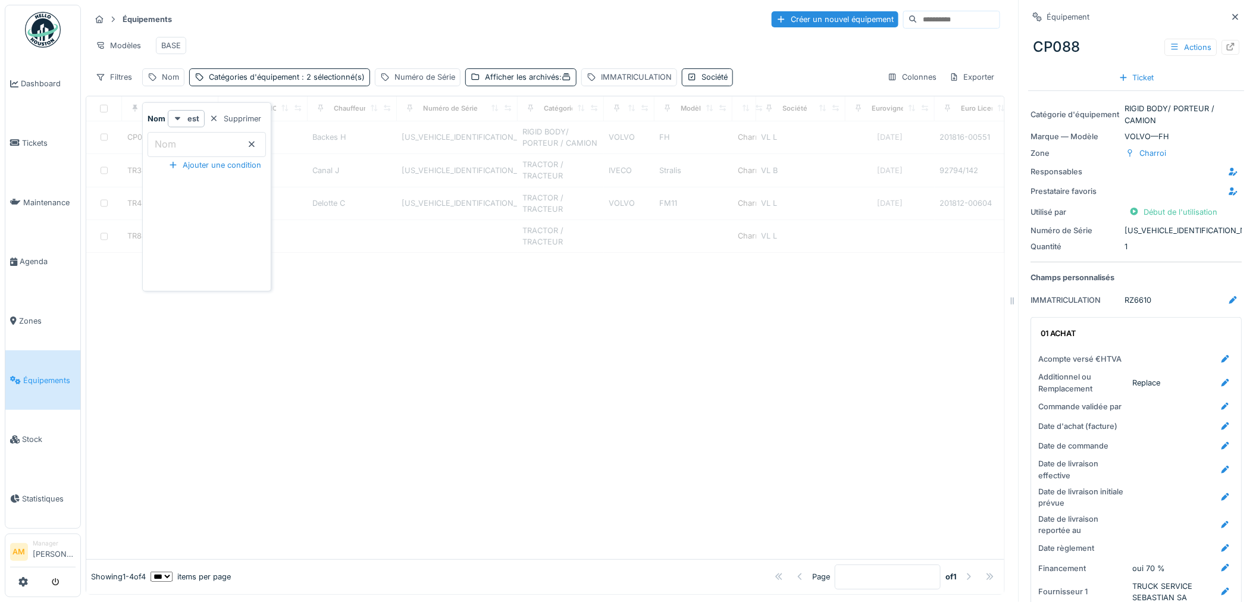
click at [438, 365] on div at bounding box center [545, 406] width 918 height 306
click at [312, 79] on span ": 2 sélectionné(s)" at bounding box center [331, 77] width 65 height 9
click at [317, 399] on div at bounding box center [545, 406] width 918 height 306
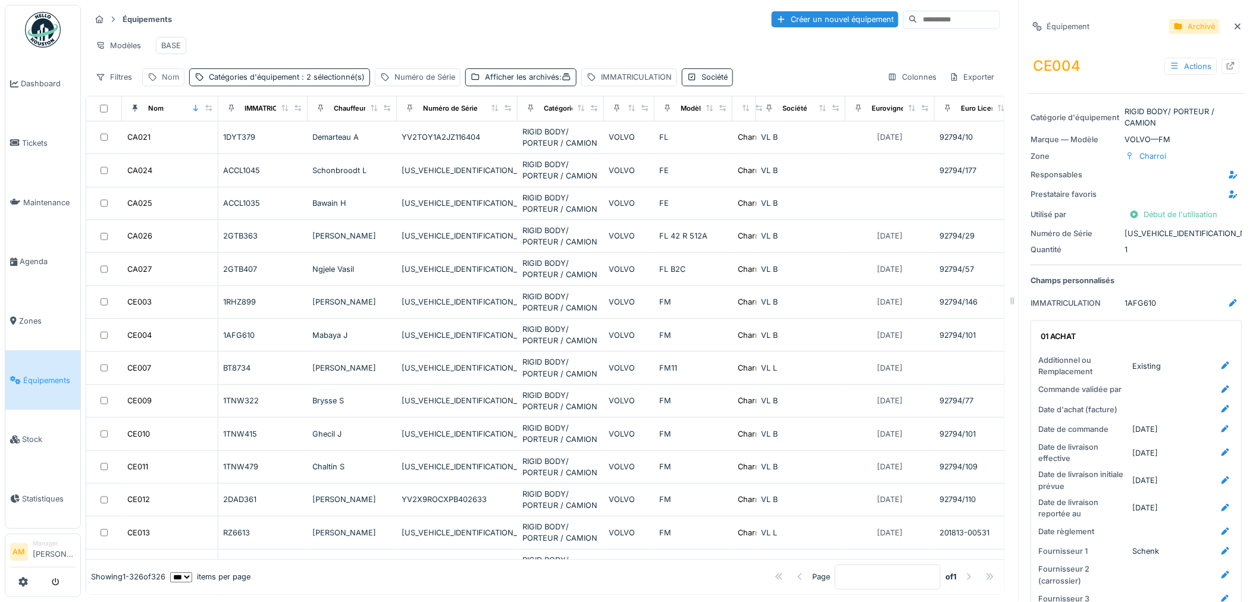
click at [170, 77] on div "Nom" at bounding box center [170, 76] width 17 height 11
click at [165, 141] on label "Nom" at bounding box center [165, 144] width 26 height 14
click at [165, 141] on input "Nom" at bounding box center [207, 144] width 118 height 25
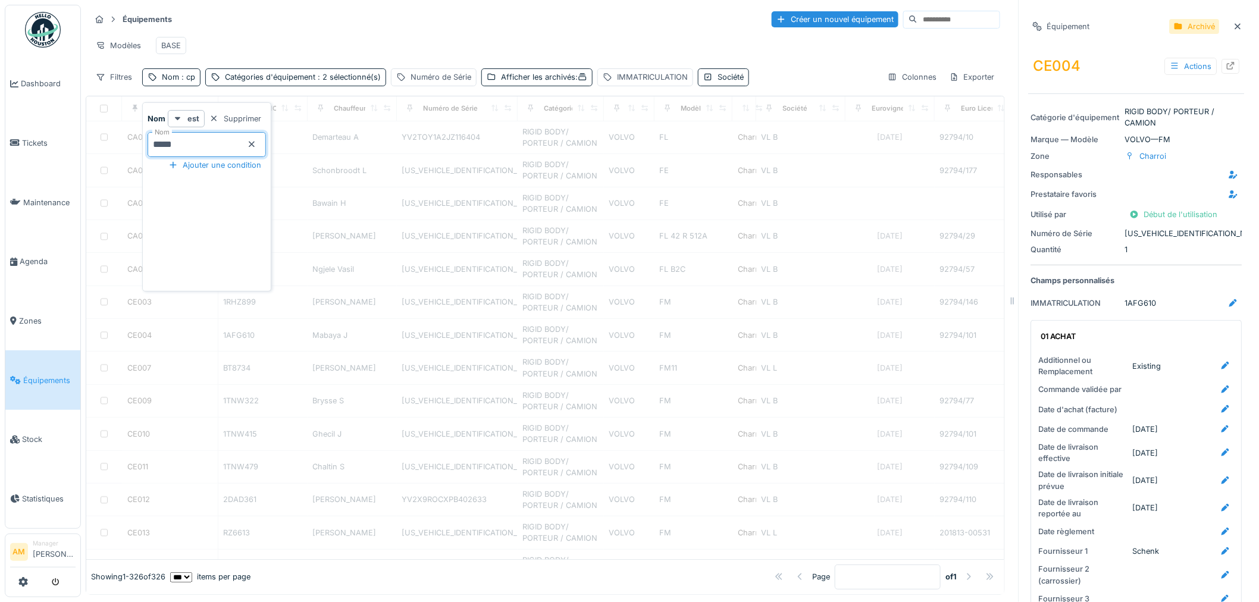
type input "*****"
click at [334, 32] on div "Modèles BASE" at bounding box center [545, 45] width 910 height 27
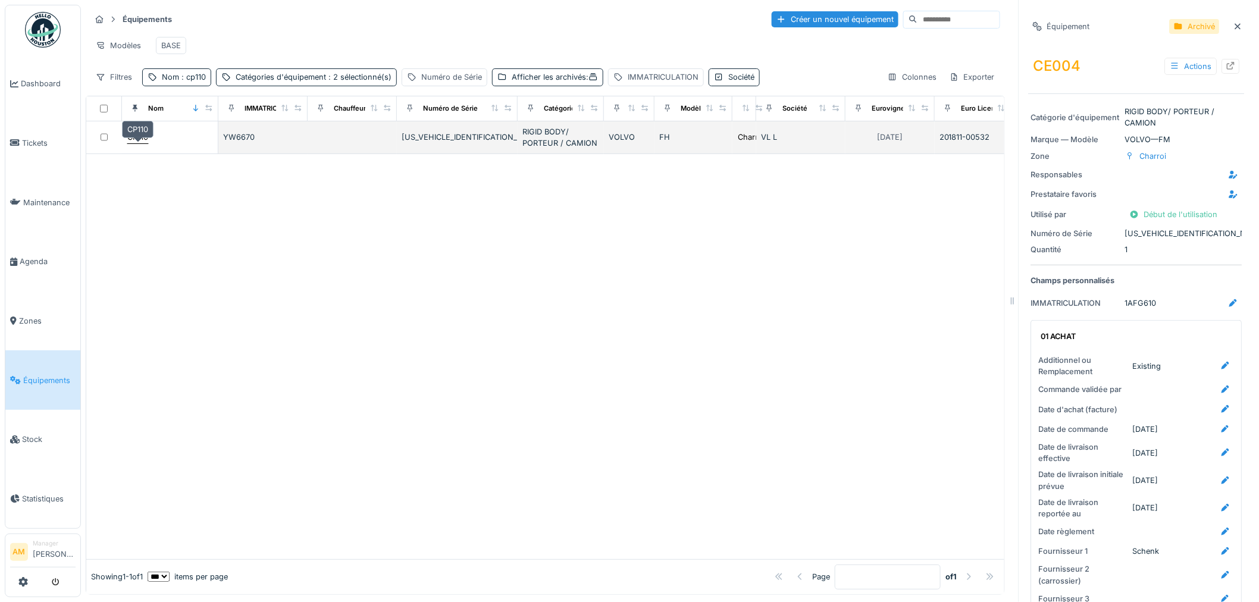
click at [140, 140] on div "CP110" at bounding box center [137, 136] width 21 height 11
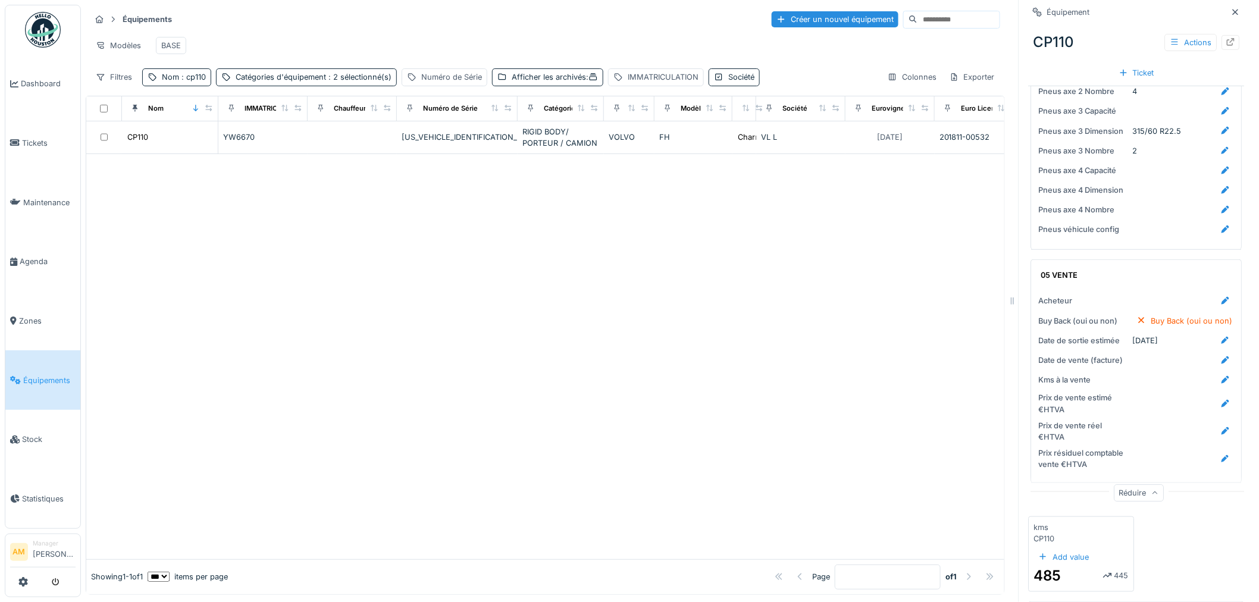
scroll to position [2227, 0]
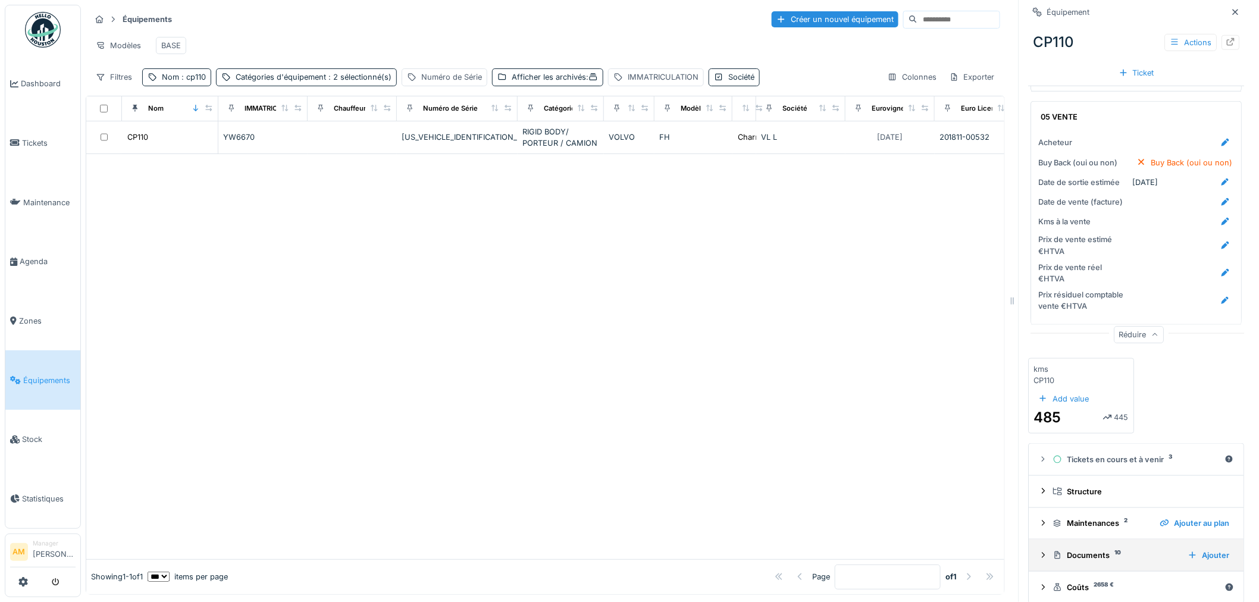
click at [1071, 550] on div "Documents 10" at bounding box center [1116, 555] width 126 height 11
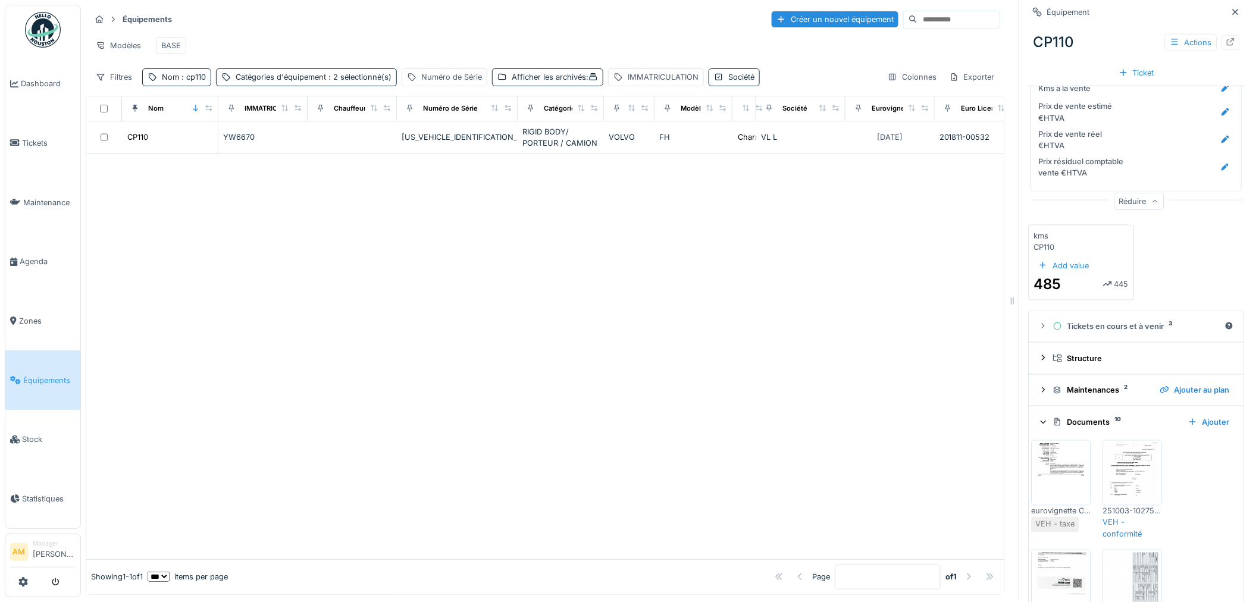
scroll to position [2491, 0]
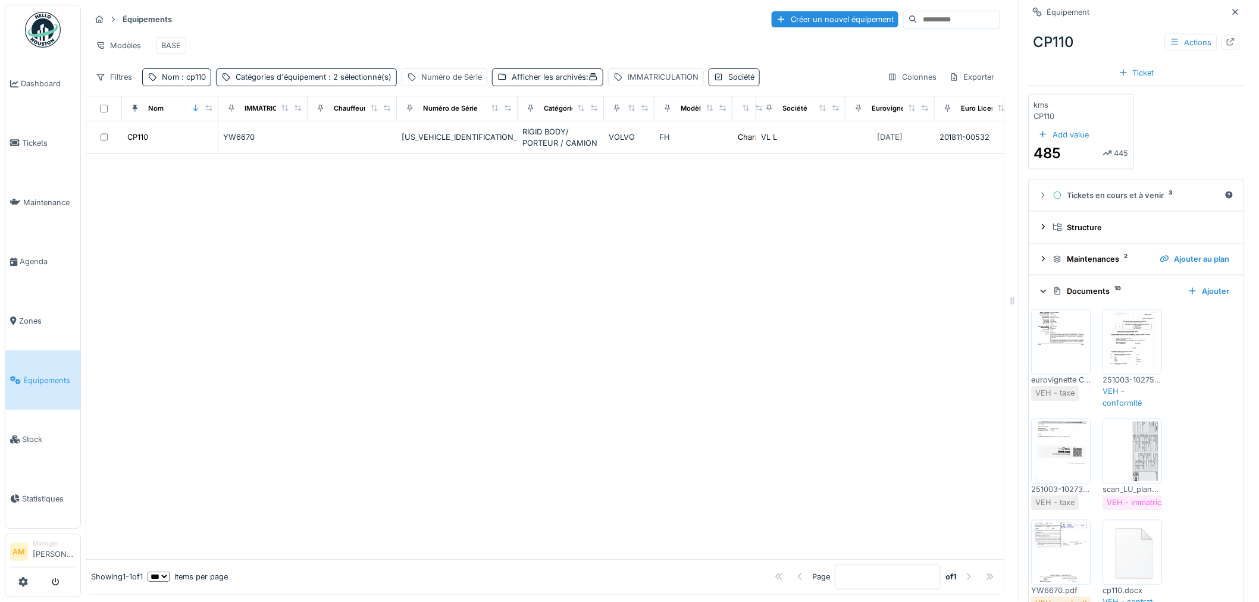
click at [1050, 328] on img at bounding box center [1061, 341] width 54 height 59
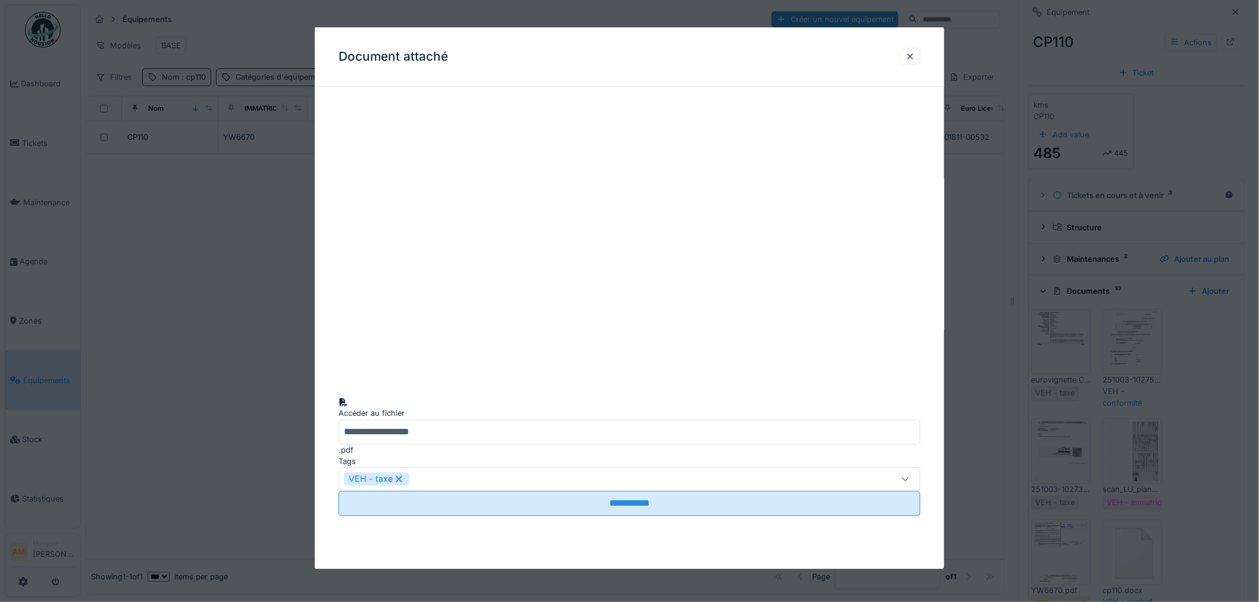
click at [1050, 318] on div at bounding box center [629, 301] width 1259 height 602
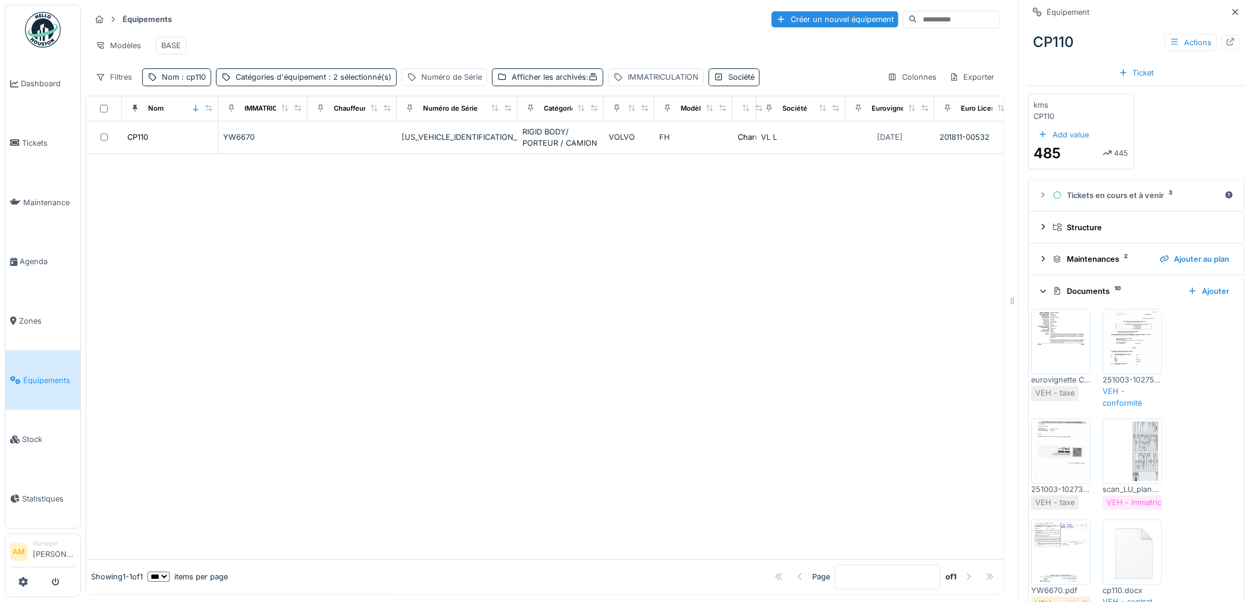
click at [1050, 318] on img at bounding box center [1061, 341] width 54 height 59
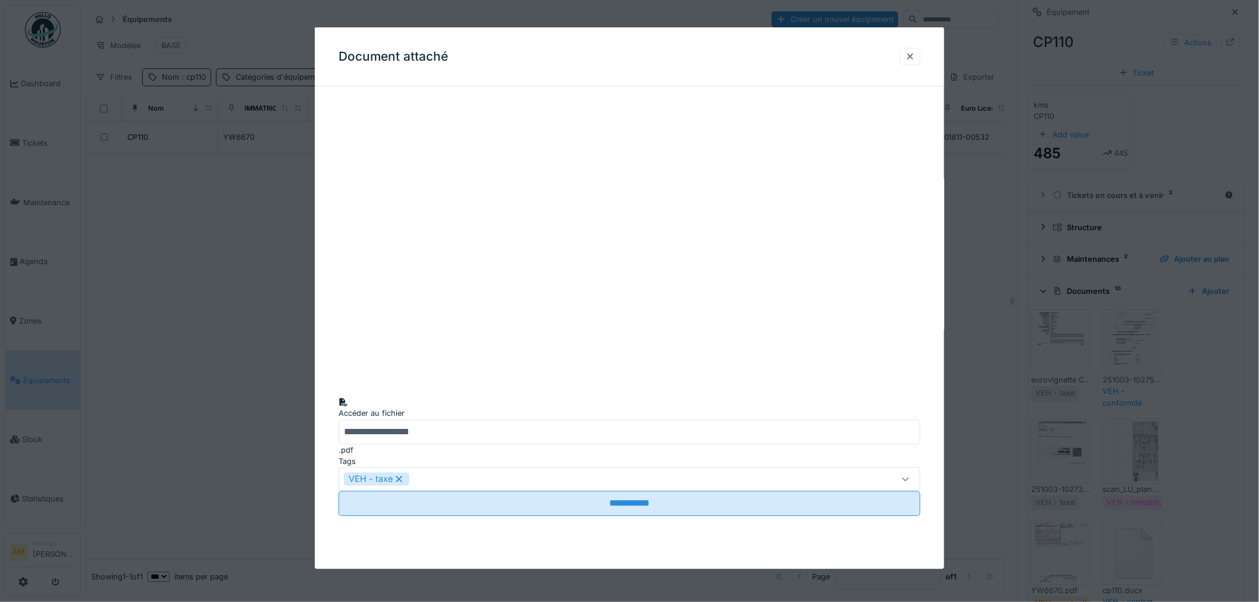
click at [911, 57] on div at bounding box center [910, 56] width 20 height 17
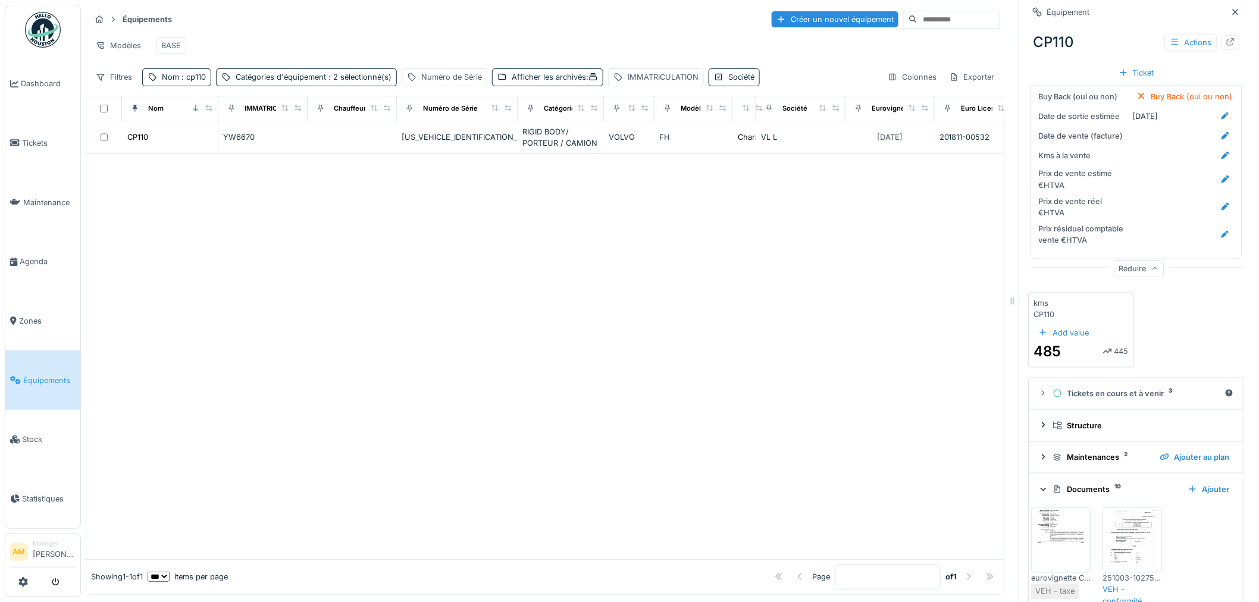
click at [1135, 261] on div "Réduire" at bounding box center [1139, 269] width 50 height 17
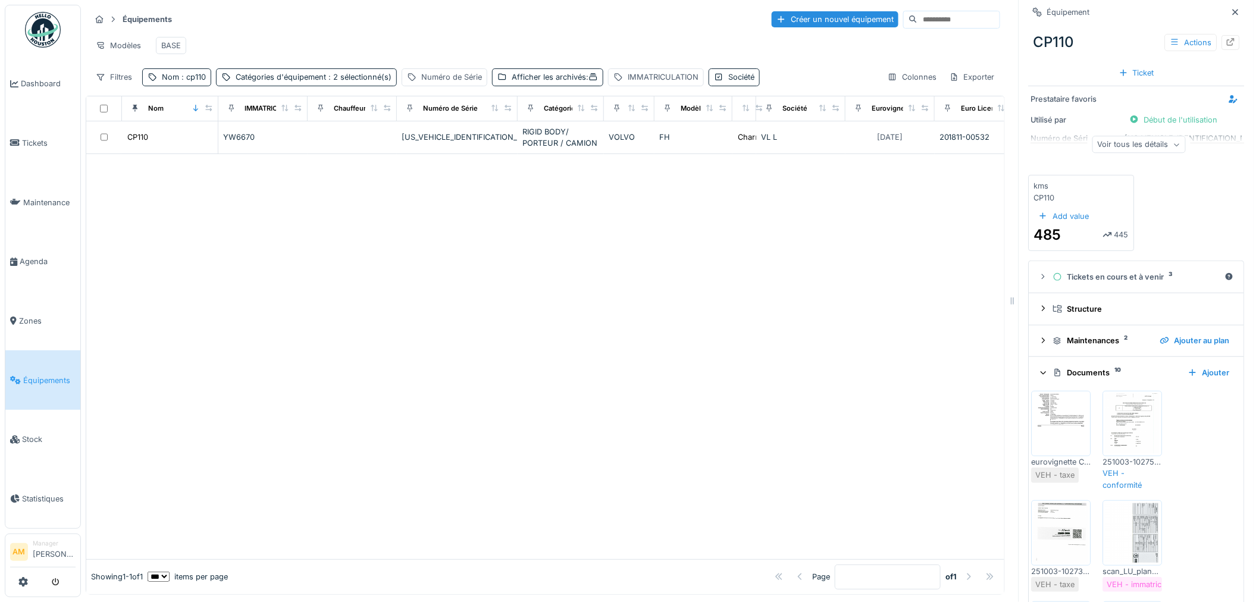
scroll to position [0, 0]
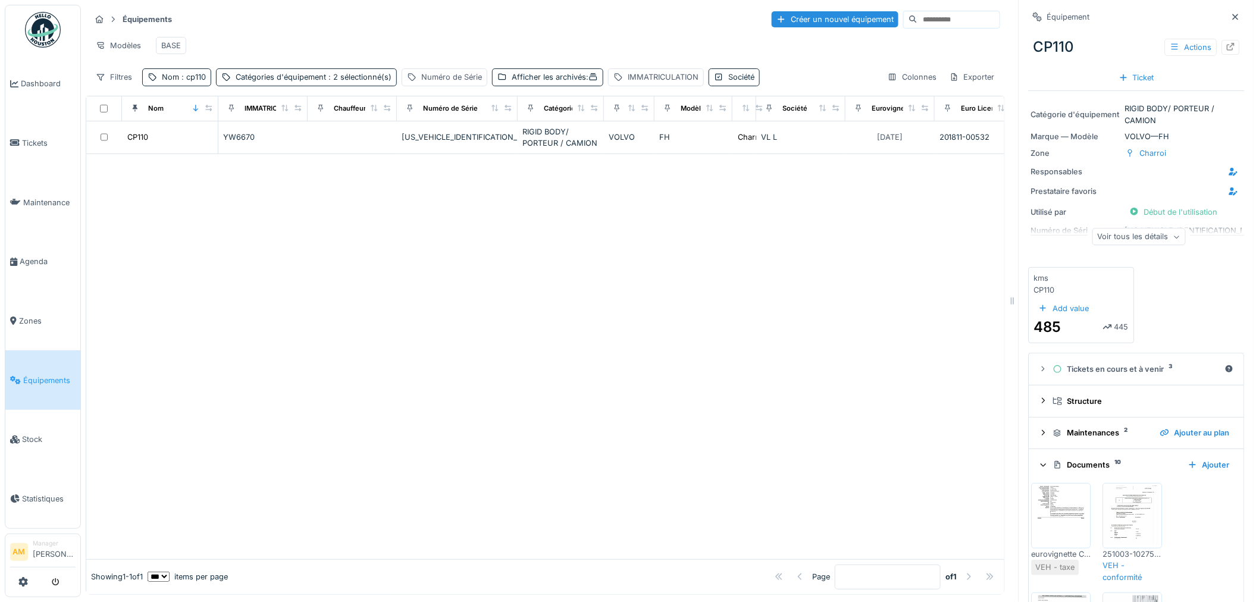
click at [1133, 229] on div "Voir tous les détails" at bounding box center [1138, 236] width 93 height 17
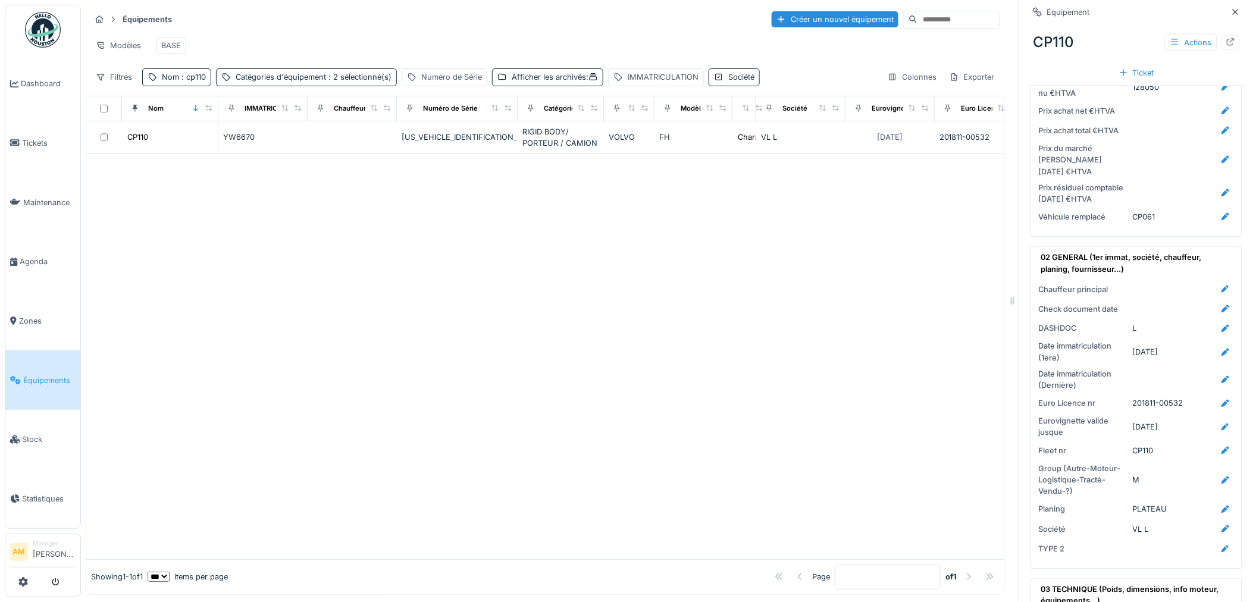
scroll to position [661, 0]
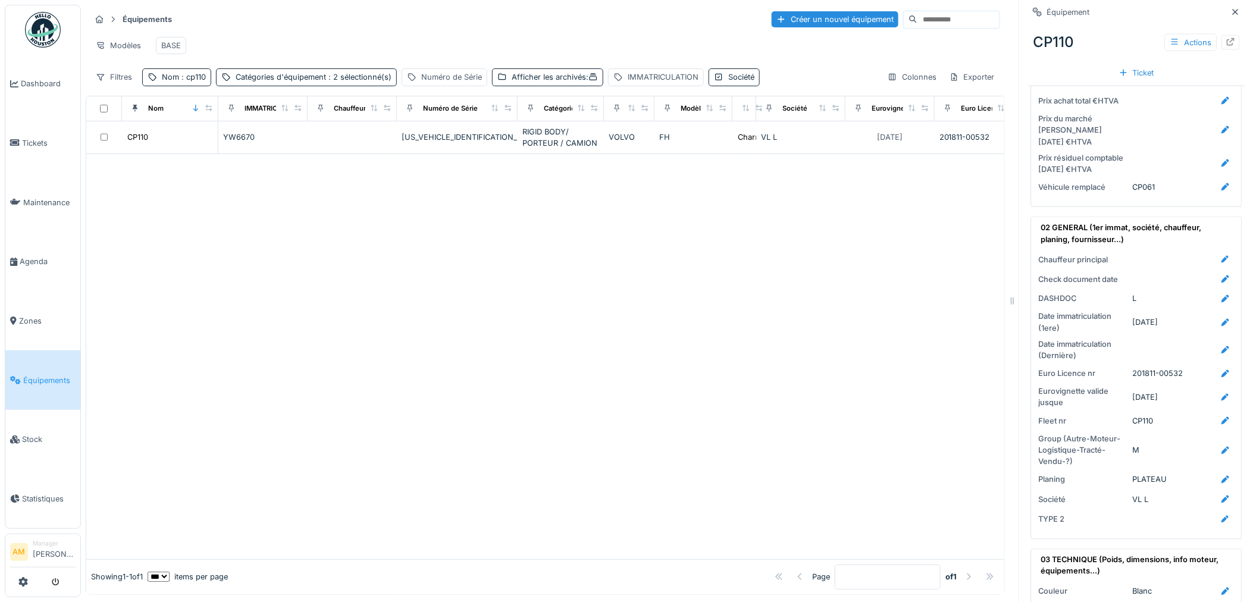
click at [592, 352] on div at bounding box center [545, 356] width 918 height 405
click at [190, 218] on div at bounding box center [545, 356] width 918 height 405
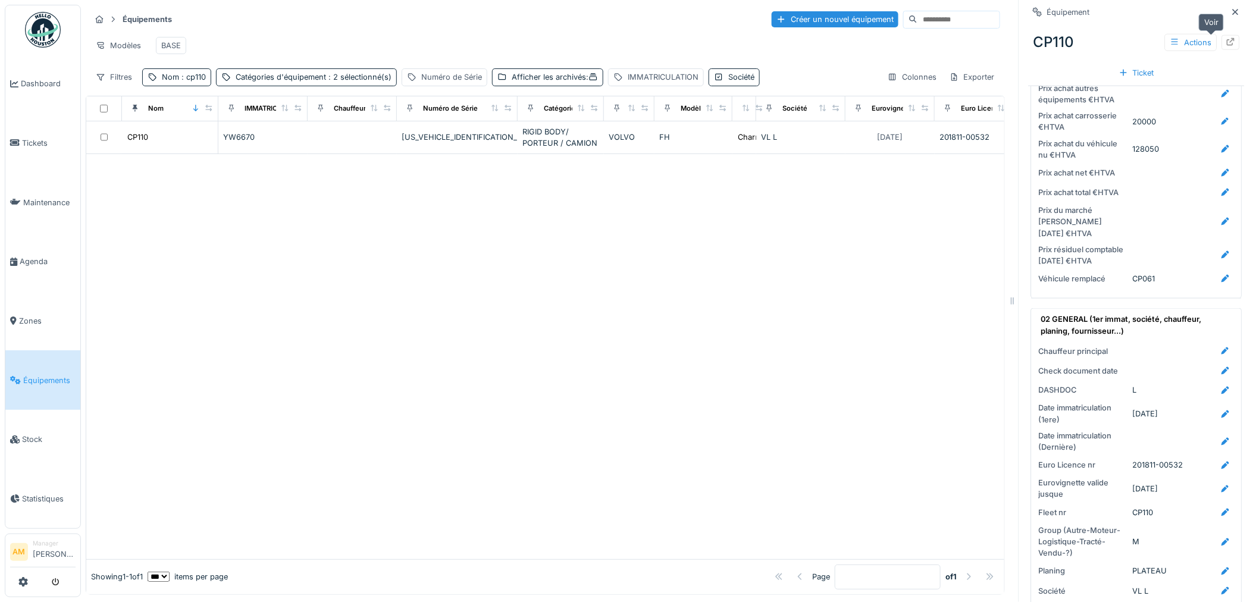
scroll to position [396, 0]
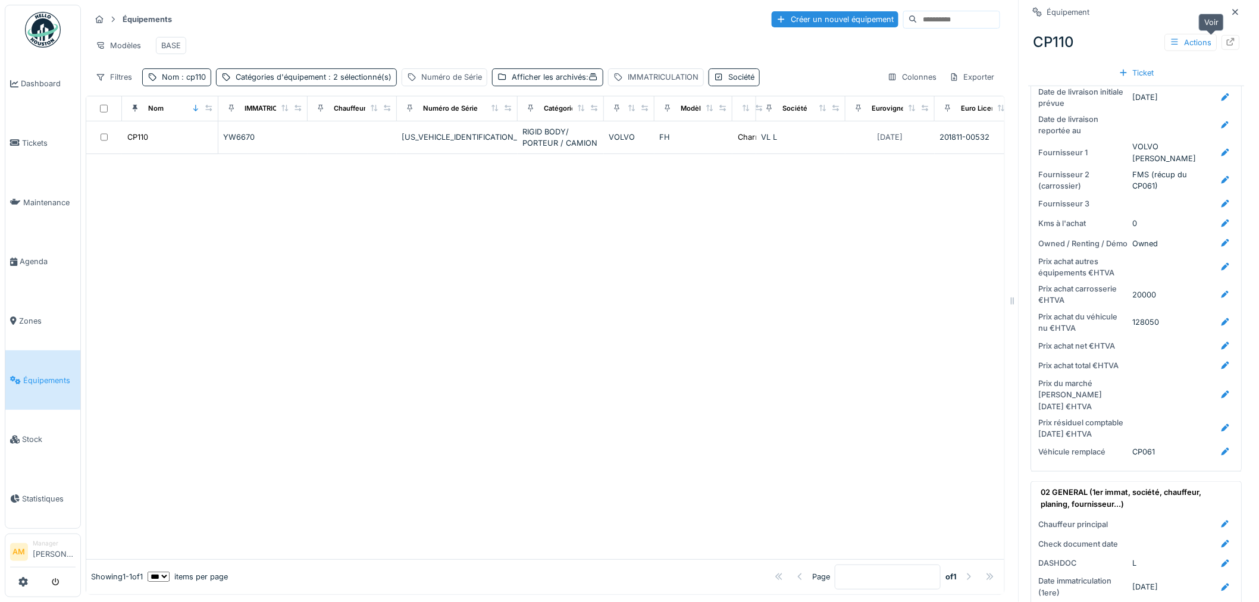
click at [1227, 38] on icon at bounding box center [1231, 42] width 8 height 8
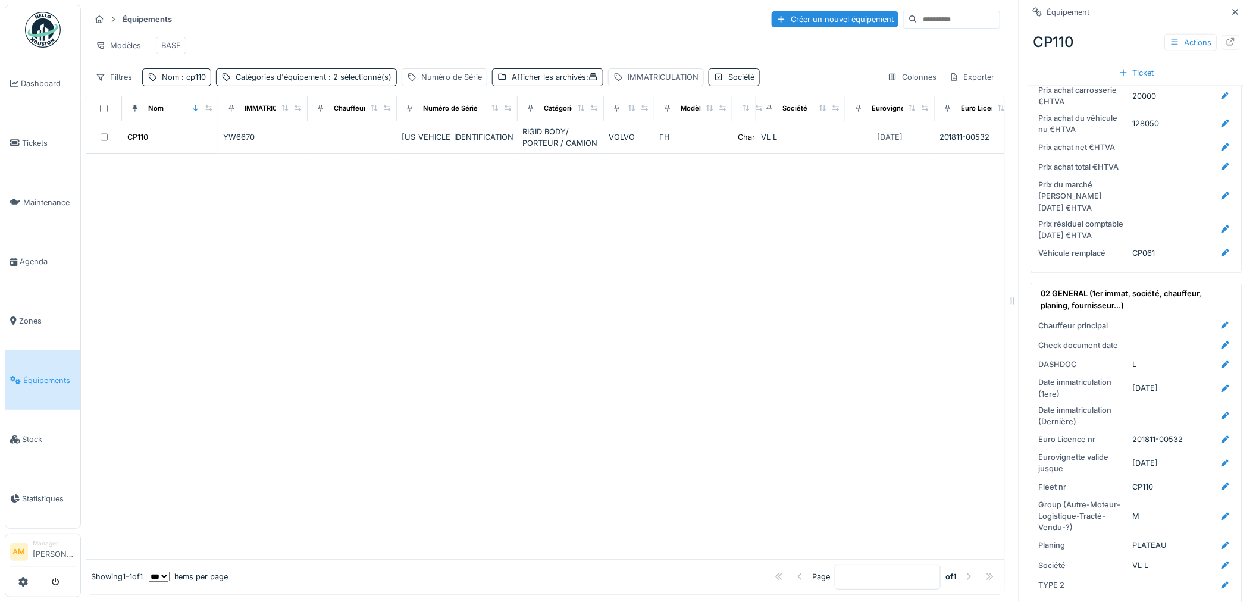
scroll to position [661, 0]
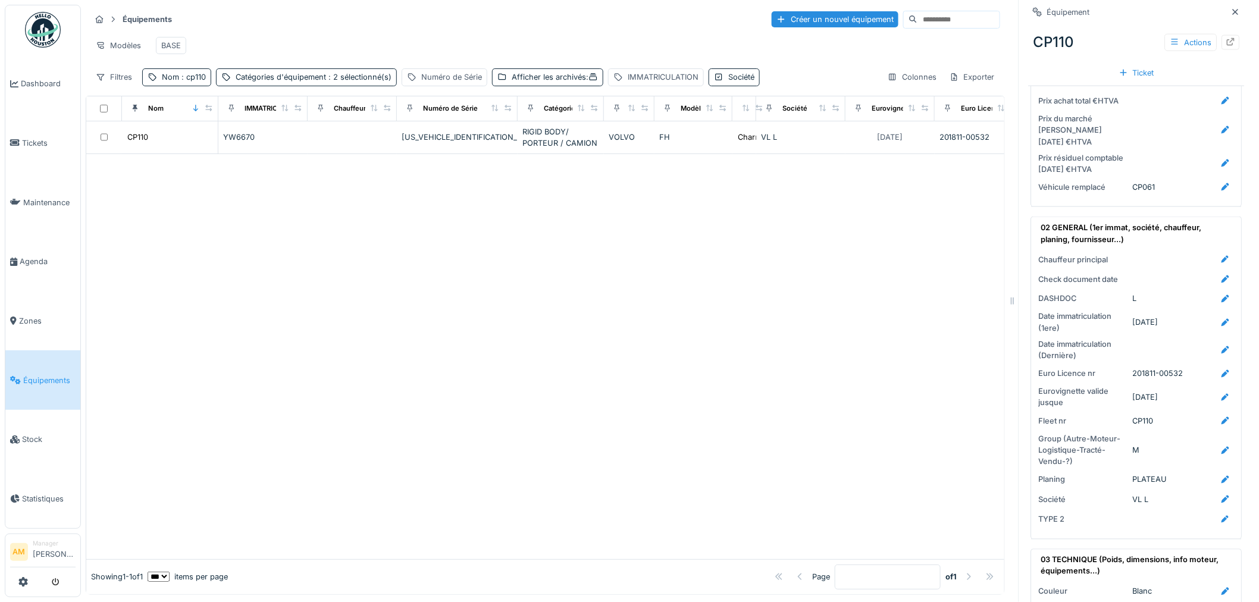
click at [824, 299] on div at bounding box center [545, 356] width 918 height 405
click at [613, 311] on div at bounding box center [545, 356] width 918 height 405
click at [187, 83] on div "Nom : cp110" at bounding box center [184, 76] width 44 height 11
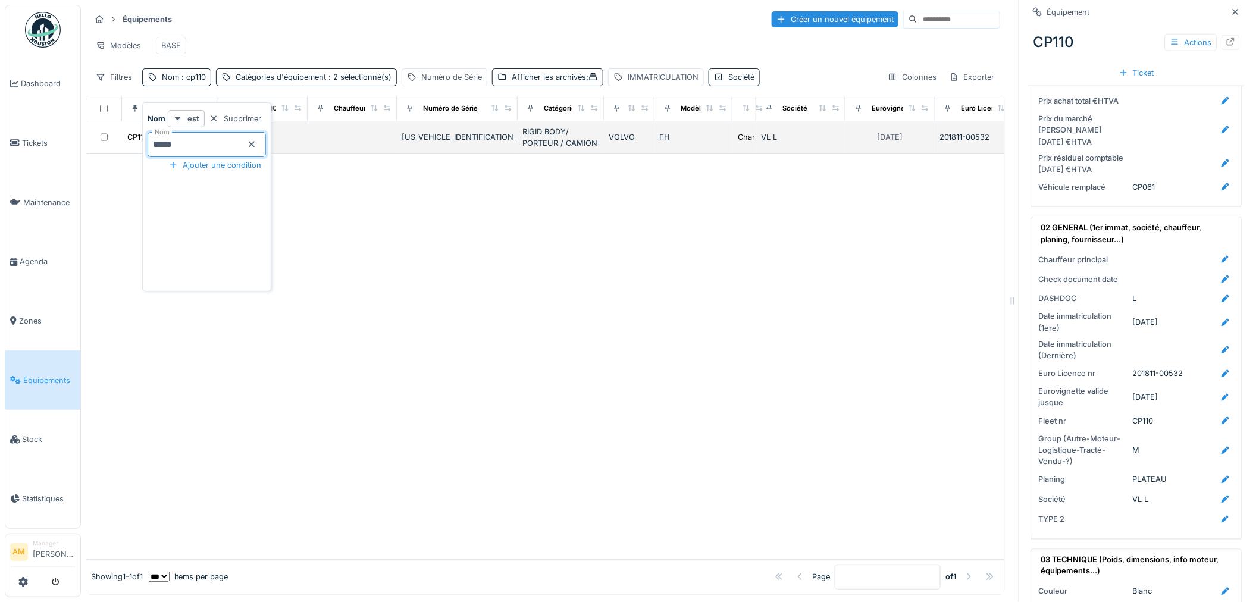
drag, startPoint x: 189, startPoint y: 134, endPoint x: 88, endPoint y: 128, distance: 101.3
click at [91, 139] on body "Dashboard Tickets Maintenance Agenda Zones Équipements Stock Statistiques AM Ma…" at bounding box center [629, 301] width 1259 height 602
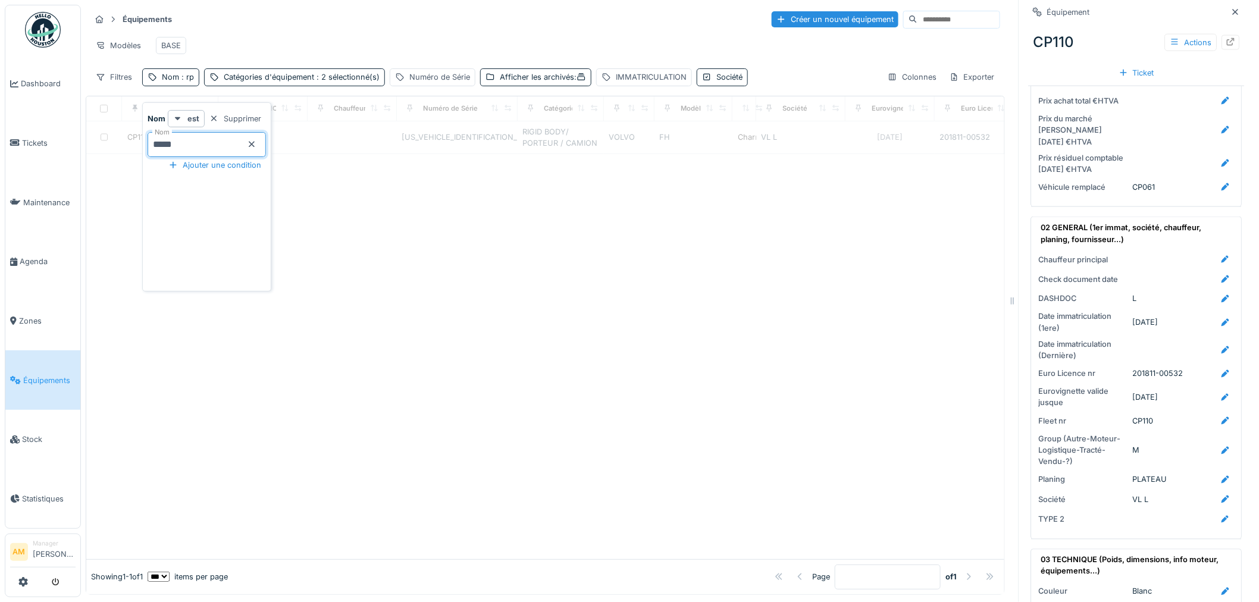
type input "*****"
click at [453, 241] on div at bounding box center [545, 356] width 918 height 405
click at [588, 84] on div "Afficher les archivés :" at bounding box center [548, 76] width 111 height 17
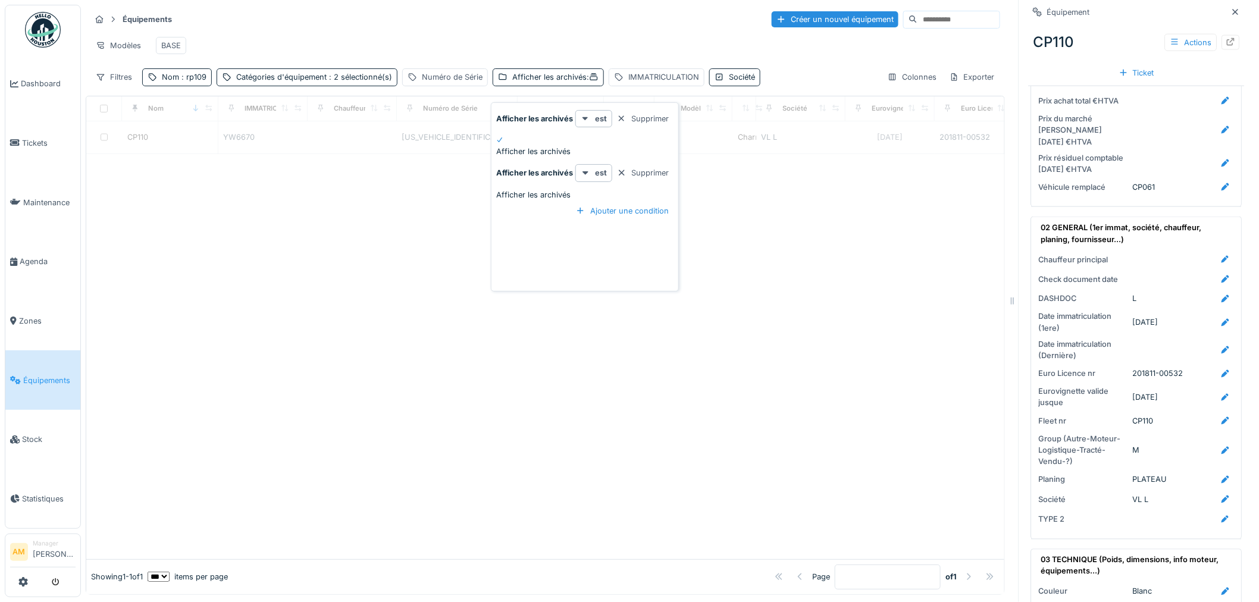
click at [501, 137] on icon at bounding box center [499, 140] width 7 height 6
click at [462, 227] on div at bounding box center [545, 356] width 918 height 405
drag, startPoint x: 194, startPoint y: 187, endPoint x: 192, endPoint y: 83, distance: 103.5
click at [189, 163] on div at bounding box center [545, 356] width 918 height 405
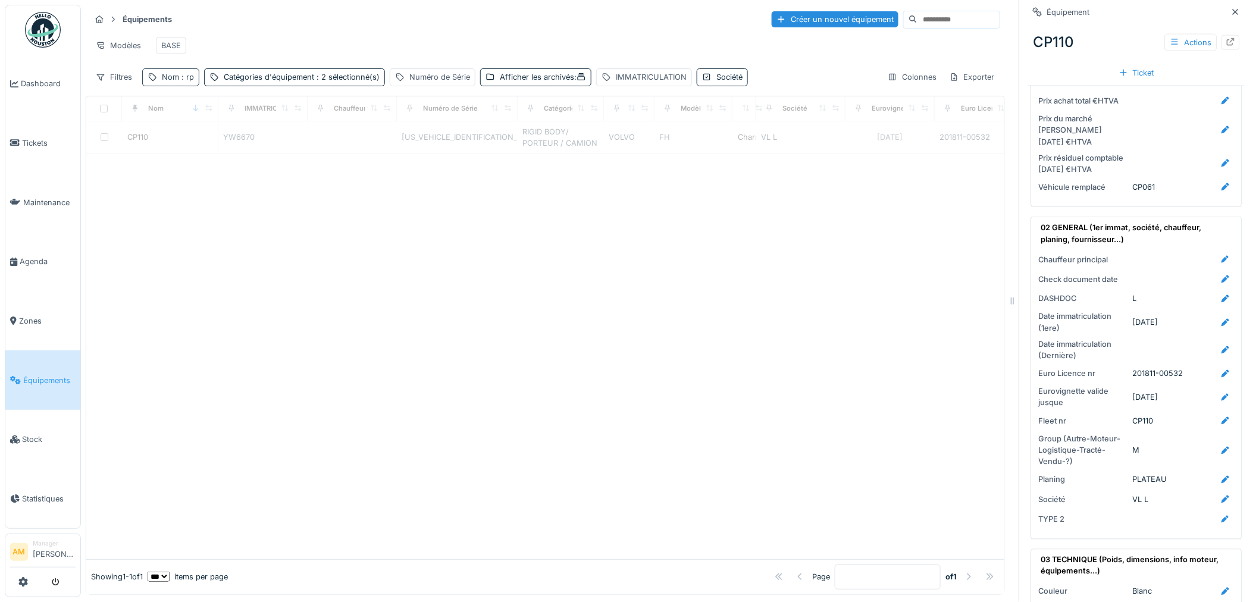
click at [192, 76] on span ": rp" at bounding box center [186, 77] width 15 height 9
click at [200, 133] on input "*****" at bounding box center [207, 144] width 118 height 25
click at [496, 239] on div at bounding box center [545, 340] width 918 height 438
click at [197, 80] on span ": rp109" at bounding box center [192, 77] width 27 height 9
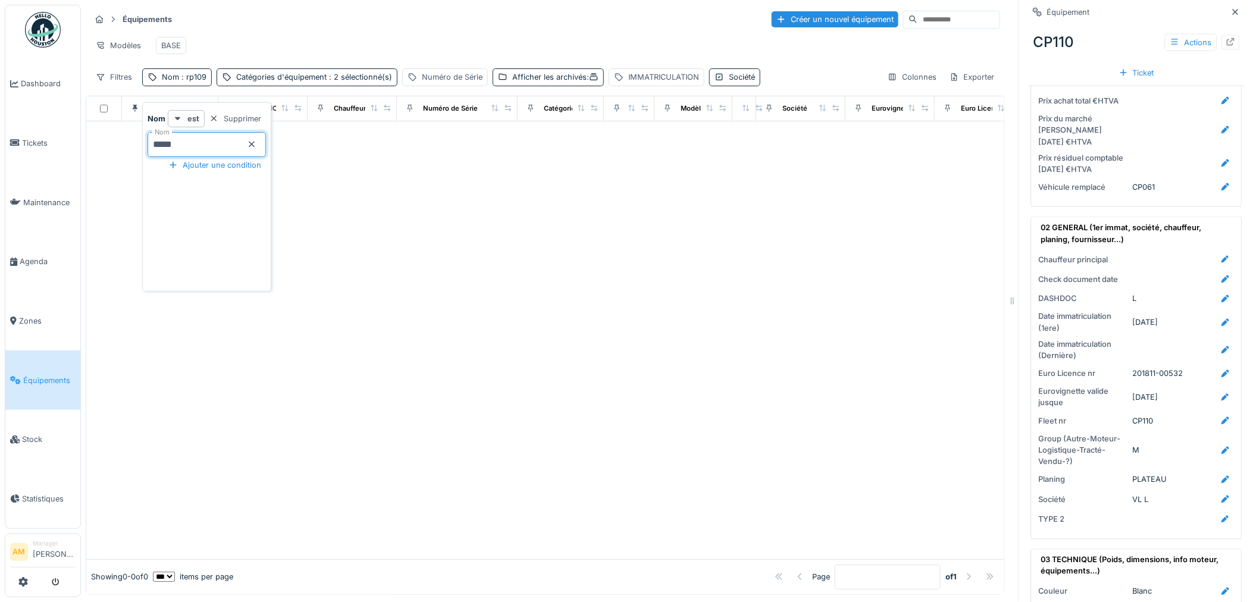
drag, startPoint x: 209, startPoint y: 130, endPoint x: 68, endPoint y: 129, distance: 141.0
click at [68, 129] on body "Dashboard Tickets Maintenance Agenda Zones Équipements Stock Statistiques AM Ma…" at bounding box center [629, 301] width 1259 height 602
type input "*****"
click at [450, 201] on div at bounding box center [545, 340] width 918 height 438
click at [337, 80] on span ": 2 sélectionné(s)" at bounding box center [360, 77] width 65 height 9
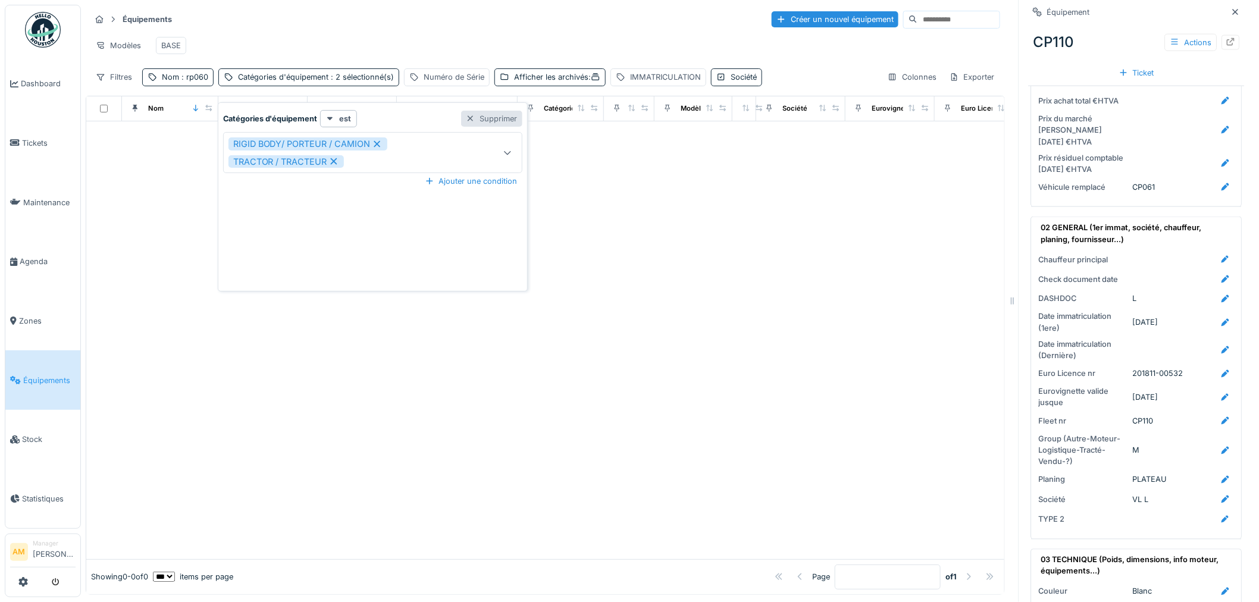
click at [474, 113] on div at bounding box center [471, 118] width 10 height 11
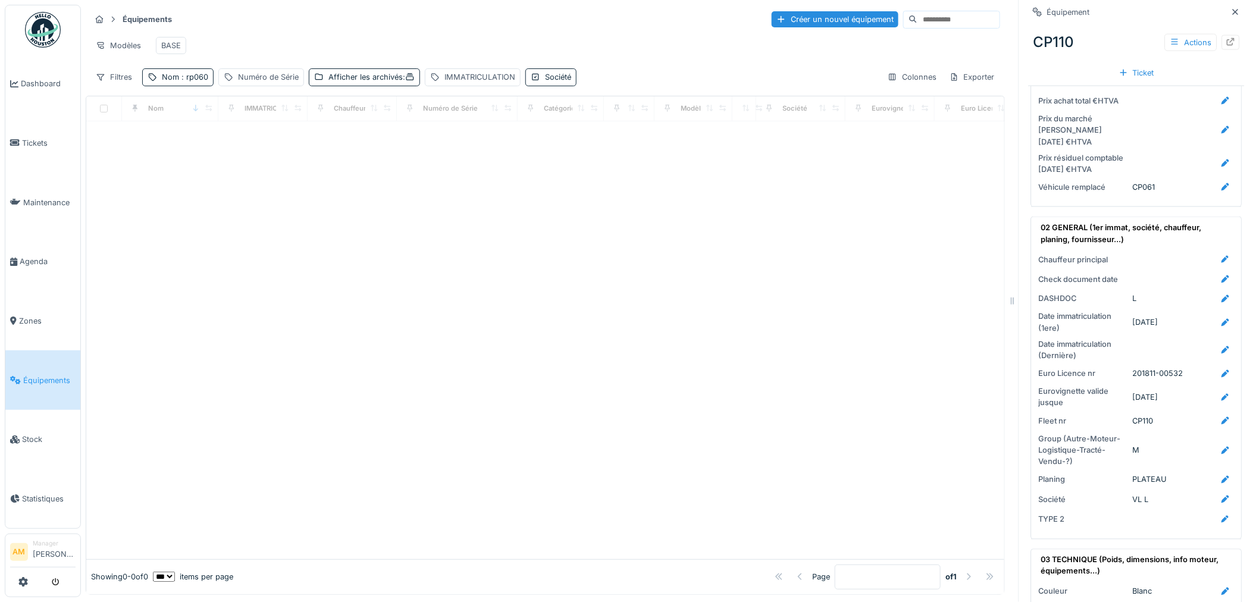
click at [507, 247] on div at bounding box center [545, 340] width 918 height 438
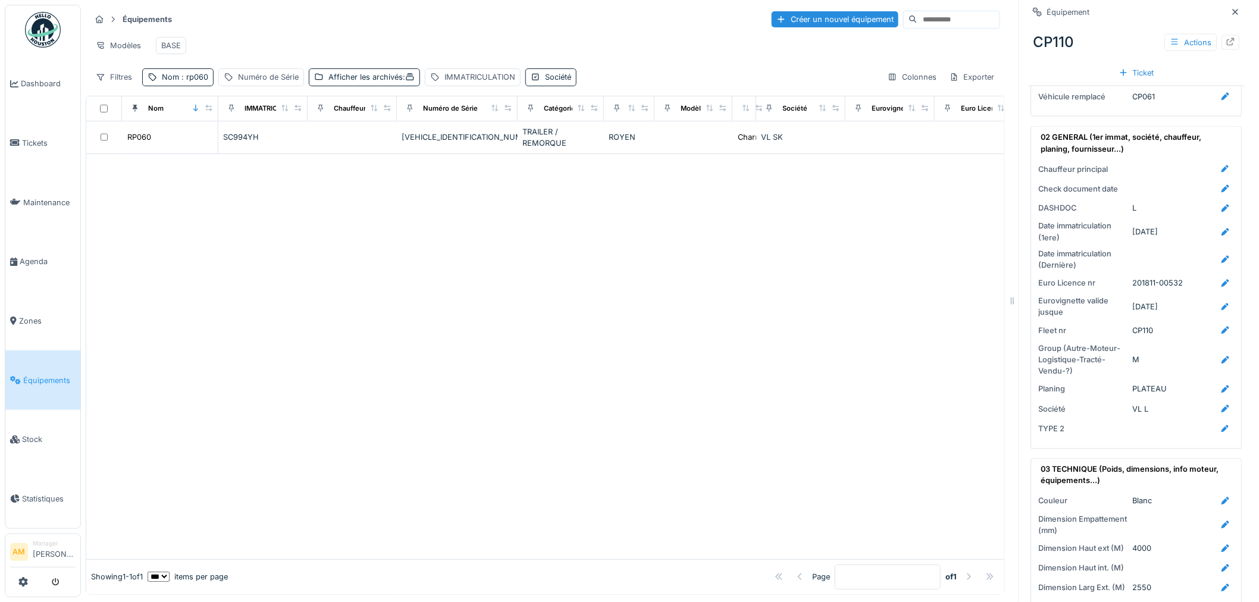
scroll to position [793, 0]
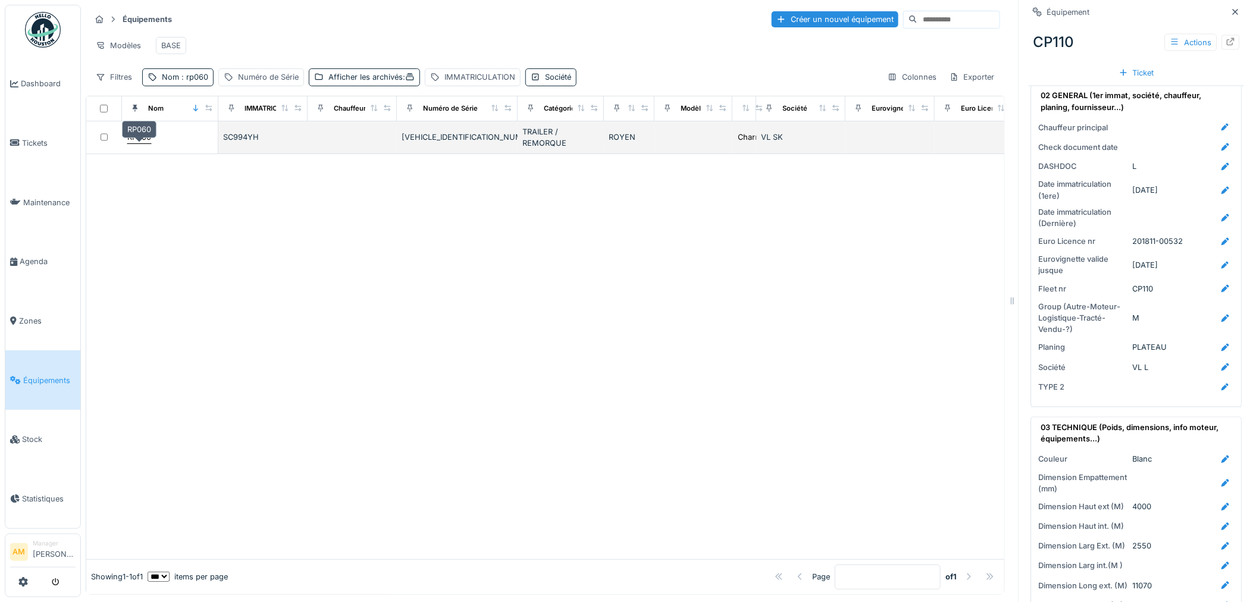
click at [145, 143] on div "RP060" at bounding box center [139, 136] width 24 height 11
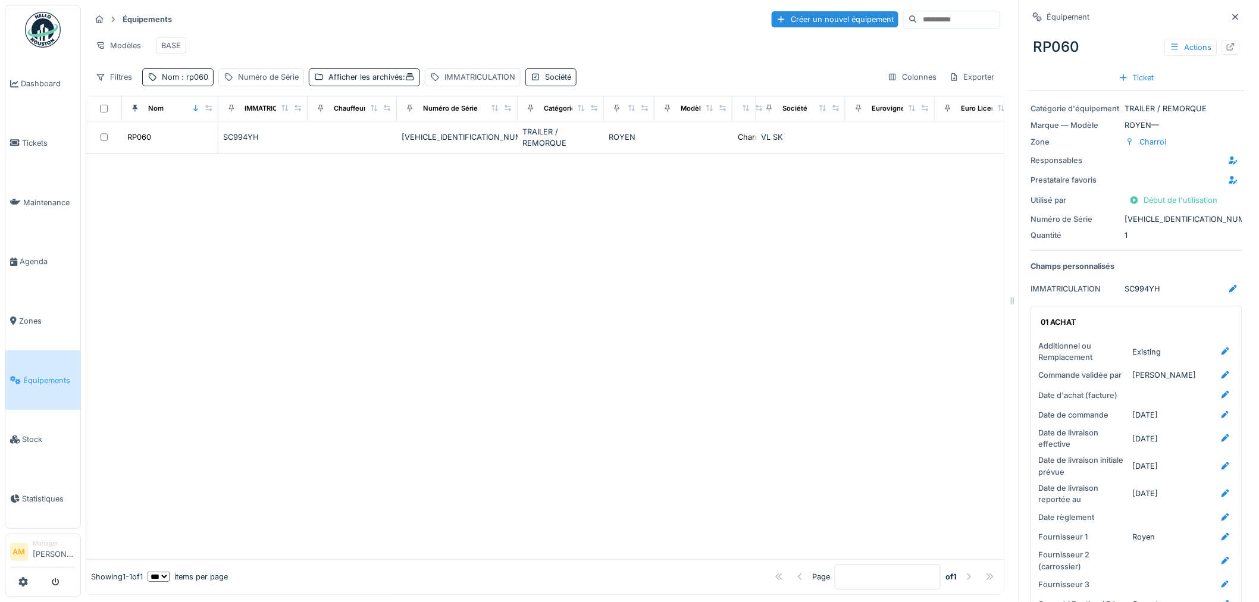
click at [1226, 51] on div at bounding box center [1231, 47] width 10 height 11
click at [474, 264] on div at bounding box center [545, 356] width 918 height 405
drag, startPoint x: 351, startPoint y: 302, endPoint x: 255, endPoint y: 40, distance: 278.9
click at [252, 43] on div "Modèles BASE" at bounding box center [545, 45] width 910 height 27
click at [387, 83] on div "Afficher les archivés :" at bounding box center [371, 76] width 86 height 11
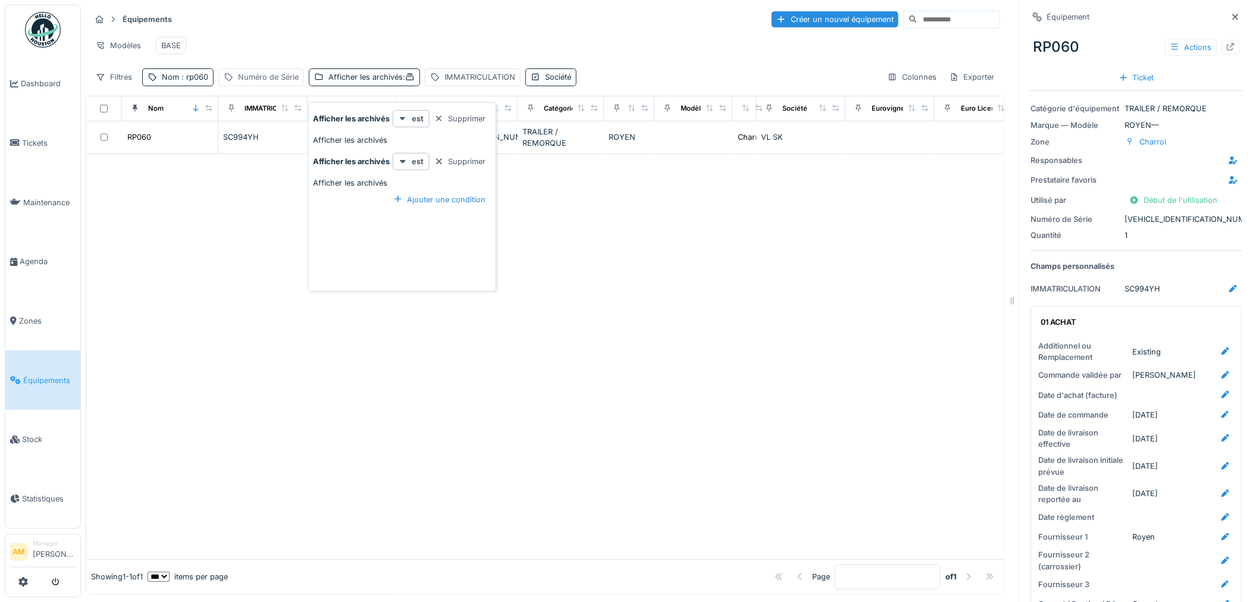
click at [271, 83] on div "Numéro de Série" at bounding box center [268, 76] width 61 height 11
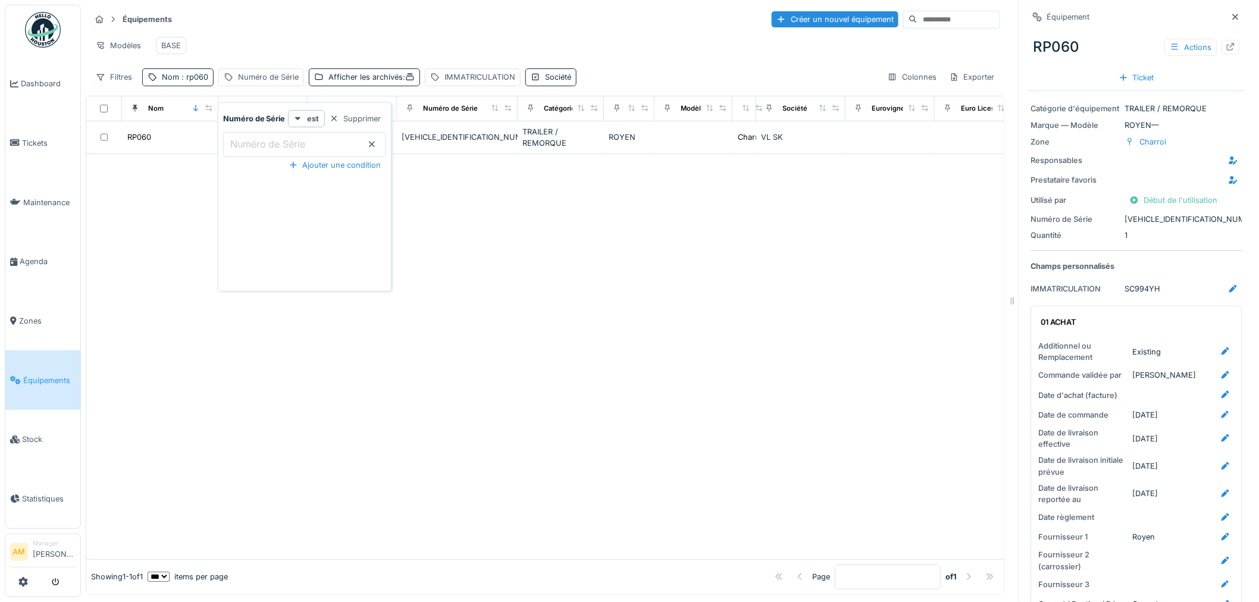
click at [227, 137] on Série_cwNzc "Numéro de Série" at bounding box center [304, 144] width 163 height 25
type Série_cwNzc "******"
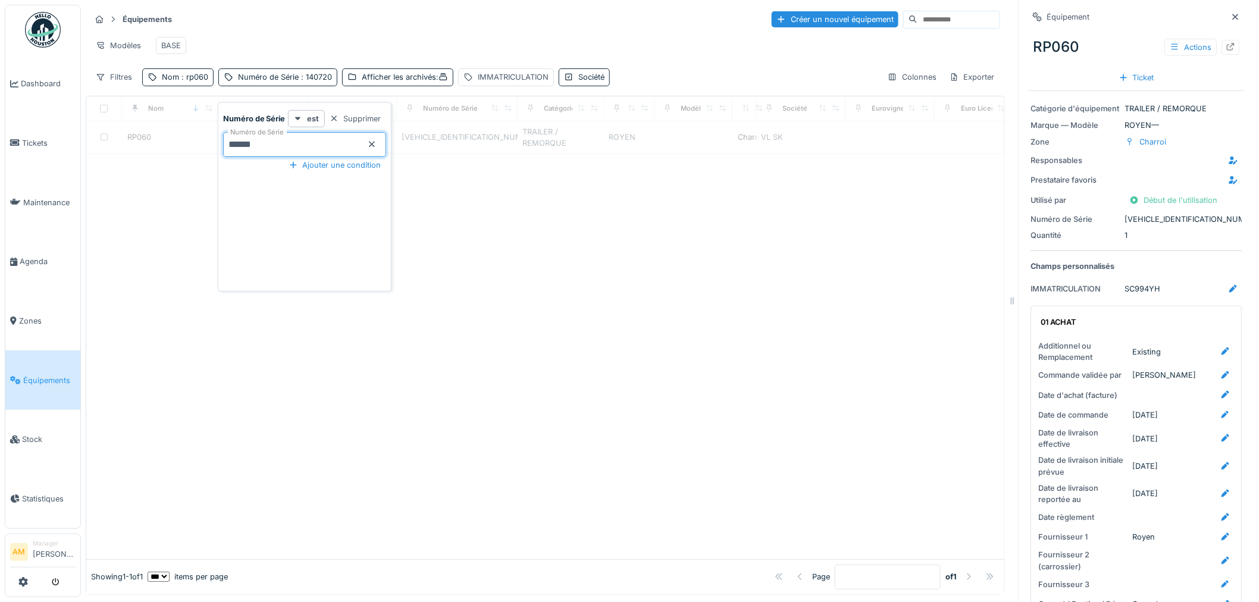
click at [508, 310] on div at bounding box center [545, 356] width 918 height 405
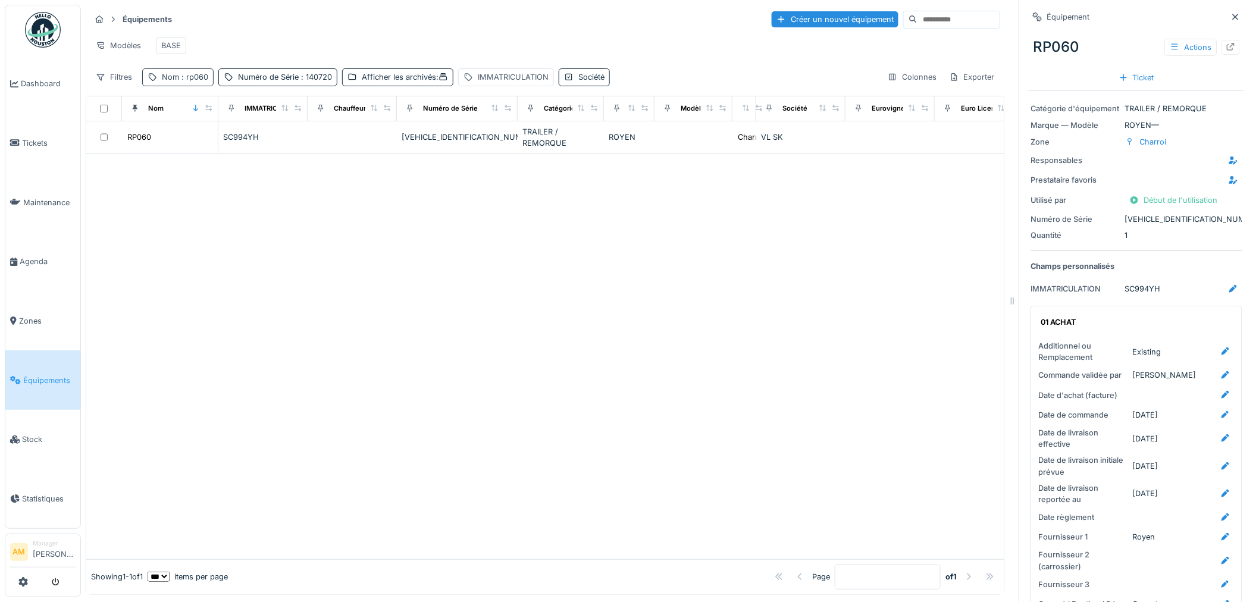
click at [169, 83] on div "Nom : rp060" at bounding box center [185, 76] width 46 height 11
click at [256, 144] on icon at bounding box center [252, 144] width 10 height 8
drag, startPoint x: 286, startPoint y: 29, endPoint x: 404, endPoint y: 46, distance: 119.7
click at [286, 28] on div "Équipements Créer un nouvel équipement" at bounding box center [545, 20] width 910 height 20
drag, startPoint x: 462, startPoint y: 253, endPoint x: 419, endPoint y: 140, distance: 121.1
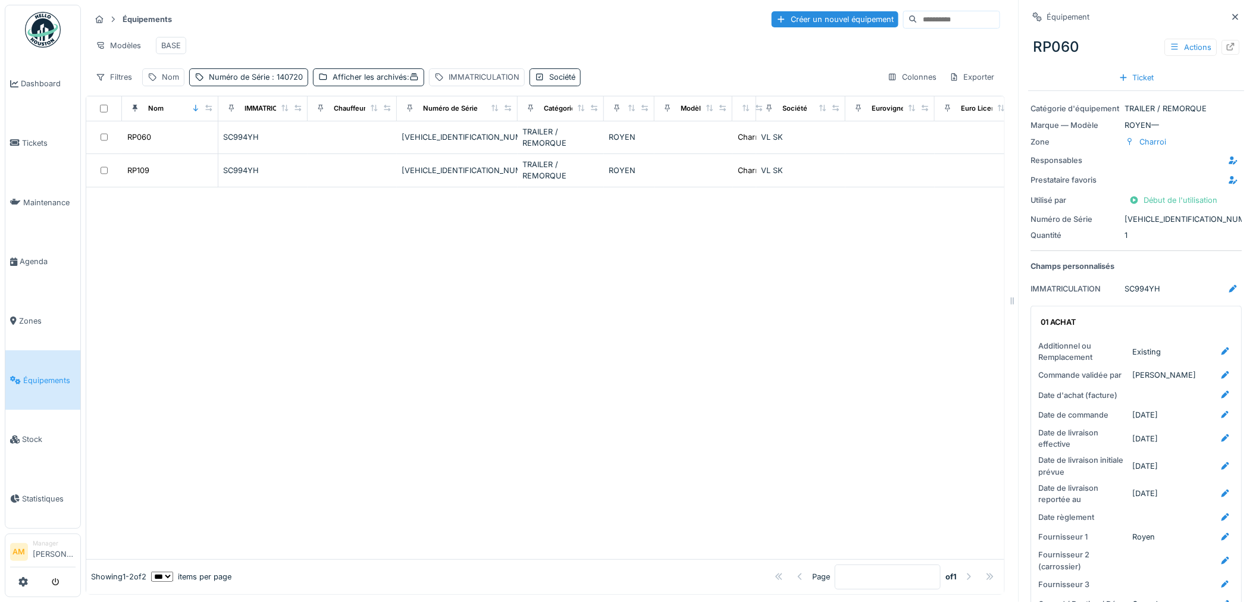
click at [461, 242] on div at bounding box center [545, 373] width 918 height 372
click at [397, 274] on div at bounding box center [545, 373] width 918 height 372
click at [133, 154] on td "RP060" at bounding box center [170, 137] width 96 height 33
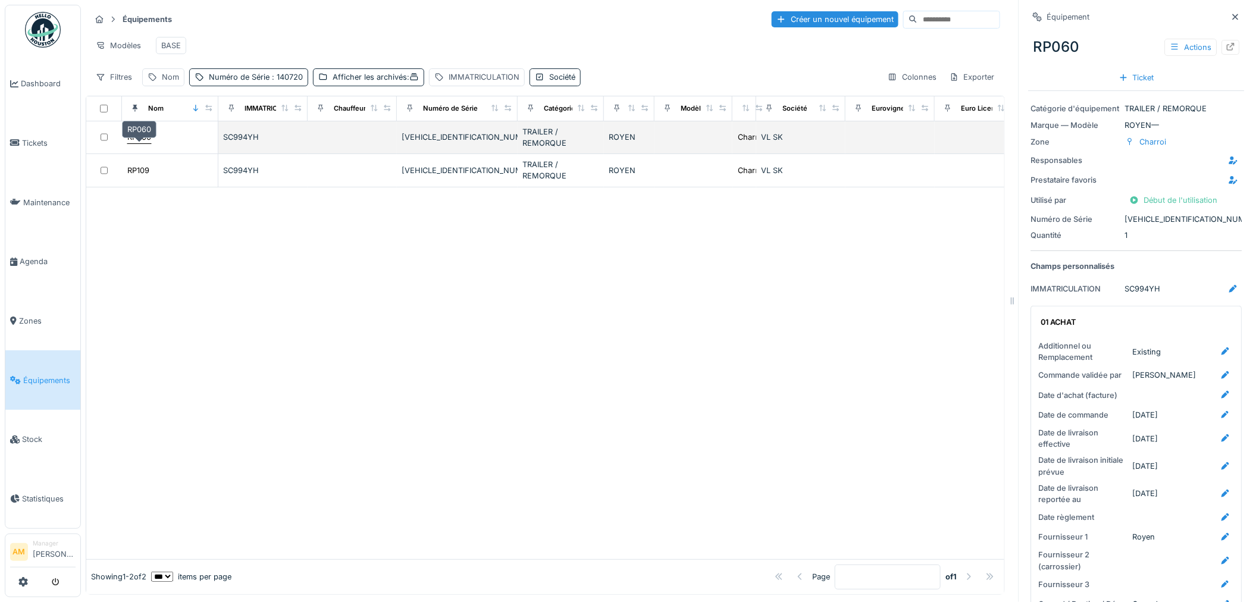
click at [143, 143] on div "RP060" at bounding box center [139, 136] width 24 height 11
click at [144, 143] on div "RP060" at bounding box center [139, 136] width 24 height 11
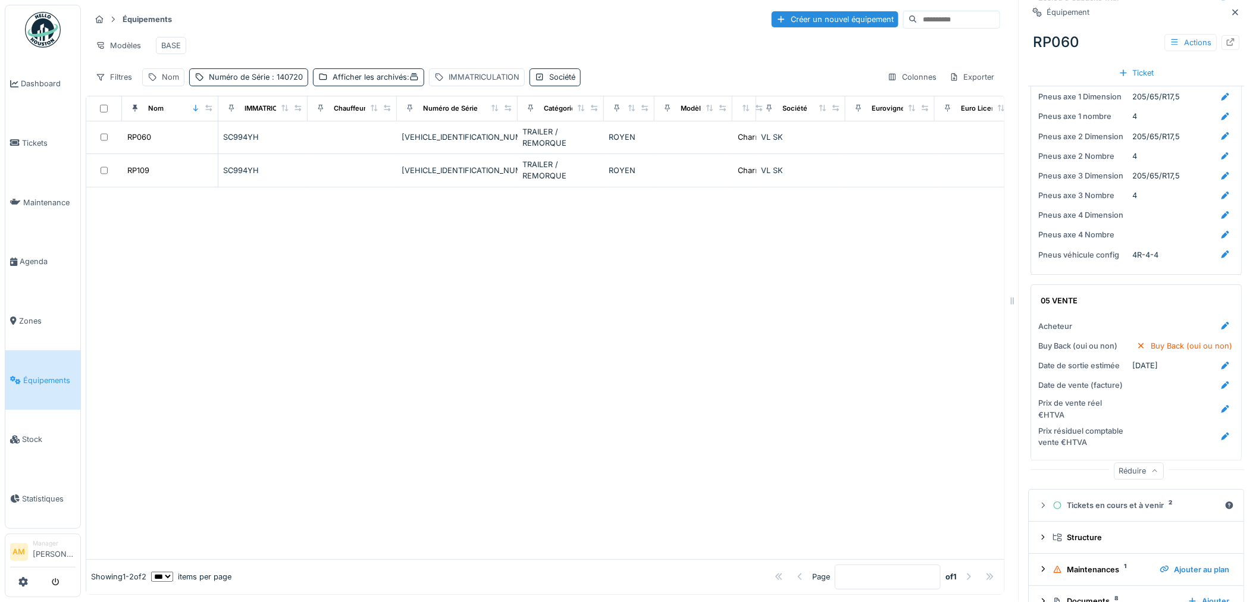
scroll to position [1587, 0]
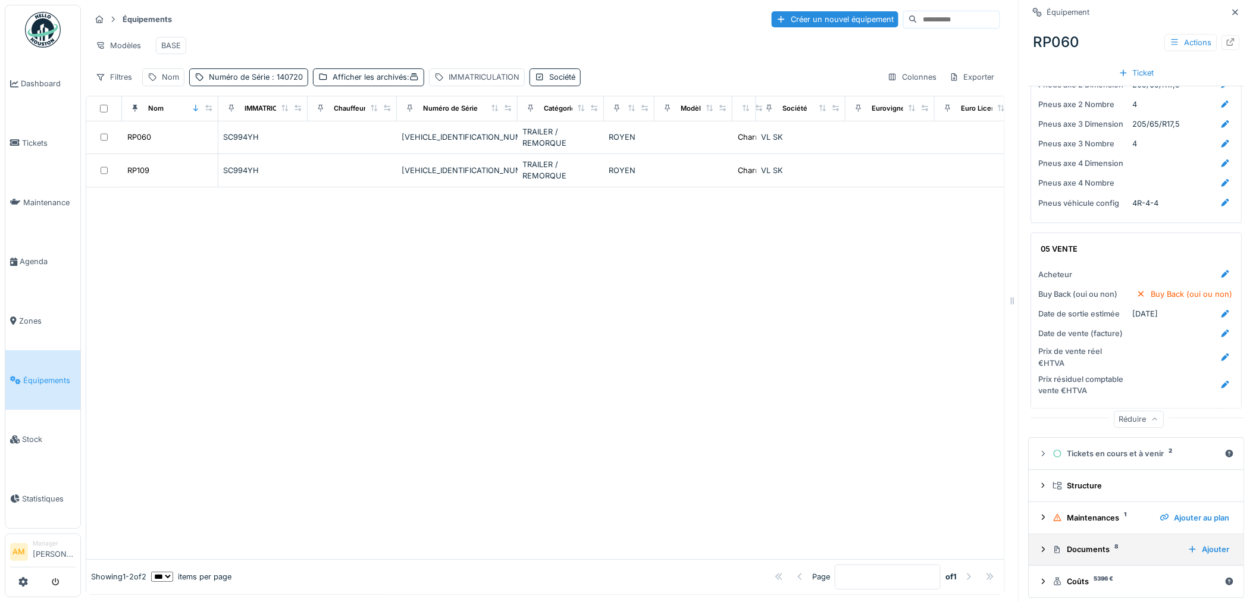
click at [1093, 545] on div "Documents 8" at bounding box center [1116, 549] width 126 height 11
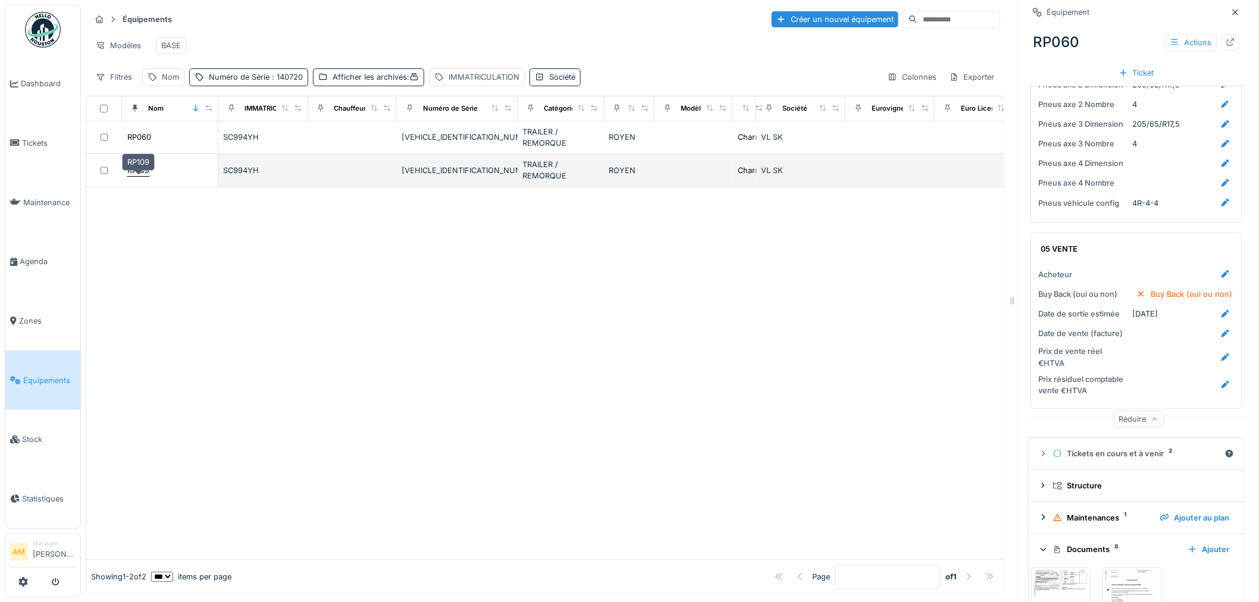
click at [143, 168] on div "RP109" at bounding box center [138, 170] width 22 height 11
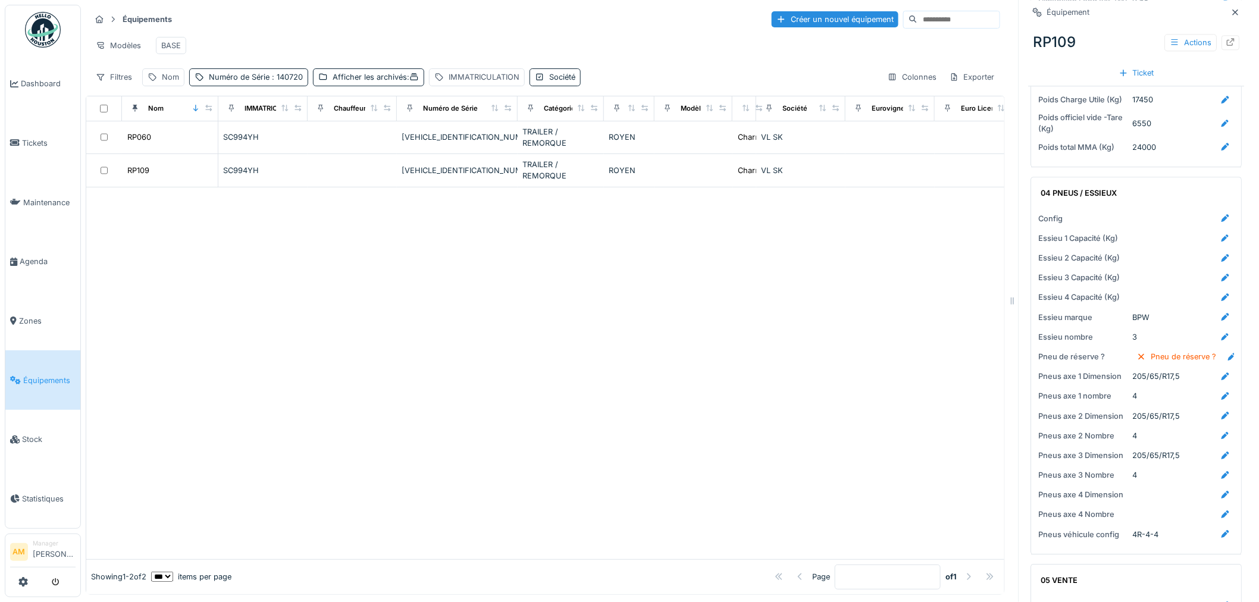
scroll to position [1556, 0]
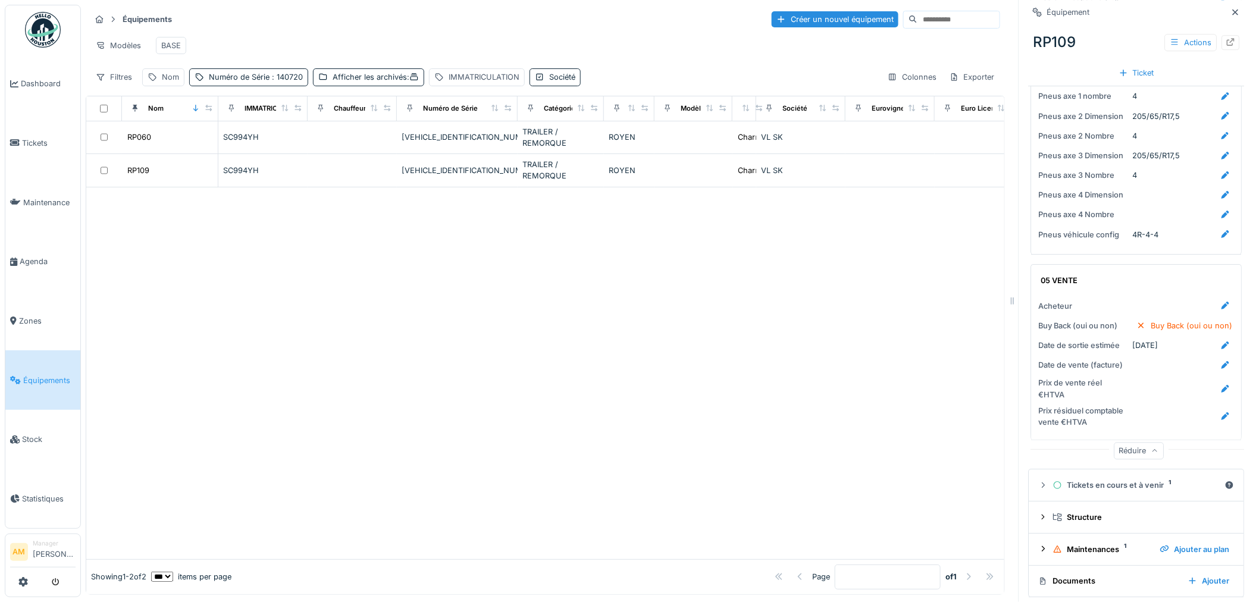
click at [1073, 575] on div "Documents" at bounding box center [1109, 580] width 140 height 11
click at [1068, 573] on div "Documents Ajouter" at bounding box center [1137, 581] width 196 height 16
click at [1080, 575] on div "Documents" at bounding box center [1109, 580] width 140 height 11
click at [745, 472] on div at bounding box center [545, 373] width 918 height 372
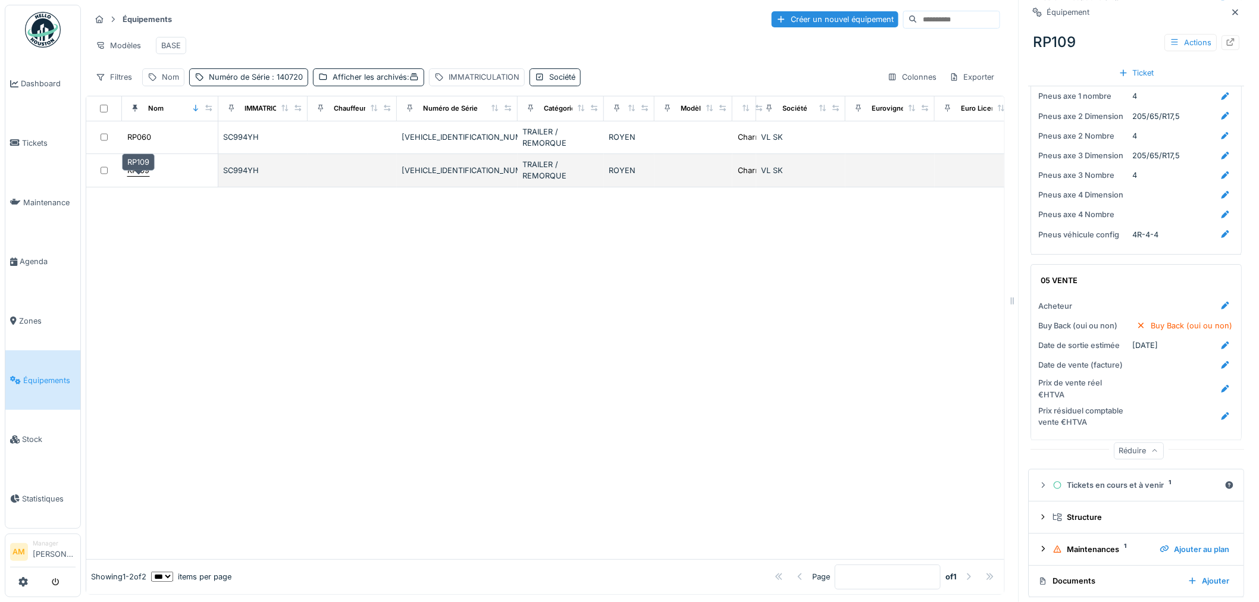
click at [137, 173] on div "RP109" at bounding box center [138, 170] width 22 height 11
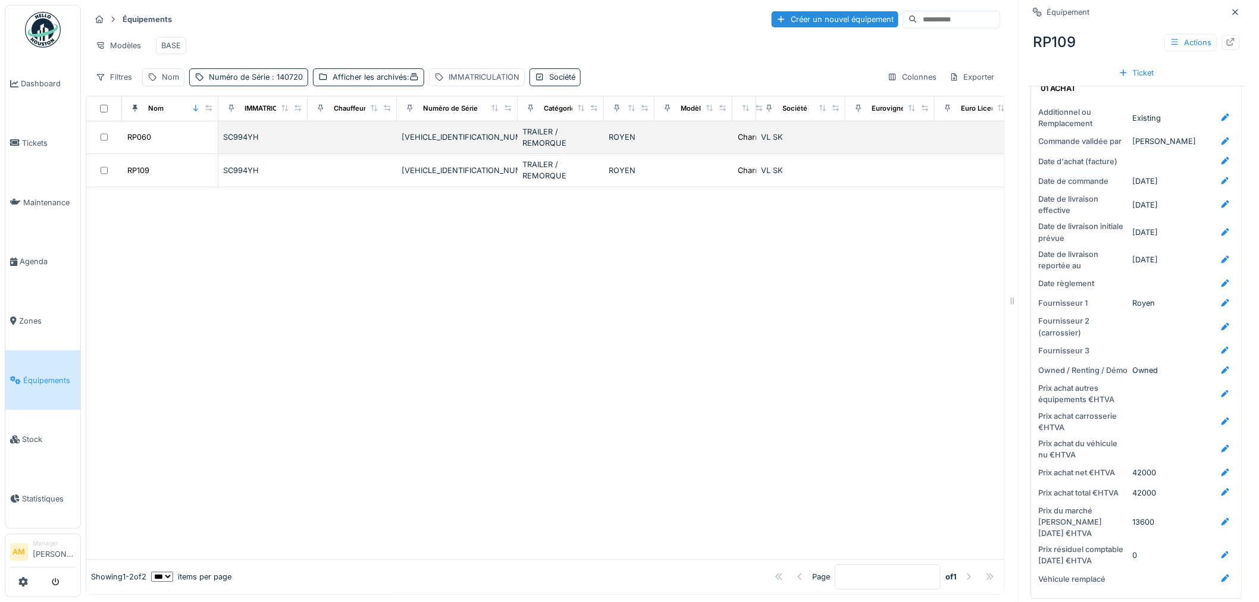
scroll to position [0, 0]
click at [145, 143] on div "RP060" at bounding box center [139, 136] width 24 height 11
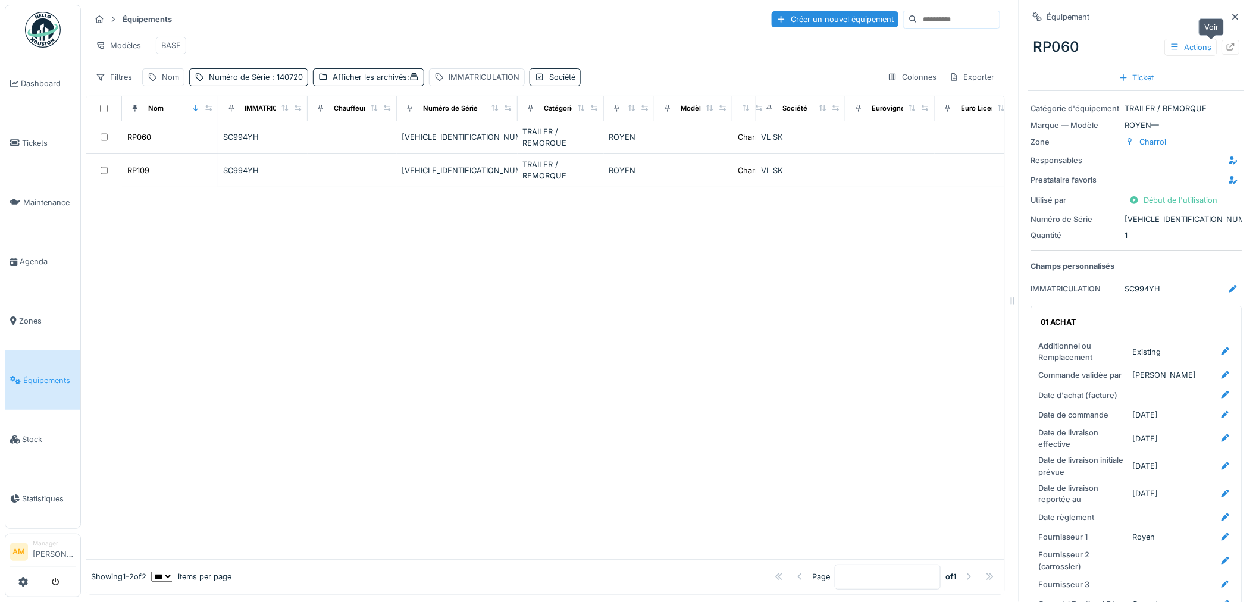
click at [1222, 44] on div at bounding box center [1231, 47] width 18 height 15
click at [458, 221] on div at bounding box center [545, 373] width 918 height 372
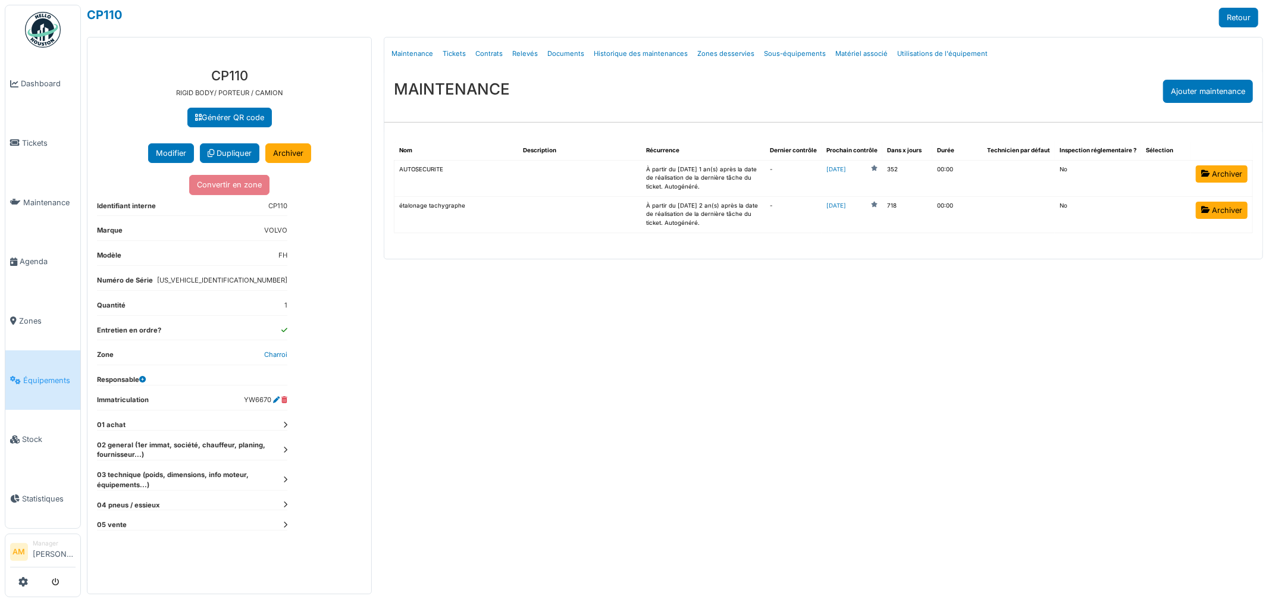
click at [520, 58] on link "Relevés" at bounding box center [524, 54] width 35 height 28
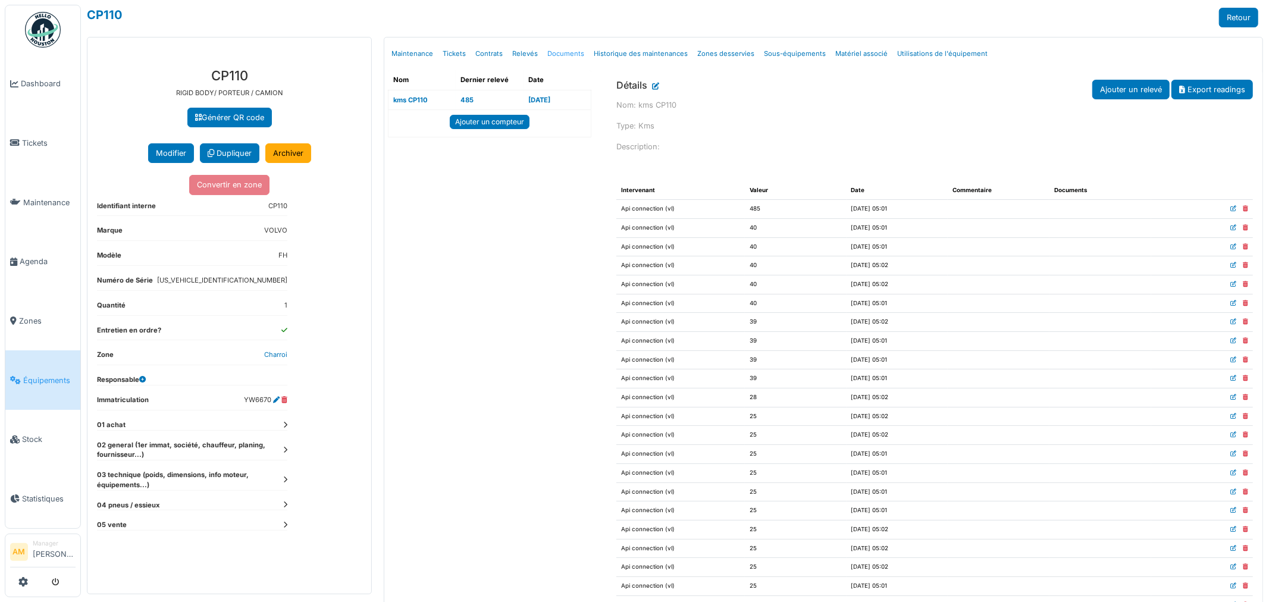
click at [553, 51] on link "Documents" at bounding box center [566, 54] width 46 height 28
select select "***"
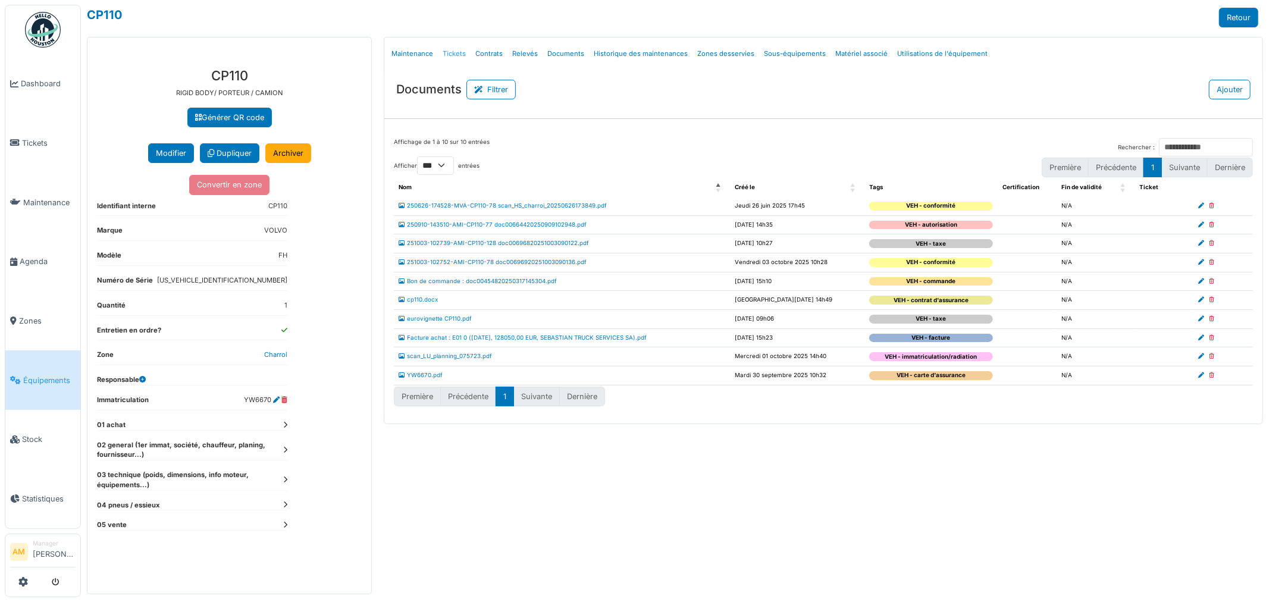
click at [454, 52] on link "Tickets" at bounding box center [454, 54] width 33 height 28
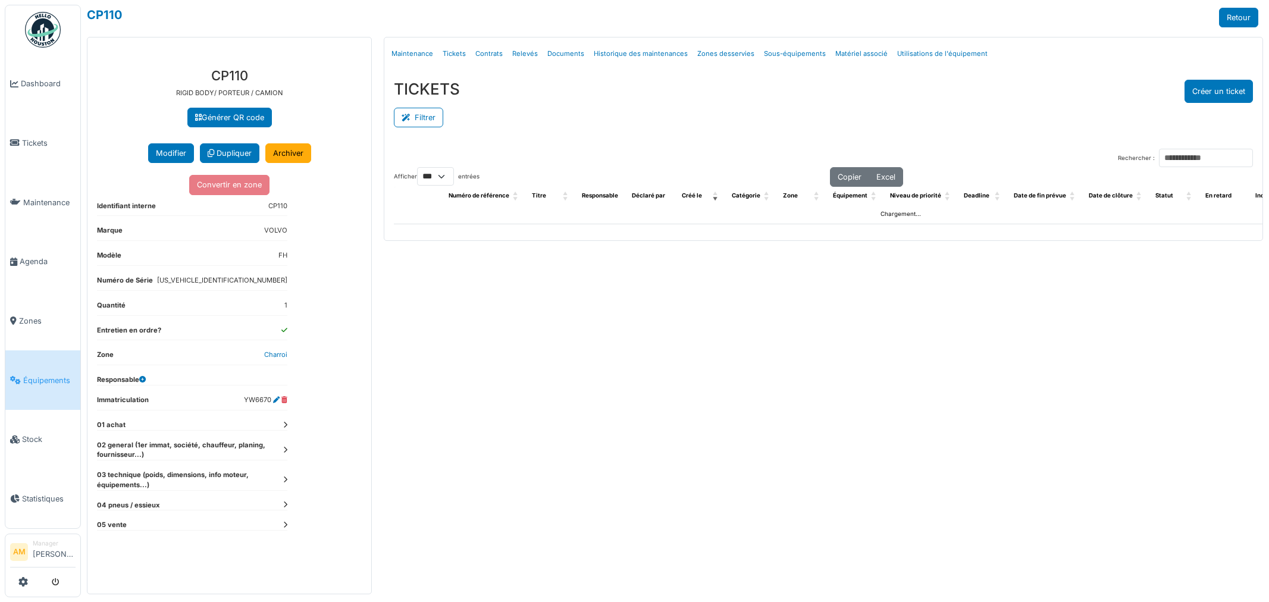
select select "***"
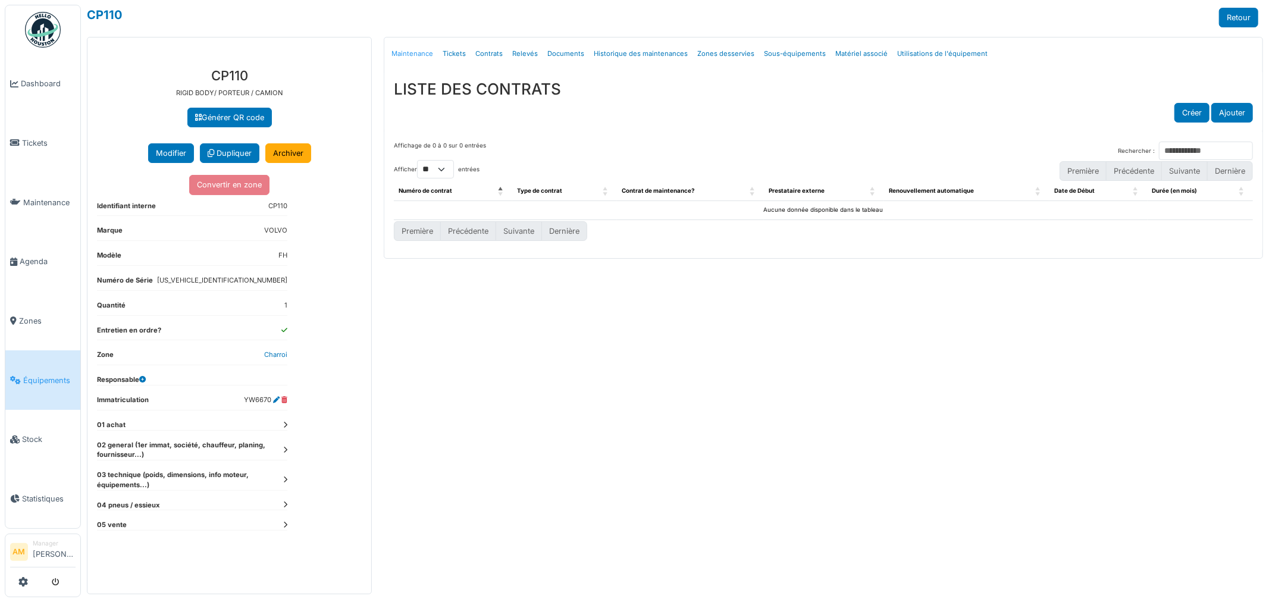
click at [420, 57] on link "Maintenance" at bounding box center [412, 54] width 51 height 28
click at [419, 52] on link "Maintenance" at bounding box center [412, 54] width 51 height 28
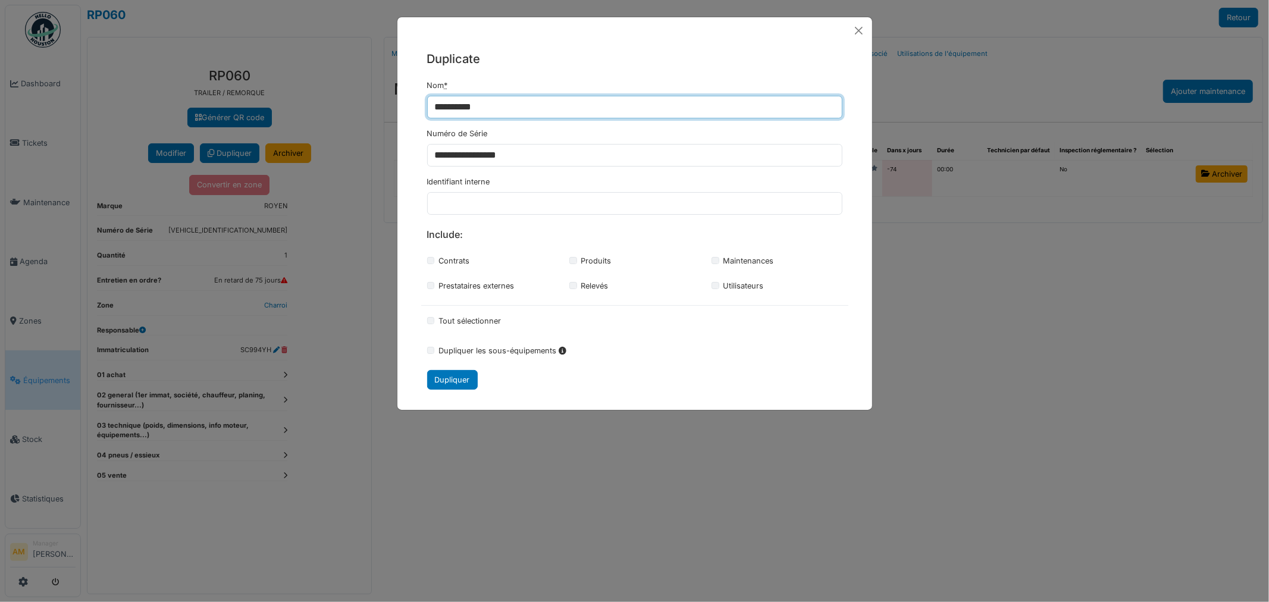
drag, startPoint x: 516, startPoint y: 105, endPoint x: 219, endPoint y: 98, distance: 296.9
click at [234, 96] on div "**********" at bounding box center [634, 301] width 1269 height 602
type input "*"
type input "*****"
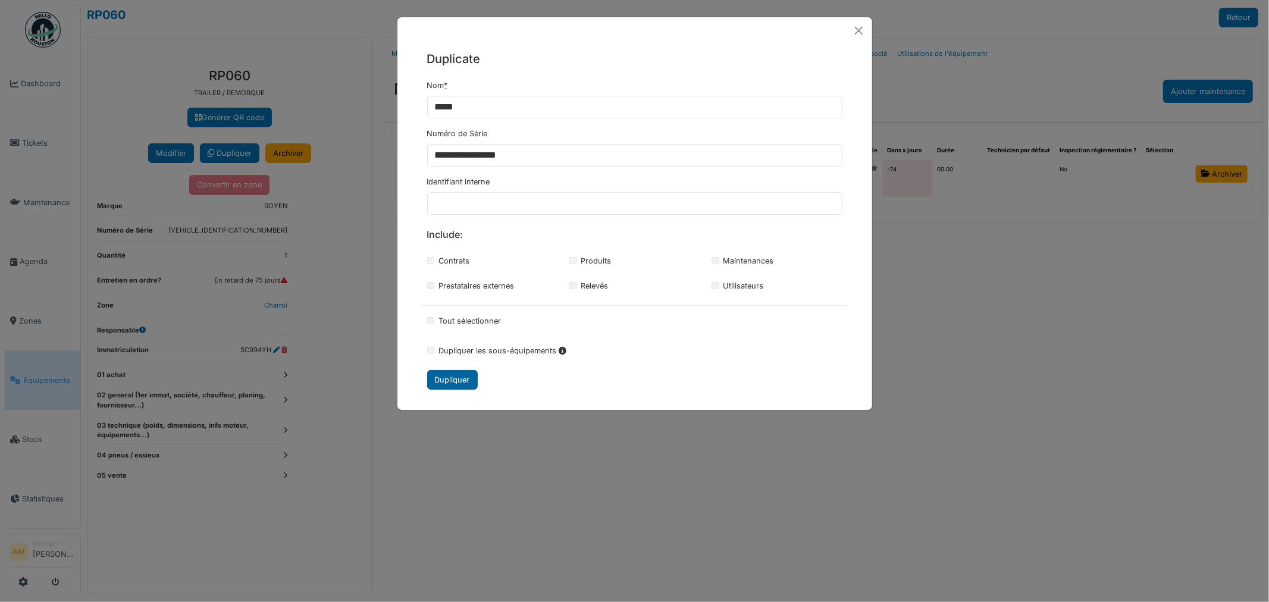
click at [449, 383] on div "Dupliquer" at bounding box center [452, 380] width 51 height 20
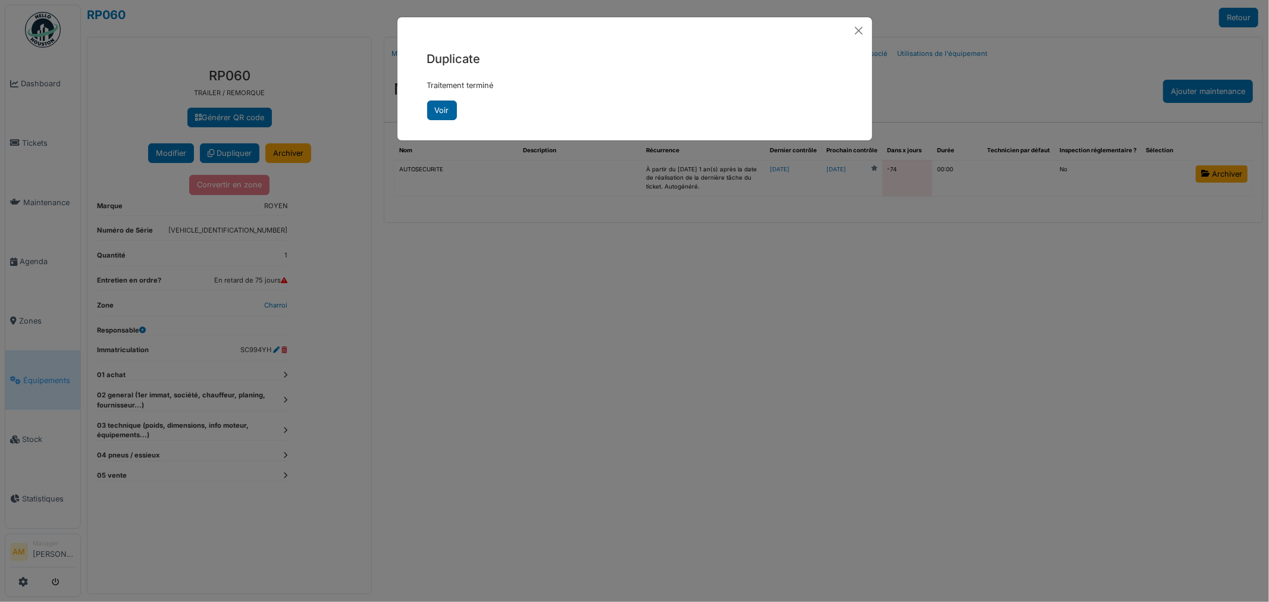
click at [449, 114] on link "Voir" at bounding box center [442, 111] width 30 height 20
drag, startPoint x: 566, startPoint y: 296, endPoint x: 563, endPoint y: 287, distance: 9.2
click at [566, 294] on div "**********" at bounding box center [634, 301] width 1269 height 602
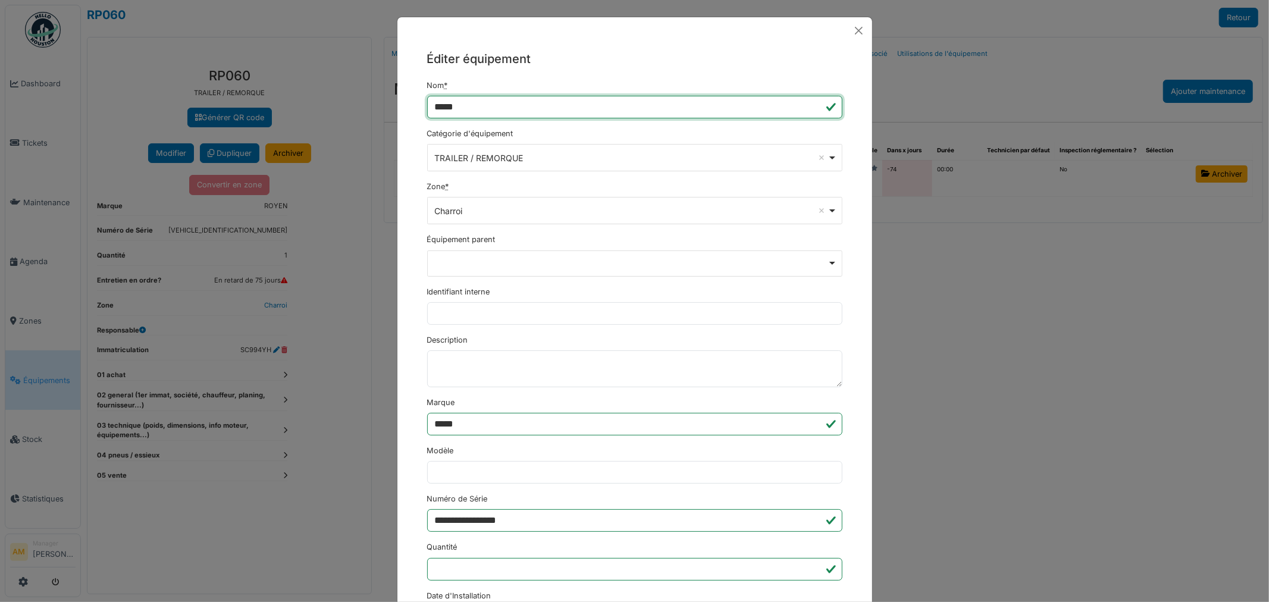
drag, startPoint x: 463, startPoint y: 106, endPoint x: 443, endPoint y: 108, distance: 19.7
click at [443, 108] on input "*****" at bounding box center [634, 107] width 415 height 23
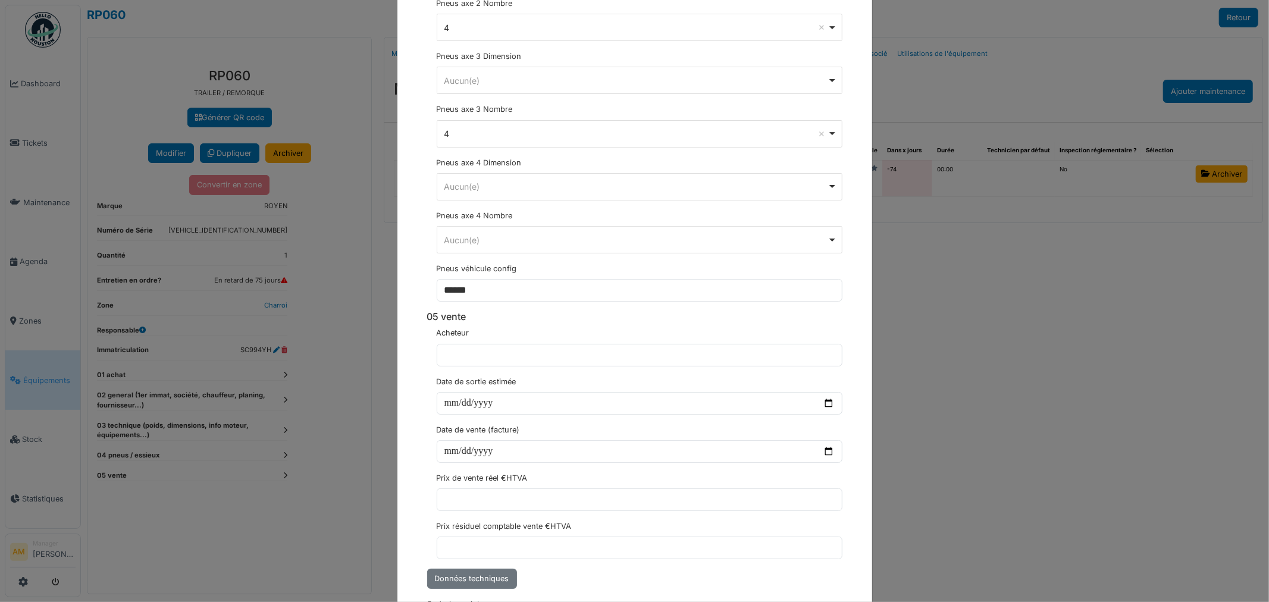
scroll to position [3480, 0]
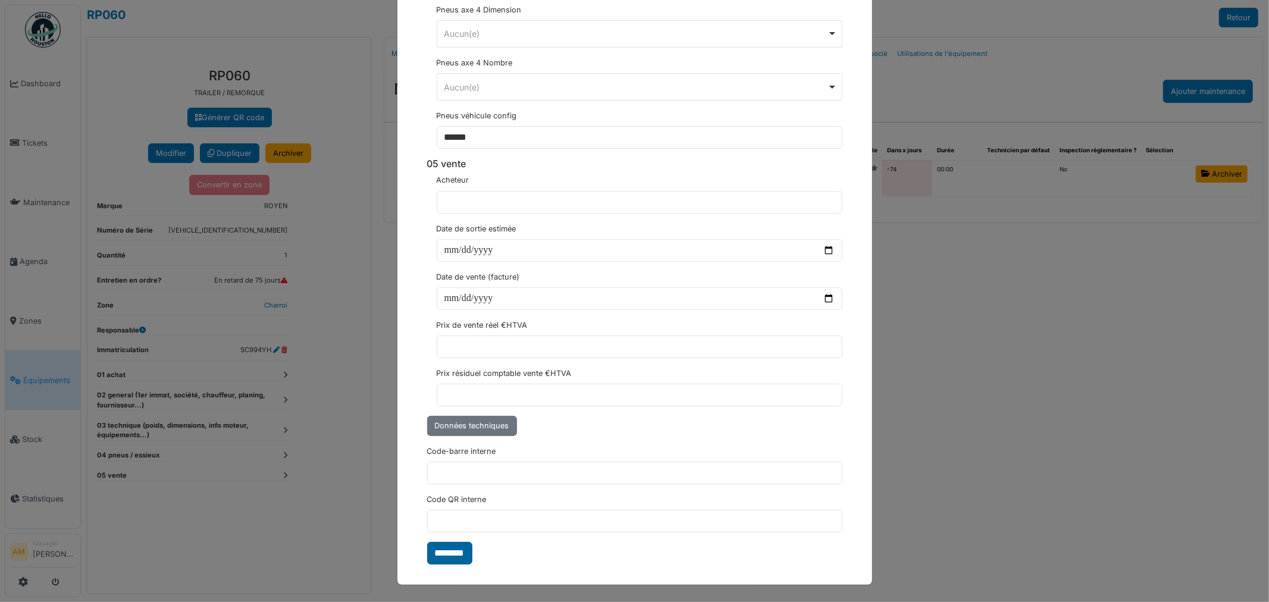
type input "*****"
click at [456, 549] on input "********" at bounding box center [449, 553] width 45 height 23
click at [1026, 395] on div "**********" at bounding box center [634, 301] width 1269 height 602
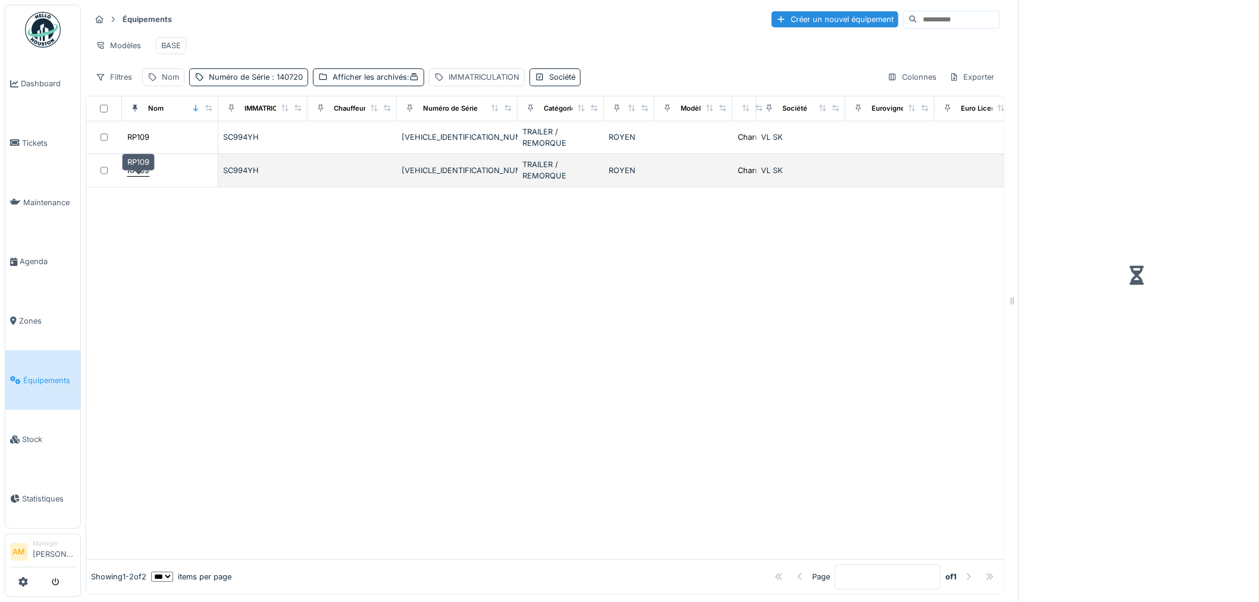
click at [144, 176] on div "RP109" at bounding box center [138, 170] width 22 height 11
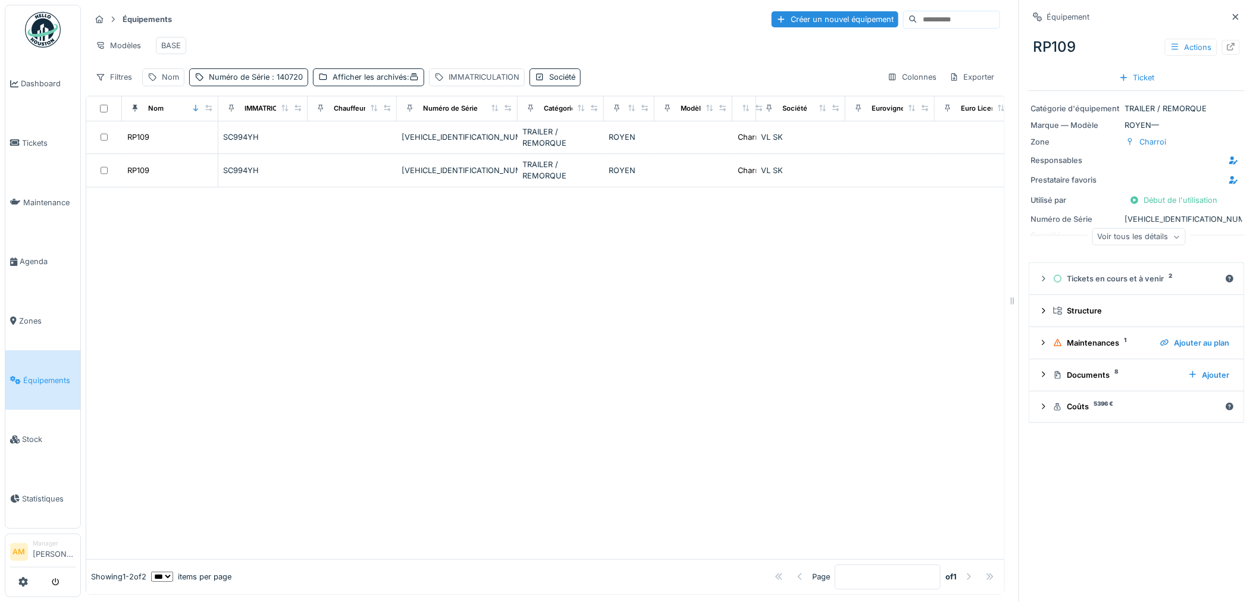
click at [1222, 49] on div at bounding box center [1231, 47] width 18 height 15
click at [553, 396] on div at bounding box center [545, 373] width 918 height 372
click at [518, 321] on div at bounding box center [545, 373] width 918 height 372
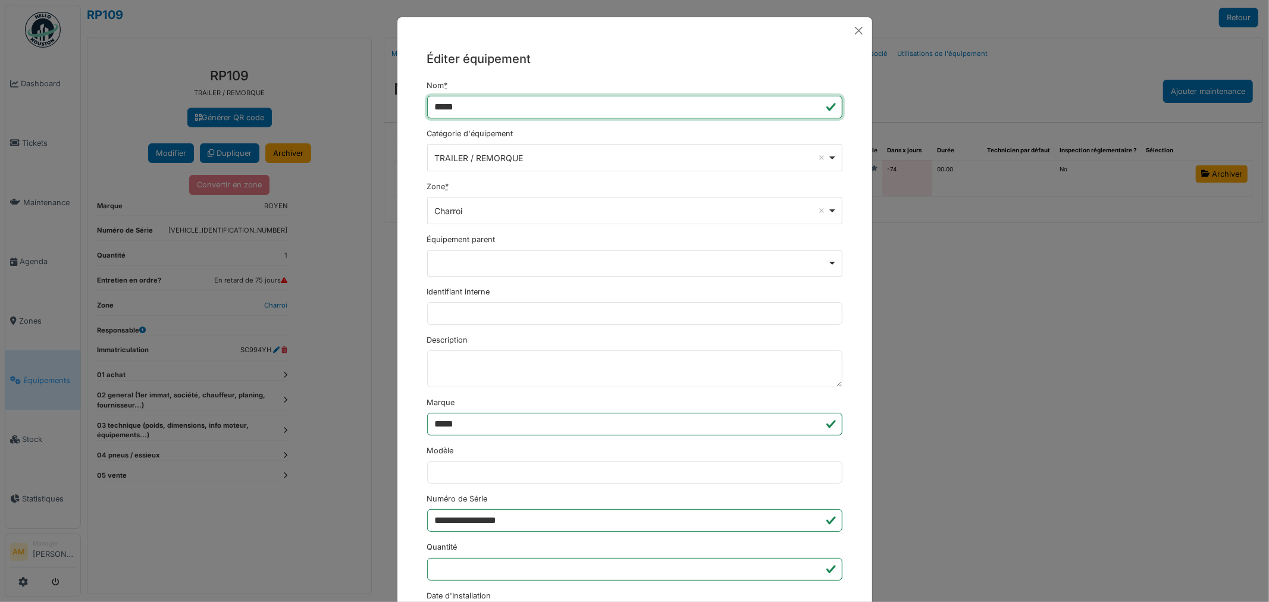
drag, startPoint x: 528, startPoint y: 104, endPoint x: 440, endPoint y: 115, distance: 88.1
click at [440, 115] on input "*****" at bounding box center [634, 107] width 415 height 23
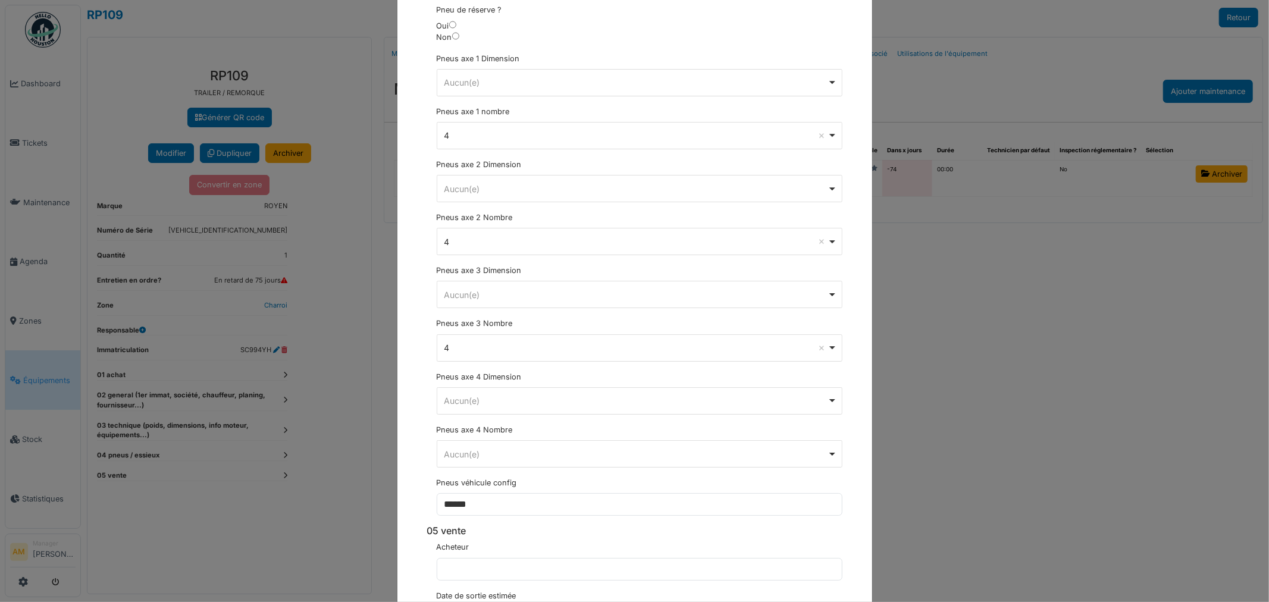
scroll to position [3480, 0]
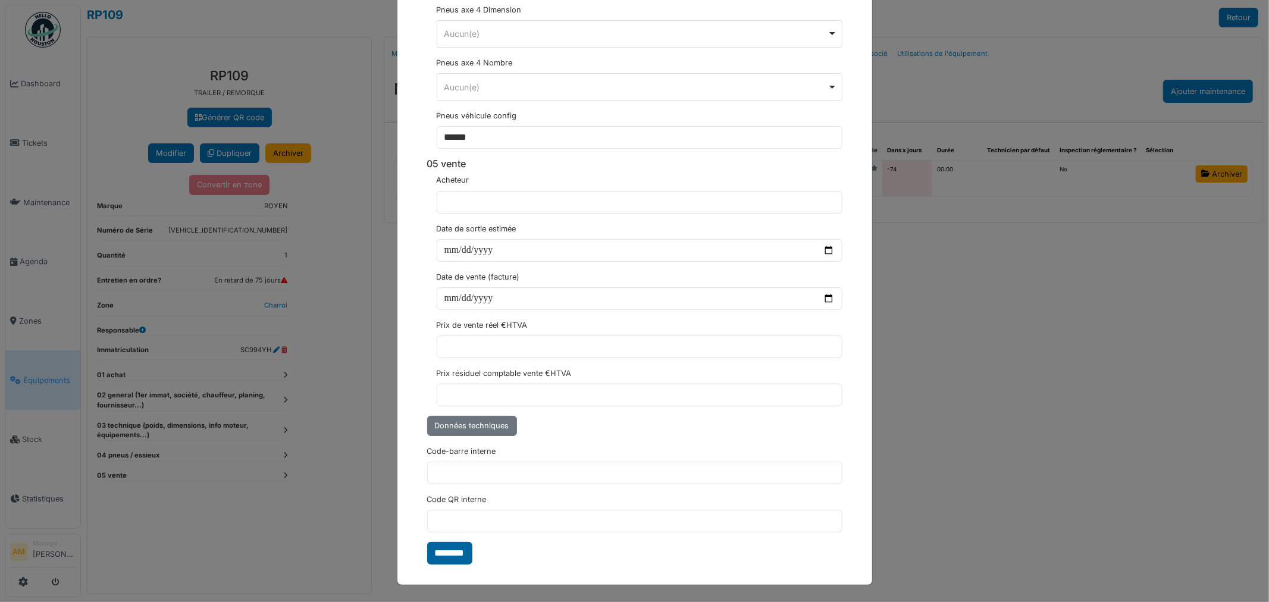
type input "*****"
click at [464, 548] on input "********" at bounding box center [449, 553] width 45 height 23
click at [1065, 401] on div "**********" at bounding box center [634, 301] width 1269 height 602
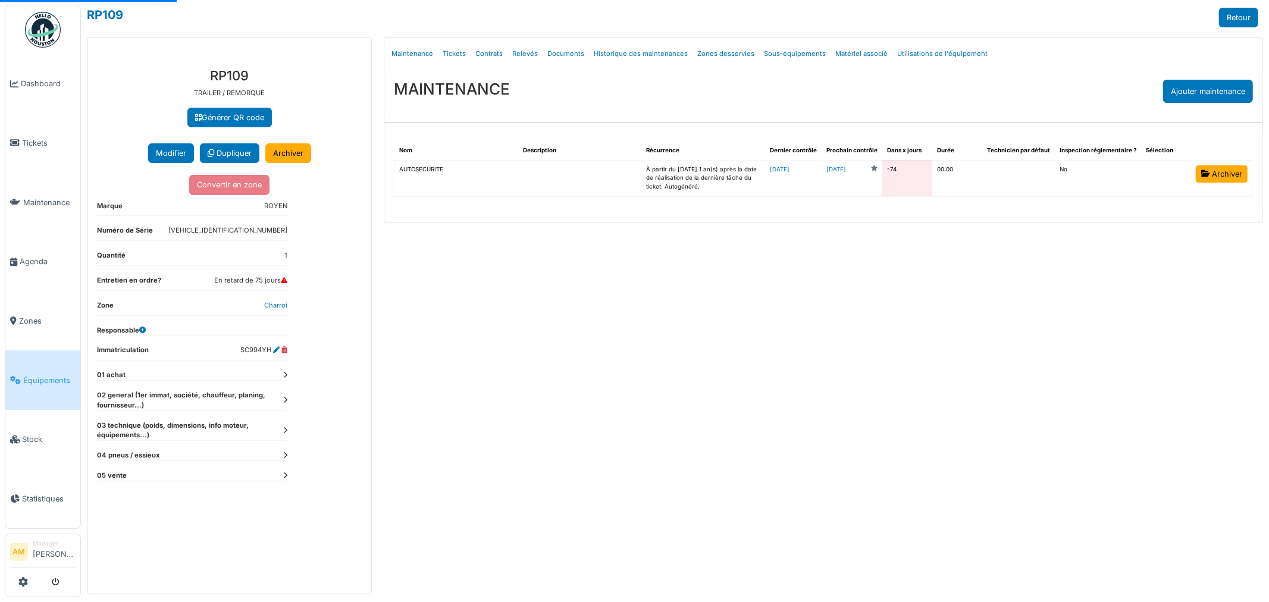
click at [1028, 391] on div "Menu Détails Maintenance Tickets Contrats Relevés Documents Historique des main…" at bounding box center [823, 315] width 891 height 557
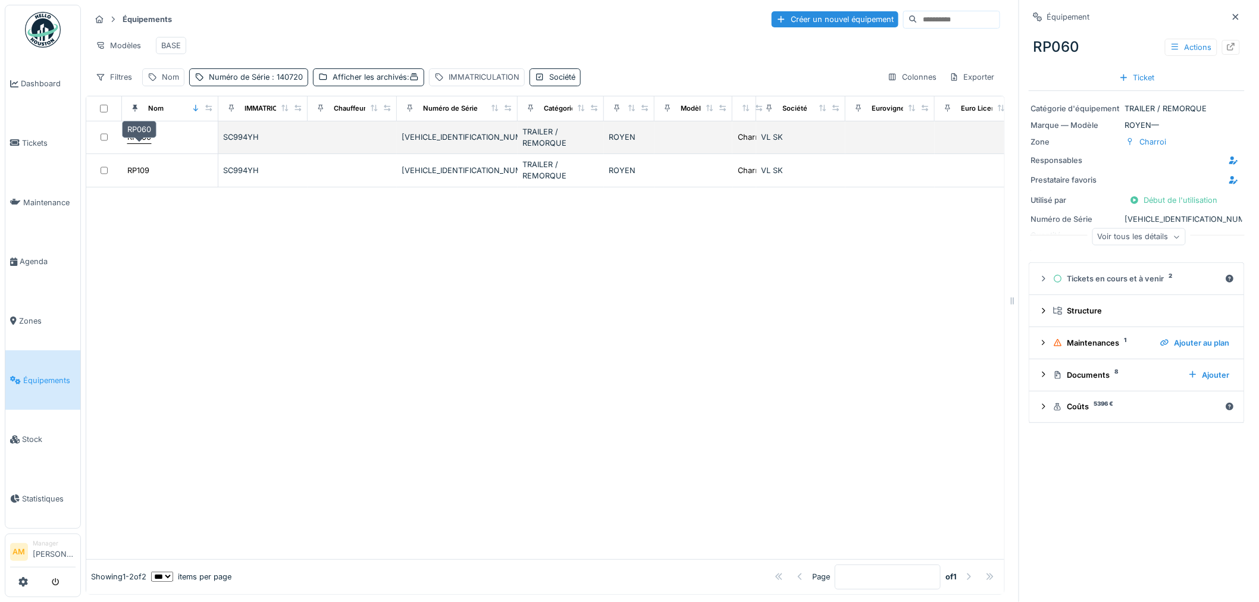
click at [131, 143] on div "RP060" at bounding box center [139, 136] width 24 height 11
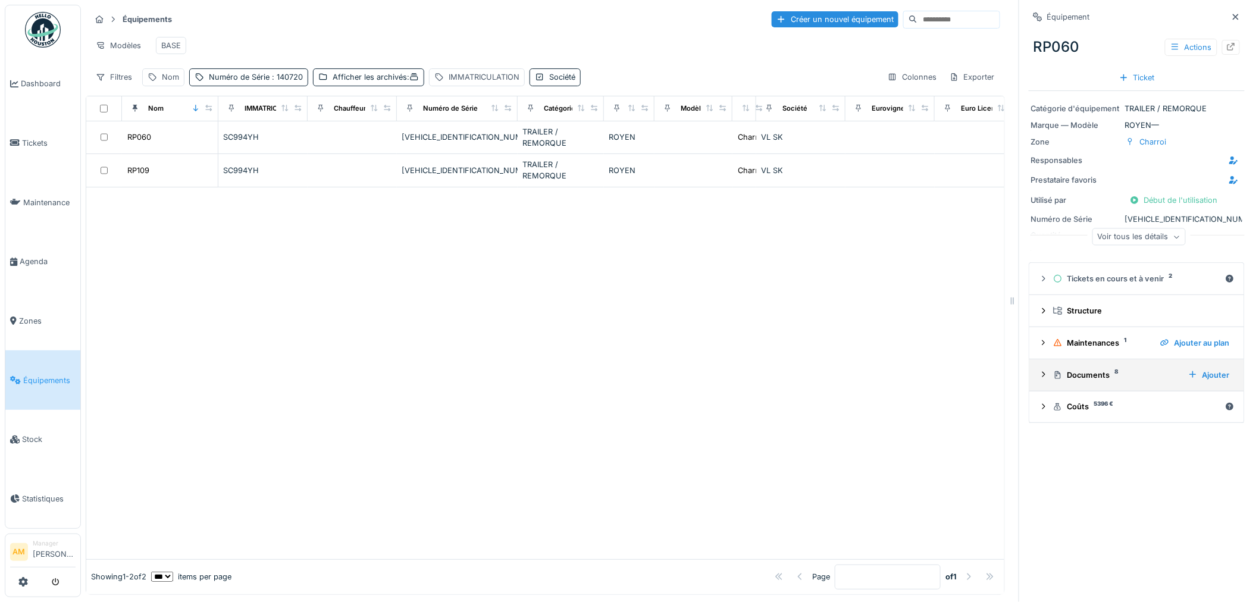
click at [1078, 367] on summary "Documents 8 Ajouter" at bounding box center [1136, 375] width 205 height 22
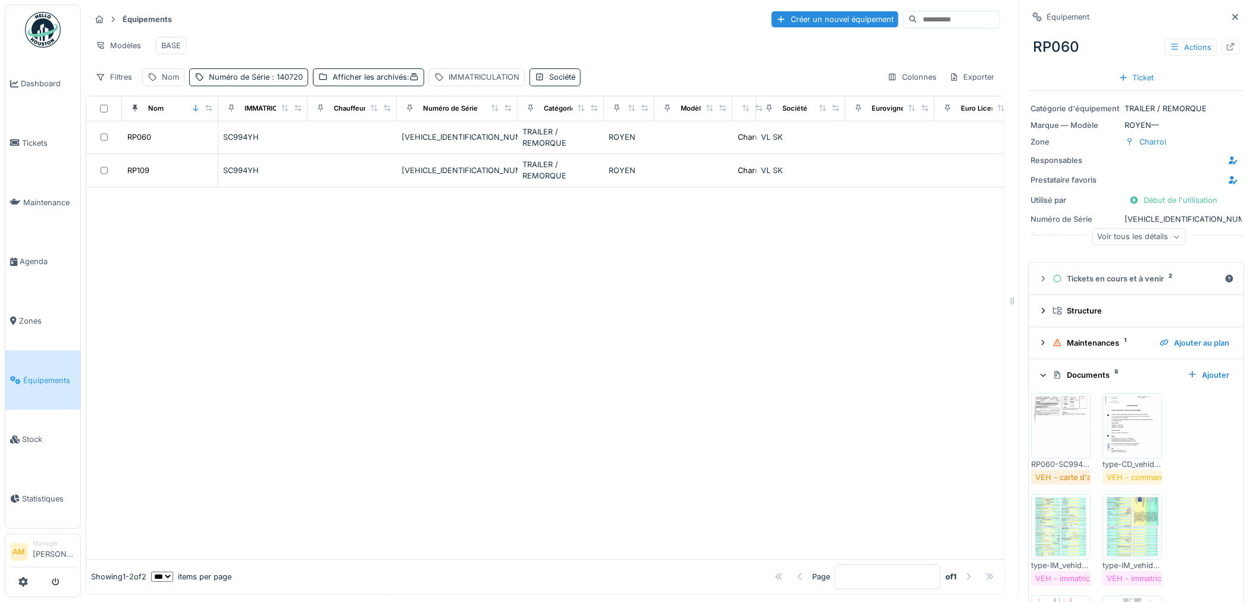
click at [382, 354] on div at bounding box center [545, 373] width 918 height 372
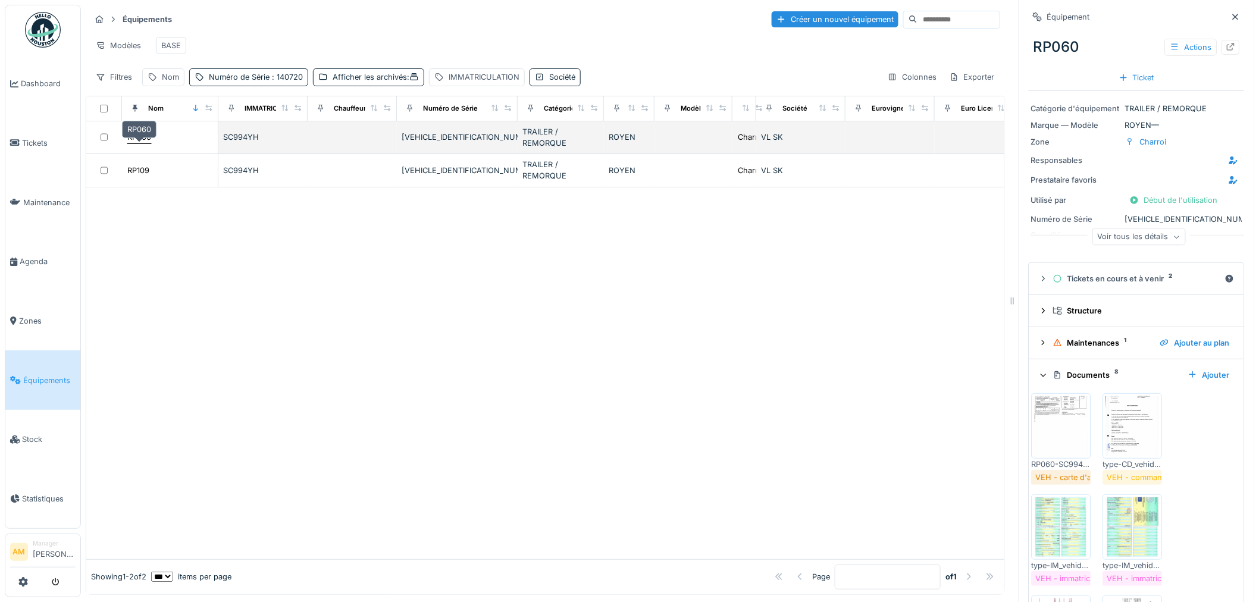
click at [139, 143] on div "RP060" at bounding box center [139, 136] width 24 height 11
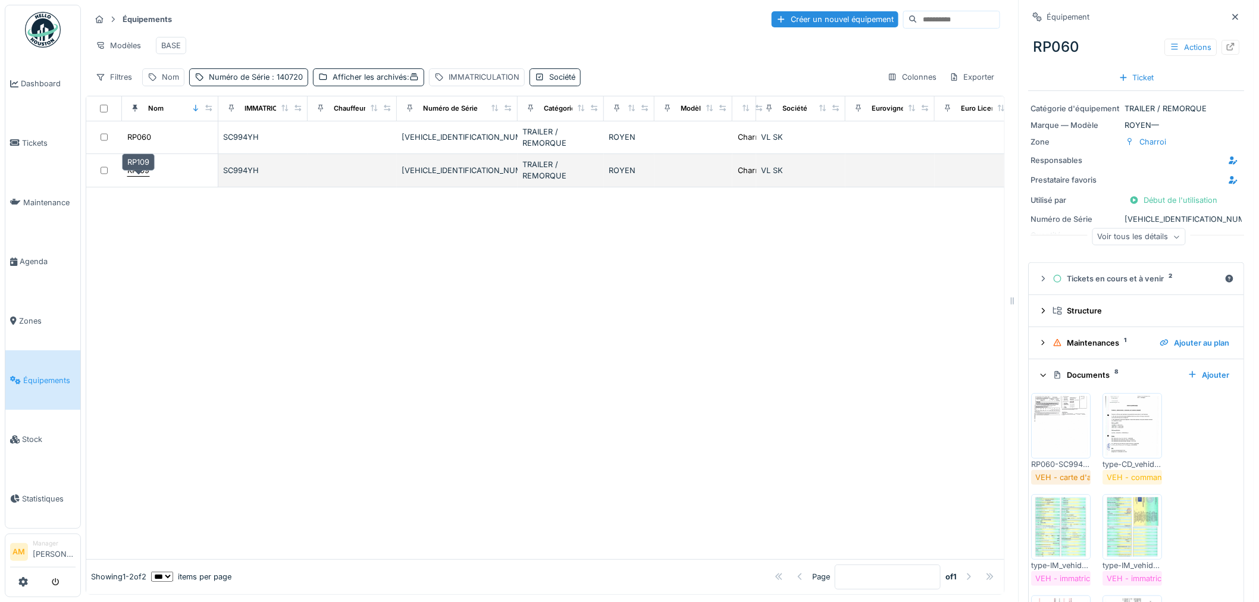
click at [141, 176] on div "RP109" at bounding box center [138, 170] width 22 height 11
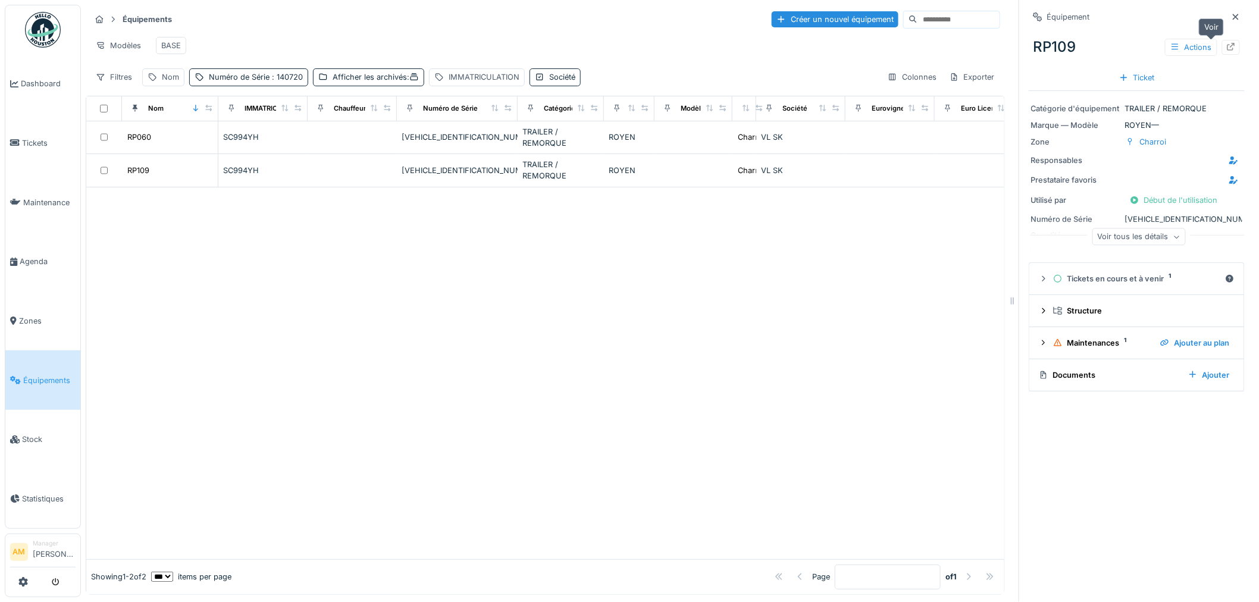
click at [1226, 51] on div at bounding box center [1231, 47] width 10 height 11
drag, startPoint x: 181, startPoint y: 271, endPoint x: 175, endPoint y: 254, distance: 17.7
click at [180, 271] on div at bounding box center [545, 373] width 918 height 372
drag, startPoint x: 214, startPoint y: 277, endPoint x: 213, endPoint y: 258, distance: 18.5
click at [215, 274] on div at bounding box center [545, 373] width 918 height 372
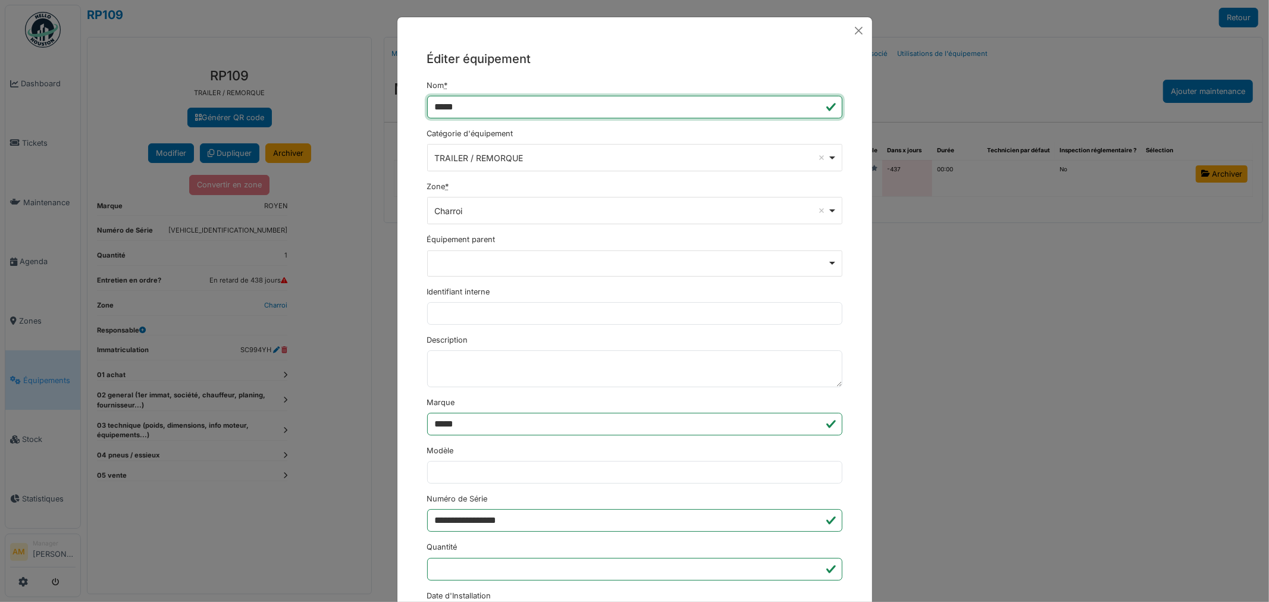
drag, startPoint x: 449, startPoint y: 108, endPoint x: 441, endPoint y: 108, distance: 7.1
click at [441, 108] on input "*****" at bounding box center [634, 107] width 415 height 23
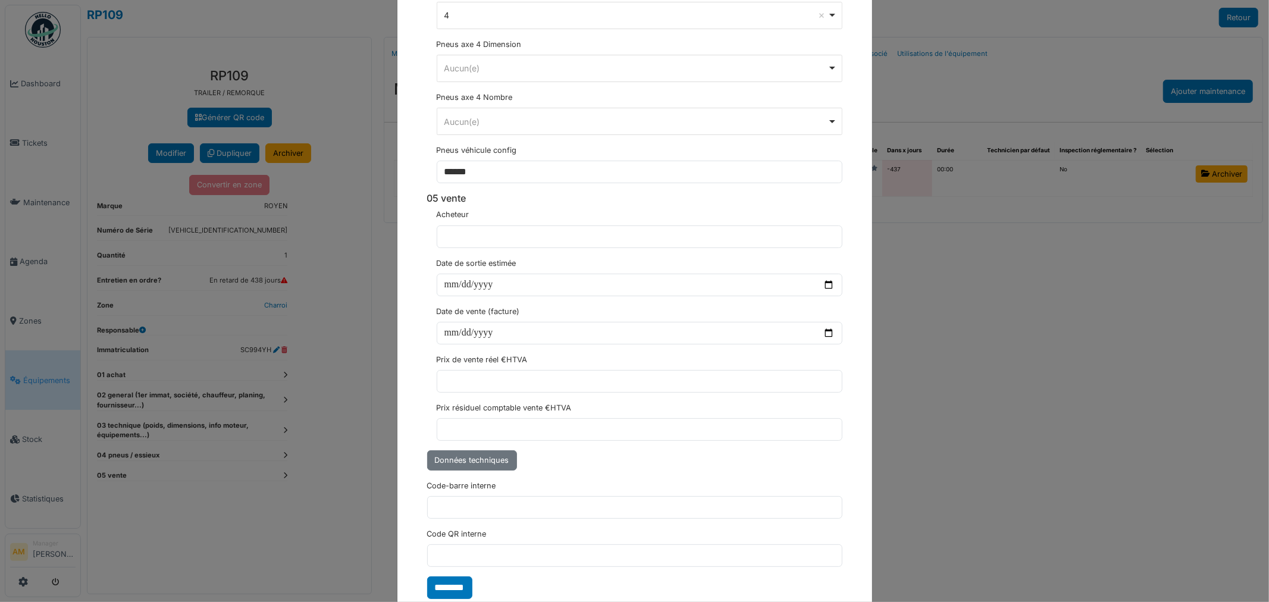
scroll to position [3480, 0]
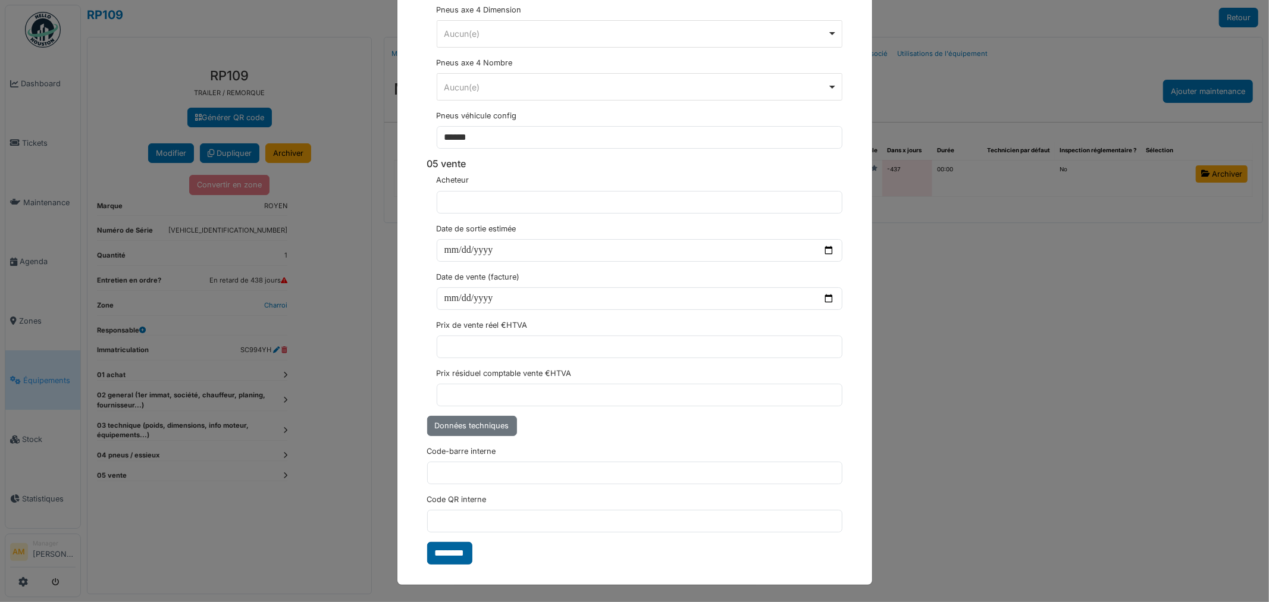
type input "*****"
click at [450, 562] on input "********" at bounding box center [449, 553] width 45 height 23
drag, startPoint x: 1122, startPoint y: 415, endPoint x: 1115, endPoint y: 416, distance: 7.2
click at [1118, 417] on div "**********" at bounding box center [634, 301] width 1269 height 602
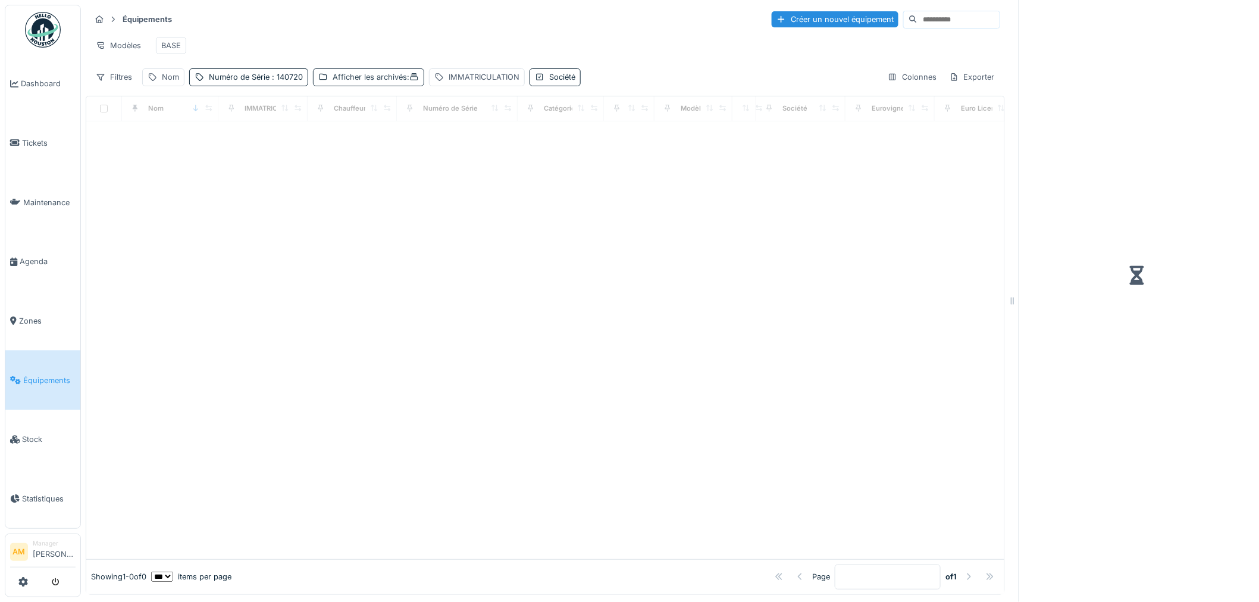
click at [396, 83] on div "Afficher les archivés :" at bounding box center [376, 76] width 86 height 11
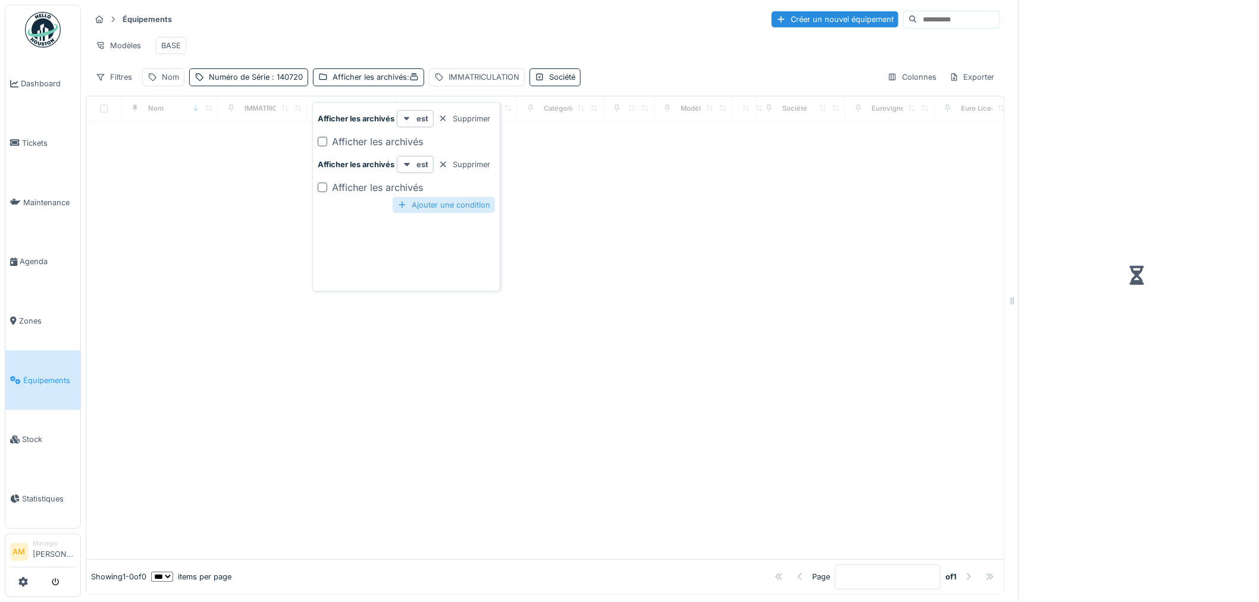
click at [469, 162] on div "Supprimer" at bounding box center [464, 164] width 61 height 16
click at [445, 49] on div "Modèles BASE" at bounding box center [545, 45] width 910 height 27
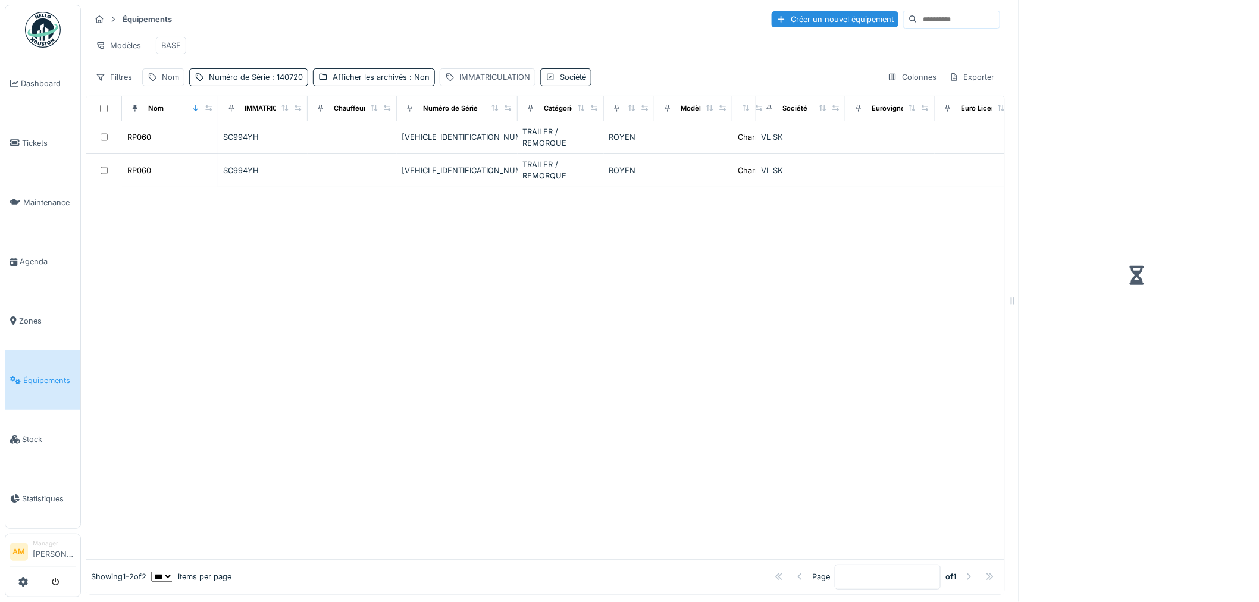
click at [306, 354] on div at bounding box center [545, 373] width 918 height 372
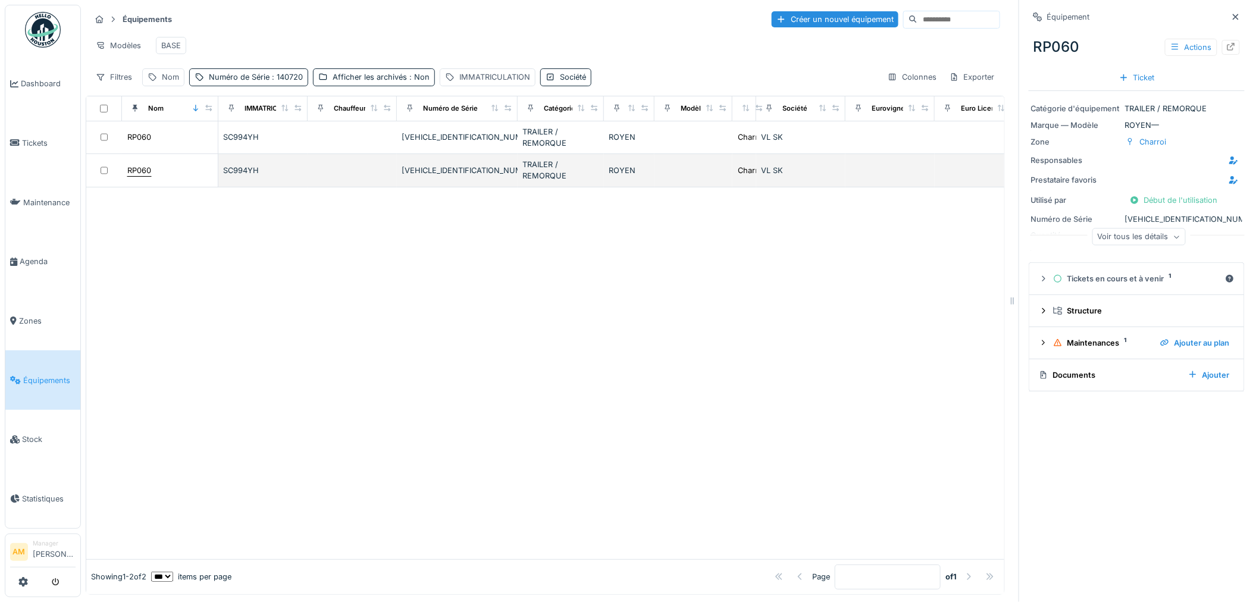
click at [143, 176] on div "RP060" at bounding box center [139, 170] width 24 height 11
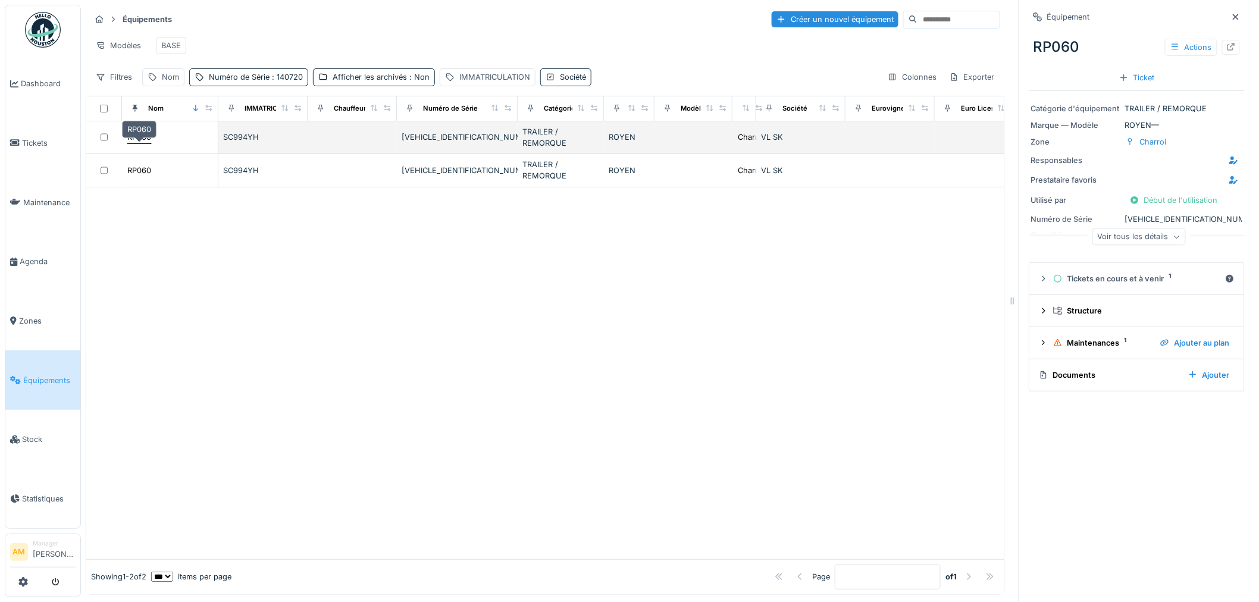
click at [139, 143] on div "RP060" at bounding box center [139, 136] width 24 height 11
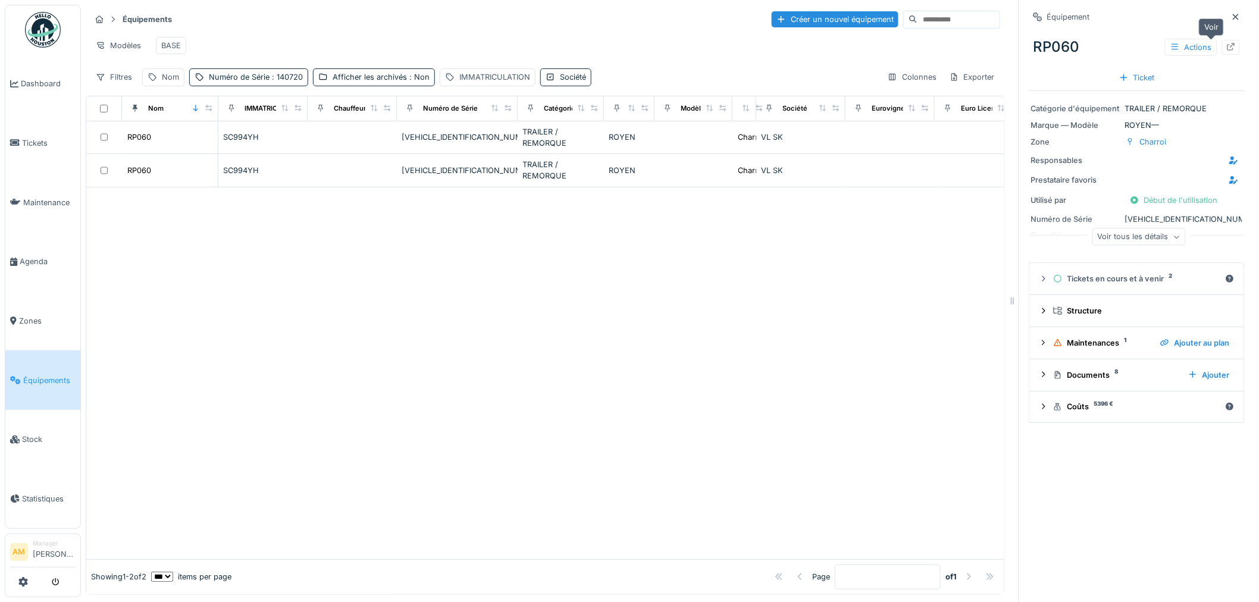
click at [1226, 43] on icon at bounding box center [1231, 47] width 10 height 8
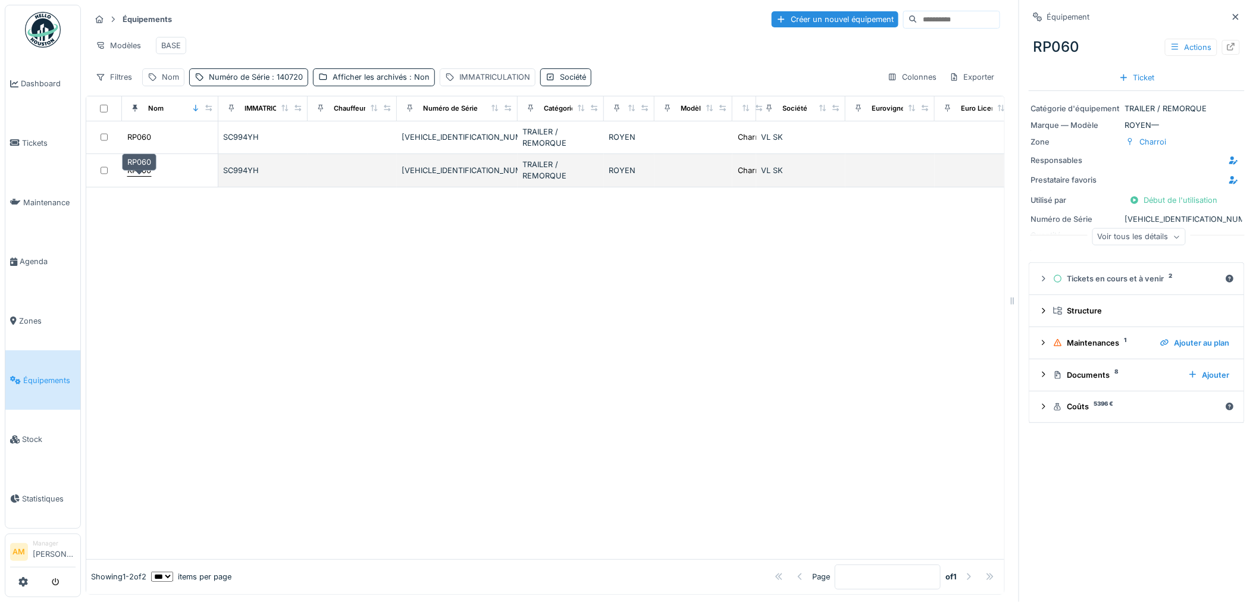
click at [143, 176] on div "RP060" at bounding box center [139, 170] width 24 height 11
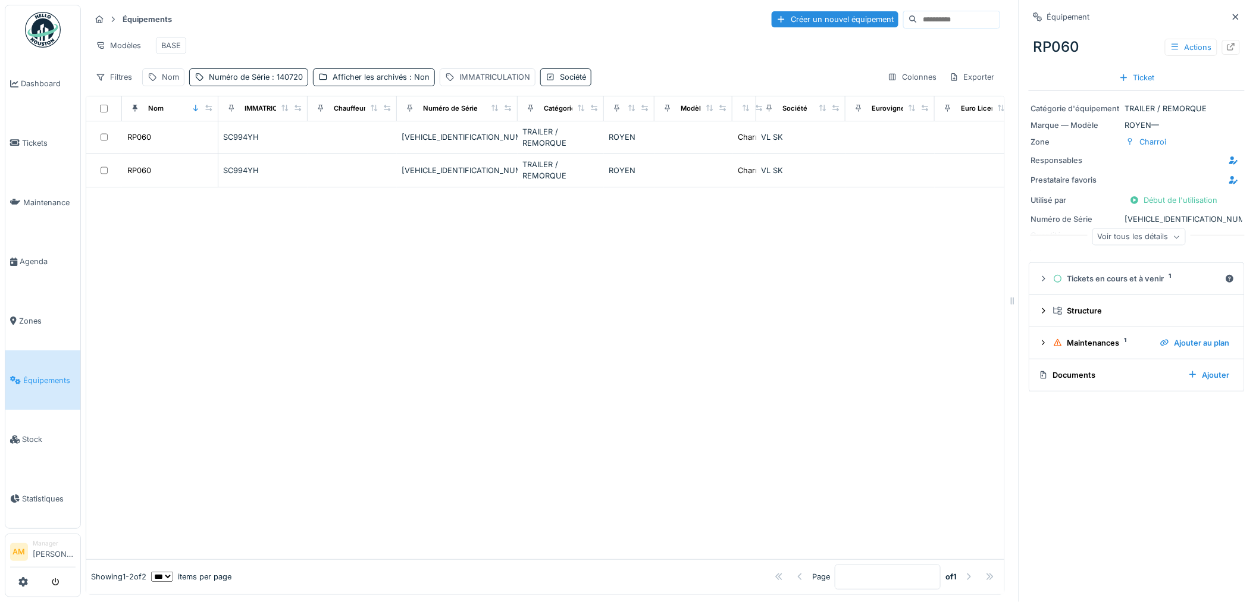
click at [245, 247] on div at bounding box center [545, 373] width 918 height 372
drag, startPoint x: 417, startPoint y: 301, endPoint x: 383, endPoint y: 256, distance: 56.5
click at [409, 299] on div at bounding box center [545, 373] width 918 height 372
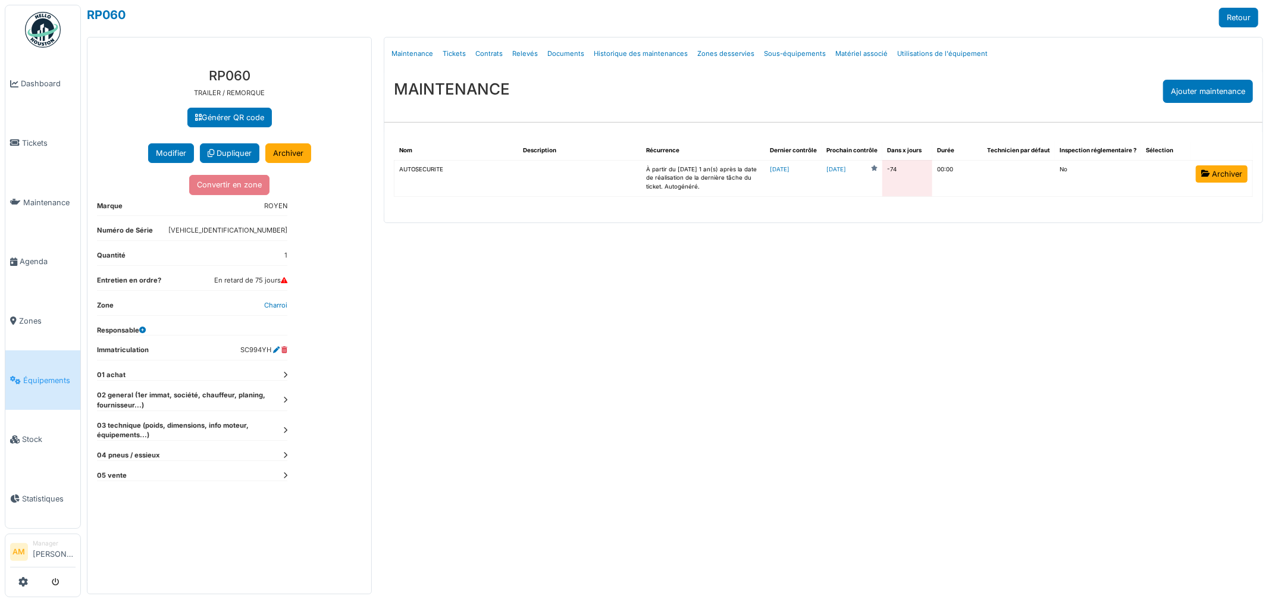
drag, startPoint x: 291, startPoint y: 155, endPoint x: 669, endPoint y: 39, distance: 395.1
click at [291, 155] on link "Archiver" at bounding box center [288, 153] width 46 height 20
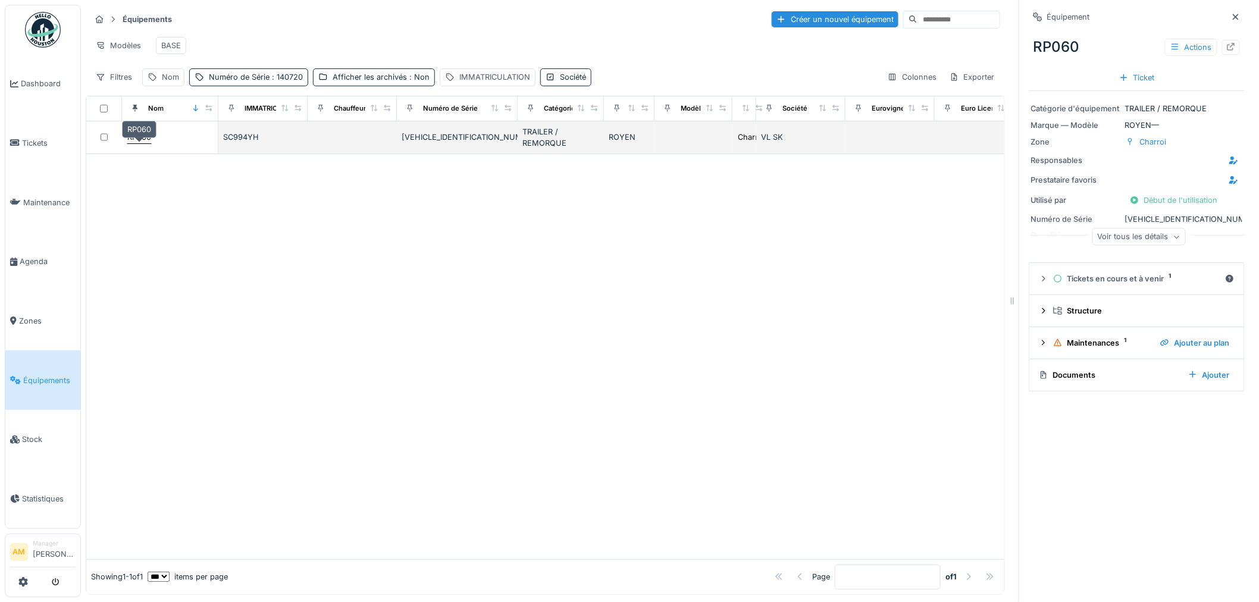
click at [139, 143] on div "RP060" at bounding box center [139, 136] width 24 height 11
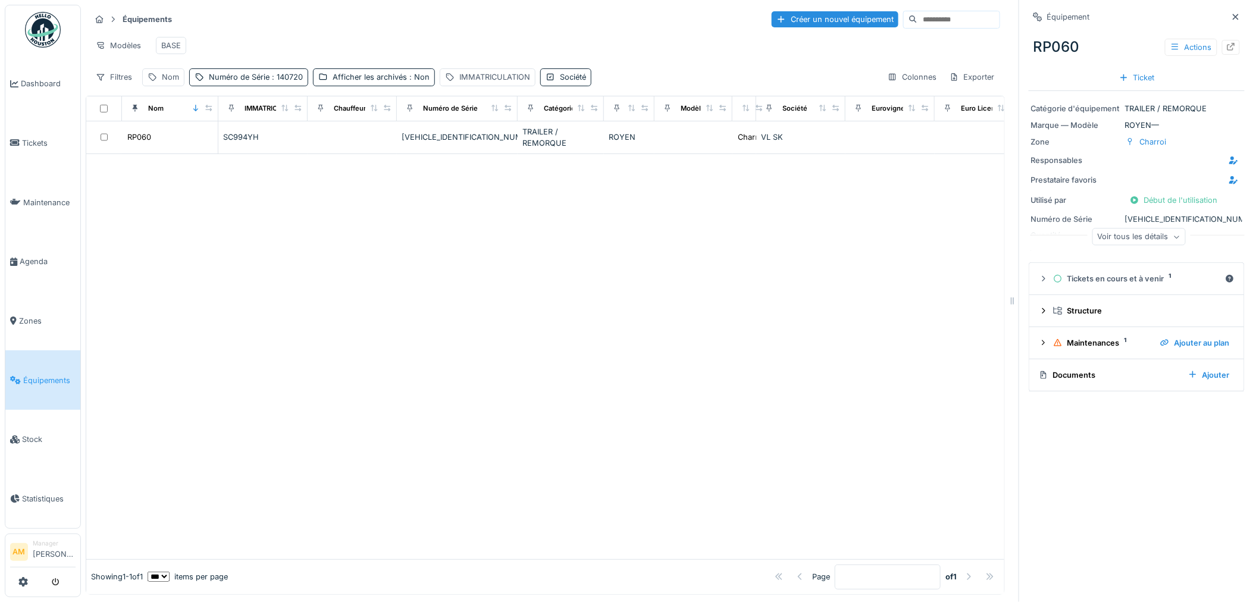
click at [1071, 378] on div "Documents" at bounding box center [1109, 374] width 140 height 11
click at [1068, 376] on div "Documents" at bounding box center [1109, 374] width 140 height 11
click at [1069, 376] on div "Documents" at bounding box center [1109, 374] width 140 height 11
drag, startPoint x: 782, startPoint y: 381, endPoint x: 771, endPoint y: 378, distance: 11.3
click at [774, 378] on div at bounding box center [545, 356] width 918 height 405
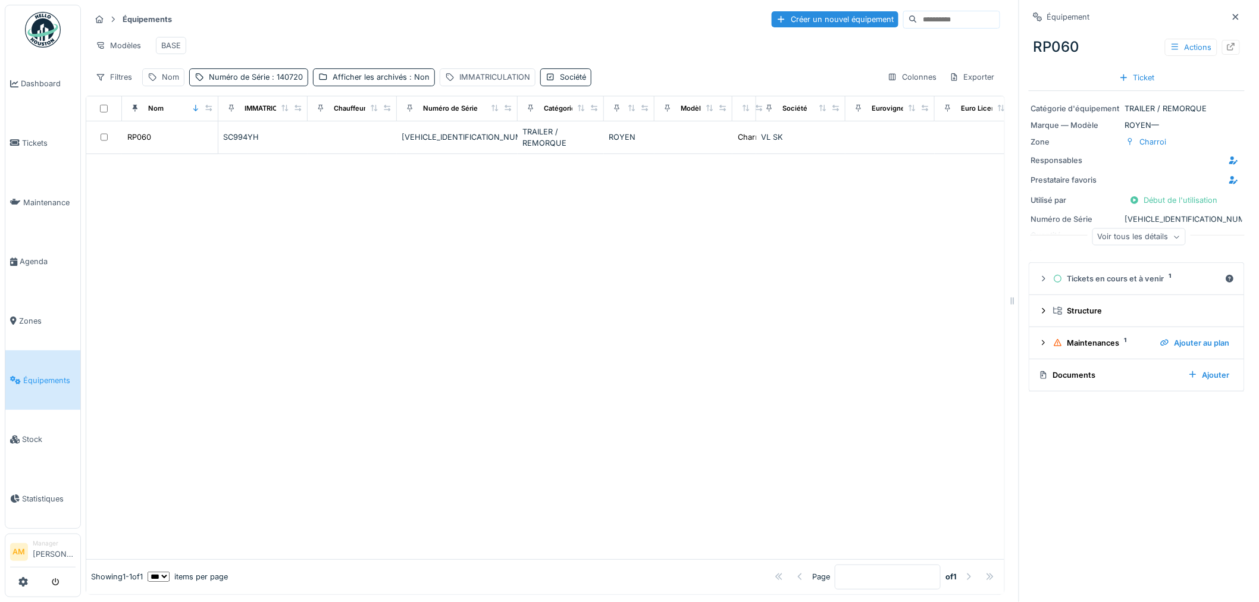
drag, startPoint x: 771, startPoint y: 378, endPoint x: 461, endPoint y: 344, distance: 311.8
click at [461, 344] on div at bounding box center [545, 356] width 918 height 405
click at [625, 334] on div at bounding box center [545, 356] width 918 height 405
click at [1065, 377] on div "Documents" at bounding box center [1109, 374] width 140 height 11
click at [366, 83] on div "Afficher les archivés : Non" at bounding box center [381, 76] width 97 height 11
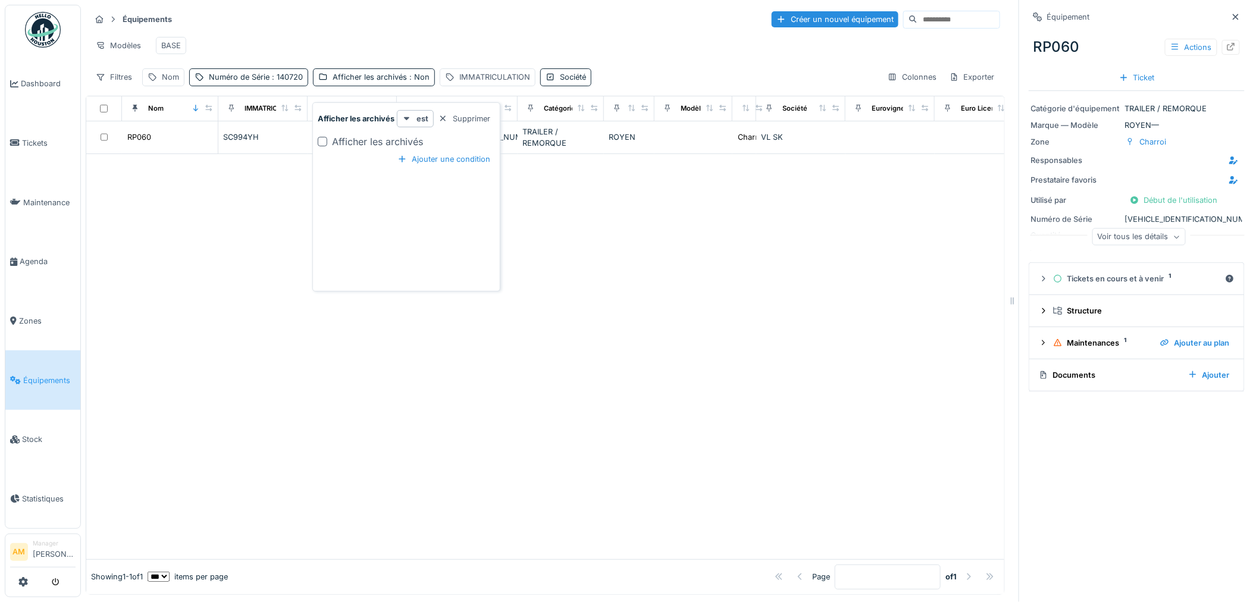
click at [320, 146] on div at bounding box center [323, 142] width 10 height 10
click at [299, 280] on div at bounding box center [545, 373] width 918 height 372
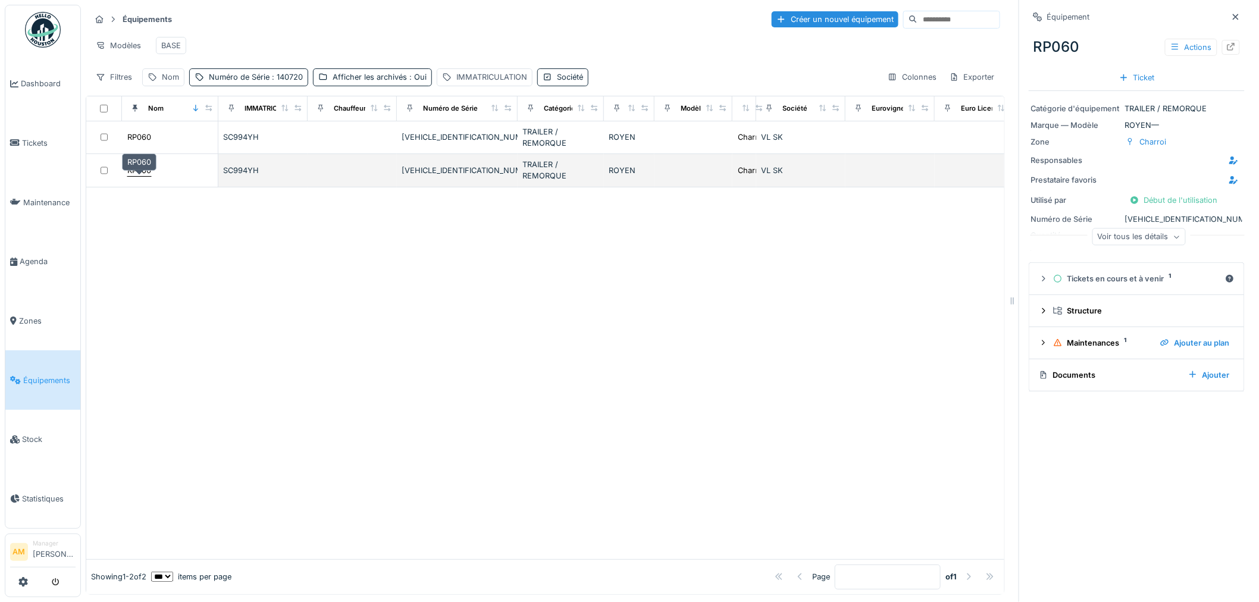
click at [141, 176] on div "RP060" at bounding box center [139, 170] width 24 height 11
click at [131, 176] on div "RP060" at bounding box center [139, 170] width 24 height 11
click at [135, 176] on div "RP060" at bounding box center [139, 170] width 24 height 11
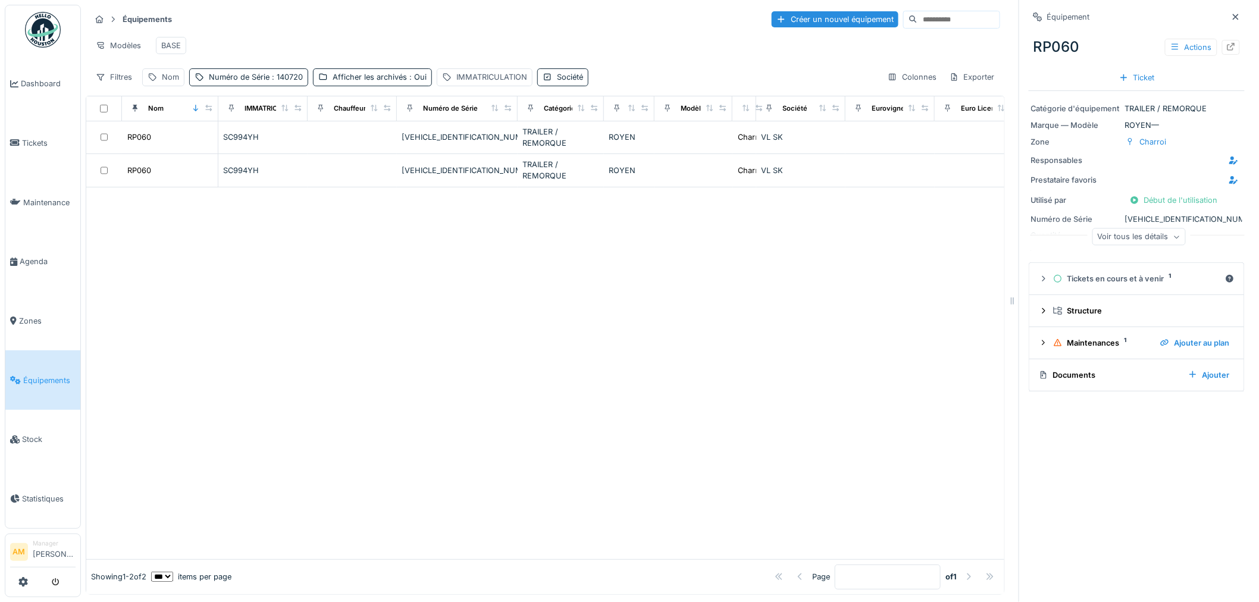
click at [307, 322] on div at bounding box center [545, 373] width 918 height 372
click at [864, 335] on div at bounding box center [545, 373] width 918 height 372
click at [739, 231] on div at bounding box center [545, 373] width 918 height 372
drag, startPoint x: 729, startPoint y: 306, endPoint x: 587, endPoint y: 301, distance: 142.3
click at [614, 302] on div at bounding box center [545, 373] width 918 height 372
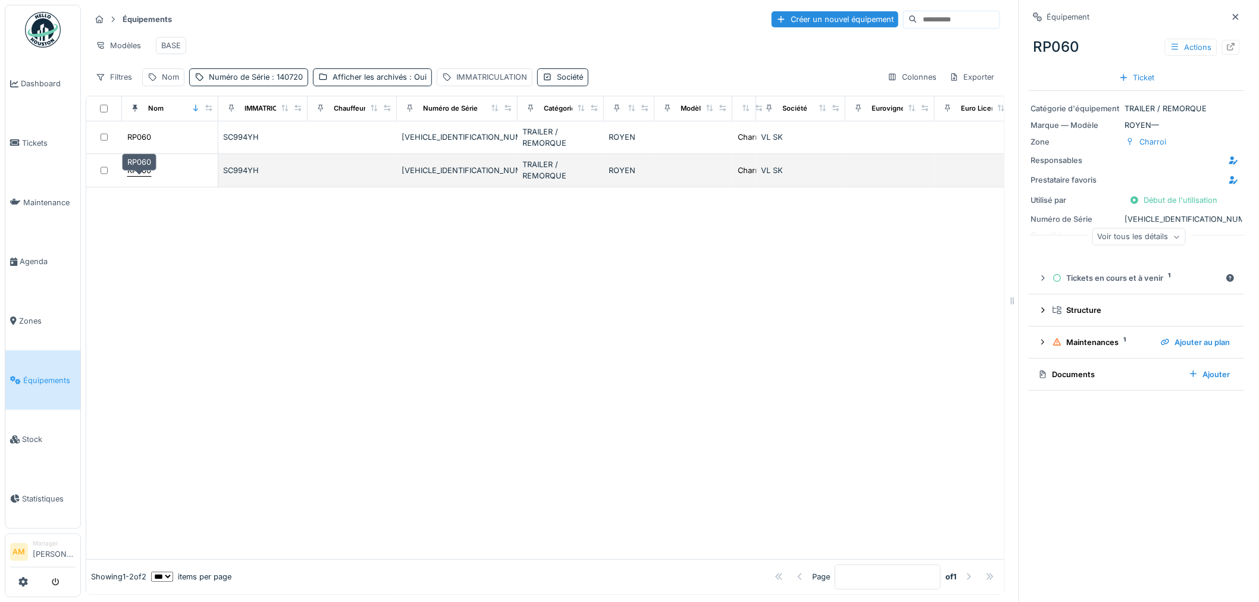
click at [147, 176] on div "RP060" at bounding box center [139, 170] width 24 height 11
click at [143, 176] on div "RP060" at bounding box center [139, 170] width 24 height 11
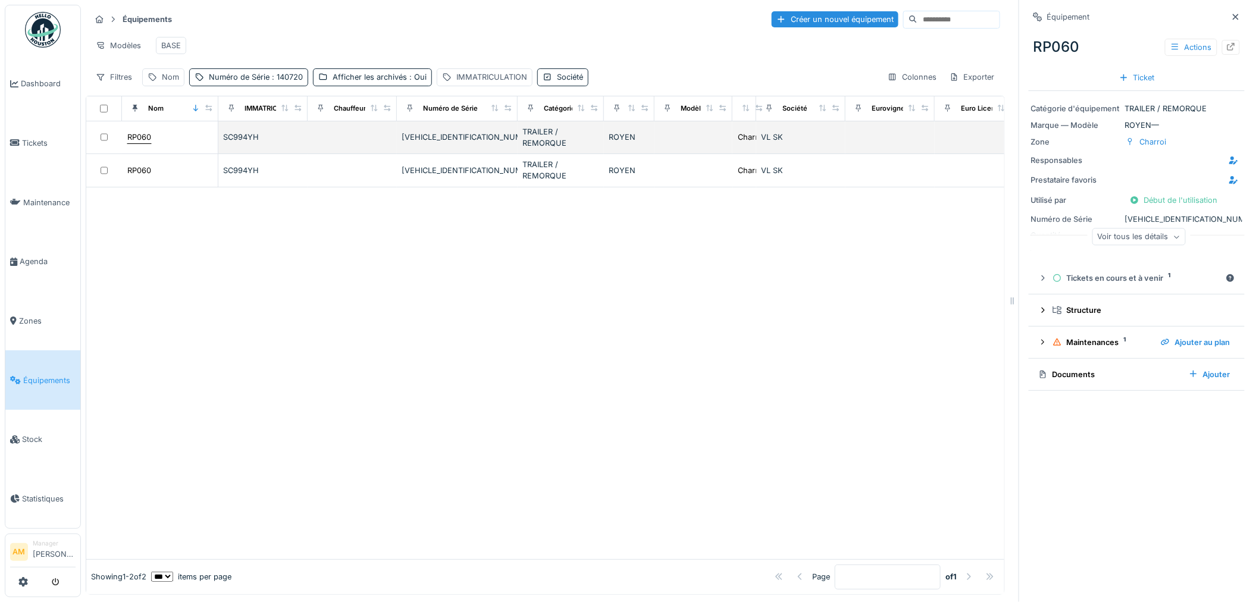
click at [136, 143] on div "RP060" at bounding box center [139, 136] width 24 height 11
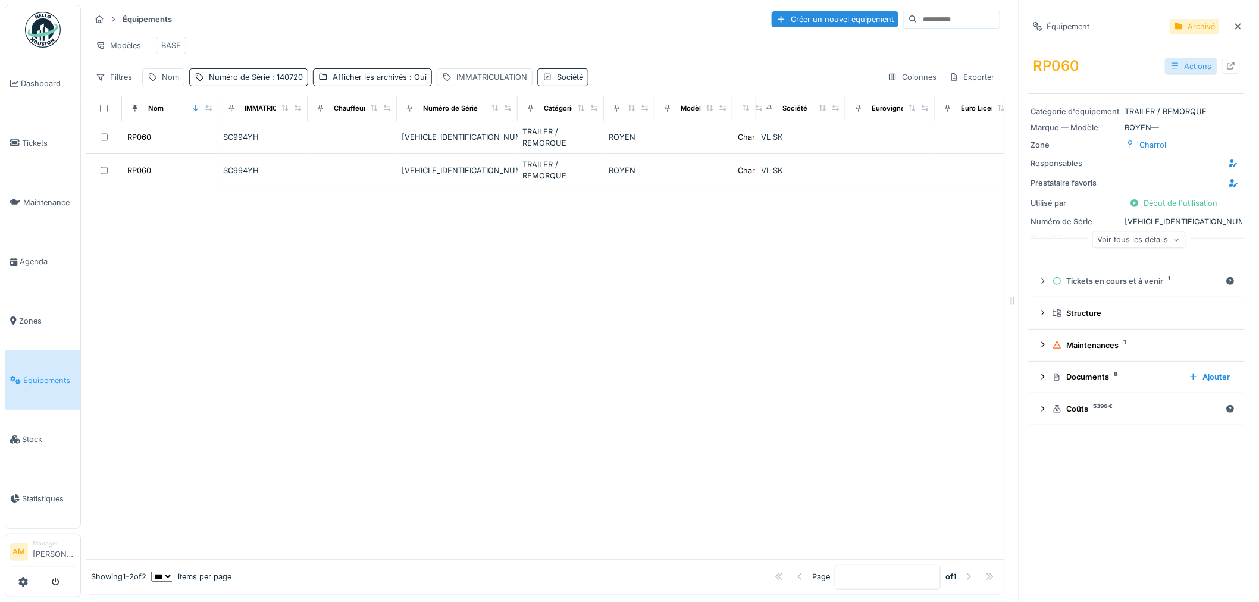
click at [1187, 67] on div "Actions" at bounding box center [1191, 66] width 52 height 17
click at [1166, 129] on div "Désarchiver" at bounding box center [1181, 128] width 64 height 18
drag, startPoint x: 766, startPoint y: 394, endPoint x: 794, endPoint y: 385, distance: 29.9
click at [766, 394] on div at bounding box center [545, 373] width 918 height 372
click at [1175, 50] on div "Actions" at bounding box center [1191, 47] width 52 height 17
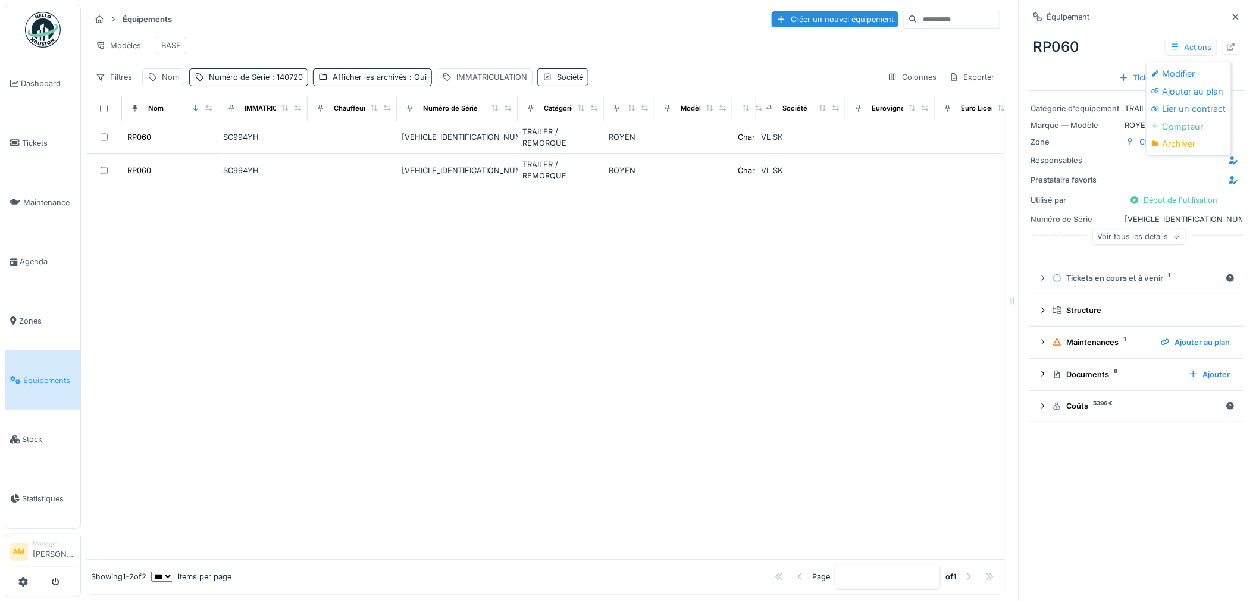
click at [1169, 70] on div "Modifier" at bounding box center [1189, 74] width 80 height 18
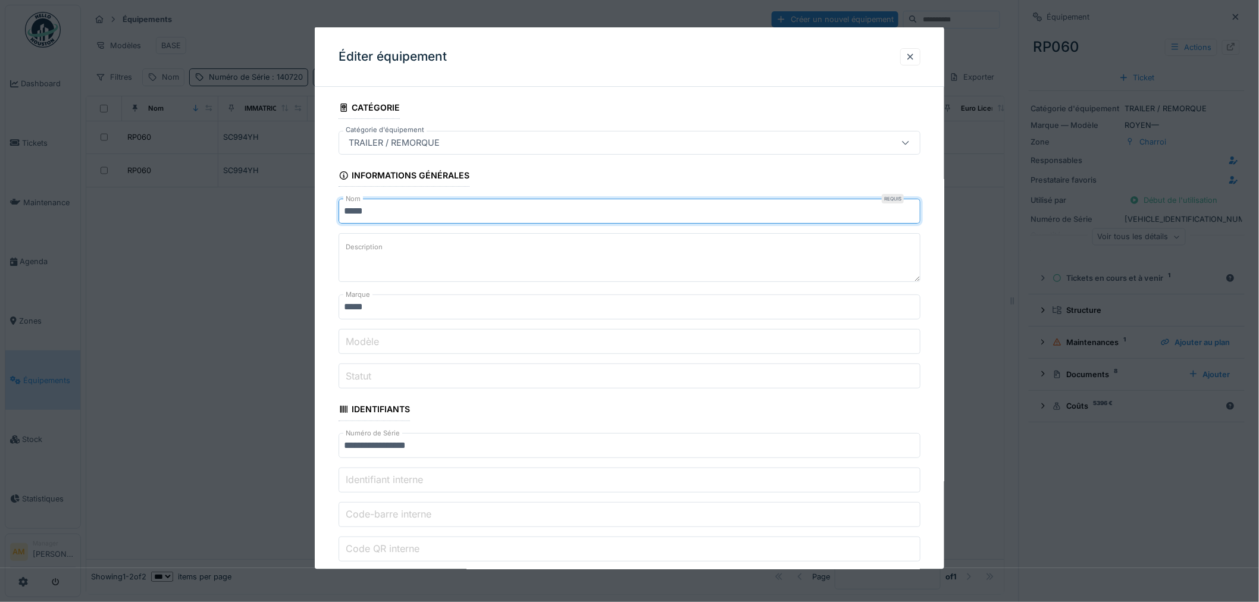
drag, startPoint x: 385, startPoint y: 206, endPoint x: 357, endPoint y: 206, distance: 28.6
click at [357, 206] on input "*****" at bounding box center [629, 211] width 582 height 25
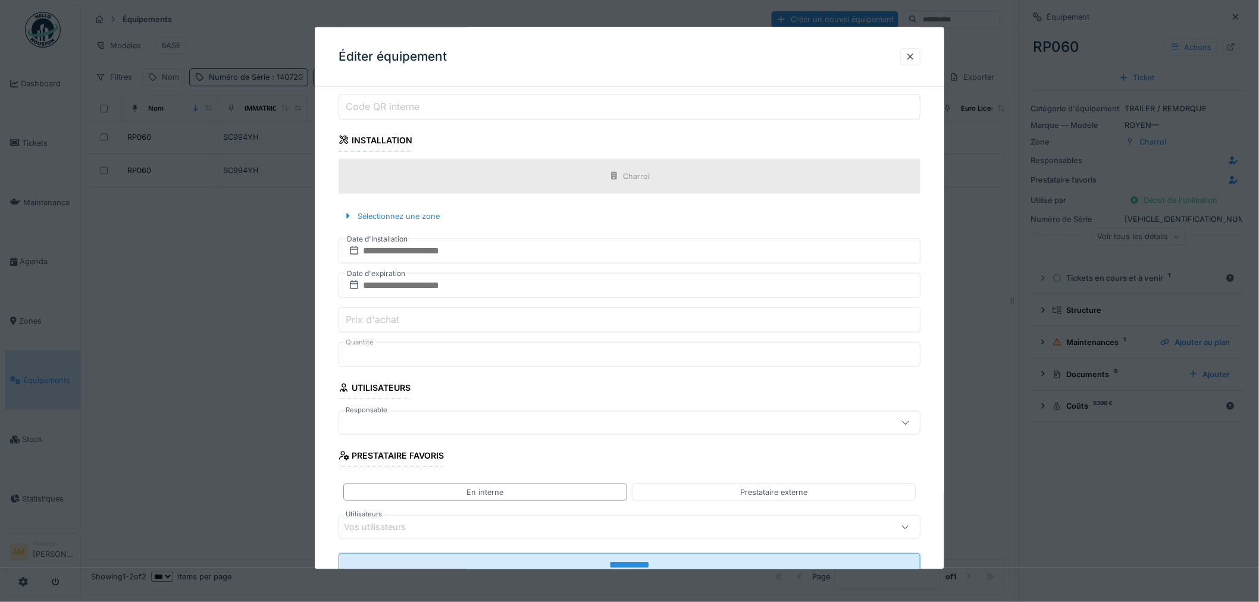
scroll to position [486, 0]
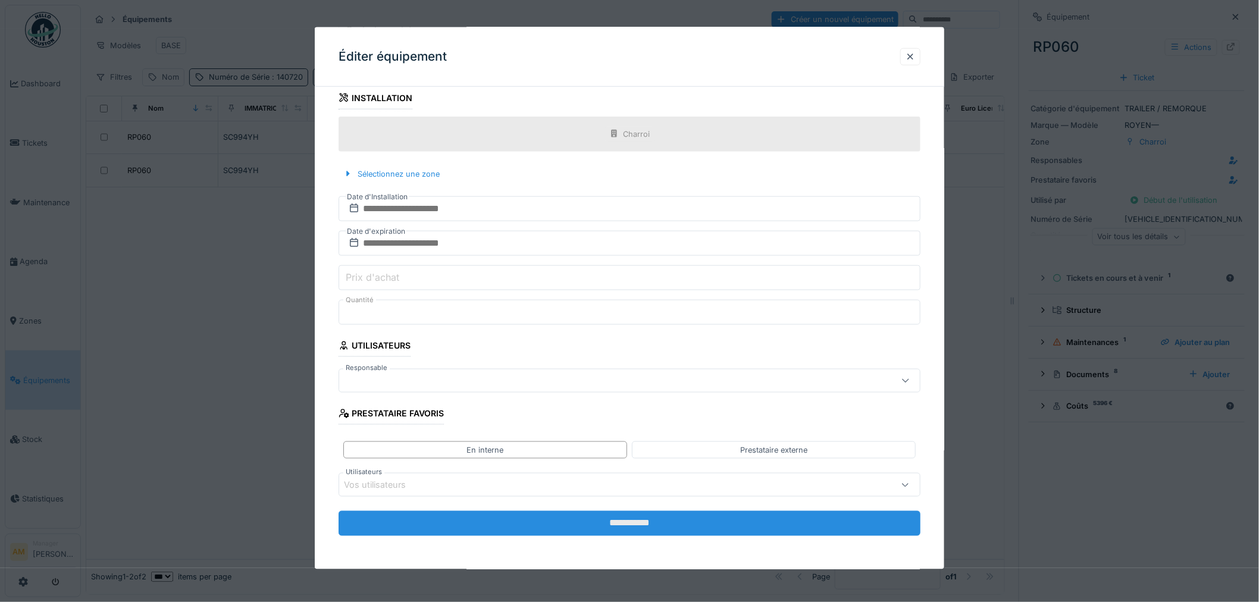
type input "*****"
click at [521, 526] on input "**********" at bounding box center [629, 523] width 582 height 25
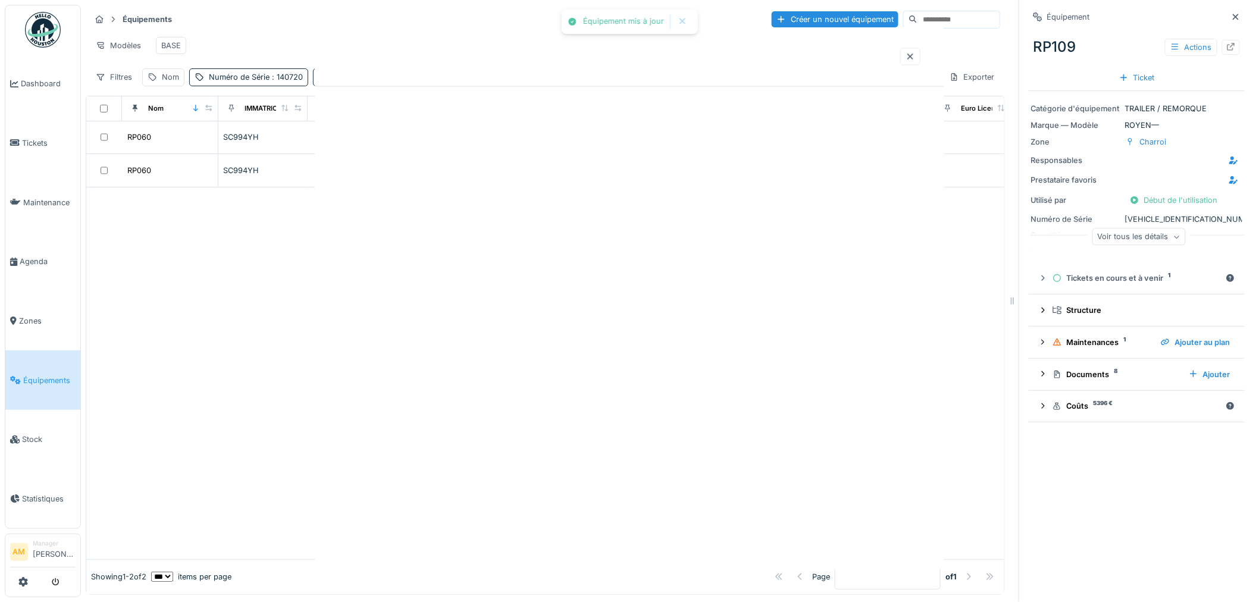
scroll to position [0, 0]
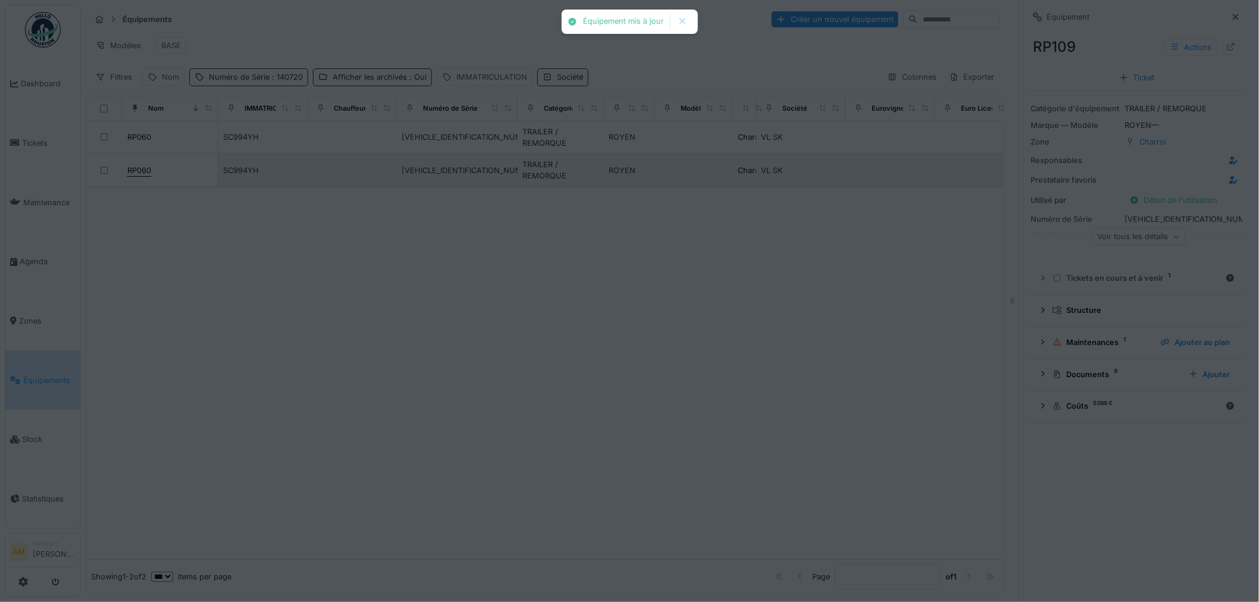
click at [143, 176] on div "RP060" at bounding box center [139, 170] width 24 height 11
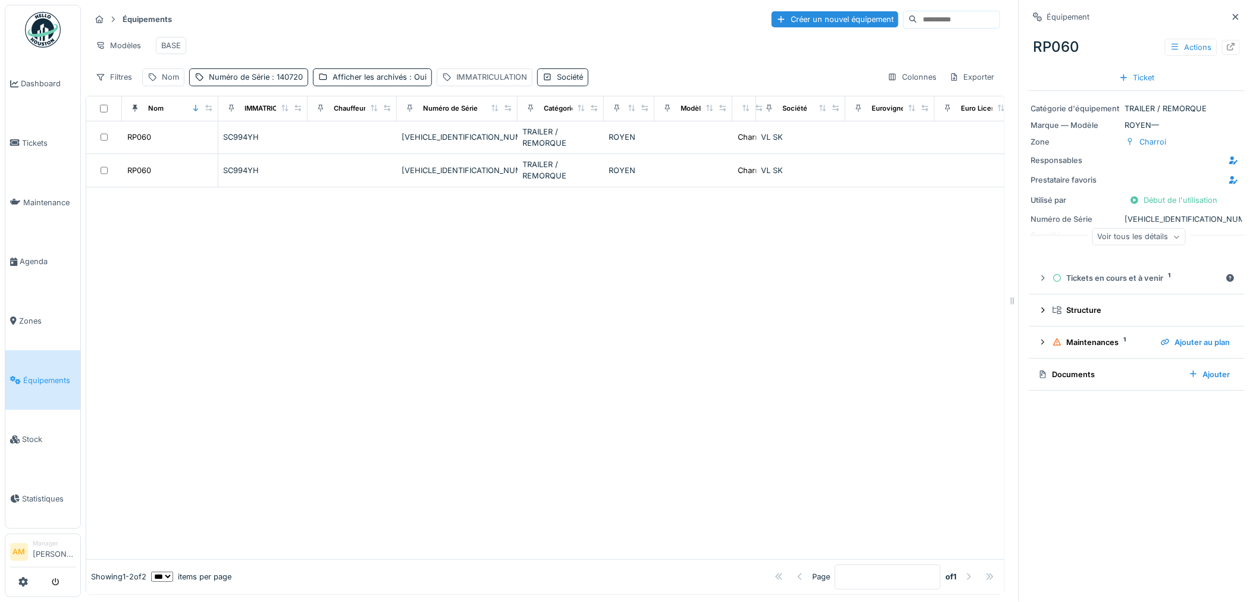
click at [1069, 382] on div "Documents Ajouter" at bounding box center [1136, 374] width 197 height 16
click at [1067, 377] on div "Documents" at bounding box center [1108, 374] width 141 height 11
drag, startPoint x: 926, startPoint y: 377, endPoint x: 1042, endPoint y: 138, distance: 265.8
click at [925, 378] on div at bounding box center [545, 373] width 918 height 372
click at [1165, 51] on div "Actions" at bounding box center [1191, 47] width 52 height 17
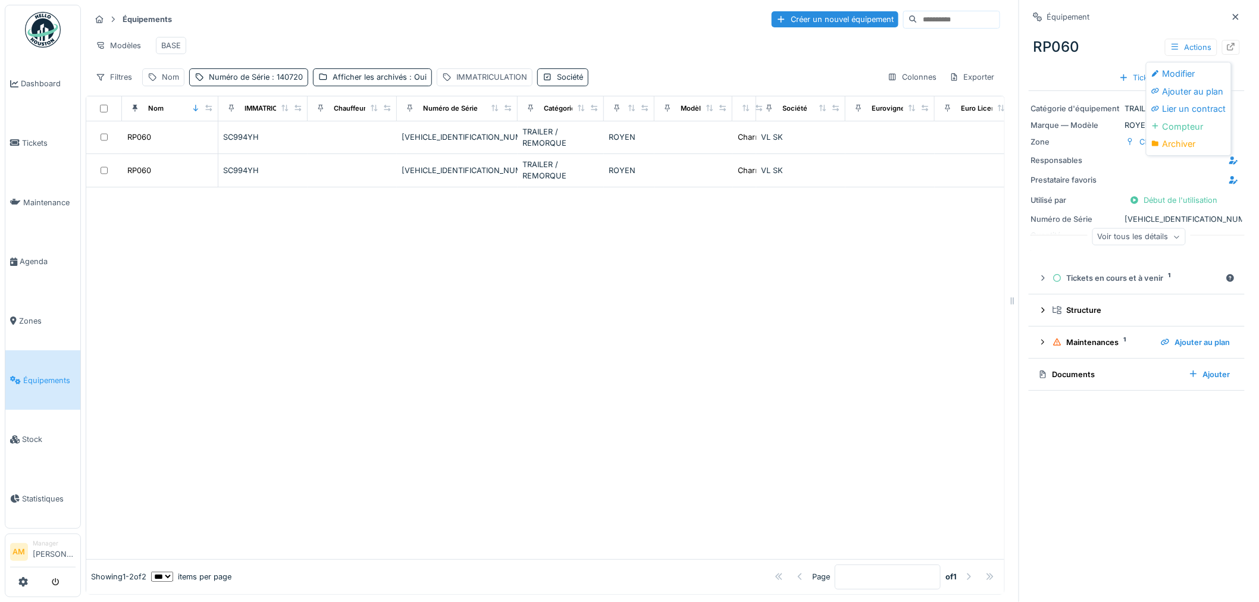
click at [1181, 139] on div "Archiver" at bounding box center [1189, 144] width 80 height 18
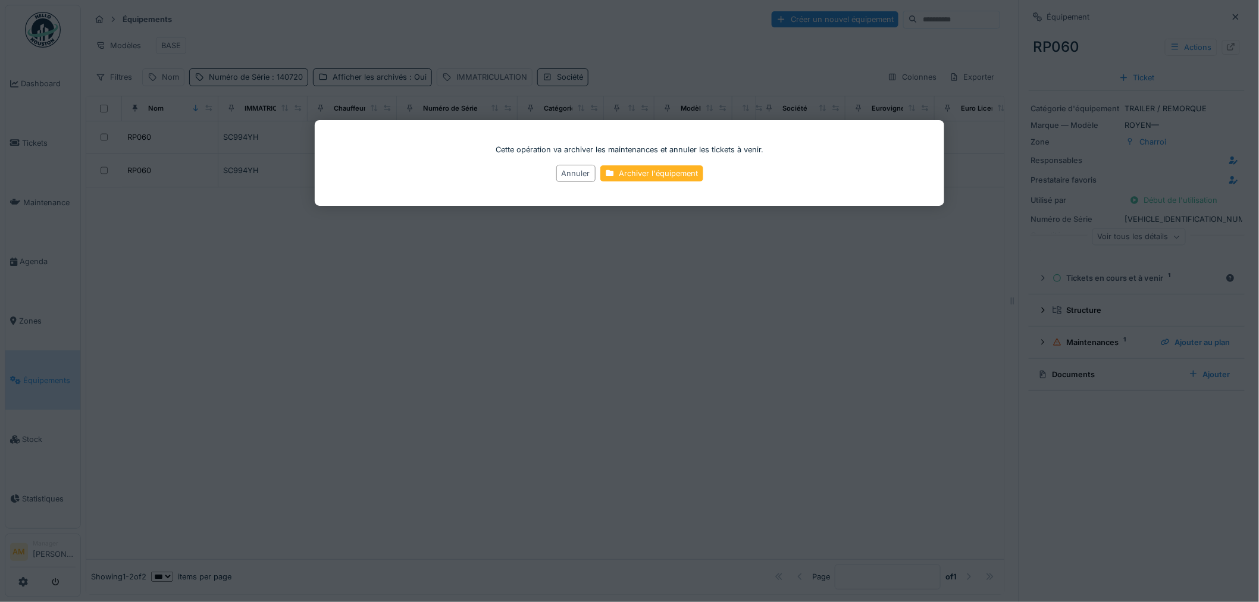
click at [663, 171] on div "Archiver l'équipement" at bounding box center [651, 174] width 103 height 16
click at [516, 387] on div at bounding box center [545, 373] width 918 height 372
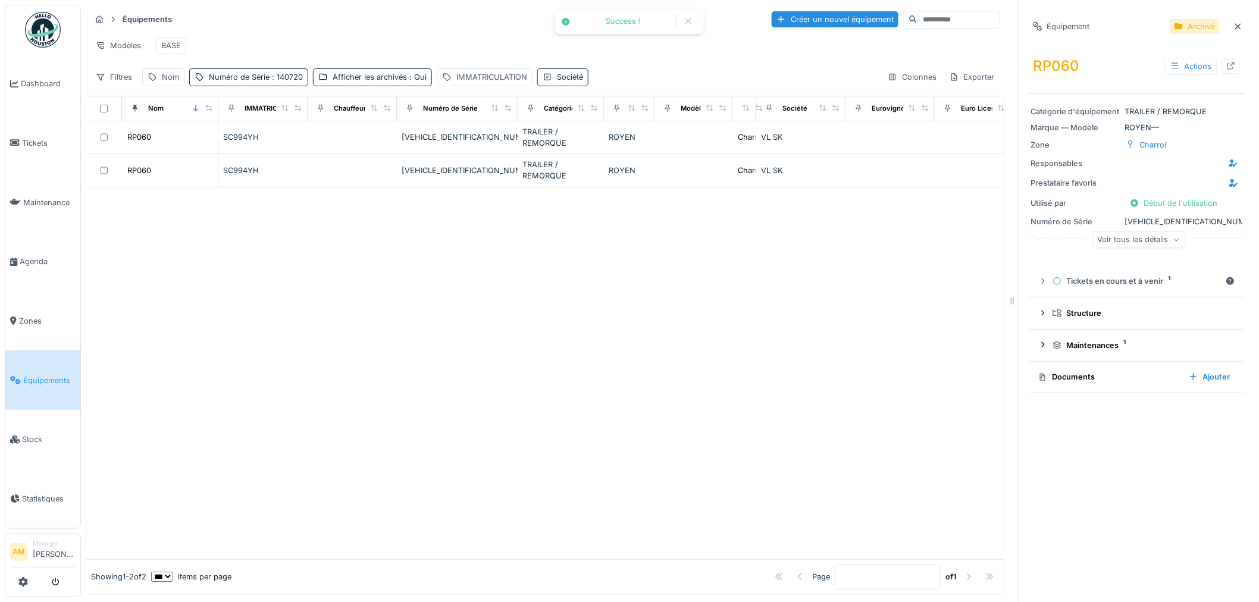
click at [399, 388] on div at bounding box center [545, 373] width 918 height 372
click at [407, 383] on div at bounding box center [545, 373] width 918 height 372
click at [407, 81] on span ": Oui" at bounding box center [417, 77] width 20 height 9
click at [327, 140] on div at bounding box center [323, 142] width 10 height 10
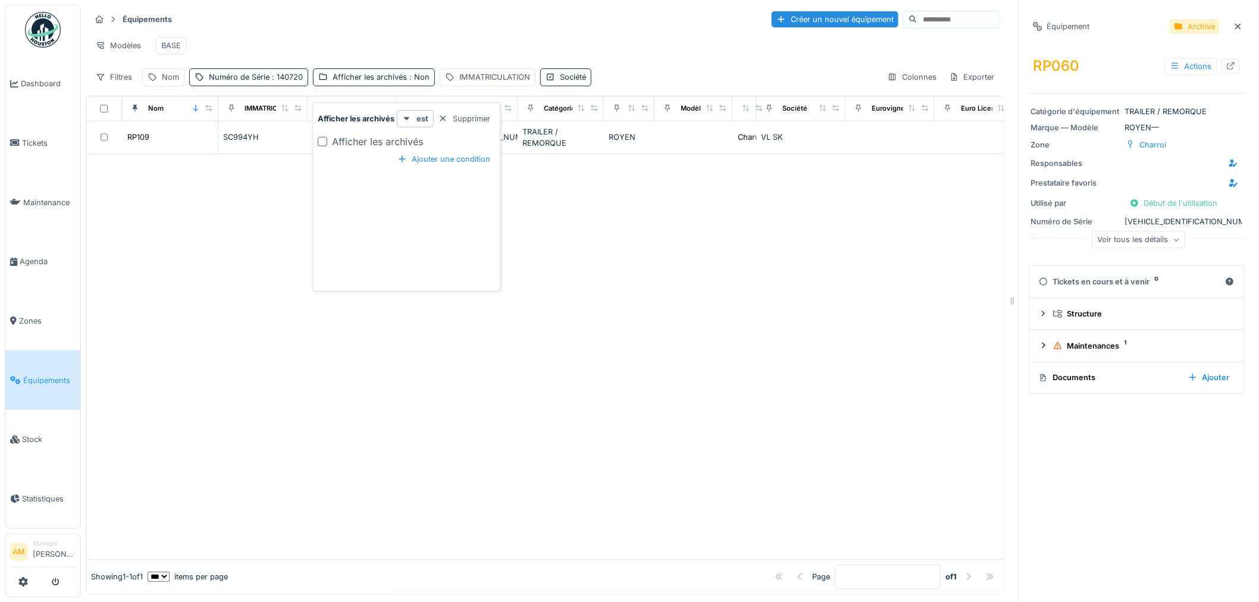
click at [254, 377] on div at bounding box center [545, 356] width 918 height 405
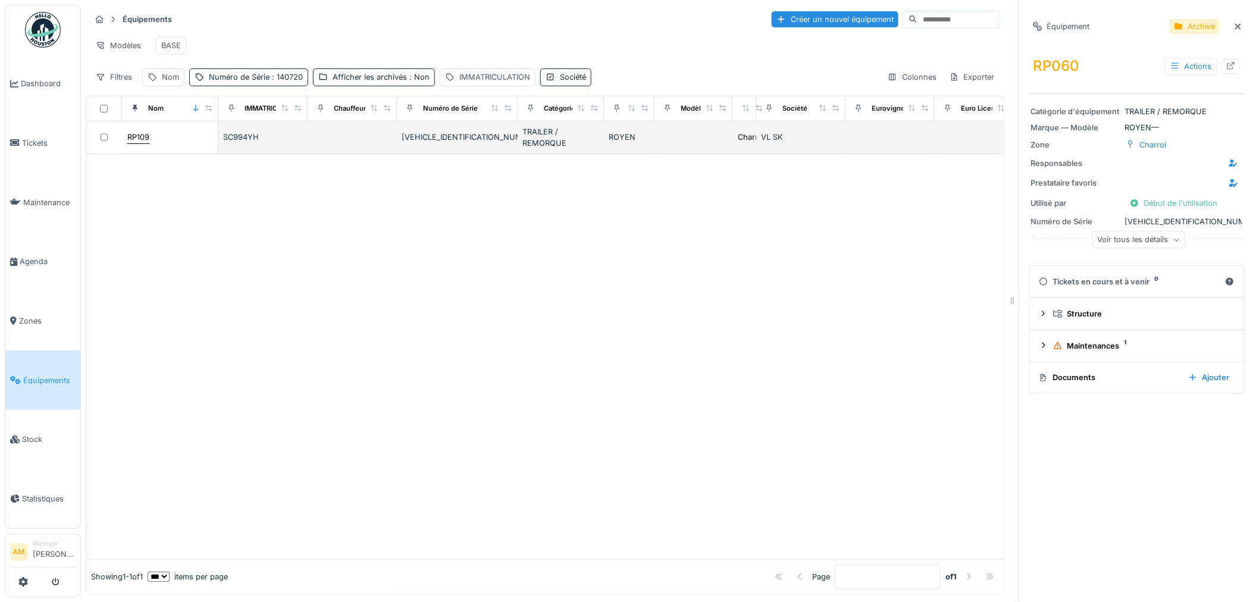
click at [144, 143] on div "RP109" at bounding box center [138, 136] width 22 height 11
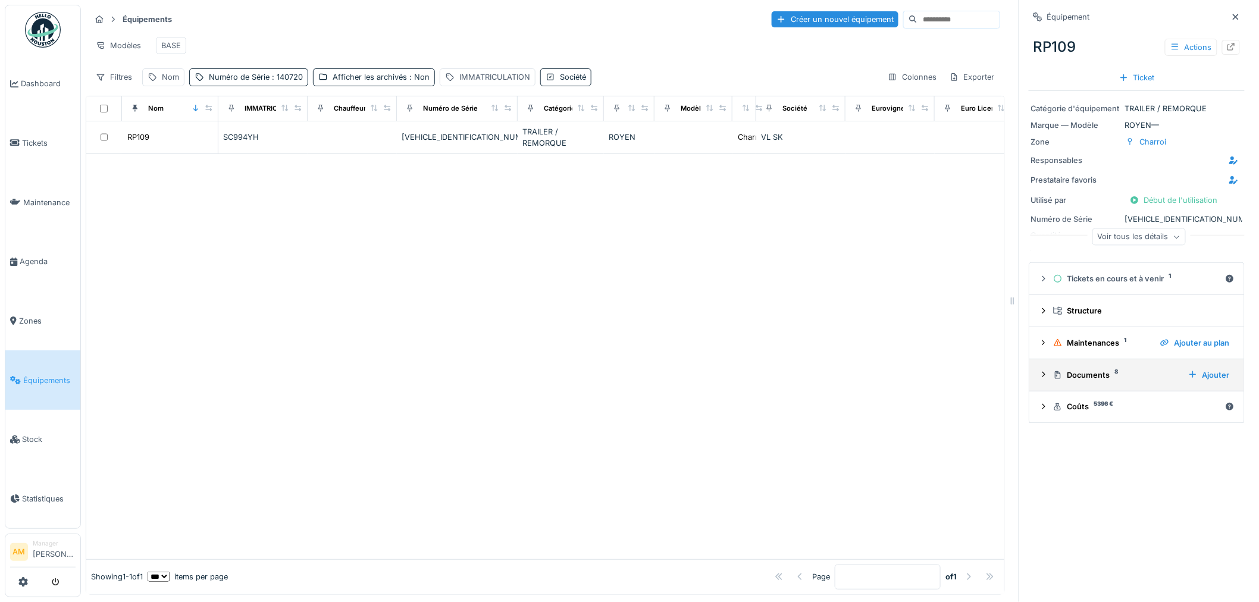
click at [1084, 377] on div "Documents 8" at bounding box center [1116, 374] width 126 height 11
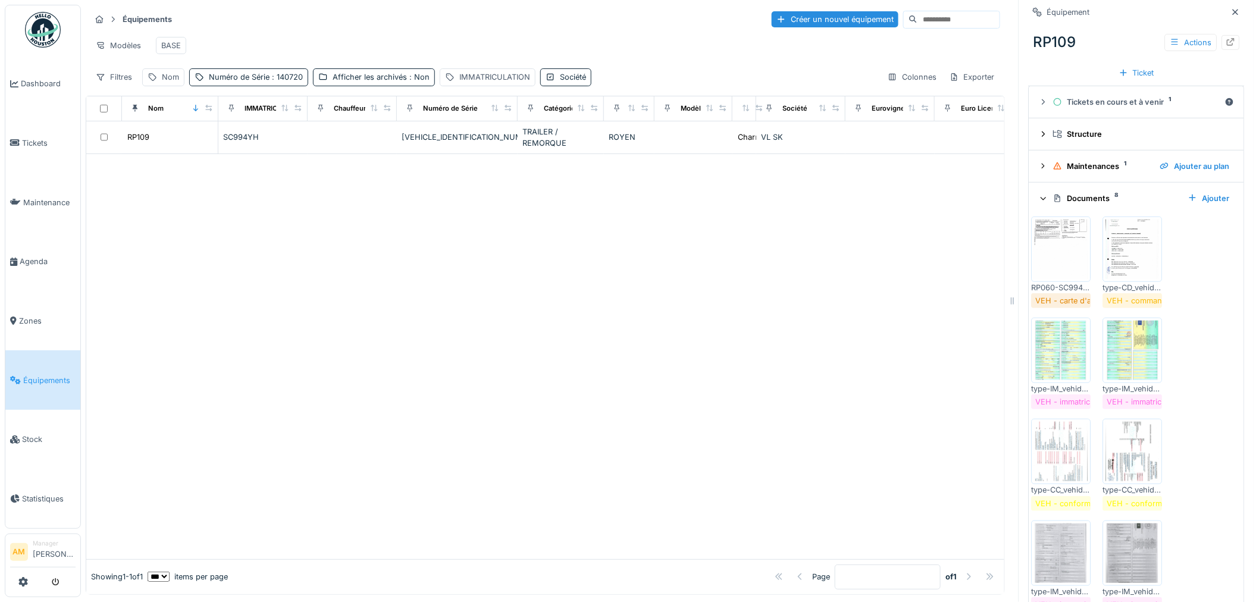
scroll to position [111, 0]
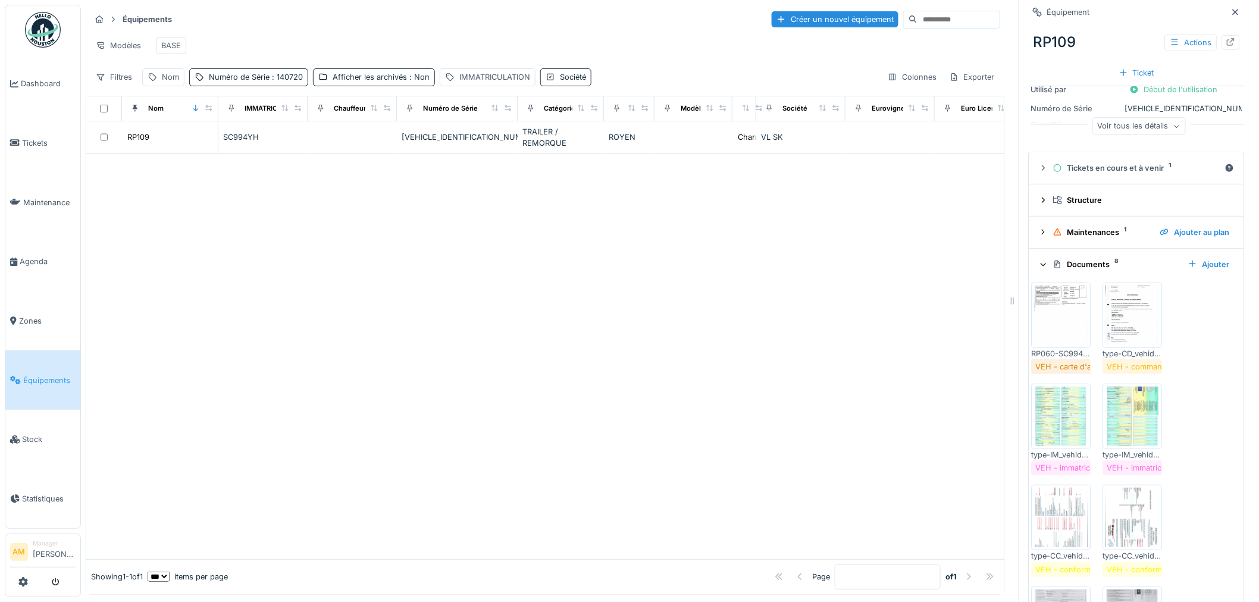
click at [1057, 249] on details "Documents 8 Ajouter RP060-SC994YH.pdf VEH - carte d'assurance type-CD_vehid-RP0…" at bounding box center [1136, 470] width 215 height 442
click at [1050, 309] on img at bounding box center [1061, 315] width 54 height 59
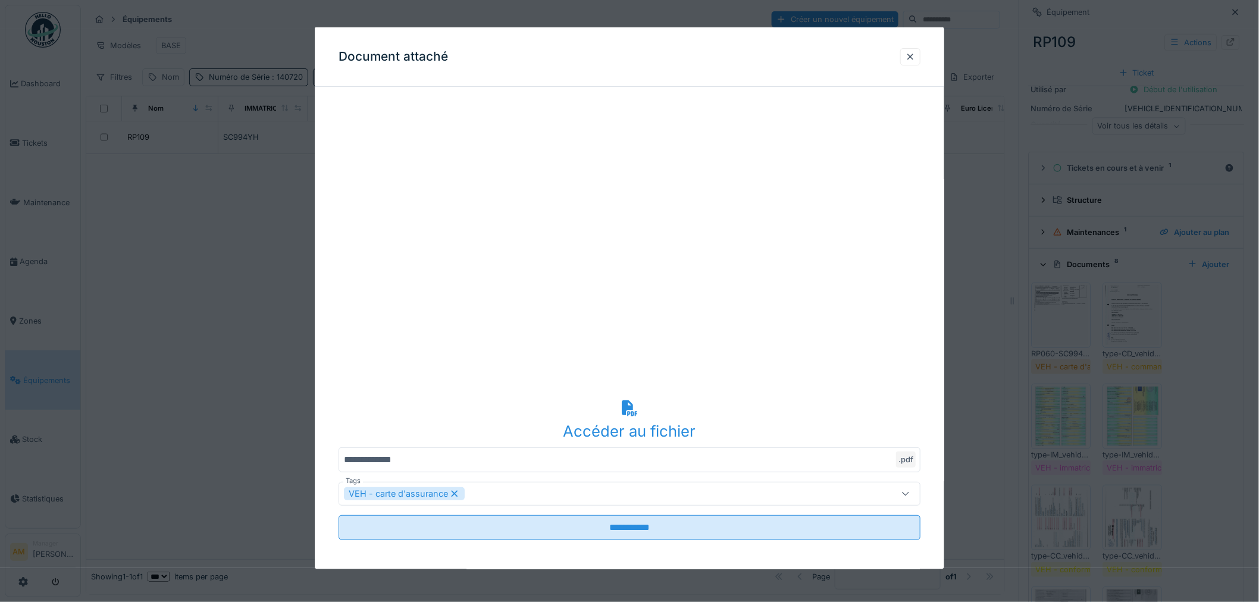
scroll to position [4, 0]
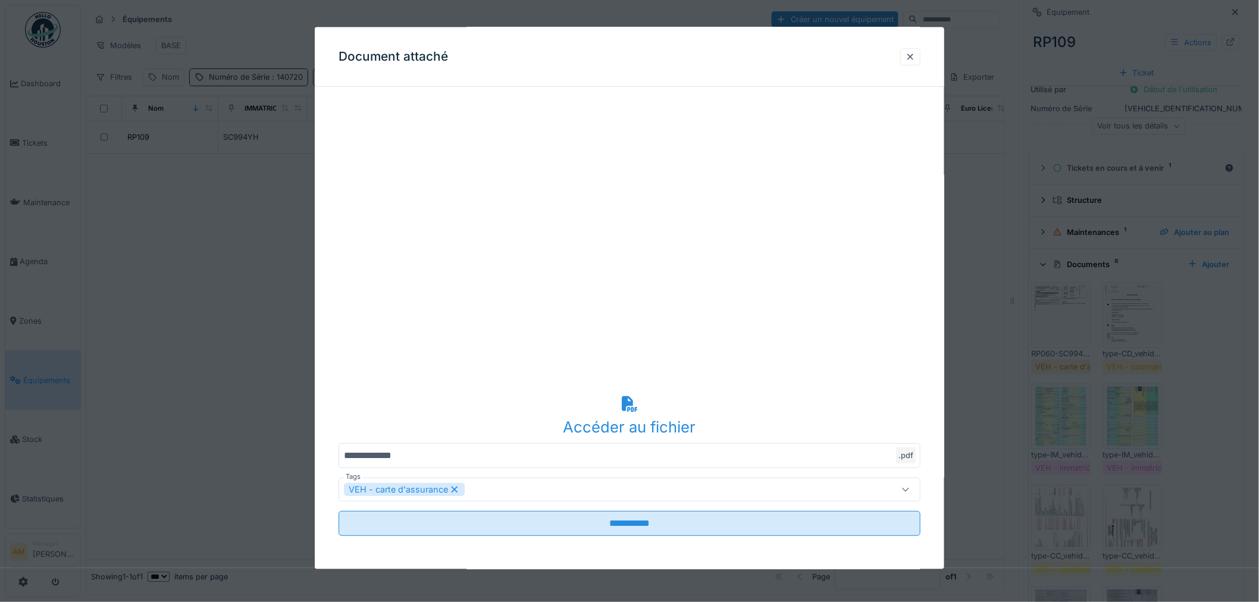
click at [1134, 320] on div at bounding box center [629, 301] width 1259 height 602
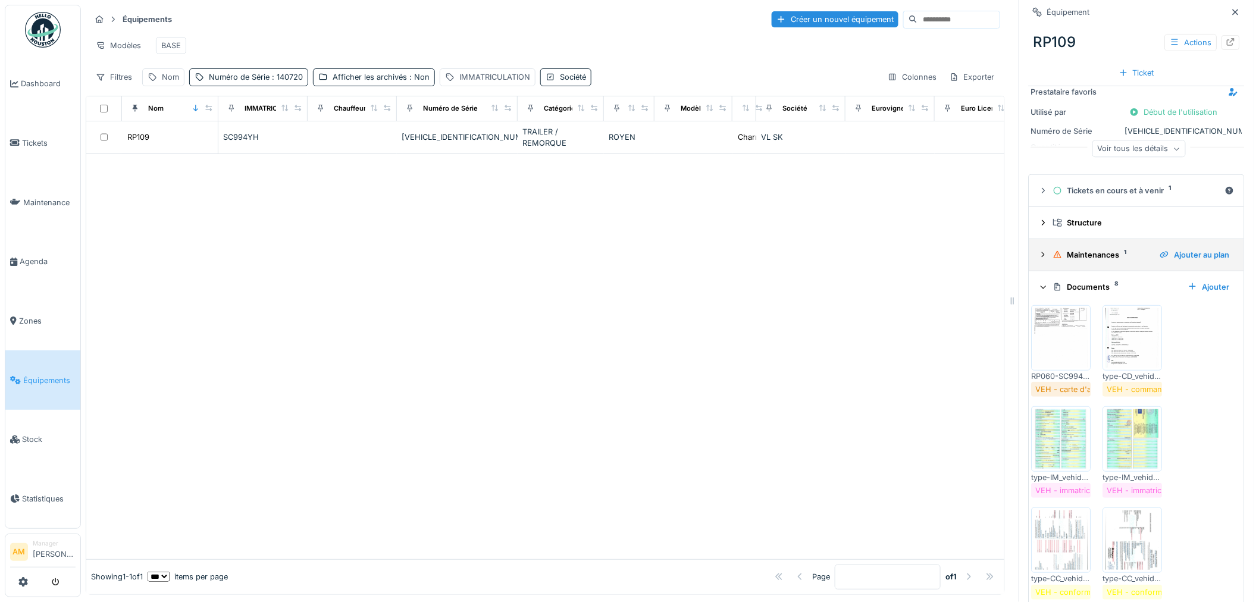
scroll to position [0, 0]
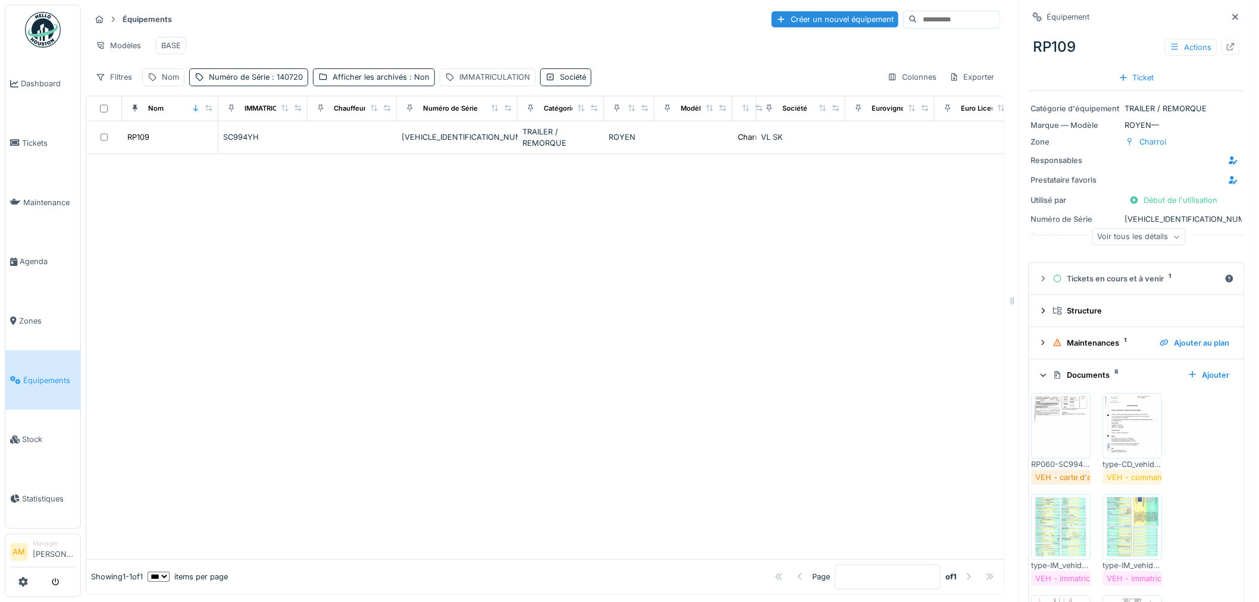
click at [1067, 424] on img at bounding box center [1061, 425] width 54 height 59
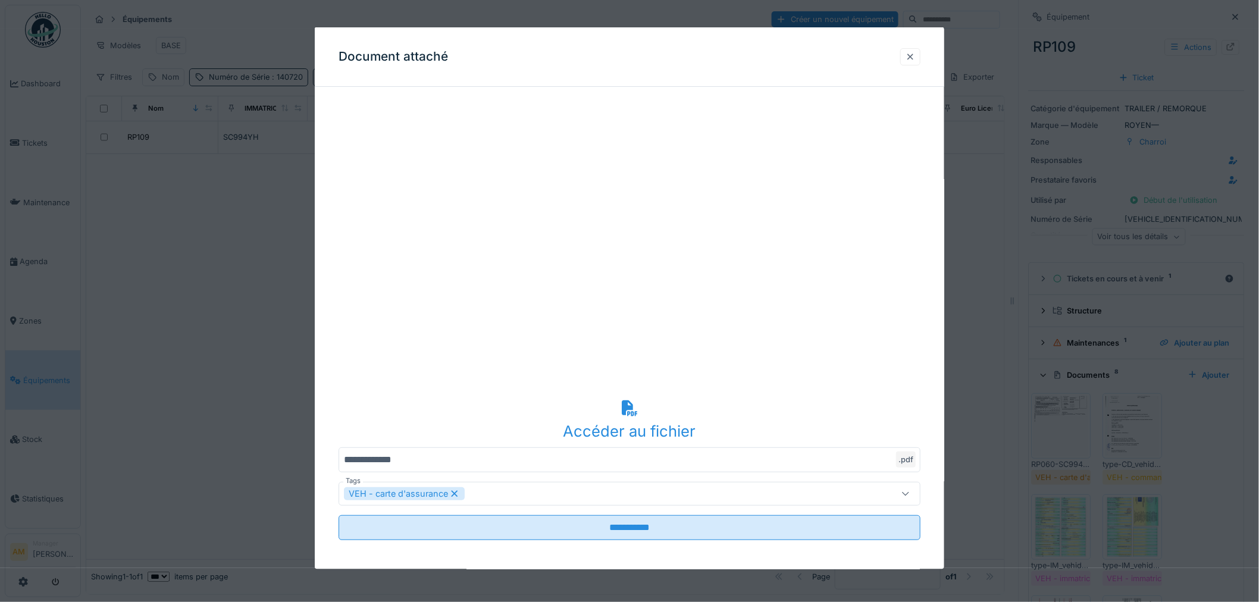
click at [915, 59] on div at bounding box center [910, 56] width 10 height 11
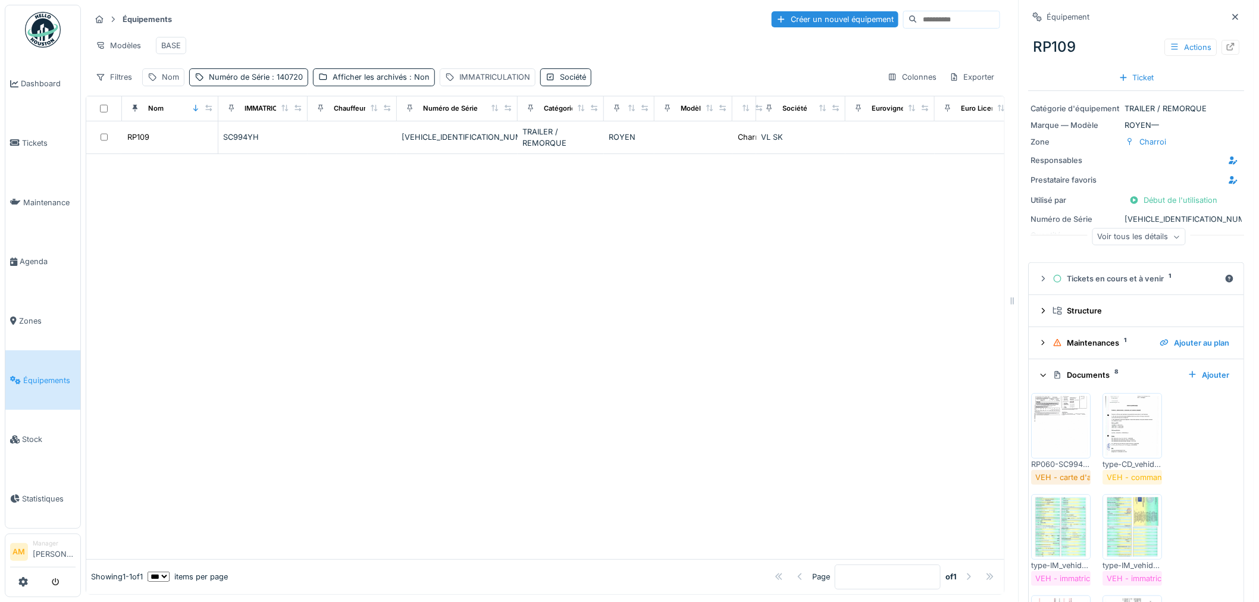
click at [1051, 403] on img at bounding box center [1061, 425] width 54 height 59
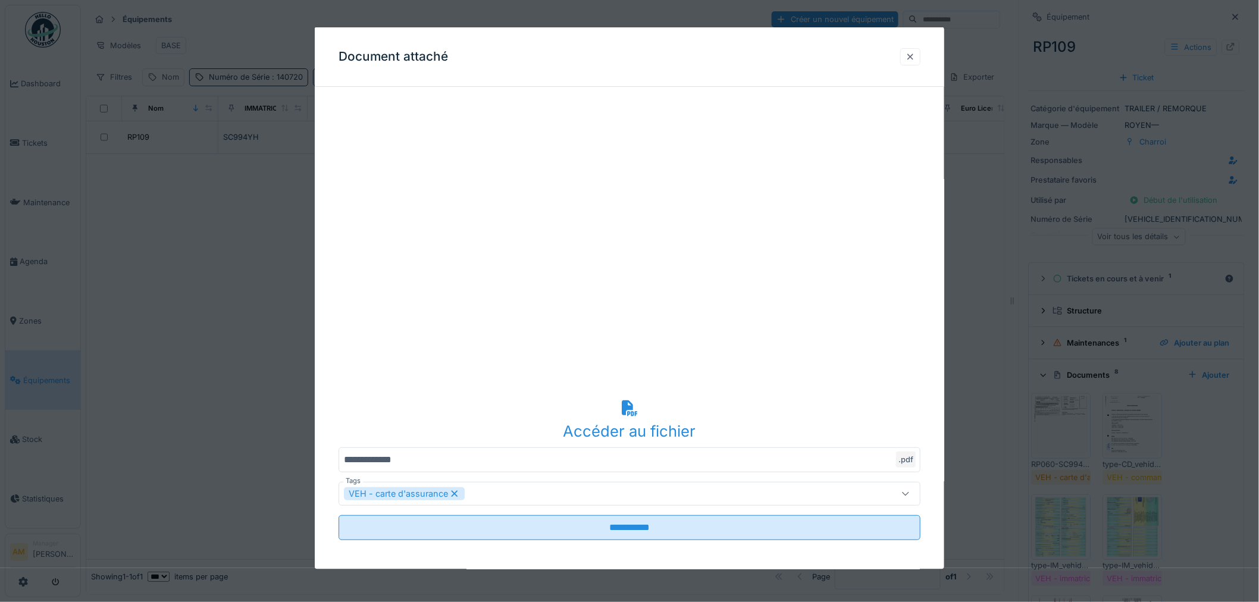
click at [914, 51] on div at bounding box center [910, 56] width 10 height 11
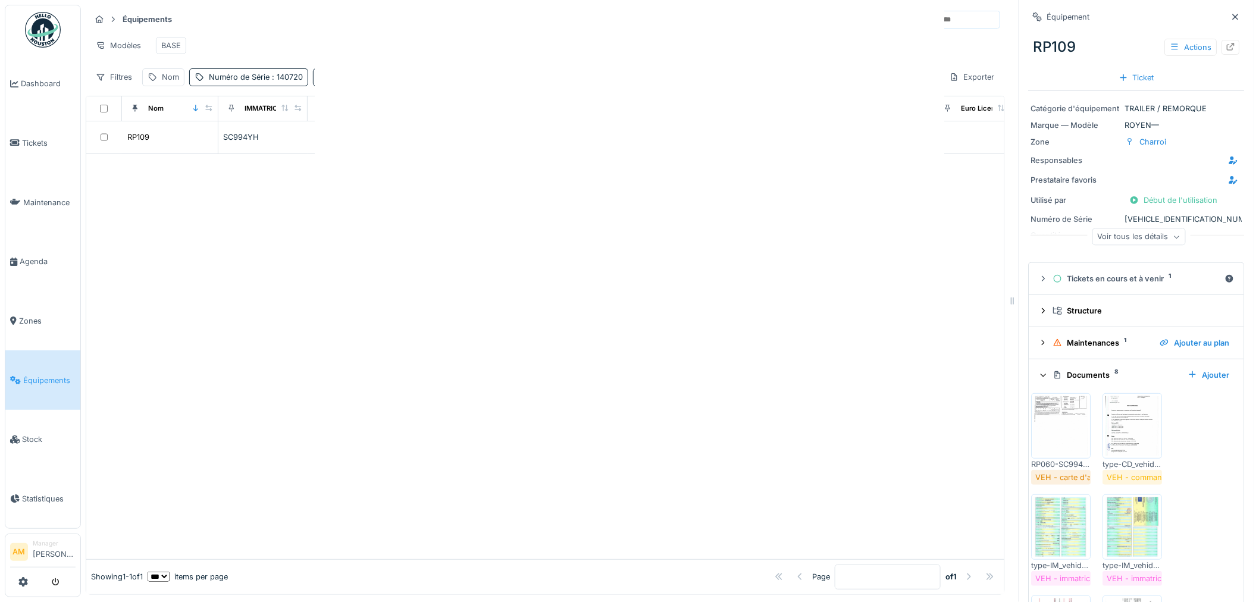
click at [807, 239] on div at bounding box center [629, 301] width 1259 height 602
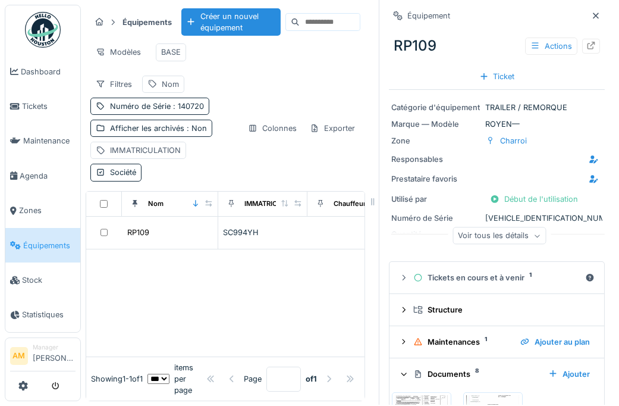
click at [437, 366] on div "Documents 8 Ajouter" at bounding box center [497, 374] width 196 height 16
click at [560, 366] on div "Ajouter" at bounding box center [569, 374] width 51 height 16
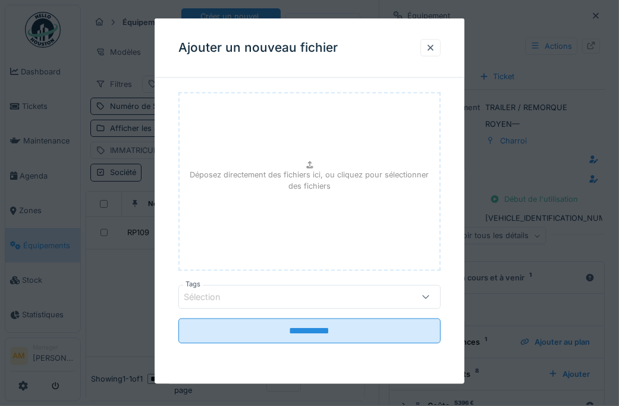
click at [298, 146] on div "Déposez directement des fichiers ici, ou cliquez pour sélectionner des fichiers" at bounding box center [309, 181] width 262 height 178
type input "**********"
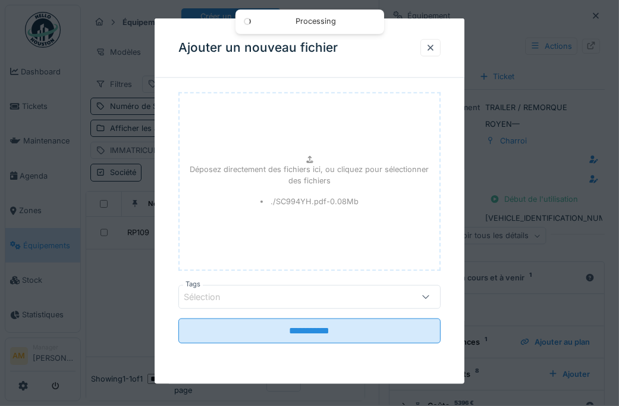
click at [272, 295] on div "Sélection" at bounding box center [292, 296] width 217 height 13
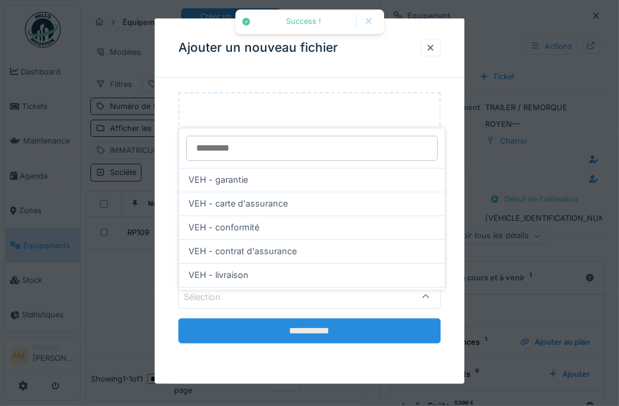
click at [284, 332] on input "**********" at bounding box center [309, 330] width 262 height 25
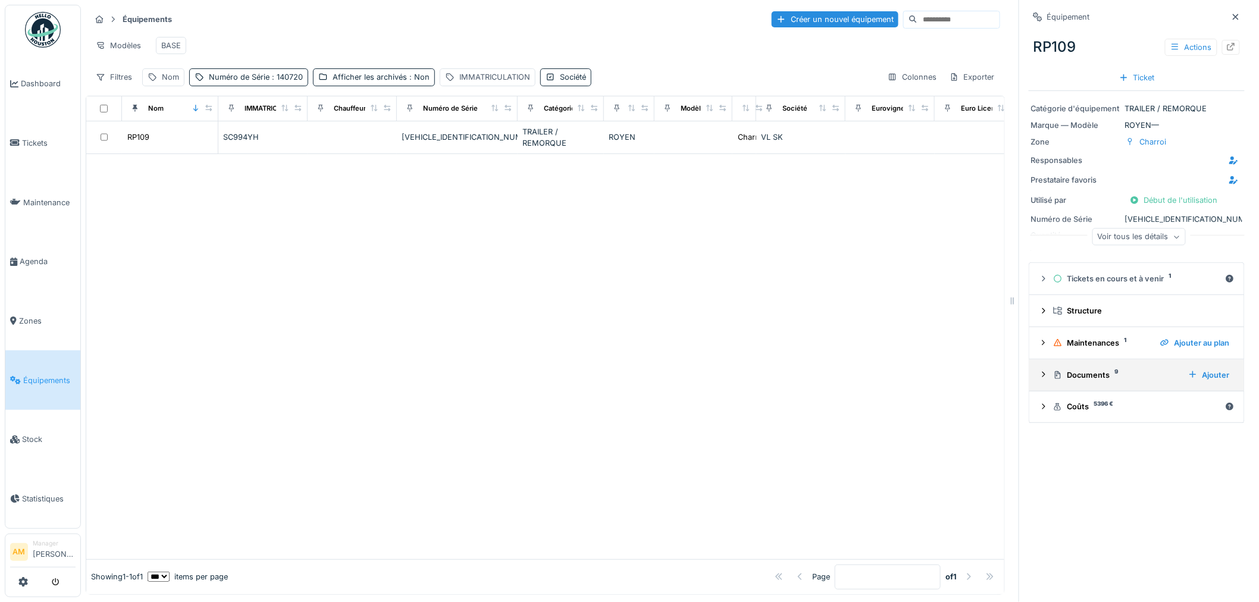
click at [1081, 373] on div "Documents 9 Ajouter" at bounding box center [1137, 375] width 196 height 16
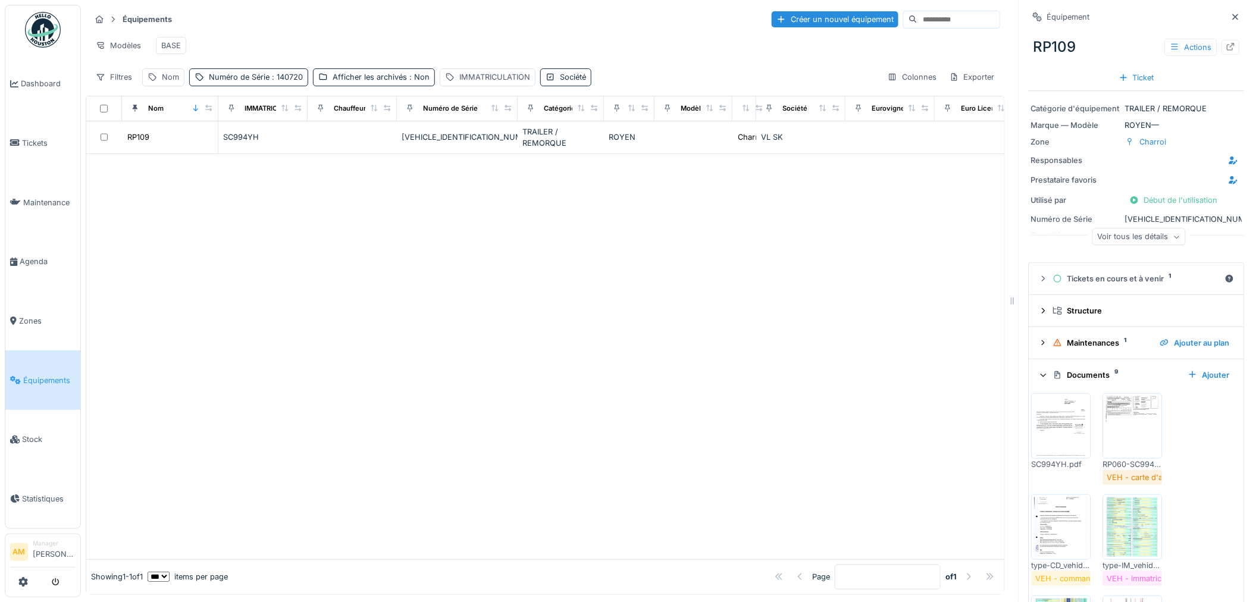
click at [1045, 439] on img at bounding box center [1061, 425] width 54 height 59
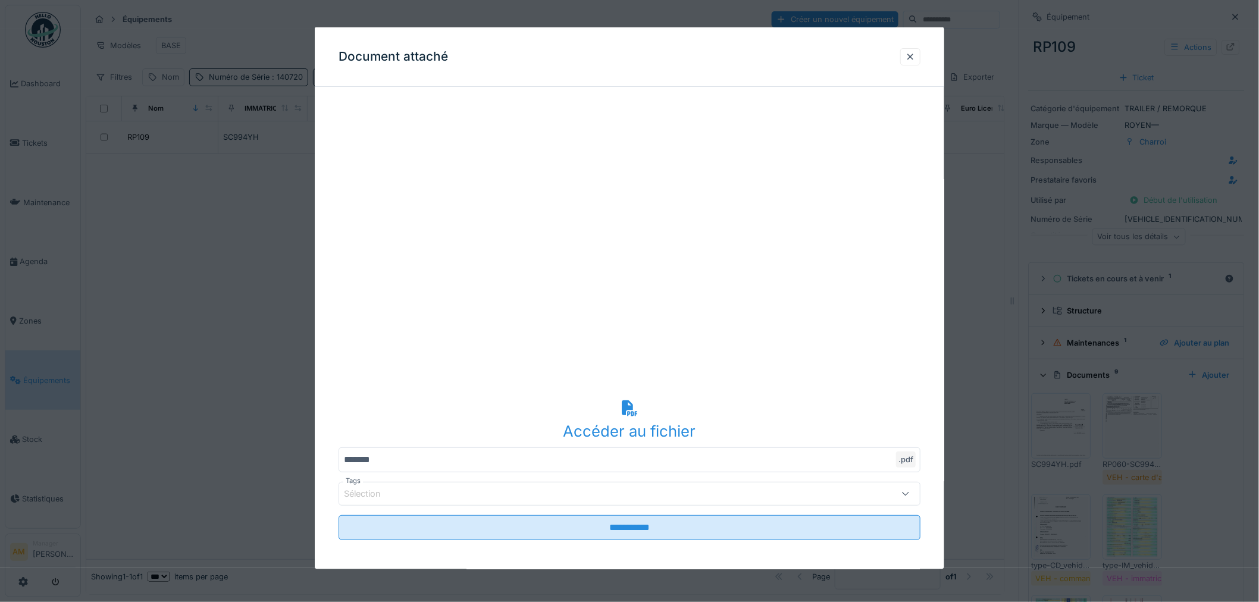
click at [589, 498] on div "Sélection" at bounding box center [596, 493] width 504 height 13
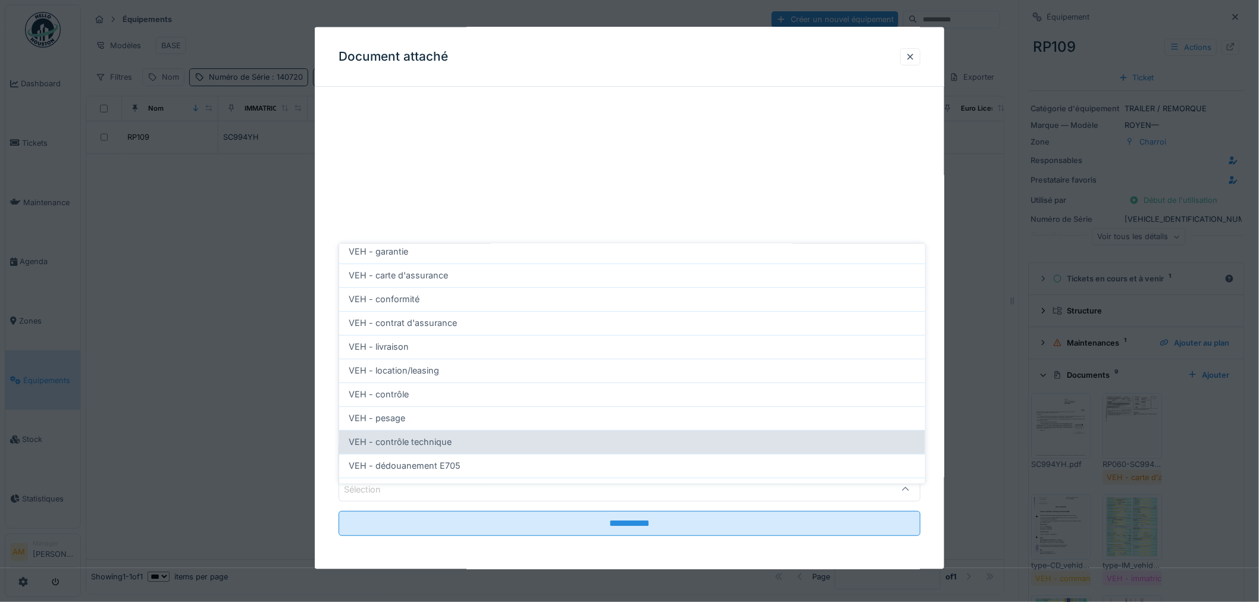
scroll to position [66, 0]
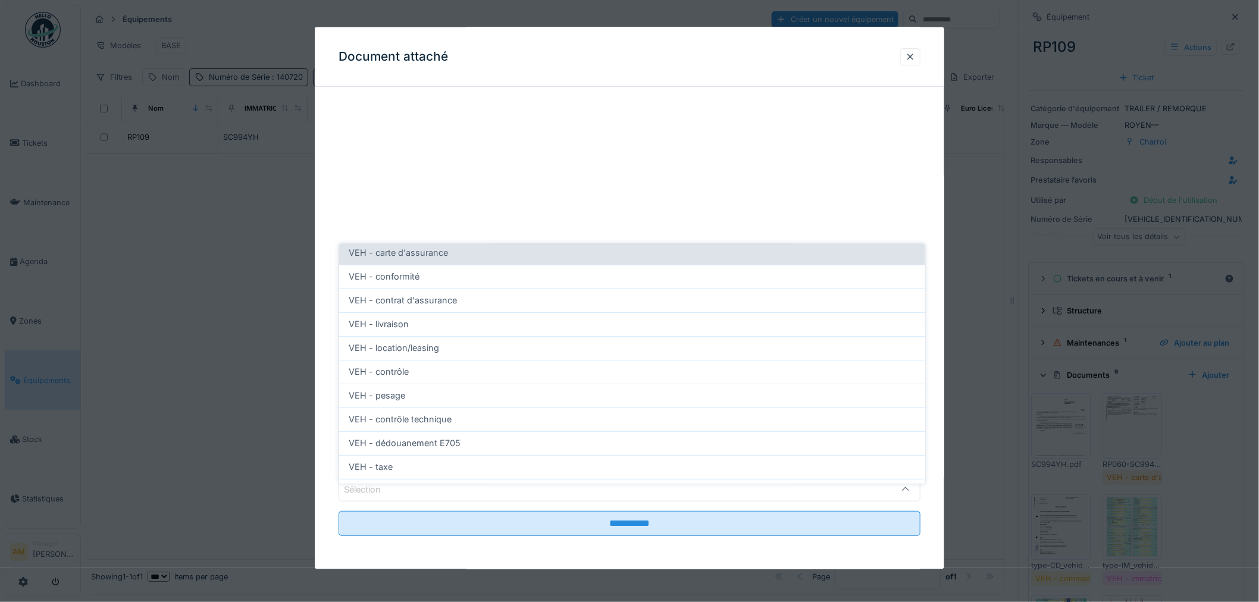
click at [435, 250] on div "VEH - carte d'assurance" at bounding box center [632, 253] width 586 height 24
type input "**"
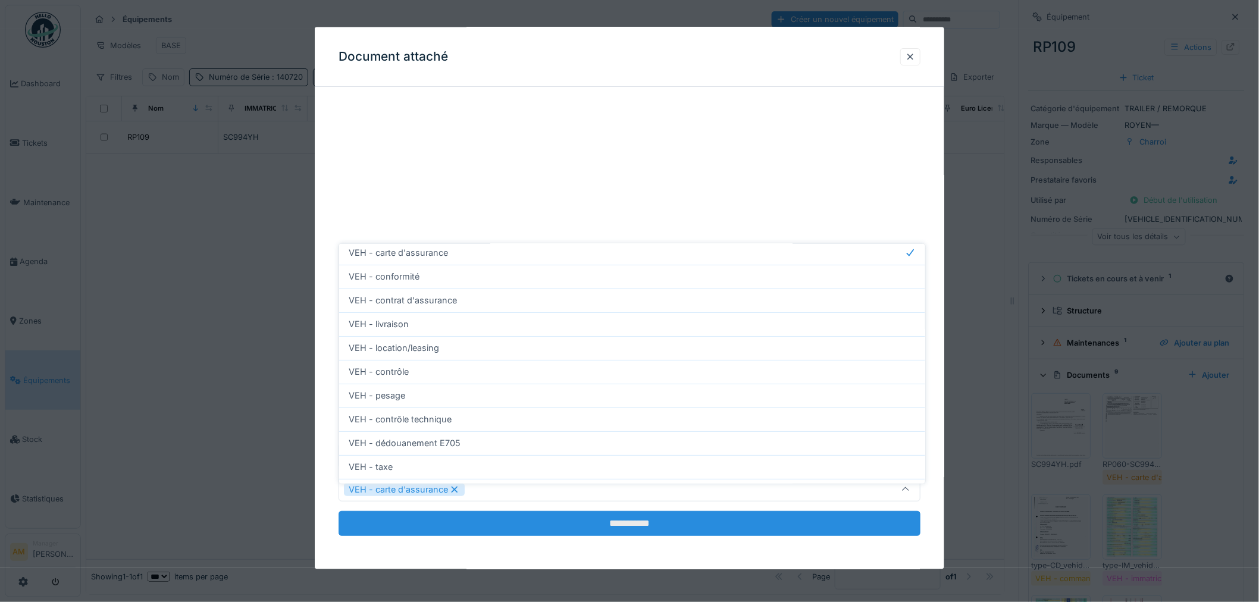
click at [575, 518] on input "**********" at bounding box center [629, 523] width 582 height 25
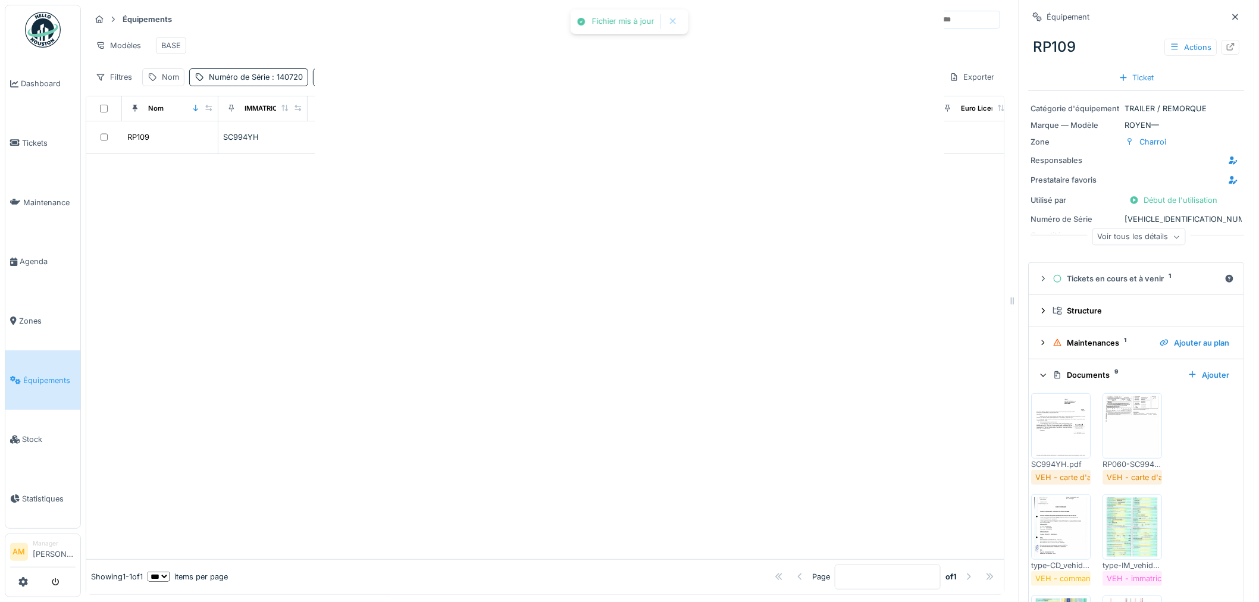
scroll to position [0, 0]
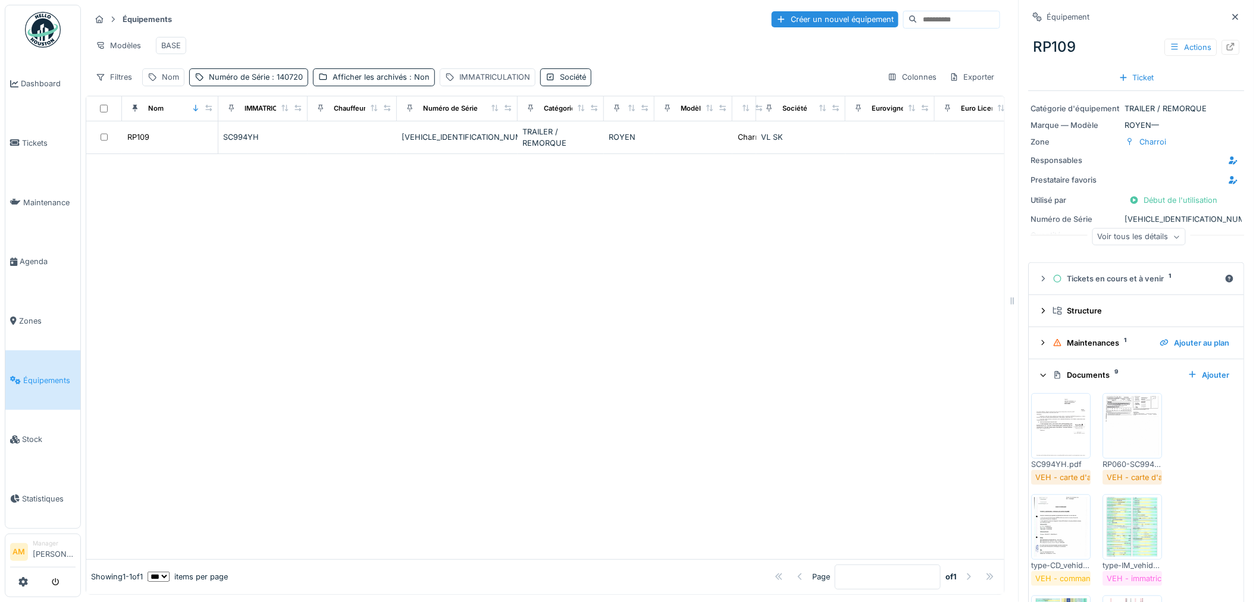
click at [1036, 412] on img at bounding box center [1061, 425] width 54 height 59
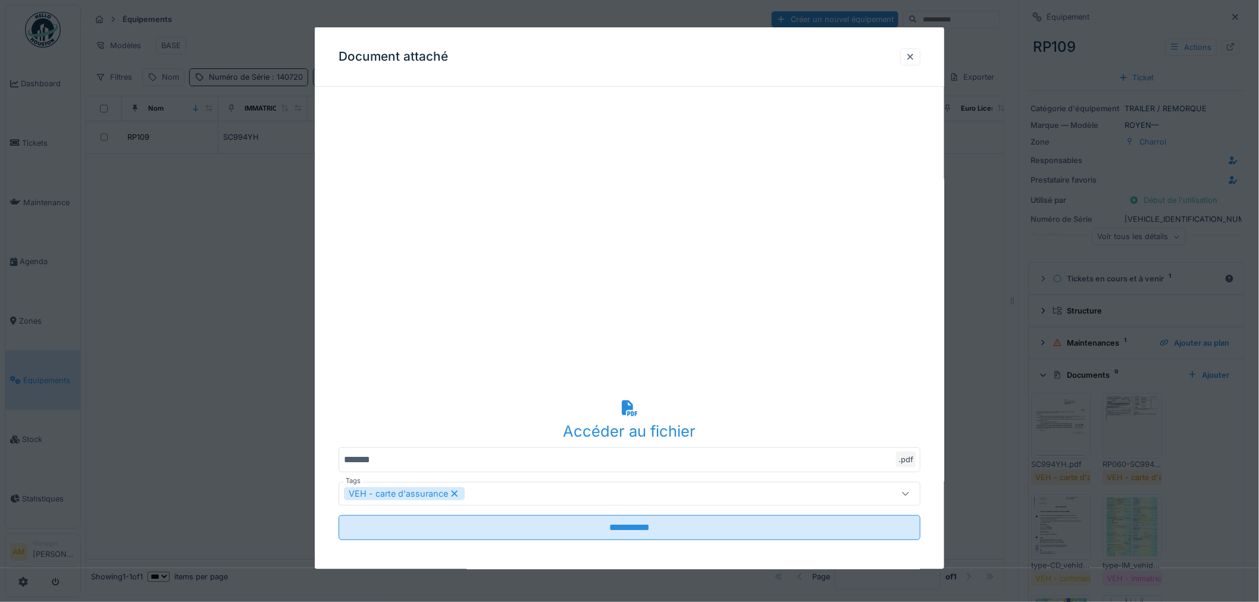
click at [915, 61] on div at bounding box center [910, 56] width 10 height 11
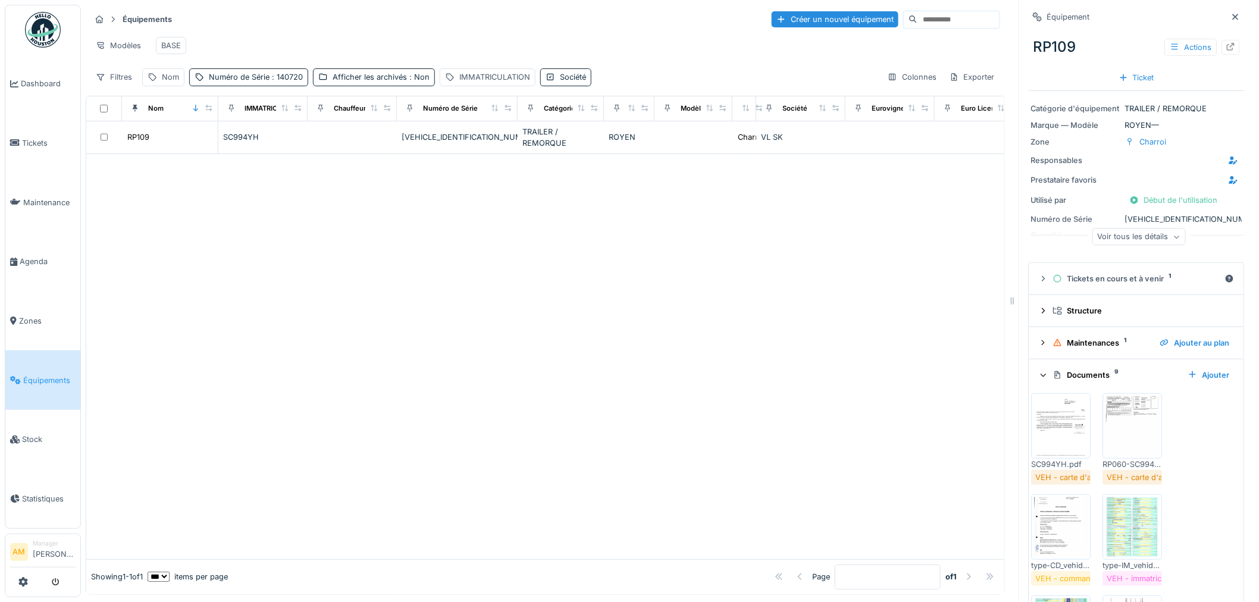
click at [733, 416] on div at bounding box center [545, 356] width 918 height 405
click at [368, 298] on div at bounding box center [545, 356] width 918 height 405
click at [1121, 241] on div "Voir tous les détails" at bounding box center [1138, 236] width 93 height 17
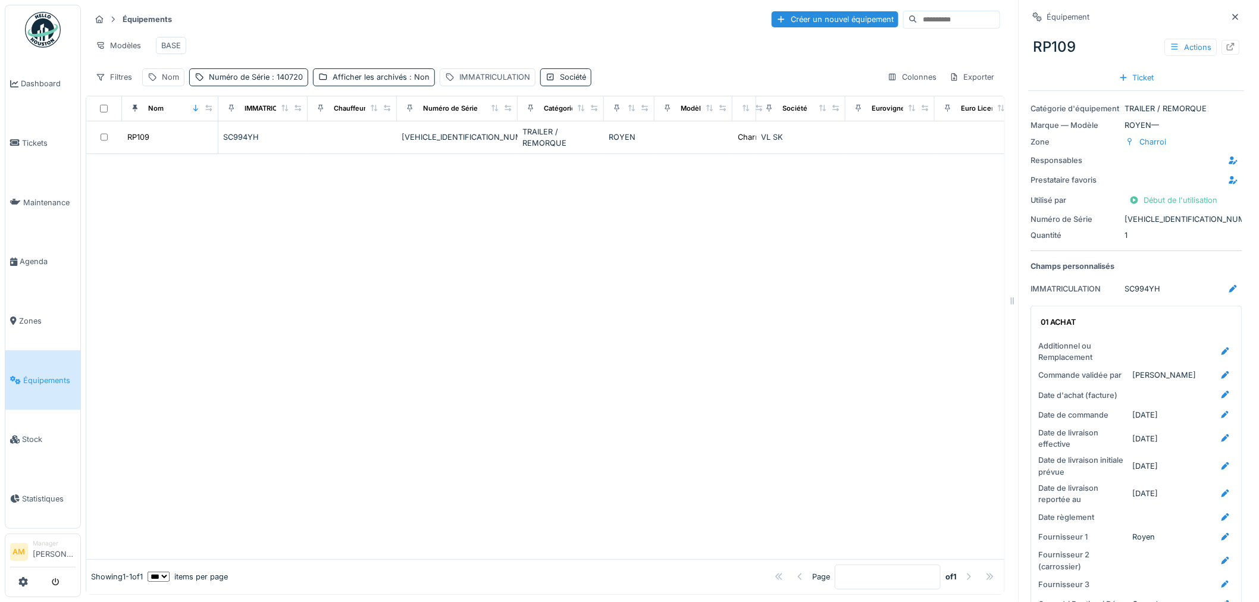
drag, startPoint x: 775, startPoint y: 382, endPoint x: 778, endPoint y: 372, distance: 10.0
click at [776, 377] on div at bounding box center [545, 356] width 918 height 405
click at [782, 369] on div at bounding box center [545, 356] width 918 height 405
click at [219, 275] on div at bounding box center [545, 356] width 918 height 405
click at [420, 488] on div at bounding box center [545, 356] width 918 height 405
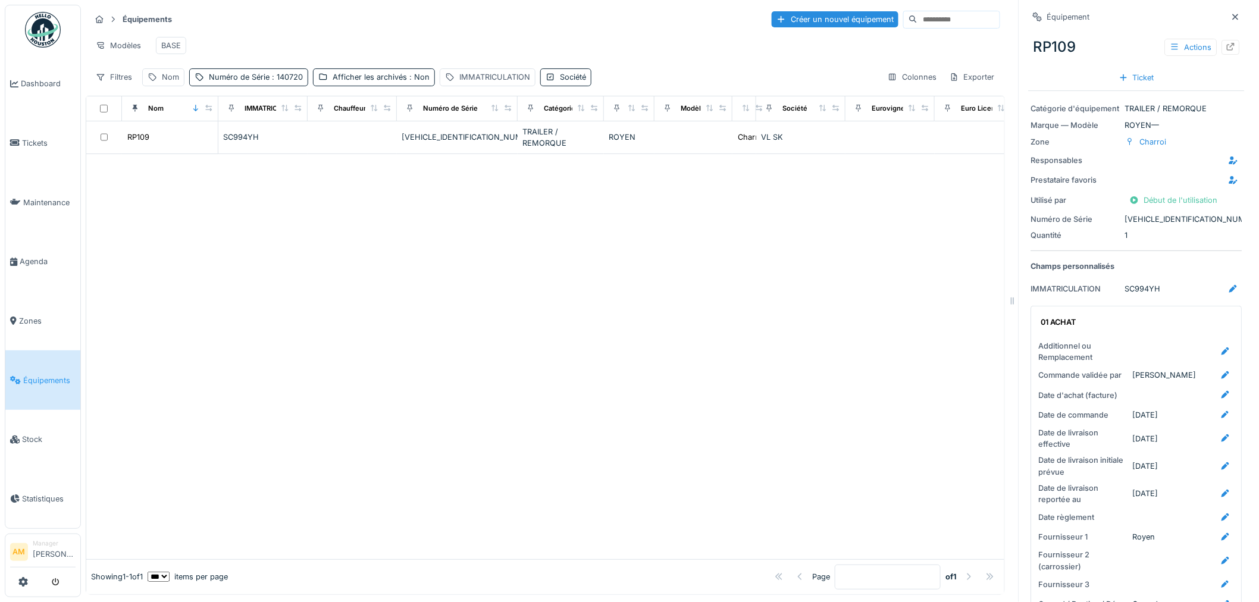
click at [290, 377] on div at bounding box center [545, 356] width 918 height 405
click at [170, 256] on div at bounding box center [545, 356] width 918 height 405
